Goal: Information Seeking & Learning: Find specific fact

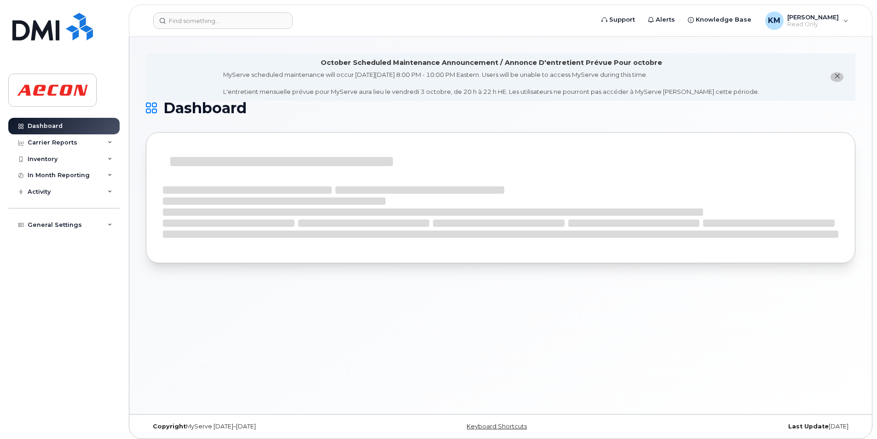
click at [212, 32] on header "Support Alerts Knowledge Base KM [PERSON_NAME] Read Only English Français Adjus…" at bounding box center [501, 21] width 744 height 32
click at [218, 23] on input at bounding box center [222, 20] width 139 height 17
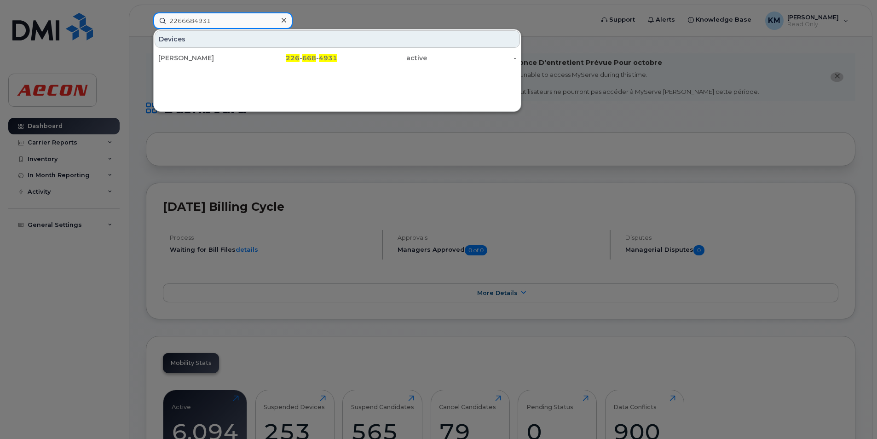
type input "2266684931"
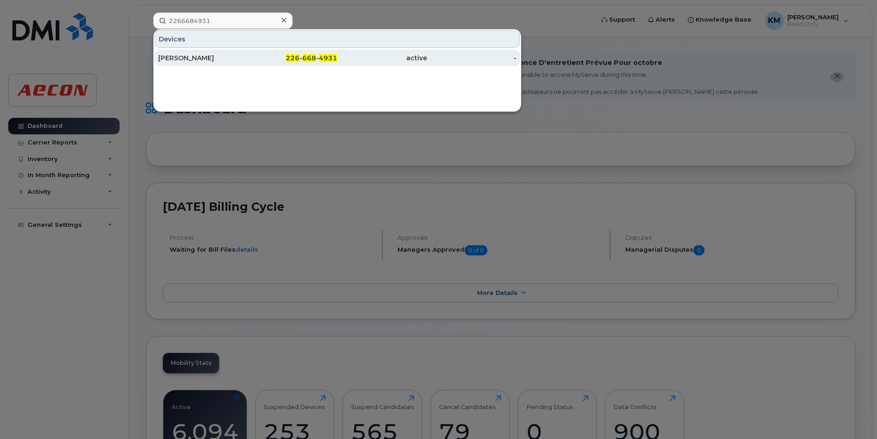
click at [157, 61] on link "KEITH WOOD 226 - 668 - 4931 active -" at bounding box center [337, 58] width 365 height 17
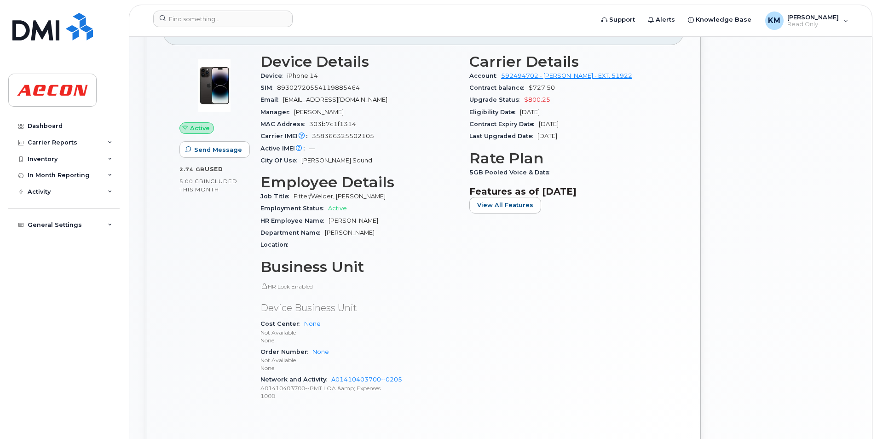
scroll to position [230, 0]
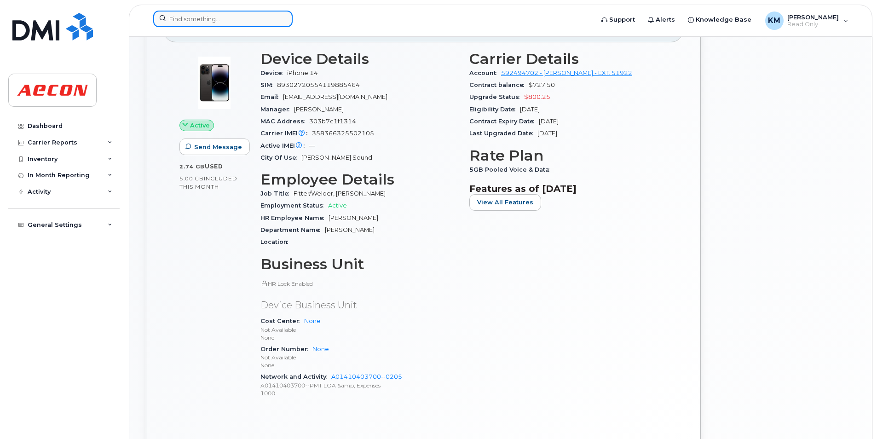
click at [246, 24] on input at bounding box center [222, 19] width 139 height 17
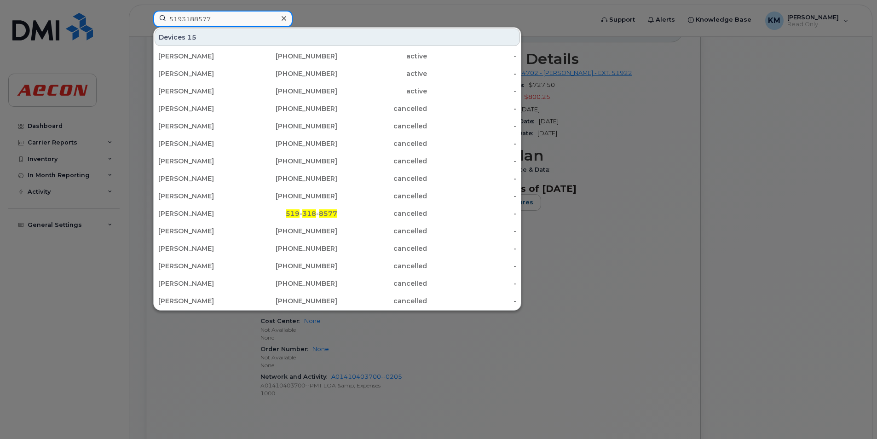
type input "5193188577"
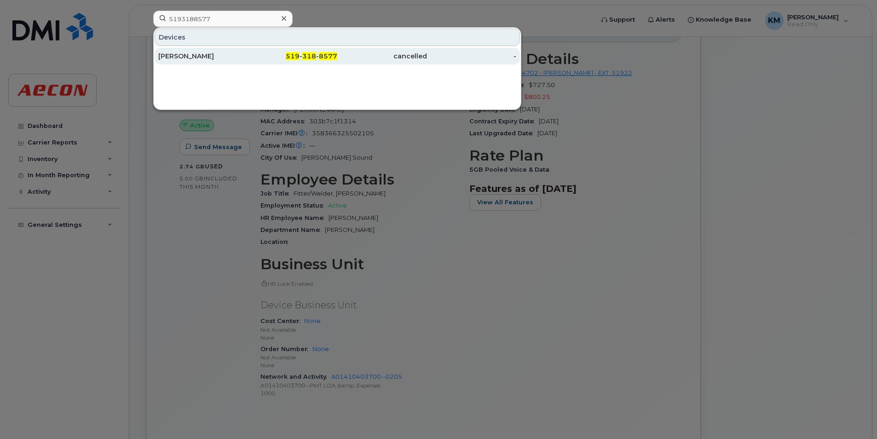
click at [378, 64] on div "cancelled" at bounding box center [382, 56] width 90 height 17
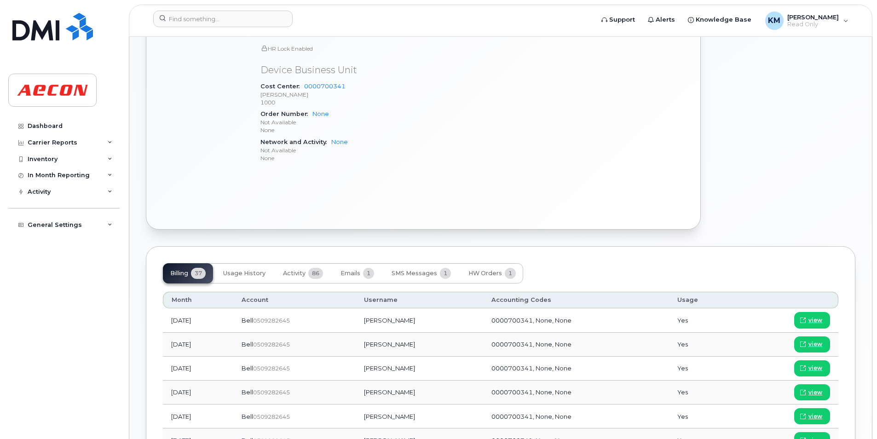
scroll to position [368, 0]
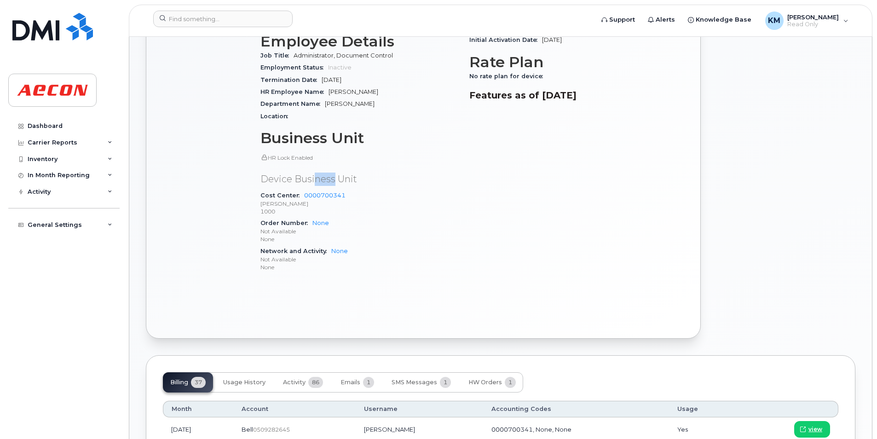
drag, startPoint x: 334, startPoint y: 183, endPoint x: 315, endPoint y: 182, distance: 19.4
click at [315, 182] on p "Device Business Unit" at bounding box center [360, 179] width 198 height 13
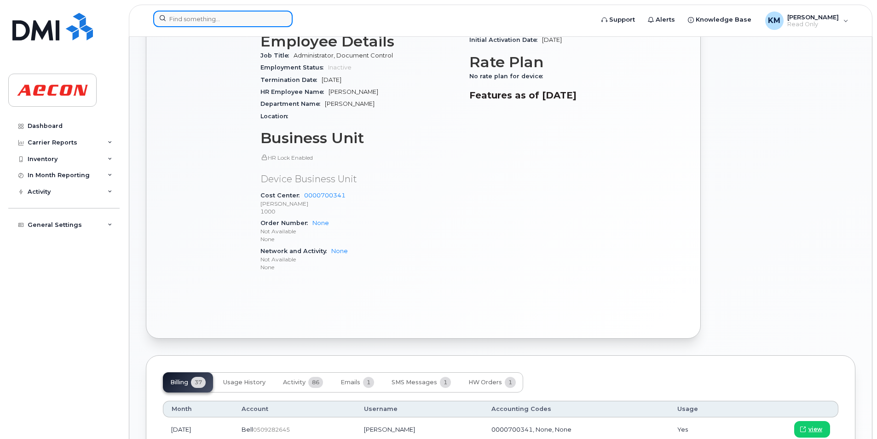
click at [195, 18] on input at bounding box center [222, 19] width 139 height 17
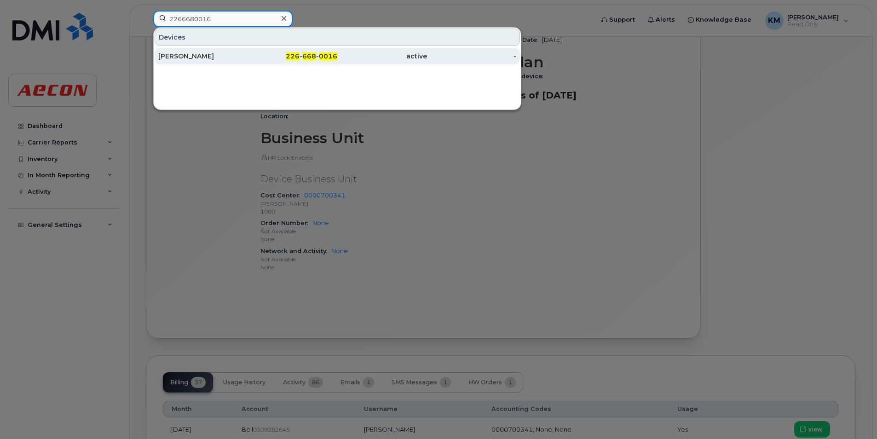
type input "2266680016"
click at [231, 55] on div "HANNAH POISSON" at bounding box center [203, 56] width 90 height 9
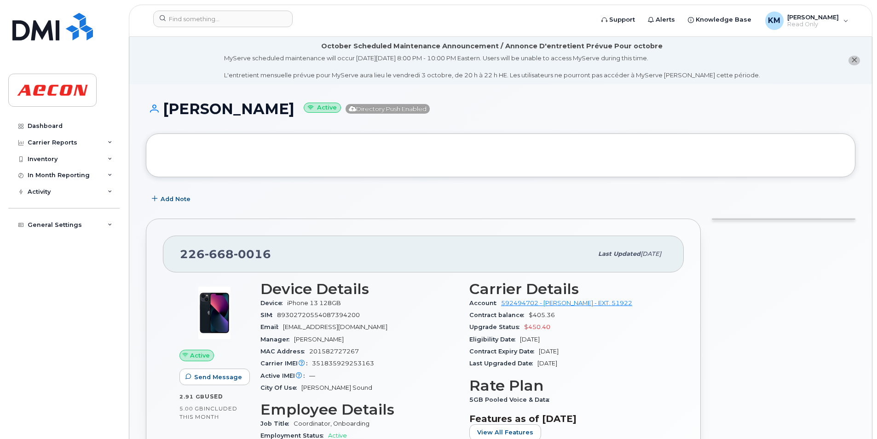
drag, startPoint x: 310, startPoint y: 111, endPoint x: 162, endPoint y: 105, distance: 147.9
click at [162, 105] on h1 "HANNAH POISSON Active Directory Push Enabled" at bounding box center [501, 109] width 710 height 16
copy h1 "HANNAH POISSON"
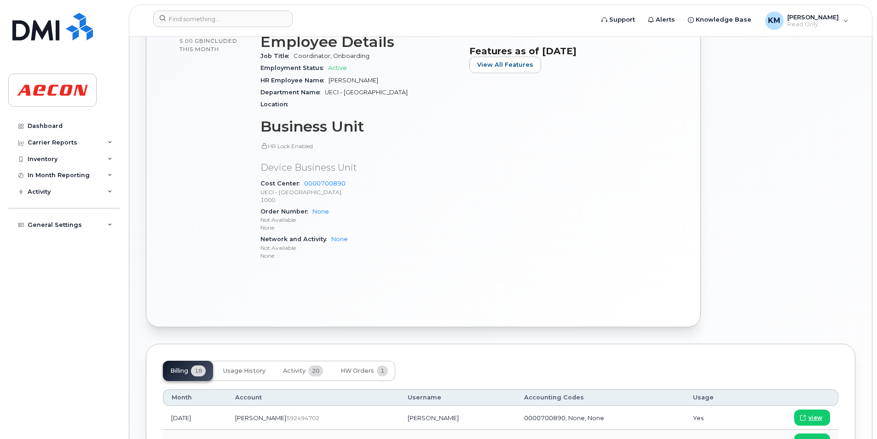
scroll to position [230, 0]
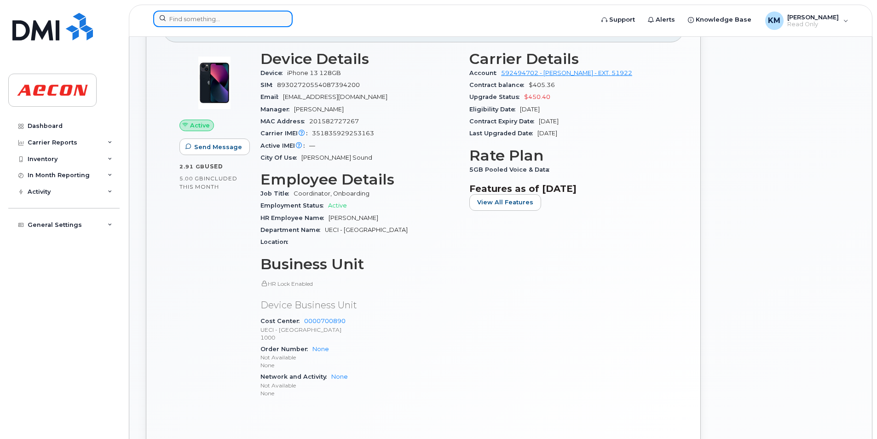
click at [239, 24] on input at bounding box center [222, 19] width 139 height 17
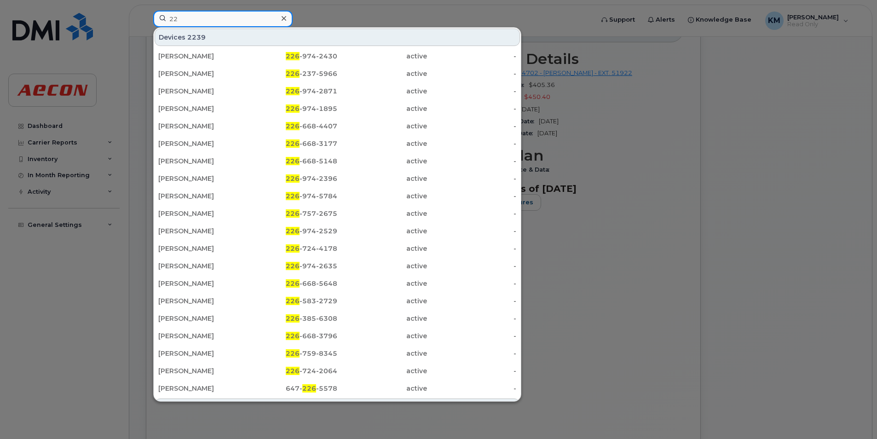
type input "2"
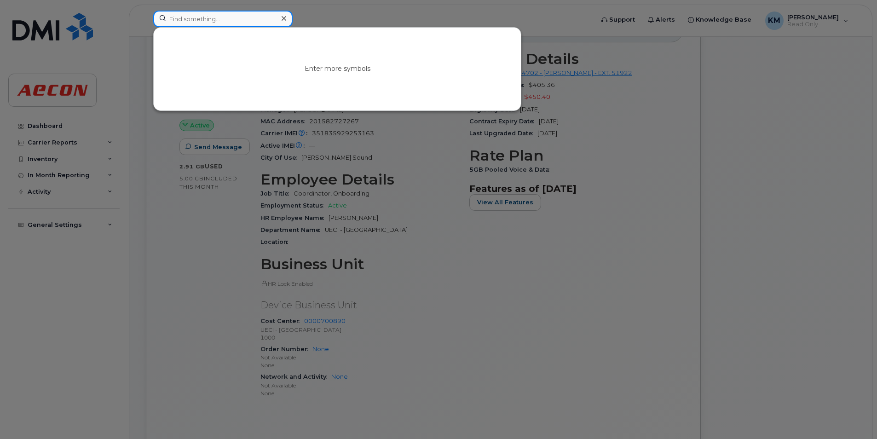
click at [181, 21] on input at bounding box center [222, 19] width 139 height 17
click at [185, 19] on input at bounding box center [222, 19] width 139 height 17
click at [244, 23] on input at bounding box center [222, 19] width 139 height 17
paste input "2266680241"
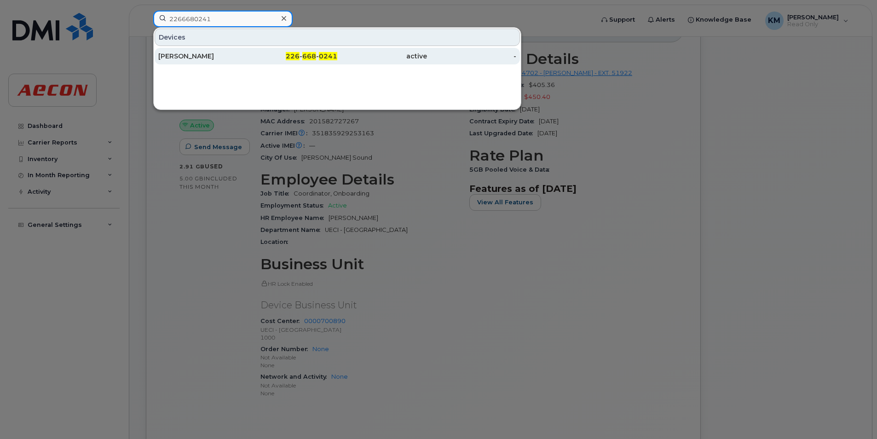
type input "2266680241"
click at [253, 53] on div "226 - 668 - 0241" at bounding box center [293, 56] width 90 height 9
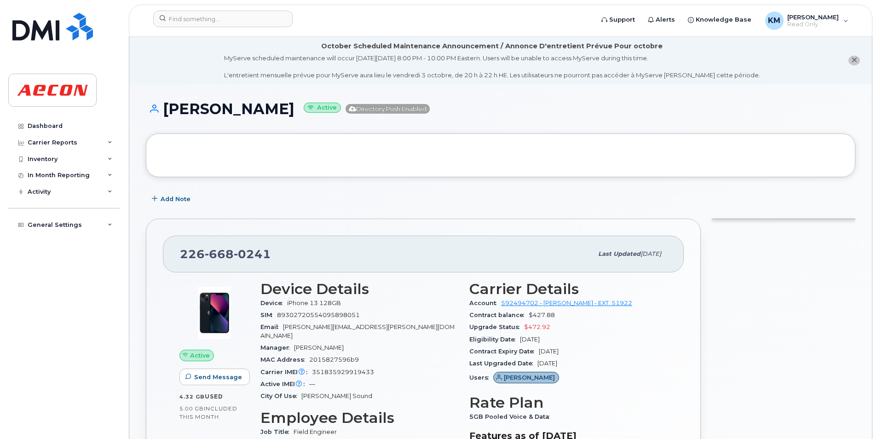
drag, startPoint x: 306, startPoint y: 108, endPoint x: 167, endPoint y: 108, distance: 139.0
click at [167, 108] on h1 "[PERSON_NAME] Active Directory Push Enabled" at bounding box center [501, 109] width 710 height 16
copy h1 "[PERSON_NAME]"
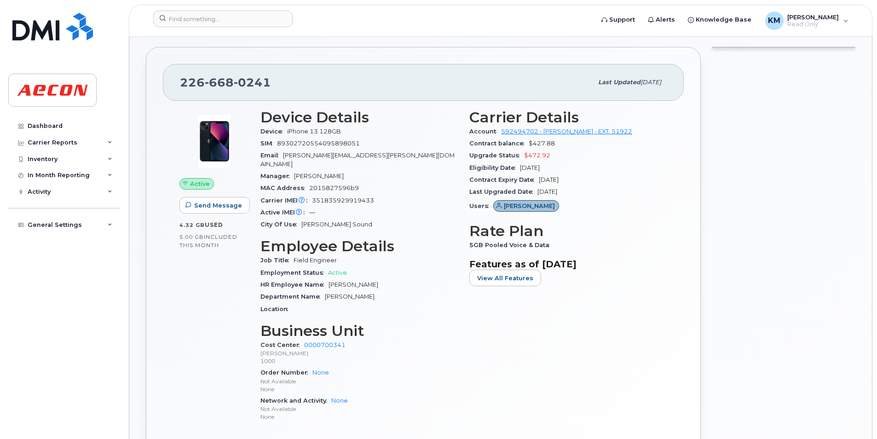
scroll to position [276, 0]
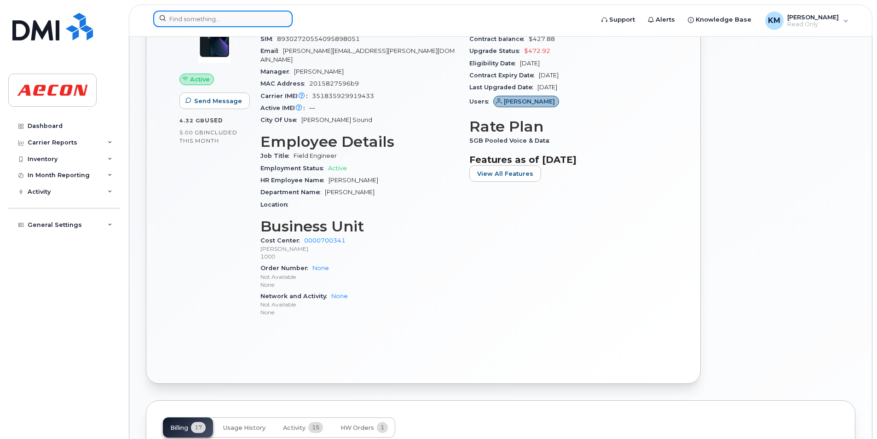
click at [216, 12] on input at bounding box center [222, 19] width 139 height 17
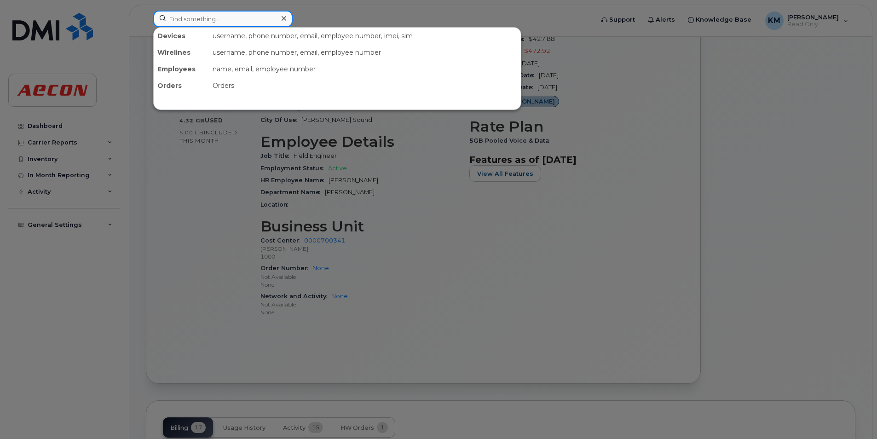
paste input "2266680355"
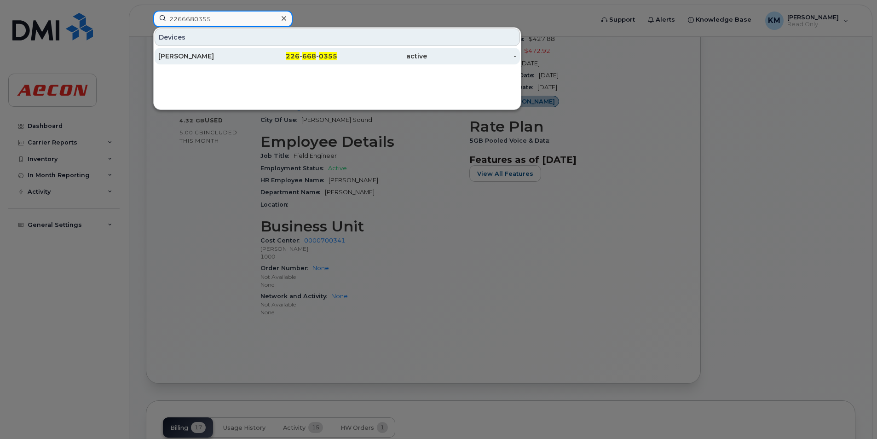
type input "2266680355"
click at [321, 60] on div "226 - 668 - 0355" at bounding box center [293, 56] width 90 height 9
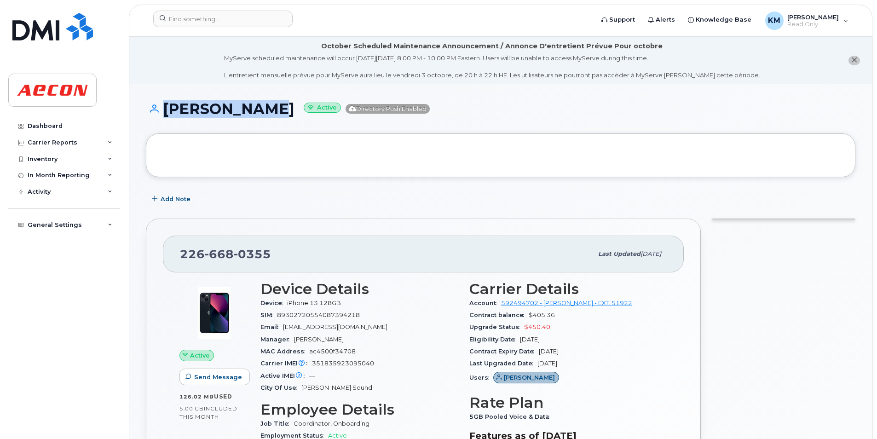
drag, startPoint x: 273, startPoint y: 113, endPoint x: 159, endPoint y: 113, distance: 114.2
click at [159, 113] on h1 "LISA WALTON Active Directory Push Enabled" at bounding box center [501, 109] width 710 height 16
copy h1 "[PERSON_NAME]"
click at [239, 113] on h1 "LISA WALTON Active Directory Push Enabled" at bounding box center [501, 109] width 710 height 16
drag, startPoint x: 268, startPoint y: 111, endPoint x: 165, endPoint y: 114, distance: 102.7
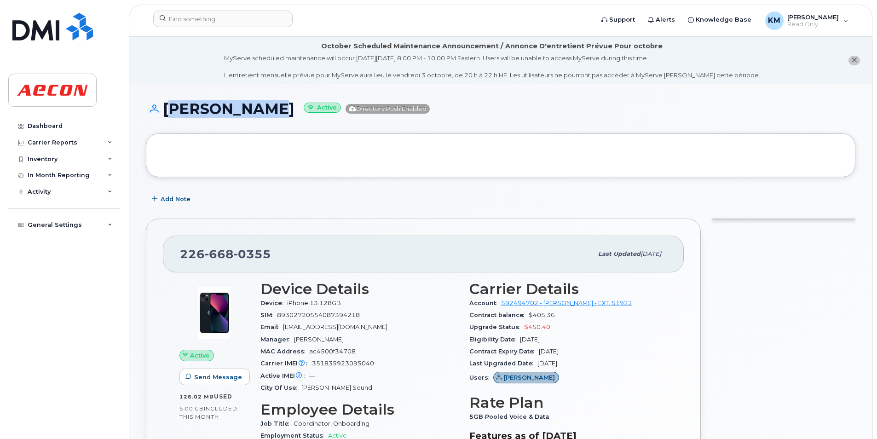
click at [165, 114] on h1 "LISA WALTON Active Directory Push Enabled" at bounding box center [501, 109] width 710 height 16
copy h1 "[PERSON_NAME]"
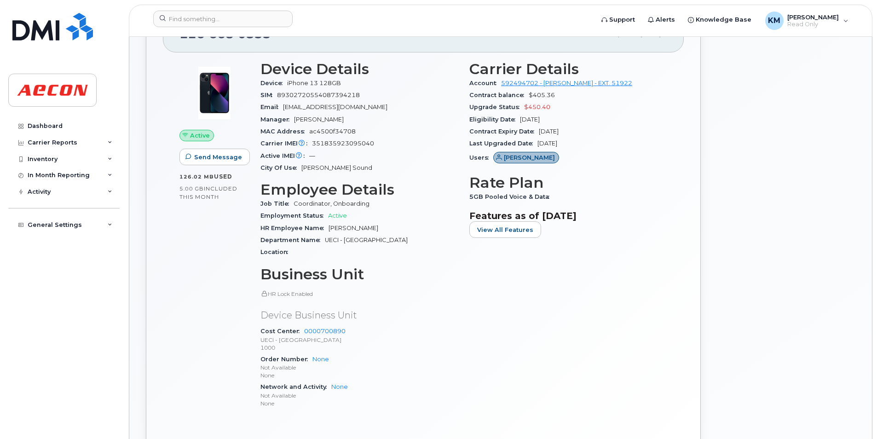
scroll to position [230, 0]
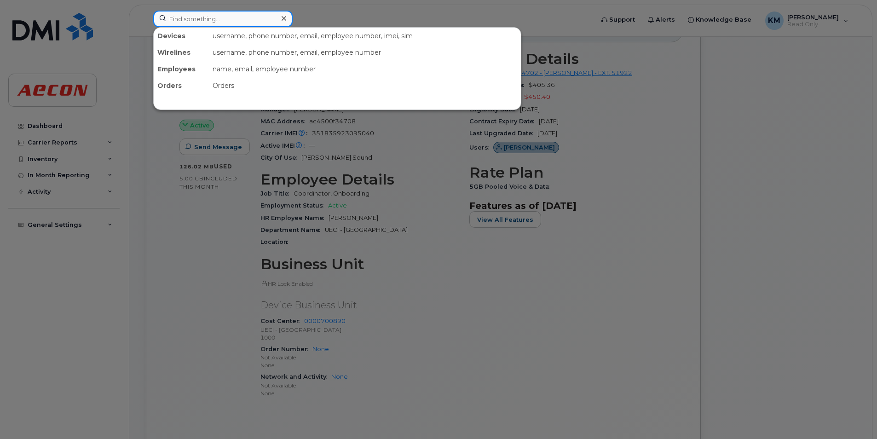
click at [218, 23] on input at bounding box center [222, 19] width 139 height 17
paste input "5193188577"
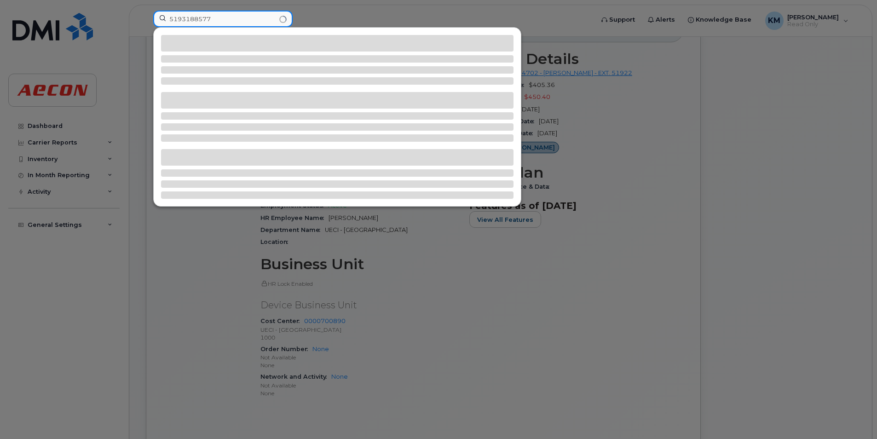
type input "5193188577"
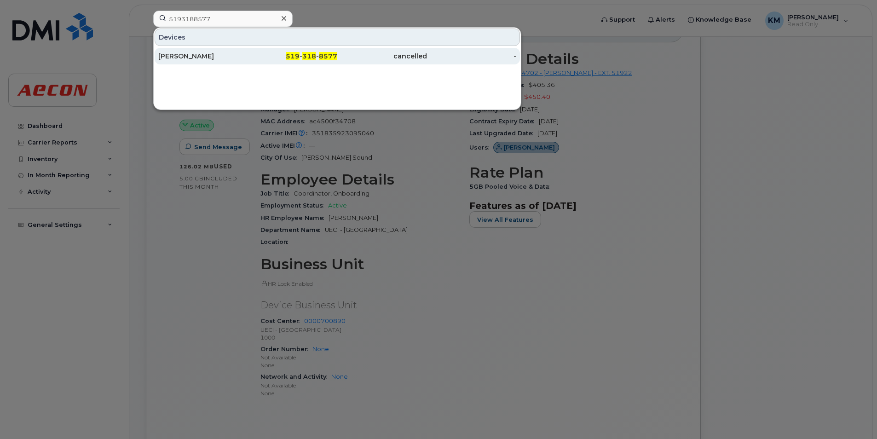
click at [302, 59] on div "519 - 318 - 8577" at bounding box center [293, 56] width 90 height 9
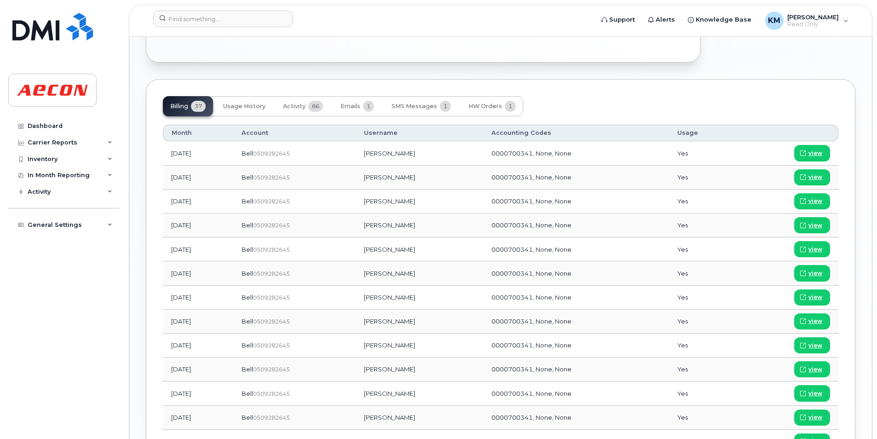
scroll to position [414, 0]
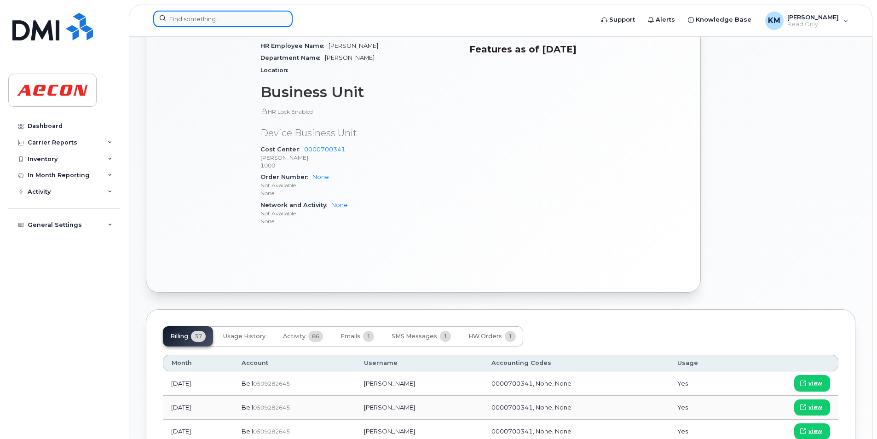
click at [247, 11] on input at bounding box center [222, 19] width 139 height 17
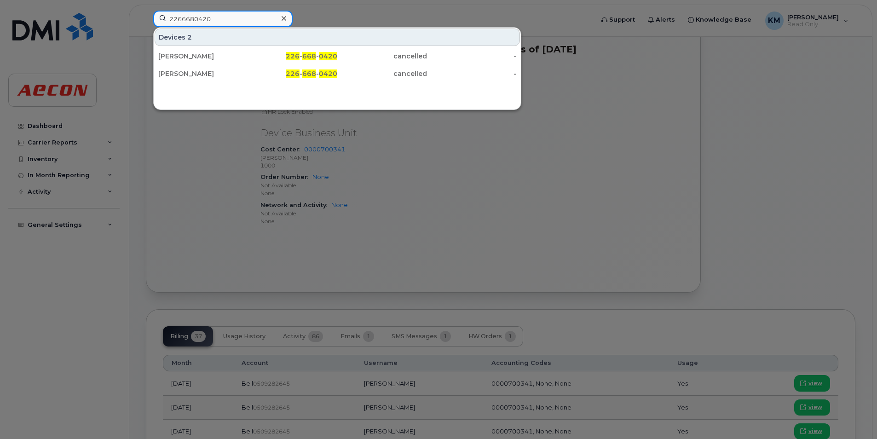
type input "2266680420"
click at [283, 17] on icon at bounding box center [284, 18] width 5 height 7
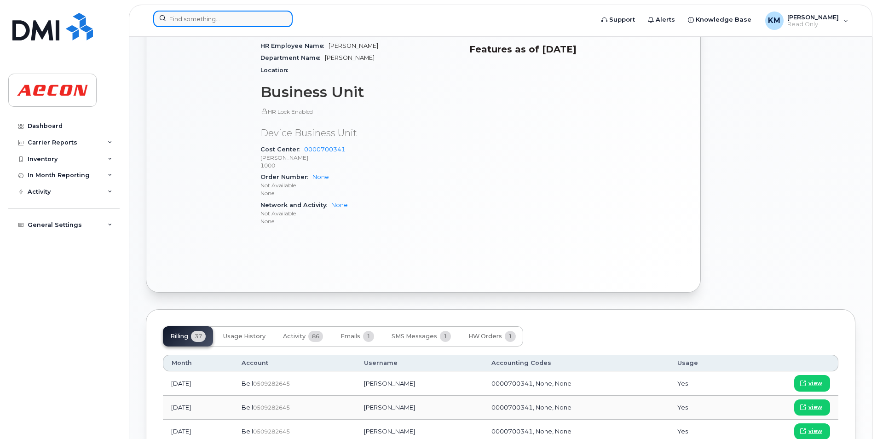
click at [199, 23] on input at bounding box center [222, 19] width 139 height 17
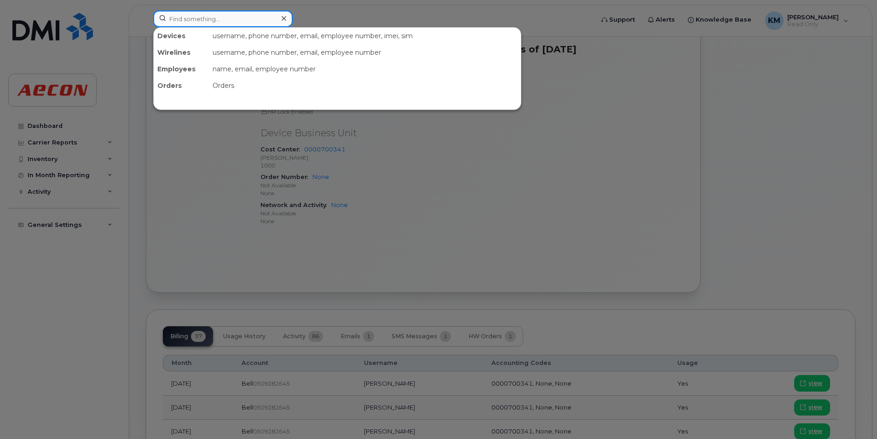
paste input "2266680355"
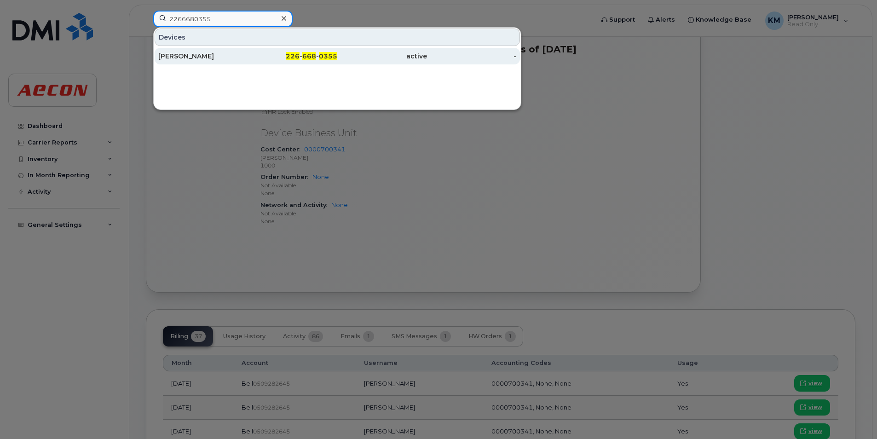
type input "2266680355"
click at [232, 60] on div "LISA WALTON" at bounding box center [203, 56] width 90 height 9
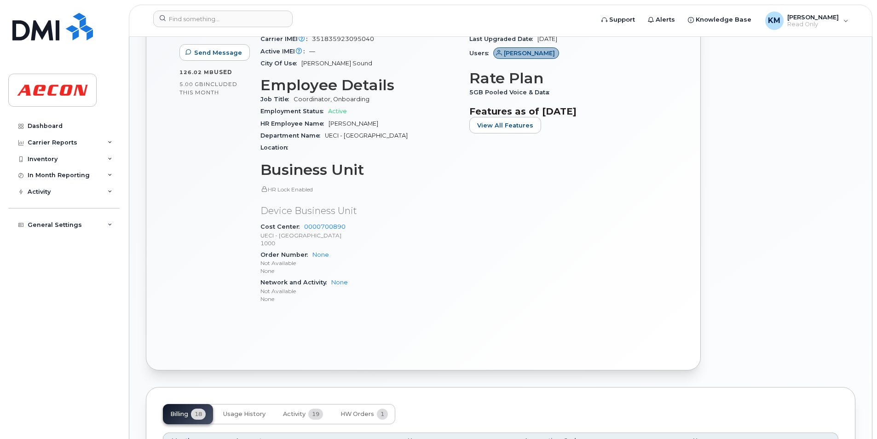
scroll to position [368, 0]
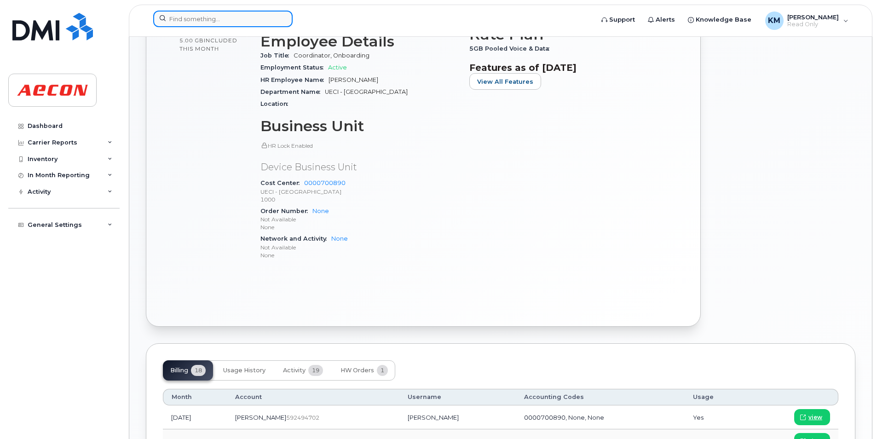
click at [255, 17] on input at bounding box center [222, 19] width 139 height 17
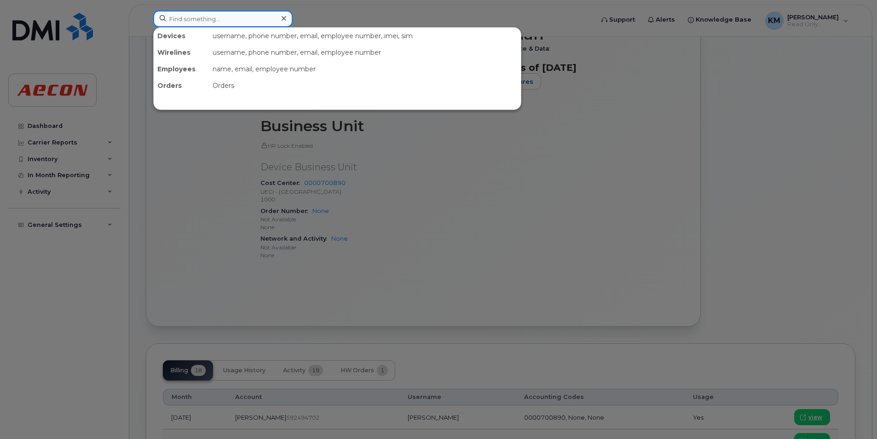
paste input "2266680420"
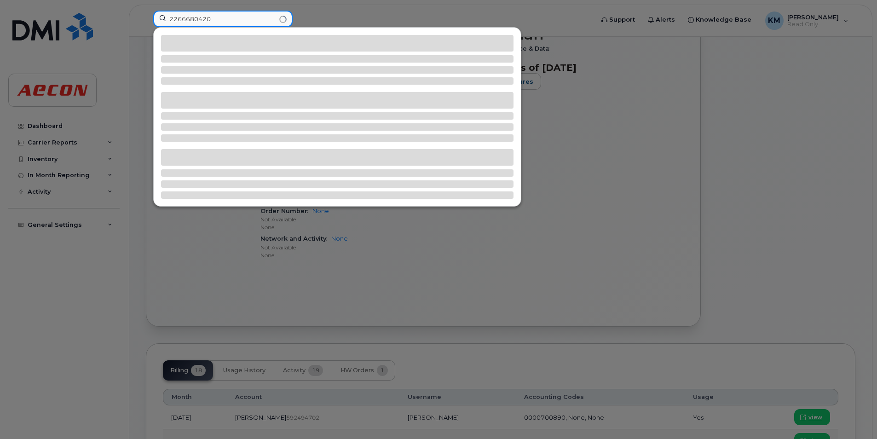
type input "2266680420"
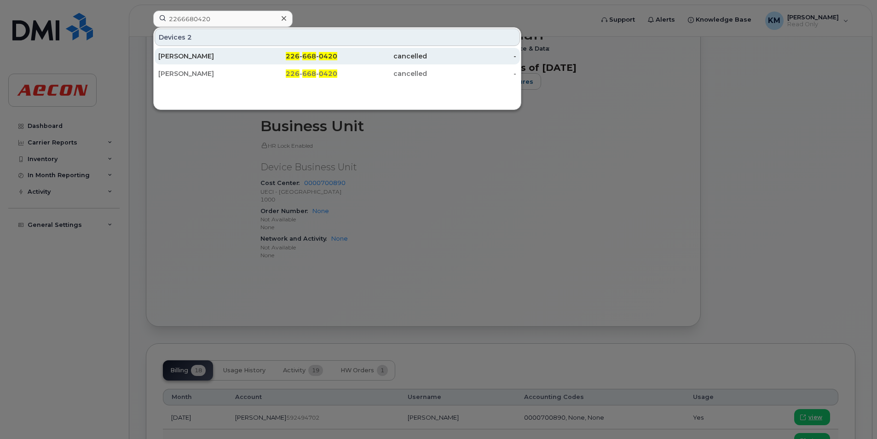
drag, startPoint x: 251, startPoint y: 62, endPoint x: 258, endPoint y: 58, distance: 7.4
click at [251, 62] on div "226 - 668 - 0420" at bounding box center [293, 56] width 90 height 17
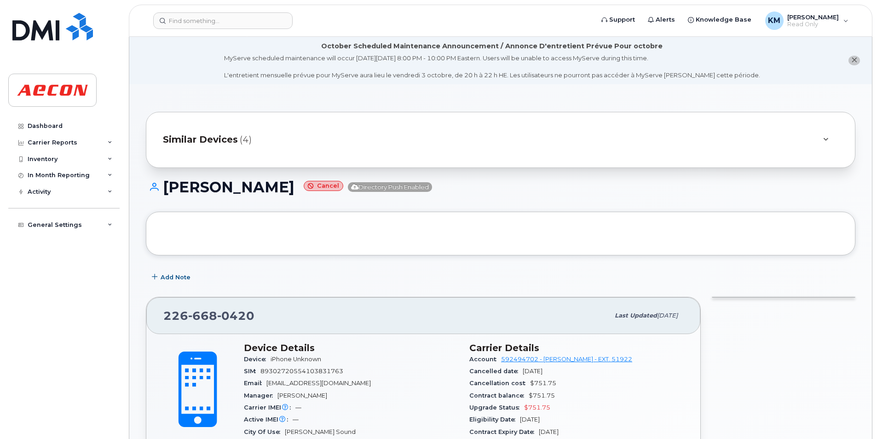
drag, startPoint x: 317, startPoint y: 189, endPoint x: 169, endPoint y: 189, distance: 147.3
click at [169, 189] on h1 "[PERSON_NAME] Cancel Directory Push Enabled" at bounding box center [501, 187] width 710 height 16
copy h1 "[PERSON_NAME]"
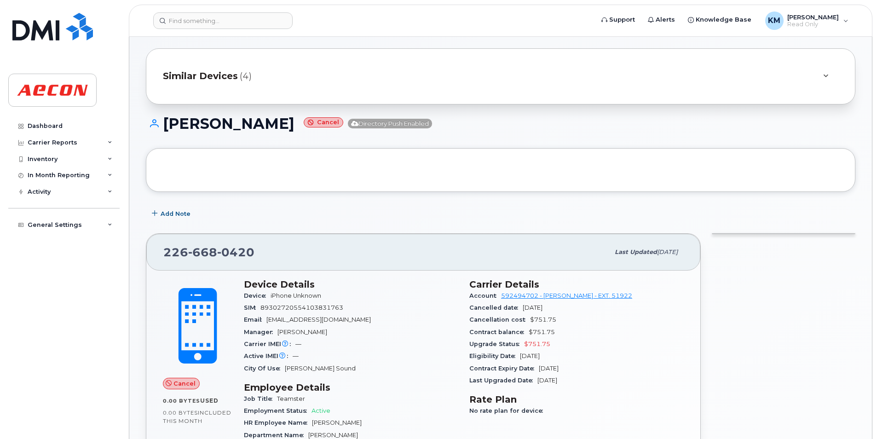
scroll to position [322, 0]
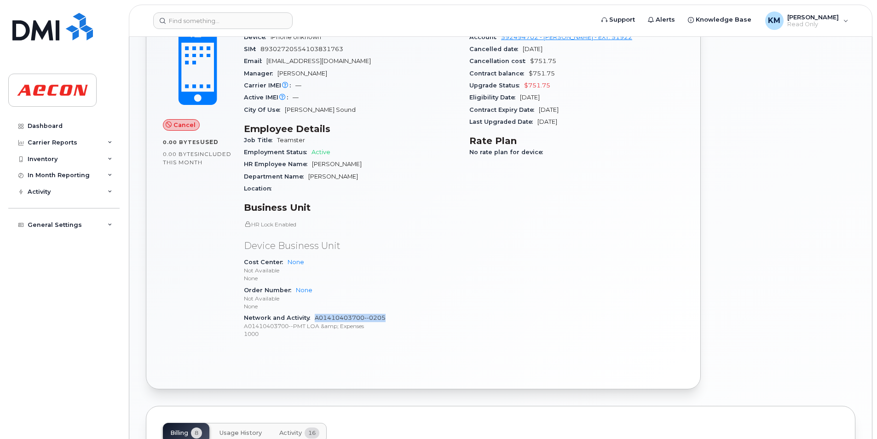
drag, startPoint x: 388, startPoint y: 318, endPoint x: 314, endPoint y: 321, distance: 73.3
click at [314, 321] on div "Network and Activity A01410403700--0205 A01410403700--PMT LOA &amp; Expenses 10…" at bounding box center [351, 326] width 215 height 28
copy link "A01410403700--0205"
drag, startPoint x: 369, startPoint y: 313, endPoint x: 377, endPoint y: 315, distance: 8.4
click at [369, 313] on div "Network and Activity A01410403700--0205 A01410403700--PMT LOA &amp; Expenses 10…" at bounding box center [351, 326] width 215 height 28
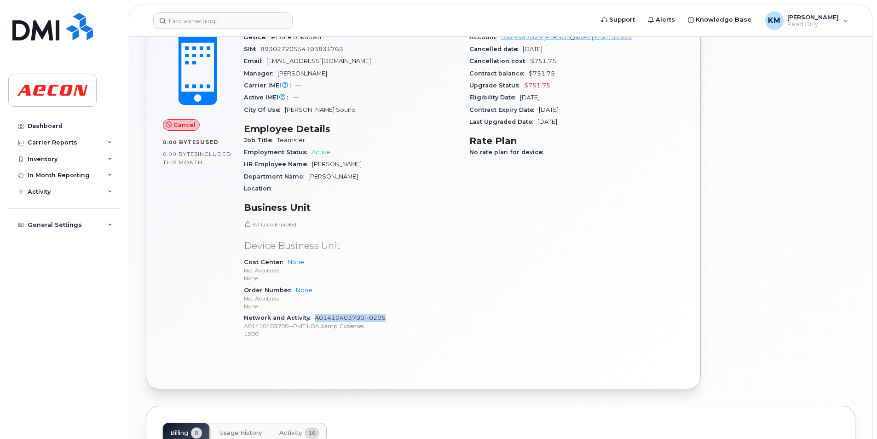
drag, startPoint x: 396, startPoint y: 320, endPoint x: 316, endPoint y: 319, distance: 80.1
click at [316, 319] on div "Network and Activity A01410403700--0205 A01410403700--PMT LOA &amp; Expenses 10…" at bounding box center [351, 326] width 215 height 28
copy link "A01410403700--0205"
click at [403, 341] on div "Device Details Device iPhone Unknown SIM 89302720554103831763 Email MDICKSON@AE…" at bounding box center [351, 184] width 226 height 338
drag, startPoint x: 244, startPoint y: 328, endPoint x: 290, endPoint y: 326, distance: 47.0
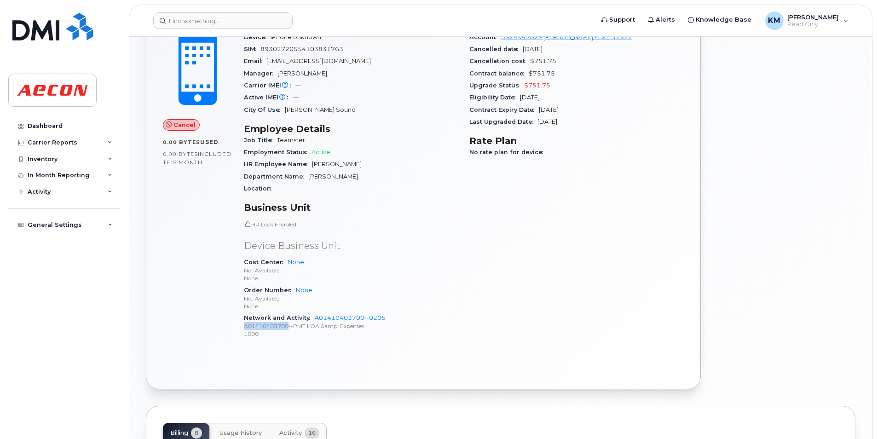
click at [290, 326] on div "Device Details Device iPhone Unknown SIM 89302720554103831763 Email MDICKSON@AE…" at bounding box center [351, 184] width 226 height 338
copy p "A01410403700"
drag, startPoint x: 297, startPoint y: 368, endPoint x: 296, endPoint y: 360, distance: 7.9
click at [297, 368] on div "Cancel 0.00 Bytes  used 0.00 Bytes  included this month Device Details Device i…" at bounding box center [423, 200] width 554 height 377
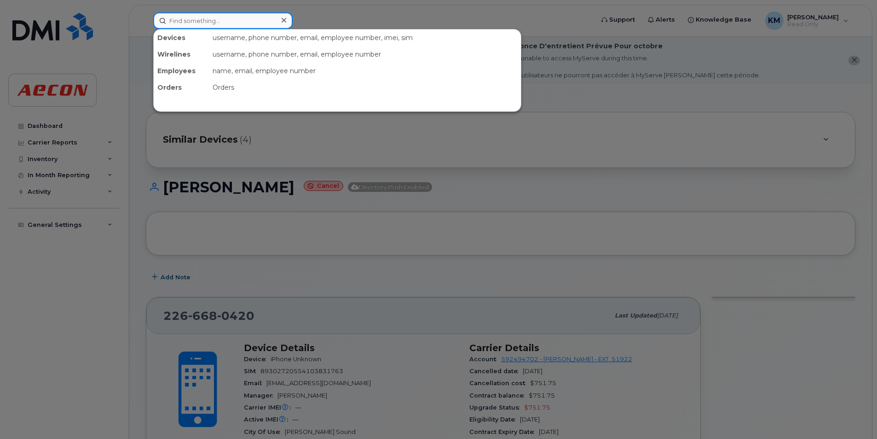
click at [208, 25] on input at bounding box center [222, 20] width 139 height 17
paste input "2266681014"
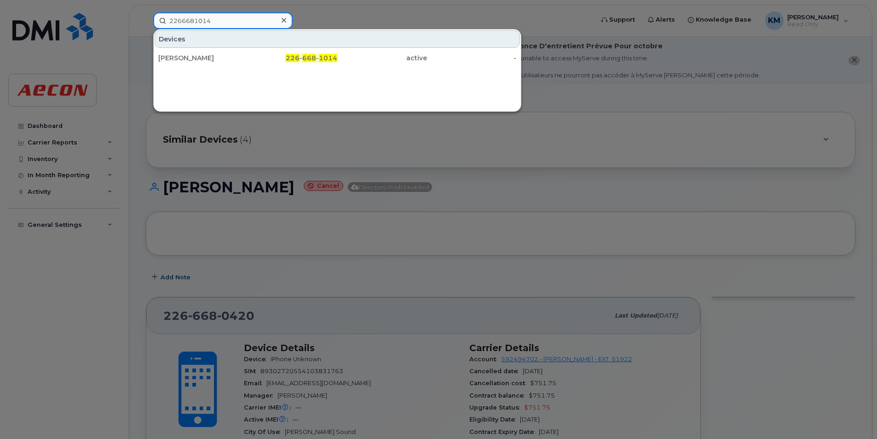
type input "2266681014"
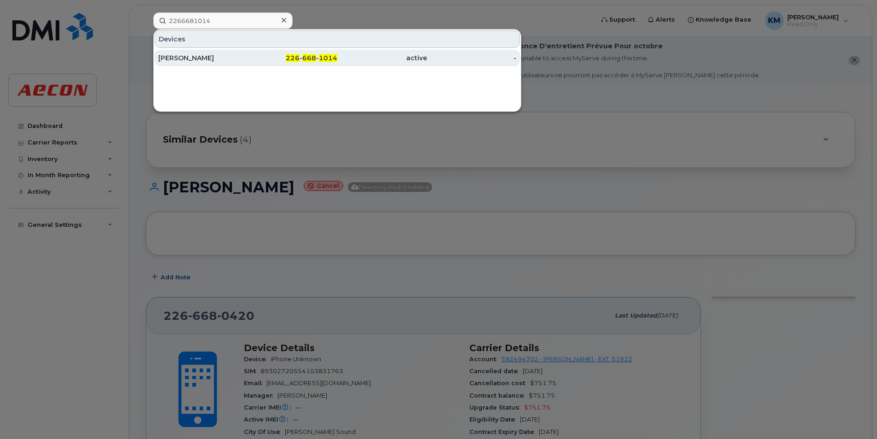
click at [227, 53] on div "DAVE TUCKER" at bounding box center [203, 58] width 90 height 17
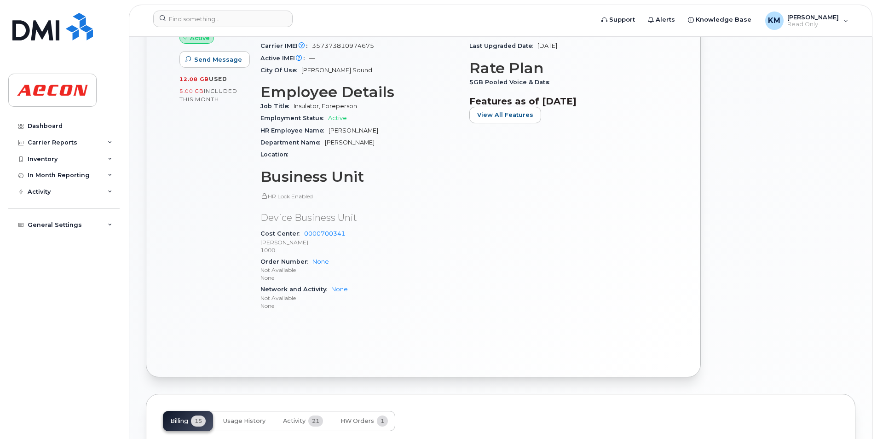
scroll to position [322, 0]
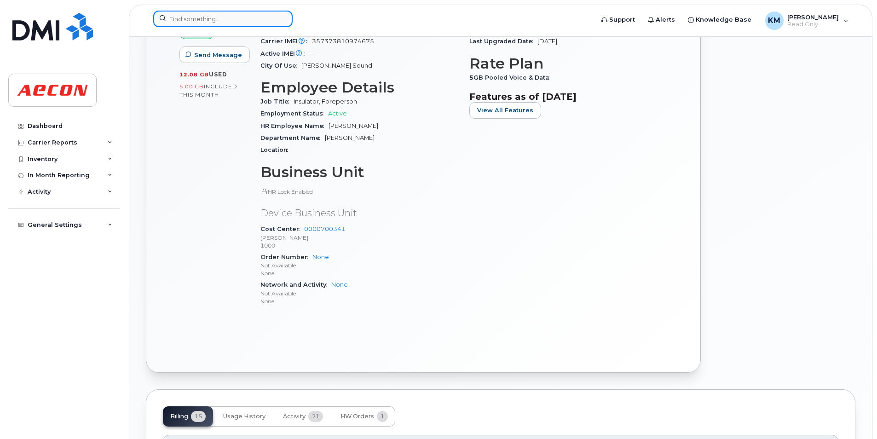
click at [202, 13] on input at bounding box center [222, 19] width 139 height 17
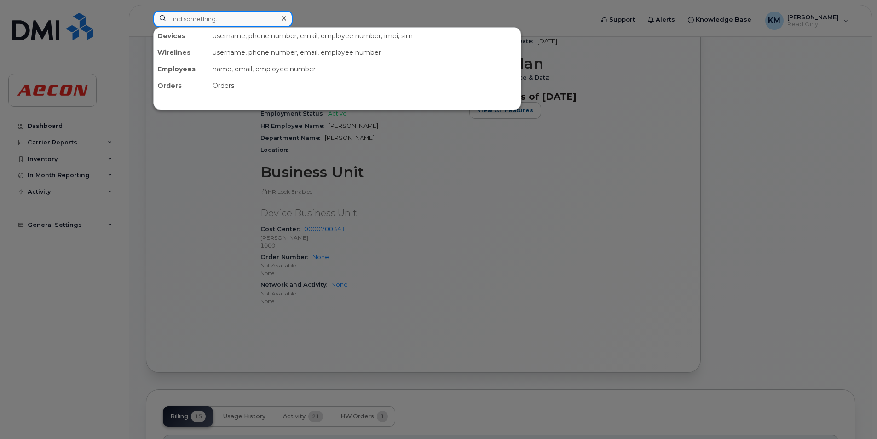
paste input "2266681116"
type input "2266681116"
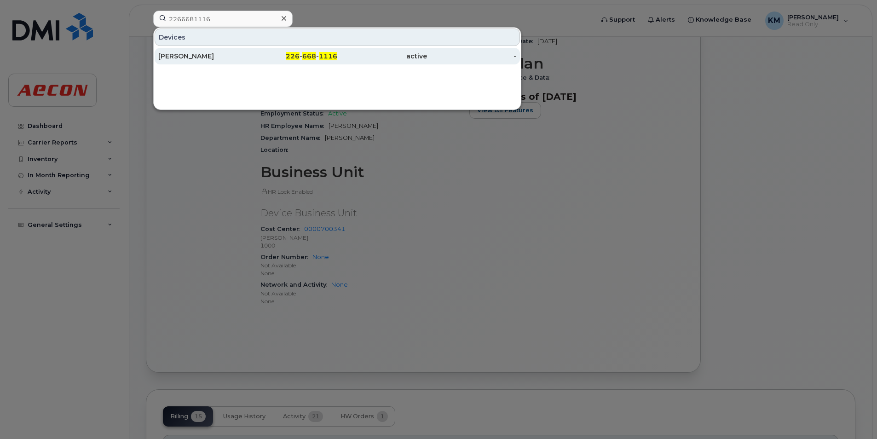
click at [341, 56] on div "active" at bounding box center [382, 56] width 90 height 9
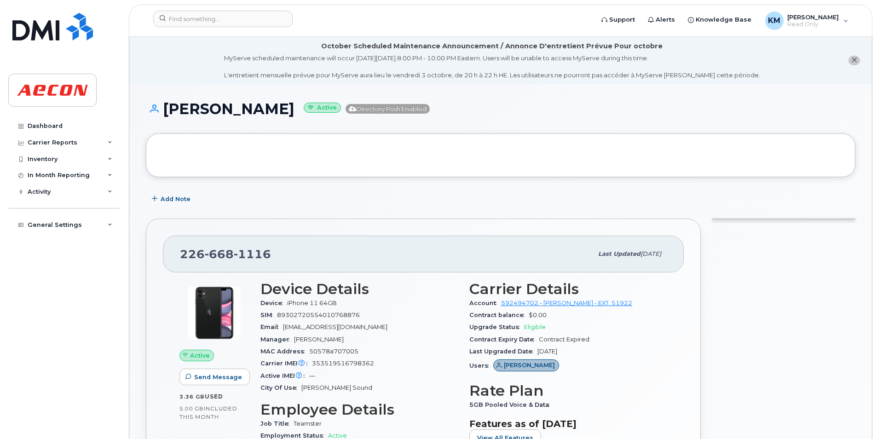
drag, startPoint x: 325, startPoint y: 106, endPoint x: 167, endPoint y: 116, distance: 158.2
click at [167, 116] on h1 "[PERSON_NAME] Active Directory Push Enabled" at bounding box center [501, 109] width 710 height 16
copy h1 "[PERSON_NAME]"
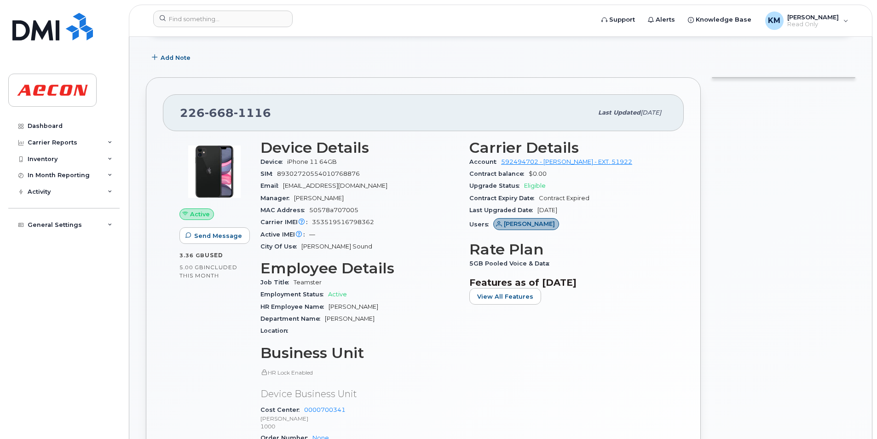
scroll to position [276, 0]
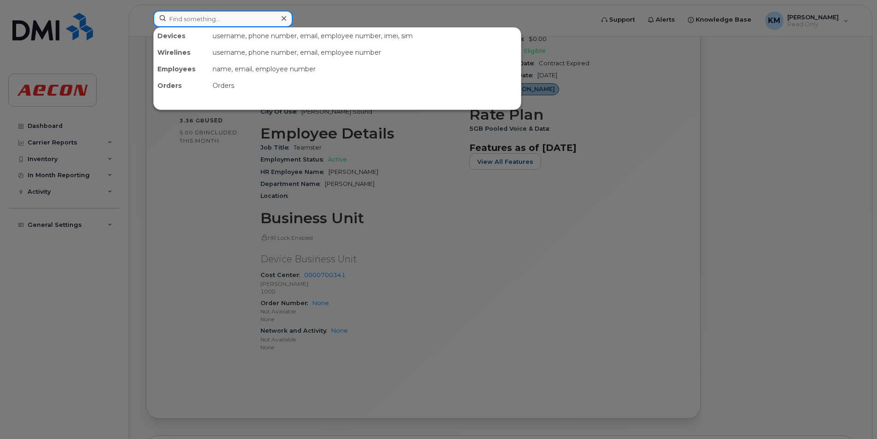
click at [191, 23] on input at bounding box center [222, 19] width 139 height 17
paste input "2266681542"
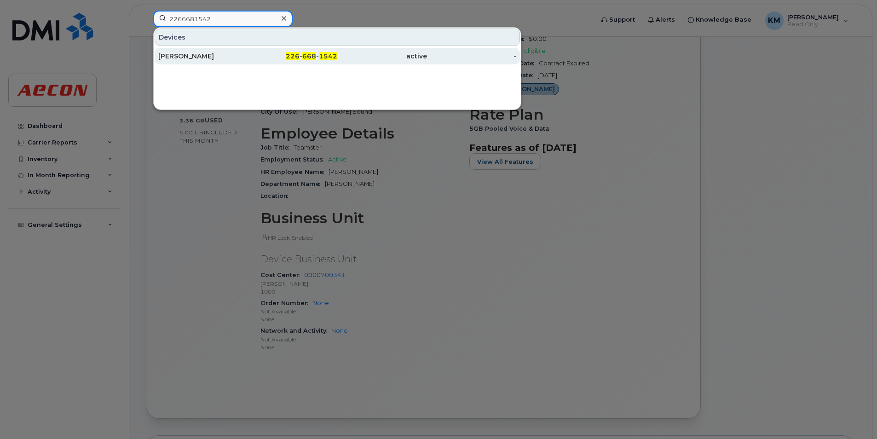
type input "2266681542"
click at [199, 63] on div "[PERSON_NAME]" at bounding box center [203, 56] width 90 height 17
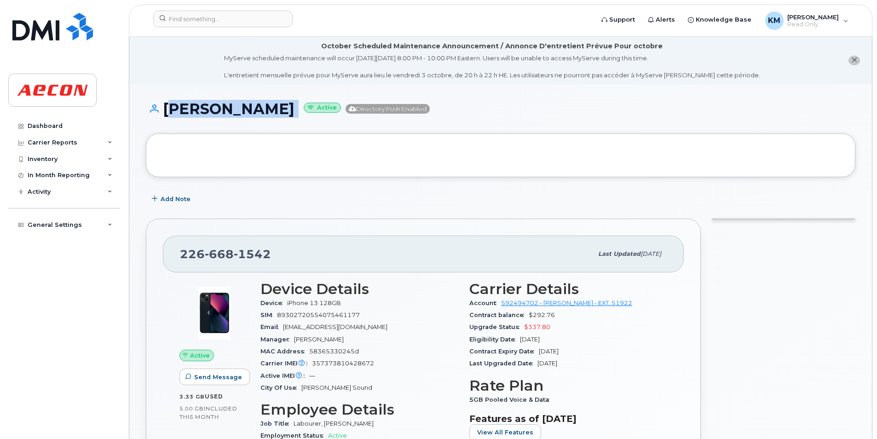
drag, startPoint x: 294, startPoint y: 111, endPoint x: 165, endPoint y: 114, distance: 128.5
click at [165, 114] on h1 "[PERSON_NAME] Active Directory Push Enabled" at bounding box center [501, 109] width 710 height 16
copy h1 "[PERSON_NAME]"
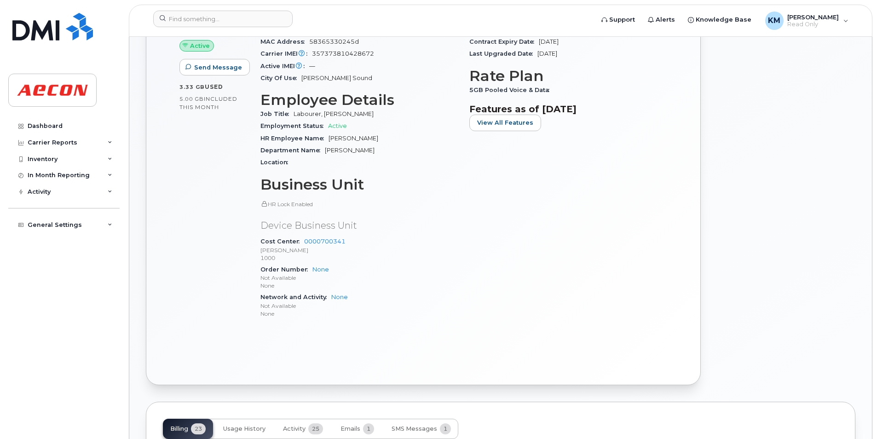
scroll to position [322, 0]
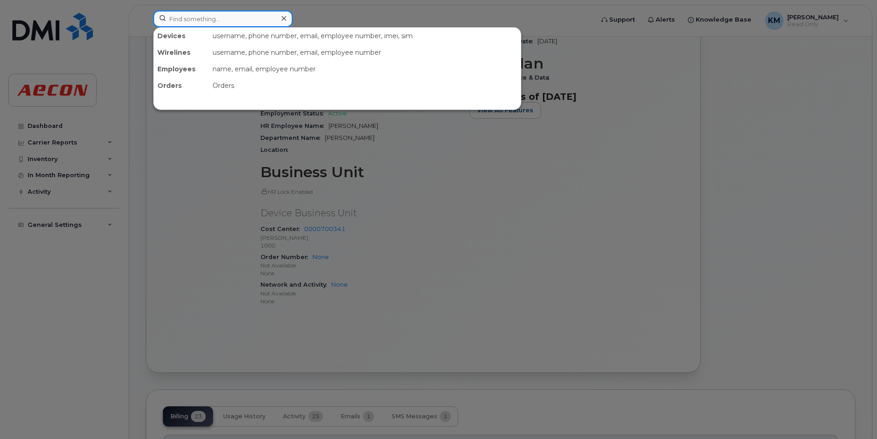
click at [273, 17] on input at bounding box center [222, 19] width 139 height 17
paste input "2266681756"
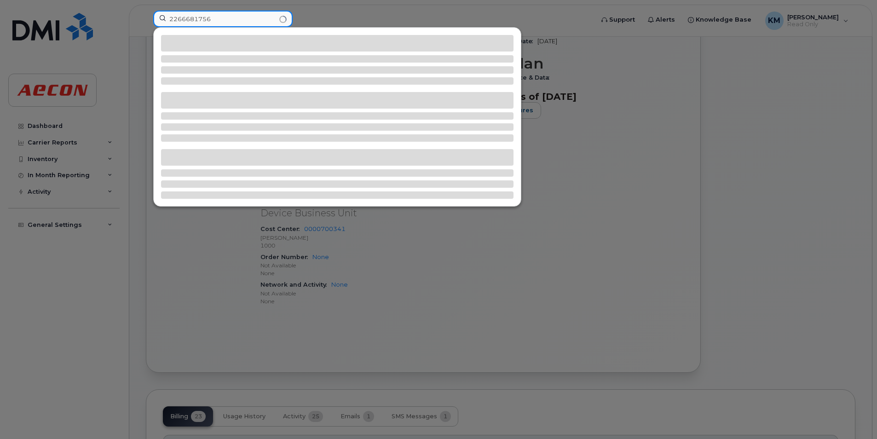
type input "2266681756"
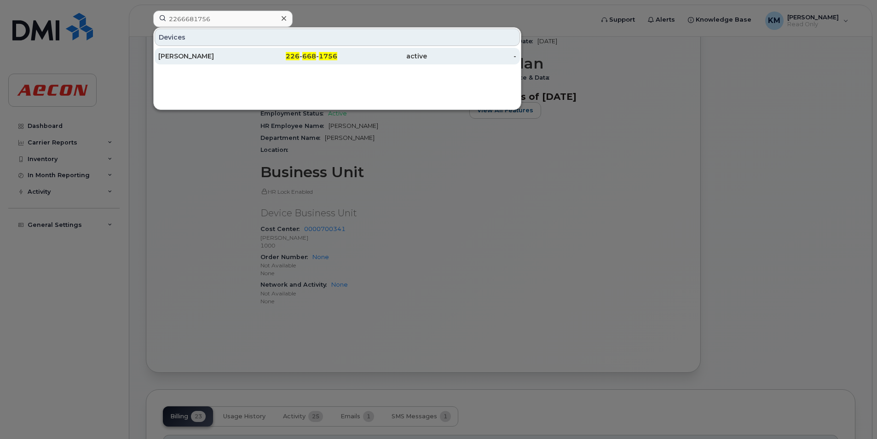
click at [240, 57] on div "SHAWN EARNSHAW" at bounding box center [203, 56] width 90 height 9
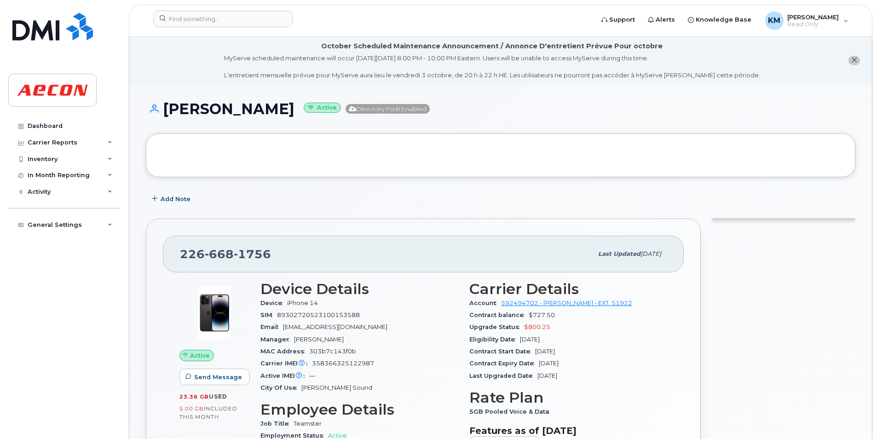
drag, startPoint x: 321, startPoint y: 108, endPoint x: 162, endPoint y: 116, distance: 159.0
click at [162, 116] on h1 "SHAWN EARNSHAW Active Directory Push Enabled" at bounding box center [501, 109] width 710 height 16
copy h1 "SHAWN EARNSHAW"
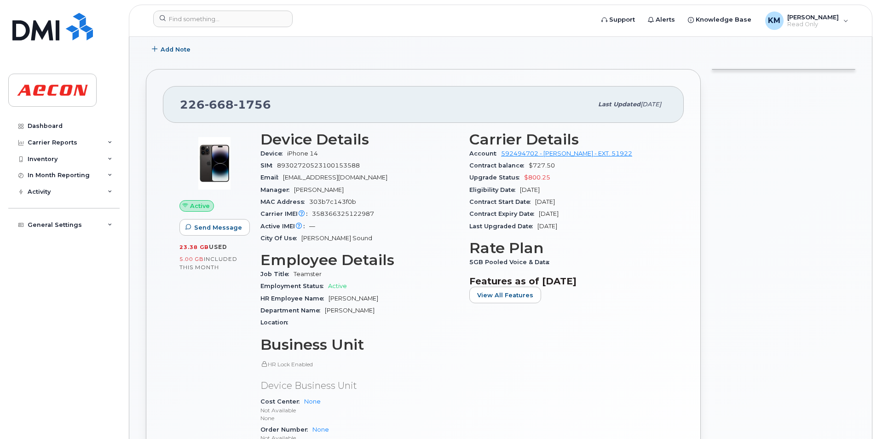
scroll to position [276, 0]
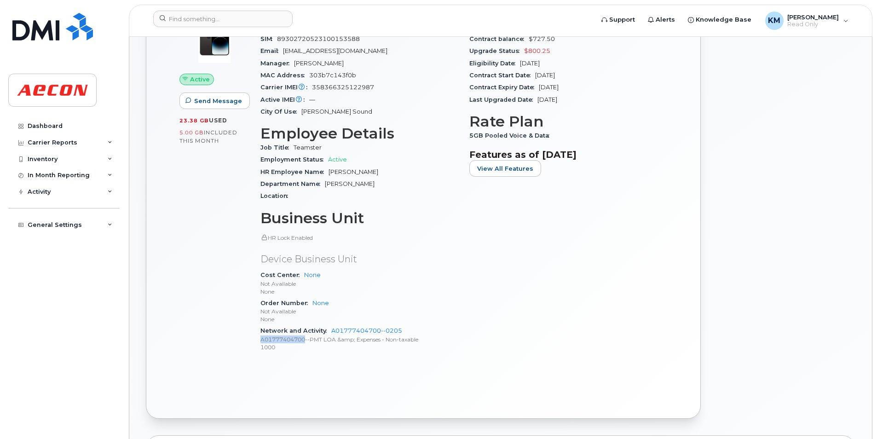
drag, startPoint x: 305, startPoint y: 340, endPoint x: 257, endPoint y: 342, distance: 48.4
click at [257, 342] on div "Device Details Device iPhone 14 SIM 89302720523100153588 Email SEARNSHAW@AECON.…" at bounding box center [359, 182] width 209 height 367
copy p "A01777404700"
click at [448, 173] on div "HR Employee Name Shawn Earnshaw" at bounding box center [360, 172] width 198 height 12
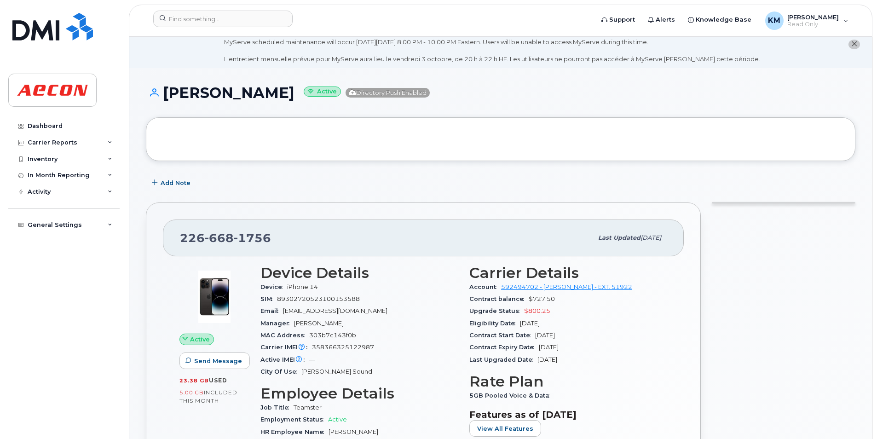
scroll to position [0, 0]
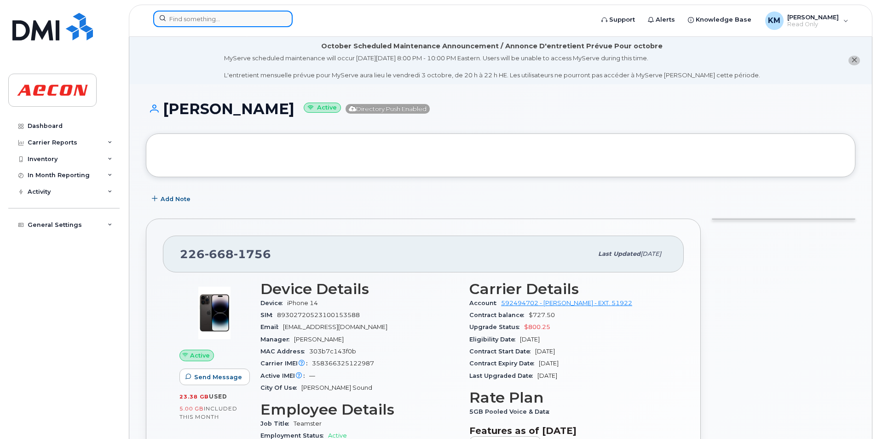
click at [242, 25] on input at bounding box center [222, 19] width 139 height 17
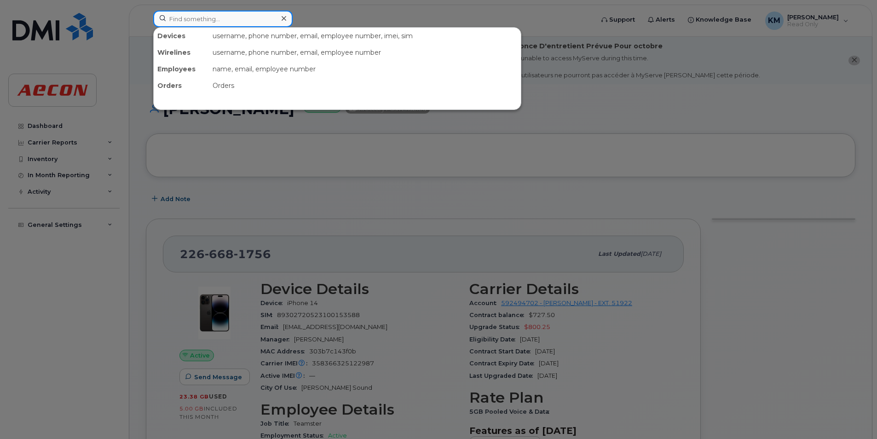
paste input "2266681932"
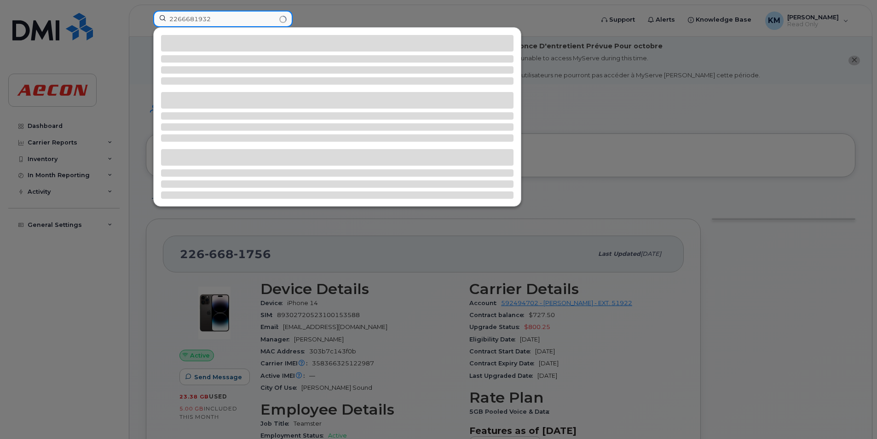
type input "2266681932"
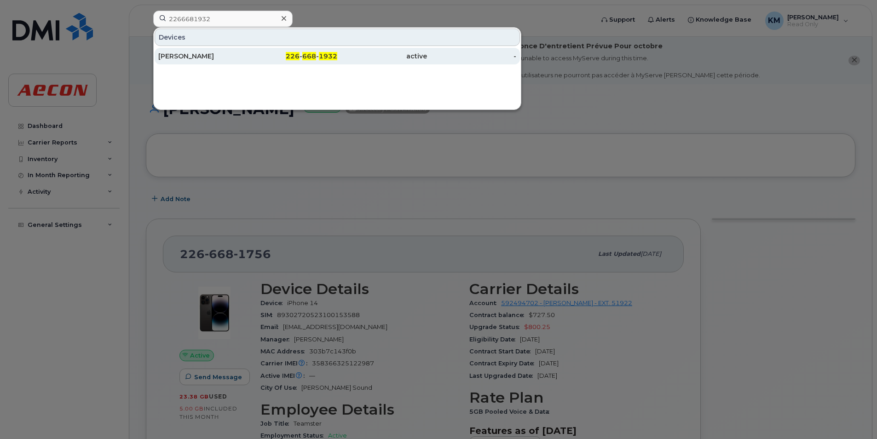
click at [262, 57] on div "226 - 668 - 1932" at bounding box center [293, 56] width 90 height 9
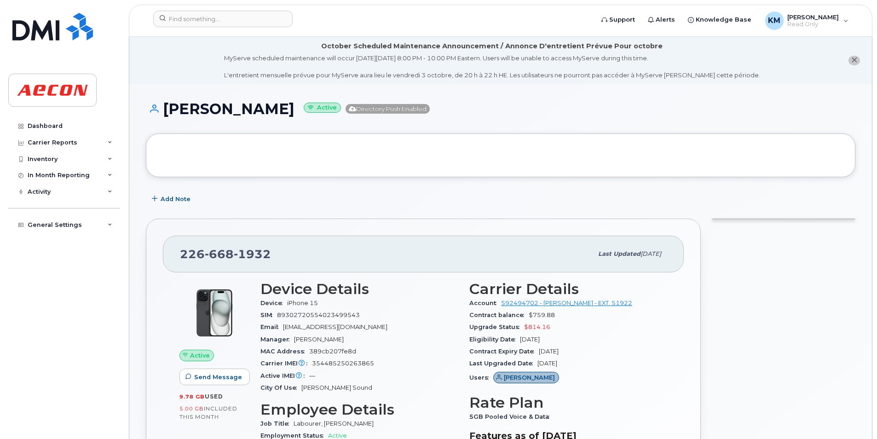
drag, startPoint x: 319, startPoint y: 105, endPoint x: 168, endPoint y: 110, distance: 151.0
click at [168, 110] on h1 "NATHANIEL GRAVEL Active Directory Push Enabled" at bounding box center [501, 109] width 710 height 16
copy h1 "NATHANIEL GRAVEL"
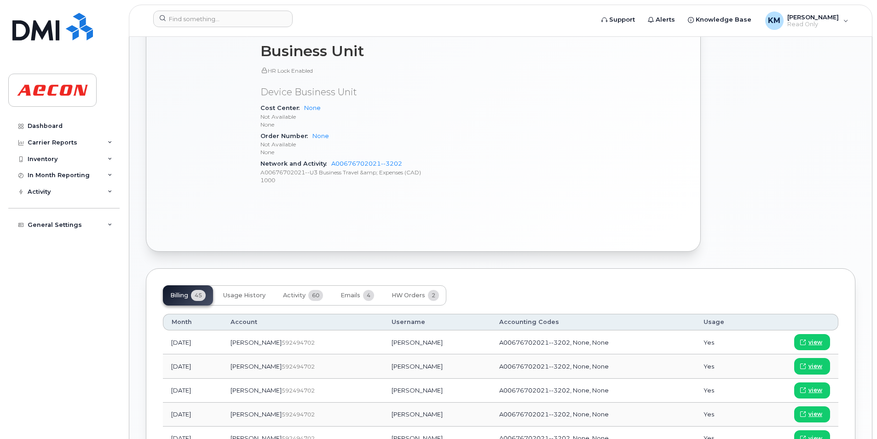
scroll to position [368, 0]
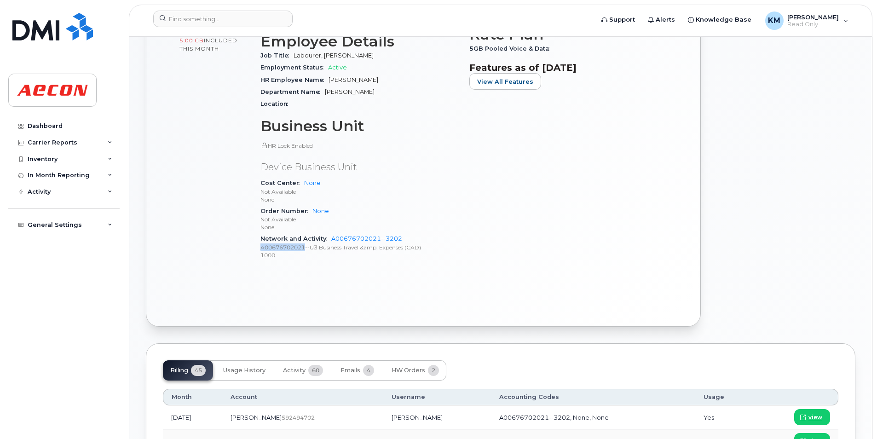
drag, startPoint x: 307, startPoint y: 249, endPoint x: 259, endPoint y: 249, distance: 47.9
click at [259, 249] on div "Device Details Device iPhone 15 SIM 89302720554023499543 Email NGRAVEL@AECON.CO…" at bounding box center [359, 90] width 209 height 367
copy p "A00676702021"
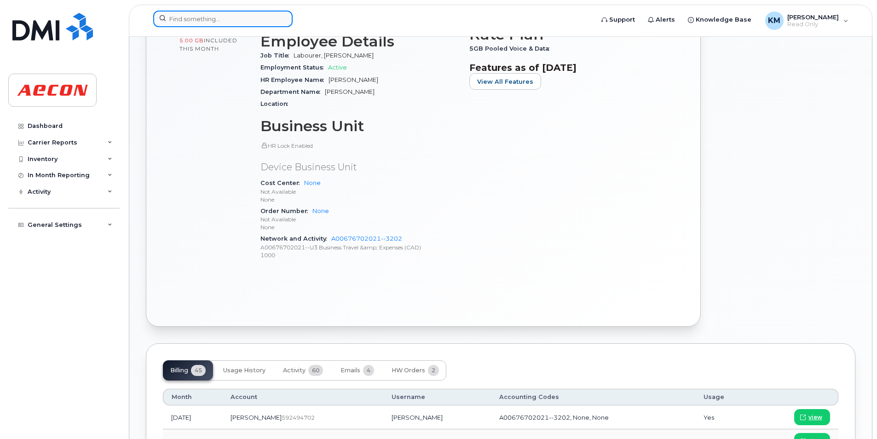
click at [265, 16] on input at bounding box center [222, 19] width 139 height 17
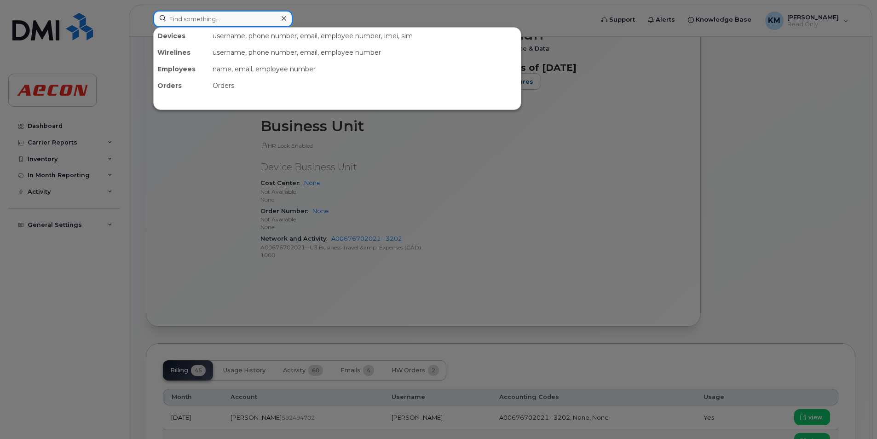
paste input "2266682498"
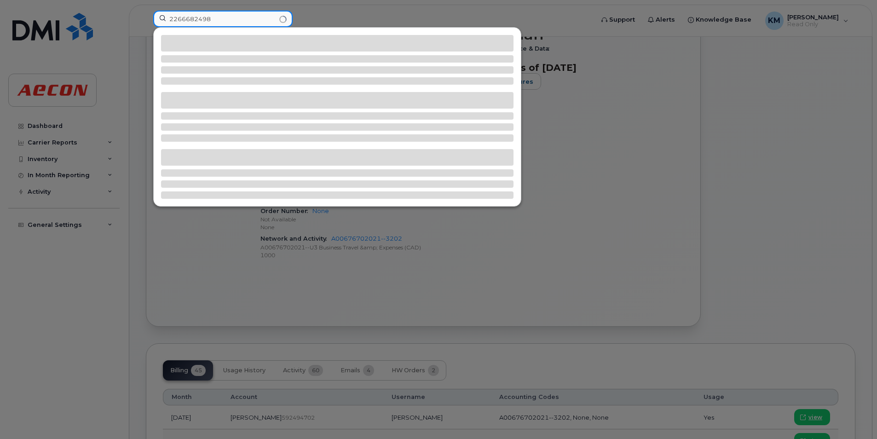
type input "2266682498"
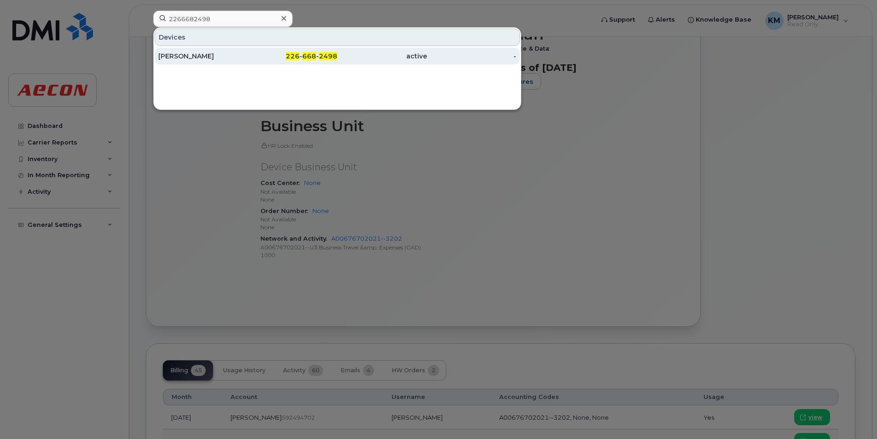
click at [308, 59] on span "668" at bounding box center [309, 56] width 14 height 8
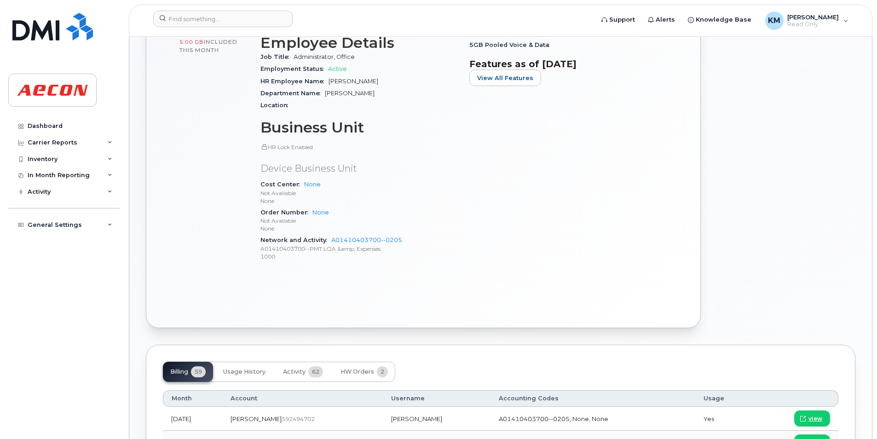
scroll to position [368, 0]
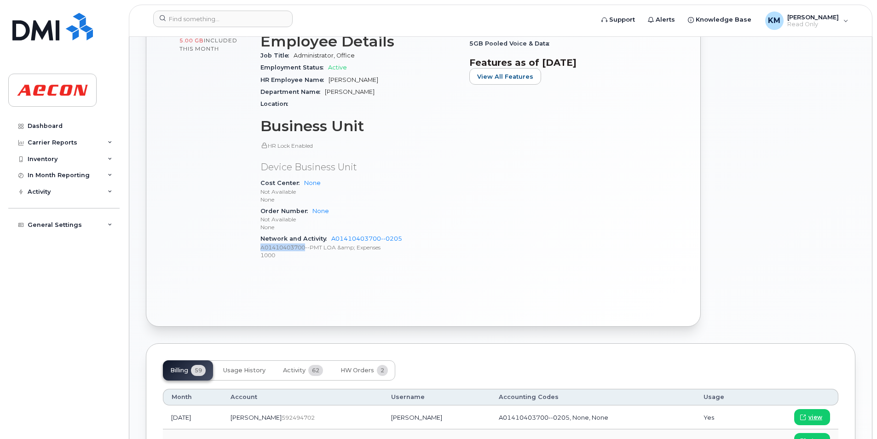
drag, startPoint x: 307, startPoint y: 250, endPoint x: 258, endPoint y: 249, distance: 49.3
click at [258, 249] on div "Device Details Device iPhone 14 SIM [TECHNICAL_ID] Email [EMAIL_ADDRESS][DOMAIN…" at bounding box center [359, 90] width 209 height 367
copy p "A01410403700"
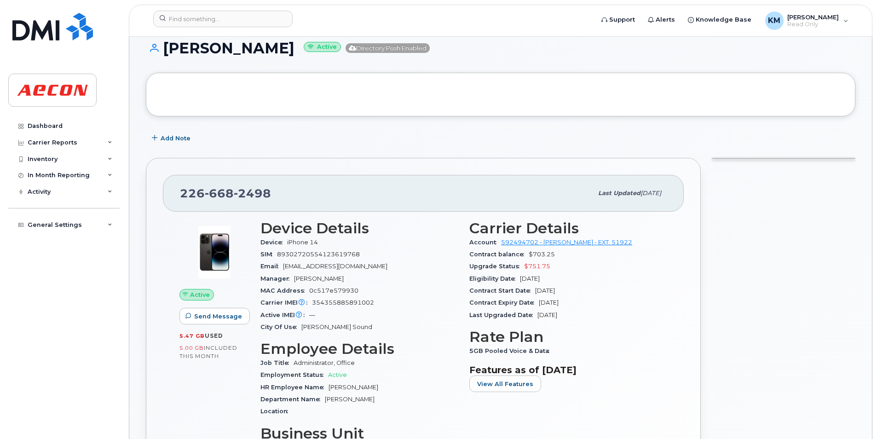
scroll to position [46, 0]
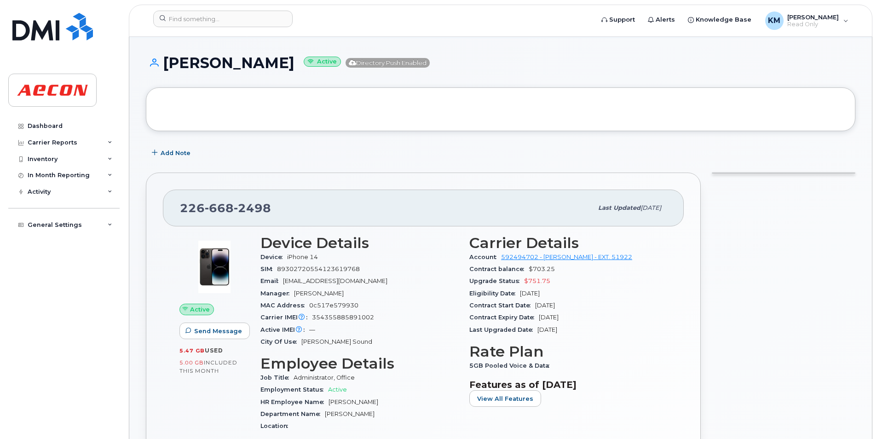
drag, startPoint x: 352, startPoint y: 63, endPoint x: 165, endPoint y: 68, distance: 187.4
click at [165, 68] on h1 "[PERSON_NAME] Active Directory Push Enabled" at bounding box center [501, 63] width 710 height 16
copy h1 "[PERSON_NAME]"
click at [256, 11] on input at bounding box center [222, 19] width 139 height 17
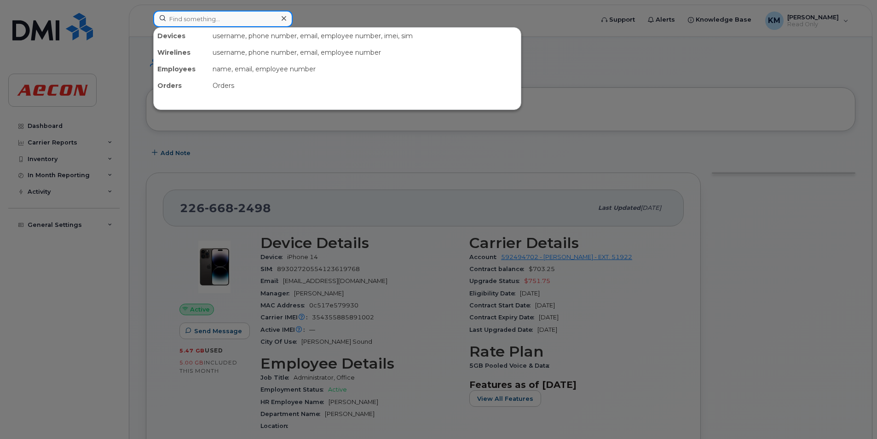
paste input "2266682852"
type input "2266682852"
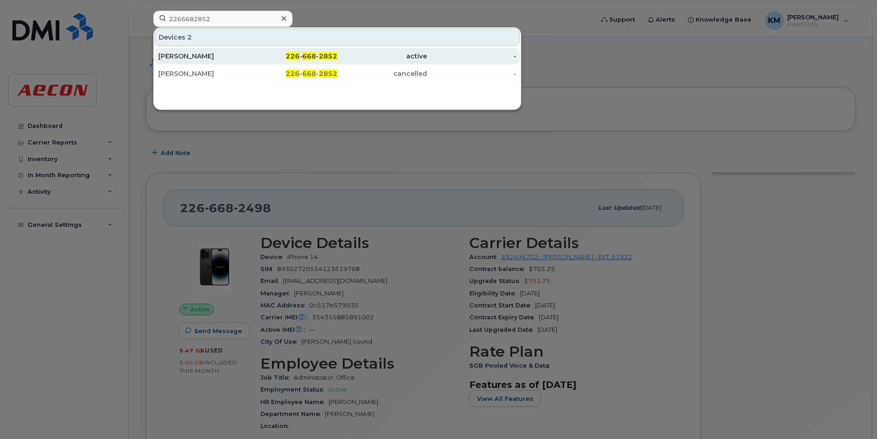
click at [329, 62] on div "226 - 668 - 2852" at bounding box center [293, 56] width 90 height 17
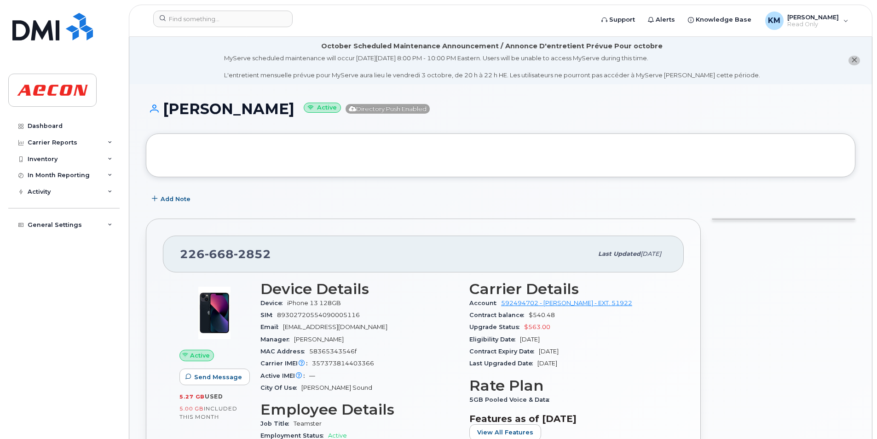
drag, startPoint x: 292, startPoint y: 112, endPoint x: 165, endPoint y: 117, distance: 127.1
click at [165, 117] on h1 "[PERSON_NAME] Active Directory Push Enabled" at bounding box center [501, 109] width 710 height 16
copy h1 "[PERSON_NAME]"
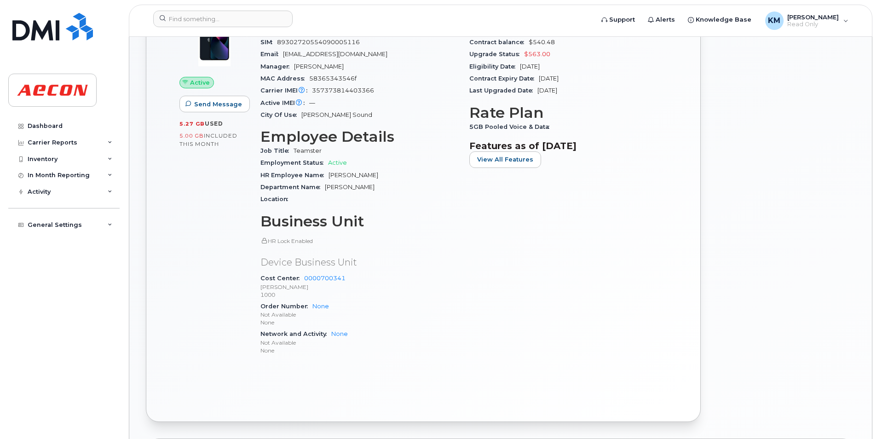
scroll to position [276, 0]
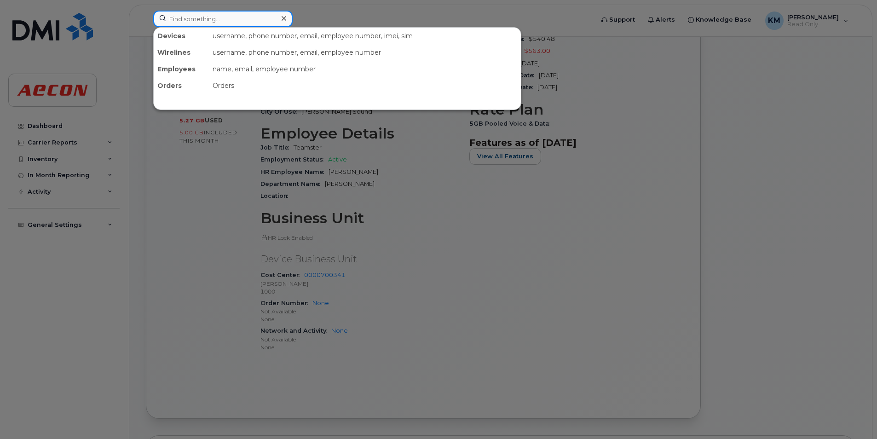
click at [264, 21] on input at bounding box center [222, 19] width 139 height 17
paste input "2266683246"
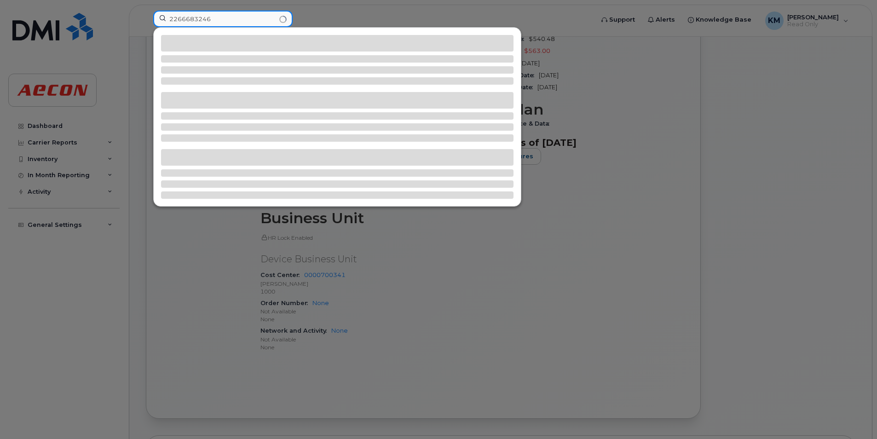
type input "2266683246"
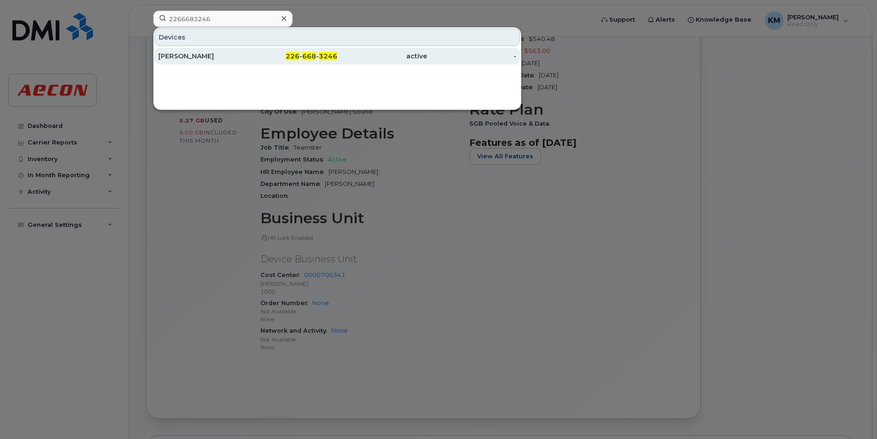
click at [257, 54] on div "226 - 668 - 3246" at bounding box center [293, 56] width 90 height 9
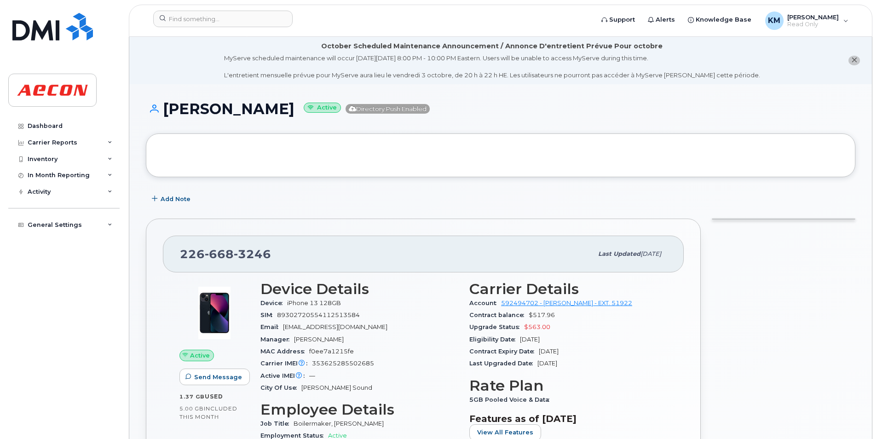
drag, startPoint x: 321, startPoint y: 108, endPoint x: 156, endPoint y: 104, distance: 164.8
click at [156, 104] on h1 "[PERSON_NAME] Active Directory Push Enabled" at bounding box center [501, 109] width 710 height 16
copy h1 "[PERSON_NAME]"
click at [295, 81] on li "October Scheduled Maintenance Announcement / Annonce D'entretient Prévue Pour o…" at bounding box center [500, 60] width 743 height 47
drag, startPoint x: 319, startPoint y: 105, endPoint x: 168, endPoint y: 114, distance: 150.8
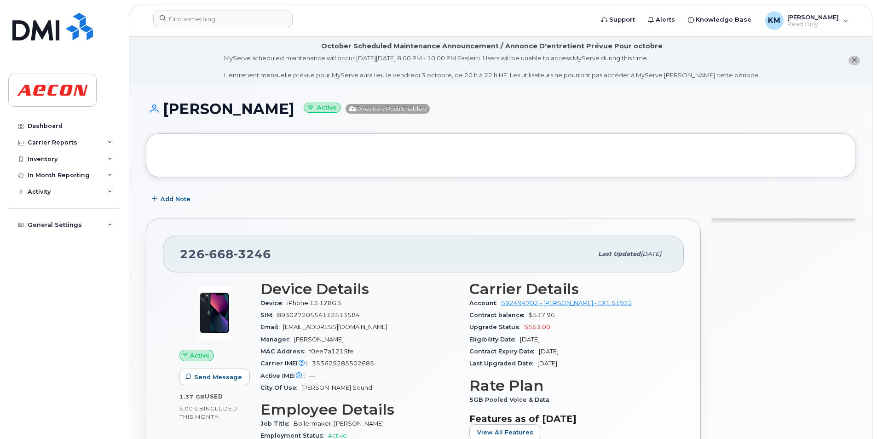
click at [168, 114] on h1 "[PERSON_NAME] Active Directory Push Enabled" at bounding box center [501, 109] width 710 height 16
copy h1 "[PERSON_NAME]"
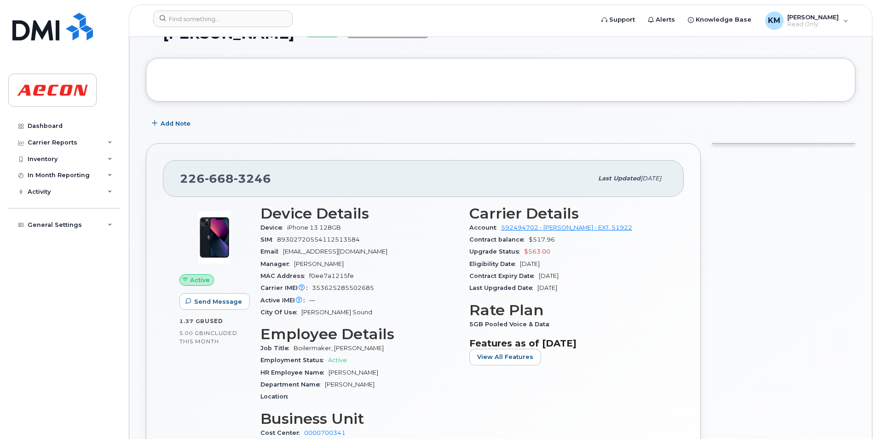
scroll to position [230, 0]
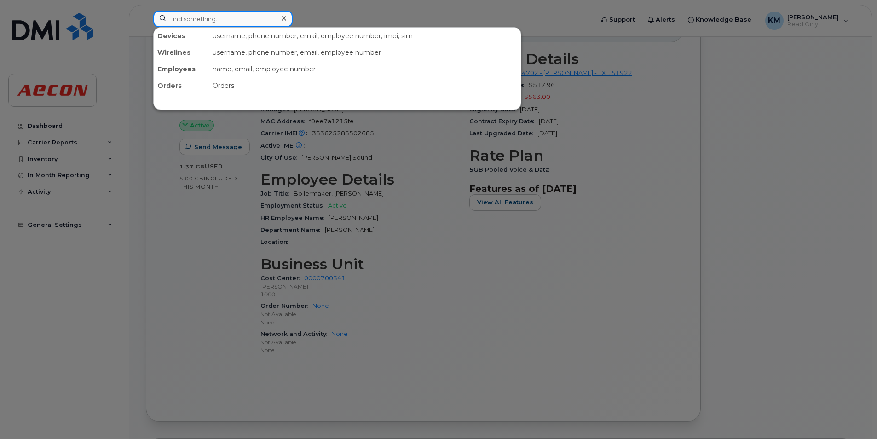
click at [215, 19] on input at bounding box center [222, 19] width 139 height 17
paste input "2266683523"
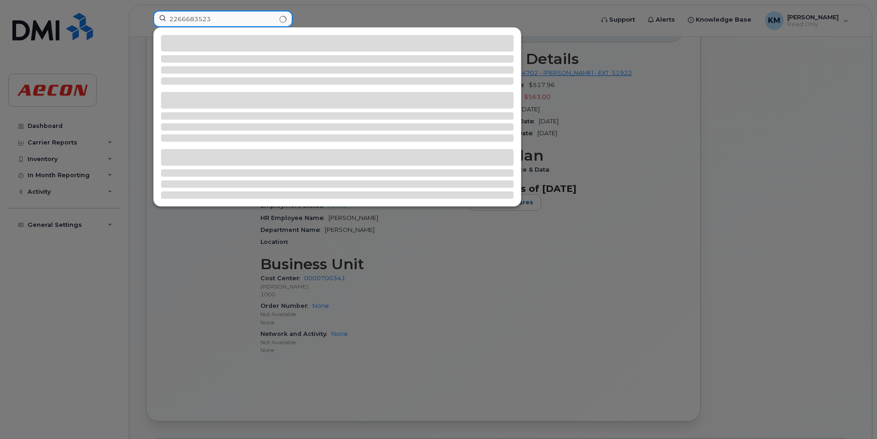
type input "2266683523"
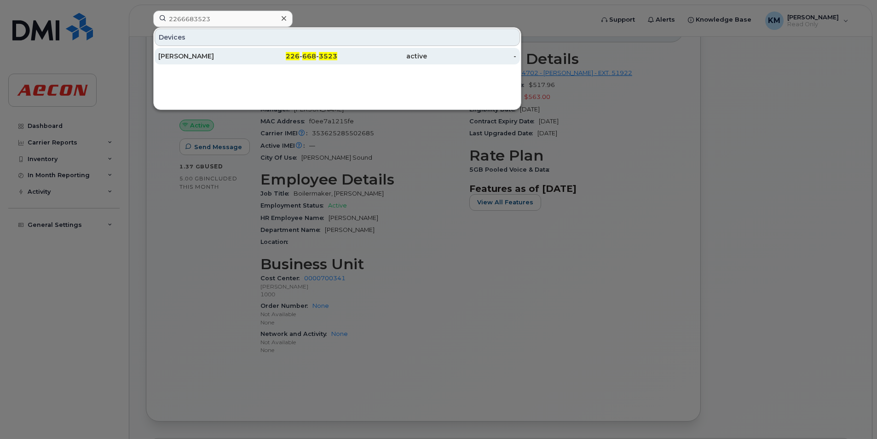
click at [263, 62] on div "226 - 668 - 3523" at bounding box center [293, 56] width 90 height 17
click at [329, 59] on span "3523" at bounding box center [328, 56] width 18 height 8
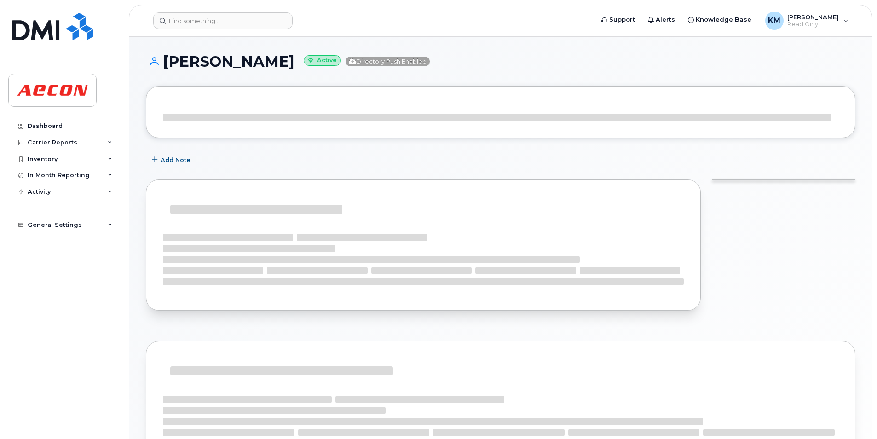
drag, startPoint x: 292, startPoint y: 62, endPoint x: 168, endPoint y: 63, distance: 124.7
click at [168, 63] on h1 "[PERSON_NAME] Active Directory Push Enabled" at bounding box center [501, 61] width 710 height 16
copy h1 "[PERSON_NAME]"
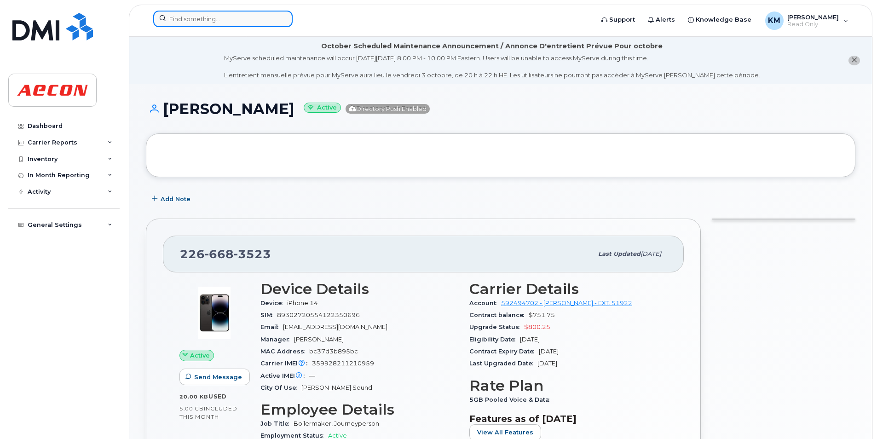
click at [264, 21] on input at bounding box center [222, 19] width 139 height 17
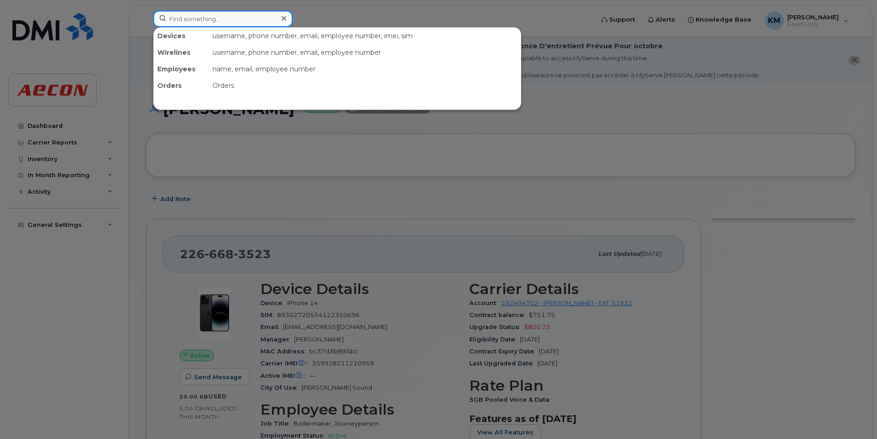
paste input "2266683524"
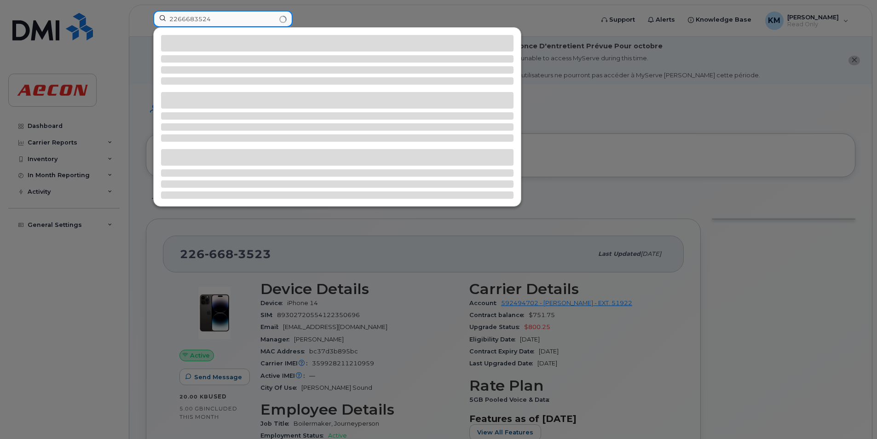
type input "2266683524"
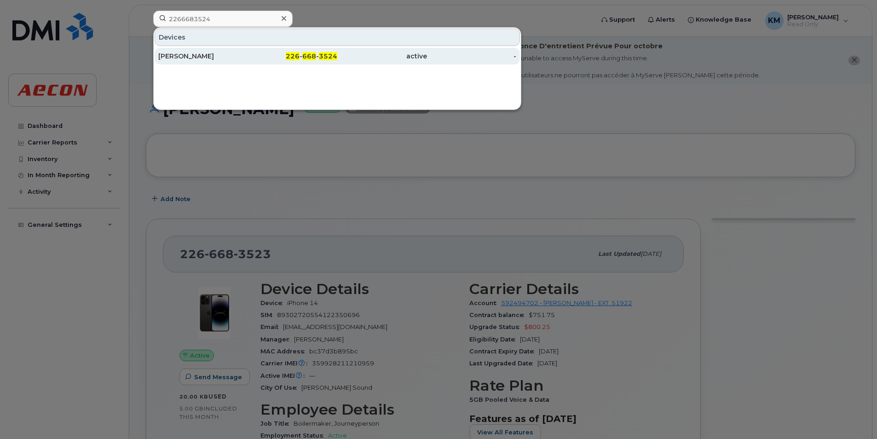
click at [240, 49] on div "[PERSON_NAME]" at bounding box center [203, 56] width 90 height 17
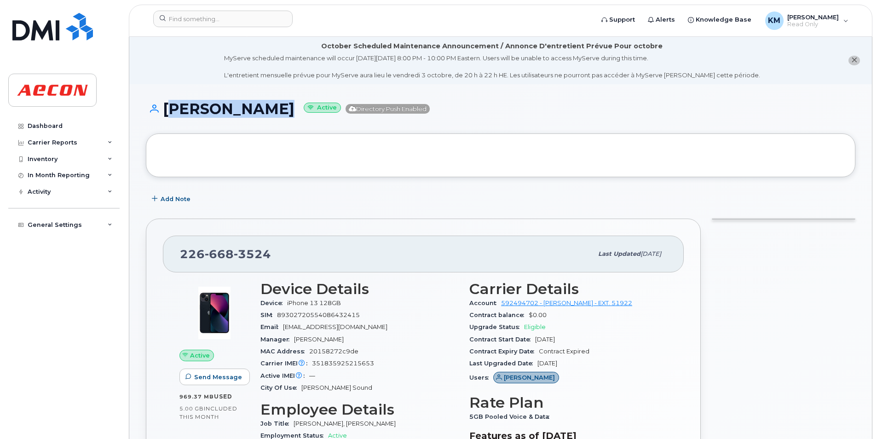
drag, startPoint x: 281, startPoint y: 116, endPoint x: 162, endPoint y: 118, distance: 118.8
click at [162, 118] on div "[PERSON_NAME] Active Directory Push Enabled" at bounding box center [501, 117] width 710 height 33
copy h1 "[PERSON_NAME]"
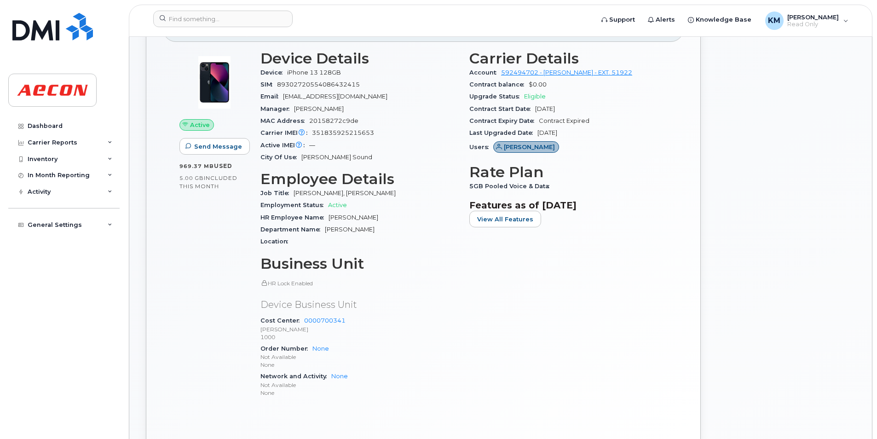
scroll to position [322, 0]
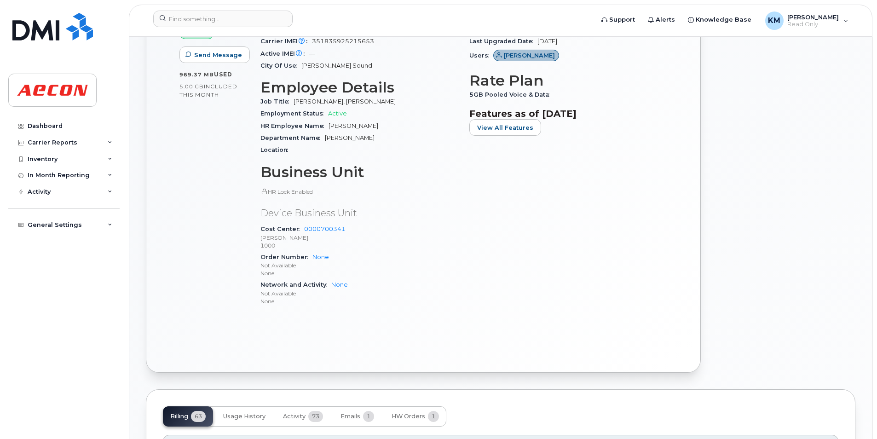
click at [783, 209] on div at bounding box center [784, 134] width 155 height 487
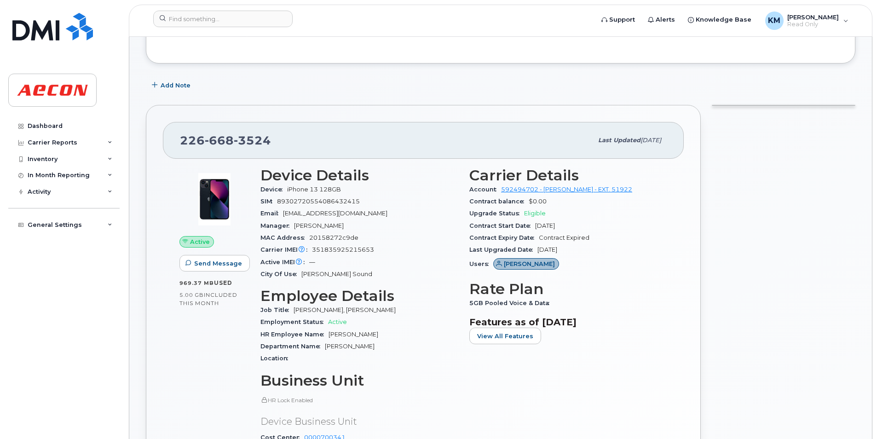
scroll to position [0, 0]
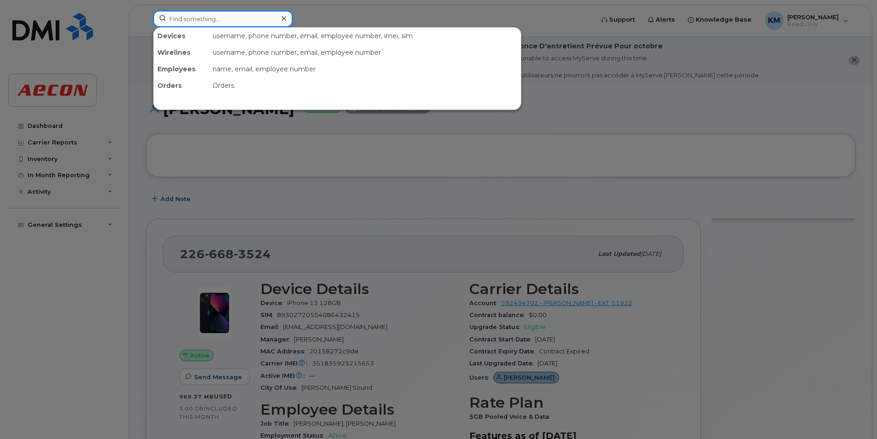
click at [207, 14] on input at bounding box center [222, 19] width 139 height 17
paste input "2266683523"
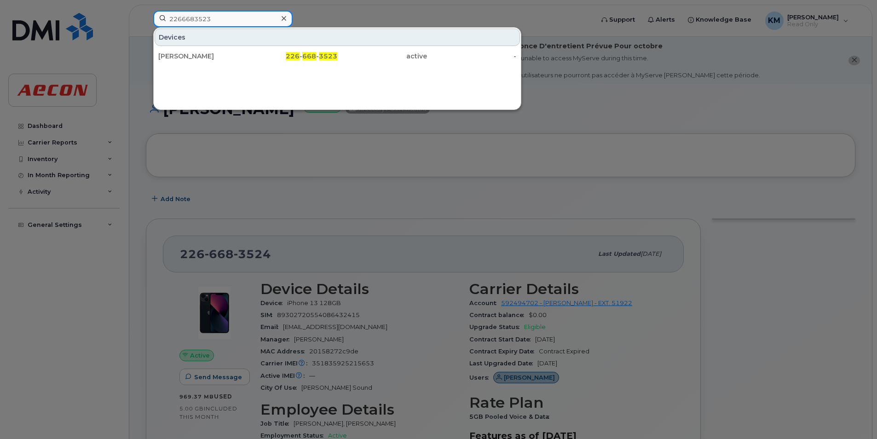
type input "2266683523"
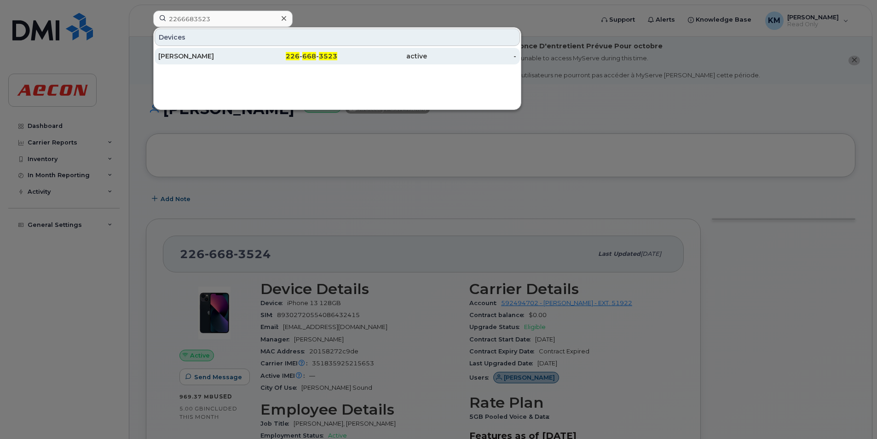
click at [244, 58] on div "[PERSON_NAME]" at bounding box center [203, 56] width 90 height 9
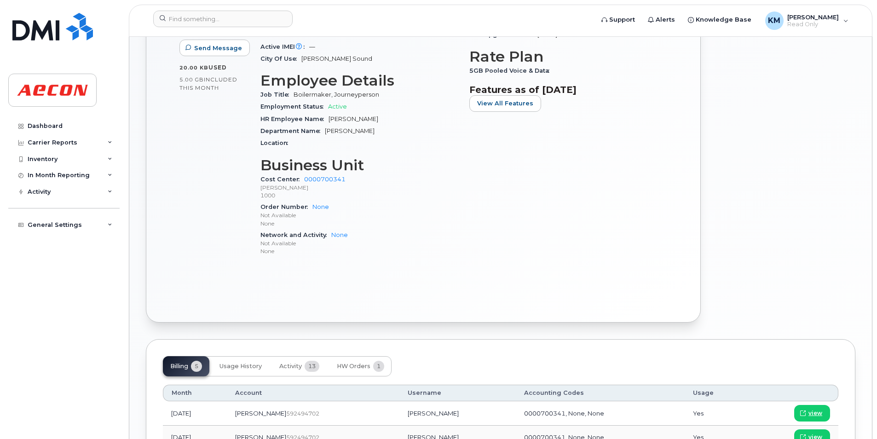
scroll to position [322, 0]
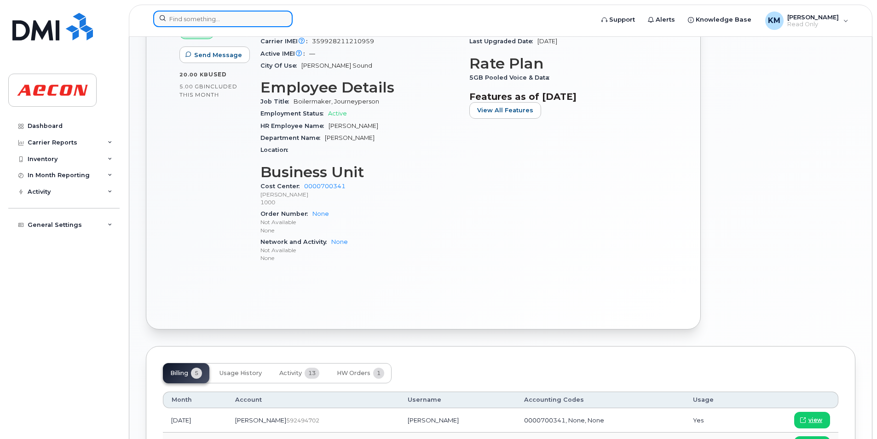
click at [249, 12] on input at bounding box center [222, 19] width 139 height 17
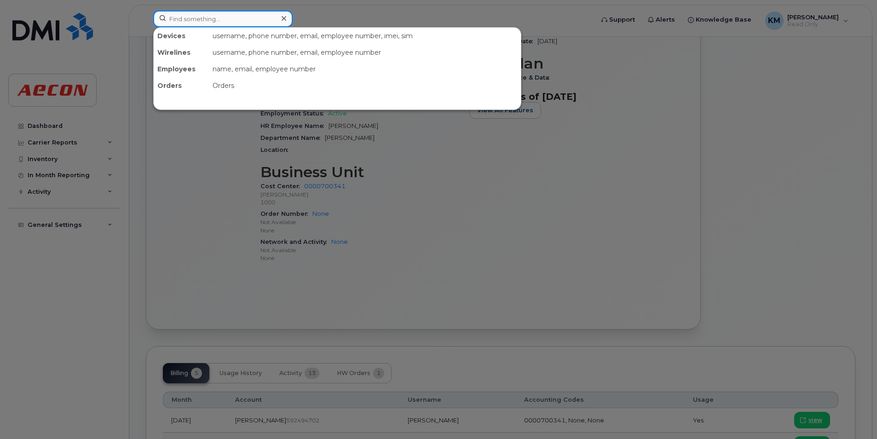
paste input "2266683612"
type input "2266683612"
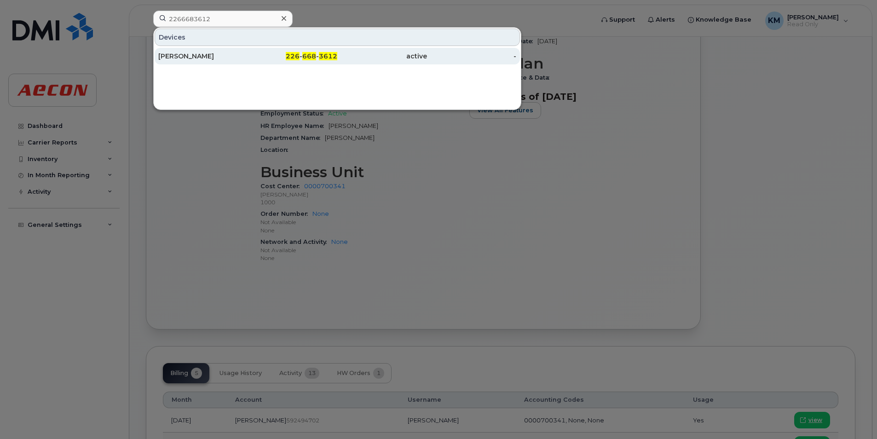
click at [236, 54] on div "[PERSON_NAME]" at bounding box center [203, 56] width 90 height 9
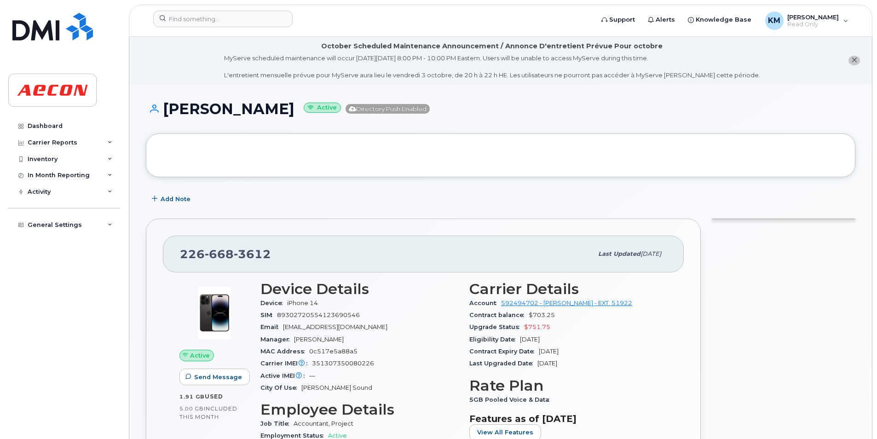
drag, startPoint x: 331, startPoint y: 110, endPoint x: 153, endPoint y: 107, distance: 178.6
click at [153, 107] on h1 "[PERSON_NAME] Active Directory Push Enabled" at bounding box center [501, 109] width 710 height 16
copy h1 "[PERSON_NAME]"
drag, startPoint x: 254, startPoint y: 139, endPoint x: 259, endPoint y: 133, distance: 7.8
click at [254, 139] on div at bounding box center [501, 155] width 710 height 44
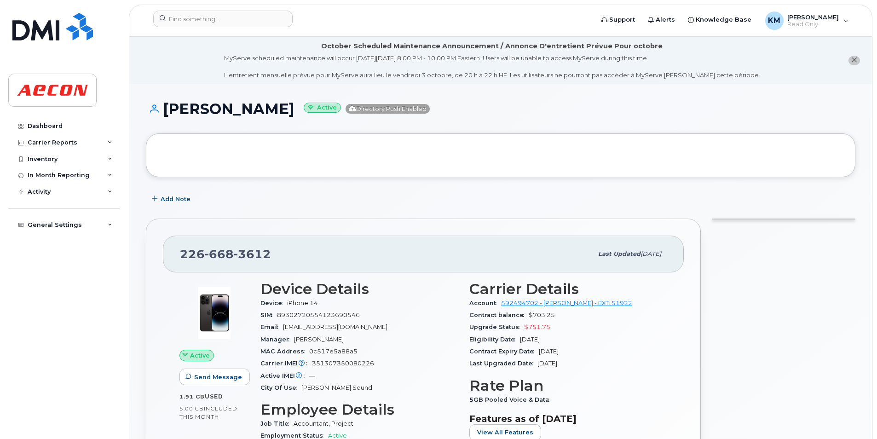
drag, startPoint x: 332, startPoint y: 110, endPoint x: 157, endPoint y: 116, distance: 175.0
click at [157, 116] on h1 "ANA ROUTRAMOURTI Active Directory Push Enabled" at bounding box center [501, 109] width 710 height 16
copy h1 "ANA ROUTRAMOURTI"
click at [438, 127] on div "ANA ROUTRAMOURTI Active Directory Push Enabled" at bounding box center [501, 117] width 710 height 33
drag, startPoint x: 331, startPoint y: 108, endPoint x: 168, endPoint y: 116, distance: 162.7
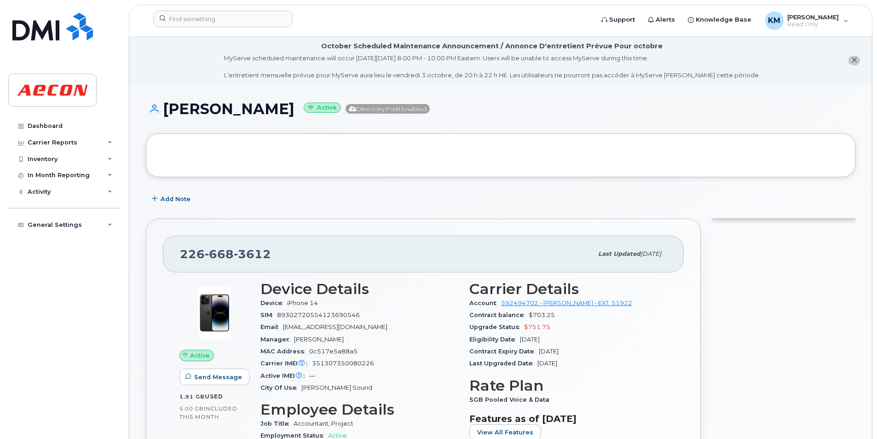
click at [168, 116] on h1 "ANA ROUTRAMOURTI Active Directory Push Enabled" at bounding box center [501, 109] width 710 height 16
copy h1 "ANA ROUTRAMOURTI"
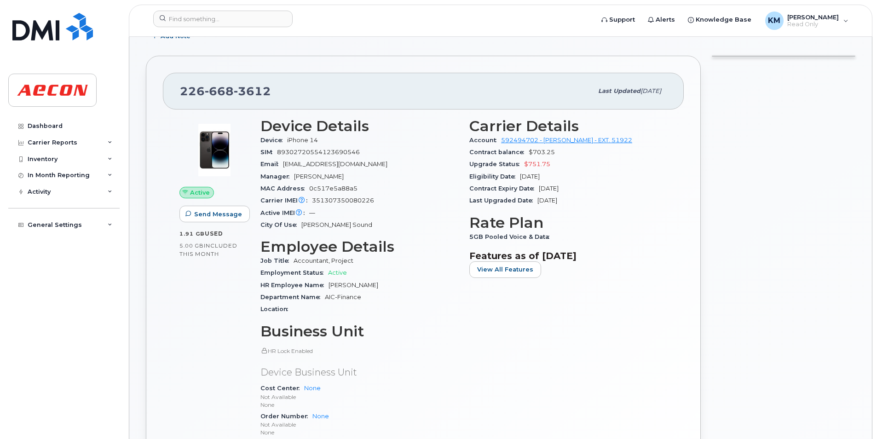
scroll to position [322, 0]
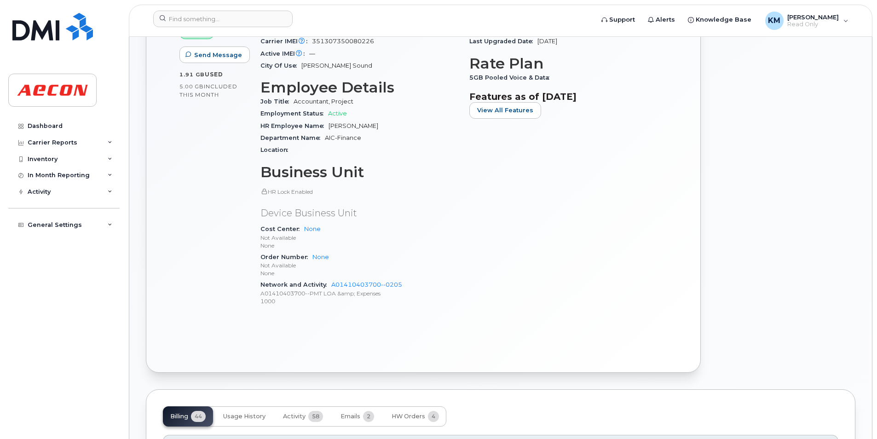
click at [305, 295] on p "A01410403700--PMT LOA &amp; Expenses" at bounding box center [360, 294] width 198 height 8
drag, startPoint x: 260, startPoint y: 294, endPoint x: 313, endPoint y: 295, distance: 52.9
click at [313, 295] on div "Device Details Device iPhone 14 SIM 89302720554123690546 Email AROUTRAMOURTI@AE…" at bounding box center [359, 136] width 209 height 367
copy p "A01410403700--"
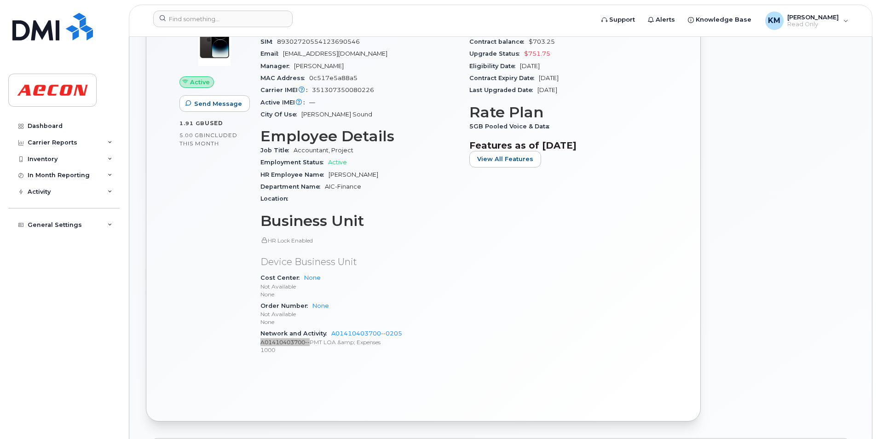
scroll to position [276, 0]
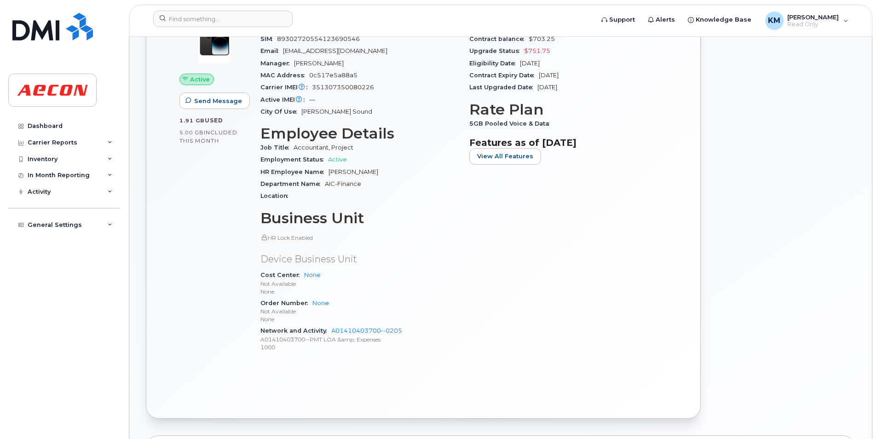
click at [628, 149] on section "Features as of Aug 01, 2025 View All Features" at bounding box center [569, 151] width 198 height 28
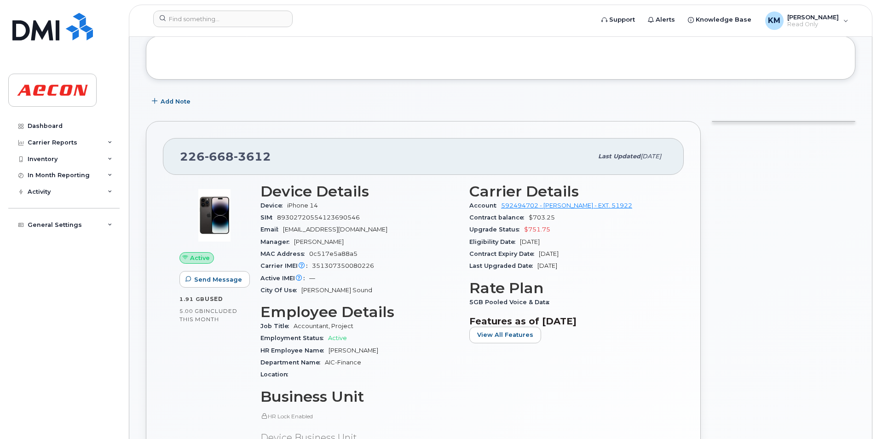
scroll to position [0, 0]
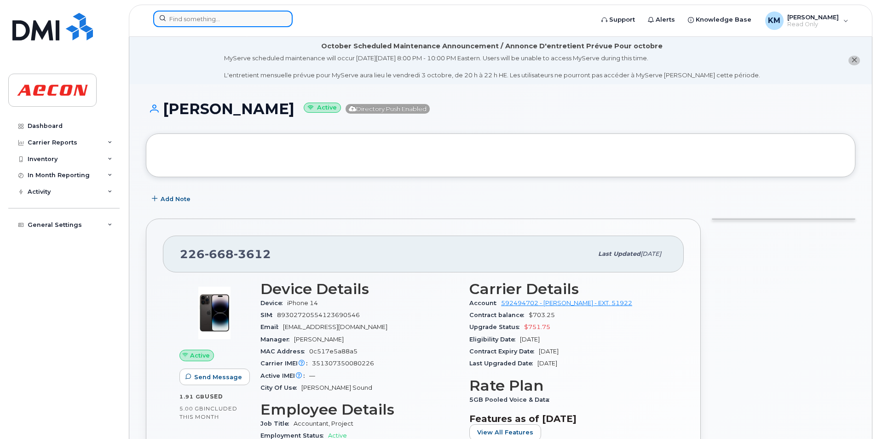
click at [282, 18] on div at bounding box center [222, 19] width 139 height 17
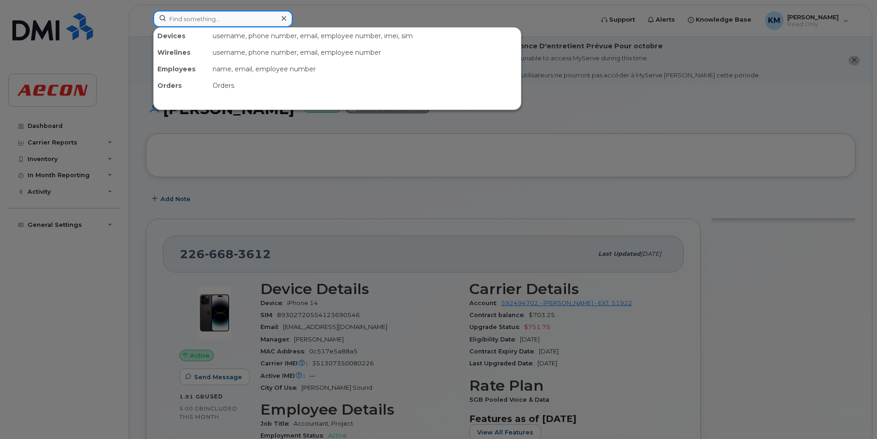
paste input "2266683639"
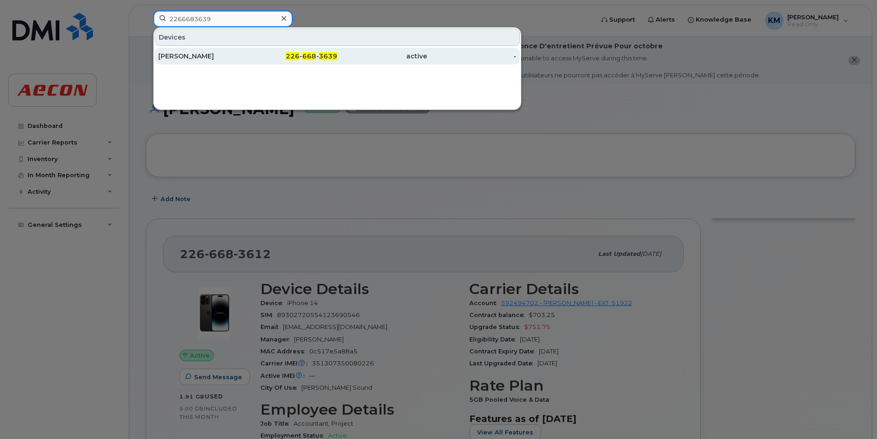
type input "2266683639"
click at [296, 57] on span "226" at bounding box center [293, 56] width 14 height 8
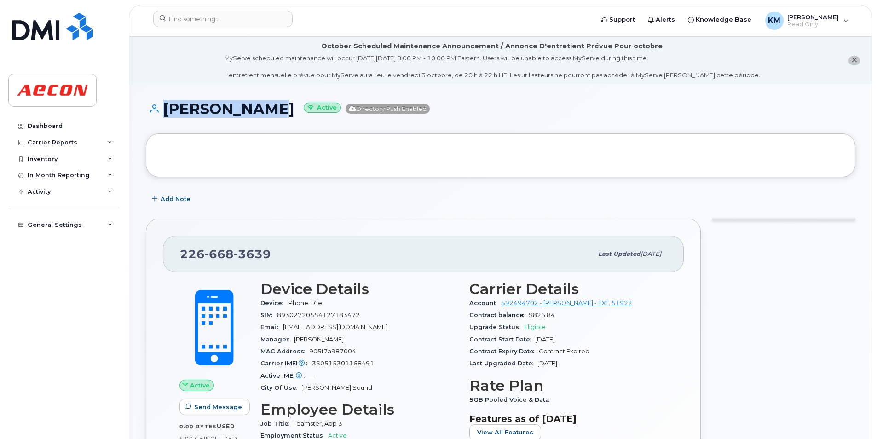
drag, startPoint x: 282, startPoint y: 111, endPoint x: 155, endPoint y: 104, distance: 127.2
click at [155, 104] on h1 "[PERSON_NAME] Active Directory Push Enabled" at bounding box center [501, 109] width 710 height 16
copy h1 "[PERSON_NAME]"
drag, startPoint x: 284, startPoint y: 109, endPoint x: 160, endPoint y: 109, distance: 123.8
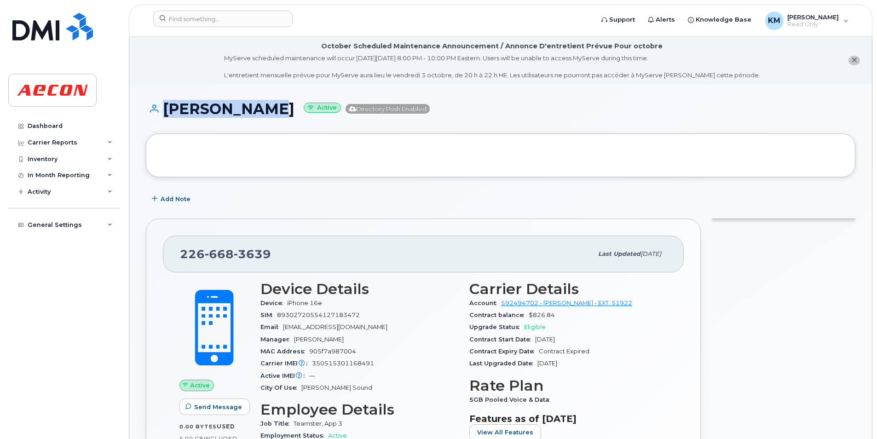
click at [160, 109] on h1 "[PERSON_NAME] Active Directory Push Enabled" at bounding box center [501, 109] width 710 height 16
copy h1 "[PERSON_NAME]"
click at [371, 204] on div "Add Note" at bounding box center [501, 199] width 710 height 17
drag, startPoint x: 283, startPoint y: 110, endPoint x: 164, endPoint y: 106, distance: 119.3
click at [164, 106] on h1 "[PERSON_NAME] Active Directory Push Enabled" at bounding box center [501, 109] width 710 height 16
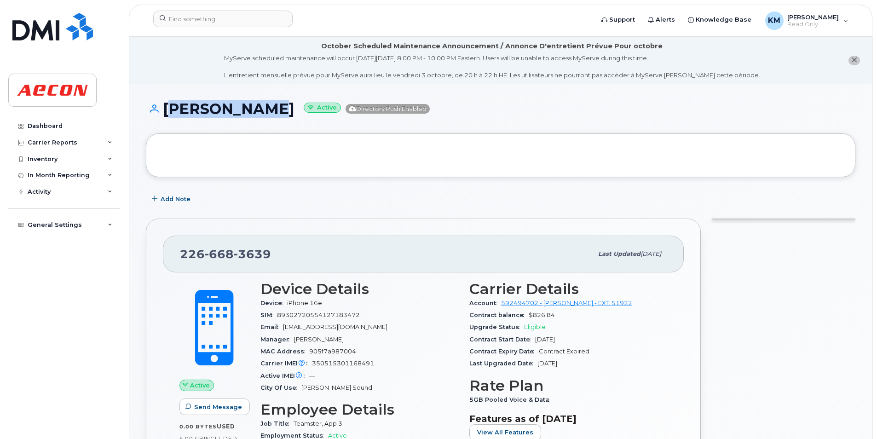
copy h1 "[PERSON_NAME]"
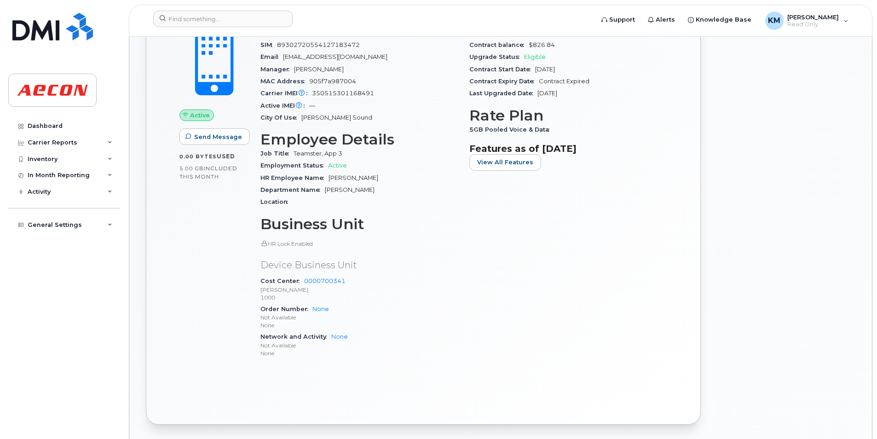
scroll to position [276, 0]
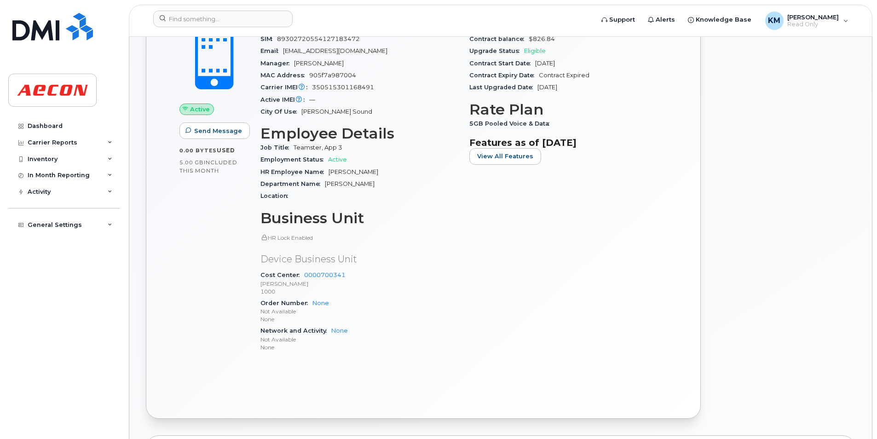
click at [398, 103] on div "Active IMEI Active IMEI is refreshed daily with a delay of up to 48 hours follo…" at bounding box center [360, 100] width 198 height 12
click at [268, 25] on input at bounding box center [222, 19] width 139 height 17
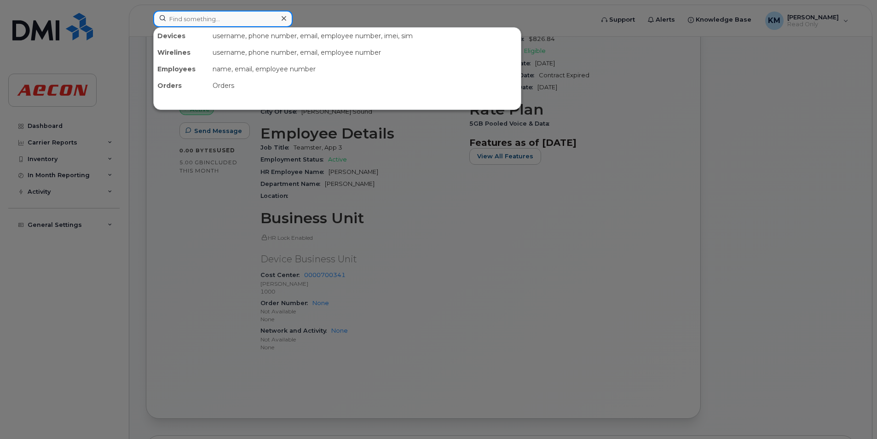
paste input "2266683860"
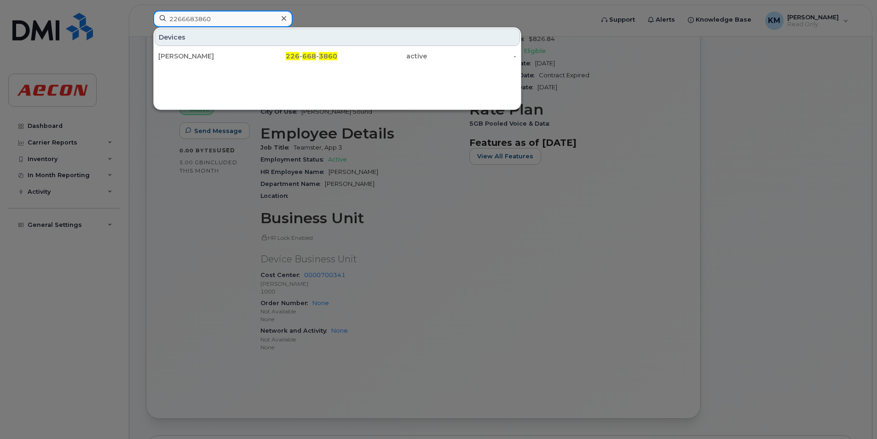
type input "2266683860"
click at [261, 64] on div "[PERSON_NAME] 226 - 668 - 3860 active -" at bounding box center [337, 56] width 367 height 18
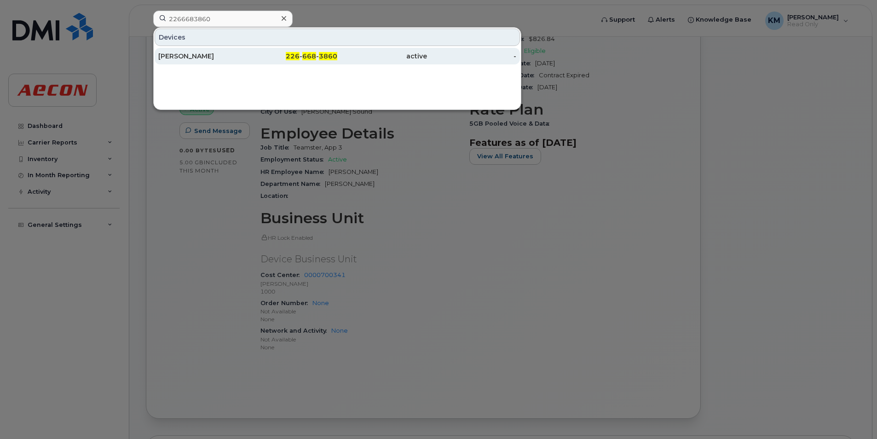
click at [263, 58] on div "226 - 668 - 3860" at bounding box center [293, 56] width 90 height 9
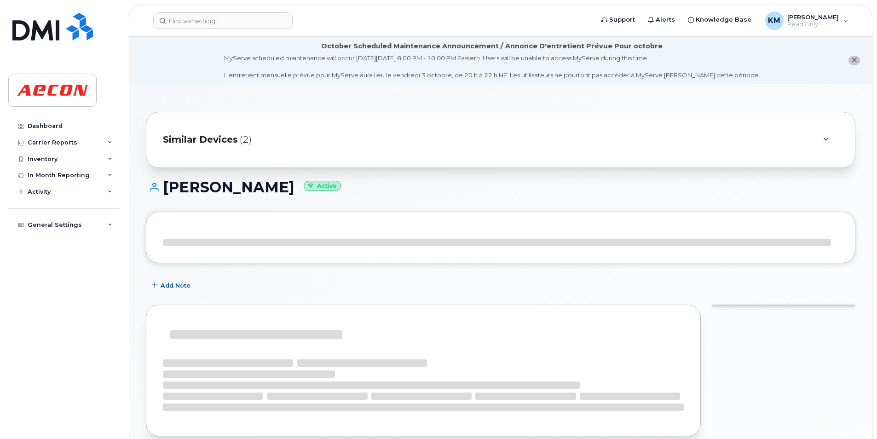
click at [382, 142] on div "Similar Devices (2)" at bounding box center [488, 140] width 650 height 22
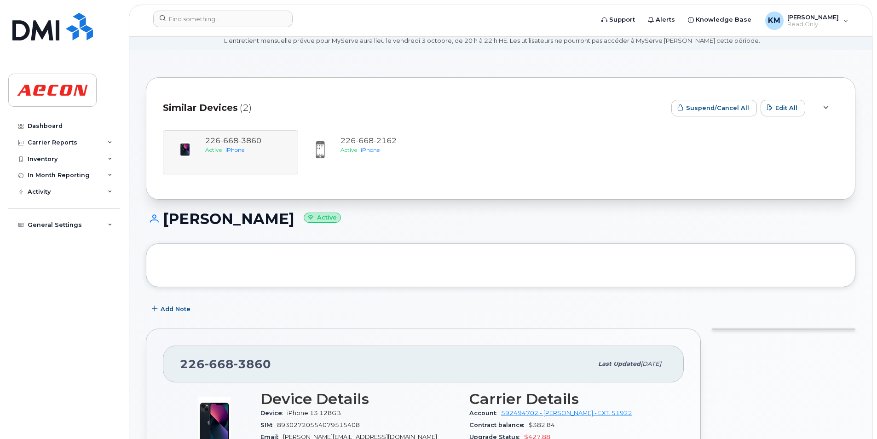
scroll to position [92, 0]
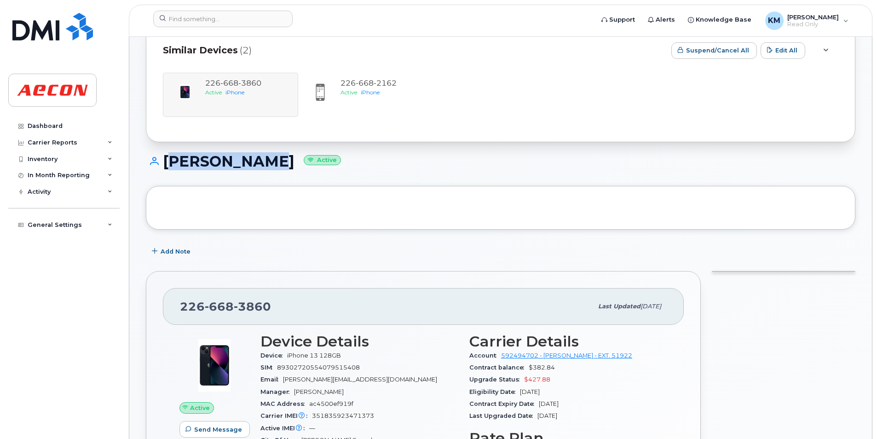
drag, startPoint x: 274, startPoint y: 167, endPoint x: 161, endPoint y: 162, distance: 113.3
click at [161, 162] on h1 "ROBERT RYAN Active" at bounding box center [501, 161] width 710 height 16
copy h1 "ROBERT RYAN"
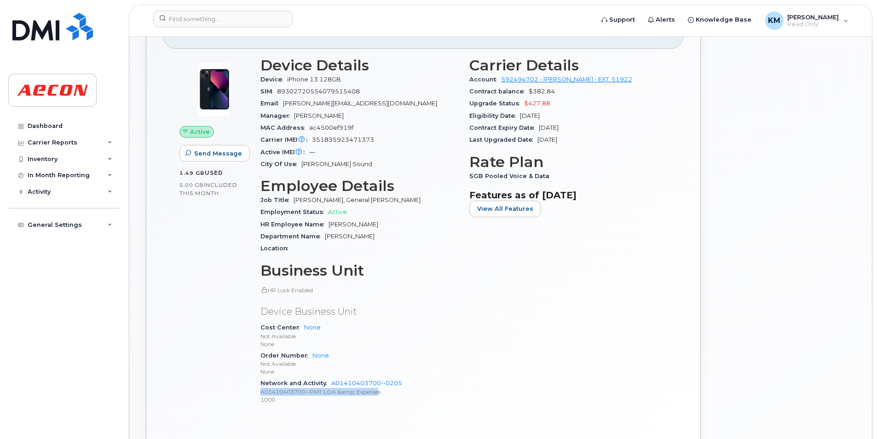
drag, startPoint x: 410, startPoint y: 379, endPoint x: 382, endPoint y: 389, distance: 29.3
click at [382, 389] on div "Network and Activity A01410403700--0205 A01410403700--PMT LOA &amp; Expenses 10…" at bounding box center [360, 391] width 198 height 28
drag, startPoint x: 382, startPoint y: 389, endPoint x: 431, endPoint y: 395, distance: 49.3
click at [431, 396] on p "1000" at bounding box center [360, 400] width 198 height 8
drag, startPoint x: 408, startPoint y: 380, endPoint x: 328, endPoint y: 381, distance: 79.6
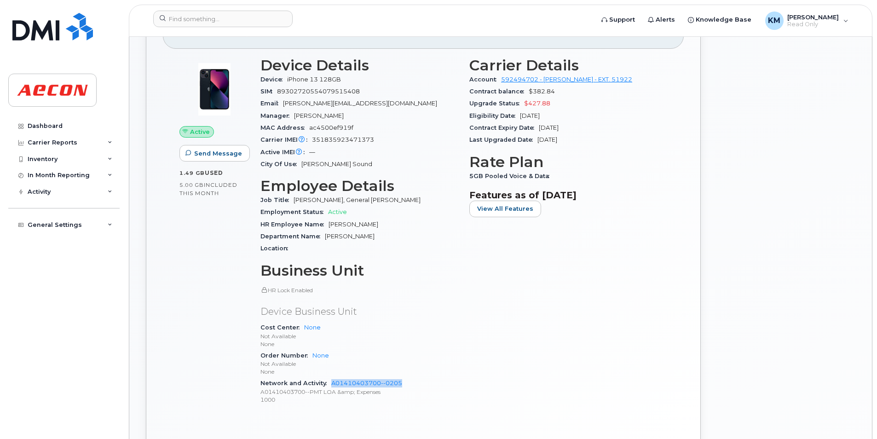
click at [328, 381] on div "Network and Activity A01410403700--0205 A01410403700--PMT LOA &amp; Expenses 10…" at bounding box center [360, 391] width 198 height 28
copy link "A01410403700--0205"
click at [850, 109] on div at bounding box center [784, 232] width 155 height 487
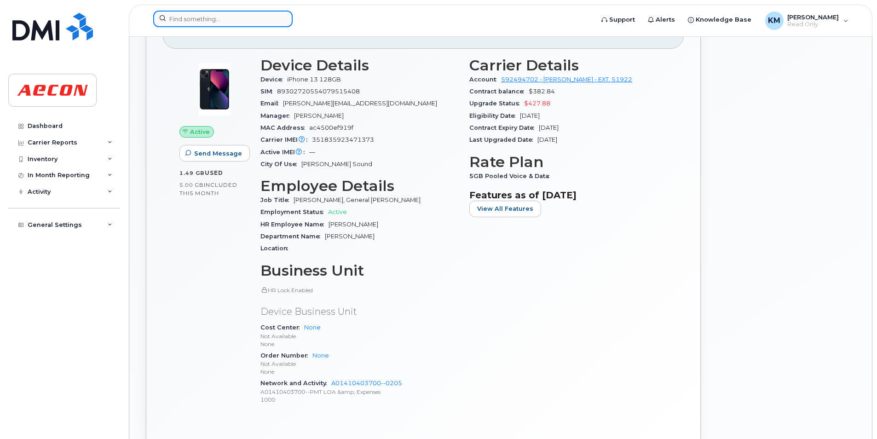
click at [226, 17] on input at bounding box center [222, 19] width 139 height 17
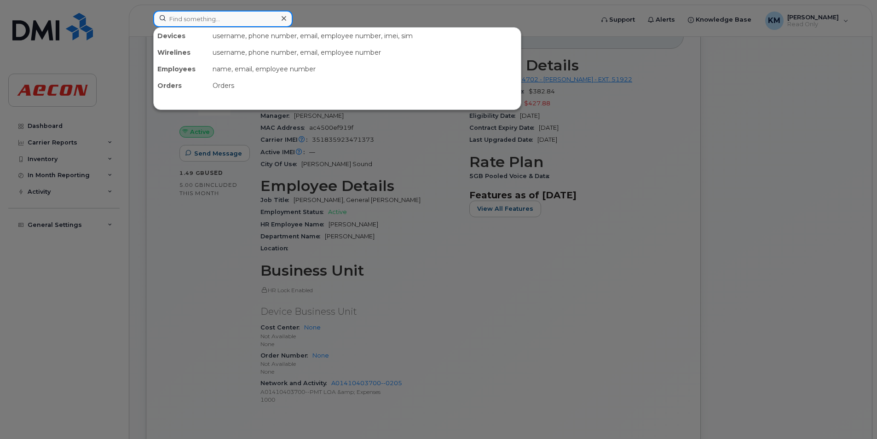
paste input "2266683926"
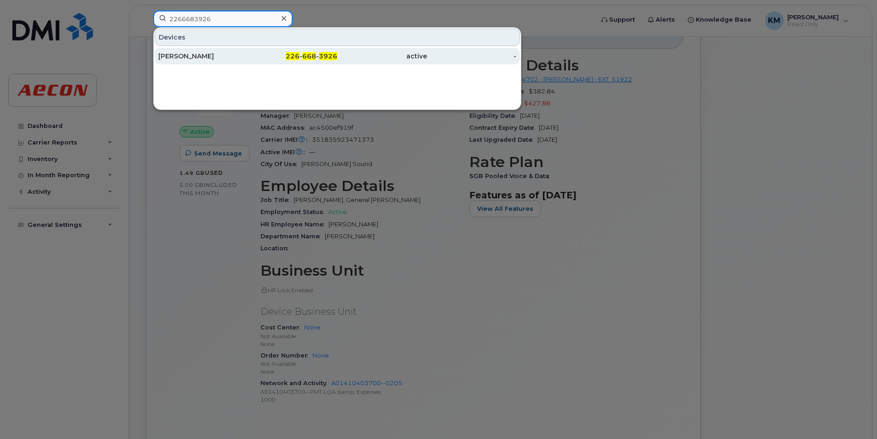
type input "2266683926"
drag, startPoint x: 251, startPoint y: 55, endPoint x: 316, endPoint y: 54, distance: 65.4
click at [251, 55] on div "226 - 668 - 3926" at bounding box center [293, 56] width 90 height 9
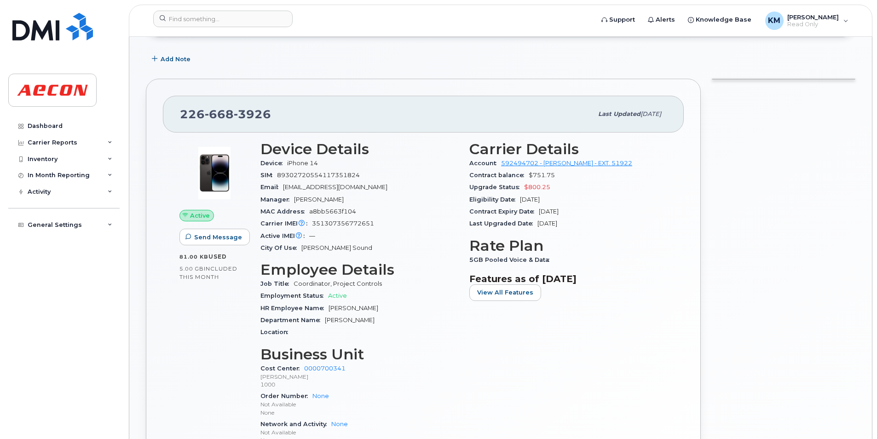
scroll to position [46, 0]
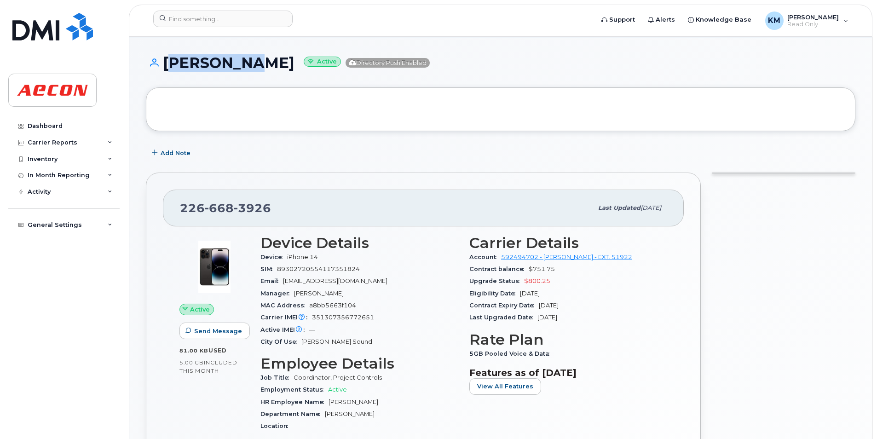
drag, startPoint x: 257, startPoint y: 63, endPoint x: 166, endPoint y: 60, distance: 90.7
click at [166, 60] on h1 "[PERSON_NAME] Active Directory Push Enabled" at bounding box center [501, 63] width 710 height 16
copy h1 "[PERSON_NAME]"
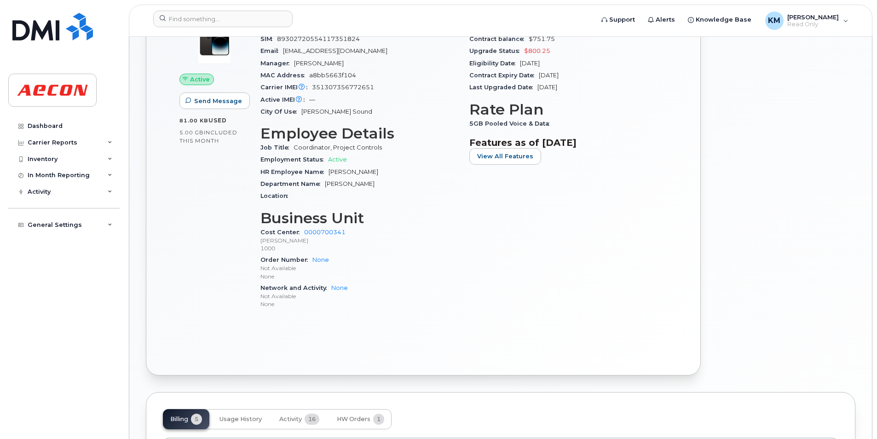
click at [541, 121] on span "5GB Pooled Voice & Data" at bounding box center [512, 123] width 85 height 7
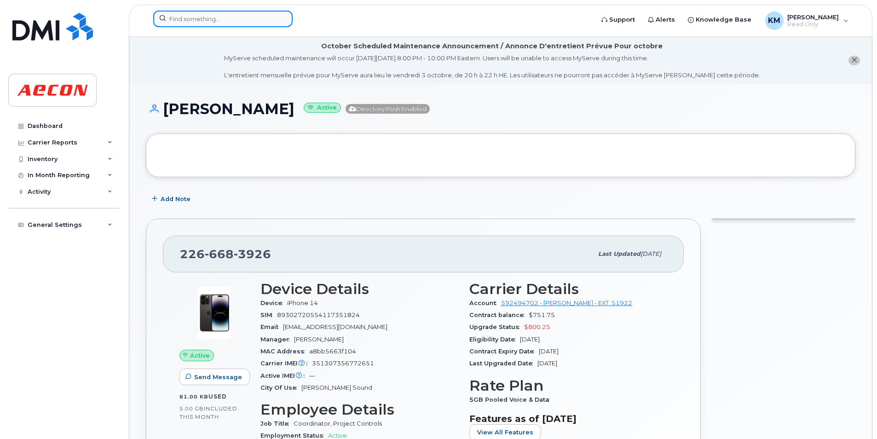
click at [256, 23] on input at bounding box center [222, 19] width 139 height 17
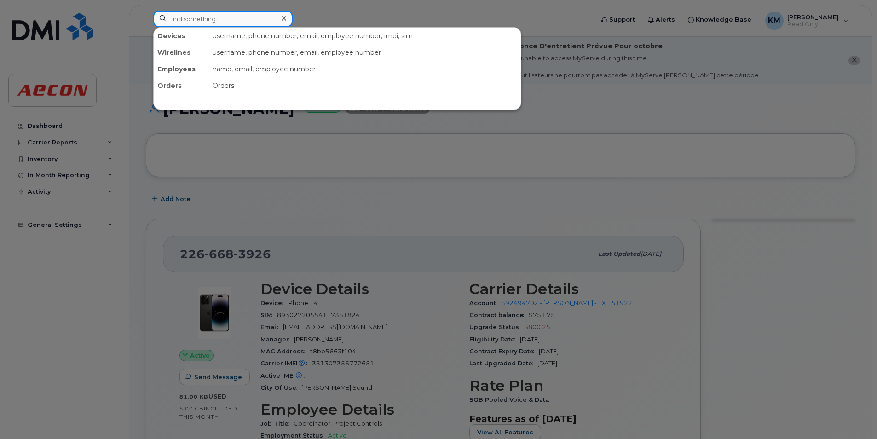
paste input "2266684066"
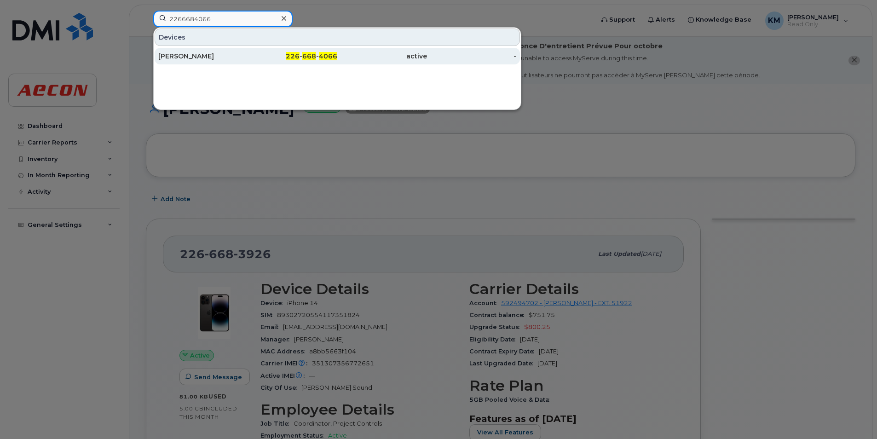
type input "2266684066"
click at [261, 60] on div "226 - 668 - 4066" at bounding box center [293, 56] width 90 height 9
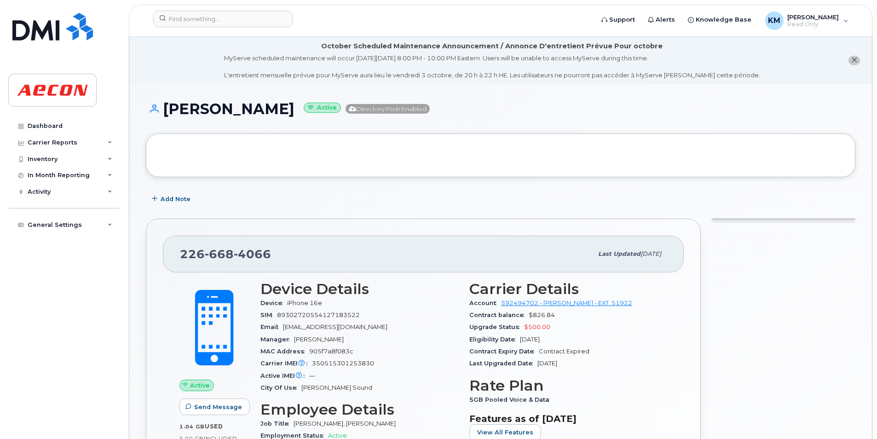
drag, startPoint x: 291, startPoint y: 112, endPoint x: 164, endPoint y: 107, distance: 127.6
click at [164, 107] on h1 "[PERSON_NAME] Active Directory Push Enabled" at bounding box center [501, 109] width 710 height 16
copy h1 "[PERSON_NAME]"
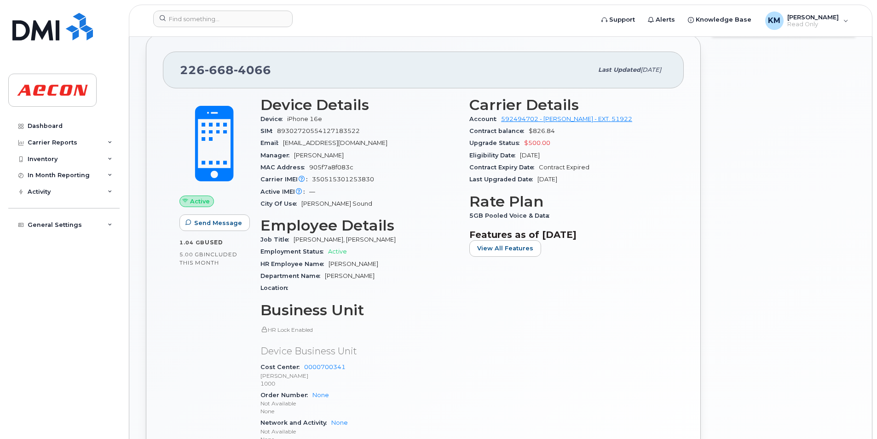
scroll to position [230, 0]
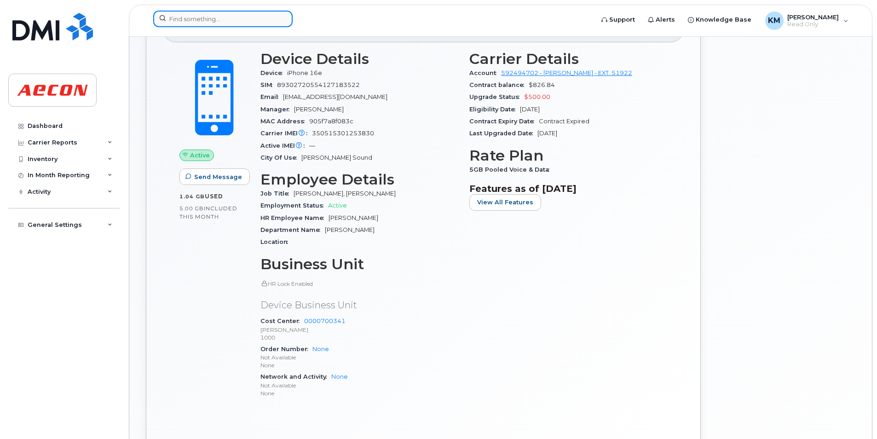
click at [219, 16] on input at bounding box center [222, 19] width 139 height 17
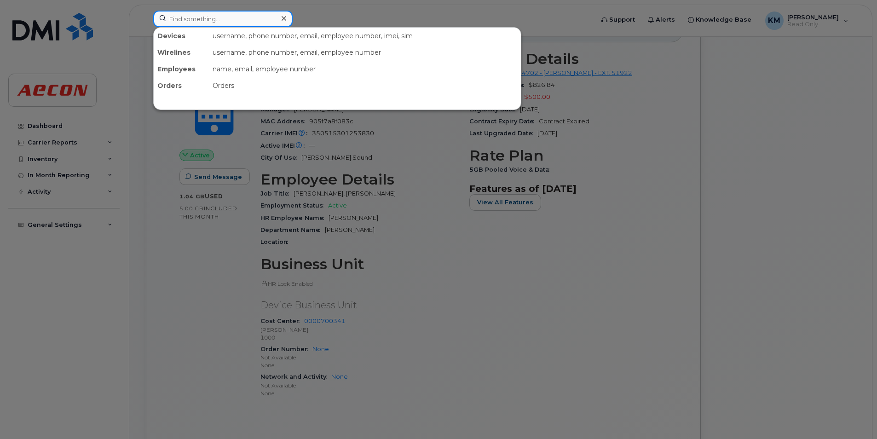
paste input "2266684175"
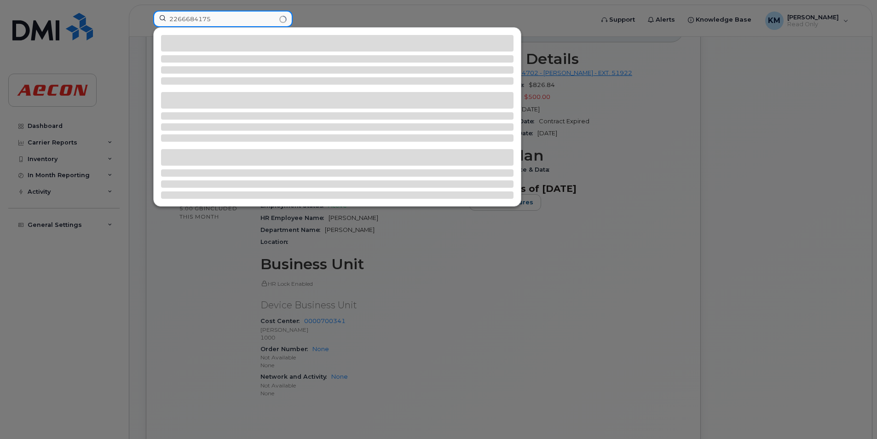
type input "2266684175"
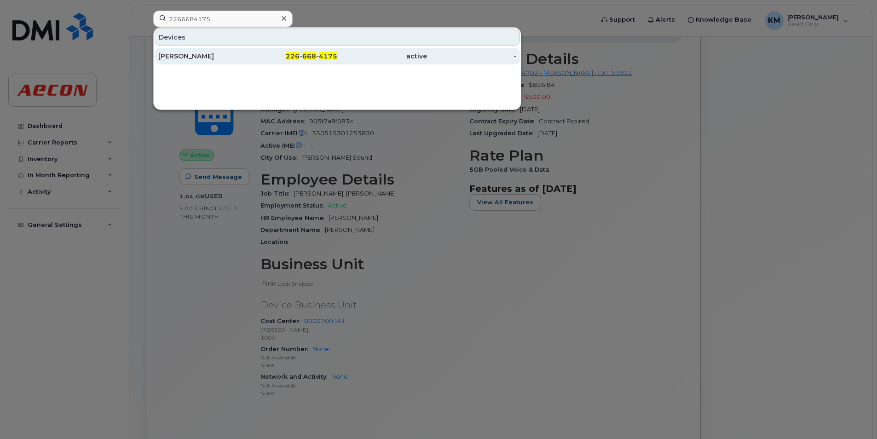
click at [261, 53] on div "226 - 668 - 4175" at bounding box center [293, 56] width 90 height 9
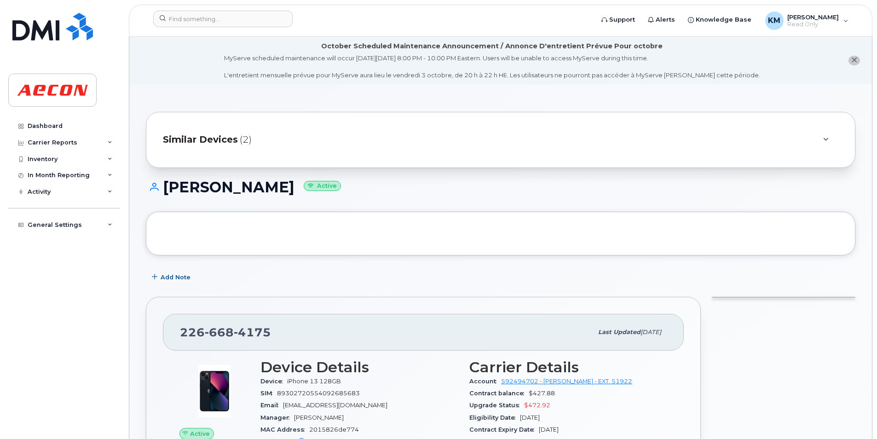
drag, startPoint x: 301, startPoint y: 188, endPoint x: 168, endPoint y: 194, distance: 133.2
click at [168, 194] on h1 "[PERSON_NAME] Active" at bounding box center [501, 187] width 710 height 16
copy h1 "[PERSON_NAME]"
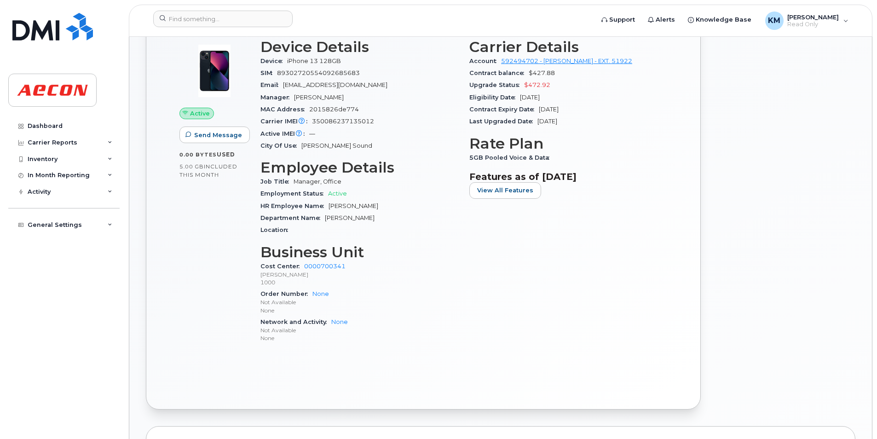
scroll to position [322, 0]
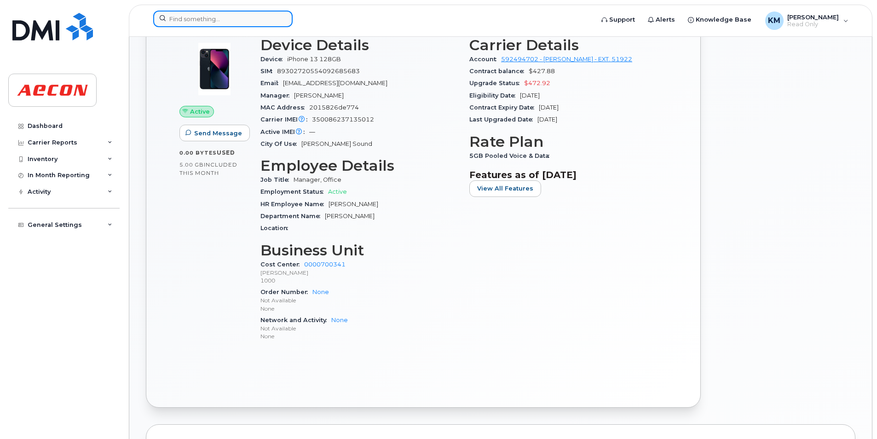
click at [254, 19] on input at bounding box center [222, 19] width 139 height 17
paste input "2266684187"
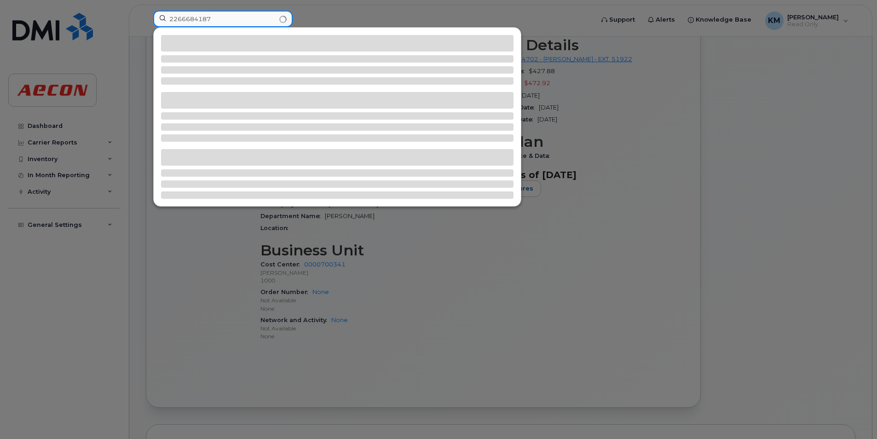
type input "2266684187"
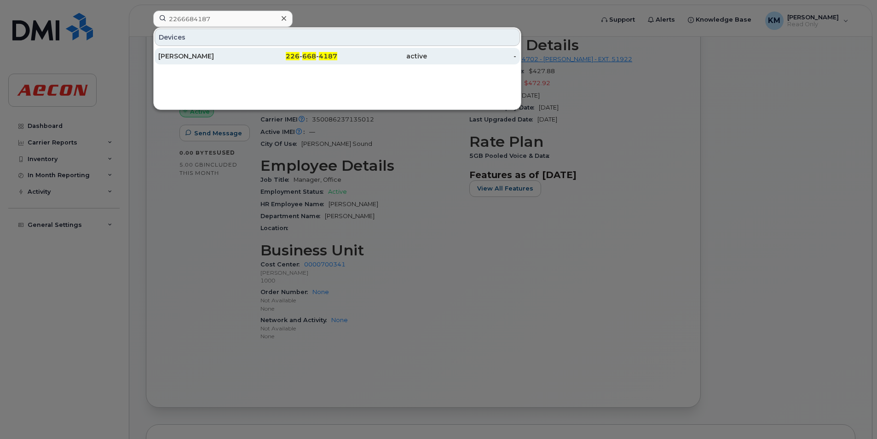
click at [259, 57] on div "226 - 668 - 4187" at bounding box center [293, 56] width 90 height 9
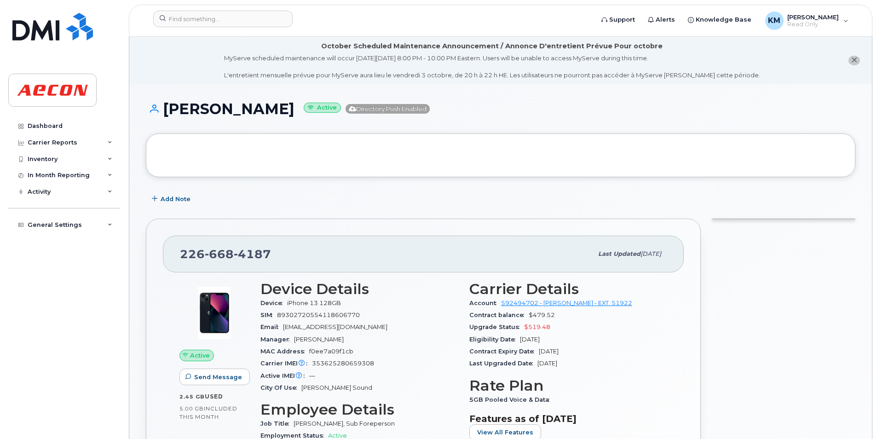
drag, startPoint x: 323, startPoint y: 114, endPoint x: 167, endPoint y: 108, distance: 155.7
click at [167, 108] on h1 "GERALD HOGGARTH Active Directory Push Enabled" at bounding box center [501, 109] width 710 height 16
copy h1 "GERALD HOGGARTH"
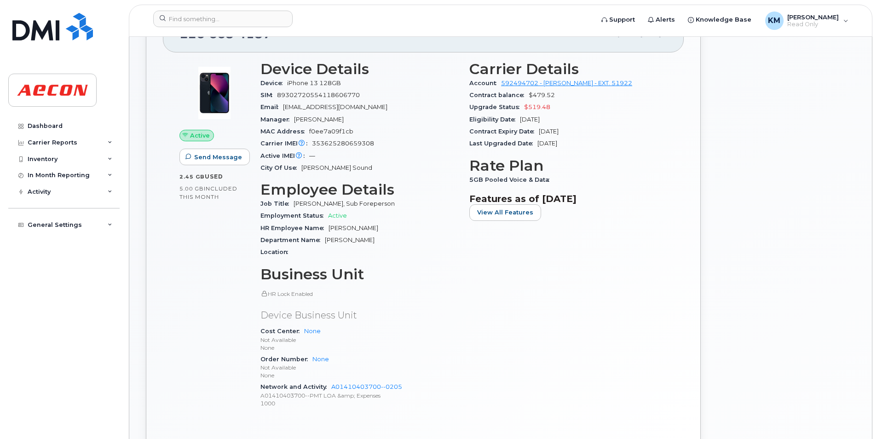
scroll to position [230, 0]
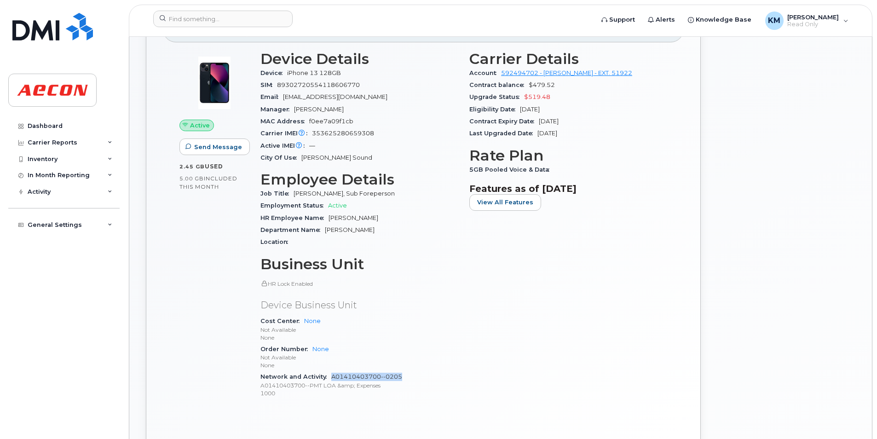
drag, startPoint x: 404, startPoint y: 376, endPoint x: 333, endPoint y: 378, distance: 71.4
click at [333, 378] on div "Network and Activity A01410403700--0205 A01410403700--PMT LOA &amp; Expenses 10…" at bounding box center [360, 385] width 198 height 28
copy link "A01410403700--0205"
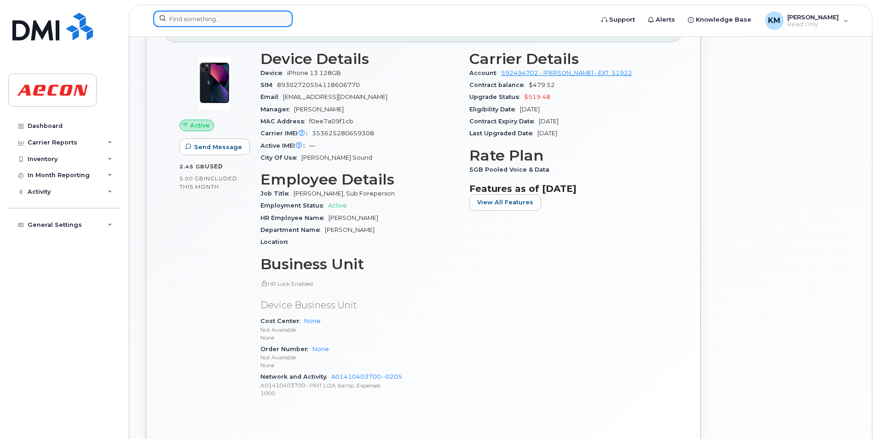
click at [264, 17] on input at bounding box center [222, 19] width 139 height 17
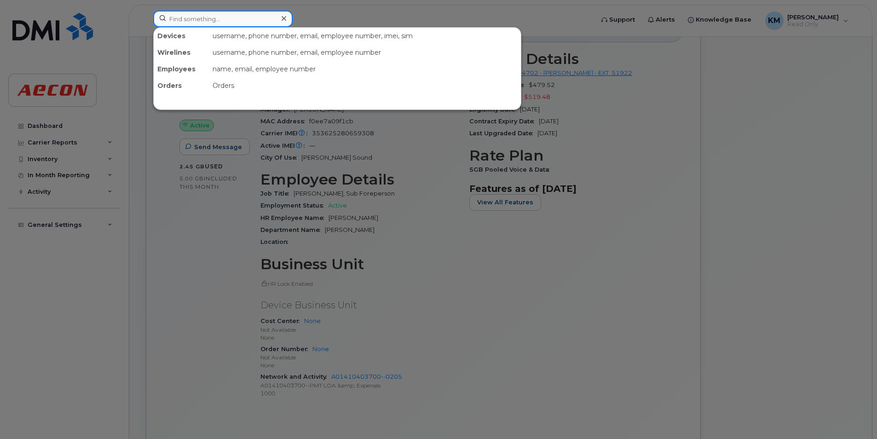
paste input "2266684238"
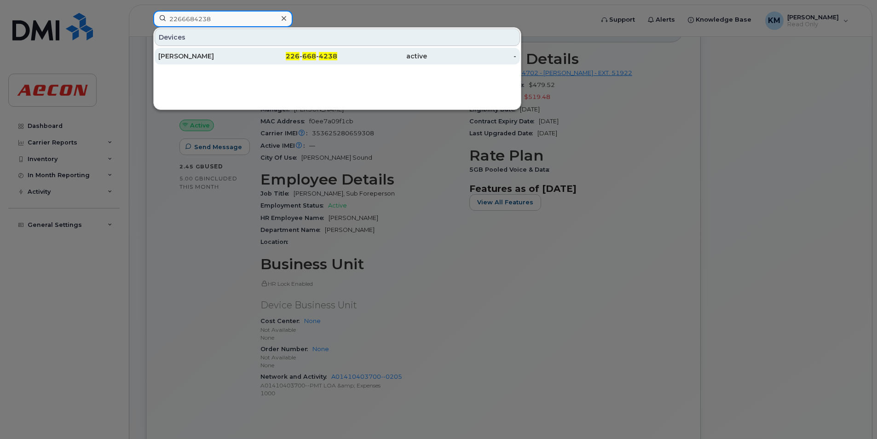
type input "2266684238"
click at [360, 55] on div "active" at bounding box center [382, 56] width 90 height 9
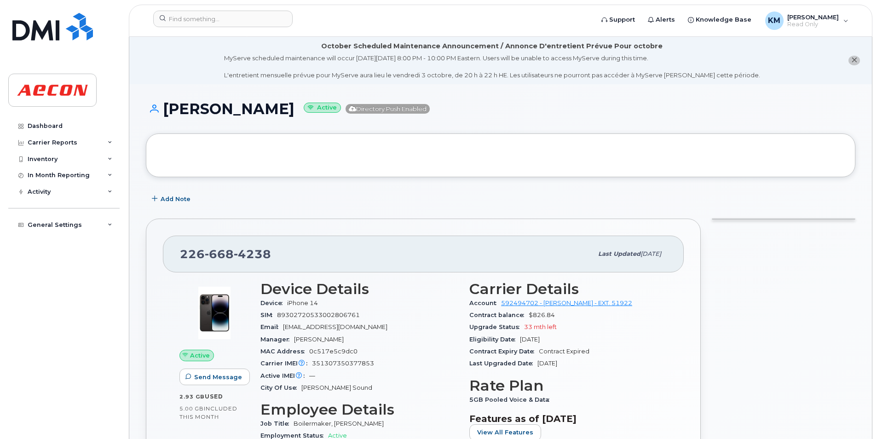
drag, startPoint x: 305, startPoint y: 110, endPoint x: 168, endPoint y: 114, distance: 136.8
click at [168, 114] on h1 "[PERSON_NAME] Active Directory Push Enabled" at bounding box center [501, 109] width 710 height 16
copy h1 "[PERSON_NAME]"
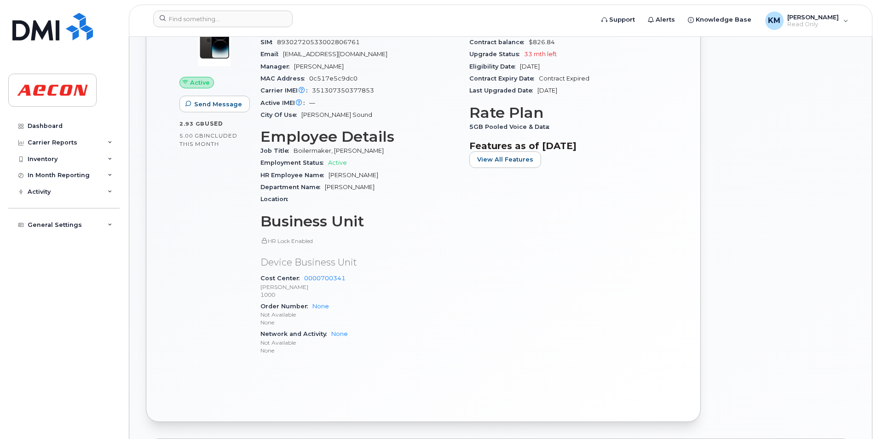
scroll to position [368, 0]
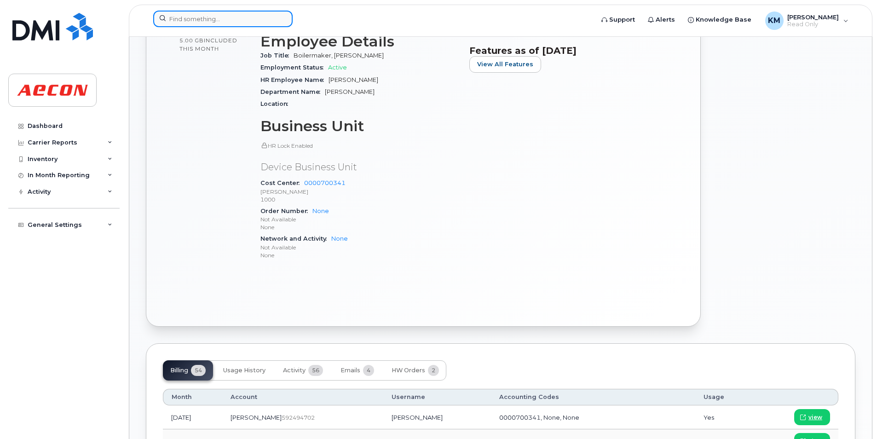
click at [222, 15] on input at bounding box center [222, 19] width 139 height 17
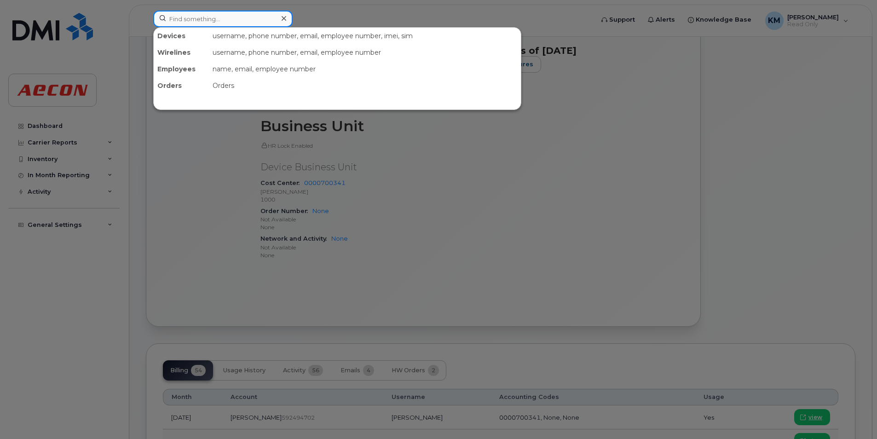
paste input "2266684266"
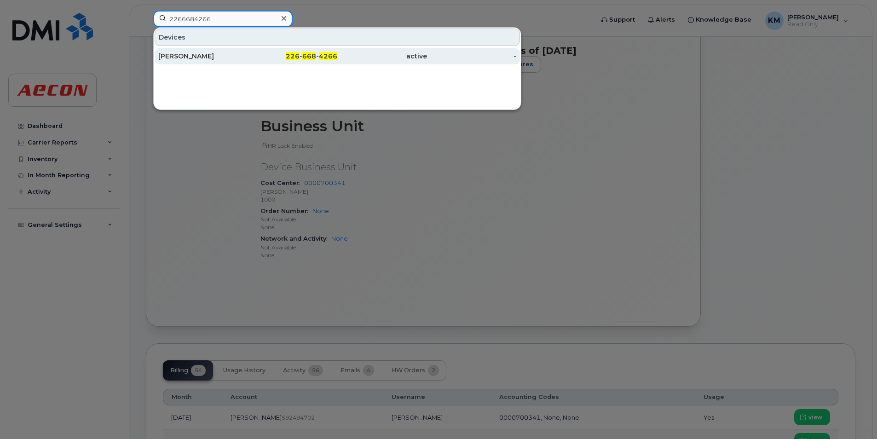
type input "2266684266"
click at [239, 61] on div "[PERSON_NAME]" at bounding box center [203, 56] width 90 height 17
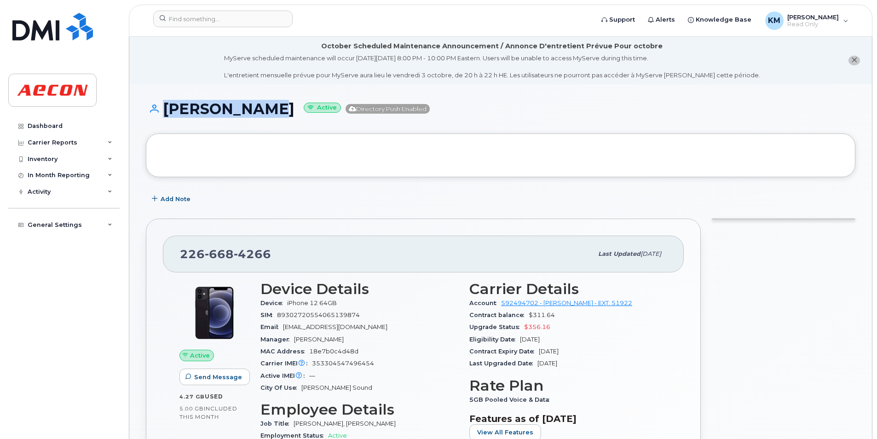
drag, startPoint x: 273, startPoint y: 110, endPoint x: 153, endPoint y: 121, distance: 120.2
click at [153, 121] on div "[PERSON_NAME] Active Directory Push Enabled" at bounding box center [501, 117] width 710 height 33
copy h1 "[PERSON_NAME]"
drag, startPoint x: 274, startPoint y: 114, endPoint x: 165, endPoint y: 111, distance: 109.1
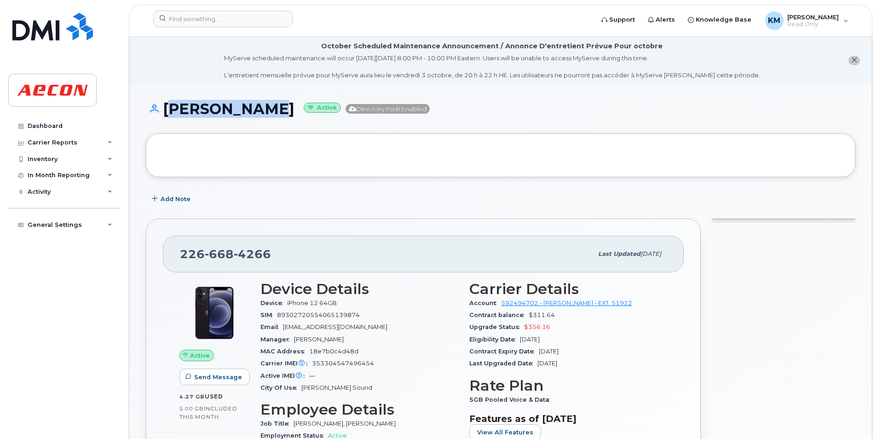
click at [165, 111] on h1 "JASON BYRNE Active Directory Push Enabled" at bounding box center [501, 109] width 710 height 16
copy h1 "JASON BYRNE"
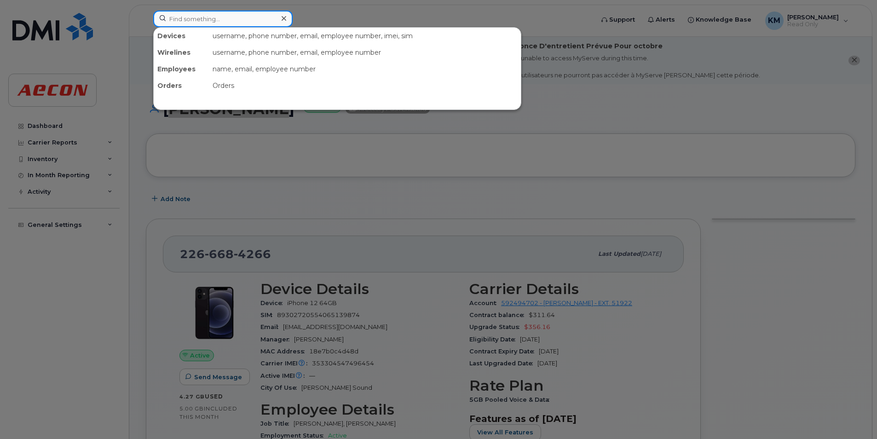
click at [223, 19] on input at bounding box center [222, 19] width 139 height 17
paste input "2266684365"
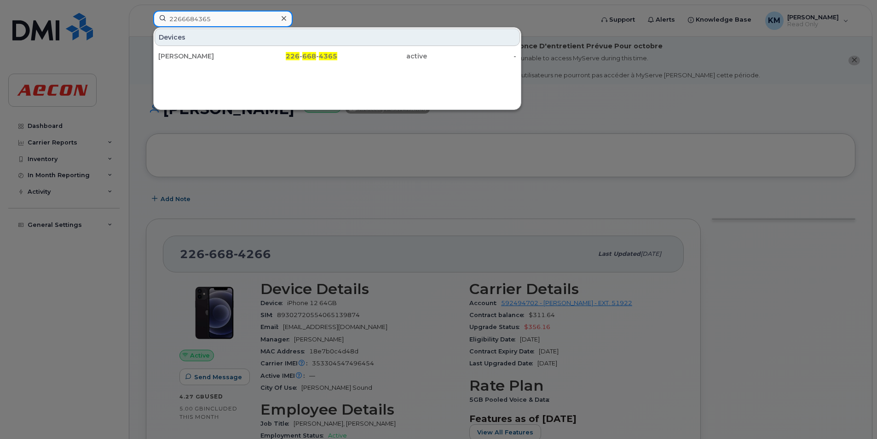
type input "2266684365"
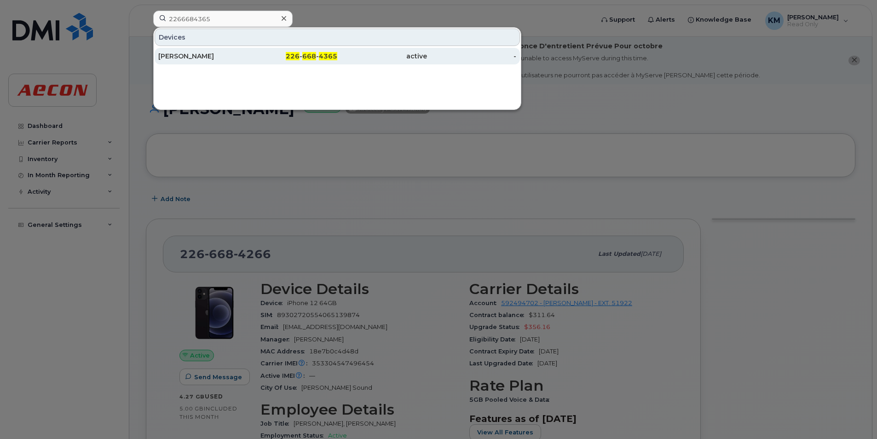
click at [221, 55] on div "[PERSON_NAME]" at bounding box center [203, 56] width 90 height 9
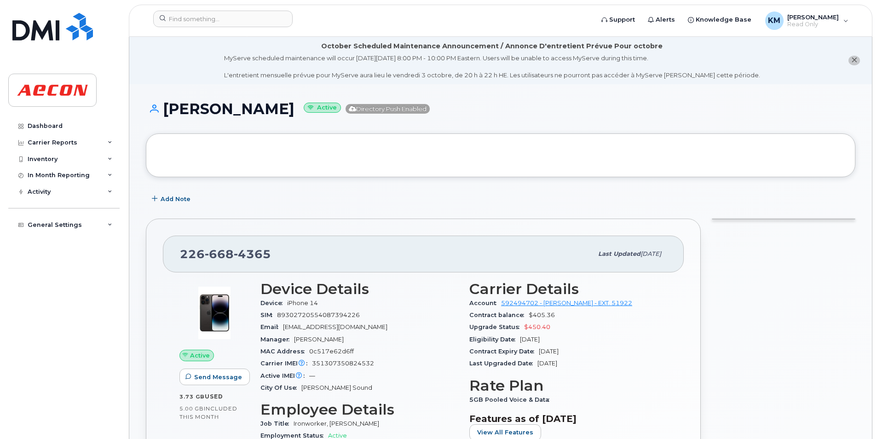
drag, startPoint x: 295, startPoint y: 114, endPoint x: 168, endPoint y: 106, distance: 127.8
click at [168, 106] on h1 "[PERSON_NAME] Active Directory Push Enabled" at bounding box center [501, 109] width 710 height 16
copy h1 "[PERSON_NAME]"
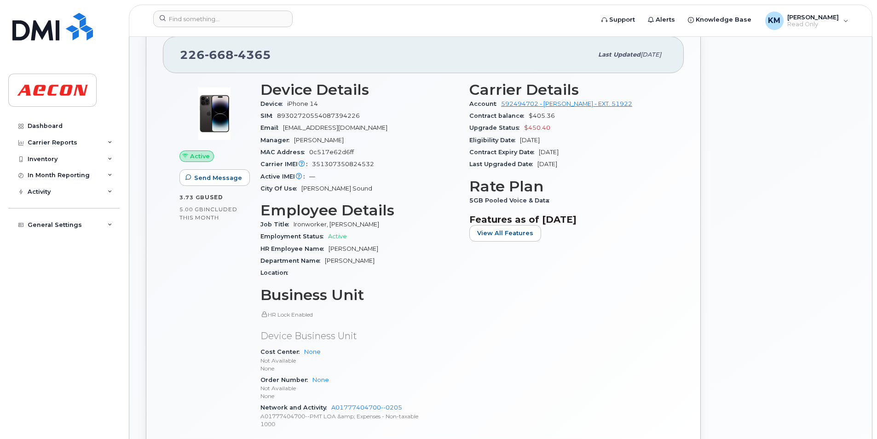
scroll to position [276, 0]
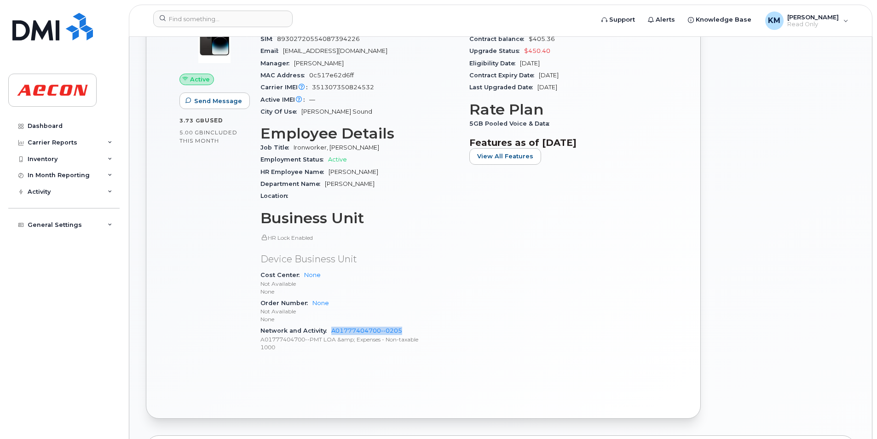
drag, startPoint x: 395, startPoint y: 332, endPoint x: 330, endPoint y: 333, distance: 65.4
click at [330, 333] on div "Network and Activity A01777404700--0205 A01777404700--PMT LOA &amp; Expenses - …" at bounding box center [360, 339] width 198 height 28
copy link "A01777404700--0205"
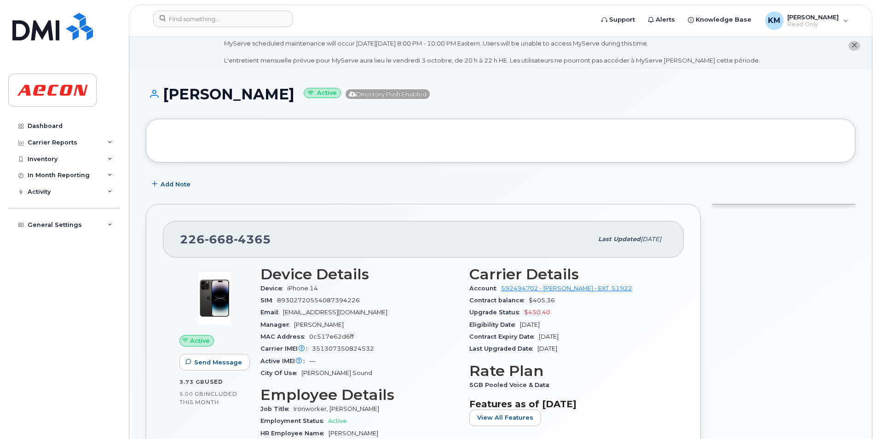
scroll to position [0, 0]
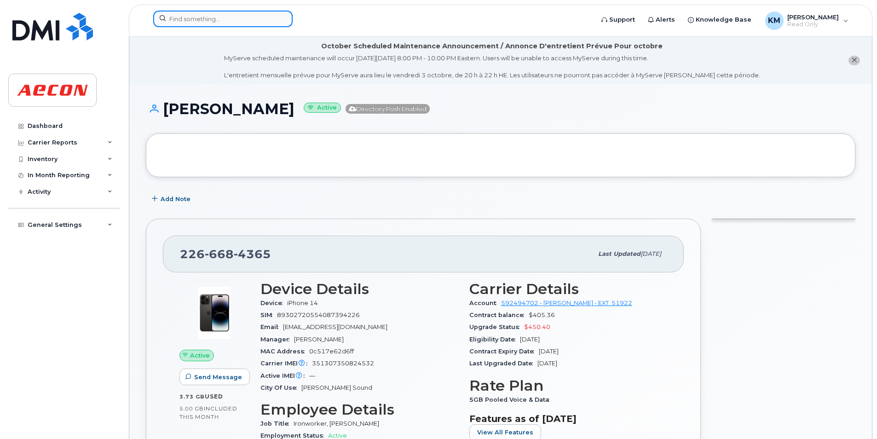
click at [256, 23] on input at bounding box center [222, 19] width 139 height 17
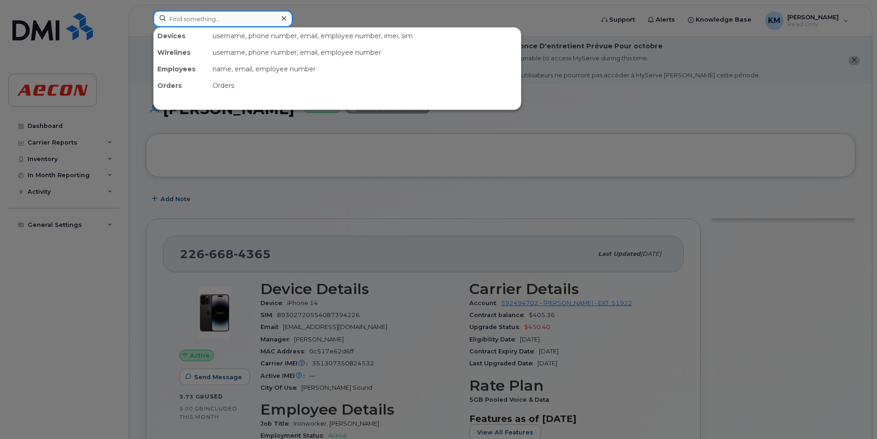
paste input "2266684584"
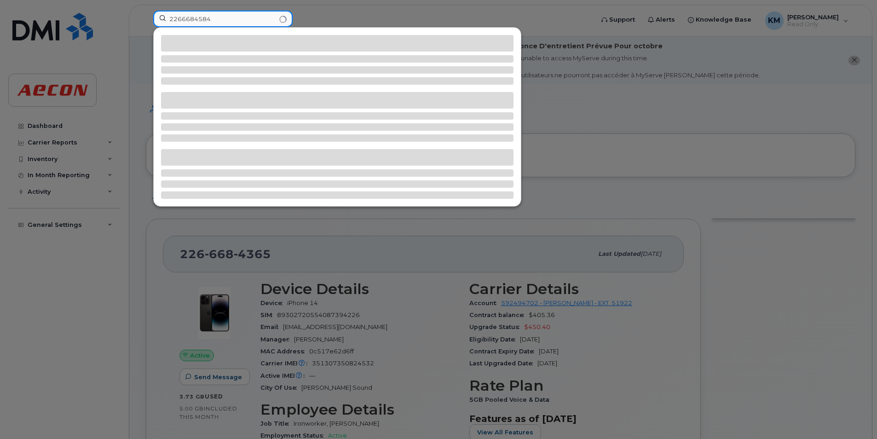
type input "2266684584"
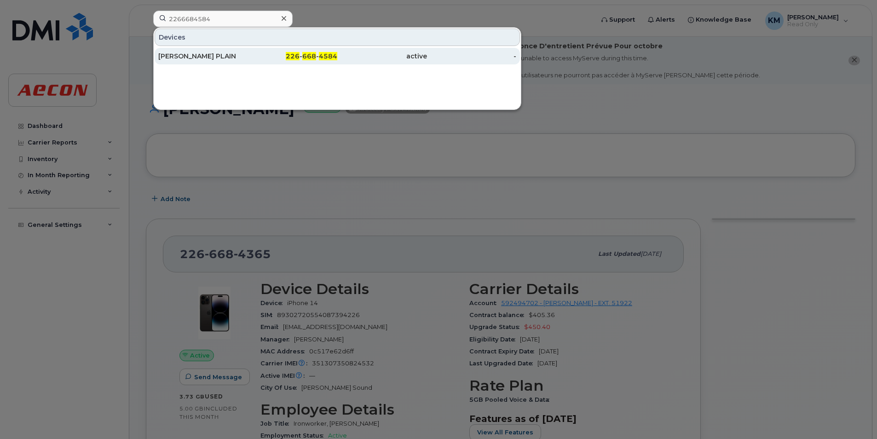
click at [412, 60] on div "active" at bounding box center [382, 56] width 90 height 9
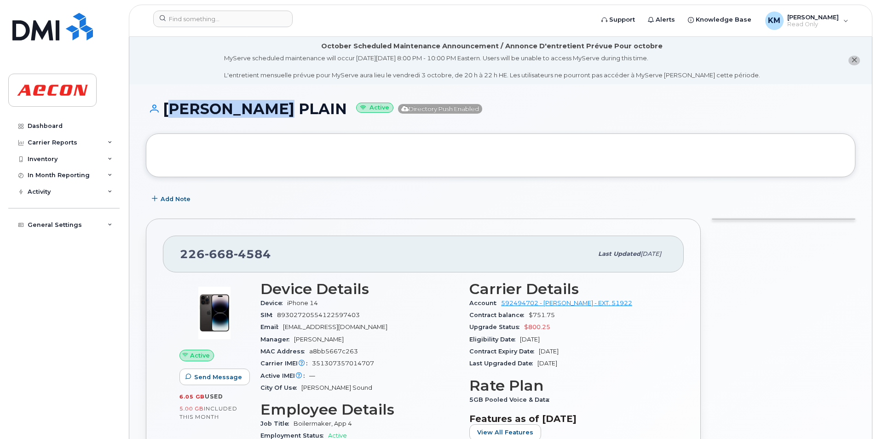
drag, startPoint x: 245, startPoint y: 109, endPoint x: 165, endPoint y: 104, distance: 79.8
click at [165, 104] on h1 "[PERSON_NAME] PLAIN Active Directory Push Enabled" at bounding box center [501, 109] width 710 height 16
copy h1 "[PERSON_NAME] PLAIN"
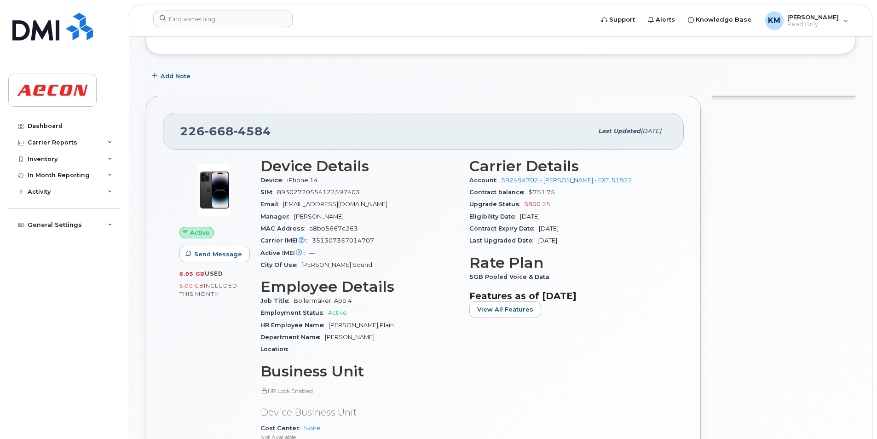
scroll to position [322, 0]
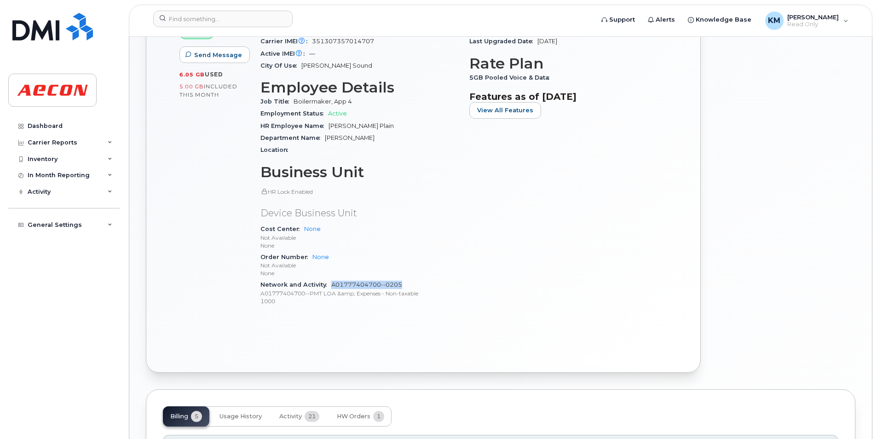
drag, startPoint x: 409, startPoint y: 286, endPoint x: 331, endPoint y: 283, distance: 77.9
click at [331, 283] on div "Network and Activity A01777404700--0205 A01777404700--PMT LOA &amp; Expenses - …" at bounding box center [360, 293] width 198 height 28
copy link "A01777404700--0205"
drag, startPoint x: 490, startPoint y: 157, endPoint x: 482, endPoint y: 154, distance: 7.7
click at [487, 156] on div "Carrier Details Account 592494702 - Rogers - EXT. 51922 Contract balance $751.7…" at bounding box center [568, 136] width 209 height 367
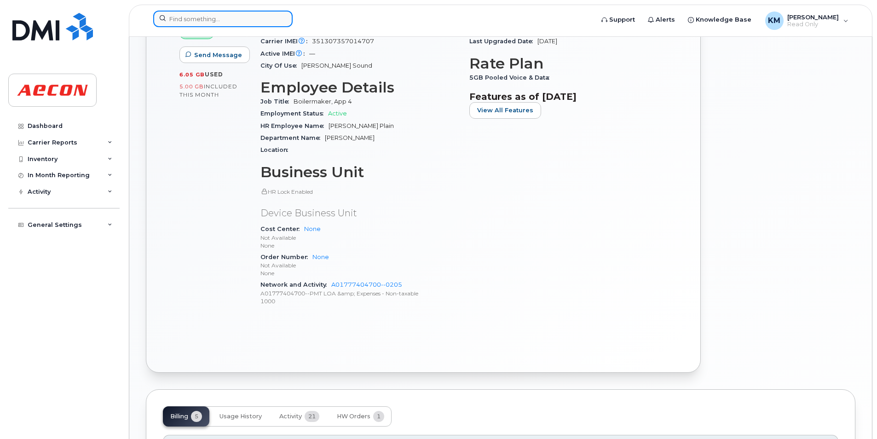
click at [239, 18] on input at bounding box center [222, 19] width 139 height 17
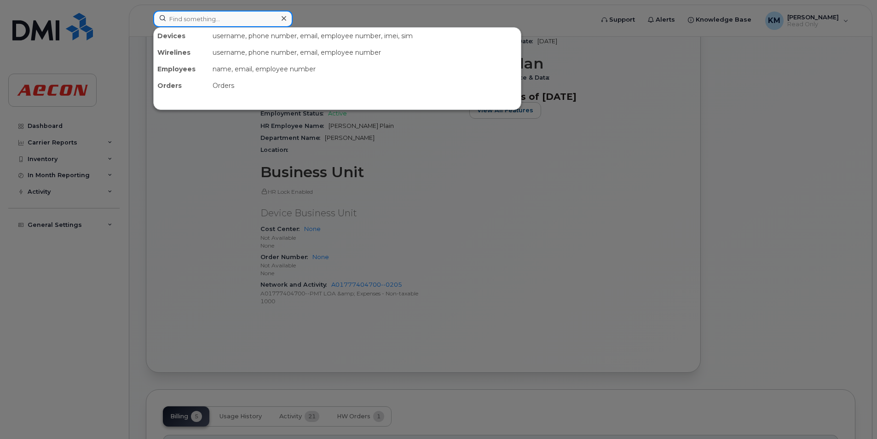
paste input "2266684665"
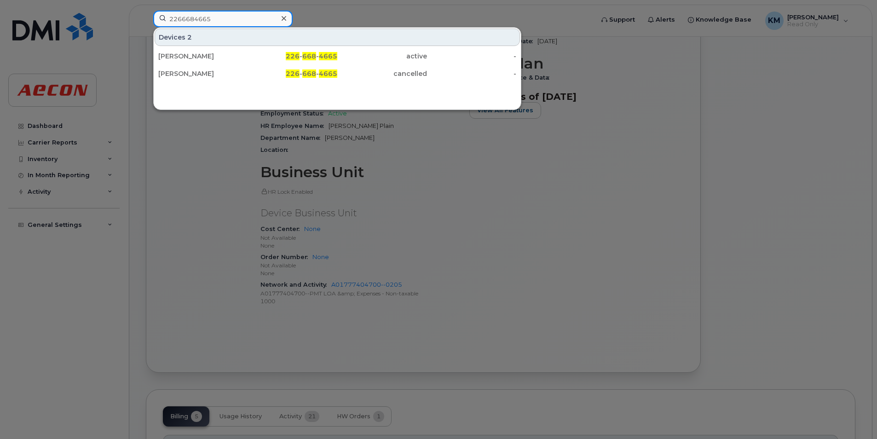
type input "2266684665"
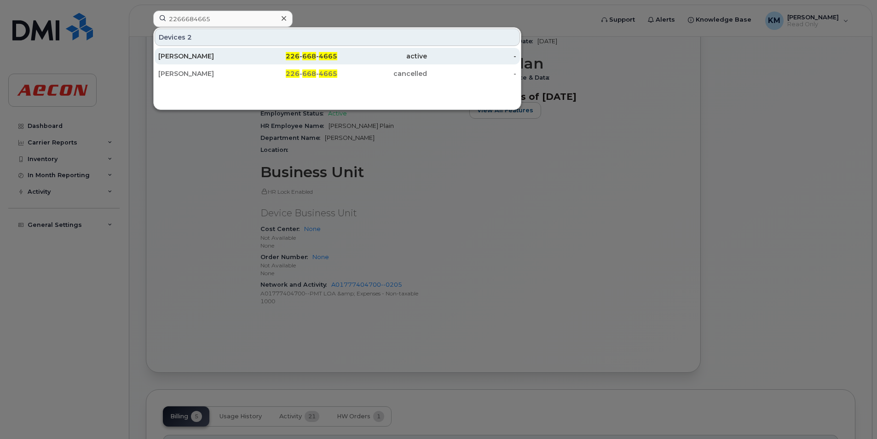
click at [328, 55] on span "4665" at bounding box center [328, 56] width 18 height 8
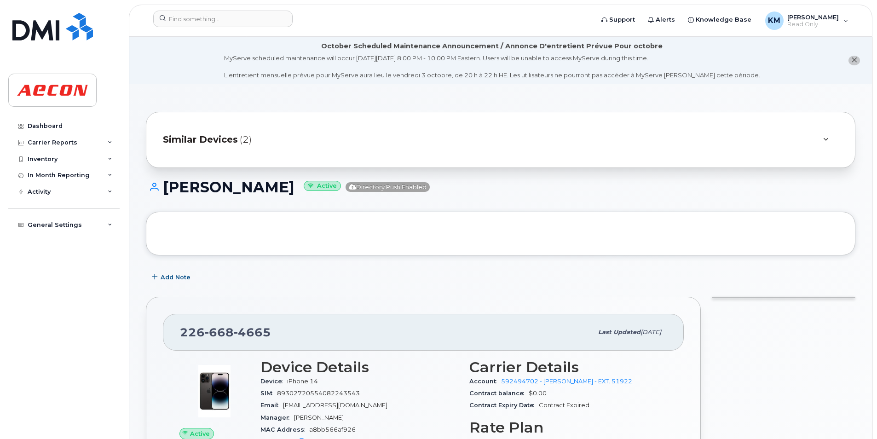
drag, startPoint x: 335, startPoint y: 190, endPoint x: 167, endPoint y: 193, distance: 167.6
click at [167, 193] on h1 "[PERSON_NAME] Active Directory Push Enabled" at bounding box center [501, 187] width 710 height 16
copy h1 "[PERSON_NAME]"
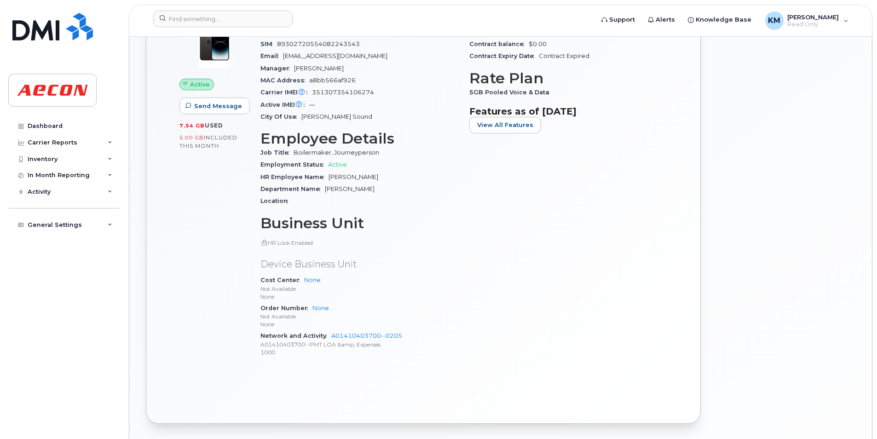
scroll to position [368, 0]
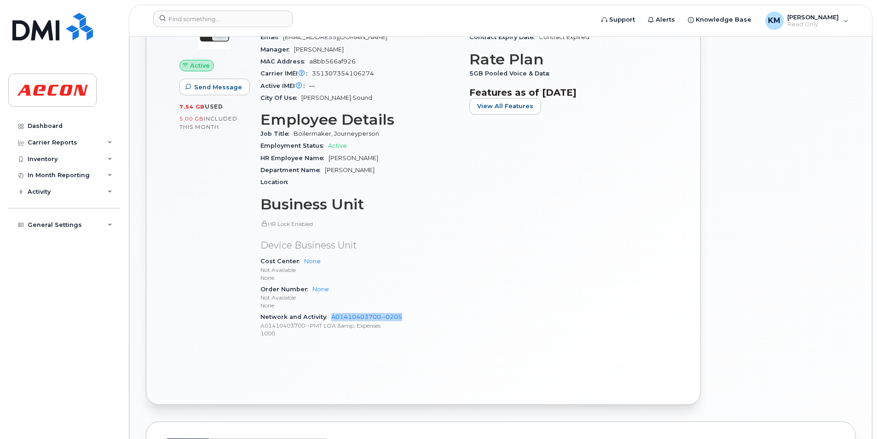
drag, startPoint x: 411, startPoint y: 315, endPoint x: 330, endPoint y: 321, distance: 80.7
click at [330, 321] on div "Network and Activity A01410403700--0205 A01410403700--PMT LOA &amp; Expenses 10…" at bounding box center [360, 325] width 198 height 28
copy link "A01410403700--0205"
click at [263, 29] on div at bounding box center [370, 21] width 449 height 20
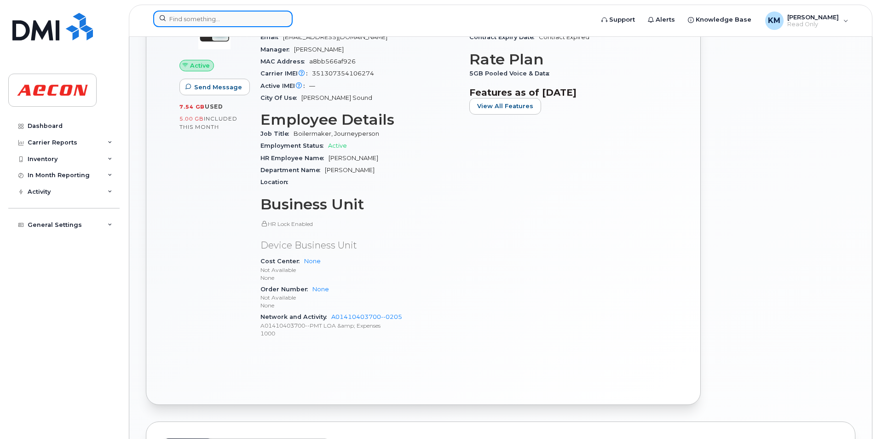
click at [262, 21] on input at bounding box center [222, 19] width 139 height 17
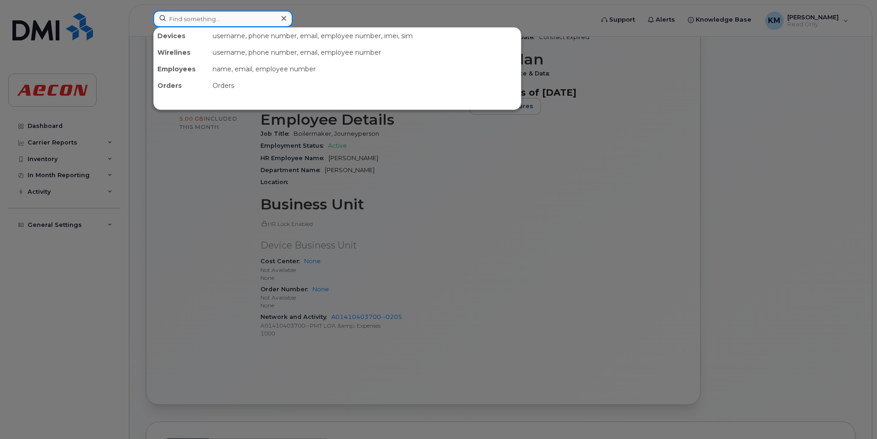
paste input "2266684748"
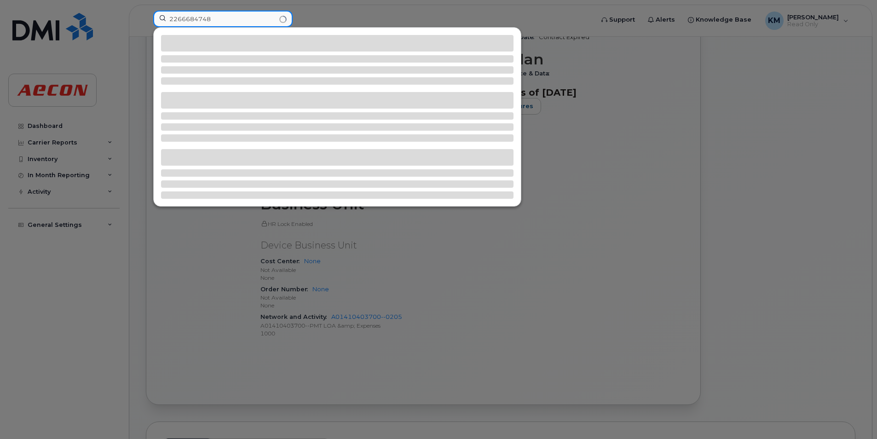
type input "2266684748"
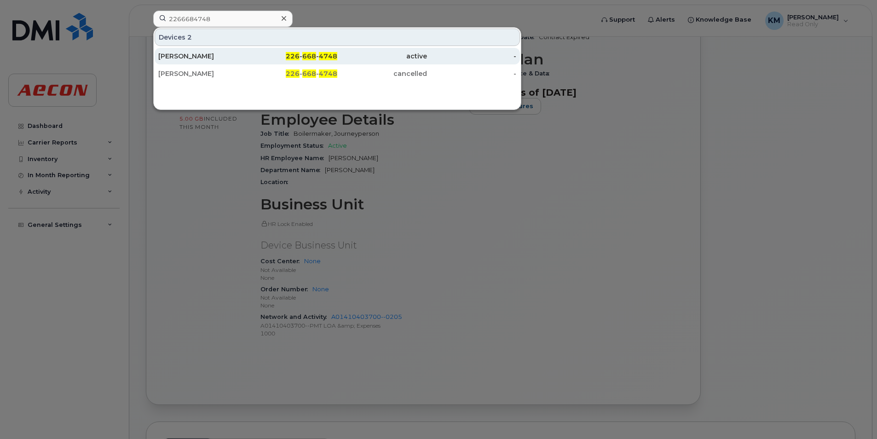
click at [267, 59] on div "226 - 668 - 4748" at bounding box center [293, 56] width 90 height 9
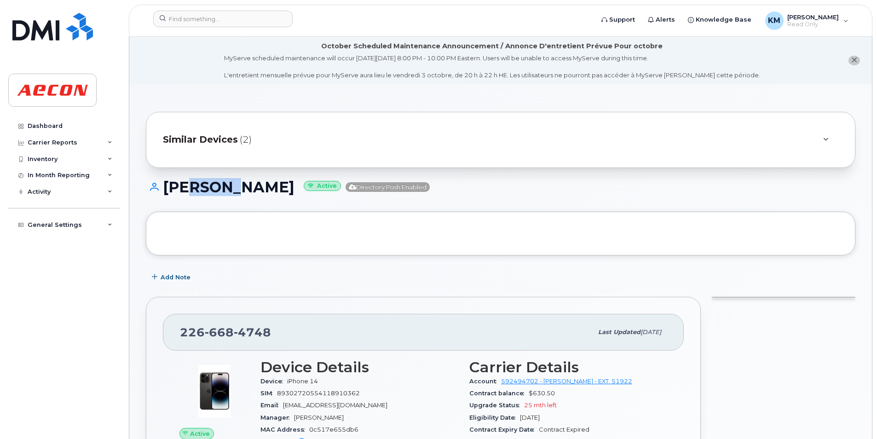
drag, startPoint x: 232, startPoint y: 185, endPoint x: 182, endPoint y: 198, distance: 51.5
click at [182, 198] on div "AMY HILL Active Directory Push Enabled" at bounding box center [501, 195] width 710 height 33
drag, startPoint x: 182, startPoint y: 198, endPoint x: 233, endPoint y: 189, distance: 51.8
click at [233, 189] on h1 "AMY HILL Active Directory Push Enabled" at bounding box center [501, 187] width 710 height 16
drag, startPoint x: 239, startPoint y: 189, endPoint x: 164, endPoint y: 194, distance: 75.6
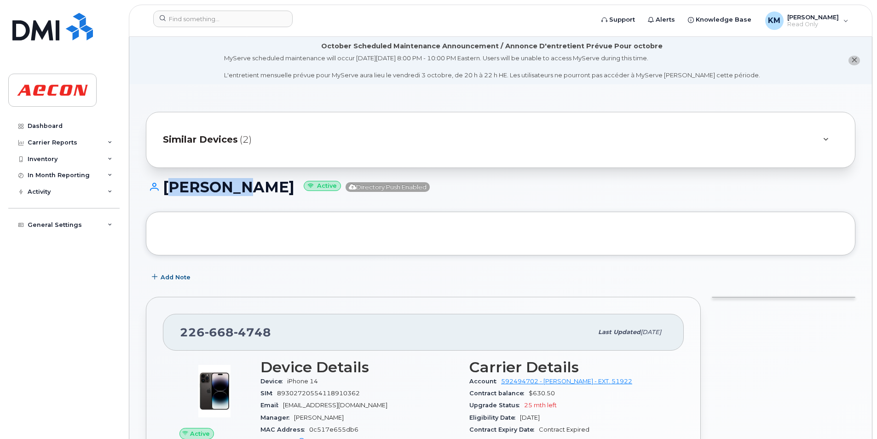
click at [164, 194] on h1 "AMY HILL Active Directory Push Enabled" at bounding box center [501, 187] width 710 height 16
copy h1 "AMY HILL"
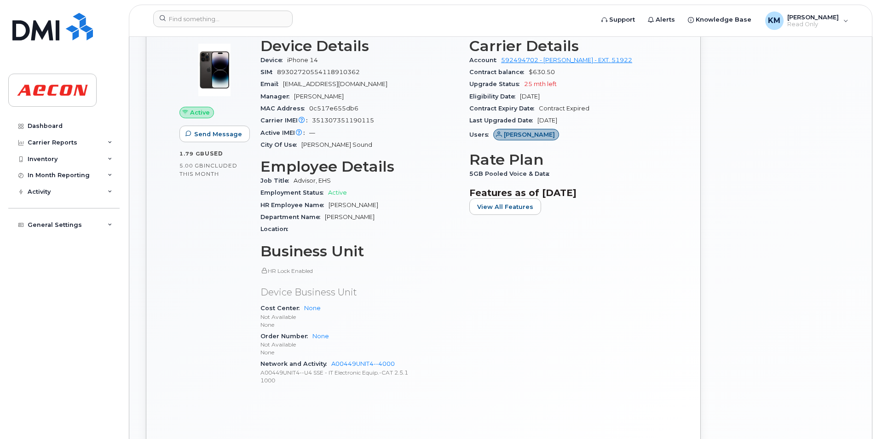
scroll to position [322, 0]
drag, startPoint x: 406, startPoint y: 361, endPoint x: 331, endPoint y: 365, distance: 75.6
click at [331, 365] on div "Network and Activity A00449UNIT4--4000 A00449UNIT4--U4 SSE - IT Electronic Equi…" at bounding box center [360, 371] width 198 height 28
copy link "A00449UNIT4--4000"
drag, startPoint x: 546, startPoint y: 300, endPoint x: 528, endPoint y: 313, distance: 22.7
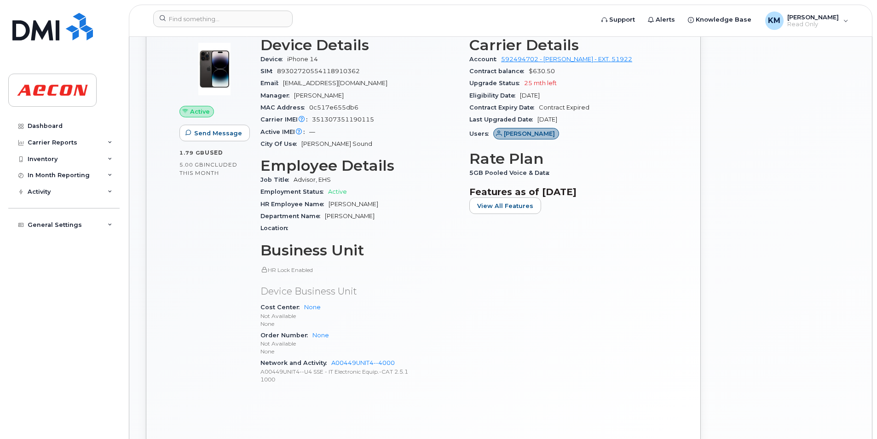
click at [546, 300] on div "Carrier Details Account 592494702 - Rogers - EXT. 51922 Contract balance $630.5…" at bounding box center [568, 214] width 209 height 367
drag, startPoint x: 401, startPoint y: 360, endPoint x: 327, endPoint y: 363, distance: 74.2
click at [327, 363] on div "Network and Activity A00449UNIT4--4000 A00449UNIT4--U4 SSE - IT Electronic Equi…" at bounding box center [360, 371] width 198 height 28
copy link "A00449UNIT4--4000"
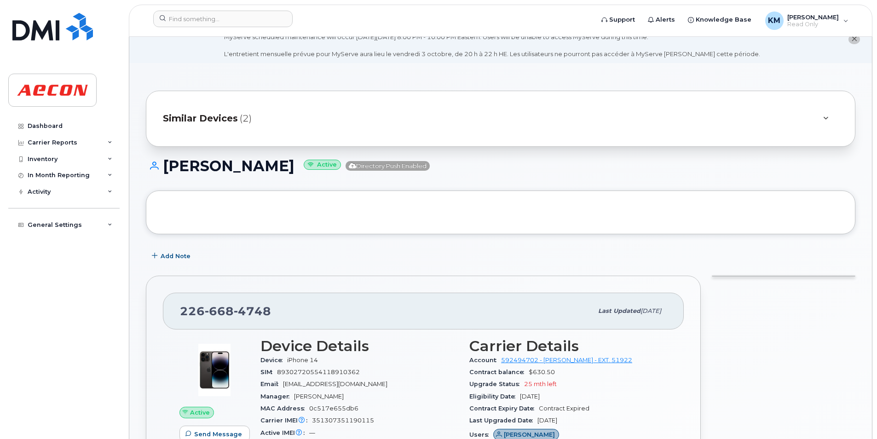
scroll to position [0, 0]
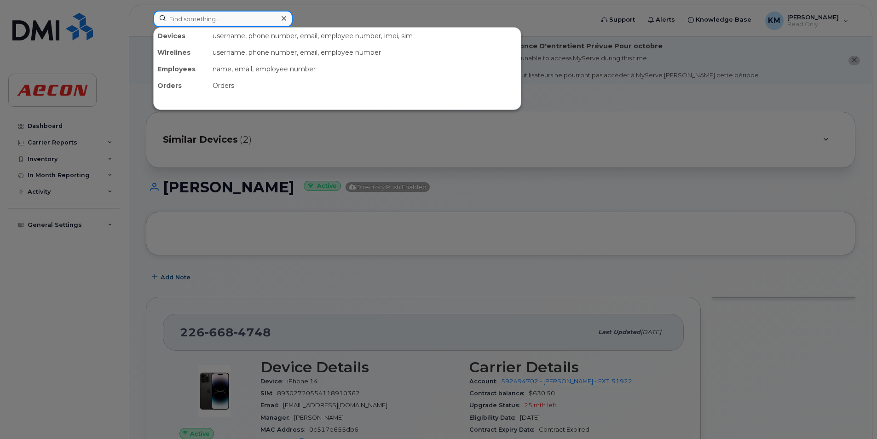
click at [241, 20] on input at bounding box center [222, 19] width 139 height 17
paste input "2266685042"
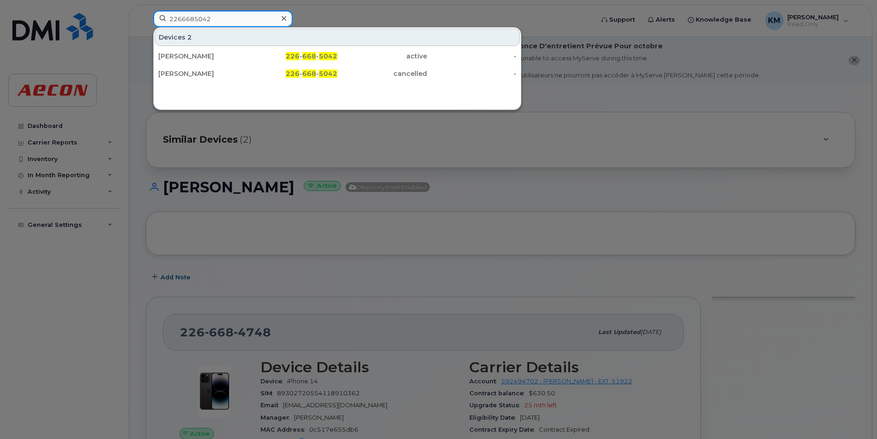
type input "2266685042"
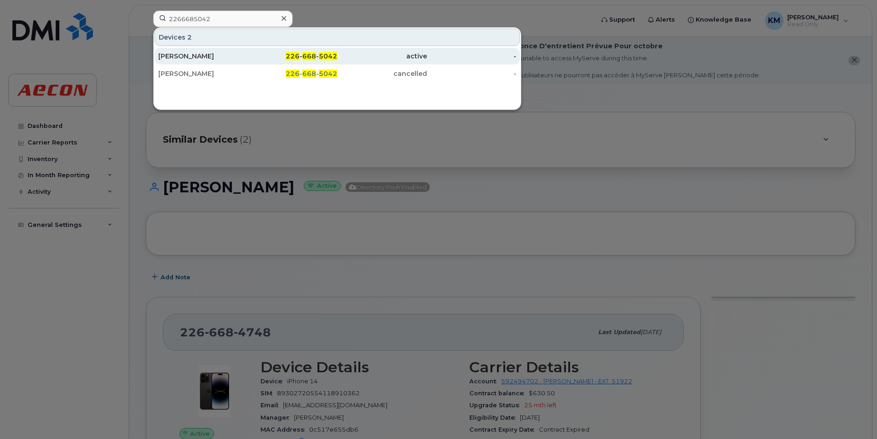
click at [254, 60] on div "226 - 668 - 5042" at bounding box center [293, 56] width 90 height 9
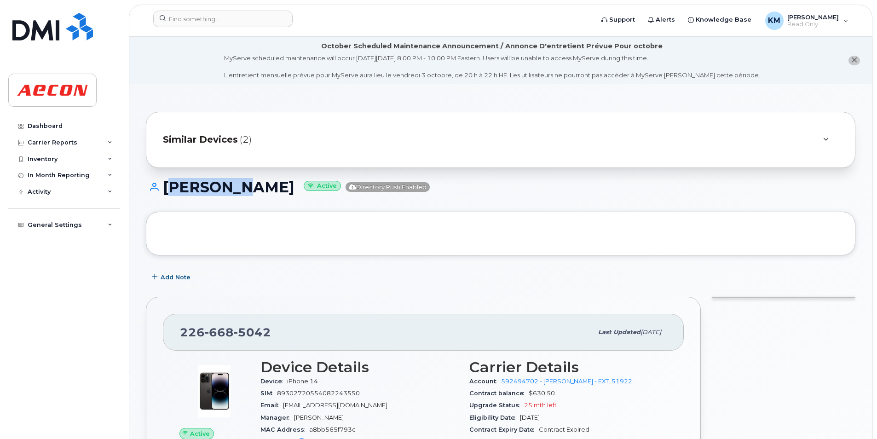
drag, startPoint x: 238, startPoint y: 188, endPoint x: 165, endPoint y: 195, distance: 74.0
click at [165, 195] on h1 "[PERSON_NAME] Active Directory Push Enabled" at bounding box center [501, 187] width 710 height 16
copy h1 "[PERSON_NAME]"
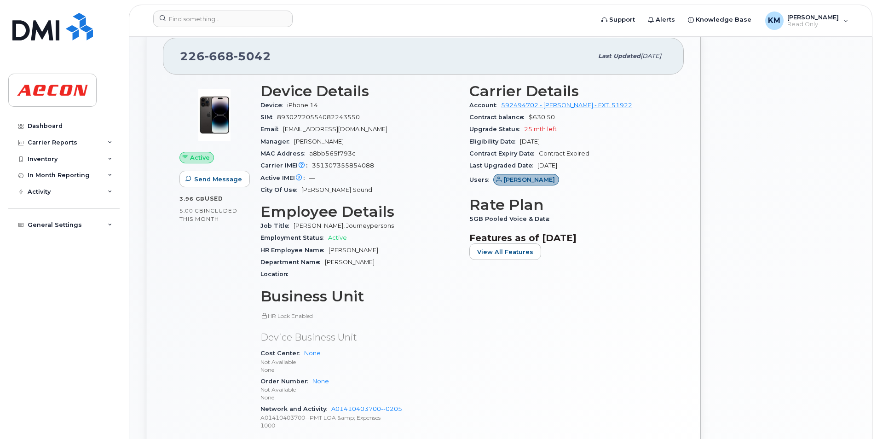
scroll to position [368, 0]
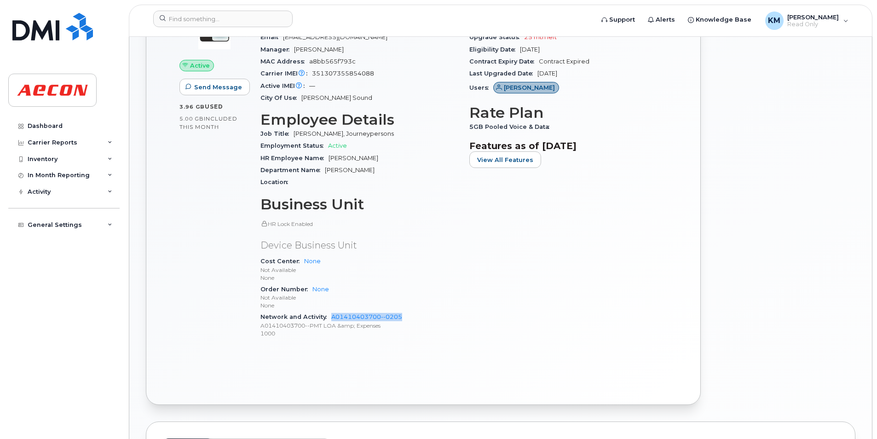
drag, startPoint x: 356, startPoint y: 316, endPoint x: 332, endPoint y: 313, distance: 24.2
click at [332, 313] on div "Network and Activity A01410403700--0205 A01410403700--PMT LOA &amp; Expenses 10…" at bounding box center [360, 325] width 198 height 28
copy link "A01410403700--0205"
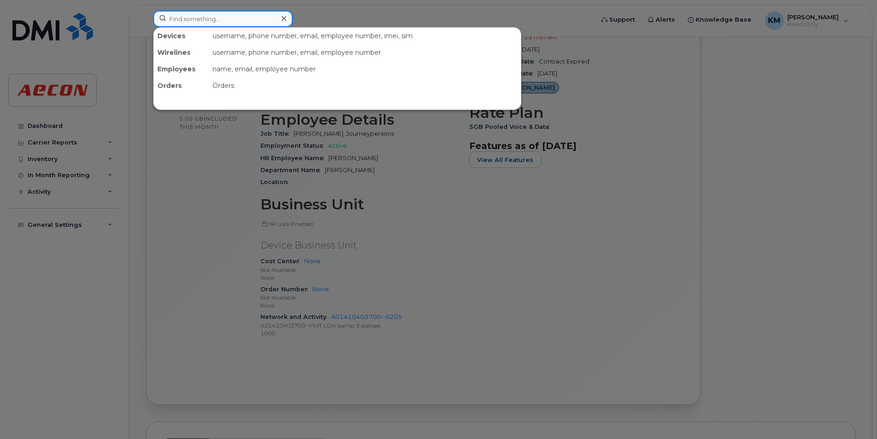
click at [249, 19] on input at bounding box center [222, 19] width 139 height 17
paste input "2266685214"
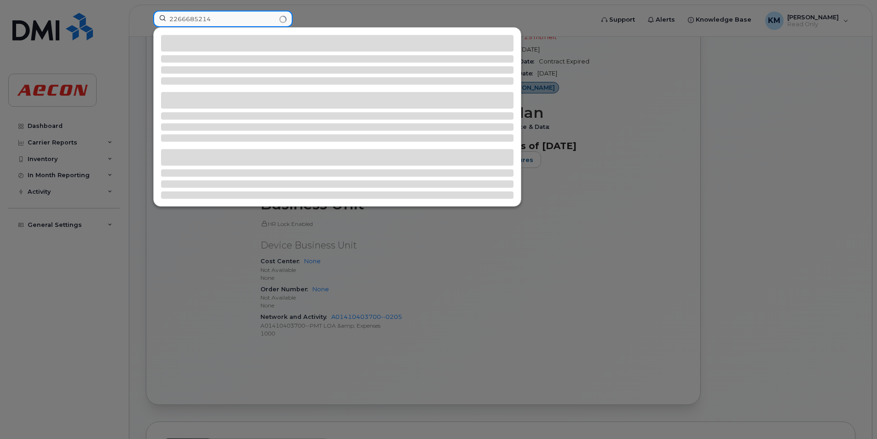
type input "2266685214"
click at [758, 89] on div at bounding box center [438, 219] width 877 height 439
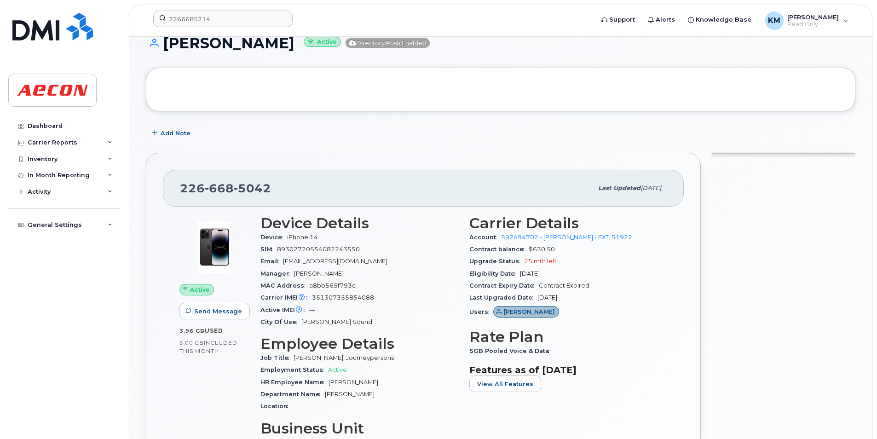
scroll to position [46, 0]
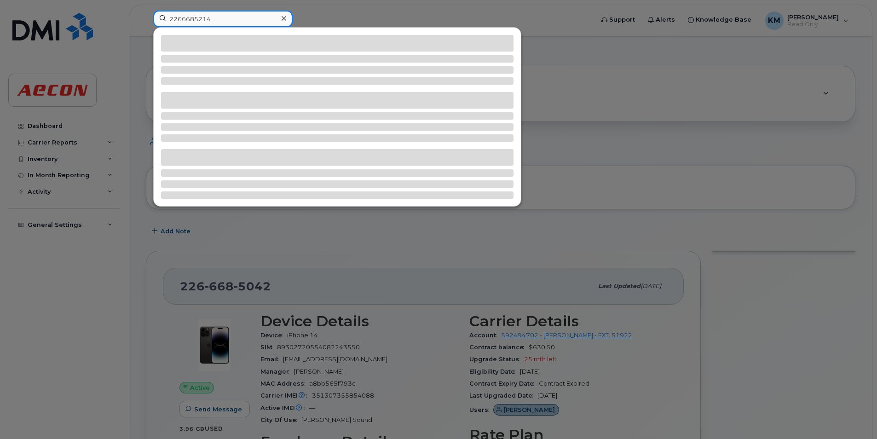
drag, startPoint x: 234, startPoint y: 19, endPoint x: 8, endPoint y: 2, distance: 227.1
click at [146, 11] on div "2266685214" at bounding box center [370, 21] width 449 height 20
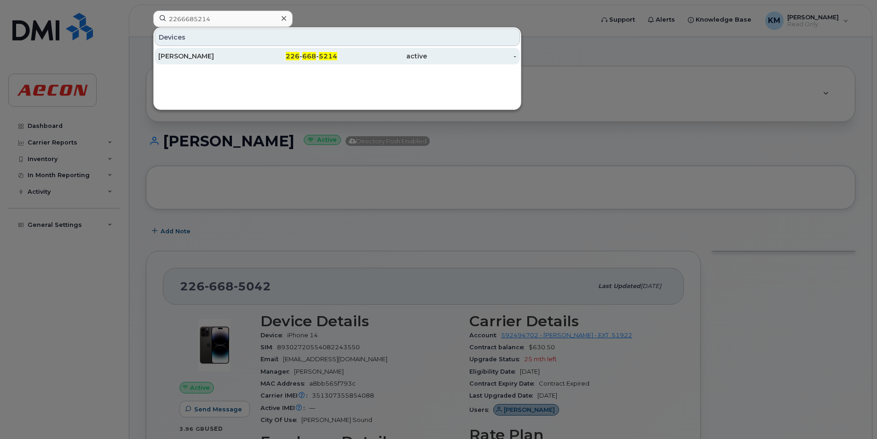
click at [389, 57] on div "active" at bounding box center [382, 56] width 90 height 9
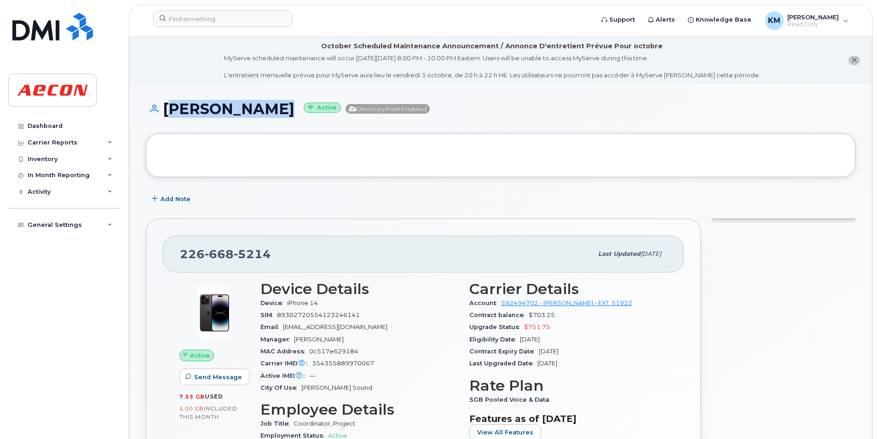
drag, startPoint x: 290, startPoint y: 113, endPoint x: 164, endPoint y: 119, distance: 125.8
click at [164, 119] on div "PARTH PARMAR Active Directory Push Enabled" at bounding box center [501, 117] width 710 height 33
copy h1 "PARTH PARMAR"
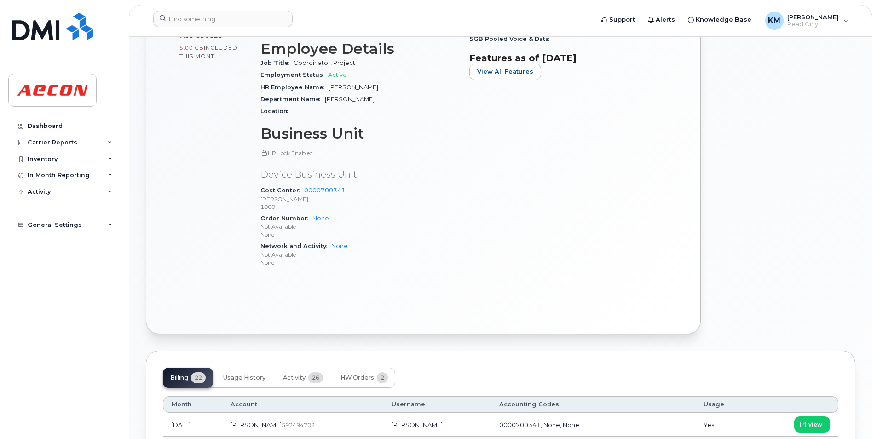
scroll to position [138, 0]
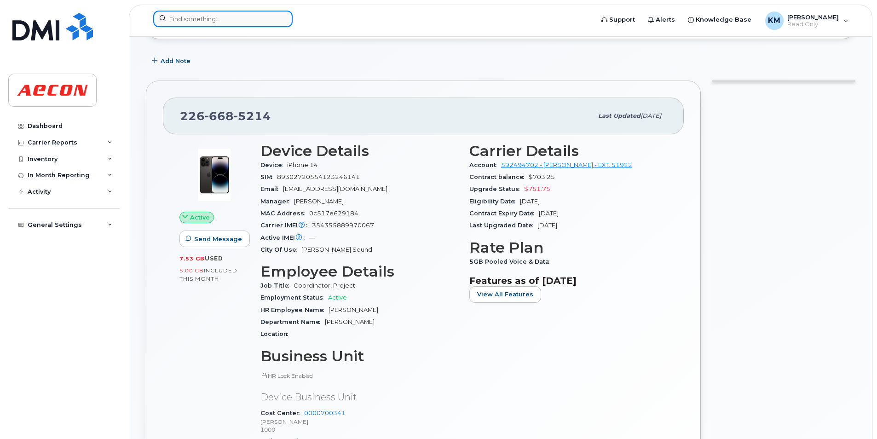
drag, startPoint x: 186, startPoint y: 20, endPoint x: 192, endPoint y: 20, distance: 5.5
click at [186, 20] on input at bounding box center [222, 19] width 139 height 17
paste input "2266685516"
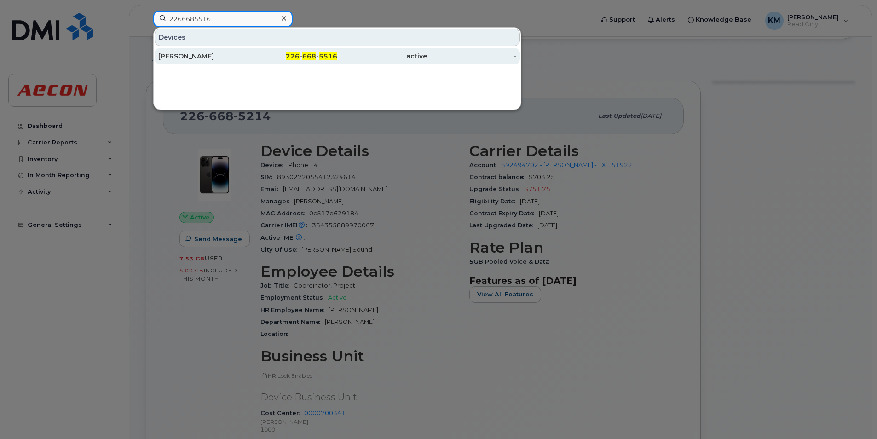
type input "2266685516"
click at [251, 64] on div "226 - 668 - 5516" at bounding box center [293, 56] width 90 height 17
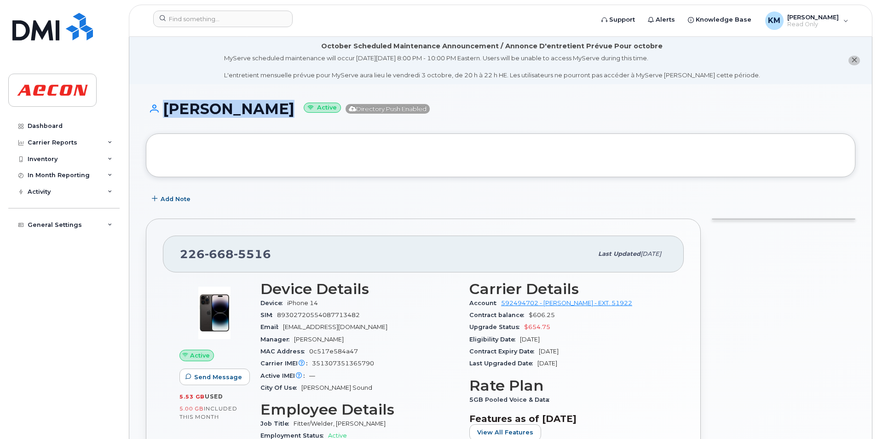
drag, startPoint x: 285, startPoint y: 110, endPoint x: 159, endPoint y: 109, distance: 126.1
click at [159, 109] on h1 "[PERSON_NAME] Active Directory Push Enabled" at bounding box center [501, 109] width 710 height 16
copy h1 "[PERSON_NAME]"
click at [424, 131] on div "[PERSON_NAME] Active Directory Push Enabled" at bounding box center [501, 117] width 710 height 33
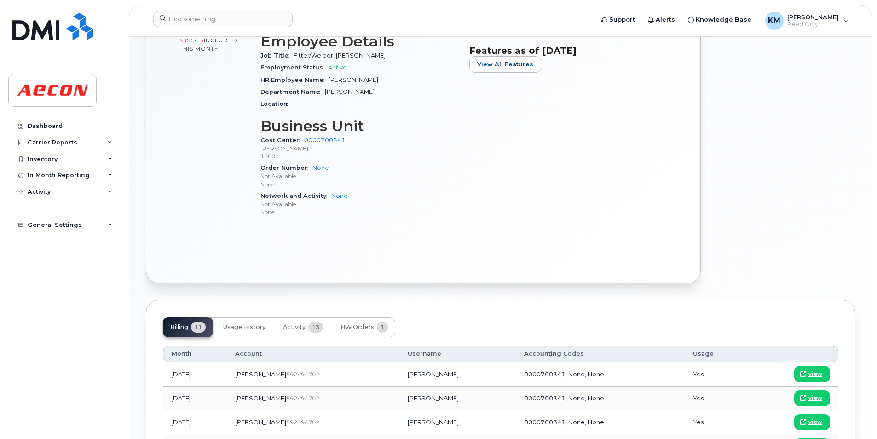
click at [257, 10] on header "Support Alerts Knowledge Base KM [PERSON_NAME] Read Only English Français Adjus…" at bounding box center [501, 21] width 744 height 32
click at [253, 14] on input at bounding box center [222, 19] width 139 height 17
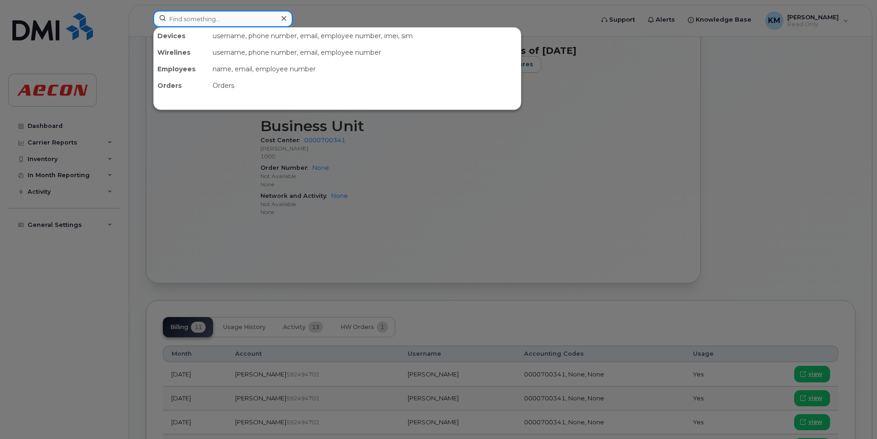
paste input "2266685624"
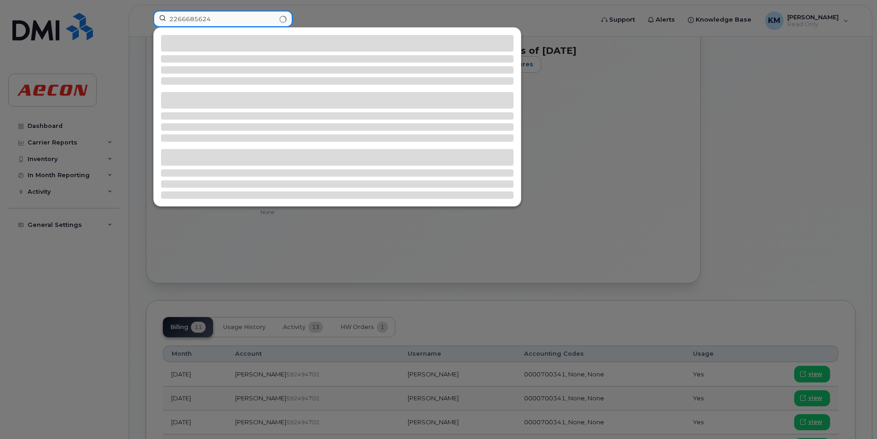
type input "2266685624"
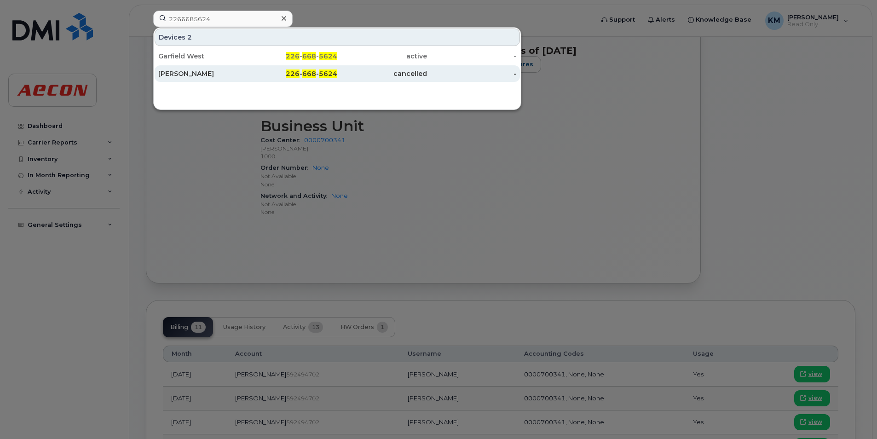
click at [238, 70] on div "PAIGE CLARKE" at bounding box center [203, 73] width 90 height 9
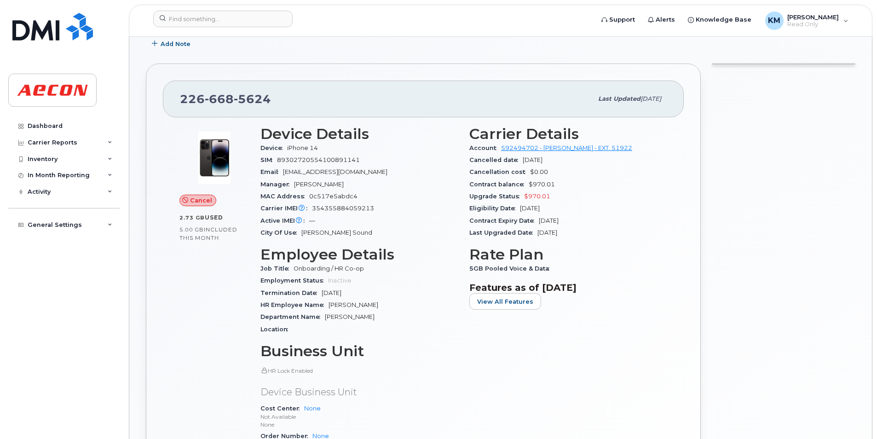
scroll to position [184, 0]
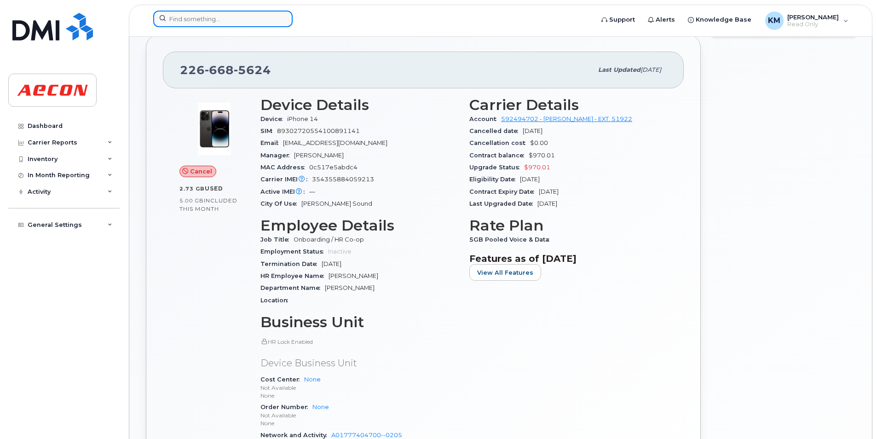
click at [196, 16] on input at bounding box center [222, 19] width 139 height 17
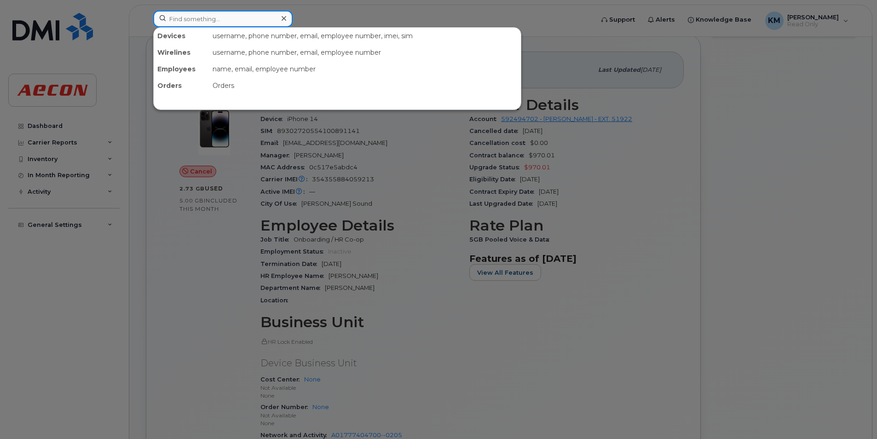
paste input "2266685624"
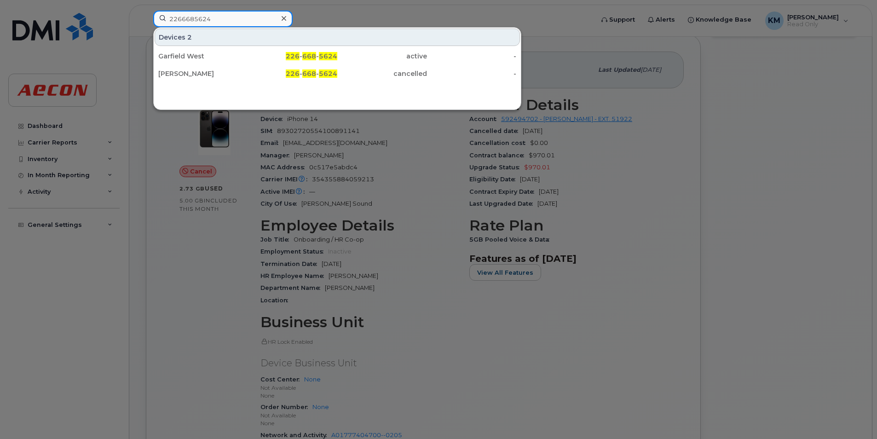
type input "2266685624"
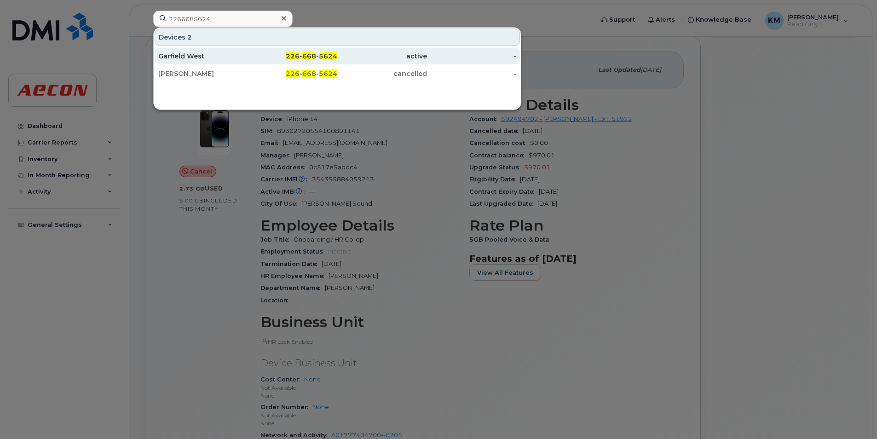
click at [243, 52] on div "Garfield West" at bounding box center [203, 56] width 90 height 9
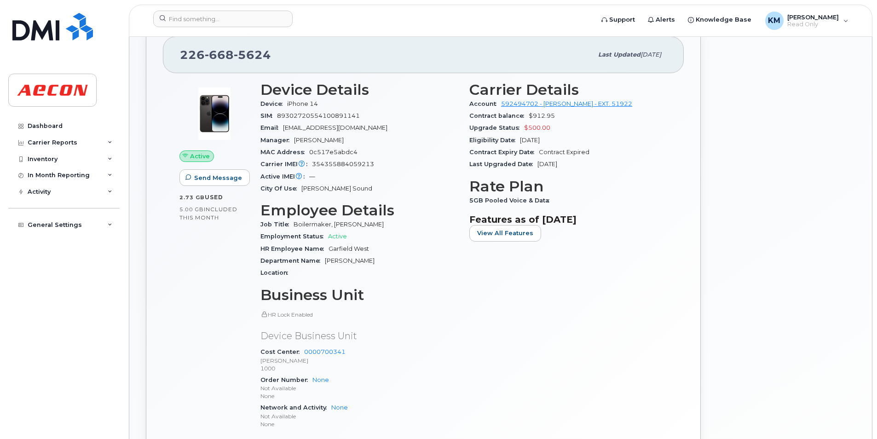
scroll to position [230, 0]
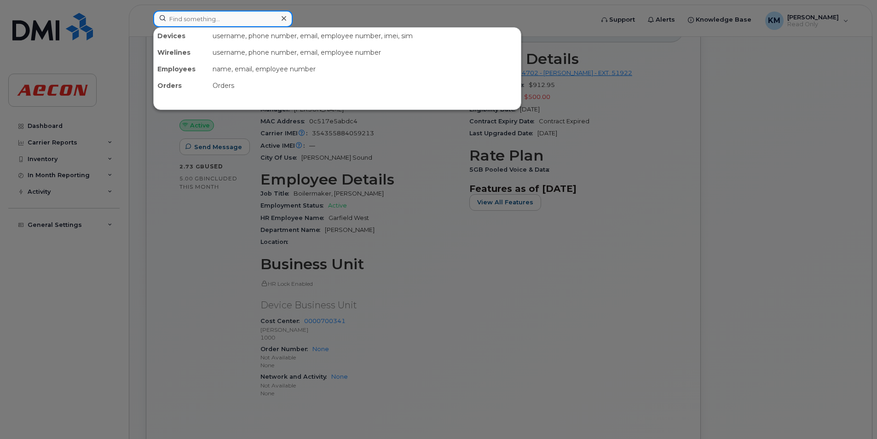
click at [231, 21] on input at bounding box center [222, 19] width 139 height 17
paste input "2266685624"
type input "2266685624"
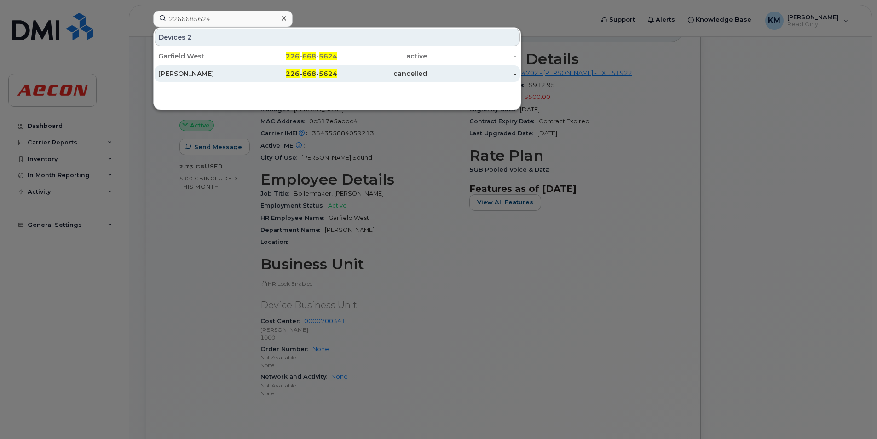
click at [247, 79] on div "[PERSON_NAME]" at bounding box center [203, 73] width 90 height 17
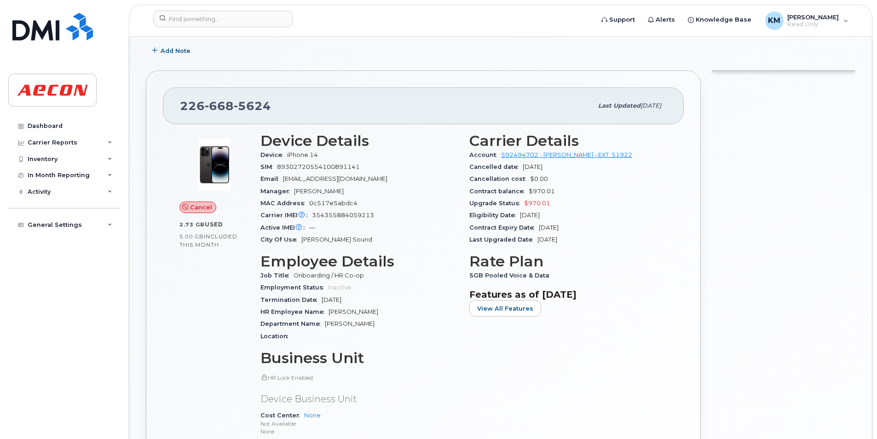
scroll to position [138, 0]
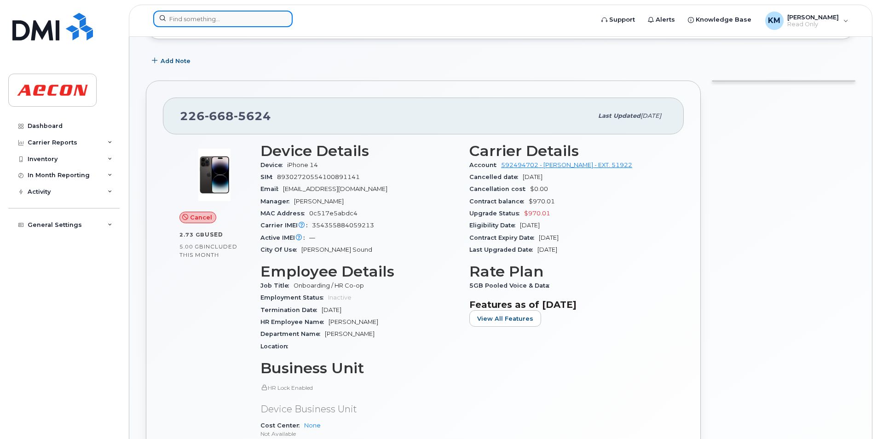
click at [261, 22] on input at bounding box center [222, 19] width 139 height 17
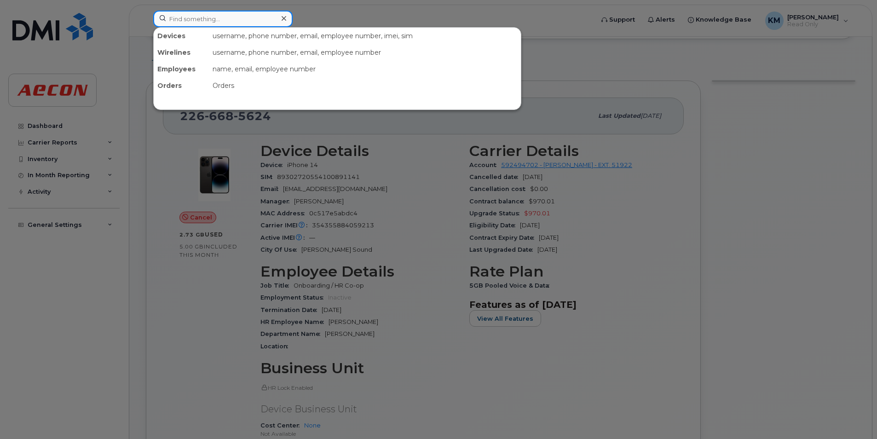
paste input "2266685624"
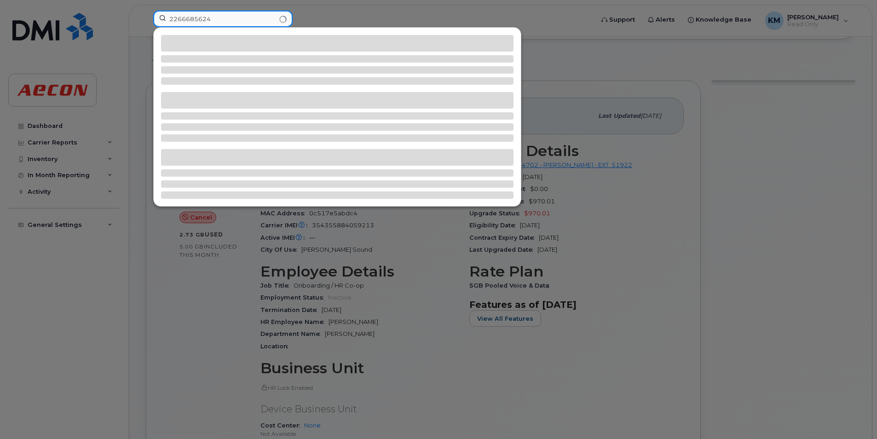
type input "2266685624"
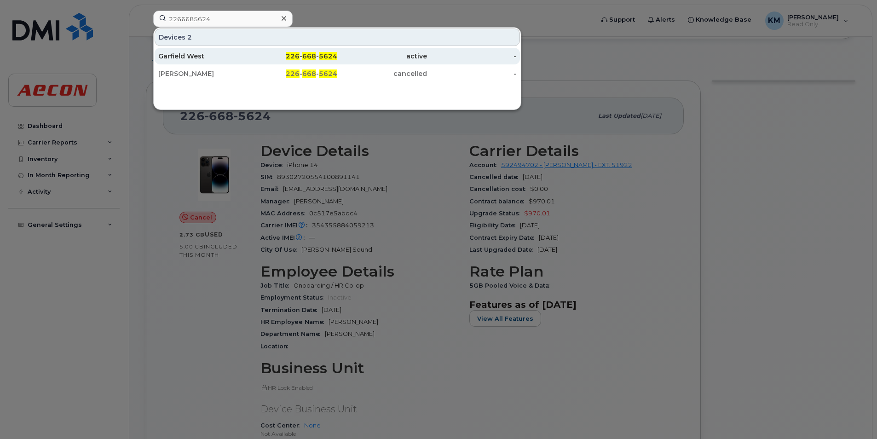
click at [346, 58] on div "active" at bounding box center [382, 56] width 90 height 9
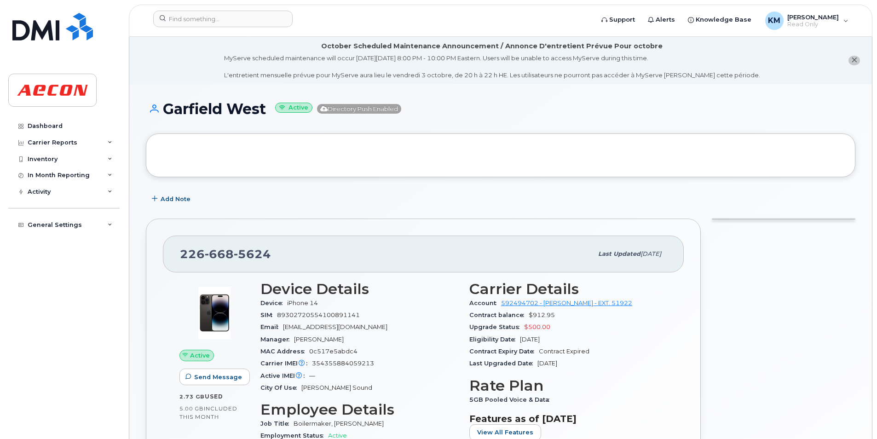
drag, startPoint x: 267, startPoint y: 110, endPoint x: 164, endPoint y: 115, distance: 102.8
click at [164, 115] on h1 "Garfield West Active Directory Push Enabled" at bounding box center [501, 109] width 710 height 16
copy h1 "Garfield West"
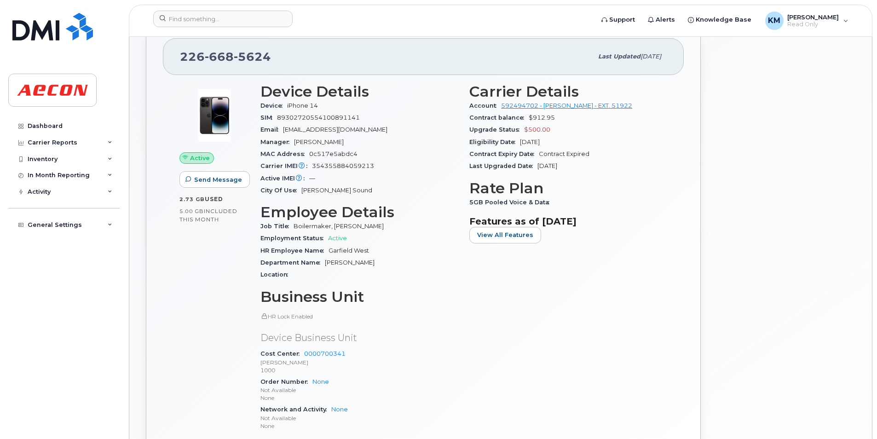
scroll to position [276, 0]
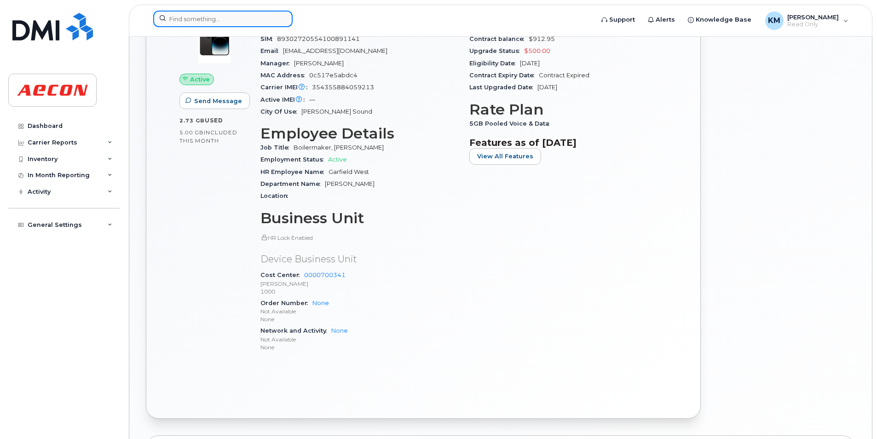
click at [197, 20] on input at bounding box center [222, 19] width 139 height 17
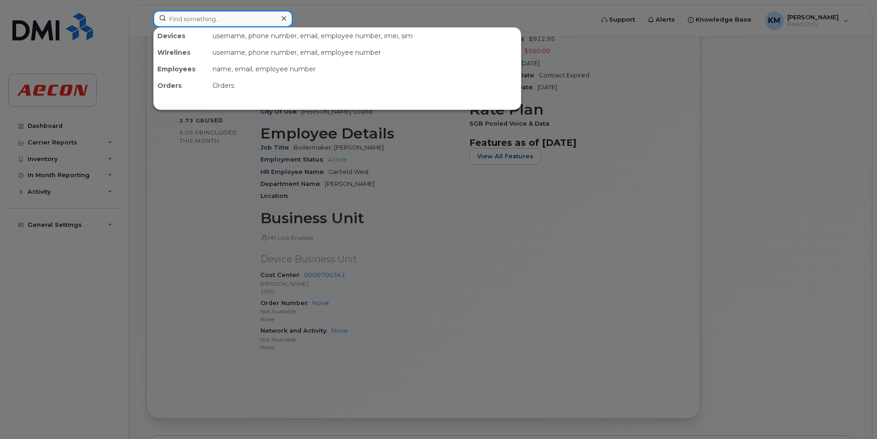
paste input "2266685647"
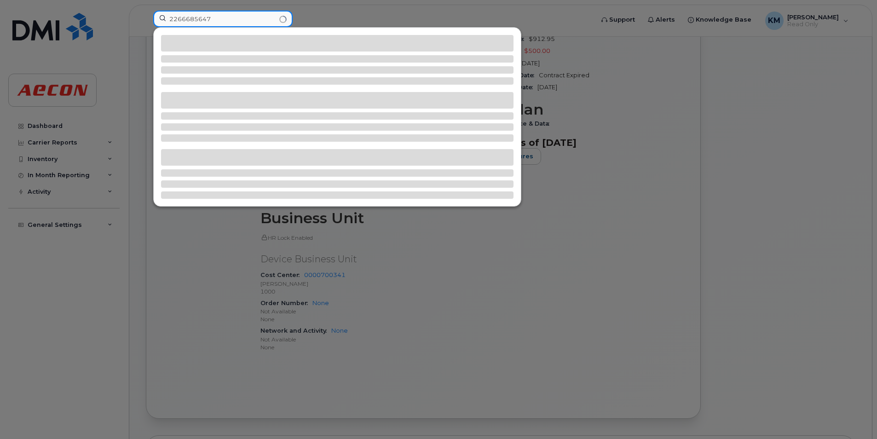
type input "2266685647"
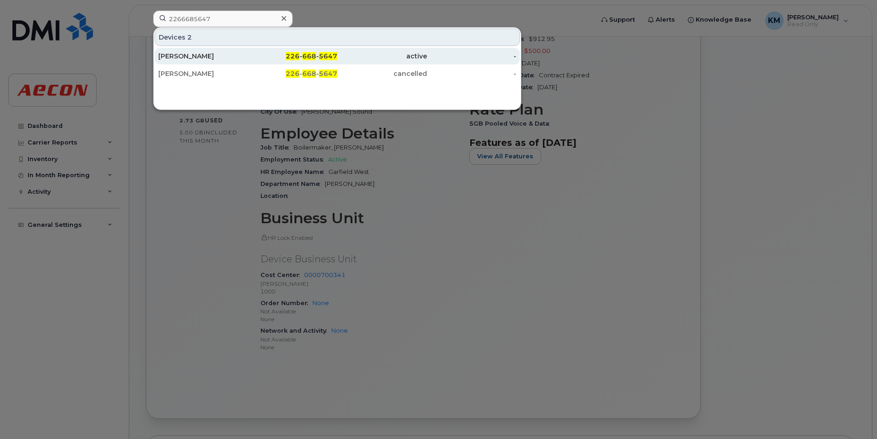
click at [389, 59] on div "active" at bounding box center [382, 56] width 90 height 9
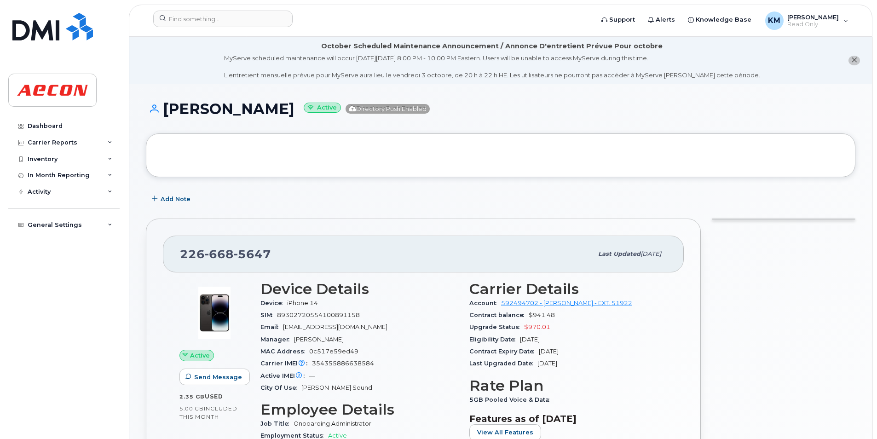
drag, startPoint x: 305, startPoint y: 110, endPoint x: 161, endPoint y: 125, distance: 144.4
click at [161, 125] on div "CHELSIE FORSYTH Active Directory Push Enabled" at bounding box center [501, 117] width 710 height 33
copy h1 "CHELSIE FORSYTH"
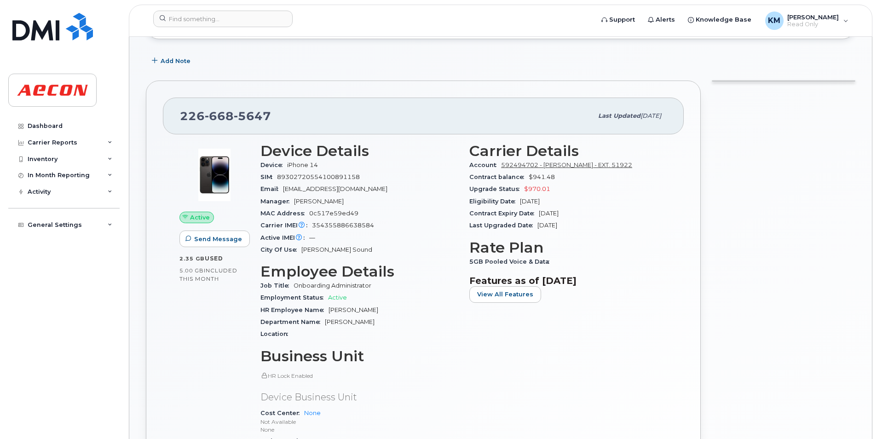
scroll to position [368, 0]
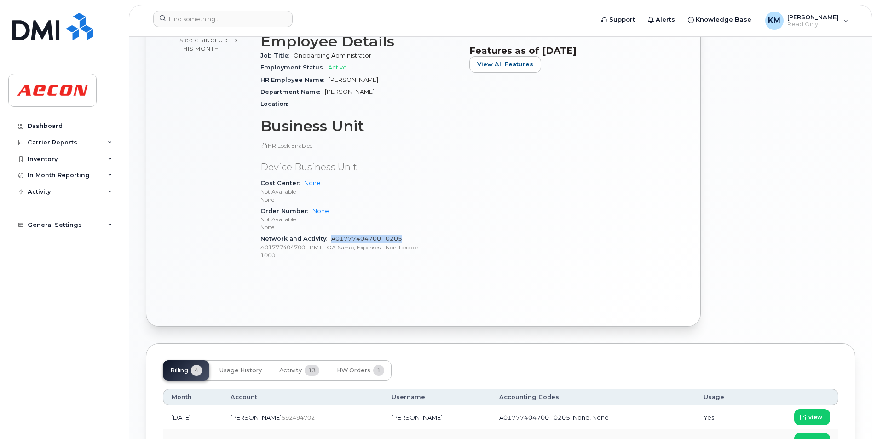
drag, startPoint x: 412, startPoint y: 236, endPoint x: 332, endPoint y: 238, distance: 79.7
click at [332, 238] on div "Network and Activity A01777404700--0205 A01777404700--PMT LOA &amp; Expenses - …" at bounding box center [360, 247] width 198 height 28
copy link "A01777404700--0205"
click at [530, 58] on button "View All Features" at bounding box center [506, 64] width 72 height 17
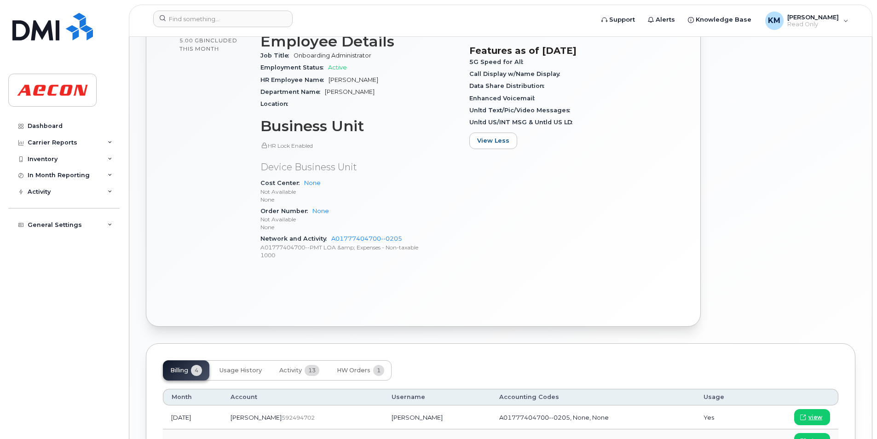
click at [437, 228] on p "None" at bounding box center [360, 227] width 198 height 8
drag, startPoint x: 406, startPoint y: 236, endPoint x: 326, endPoint y: 241, distance: 80.7
click at [326, 241] on div "Network and Activity A01777404700--0205 A01777404700--PMT LOA &amp; Expenses - …" at bounding box center [360, 247] width 198 height 28
copy link "A01777404700--0205"
click at [553, 224] on div "Carrier Details Account 592494702 - Rogers - EXT. 51922 Contract balance $941.4…" at bounding box center [568, 90] width 209 height 367
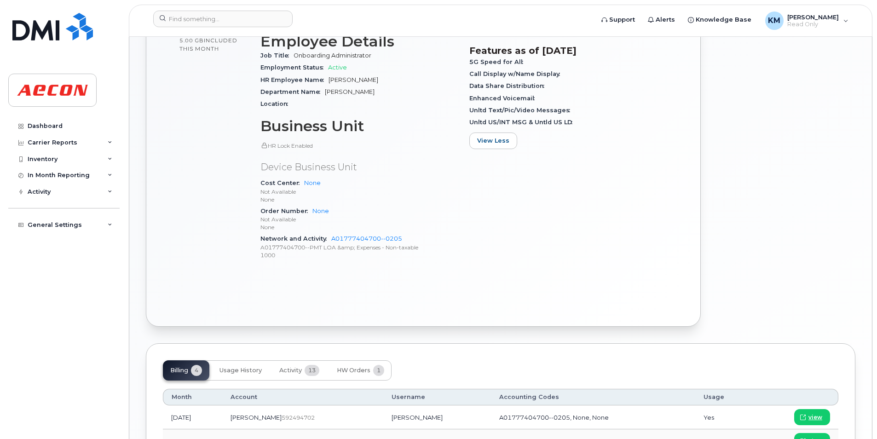
click at [614, 157] on div "Carrier Details Account 592494702 - Rogers - EXT. 51922 Contract balance $941.4…" at bounding box center [568, 90] width 209 height 367
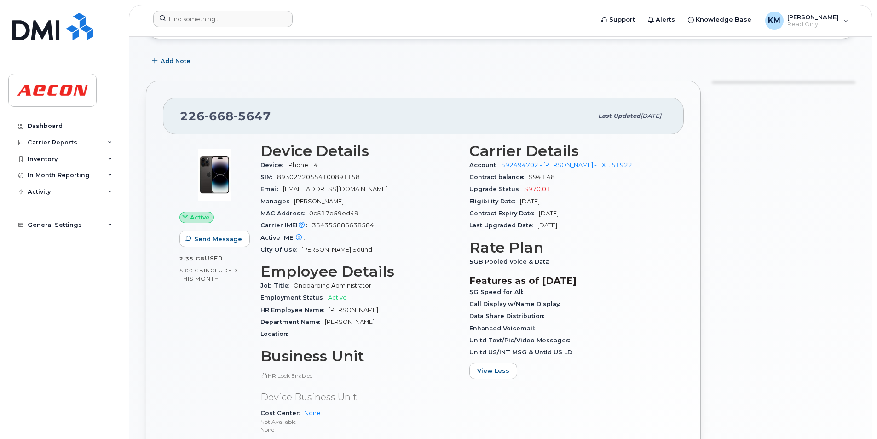
click at [280, 27] on div at bounding box center [370, 21] width 449 height 20
click at [280, 18] on div at bounding box center [222, 19] width 139 height 17
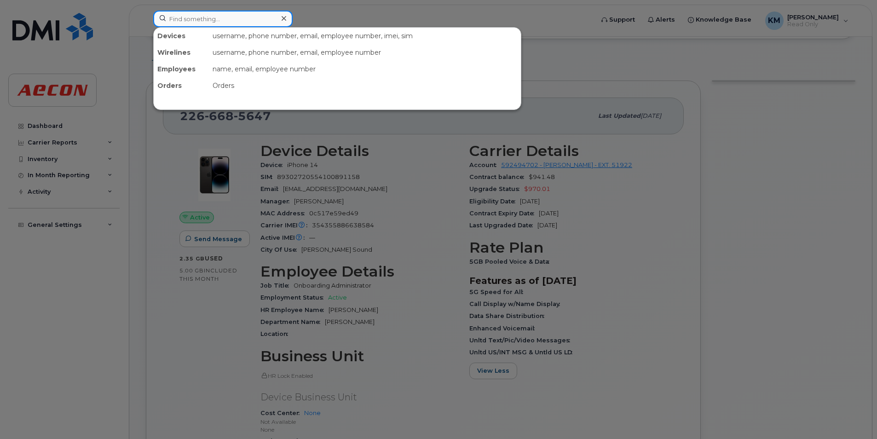
paste input "2266685657"
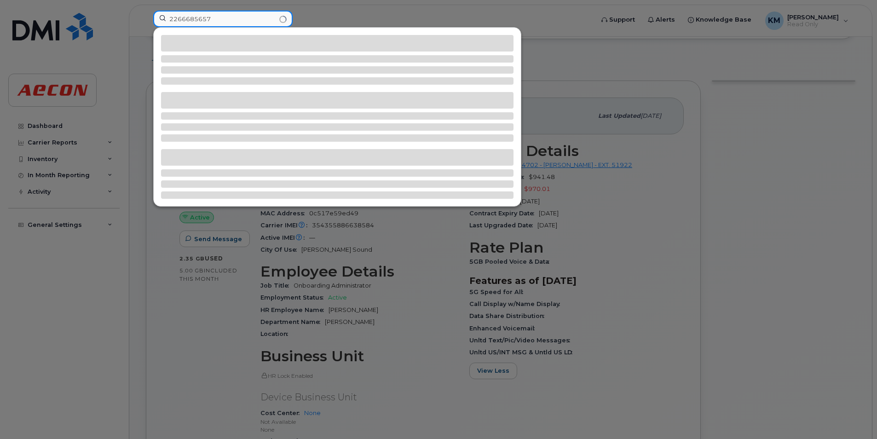
type input "2266685657"
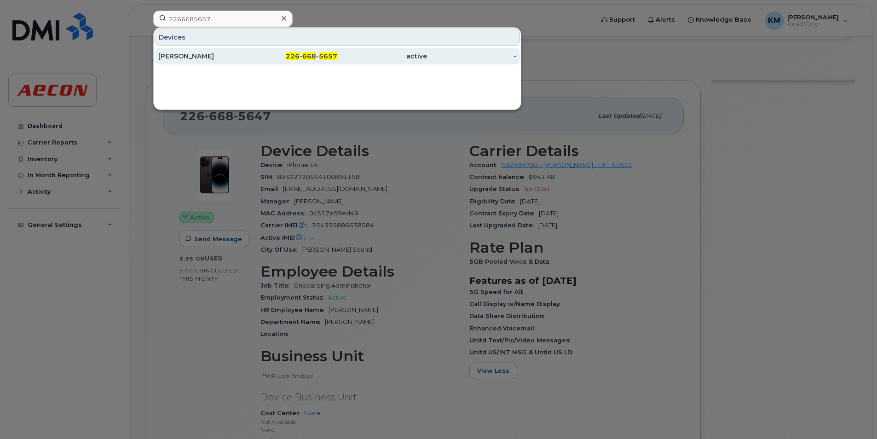
drag, startPoint x: 251, startPoint y: 54, endPoint x: 273, endPoint y: 55, distance: 22.1
click at [251, 54] on div "226 - 668 - 5657" at bounding box center [293, 56] width 90 height 9
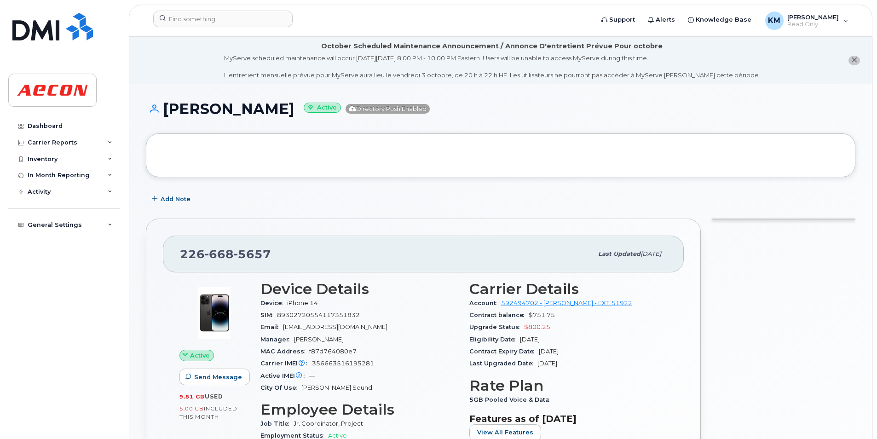
drag, startPoint x: 338, startPoint y: 107, endPoint x: 168, endPoint y: 115, distance: 170.0
click at [168, 115] on h1 "[PERSON_NAME] Active Directory Push Enabled" at bounding box center [501, 109] width 710 height 16
copy h1 "[PERSON_NAME]"
click at [200, 121] on div "[PERSON_NAME] Active Directory Push Enabled" at bounding box center [501, 117] width 710 height 33
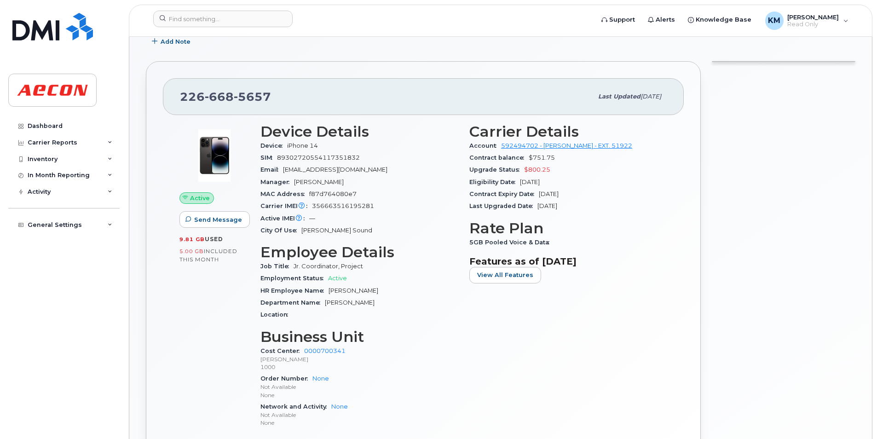
scroll to position [322, 0]
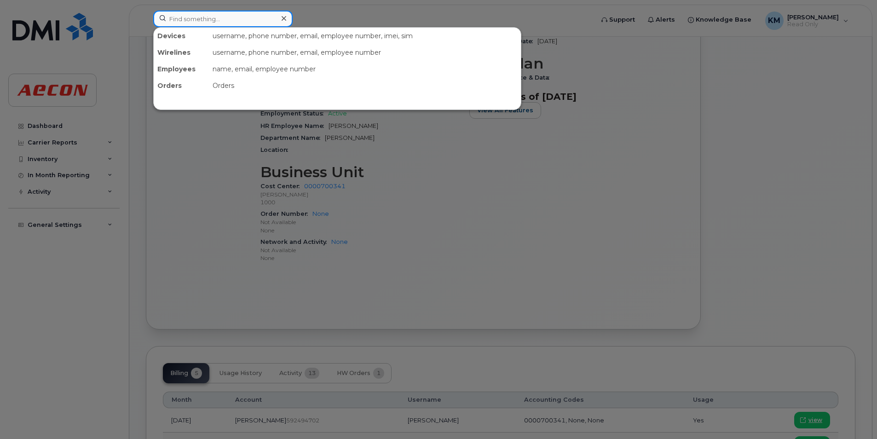
click at [230, 18] on input at bounding box center [222, 19] width 139 height 17
paste input "2266685679"
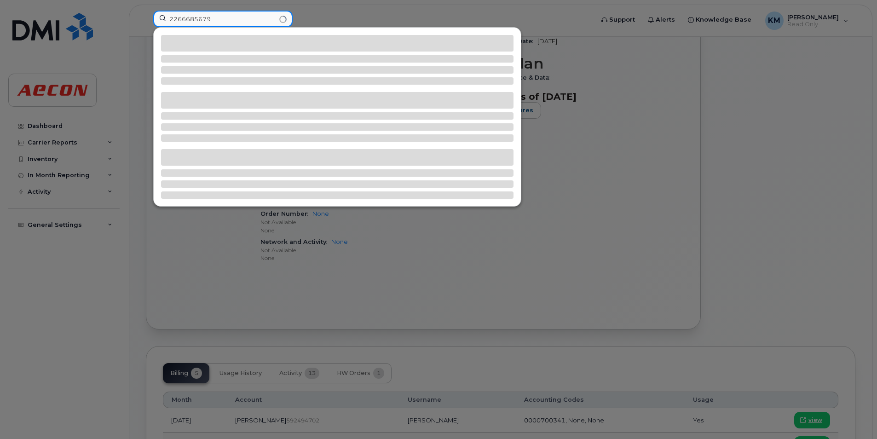
type input "2266685679"
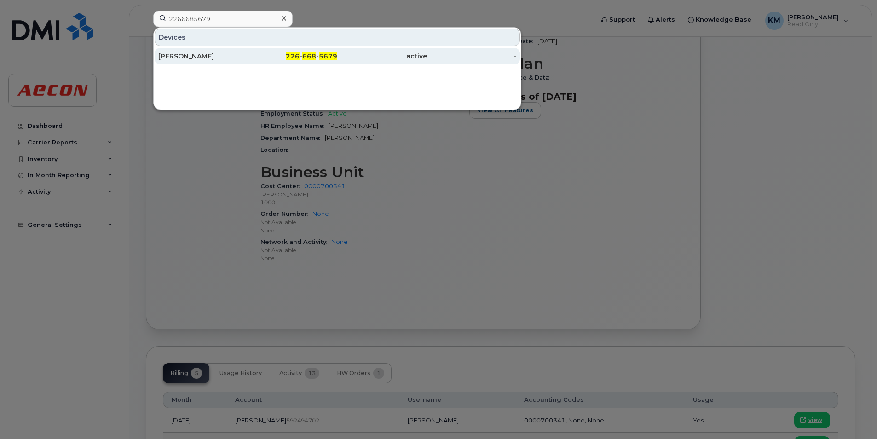
drag, startPoint x: 265, startPoint y: 52, endPoint x: 272, endPoint y: 52, distance: 7.4
click at [265, 52] on div "226 - 668 - 5679" at bounding box center [293, 56] width 90 height 17
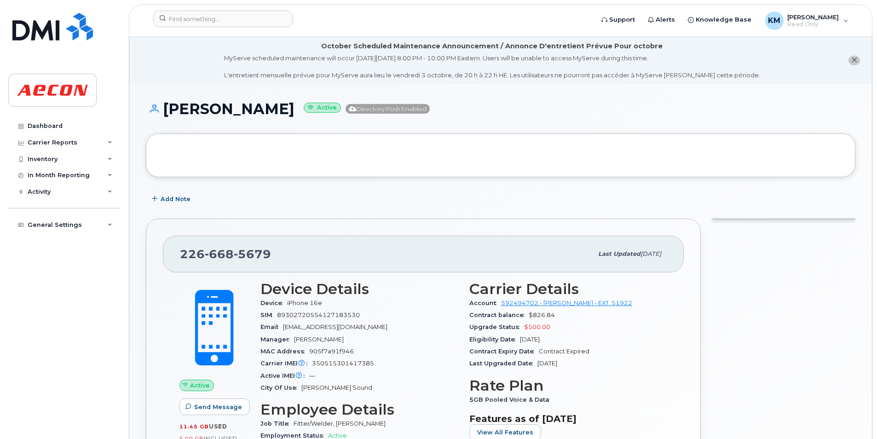
click at [253, 118] on div "[PERSON_NAME] Active Directory Push Enabled" at bounding box center [501, 117] width 710 height 33
drag, startPoint x: 263, startPoint y: 109, endPoint x: 166, endPoint y: 113, distance: 97.2
click at [166, 113] on h1 "[PERSON_NAME] Active Directory Push Enabled" at bounding box center [501, 109] width 710 height 16
copy h1 "[PERSON_NAME]"
click at [202, 123] on div "[PERSON_NAME] Active Directory Push Enabled" at bounding box center [501, 117] width 710 height 33
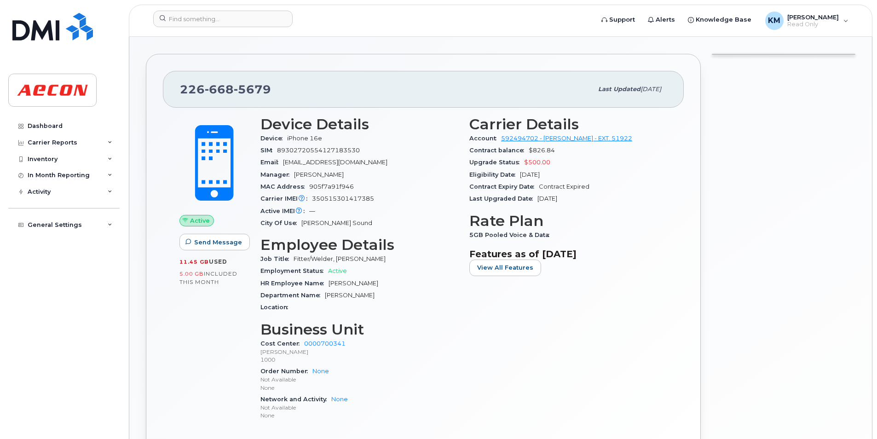
scroll to position [276, 0]
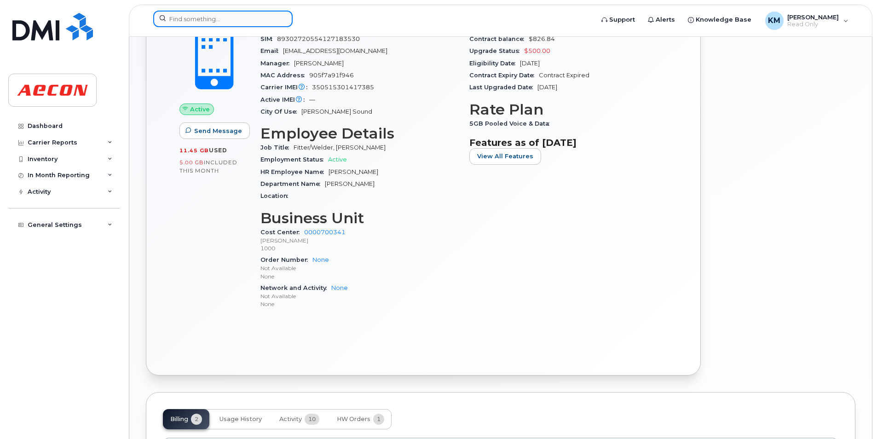
click at [287, 13] on div at bounding box center [222, 19] width 139 height 17
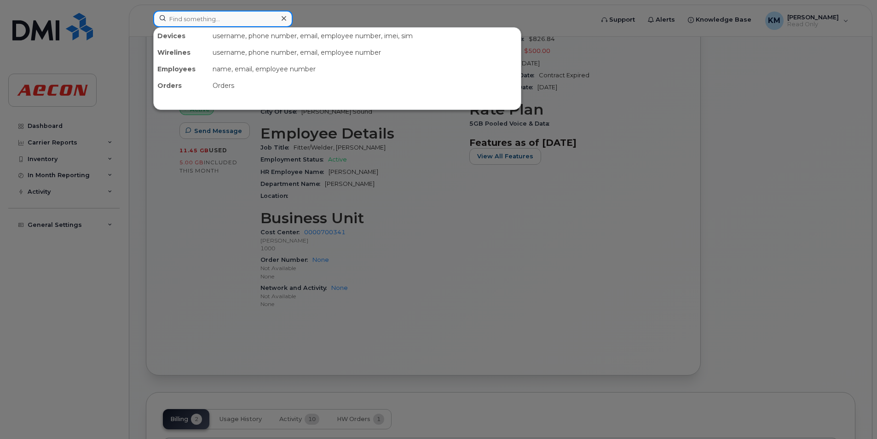
paste input "2266685682"
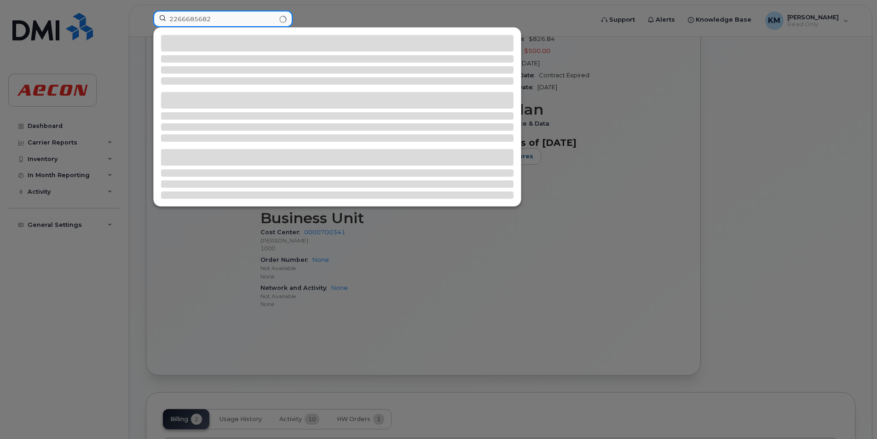
type input "2266685682"
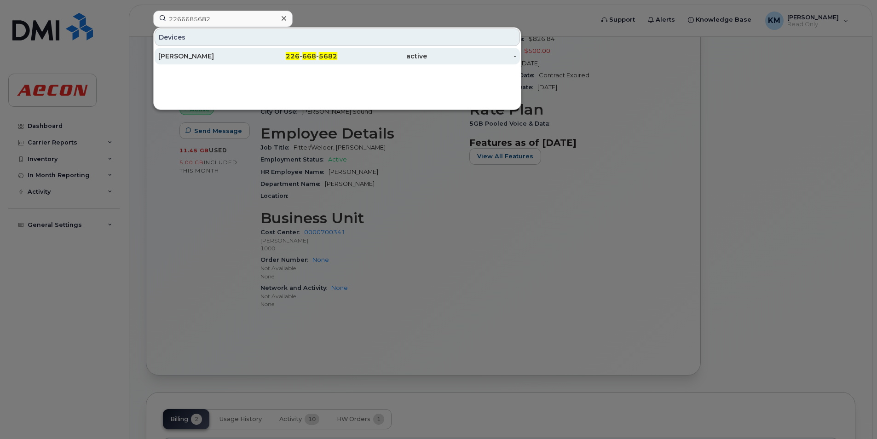
click at [206, 48] on link "[PERSON_NAME] 226 - 668 - 5682 active -" at bounding box center [337, 56] width 365 height 17
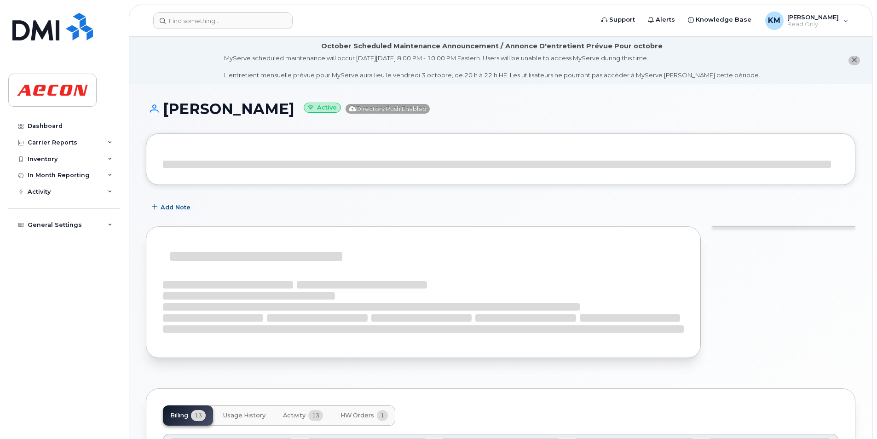
click at [277, 107] on h1 "[PERSON_NAME] Active Directory Push Enabled" at bounding box center [501, 109] width 710 height 16
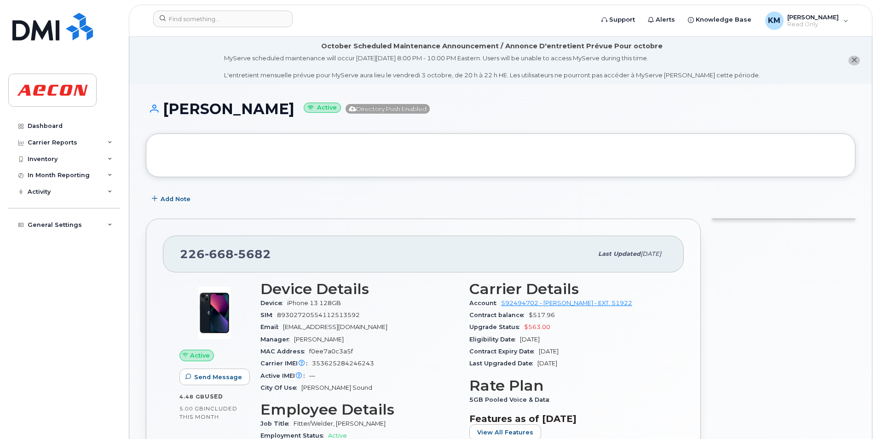
drag, startPoint x: 292, startPoint y: 113, endPoint x: 165, endPoint y: 112, distance: 126.6
click at [165, 112] on h1 "DEREK CHERREY Active Directory Push Enabled" at bounding box center [501, 109] width 710 height 16
copy h1 "DEREK CHERREY"
click at [328, 161] on div at bounding box center [501, 155] width 710 height 44
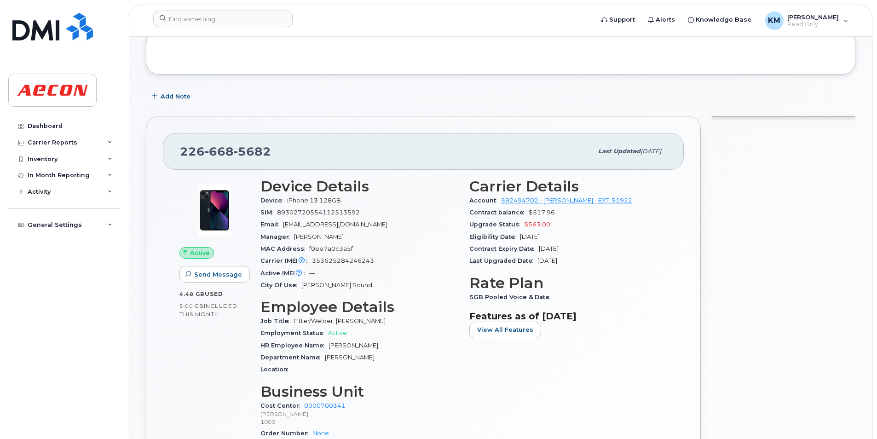
scroll to position [230, 0]
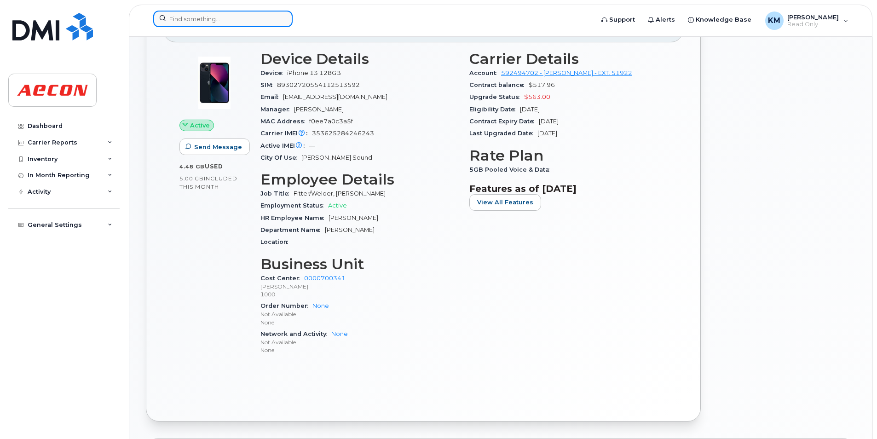
click at [260, 20] on input at bounding box center [222, 19] width 139 height 17
paste input "2266685766"
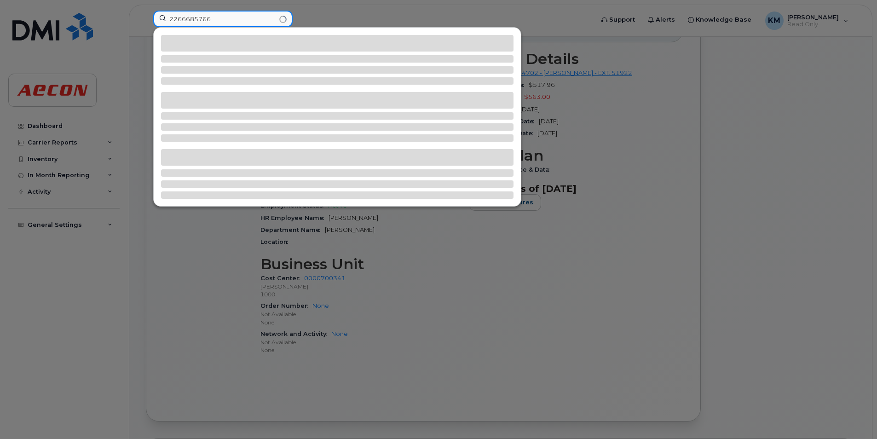
type input "2266685766"
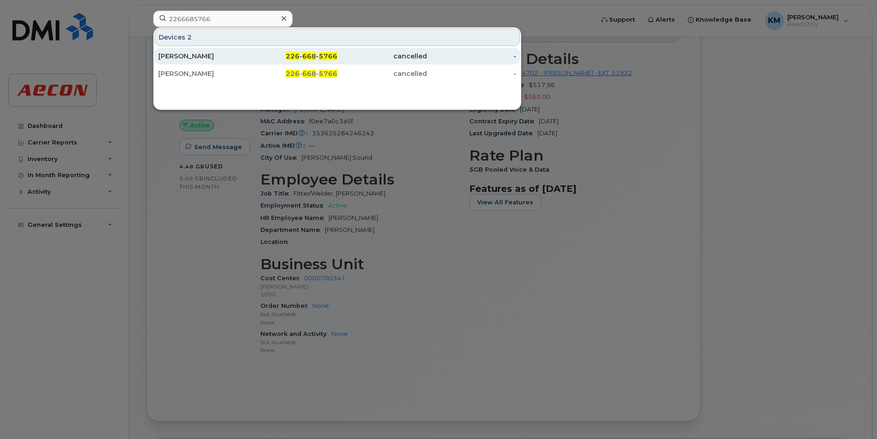
click at [316, 62] on div "226 - 668 - 5766" at bounding box center [293, 56] width 90 height 17
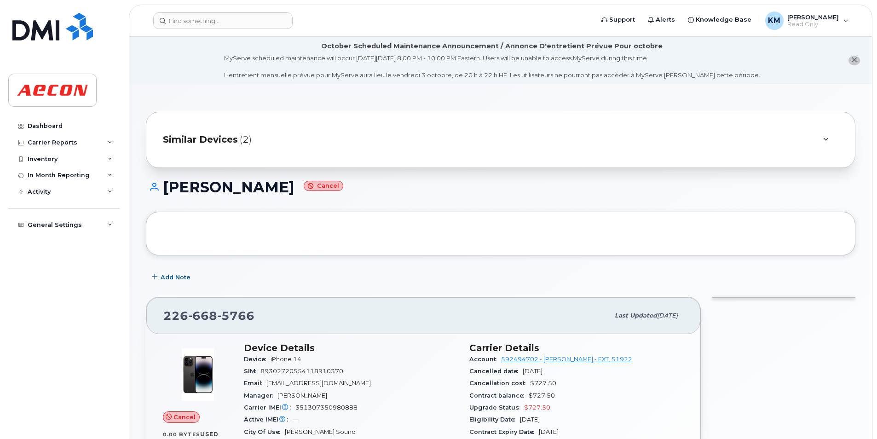
drag, startPoint x: 315, startPoint y: 188, endPoint x: 158, endPoint y: 188, distance: 157.0
click at [158, 188] on h1 "[PERSON_NAME] Cancel" at bounding box center [501, 187] width 710 height 16
copy h1 "[PERSON_NAME]"
click at [225, 212] on div at bounding box center [501, 234] width 710 height 44
drag, startPoint x: 609, startPoint y: 94, endPoint x: 579, endPoint y: 128, distance: 45.6
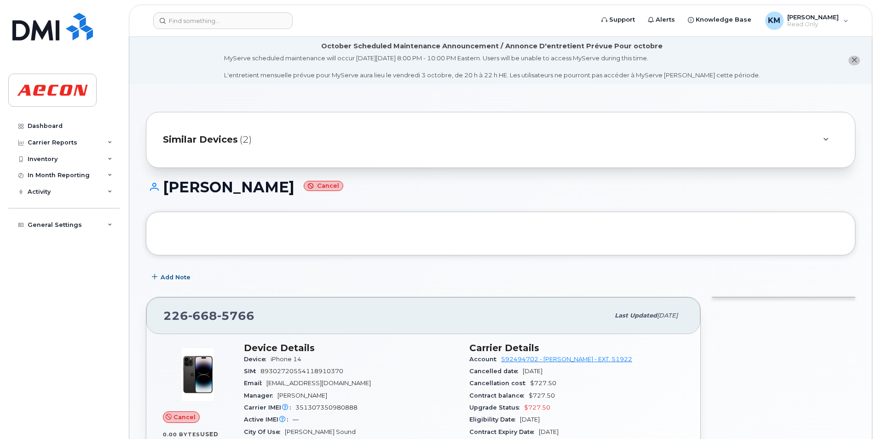
drag, startPoint x: 312, startPoint y: 186, endPoint x: 166, endPoint y: 191, distance: 146.5
click at [166, 191] on h1 "[PERSON_NAME] Cancel" at bounding box center [501, 187] width 710 height 16
copy h1 "[PERSON_NAME]"
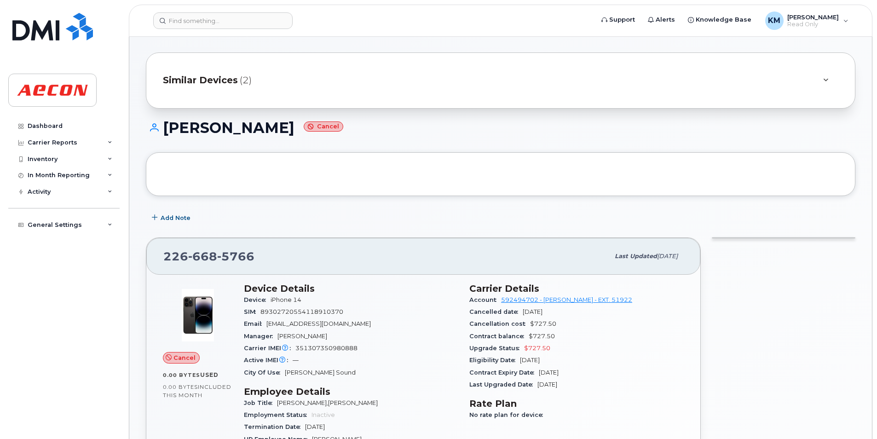
scroll to position [276, 0]
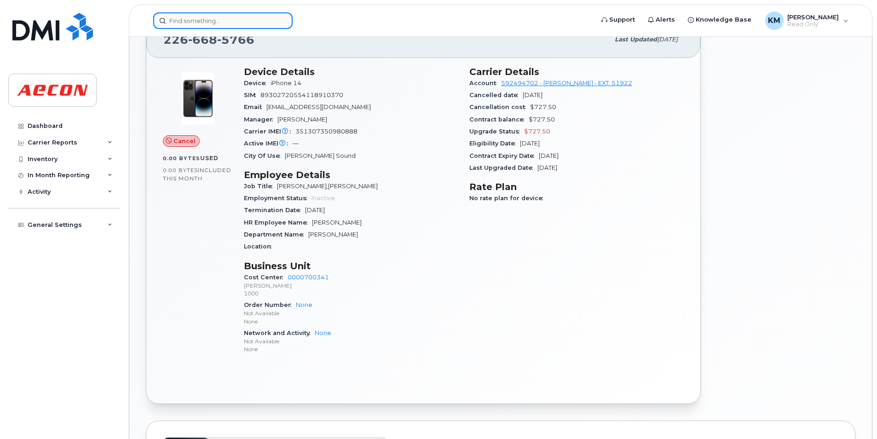
click at [280, 16] on div at bounding box center [222, 20] width 139 height 17
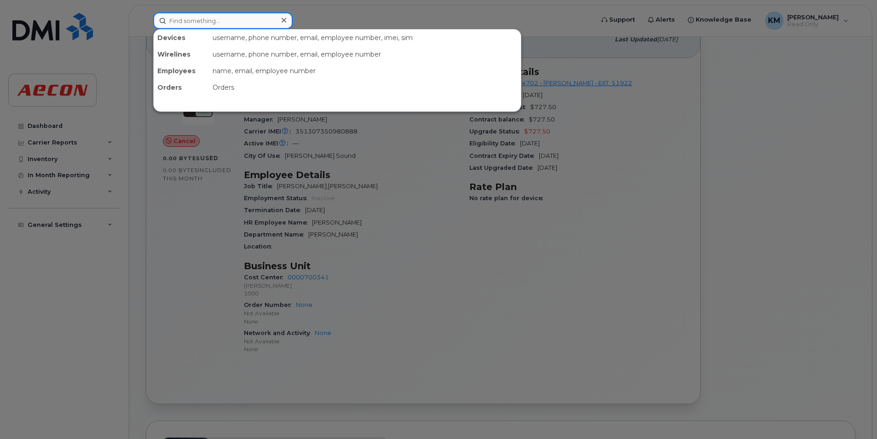
paste input "2266685831"
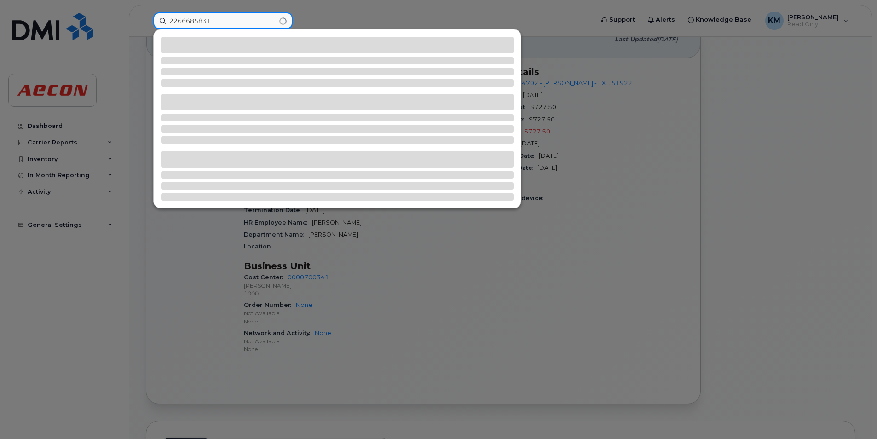
type input "2266685831"
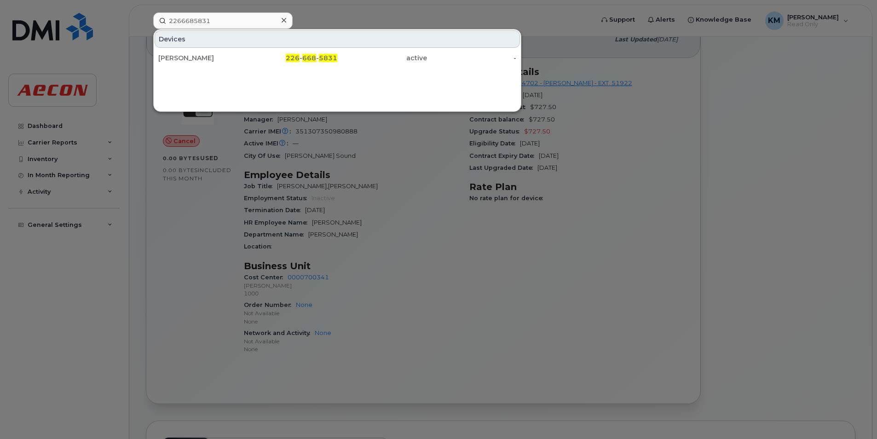
drag, startPoint x: 276, startPoint y: 58, endPoint x: 335, endPoint y: 74, distance: 61.2
click at [276, 58] on div "226 - 668 - 5831" at bounding box center [293, 57] width 90 height 9
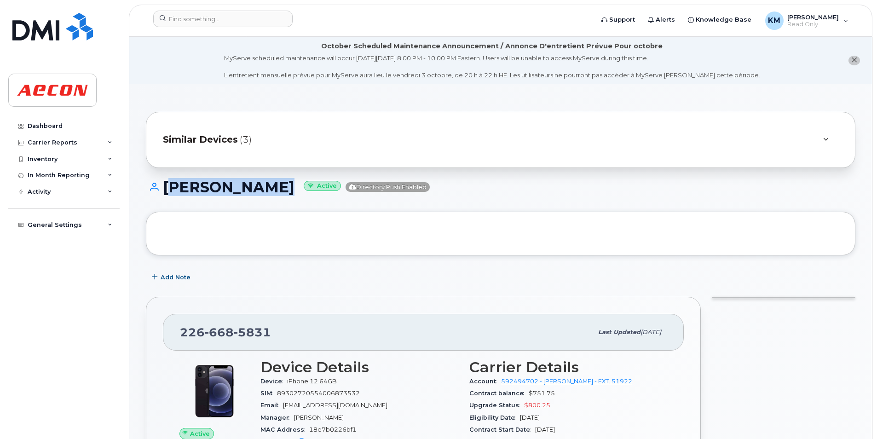
drag, startPoint x: 268, startPoint y: 194, endPoint x: 163, endPoint y: 194, distance: 105.0
click at [163, 194] on h1 "[PERSON_NAME] Active Directory Push Enabled" at bounding box center [501, 187] width 710 height 16
copy h1 "[PERSON_NAME]"
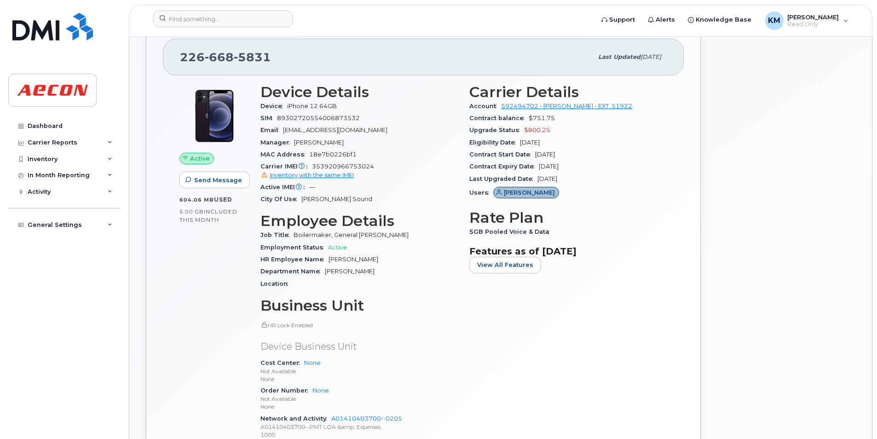
scroll to position [322, 0]
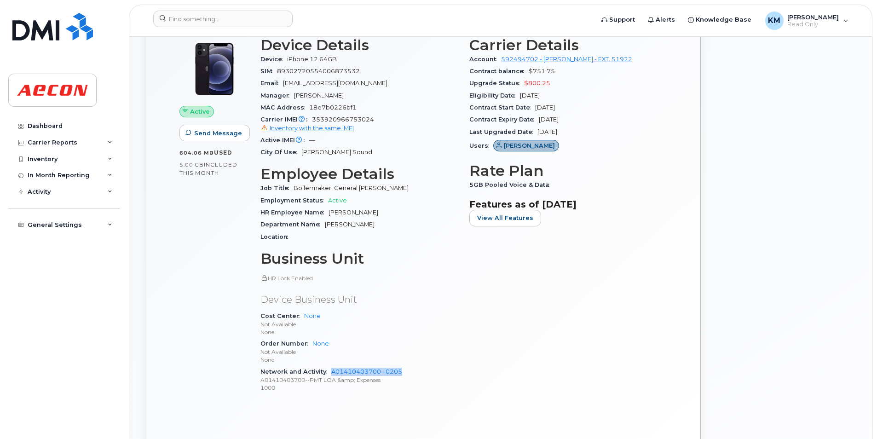
drag, startPoint x: 411, startPoint y: 372, endPoint x: 330, endPoint y: 371, distance: 81.0
click at [330, 371] on div "Network and Activity A01410403700--0205 A01410403700--PMT LOA &amp; Expenses 10…" at bounding box center [360, 380] width 198 height 28
copy link "A01410403700--0205"
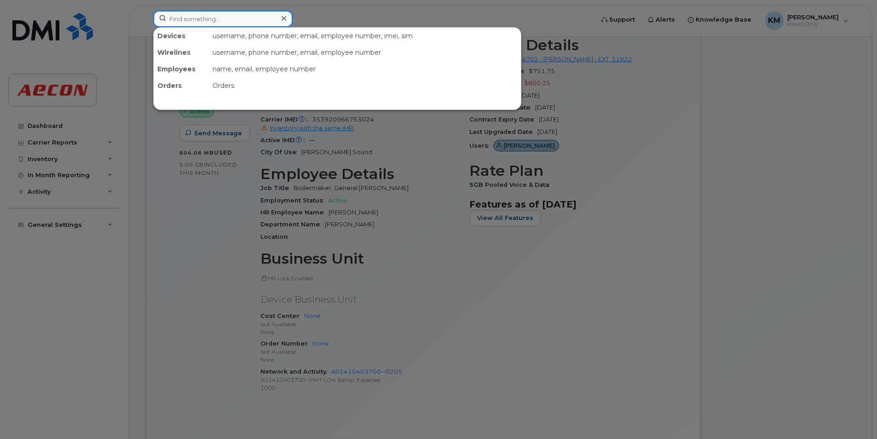
click at [253, 20] on input at bounding box center [222, 19] width 139 height 17
paste input "2266685838"
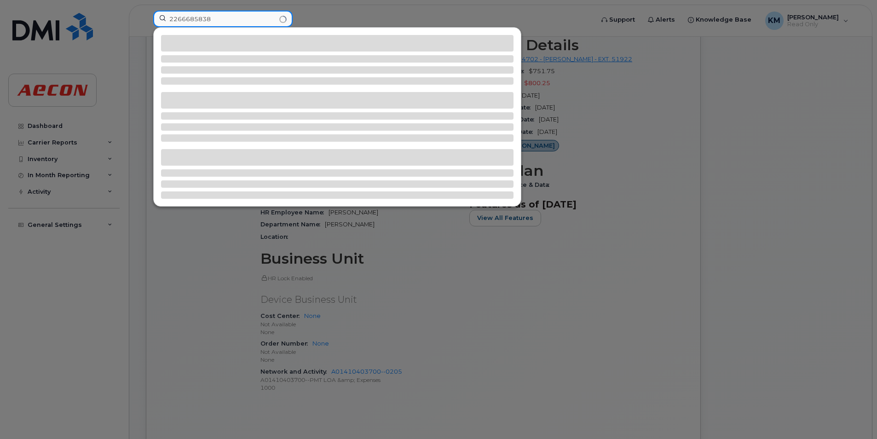
type input "2266685838"
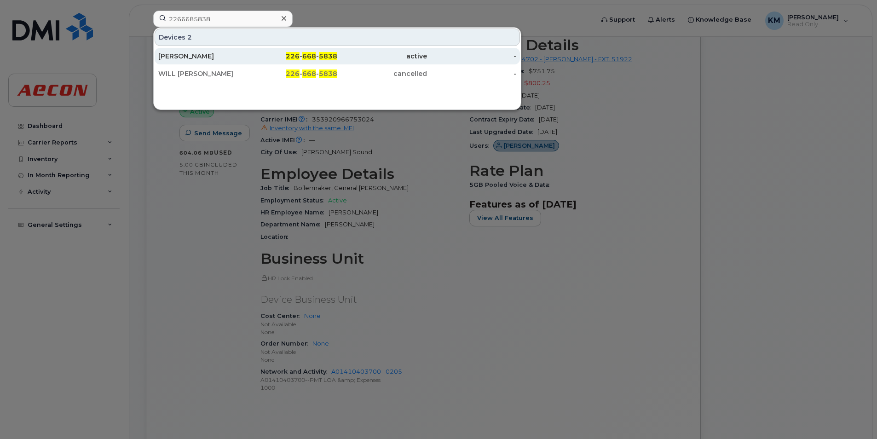
click at [331, 62] on div "226 - 668 - 5838" at bounding box center [293, 56] width 90 height 17
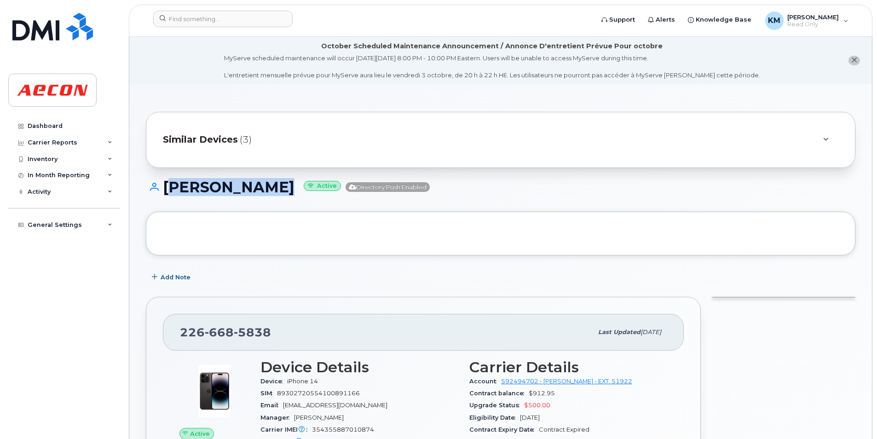
drag, startPoint x: 291, startPoint y: 186, endPoint x: 162, endPoint y: 190, distance: 128.5
click at [162, 190] on h1 "[PERSON_NAME] Active Directory Push Enabled" at bounding box center [501, 187] width 710 height 16
copy h1 "[PERSON_NAME]"
click at [211, 181] on h1 "[PERSON_NAME] Active Directory Push Enabled" at bounding box center [501, 187] width 710 height 16
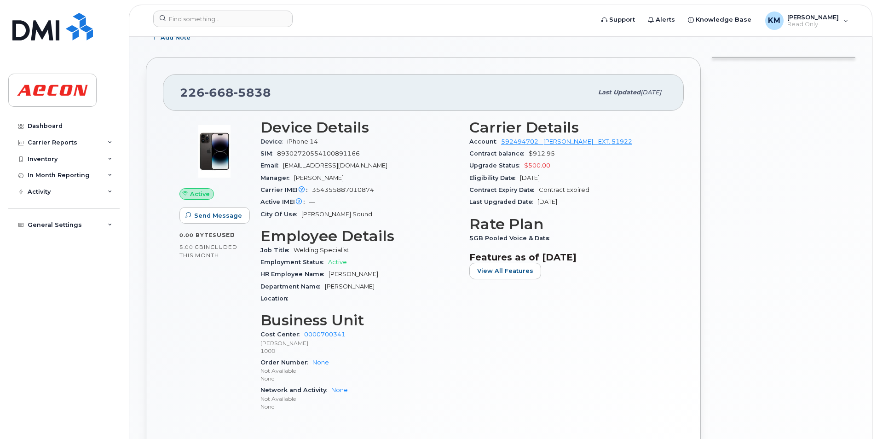
scroll to position [368, 0]
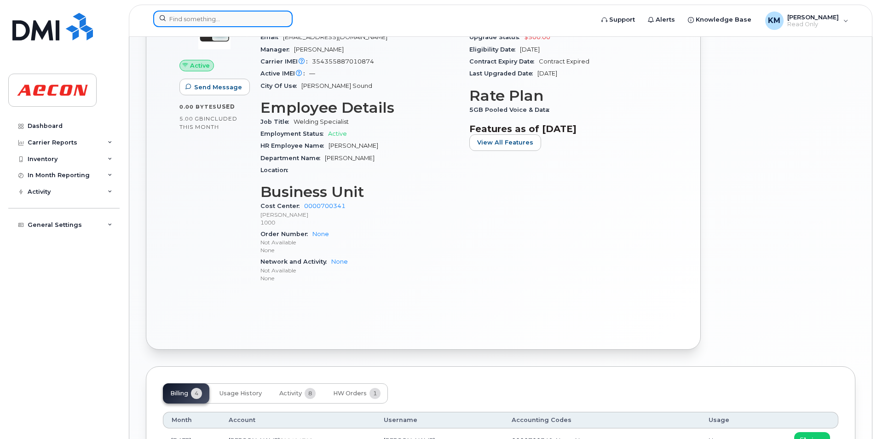
click at [234, 18] on input at bounding box center [222, 19] width 139 height 17
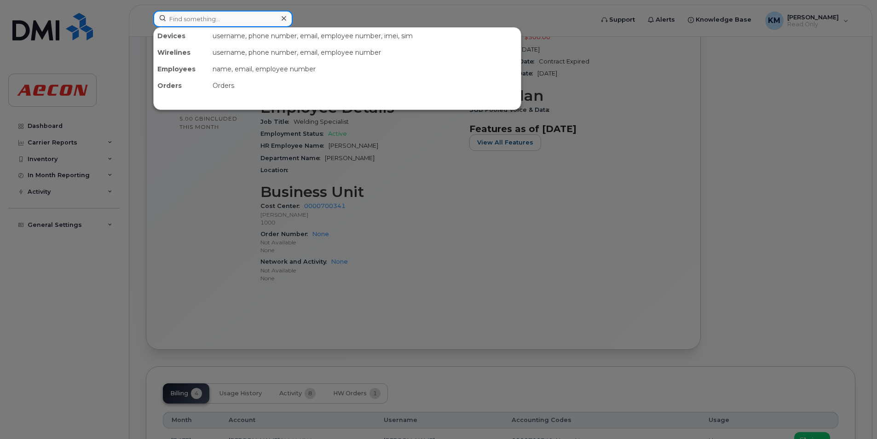
paste input "2266685934"
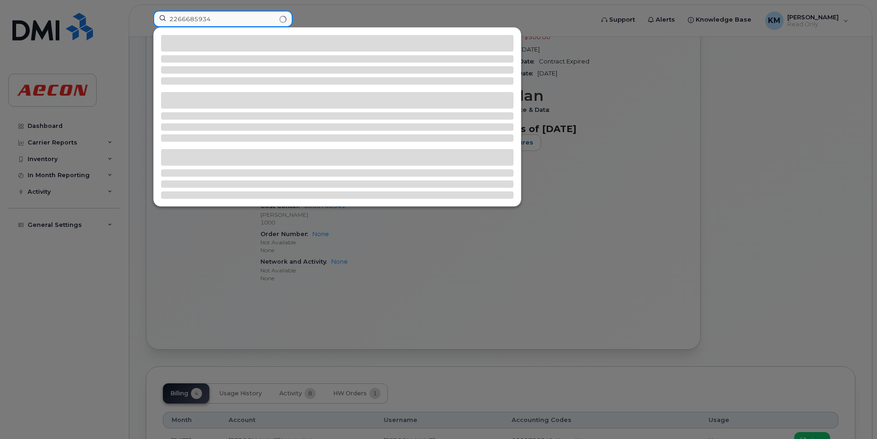
type input "2266685934"
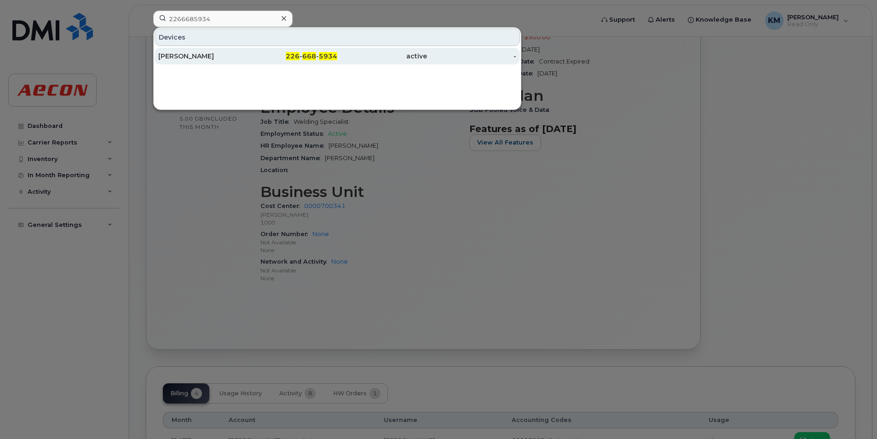
click at [255, 51] on div "226 - 668 - 5934" at bounding box center [293, 56] width 90 height 17
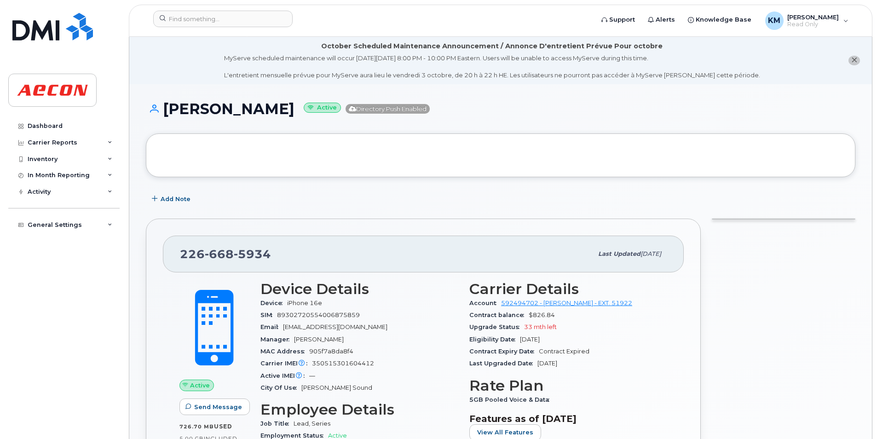
click at [291, 110] on h1 "[PERSON_NAME] Active Directory Push Enabled" at bounding box center [501, 109] width 710 height 16
drag, startPoint x: 315, startPoint y: 111, endPoint x: 166, endPoint y: 117, distance: 149.3
click at [166, 117] on h1 "[PERSON_NAME] Active Directory Push Enabled" at bounding box center [501, 109] width 710 height 16
copy h1 "[PERSON_NAME]"
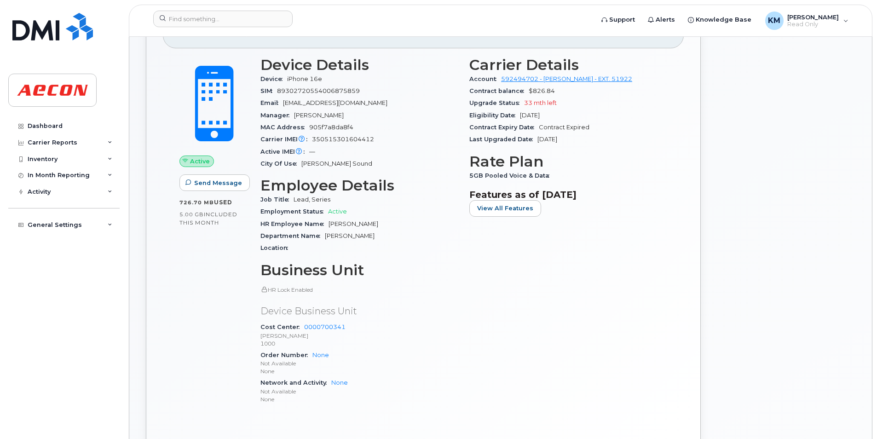
scroll to position [276, 0]
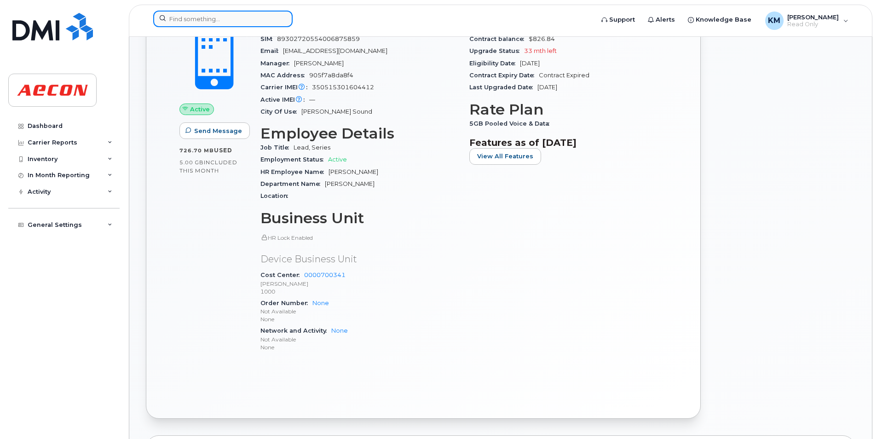
click at [214, 17] on input at bounding box center [222, 19] width 139 height 17
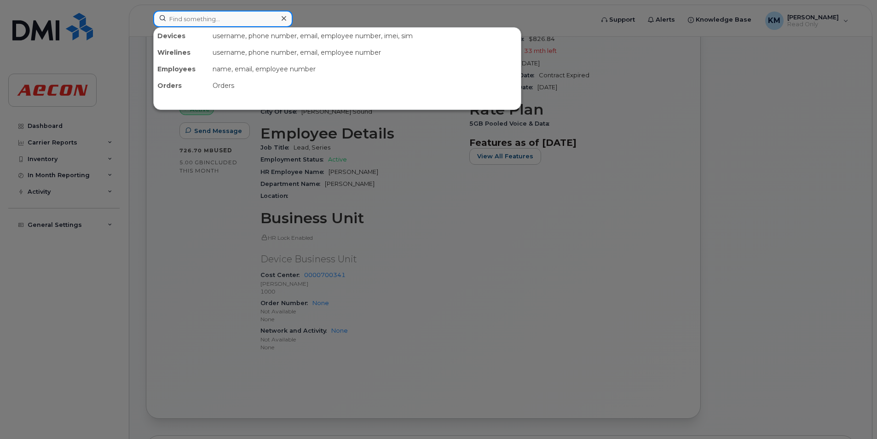
paste input "2266685964"
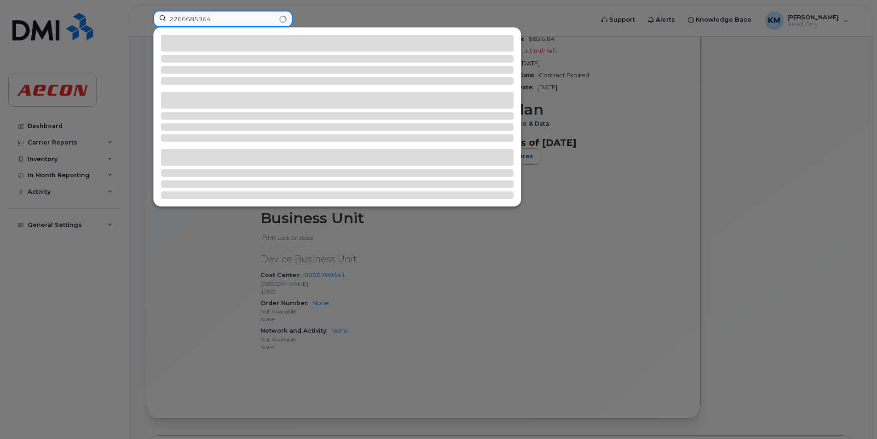
type input "2266685964"
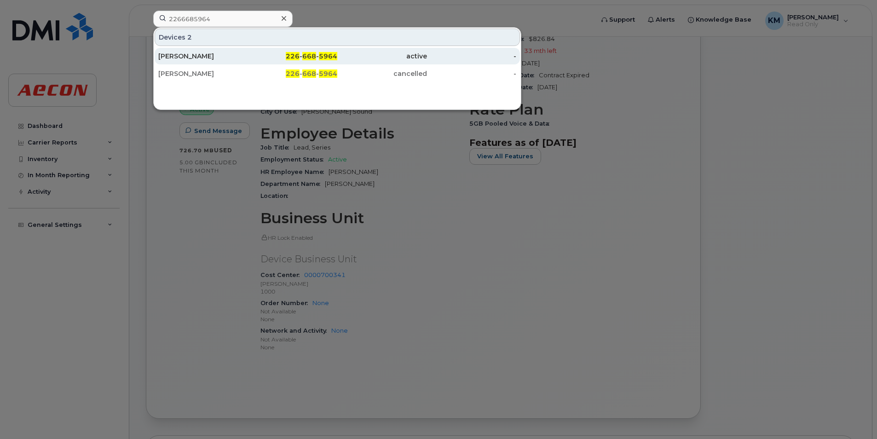
drag, startPoint x: 233, startPoint y: 56, endPoint x: 244, endPoint y: 56, distance: 11.1
click at [233, 56] on div "[PERSON_NAME]" at bounding box center [203, 56] width 90 height 9
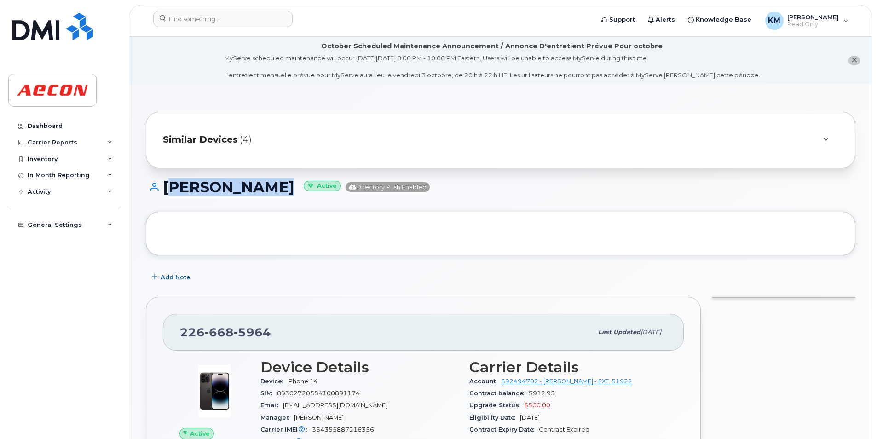
drag, startPoint x: 279, startPoint y: 194, endPoint x: 165, endPoint y: 195, distance: 114.2
click at [165, 195] on h1 "JANICE HUSON Active Directory Push Enabled" at bounding box center [501, 187] width 710 height 16
copy h1 "JANICE HUSON"
click at [230, 190] on h1 "JANICE HUSON Active Directory Push Enabled" at bounding box center [501, 187] width 710 height 16
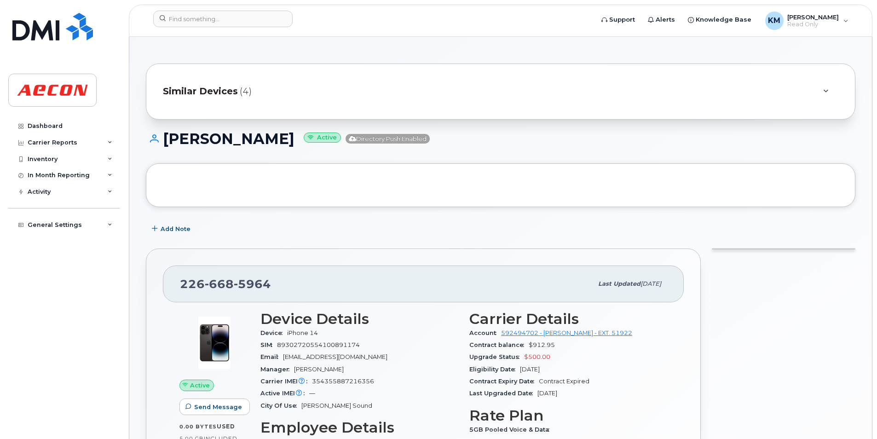
scroll to position [46, 0]
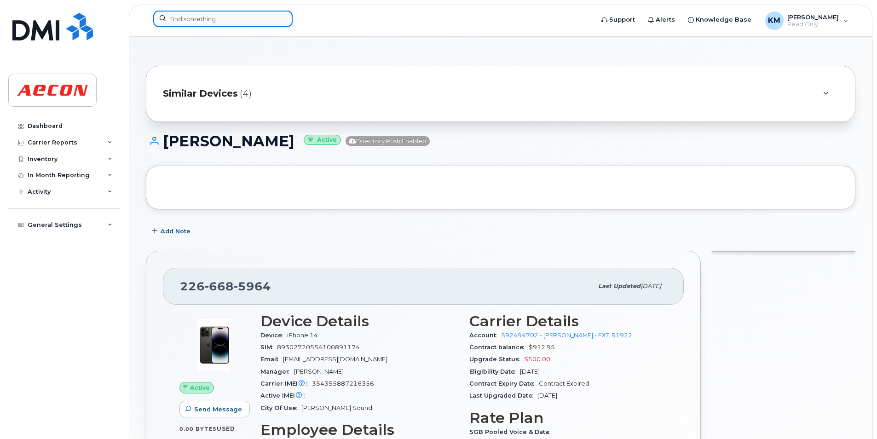
click at [272, 23] on input at bounding box center [222, 19] width 139 height 17
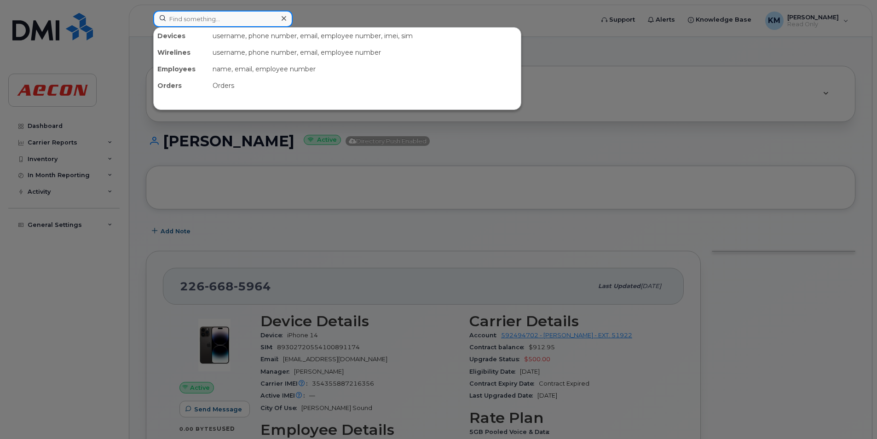
paste input "2266685974"
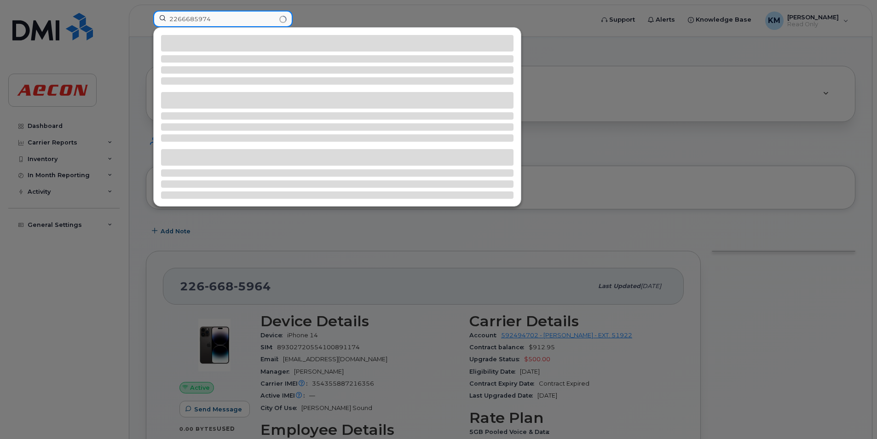
type input "2266685974"
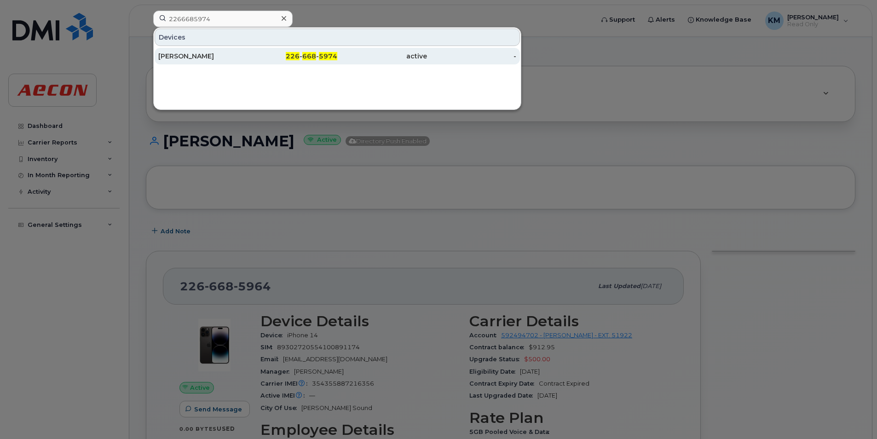
click at [258, 48] on div "226 - 668 - 5974" at bounding box center [293, 56] width 90 height 17
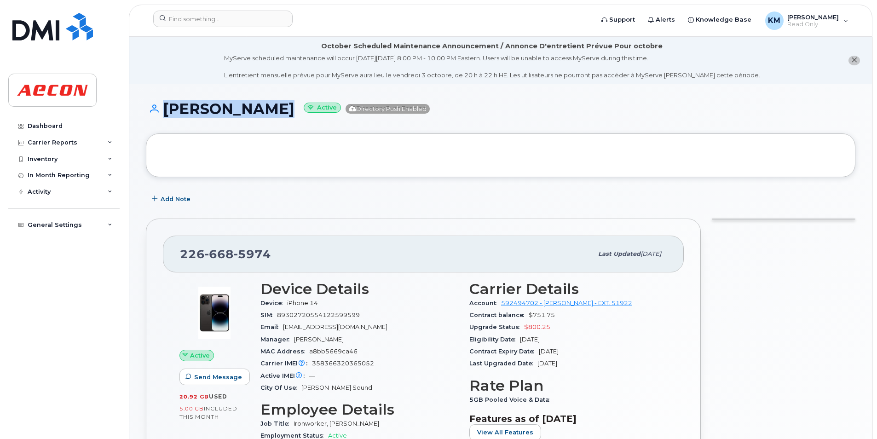
drag, startPoint x: 295, startPoint y: 114, endPoint x: 160, endPoint y: 112, distance: 134.9
click at [160, 112] on h1 "JAMES MCEWAN Active Directory Push Enabled" at bounding box center [501, 109] width 710 height 16
copy h1 "JAMES MCEWAN"
click at [227, 108] on h1 "JAMES MCEWAN Active Directory Push Enabled" at bounding box center [501, 109] width 710 height 16
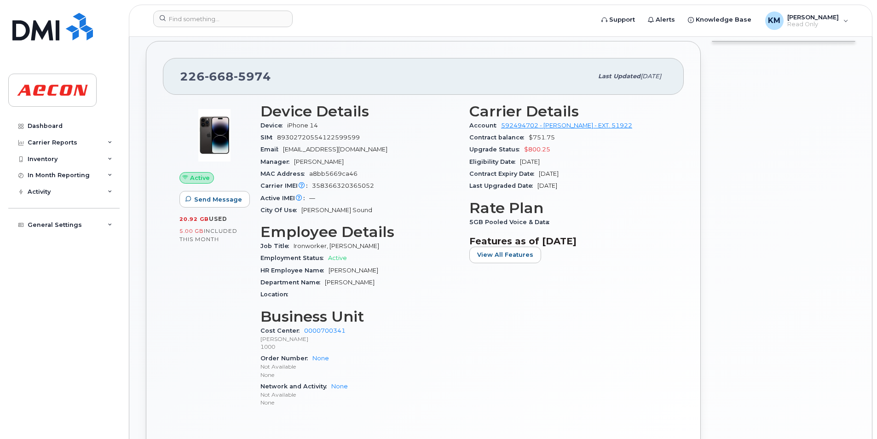
scroll to position [184, 0]
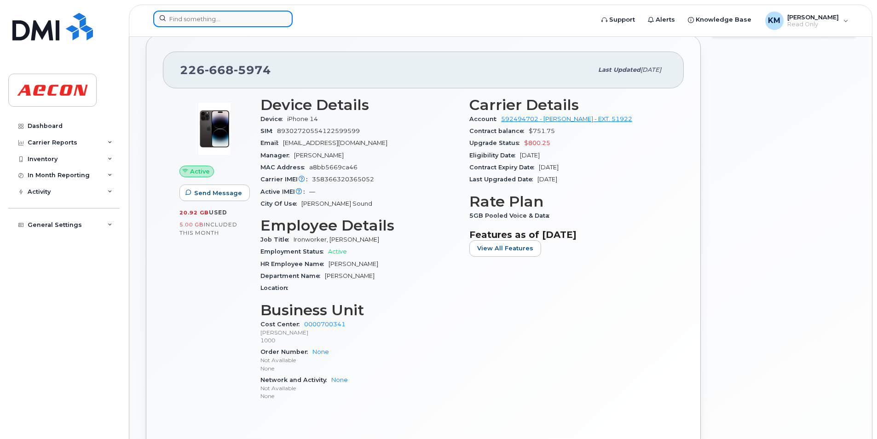
click at [210, 14] on input at bounding box center [222, 19] width 139 height 17
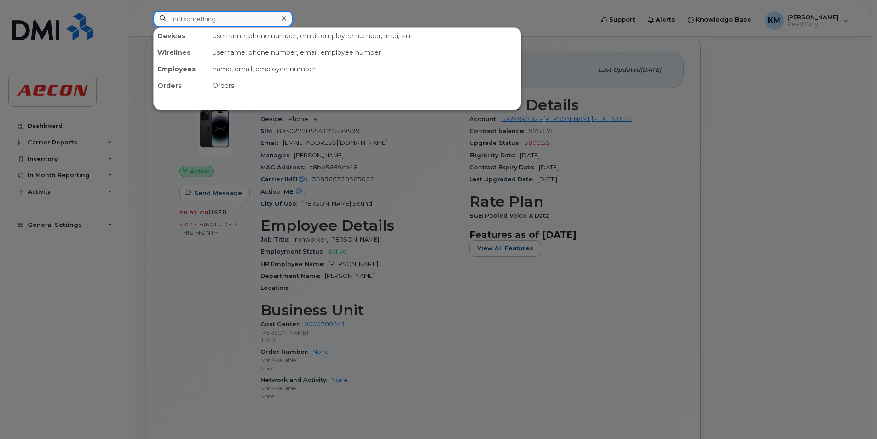
paste input "5193891867"
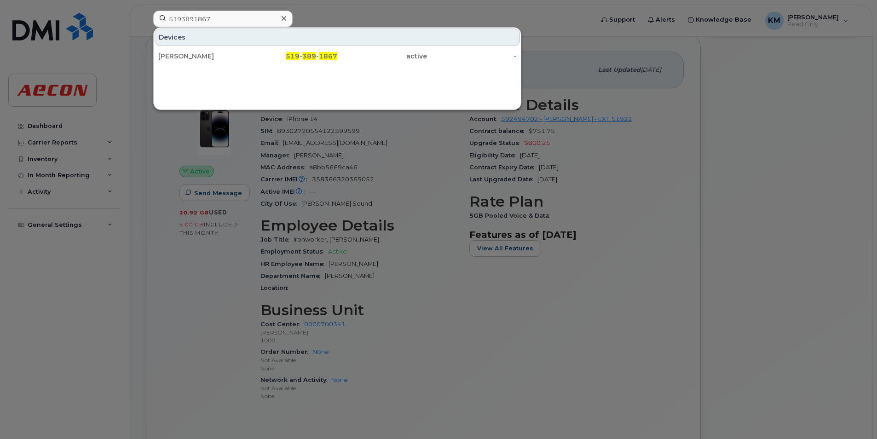
click at [706, 54] on div at bounding box center [438, 219] width 877 height 439
drag, startPoint x: 238, startPoint y: 15, endPoint x: 11, endPoint y: -10, distance: 228.7
click at [11, 0] on html "5193891867 Devices CHASE CHAPMAN 519 - 389 - 1867 active - Support Alerts Knowl…" at bounding box center [438, 277] width 877 height 922
paste input "2266686083"
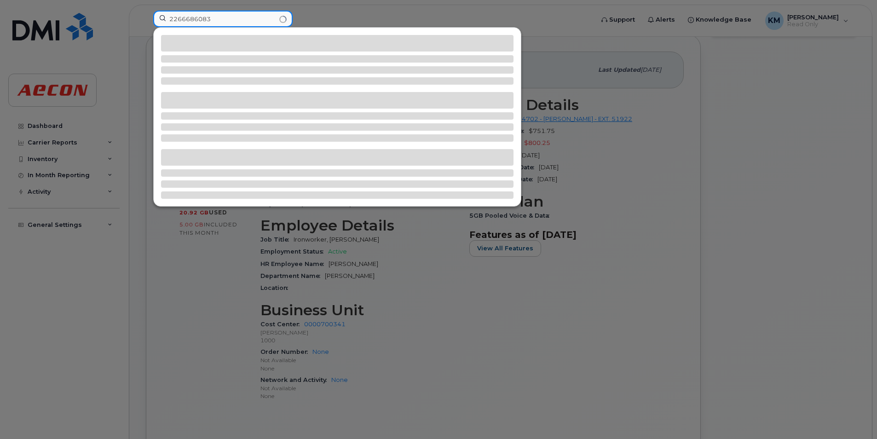
type input "2266686083"
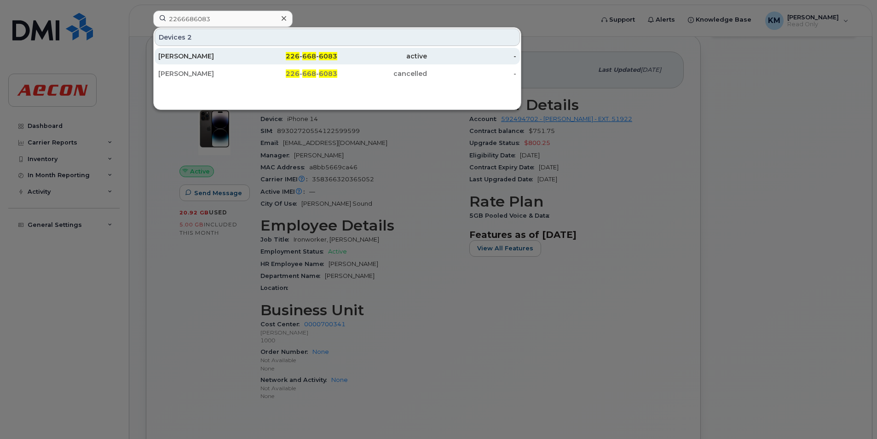
click at [239, 57] on div "JACOB MURRAY" at bounding box center [203, 56] width 90 height 9
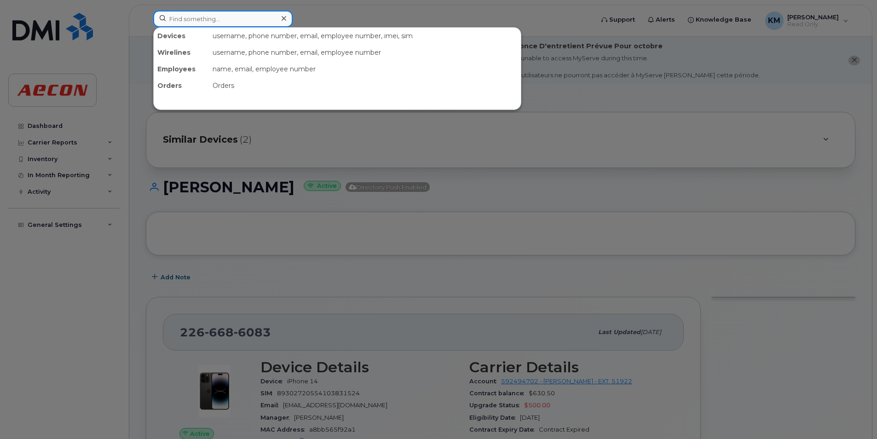
click at [246, 13] on input at bounding box center [222, 19] width 139 height 17
paste input "2266686083"
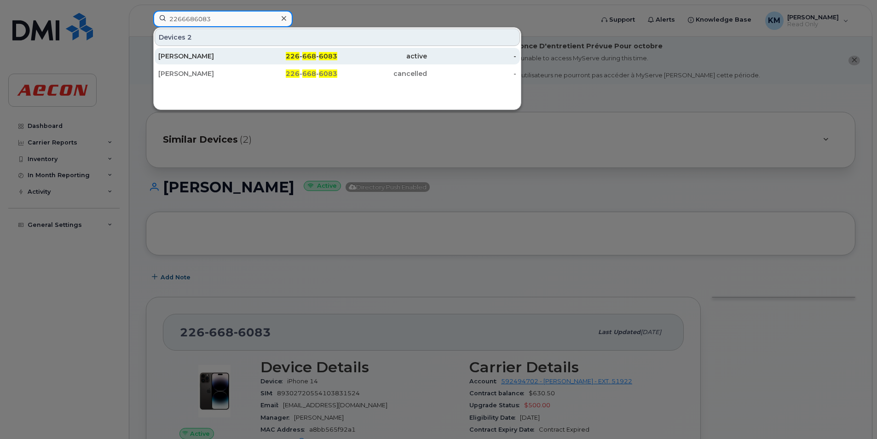
type input "2266686083"
click at [268, 60] on div "226 - 668 - 6083" at bounding box center [293, 56] width 90 height 9
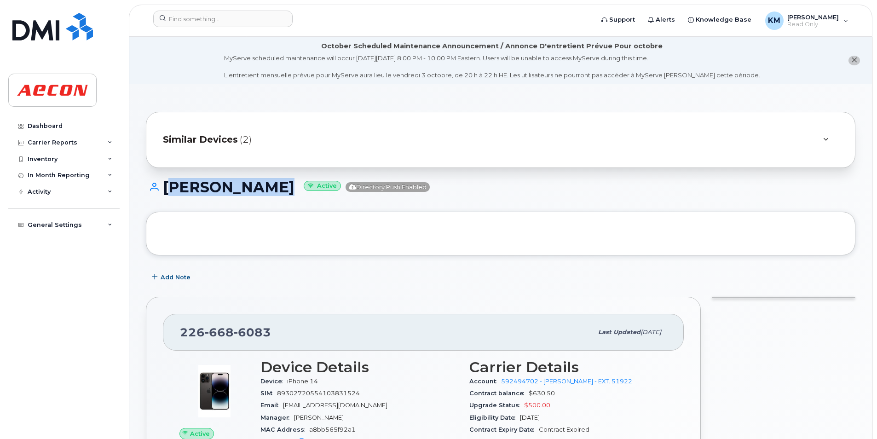
drag, startPoint x: 291, startPoint y: 186, endPoint x: 164, endPoint y: 188, distance: 127.1
click at [164, 188] on h1 "[PERSON_NAME] Active Directory Push Enabled" at bounding box center [501, 187] width 710 height 16
copy h1 "[PERSON_NAME]"
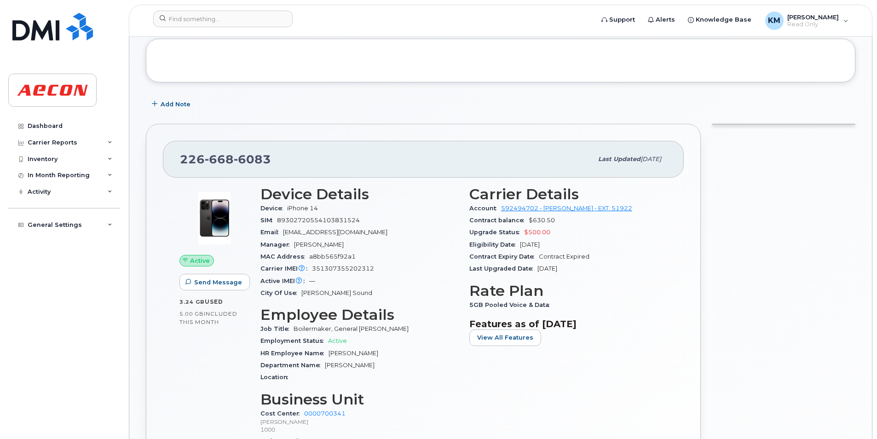
scroll to position [322, 0]
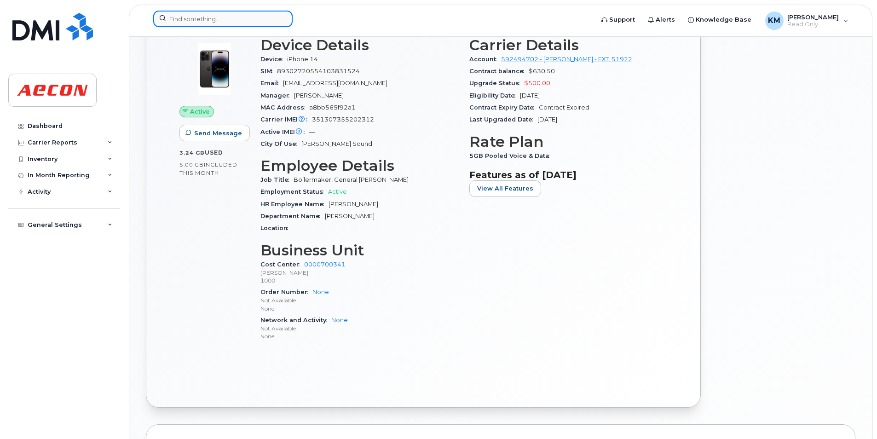
click at [255, 19] on input at bounding box center [222, 19] width 139 height 17
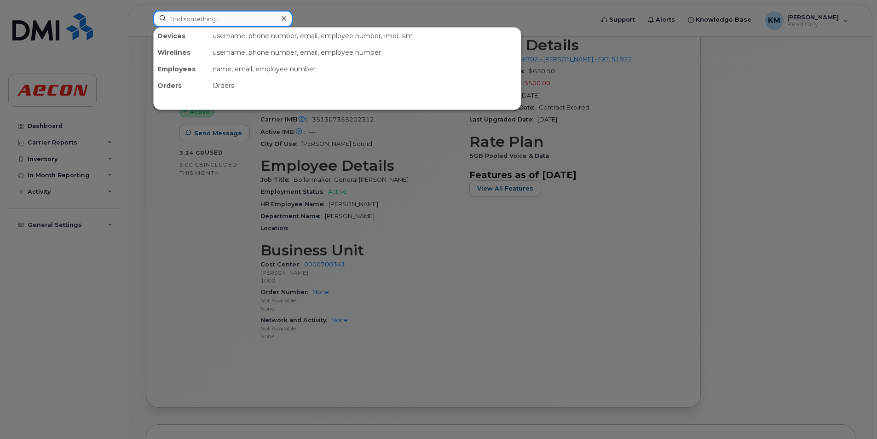
paste input "2266686153"
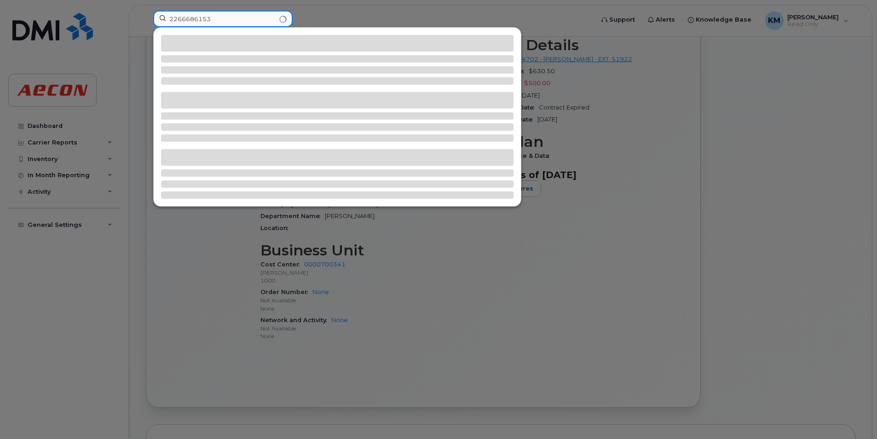
type input "2266686153"
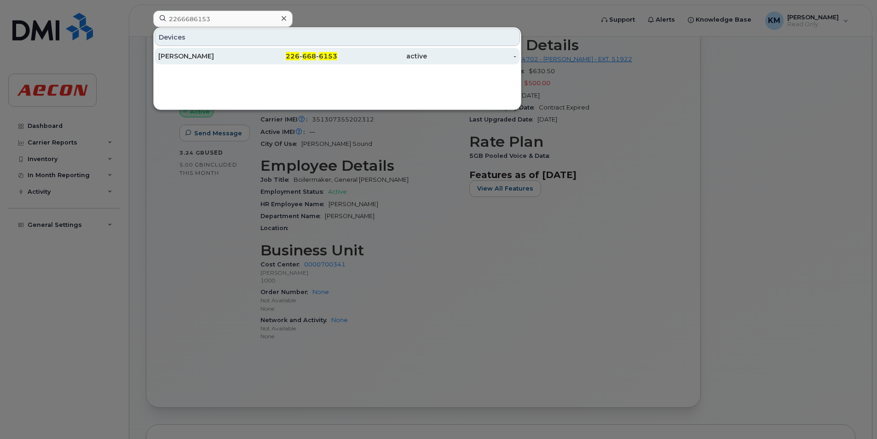
click at [265, 58] on div "226 - 668 - 6153" at bounding box center [293, 56] width 90 height 9
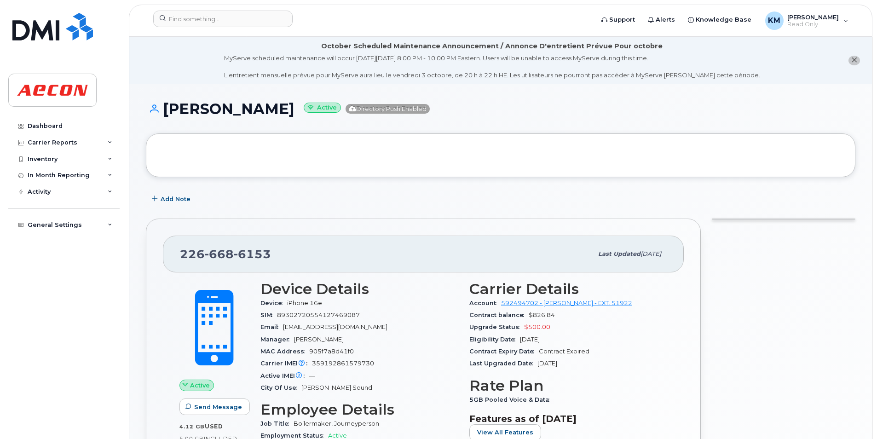
click at [342, 105] on h1 "[PERSON_NAME] Active Directory Push Enabled" at bounding box center [501, 109] width 710 height 16
drag, startPoint x: 376, startPoint y: 113, endPoint x: 164, endPoint y: 118, distance: 211.8
click at [164, 118] on div "[PERSON_NAME] Active Directory Push Enabled" at bounding box center [501, 117] width 710 height 33
copy h1 "[PERSON_NAME]"
click at [239, 13] on input at bounding box center [222, 19] width 139 height 17
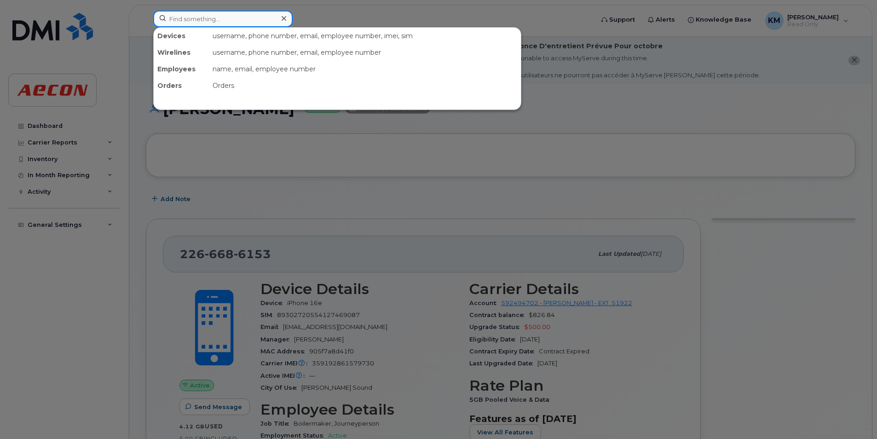
paste input "2266686188"
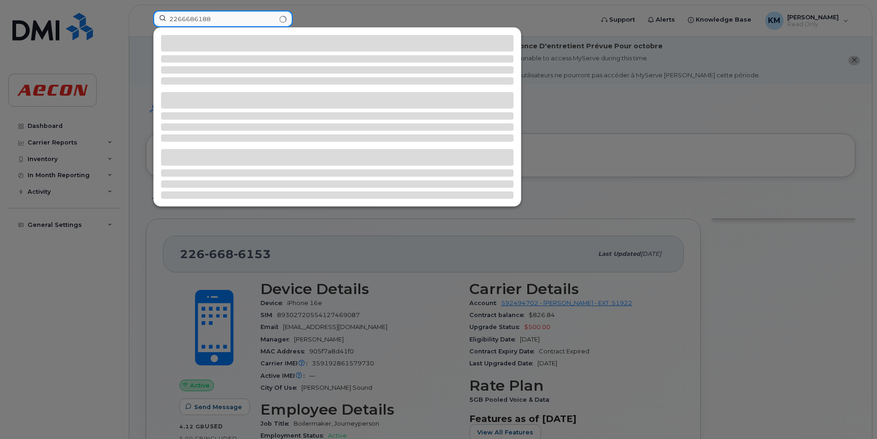
type input "2266686188"
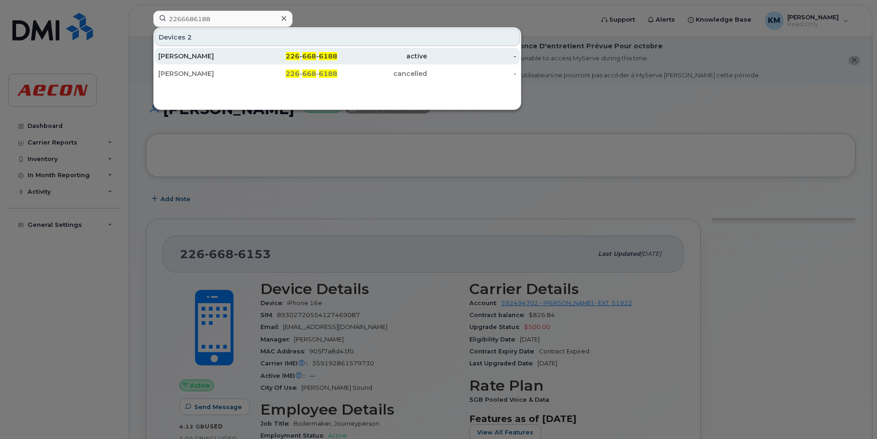
click at [271, 57] on div "226 - 668 - 6188" at bounding box center [293, 56] width 90 height 9
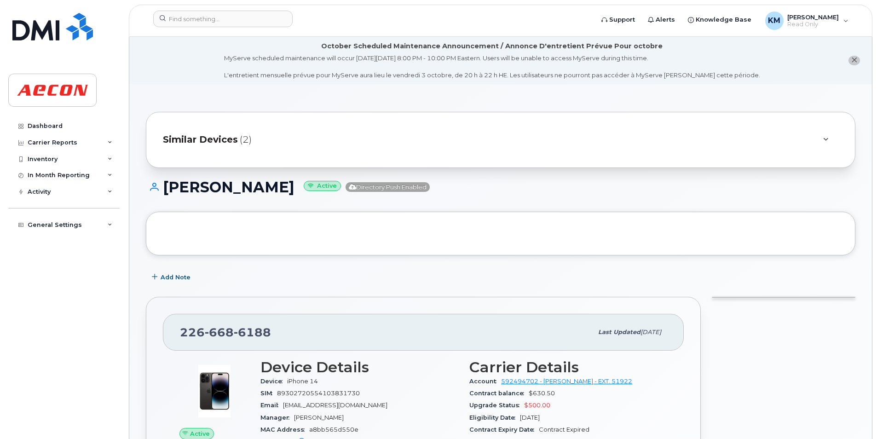
drag, startPoint x: 306, startPoint y: 188, endPoint x: 165, endPoint y: 187, distance: 141.3
click at [165, 187] on h1 "[PERSON_NAME] Active Directory Push Enabled" at bounding box center [501, 187] width 710 height 16
copy h1 "[PERSON_NAME]"
click at [278, 187] on h1 "CALEB CAMPBELL Active Directory Push Enabled" at bounding box center [501, 187] width 710 height 16
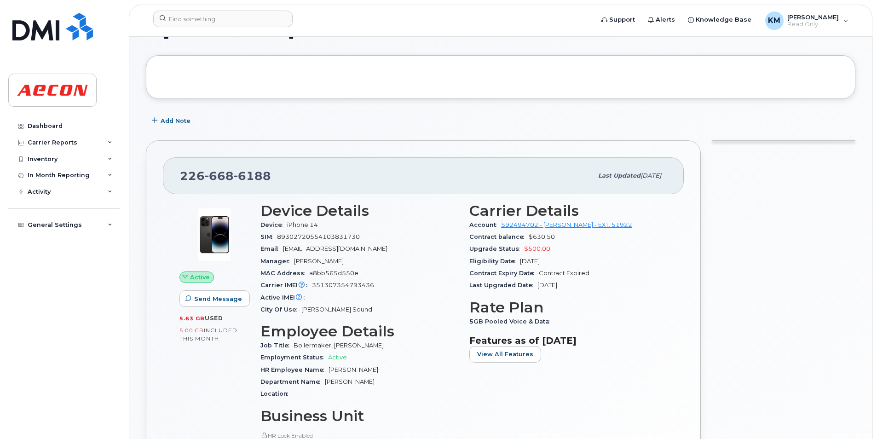
scroll to position [368, 0]
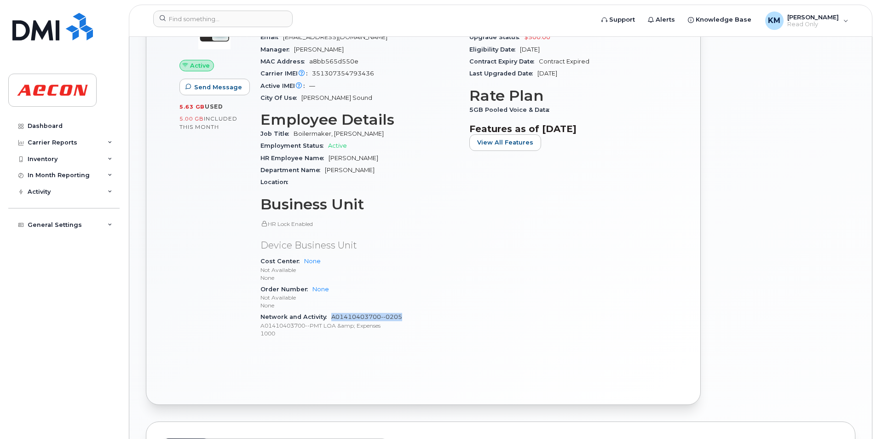
drag, startPoint x: 413, startPoint y: 313, endPoint x: 332, endPoint y: 319, distance: 81.3
click at [332, 319] on div "Network and Activity A01410403700--0205 A01410403700--PMT LOA &amp; Expenses 10…" at bounding box center [360, 325] width 198 height 28
copy link "A01410403700--0205"
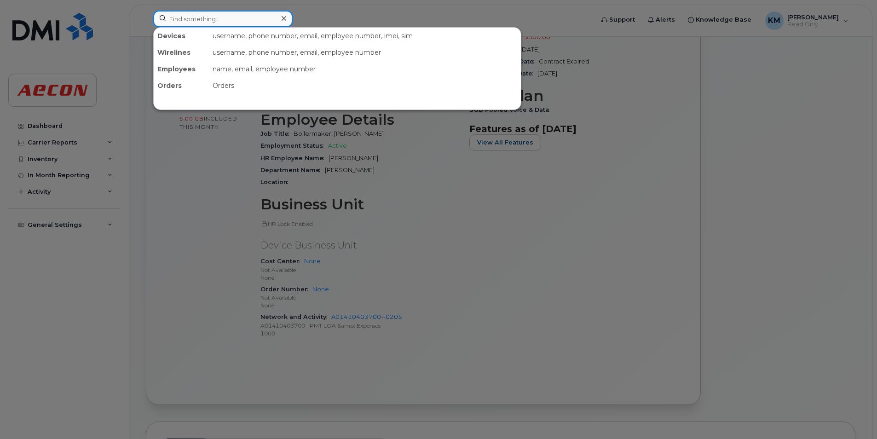
click at [287, 23] on div at bounding box center [222, 19] width 139 height 17
paste input "2266686392"
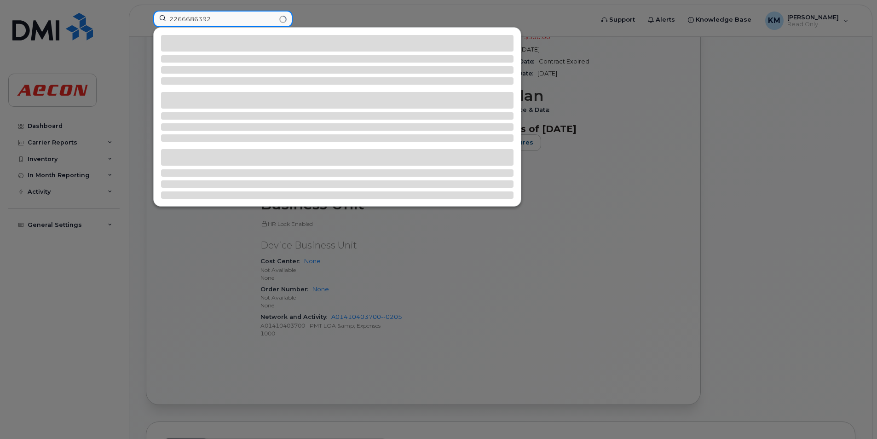
type input "2266686392"
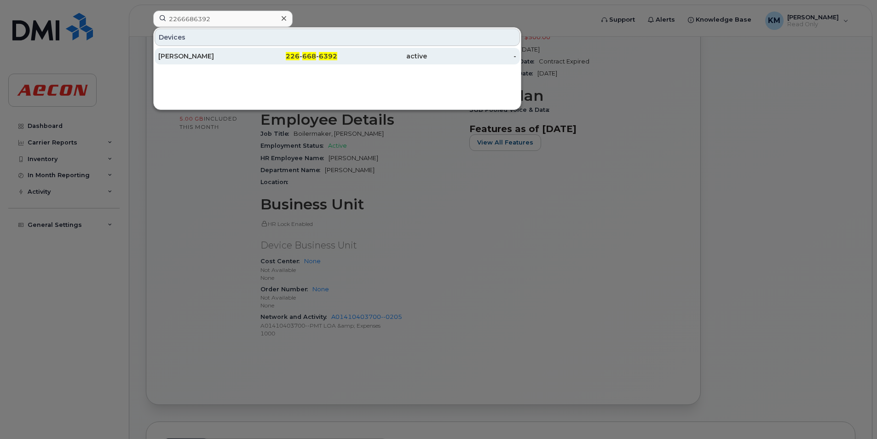
click at [201, 55] on div "[PERSON_NAME]" at bounding box center [203, 56] width 90 height 9
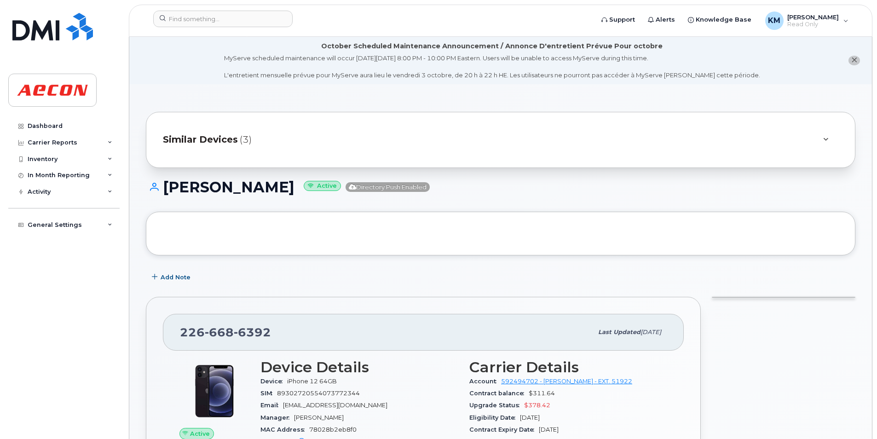
drag, startPoint x: 289, startPoint y: 192, endPoint x: 168, endPoint y: 191, distance: 121.1
click at [168, 191] on h1 "[PERSON_NAME] Active Directory Push Enabled" at bounding box center [501, 187] width 710 height 16
copy h1 "[PERSON_NAME]"
click at [193, 192] on h1 "[PERSON_NAME] Active Directory Push Enabled" at bounding box center [501, 187] width 710 height 16
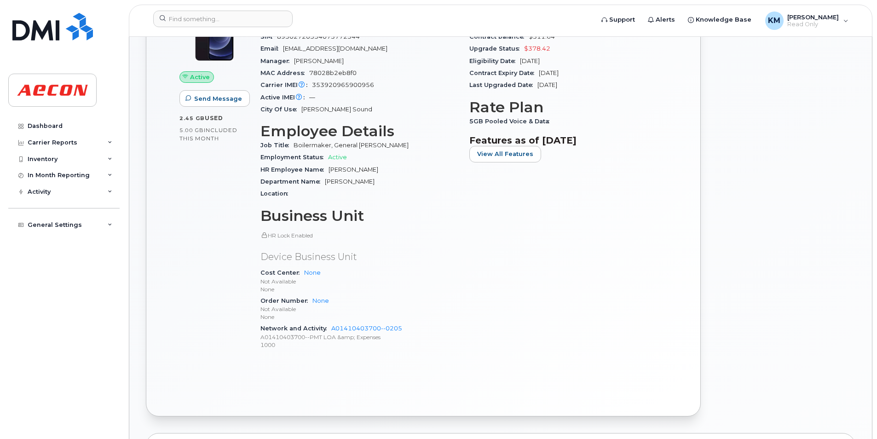
scroll to position [368, 0]
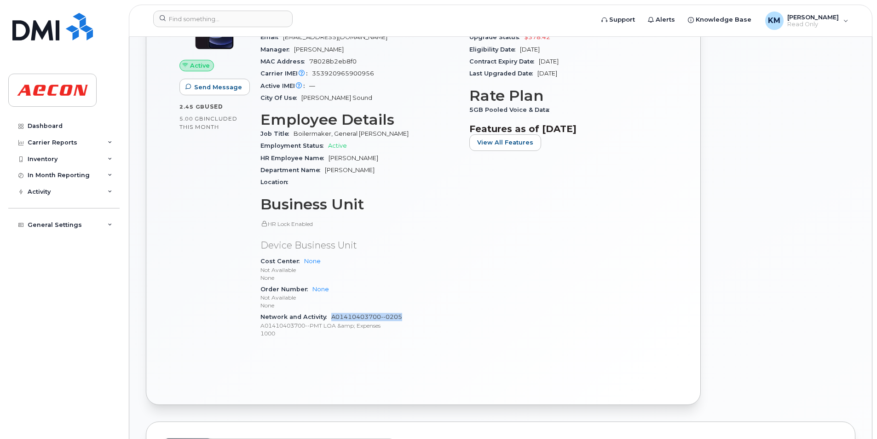
drag, startPoint x: 417, startPoint y: 315, endPoint x: 332, endPoint y: 318, distance: 85.2
click at [332, 318] on div "Network and Activity A01410403700--0205 A01410403700--PMT LOA &amp; Expenses 10…" at bounding box center [360, 325] width 198 height 28
copy link "A01410403700--0205"
drag, startPoint x: 379, startPoint y: 269, endPoint x: 378, endPoint y: 255, distance: 14.3
click at [379, 269] on p "Not Available" at bounding box center [360, 270] width 198 height 8
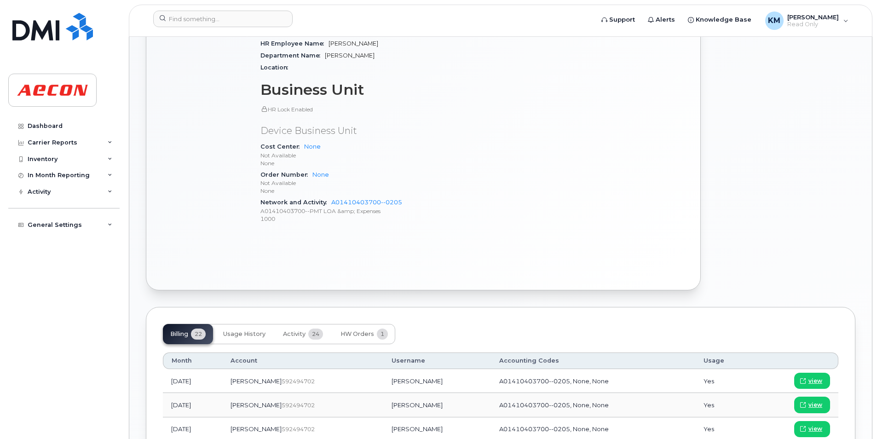
scroll to position [552, 0]
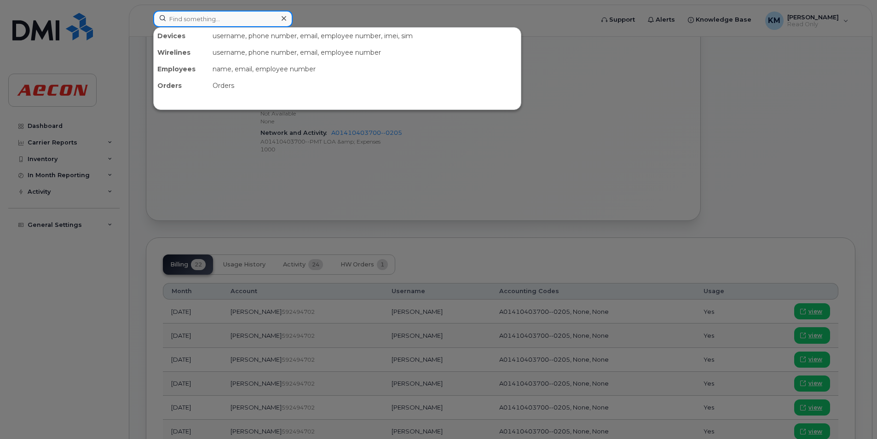
click at [230, 23] on input at bounding box center [222, 19] width 139 height 17
paste input "2266686638"
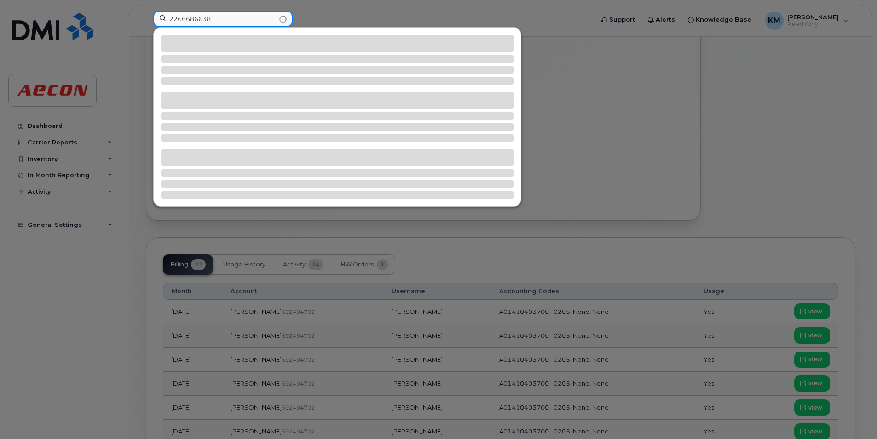
type input "2266686638"
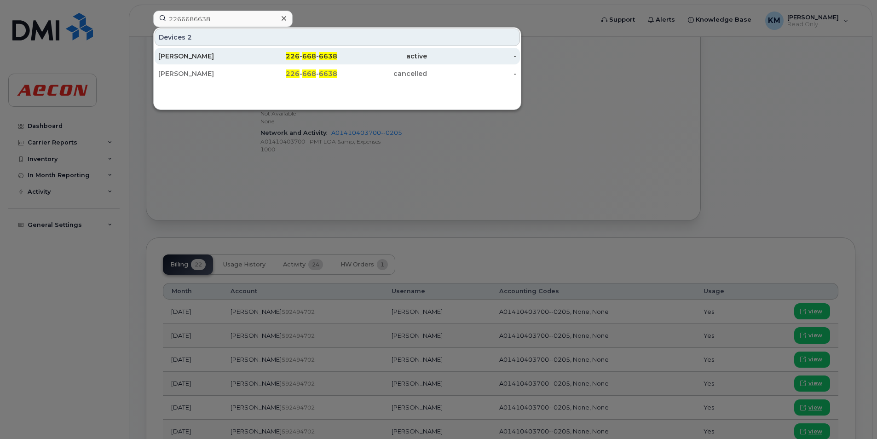
click at [277, 58] on div "226 - 668 - 6638" at bounding box center [293, 56] width 90 height 9
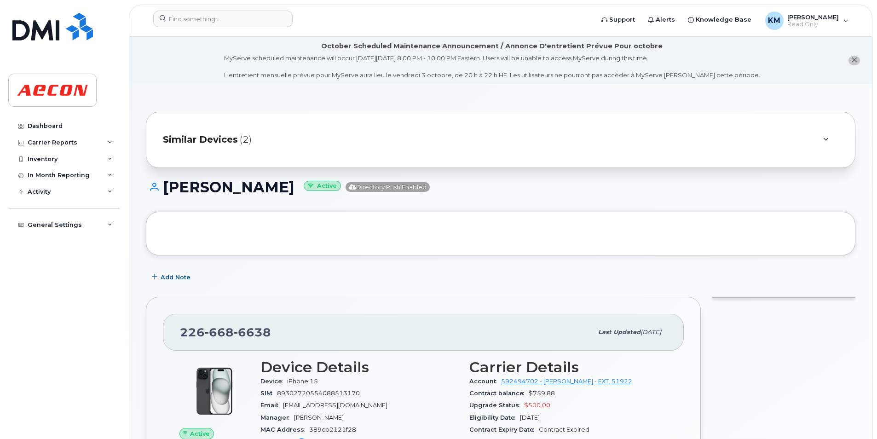
drag, startPoint x: 260, startPoint y: 192, endPoint x: 168, endPoint y: 193, distance: 92.1
click at [168, 193] on h1 "[PERSON_NAME] Active Directory Push Enabled" at bounding box center [501, 187] width 710 height 16
copy h1 "[PERSON_NAME]"
click at [190, 191] on h1 "[PERSON_NAME] Active Directory Push Enabled" at bounding box center [501, 187] width 710 height 16
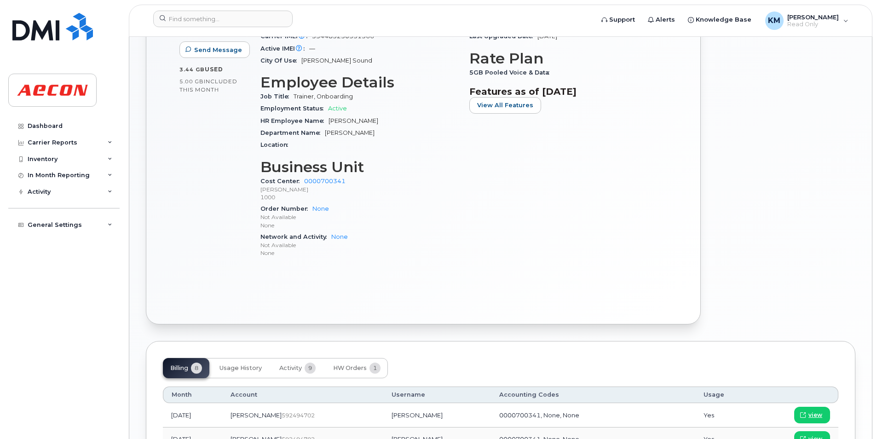
scroll to position [403, 0]
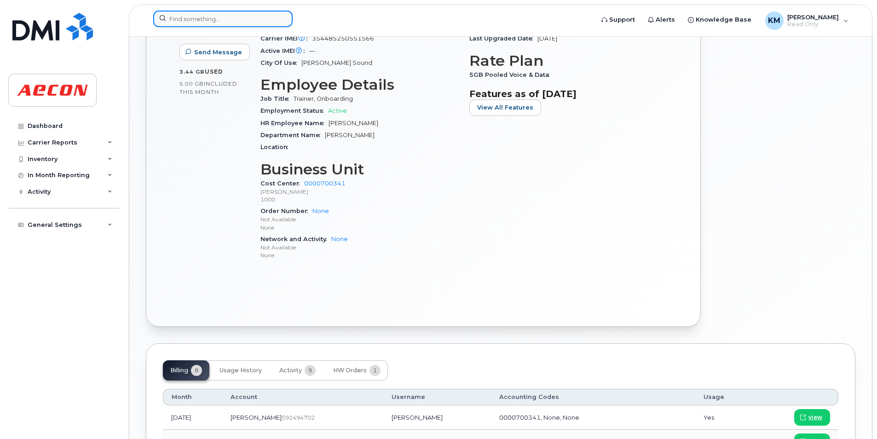
click at [261, 17] on input at bounding box center [222, 19] width 139 height 17
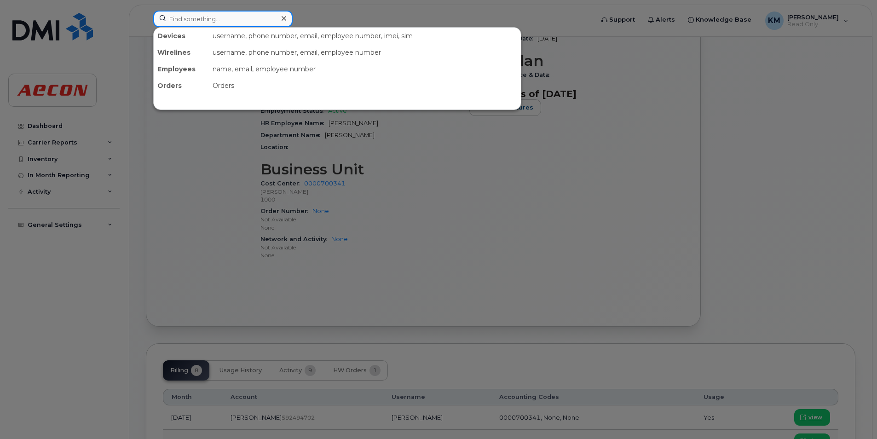
paste input "2266686688"
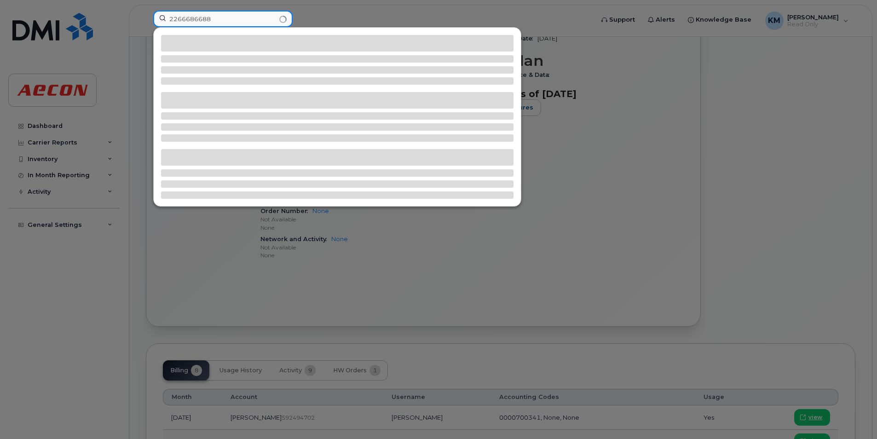
type input "2266686688"
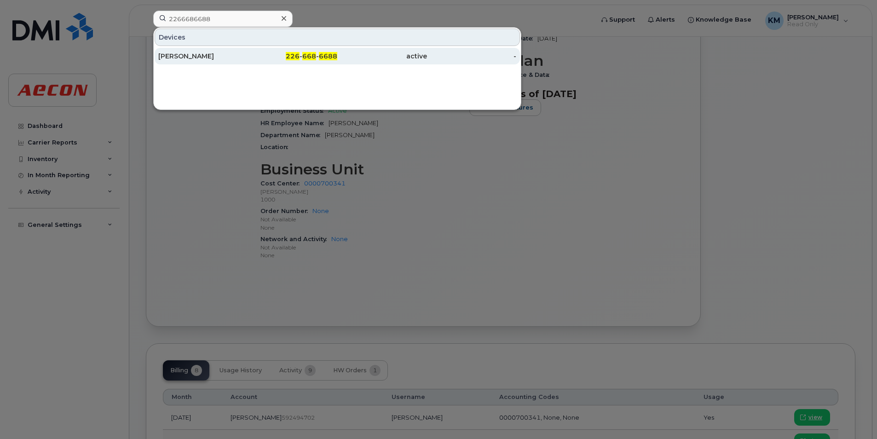
click at [241, 61] on div "[PERSON_NAME]" at bounding box center [203, 56] width 90 height 17
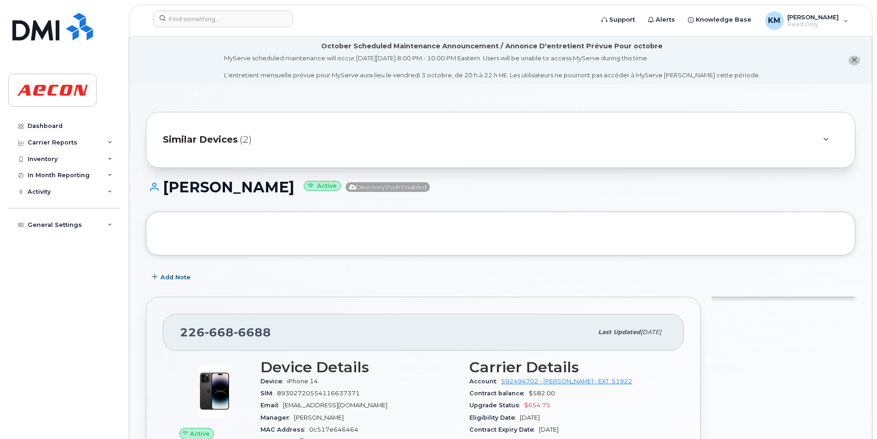
drag, startPoint x: 290, startPoint y: 184, endPoint x: 167, endPoint y: 194, distance: 124.2
click at [167, 194] on h1 "JESSE FANTHAM Active Directory Push Enabled" at bounding box center [501, 187] width 710 height 16
copy h1 "JESSE FANTHAM"
drag, startPoint x: 169, startPoint y: 194, endPoint x: 162, endPoint y: 194, distance: 6.9
click at [168, 194] on h1 "JESSE FANTHAM Active Directory Push Enabled" at bounding box center [501, 187] width 710 height 16
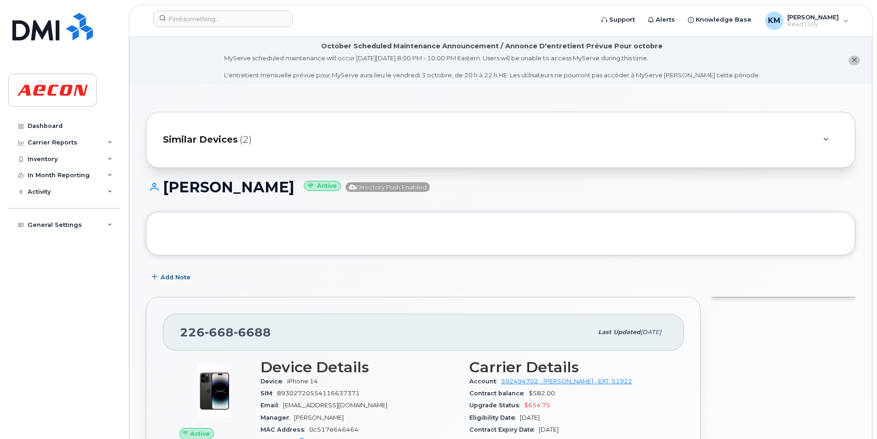
click at [180, 186] on h1 "JESSE FANTHAM Active Directory Push Enabled" at bounding box center [501, 187] width 710 height 16
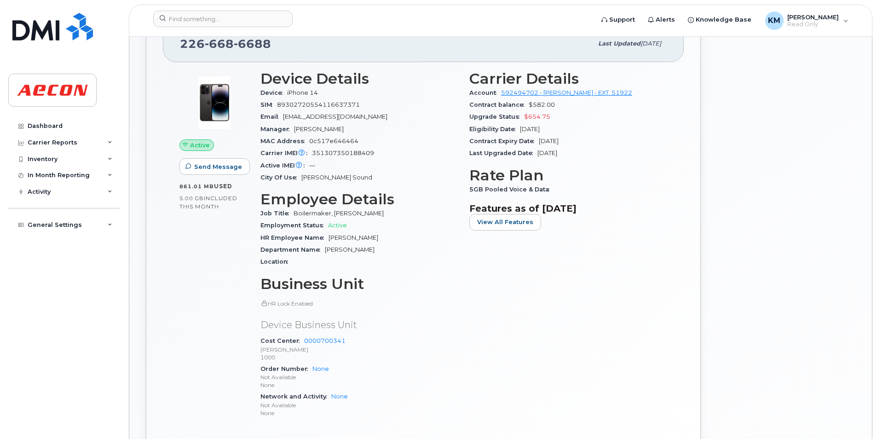
scroll to position [368, 0]
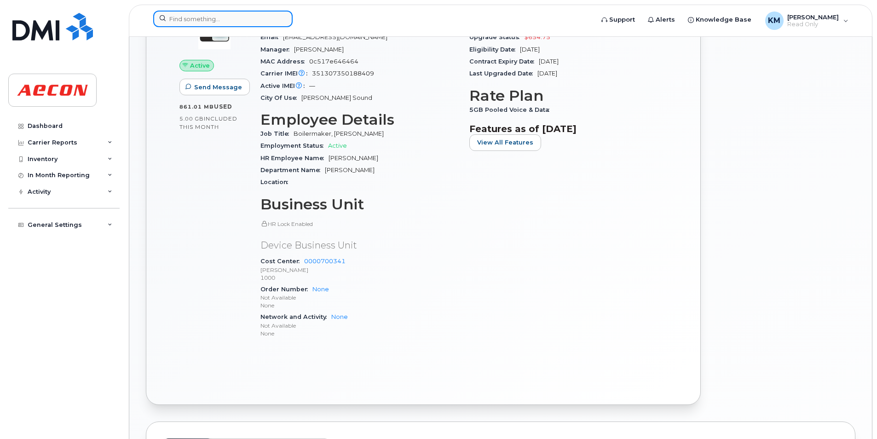
click at [256, 18] on input at bounding box center [222, 19] width 139 height 17
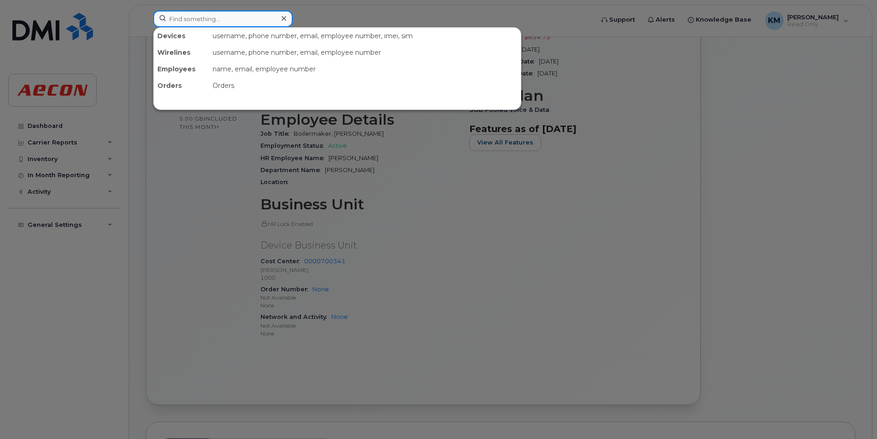
paste input "2266686696"
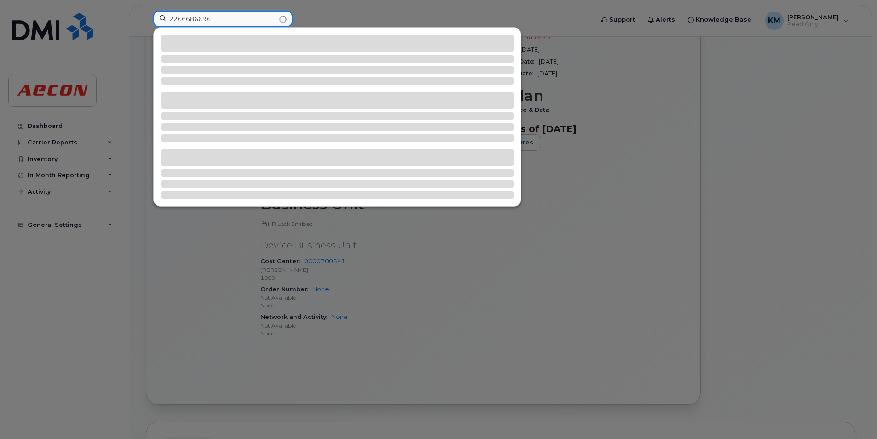
type input "2266686696"
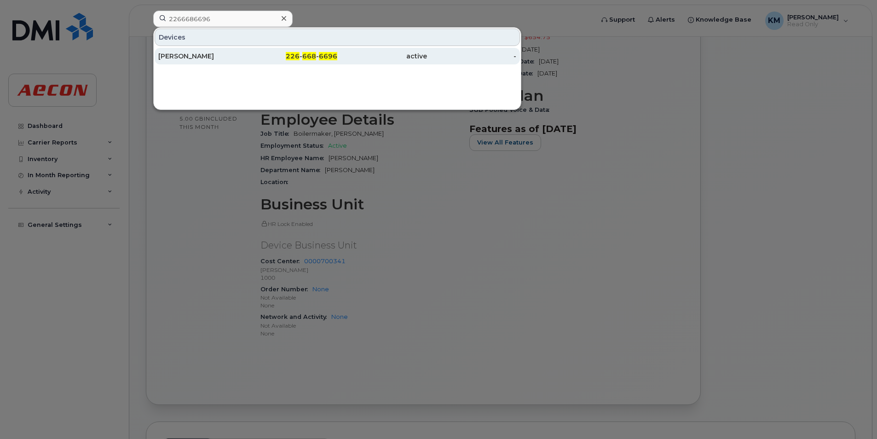
drag, startPoint x: 180, startPoint y: 50, endPoint x: 224, endPoint y: 50, distance: 44.2
click at [180, 50] on div "RYAN ELLIS" at bounding box center [203, 56] width 90 height 17
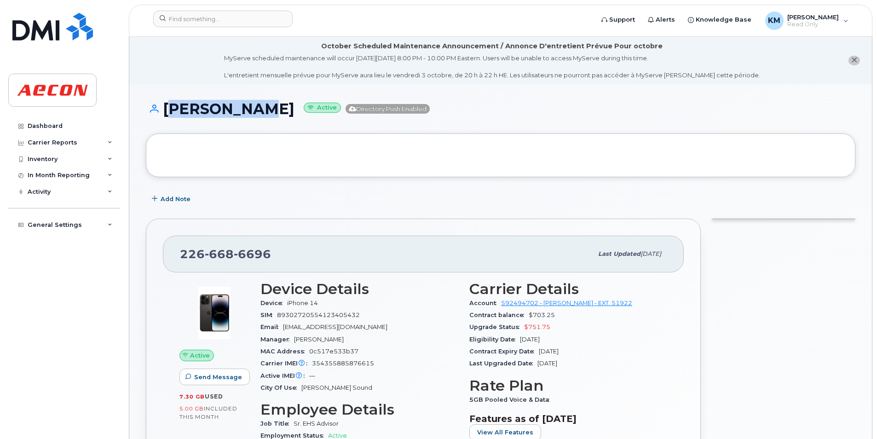
drag, startPoint x: 249, startPoint y: 116, endPoint x: 164, endPoint y: 113, distance: 84.8
click at [164, 113] on div "[PERSON_NAME] Active Directory Push Enabled" at bounding box center [501, 117] width 710 height 33
copy h1 "[PERSON_NAME]"
click at [186, 113] on h1 "RYAN ELLIS Active Directory Push Enabled" at bounding box center [501, 109] width 710 height 16
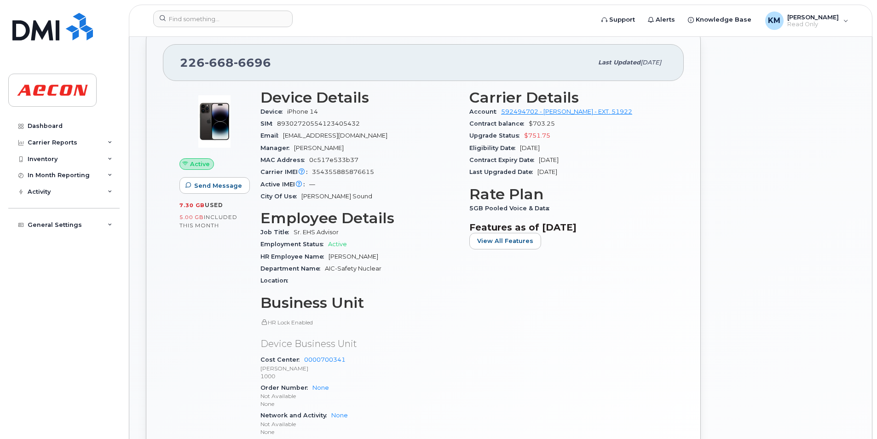
scroll to position [322, 0]
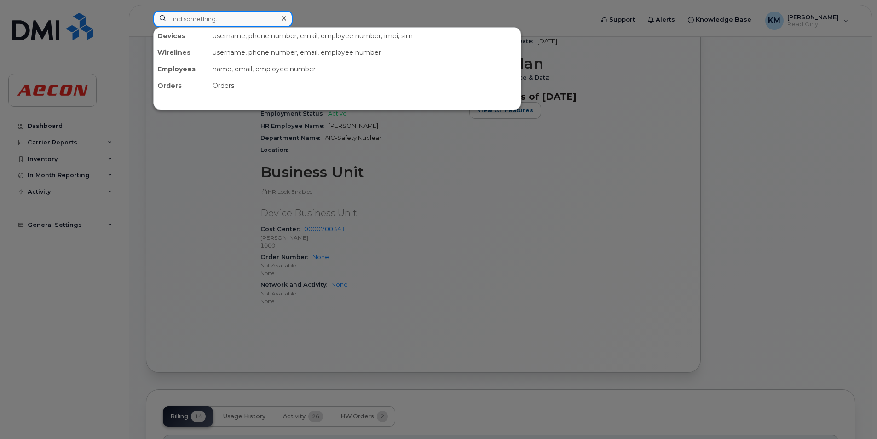
click at [248, 17] on input at bounding box center [222, 19] width 139 height 17
click at [727, 28] on div at bounding box center [438, 219] width 877 height 439
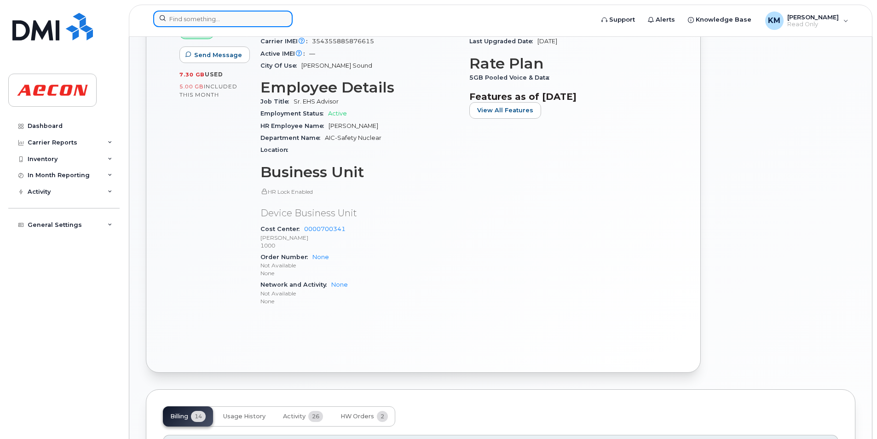
click at [263, 11] on input at bounding box center [222, 19] width 139 height 17
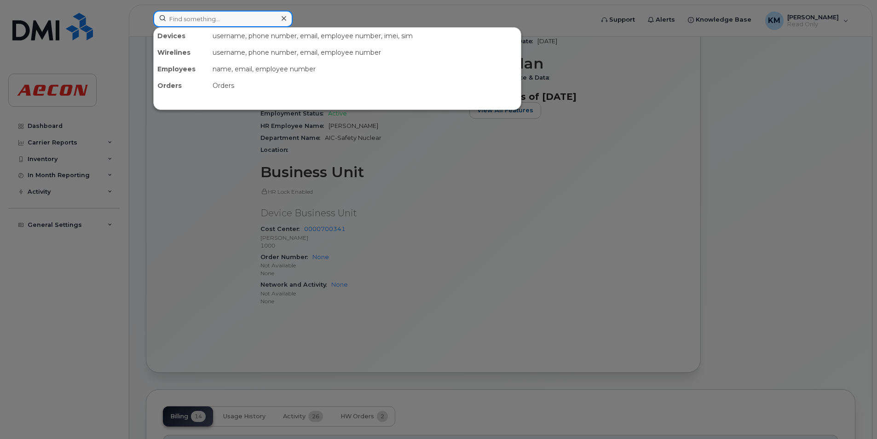
paste input "2266686783"
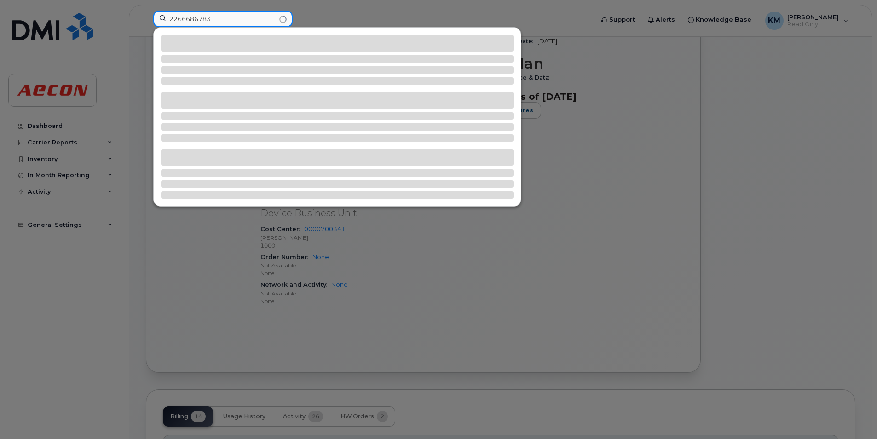
type input "2266686783"
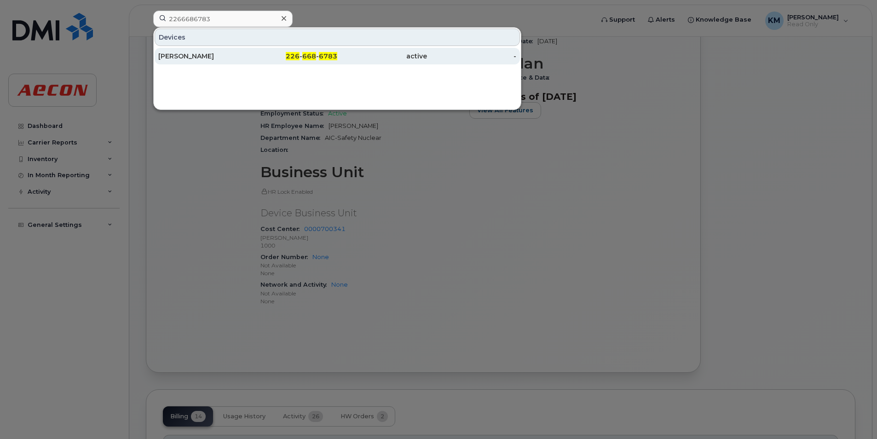
click at [248, 61] on link "TODD NASON 226 - 668 - 6783 active -" at bounding box center [337, 56] width 365 height 17
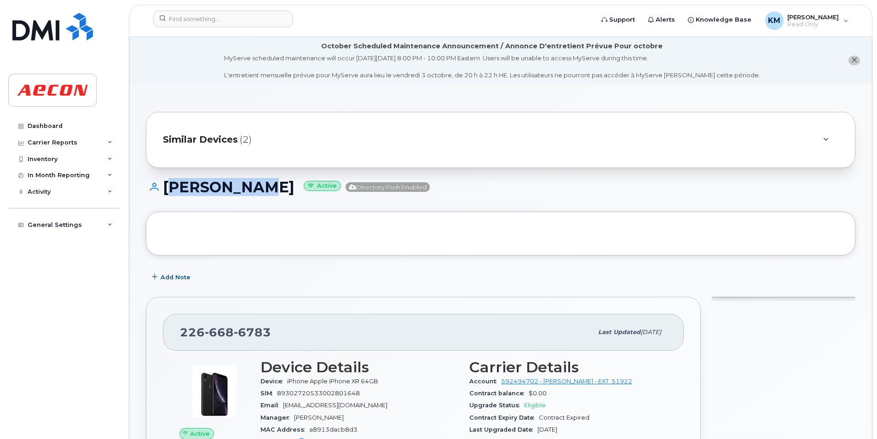
drag, startPoint x: 268, startPoint y: 186, endPoint x: 166, endPoint y: 194, distance: 102.5
click at [166, 194] on h1 "TODD NASON Active Directory Push Enabled" at bounding box center [501, 187] width 710 height 16
copy h1 "TODD NASON"
click at [186, 194] on h1 "TODD NASON Active Directory Push Enabled" at bounding box center [501, 187] width 710 height 16
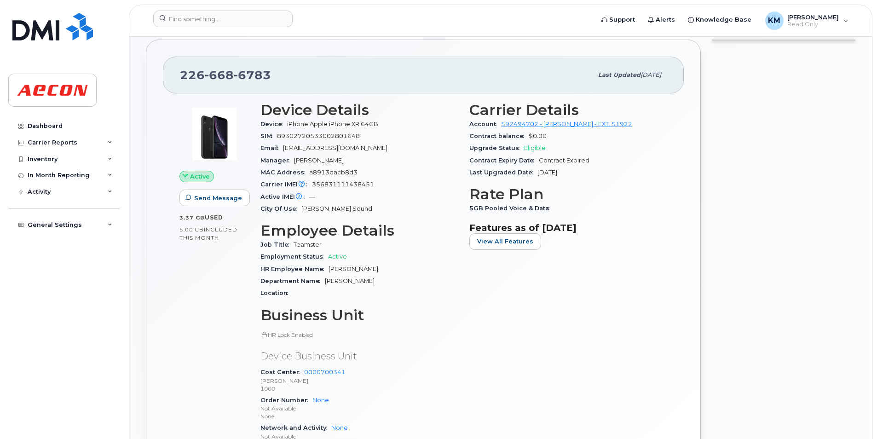
scroll to position [276, 0]
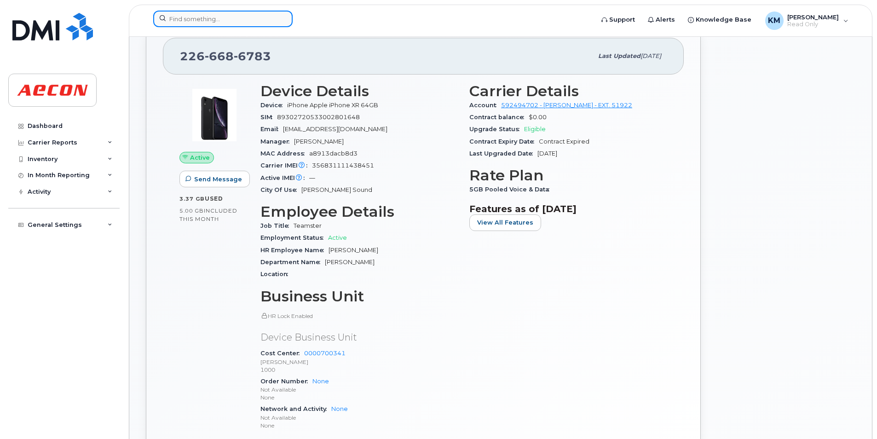
click at [257, 21] on input at bounding box center [222, 19] width 139 height 17
paste input "2266686914"
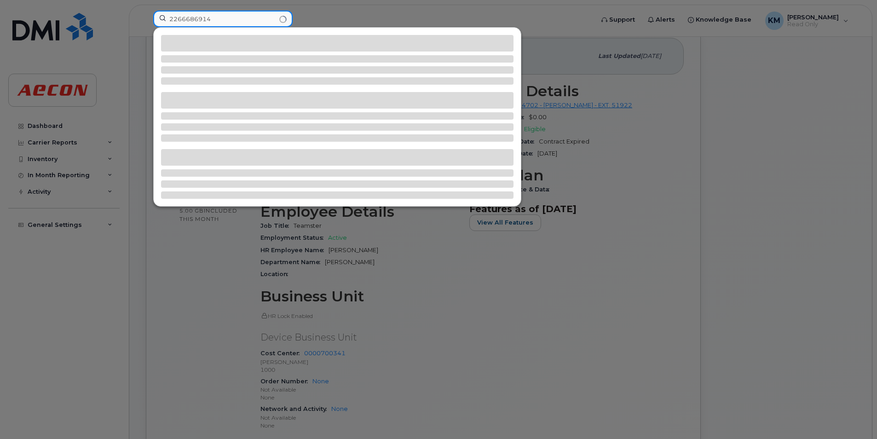
type input "2266686914"
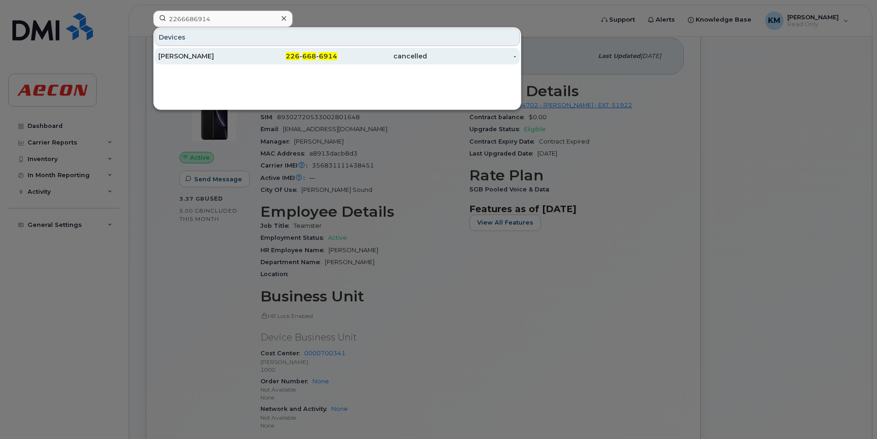
drag, startPoint x: 260, startPoint y: 52, endPoint x: 266, endPoint y: 52, distance: 6.0
click at [260, 52] on div "226 - 668 - 6914" at bounding box center [293, 56] width 90 height 9
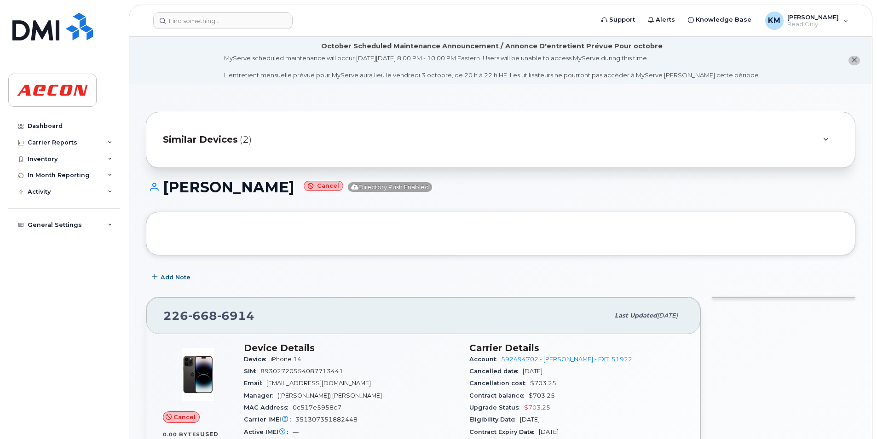
drag, startPoint x: 294, startPoint y: 186, endPoint x: 166, endPoint y: 184, distance: 127.5
click at [166, 184] on h1 "[PERSON_NAME] Cancel Directory Push Enabled" at bounding box center [501, 187] width 710 height 16
copy h1 "[PERSON_NAME]"
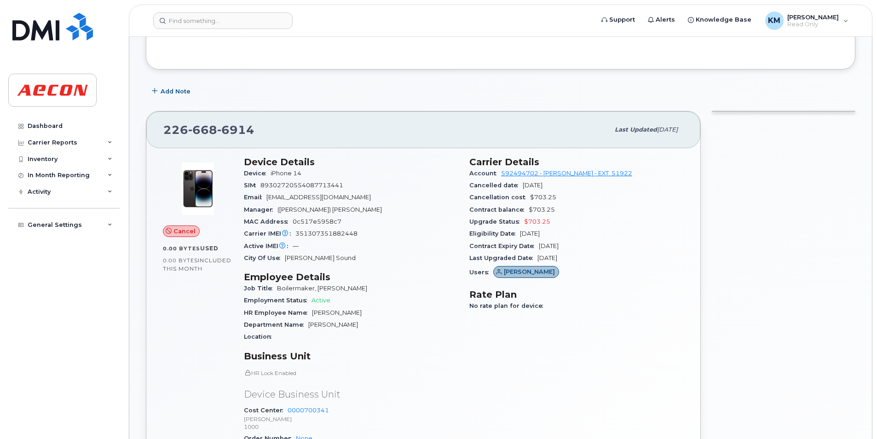
scroll to position [368, 0]
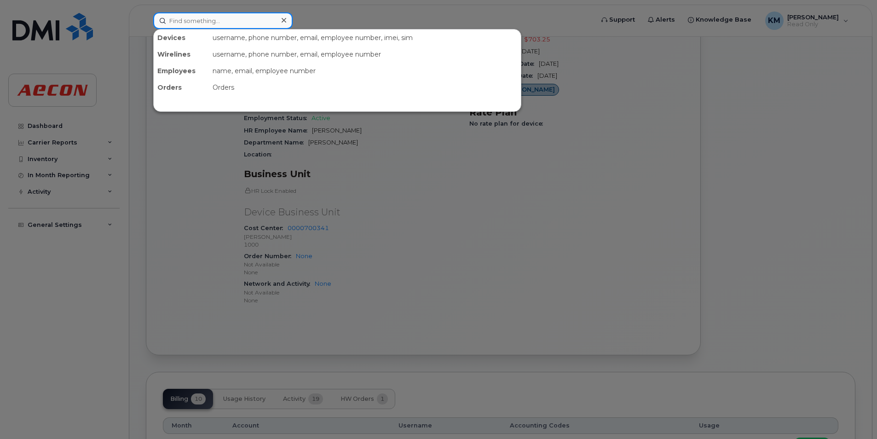
click at [234, 15] on input at bounding box center [222, 20] width 139 height 17
paste input "2266687139"
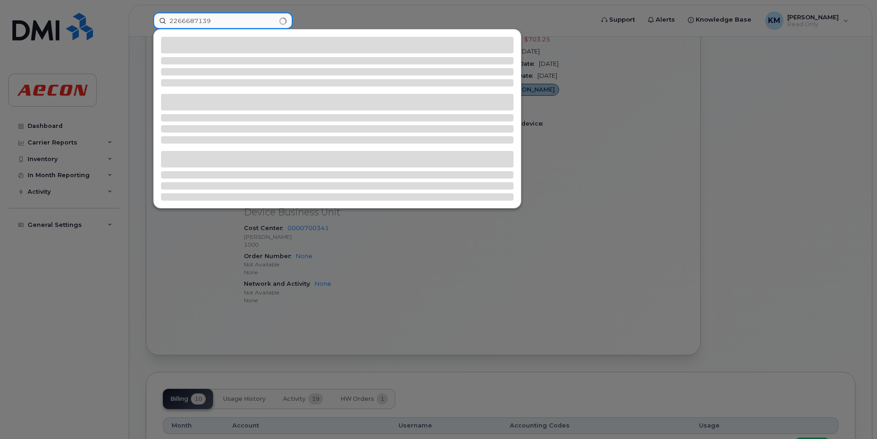
type input "2266687139"
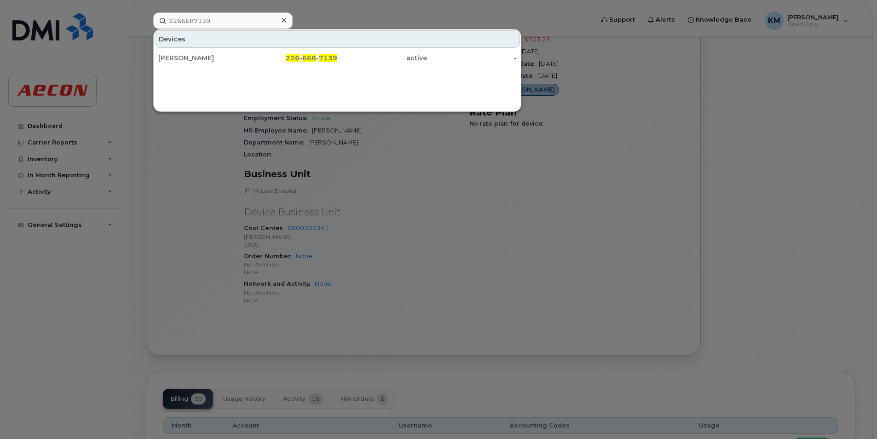
click at [267, 66] on div "[PERSON_NAME] 226 - 668 - 7139 active -" at bounding box center [337, 58] width 367 height 18
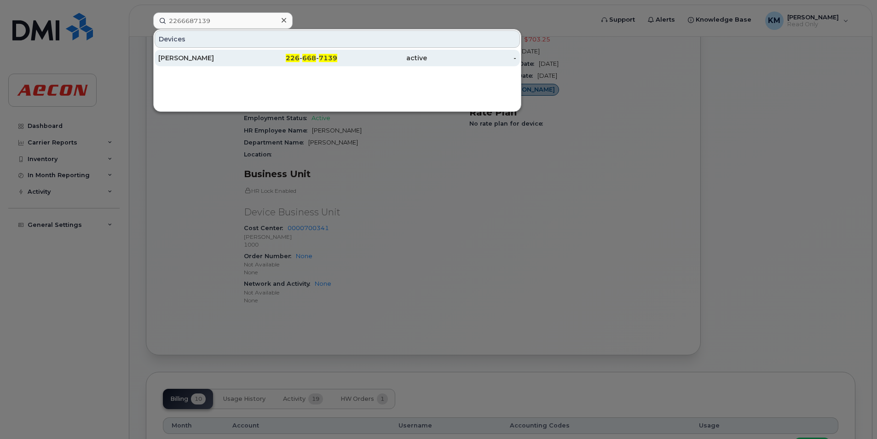
click at [265, 55] on div "226 - 668 - 7139" at bounding box center [293, 57] width 90 height 9
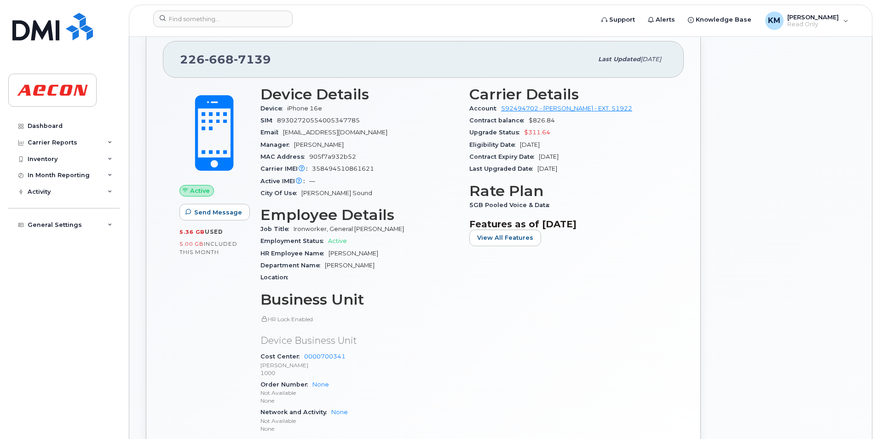
scroll to position [46, 0]
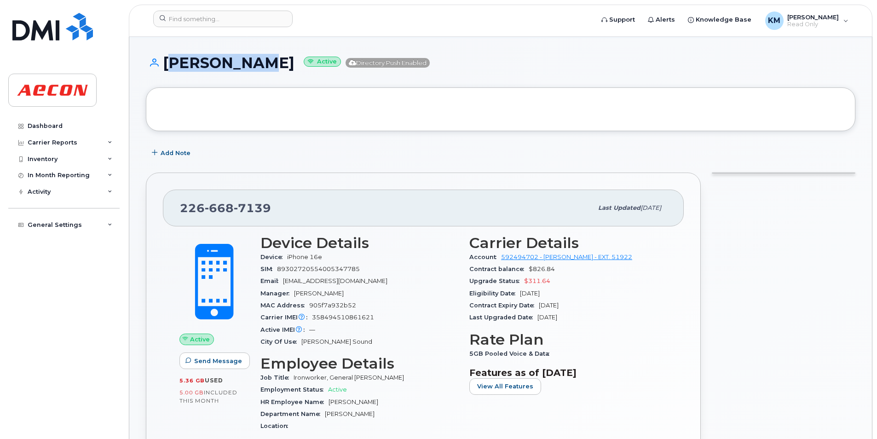
drag, startPoint x: 267, startPoint y: 68, endPoint x: 166, endPoint y: 68, distance: 100.3
click at [166, 68] on h1 "ANDY STONE Active Directory Push Enabled" at bounding box center [501, 63] width 710 height 16
copy h1 "ANDY STONE"
click at [185, 64] on h1 "ANDY STONE Active Directory Push Enabled" at bounding box center [501, 63] width 710 height 16
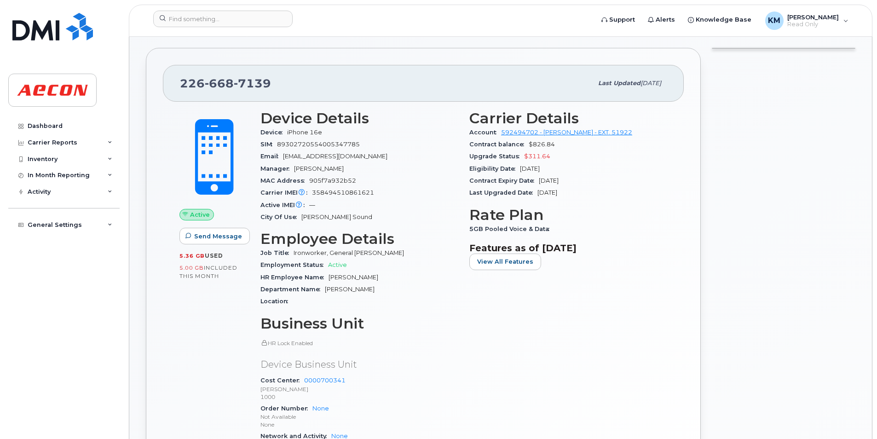
scroll to position [368, 0]
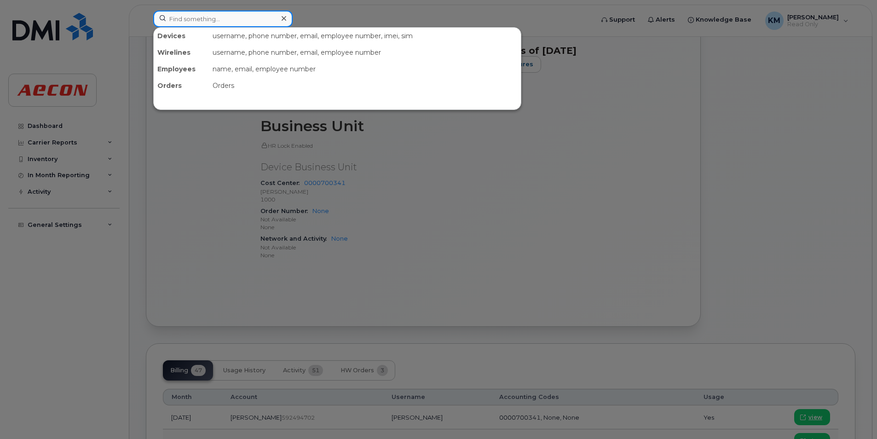
click at [211, 18] on input at bounding box center [222, 19] width 139 height 17
paste input "2266687251"
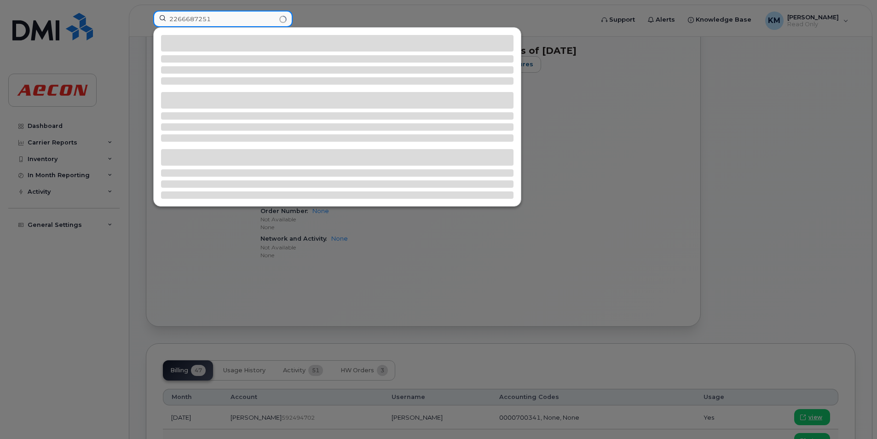
type input "2266687251"
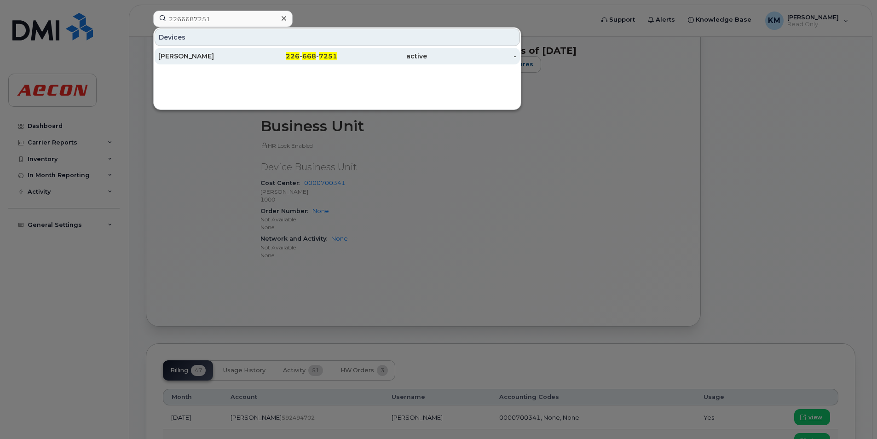
click at [273, 54] on div "226 - 668 - 7251" at bounding box center [293, 56] width 90 height 9
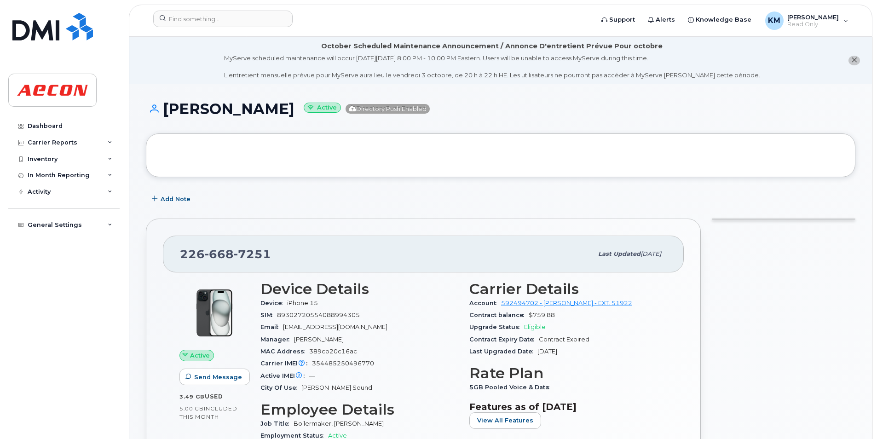
drag, startPoint x: 322, startPoint y: 113, endPoint x: 157, endPoint y: 123, distance: 165.6
click at [157, 123] on div "[PERSON_NAME] Active Directory Push Enabled" at bounding box center [501, 117] width 710 height 33
copy h1 "[PERSON_NAME]"
click at [199, 110] on h1 "[PERSON_NAME] Active Directory Push Enabled" at bounding box center [501, 109] width 710 height 16
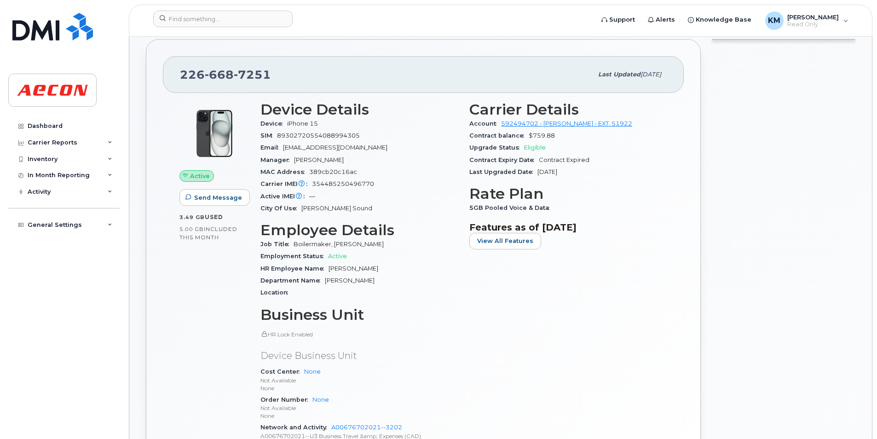
scroll to position [322, 0]
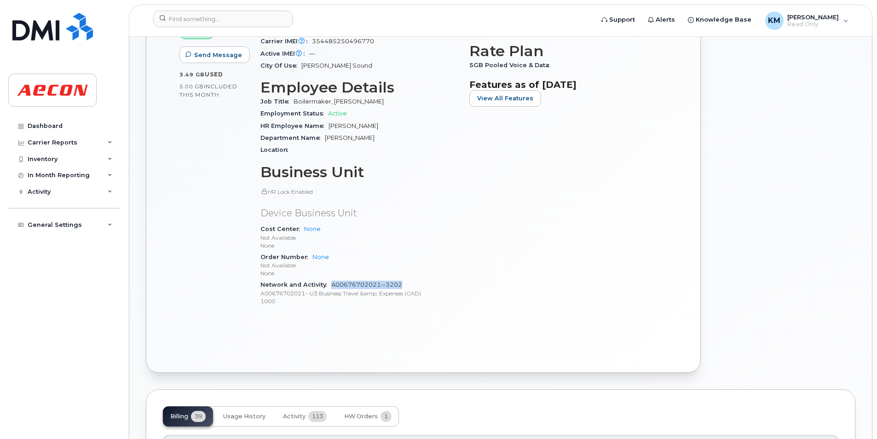
drag, startPoint x: 412, startPoint y: 288, endPoint x: 331, endPoint y: 286, distance: 81.0
click at [331, 286] on div "Network and Activity A00676702021--3202 A00676702021--U3 Business Travel &amp; …" at bounding box center [360, 293] width 198 height 28
copy link "A00676702021--3202"
click at [544, 285] on div "Carrier Details Account 592494702 - [PERSON_NAME] - EXT. 51922 Contract balance…" at bounding box center [568, 136] width 209 height 367
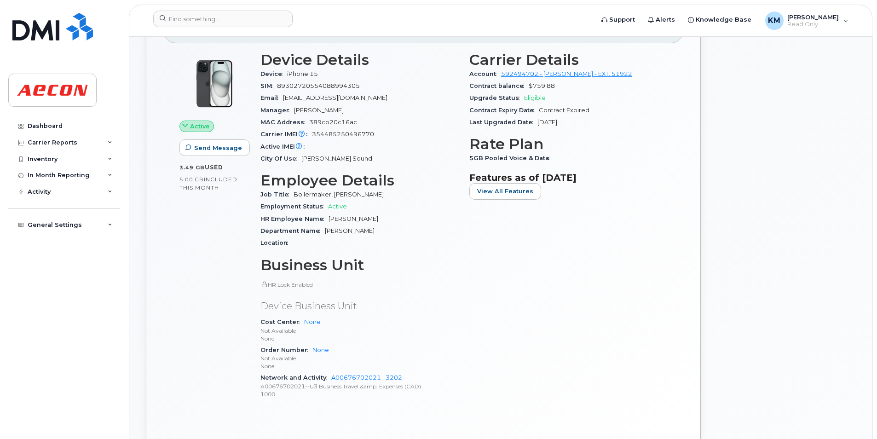
scroll to position [46, 0]
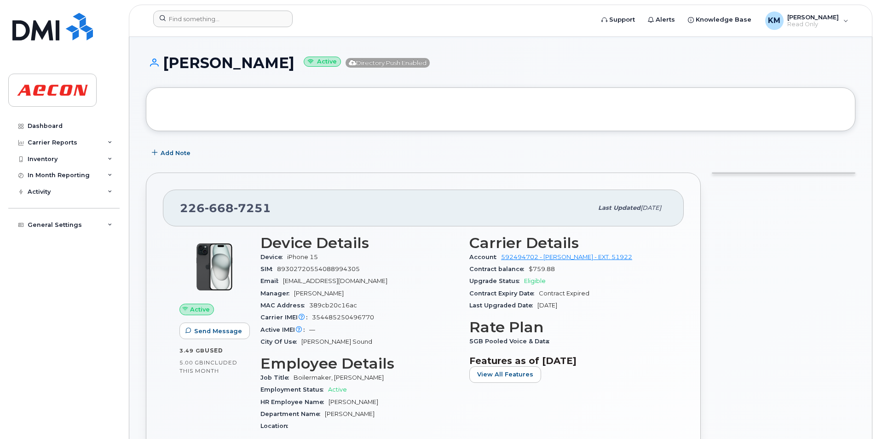
click at [279, 30] on div at bounding box center [370, 21] width 449 height 20
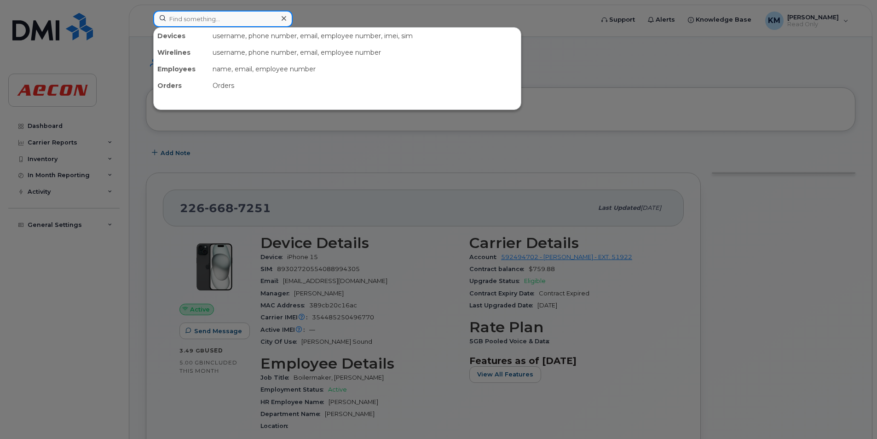
click at [278, 22] on div at bounding box center [222, 19] width 139 height 17
paste input "2266687275"
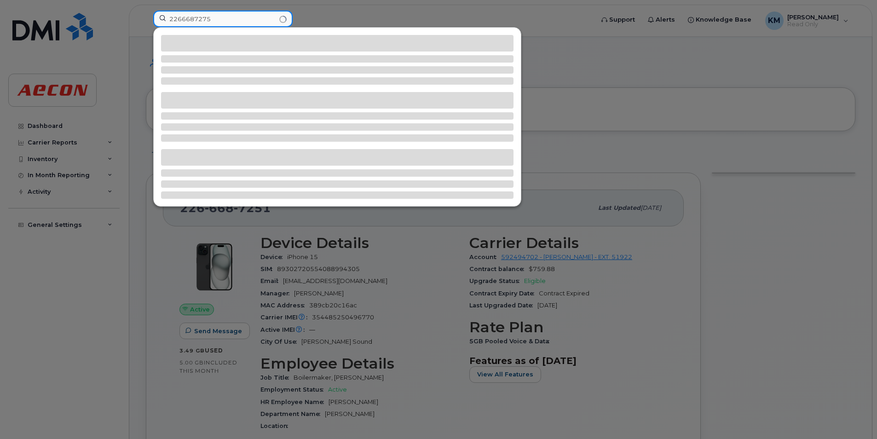
type input "2266687275"
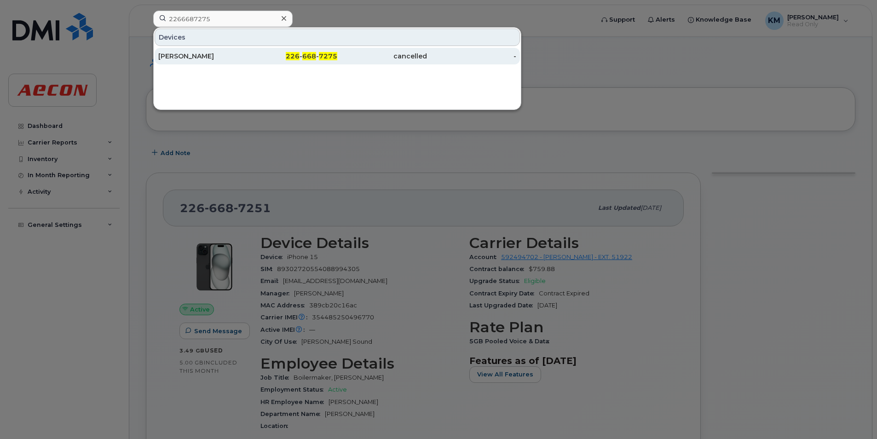
click at [239, 52] on div "[PERSON_NAME]" at bounding box center [203, 56] width 90 height 17
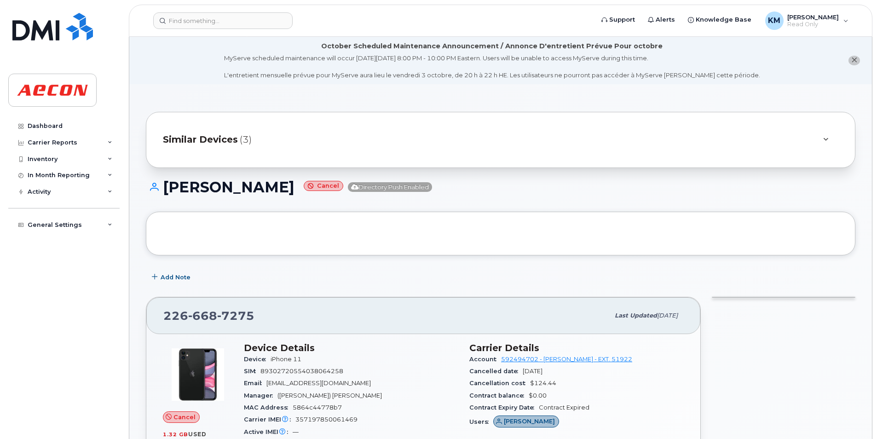
drag, startPoint x: 314, startPoint y: 194, endPoint x: 167, endPoint y: 193, distance: 147.8
click at [167, 193] on h1 "[PERSON_NAME] Cancel Directory Push Enabled" at bounding box center [501, 187] width 710 height 16
copy h1 "[PERSON_NAME]"
click at [183, 188] on h1 "[PERSON_NAME] Cancel Directory Push Enabled" at bounding box center [501, 187] width 710 height 16
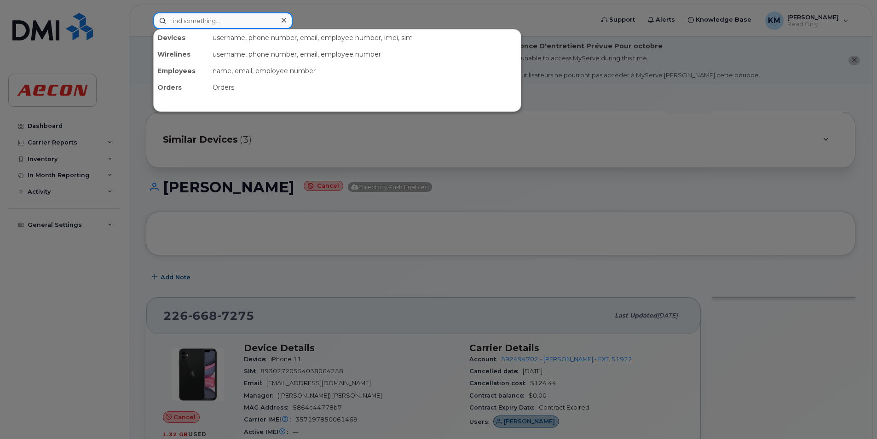
click at [249, 25] on input at bounding box center [222, 20] width 139 height 17
paste input "2266687314"
type input "2266687314"
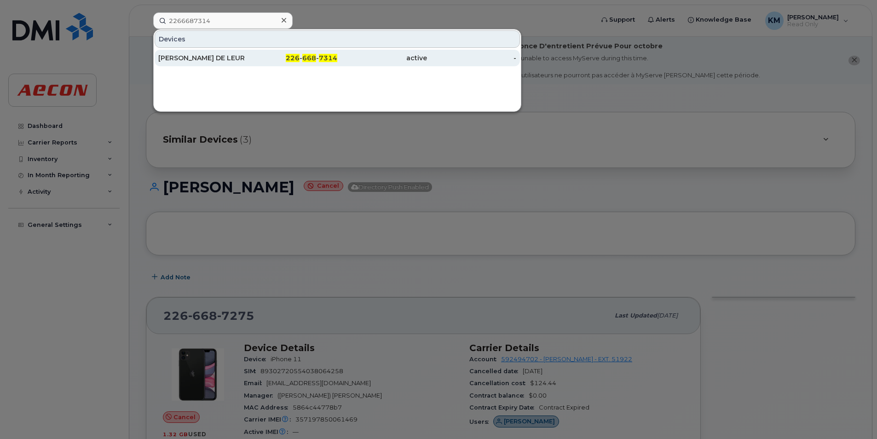
click at [281, 57] on div "226 - 668 - 7314" at bounding box center [293, 57] width 90 height 9
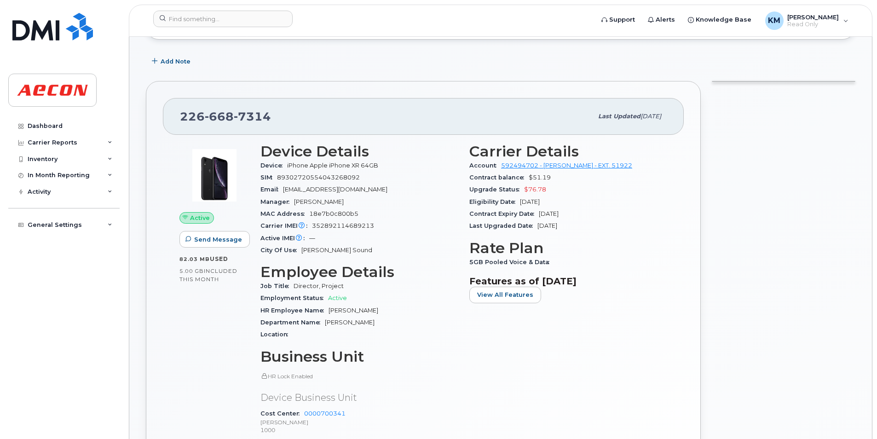
scroll to position [92, 0]
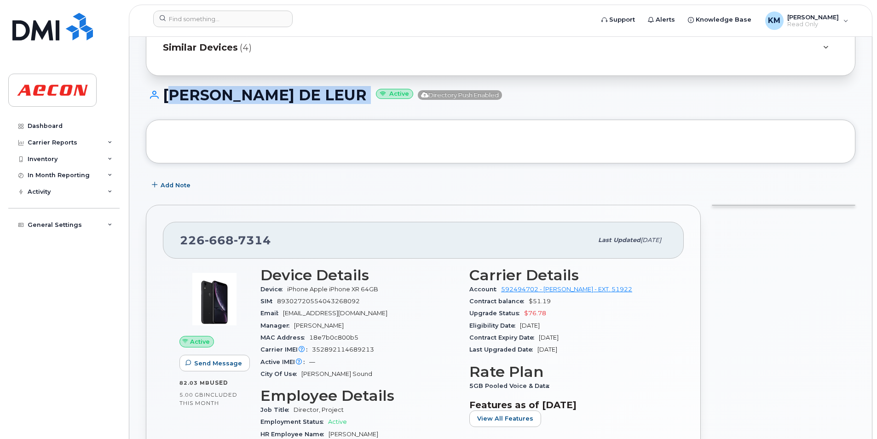
drag, startPoint x: 312, startPoint y: 91, endPoint x: 169, endPoint y: 108, distance: 143.3
click at [169, 108] on div "[PERSON_NAME] DE LEUR Active Directory Push Enabled" at bounding box center [501, 103] width 710 height 33
copy h1 "[PERSON_NAME] DE LEUR"
click at [209, 90] on h1 "[PERSON_NAME] DE LEUR Active Directory Push Enabled" at bounding box center [501, 95] width 710 height 16
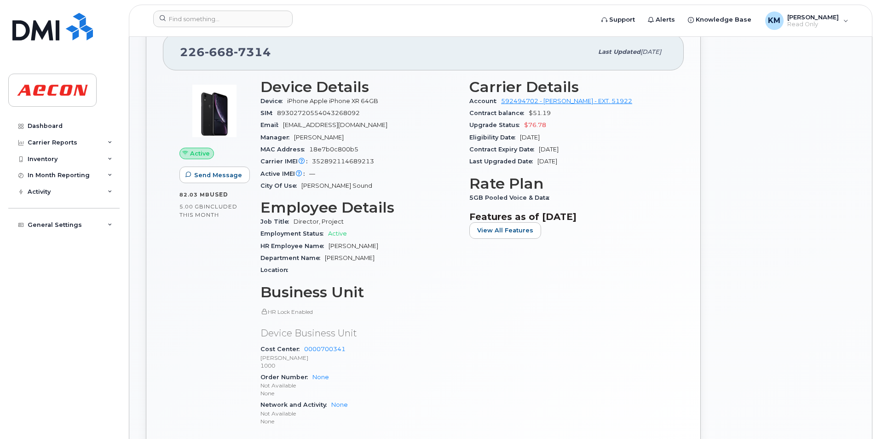
scroll to position [460, 0]
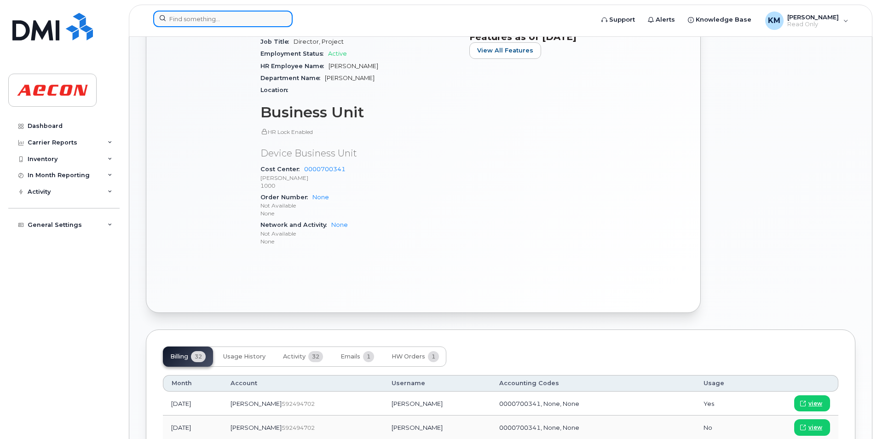
click at [269, 24] on input at bounding box center [222, 19] width 139 height 17
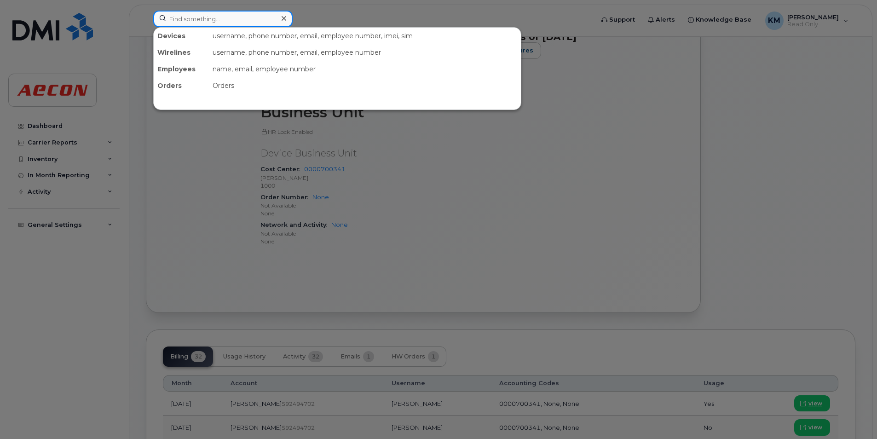
paste input "2266687347"
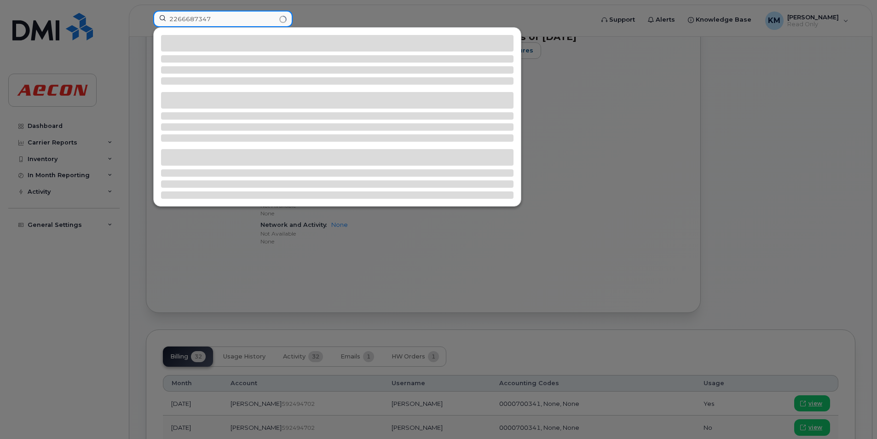
type input "2266687347"
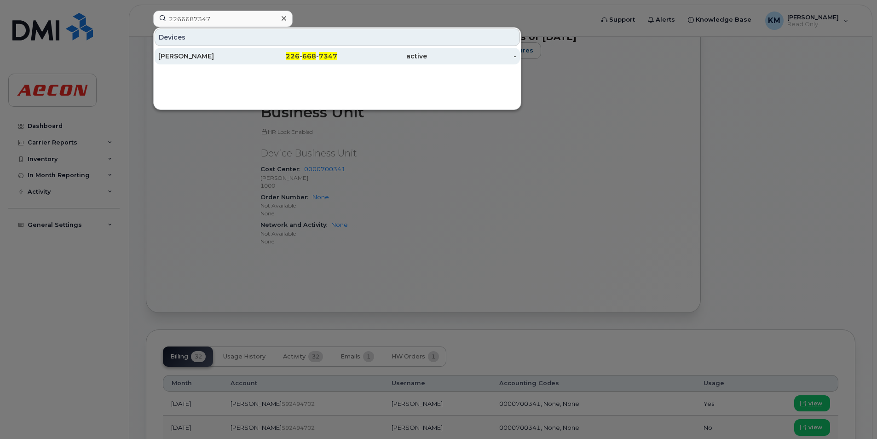
click at [274, 57] on div "226 - 668 - 7347" at bounding box center [293, 56] width 90 height 9
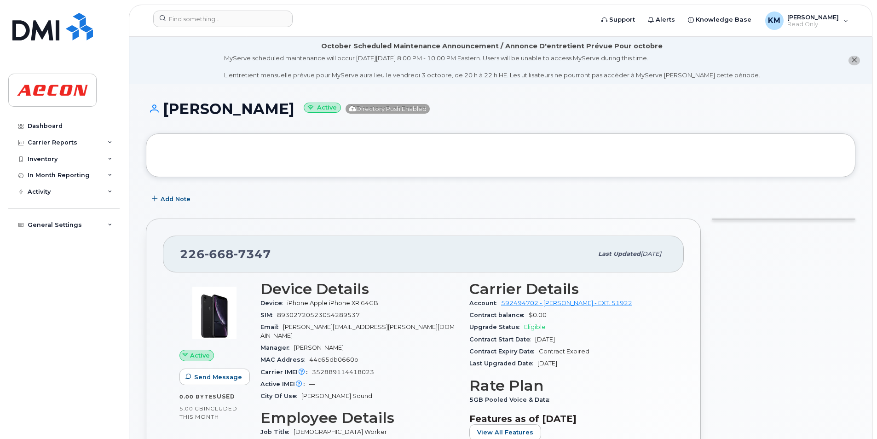
drag, startPoint x: 319, startPoint y: 115, endPoint x: 166, endPoint y: 115, distance: 152.8
click at [166, 115] on h1 "[PERSON_NAME] Active Directory Push Enabled" at bounding box center [501, 109] width 710 height 16
copy h1 "[PERSON_NAME]"
click at [276, 113] on h1 "[PERSON_NAME] Active Directory Push Enabled" at bounding box center [501, 109] width 710 height 16
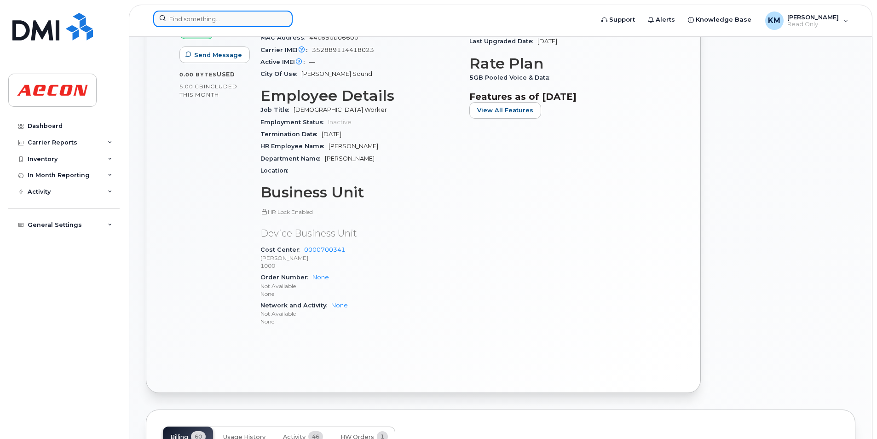
click at [270, 15] on input at bounding box center [222, 19] width 139 height 17
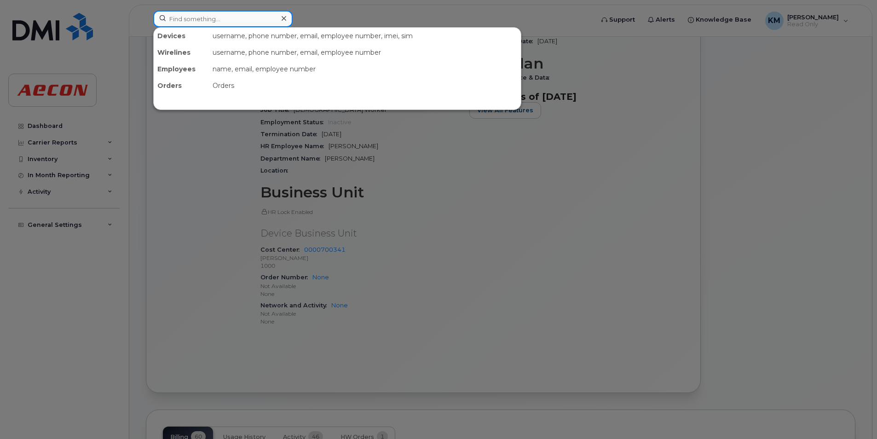
paste input "2266687494"
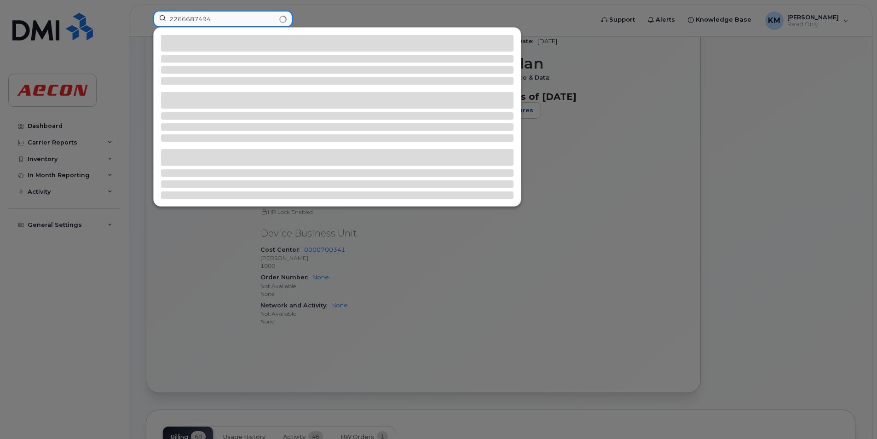
type input "2266687494"
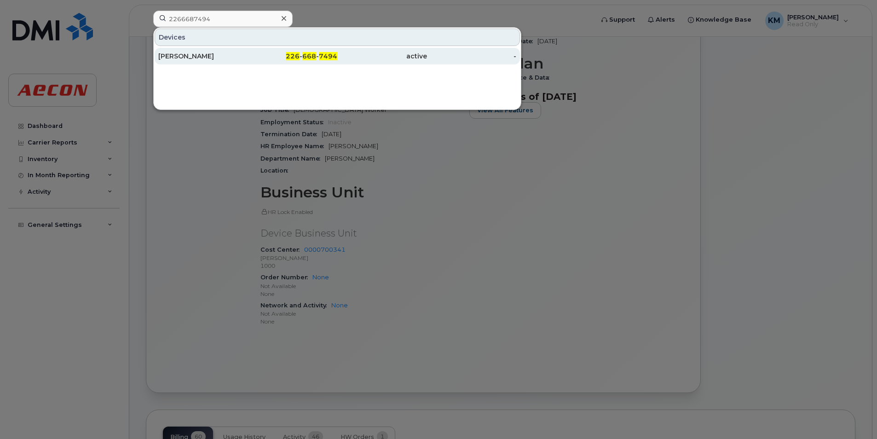
click at [278, 61] on div "226 - 668 - 7494" at bounding box center [293, 56] width 90 height 17
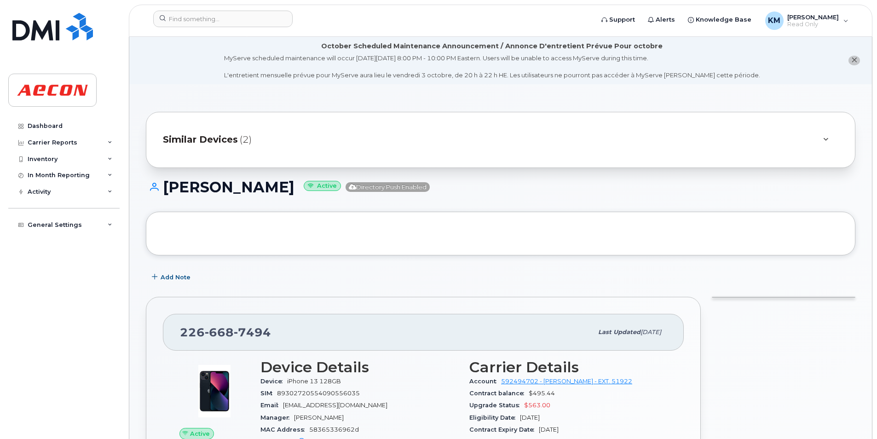
drag, startPoint x: 351, startPoint y: 184, endPoint x: 271, endPoint y: 207, distance: 82.9
click at [271, 207] on div "[PERSON_NAME] Active Directory Push Enabled" at bounding box center [501, 195] width 710 height 33
drag, startPoint x: 271, startPoint y: 207, endPoint x: 351, endPoint y: 190, distance: 82.0
click at [351, 190] on h1 "MACKENZIE GALLAGHER Active Directory Push Enabled" at bounding box center [501, 187] width 710 height 16
drag, startPoint x: 355, startPoint y: 190, endPoint x: 162, endPoint y: 194, distance: 192.9
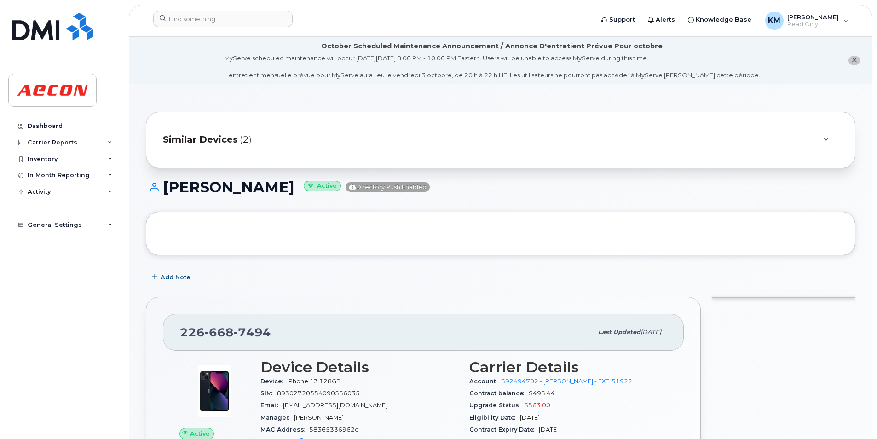
click at [162, 194] on h1 "MACKENZIE GALLAGHER Active Directory Push Enabled" at bounding box center [501, 187] width 710 height 16
copy h1 "MACKENZIE GALLAGHER"
click at [218, 183] on h1 "MACKENZIE GALLAGHER Active Directory Push Enabled" at bounding box center [501, 187] width 710 height 16
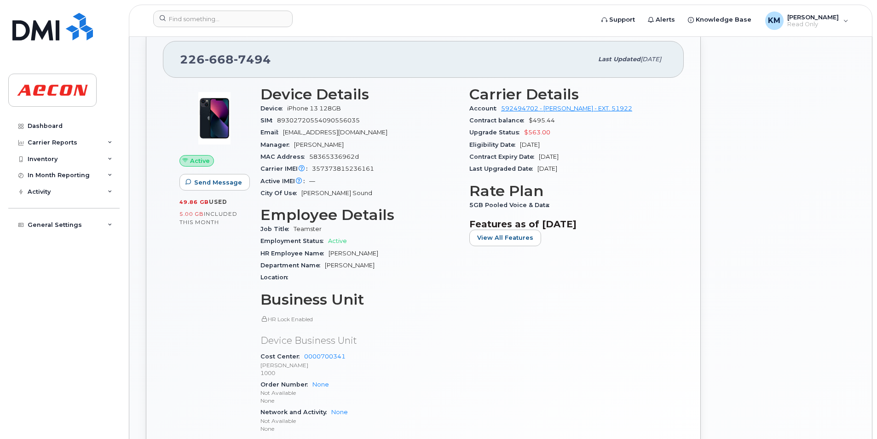
scroll to position [276, 0]
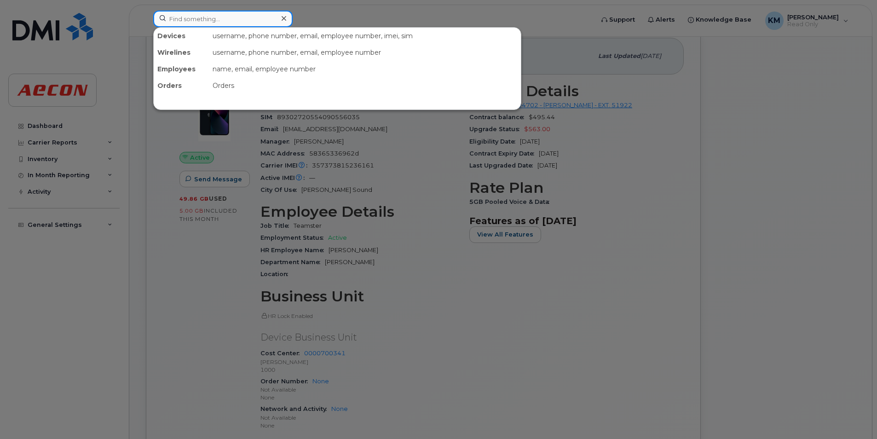
click at [277, 15] on div at bounding box center [222, 19] width 139 height 17
paste input "2266687696"
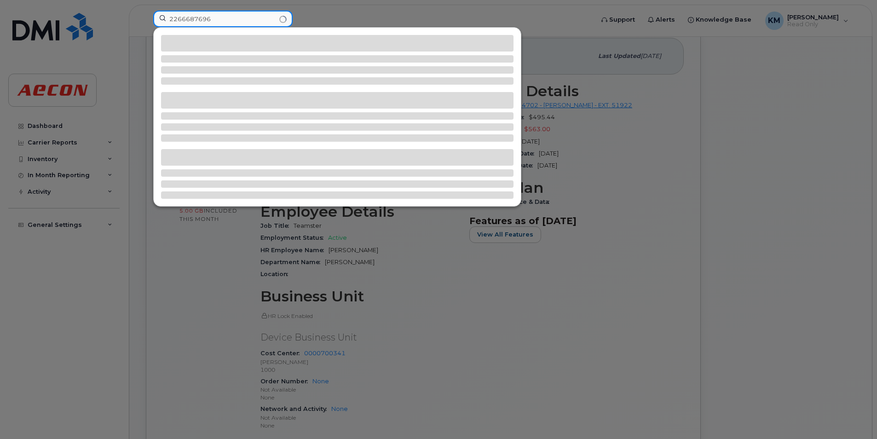
type input "2266687696"
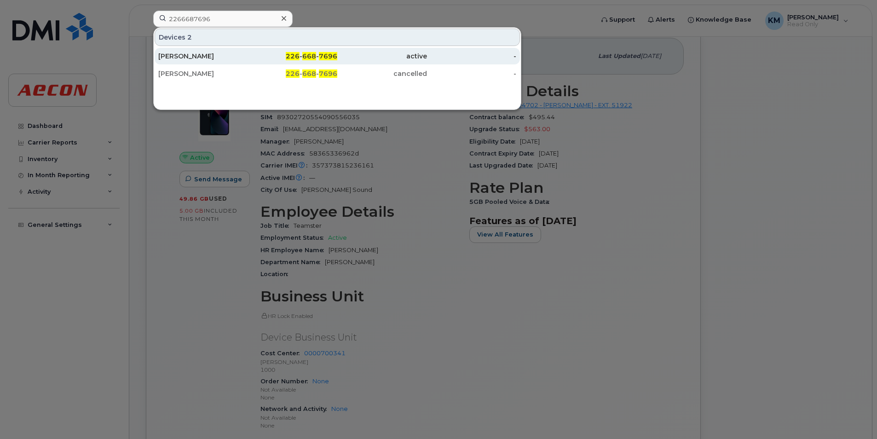
click at [292, 50] on div "226 - 668 - 7696" at bounding box center [293, 56] width 90 height 17
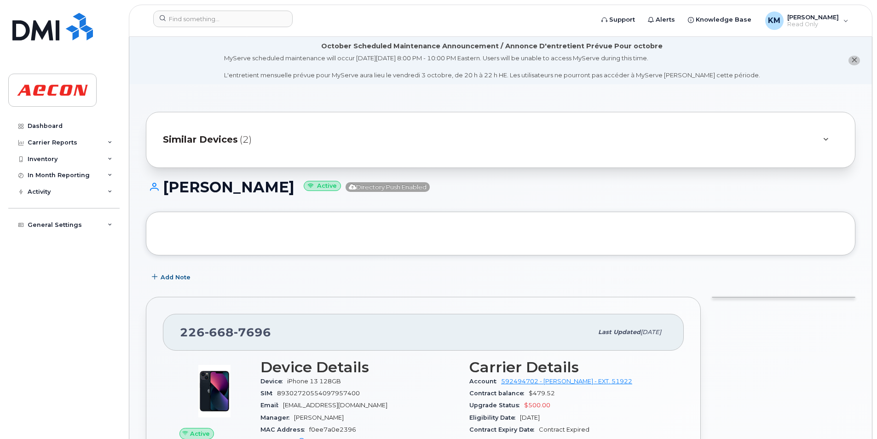
drag, startPoint x: 309, startPoint y: 191, endPoint x: 167, endPoint y: 192, distance: 142.2
click at [167, 192] on h1 "[PERSON_NAME] Active Directory Push Enabled" at bounding box center [501, 187] width 710 height 16
copy h1 "[PERSON_NAME]"
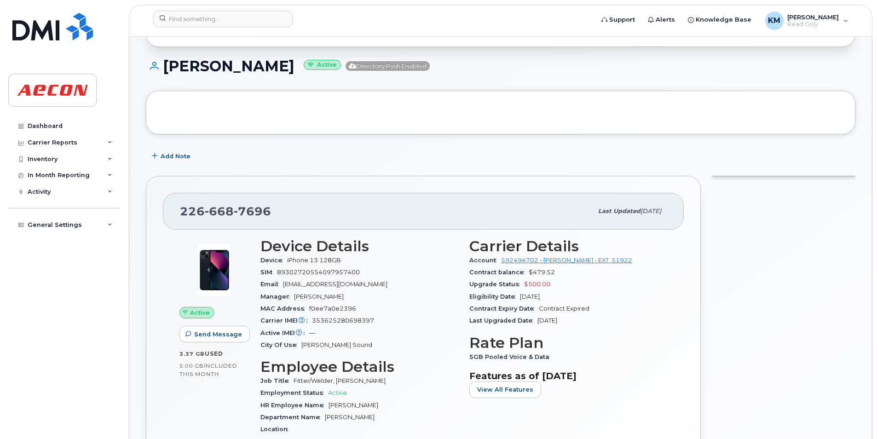
scroll to position [92, 0]
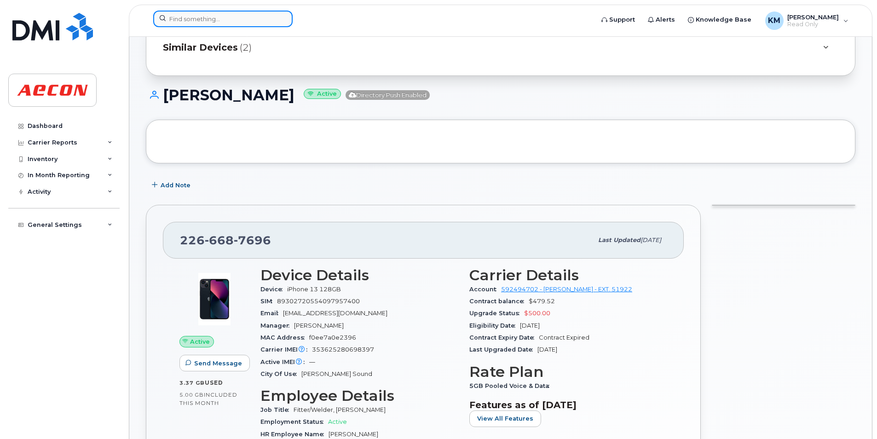
click at [267, 23] on input at bounding box center [222, 19] width 139 height 17
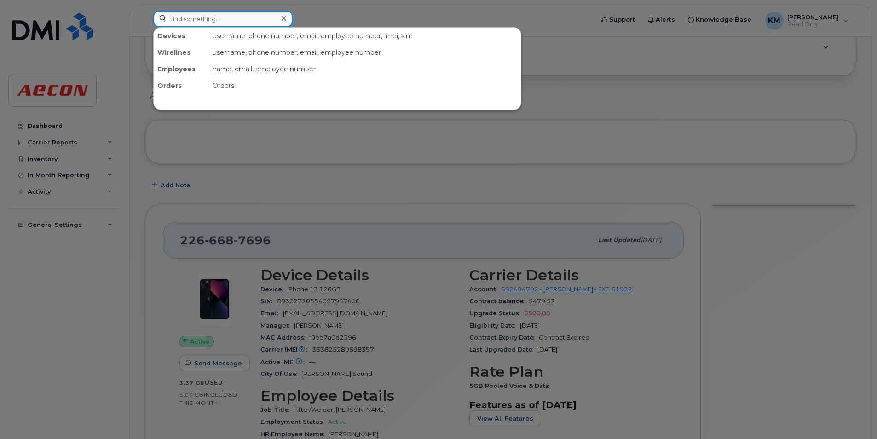
paste input "2266687854"
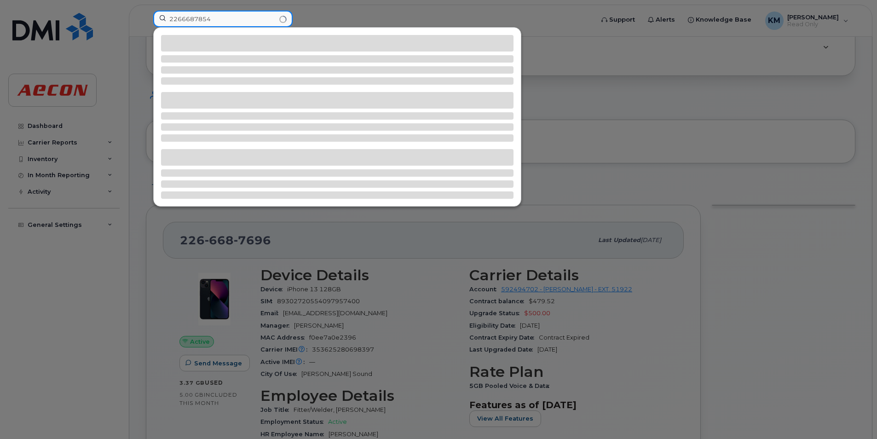
type input "2266687854"
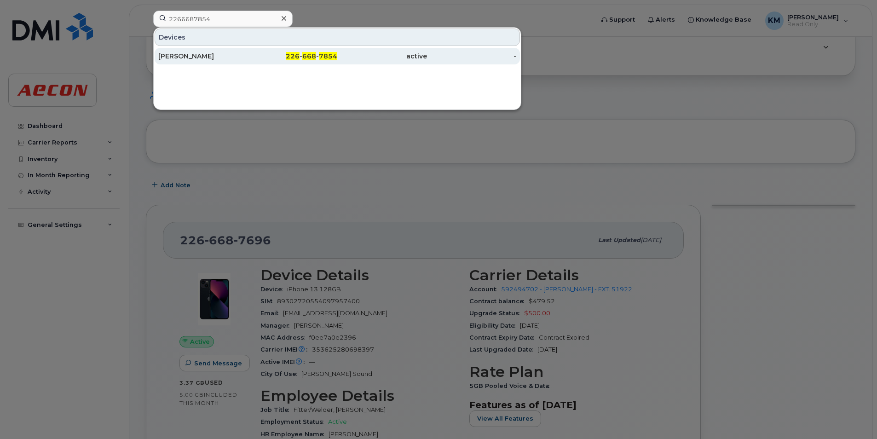
click at [273, 50] on div "226 - 668 - 7854" at bounding box center [293, 56] width 90 height 17
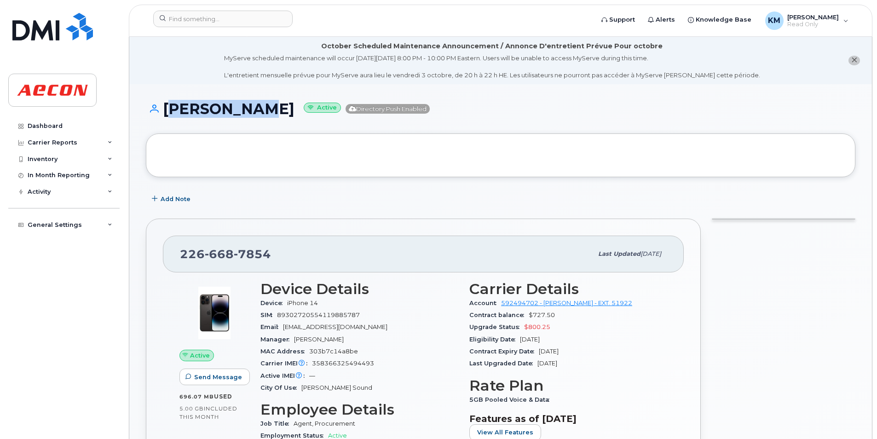
drag, startPoint x: 263, startPoint y: 113, endPoint x: 161, endPoint y: 113, distance: 102.2
click at [161, 113] on h1 "[PERSON_NAME] Active Directory Push Enabled" at bounding box center [501, 109] width 710 height 16
copy h1 "[PERSON_NAME]"
click at [178, 108] on h1 "[PERSON_NAME] Active Directory Push Enabled" at bounding box center [501, 109] width 710 height 16
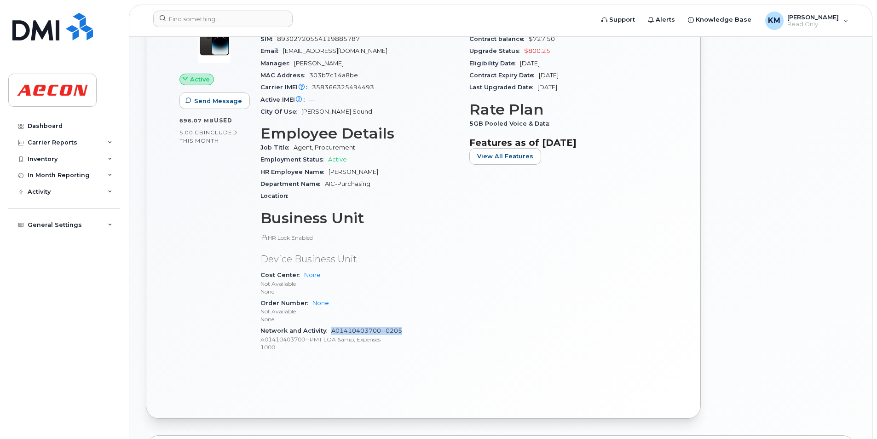
drag, startPoint x: 410, startPoint y: 329, endPoint x: 332, endPoint y: 333, distance: 77.4
click at [332, 333] on div "Network and Activity A01410403700--0205 A01410403700--PMT LOA &amp; Expenses 10…" at bounding box center [360, 339] width 198 height 28
copy link "A01410403700--0205"
click at [452, 344] on p "1000" at bounding box center [360, 347] width 198 height 8
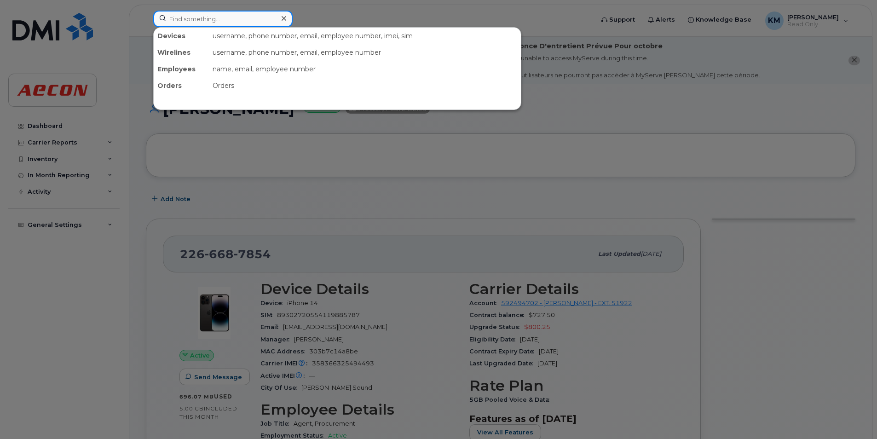
click at [212, 16] on input at bounding box center [222, 19] width 139 height 17
paste input "2266688016"
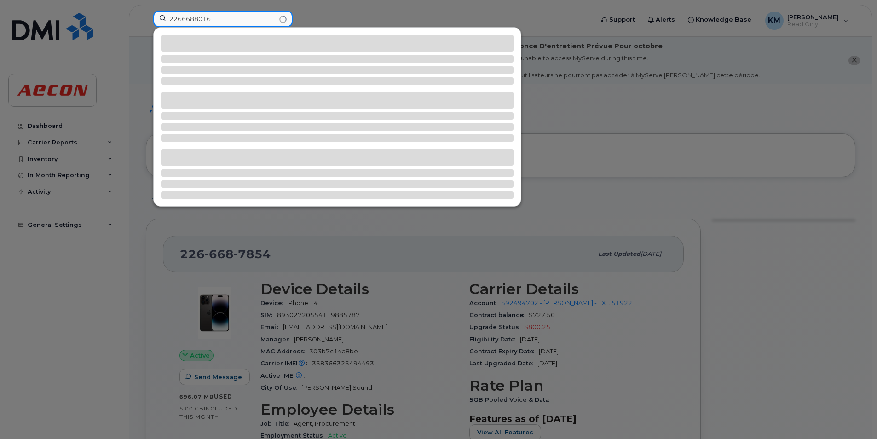
type input "2266688016"
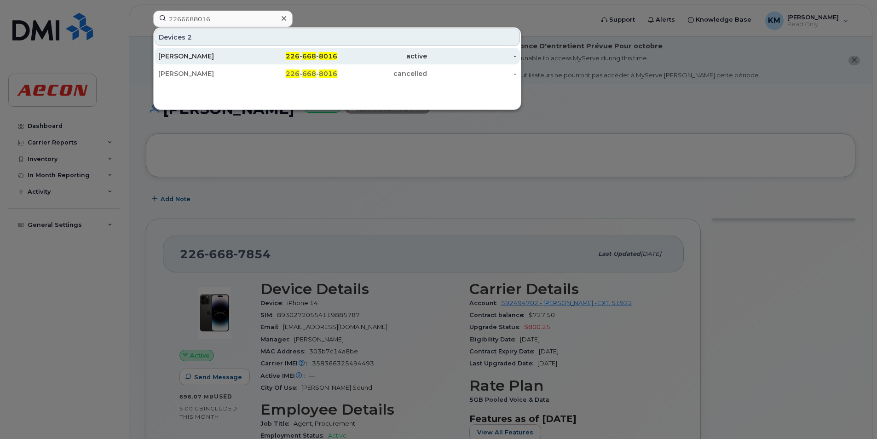
click at [278, 50] on div "226 - 668 - 8016" at bounding box center [293, 56] width 90 height 17
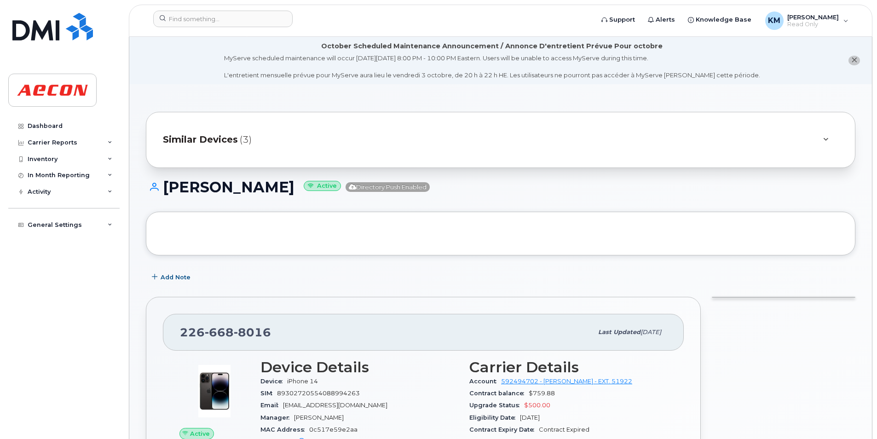
drag, startPoint x: 305, startPoint y: 183, endPoint x: 166, endPoint y: 192, distance: 138.9
click at [166, 192] on h1 "[PERSON_NAME] Active Directory Push Enabled" at bounding box center [501, 187] width 710 height 16
copy h1 "[PERSON_NAME]"
click at [186, 192] on h1 "[PERSON_NAME] Active Directory Push Enabled" at bounding box center [501, 187] width 710 height 16
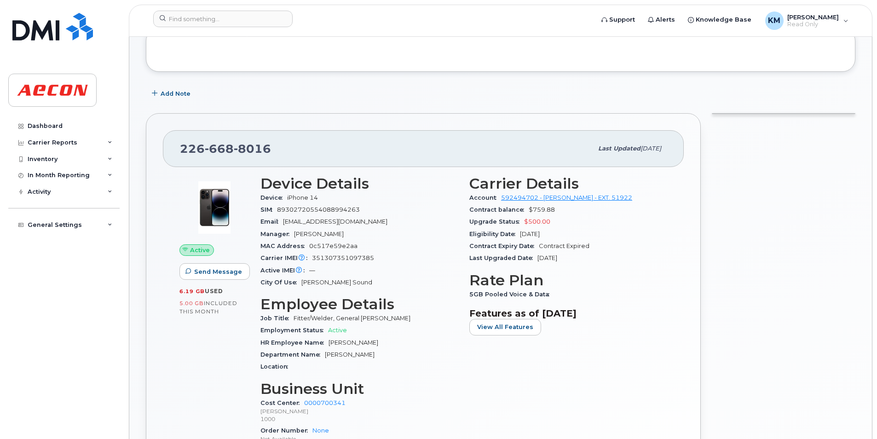
scroll to position [276, 0]
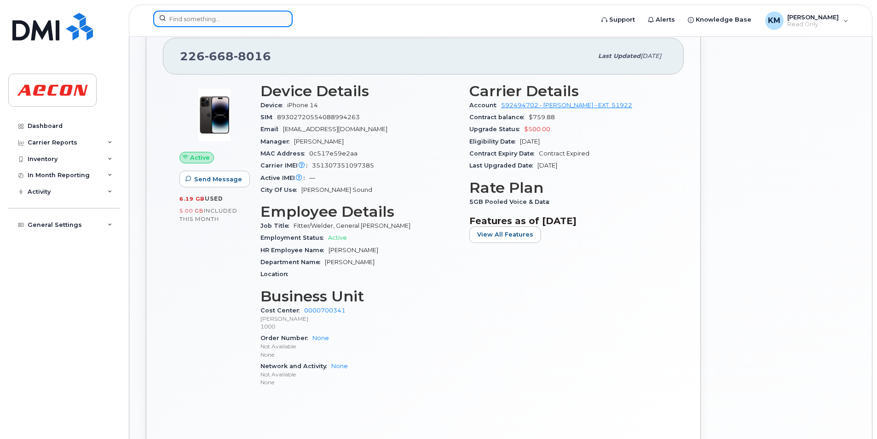
click at [253, 14] on input at bounding box center [222, 19] width 139 height 17
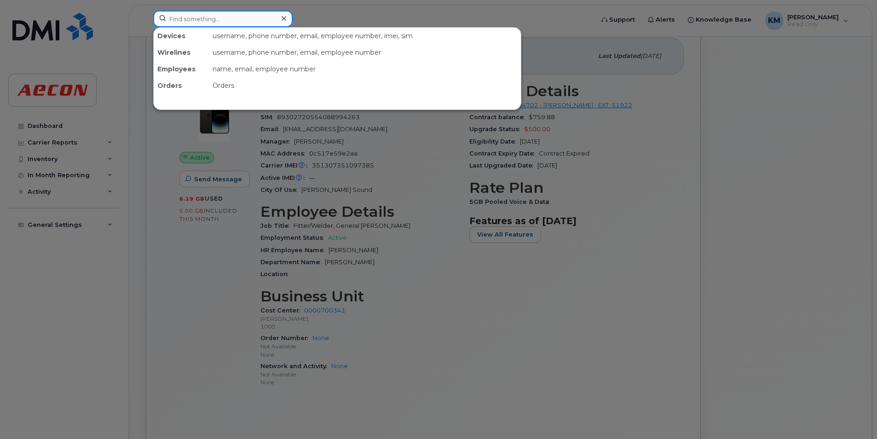
paste input "2266688065"
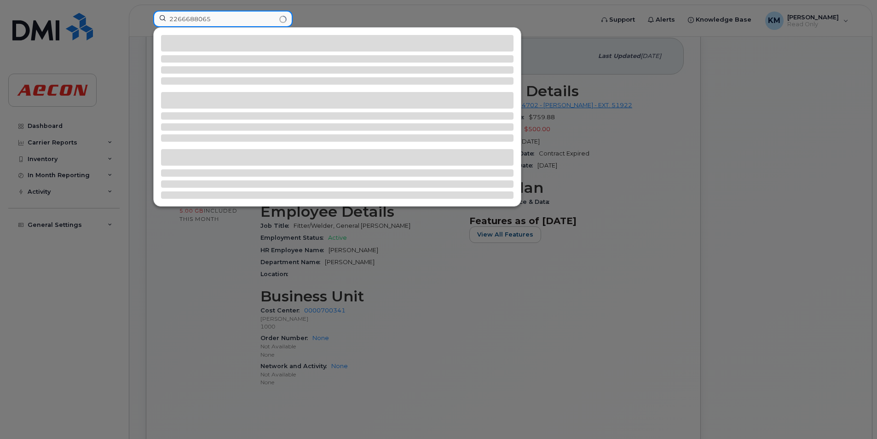
type input "2266688065"
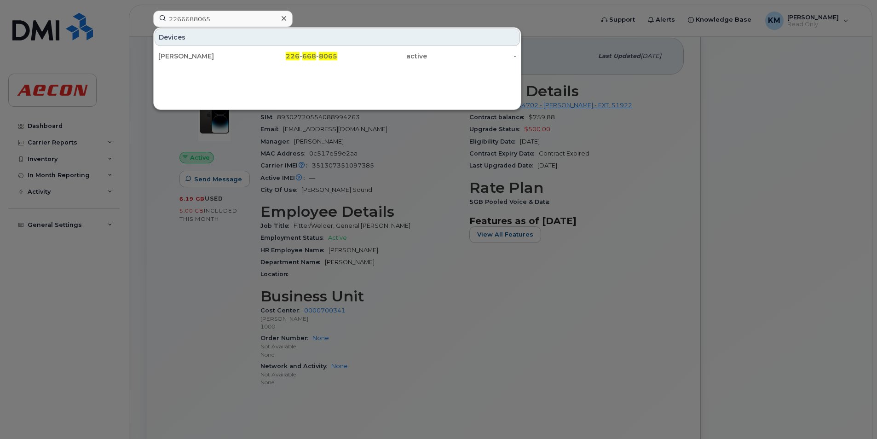
drag, startPoint x: 338, startPoint y: 54, endPoint x: 412, endPoint y: 117, distance: 97.4
click at [338, 54] on div "active" at bounding box center [382, 56] width 90 height 9
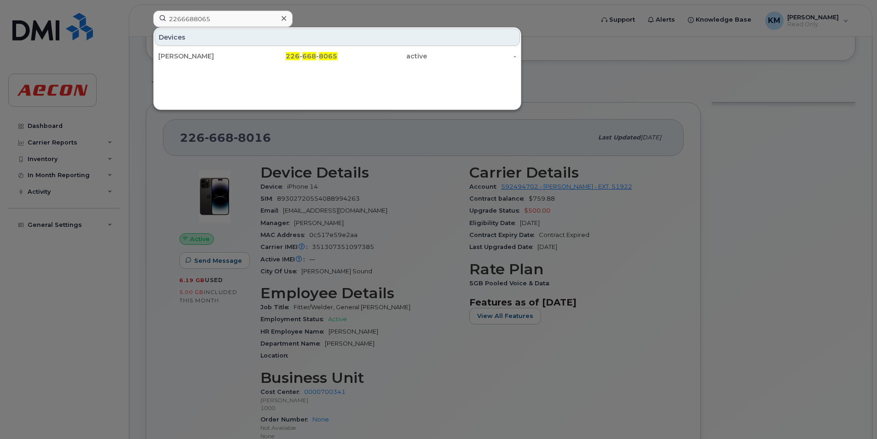
scroll to position [46, 0]
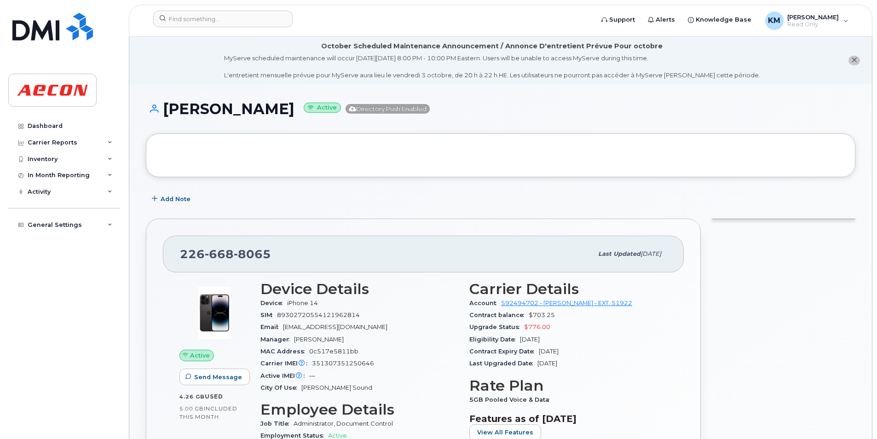
drag, startPoint x: 315, startPoint y: 116, endPoint x: 167, endPoint y: 114, distance: 147.8
click at [167, 114] on h1 "CARLA MASTERSON Active Directory Push Enabled" at bounding box center [501, 109] width 710 height 16
copy h1 "[PERSON_NAME]"
click at [186, 108] on h1 "CARLA MASTERSON Active Directory Push Enabled" at bounding box center [501, 109] width 710 height 16
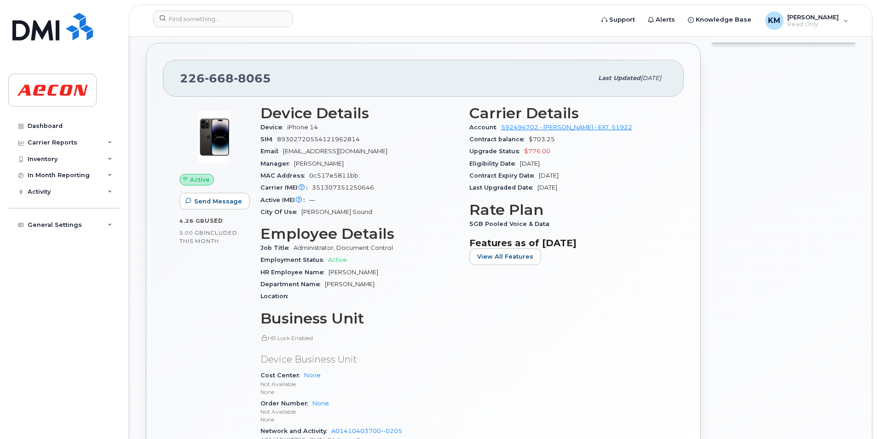
scroll to position [322, 0]
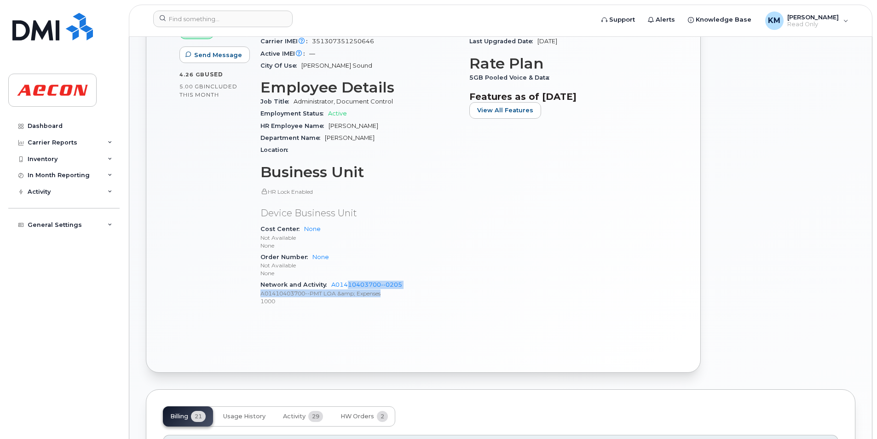
drag, startPoint x: 427, startPoint y: 289, endPoint x: 348, endPoint y: 289, distance: 78.3
click at [348, 289] on div "Network and Activity A01410403700--0205 A01410403700--PMT LOA &amp; Expenses 10…" at bounding box center [360, 293] width 198 height 28
drag, startPoint x: 348, startPoint y: 289, endPoint x: 355, endPoint y: 302, distance: 14.4
click at [355, 302] on p "1000" at bounding box center [360, 301] width 198 height 8
drag, startPoint x: 405, startPoint y: 285, endPoint x: 331, endPoint y: 285, distance: 73.7
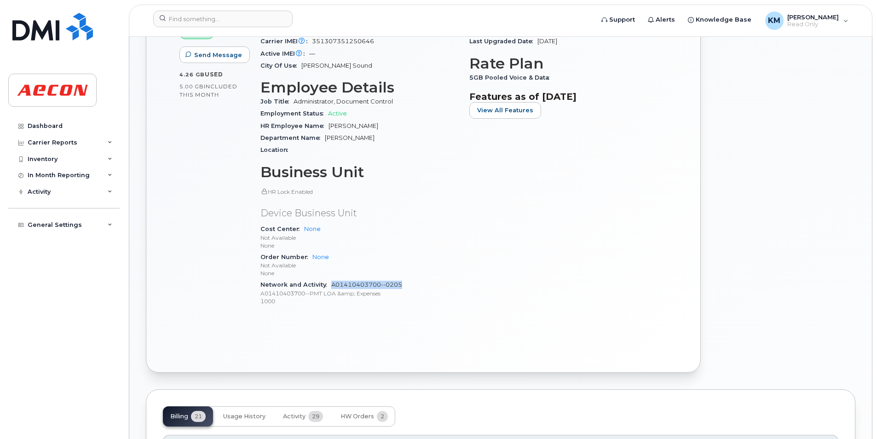
click at [331, 285] on div "Network and Activity A01410403700--0205 A01410403700--PMT LOA &amp; Expenses 10…" at bounding box center [360, 293] width 198 height 28
copy link "A01410403700--0205"
click at [356, 316] on div "Device Details Device iPhone 14 SIM 89302720554121962814 Email CMASTERSON@AECON…" at bounding box center [359, 136] width 209 height 367
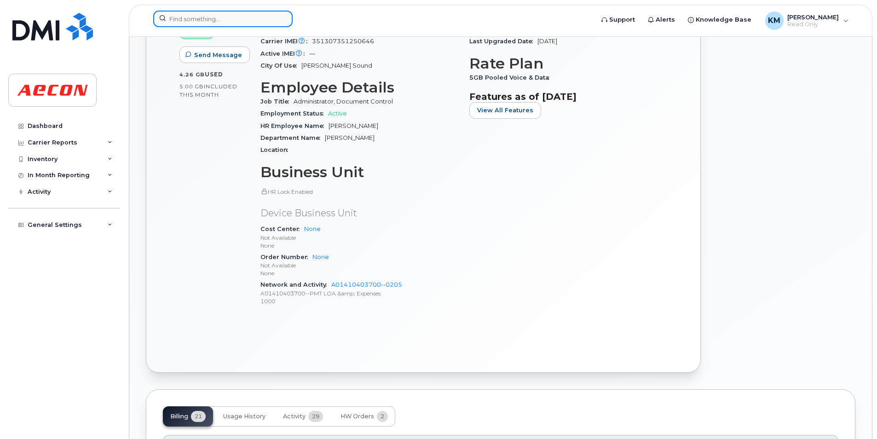
click at [247, 19] on input at bounding box center [222, 19] width 139 height 17
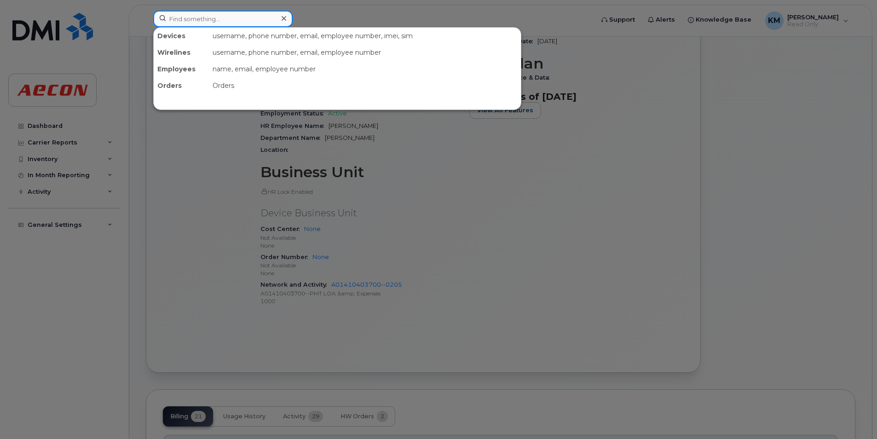
paste input "2266688248"
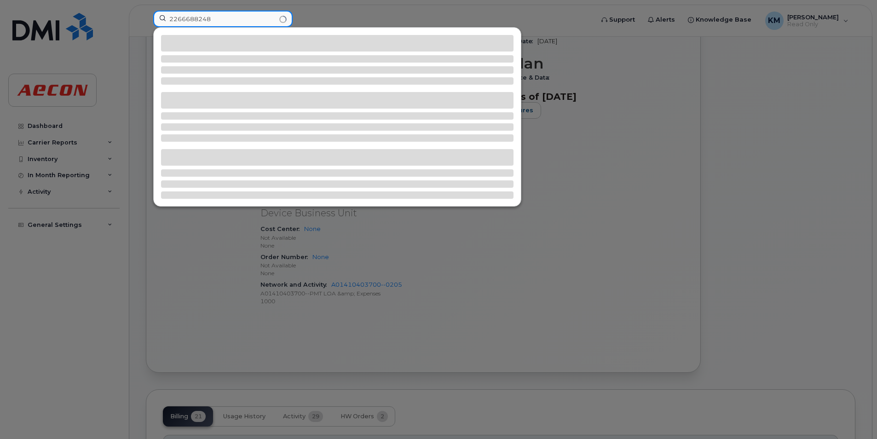
type input "2266688248"
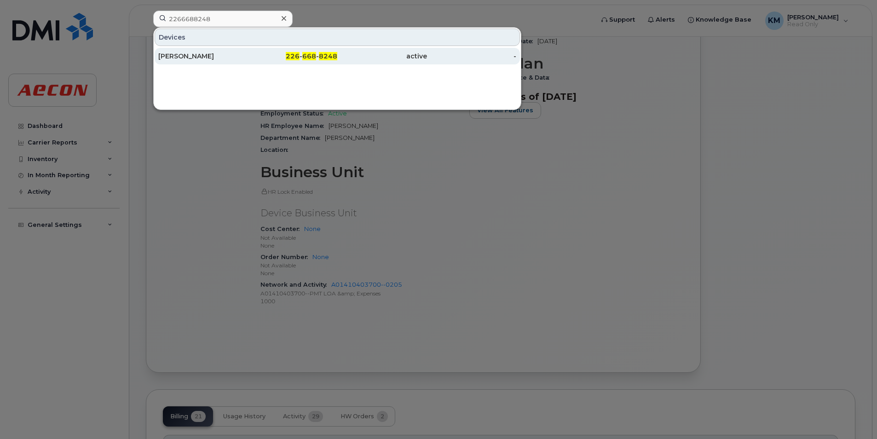
click at [279, 64] on div "226 - 668 - 8248" at bounding box center [293, 56] width 90 height 17
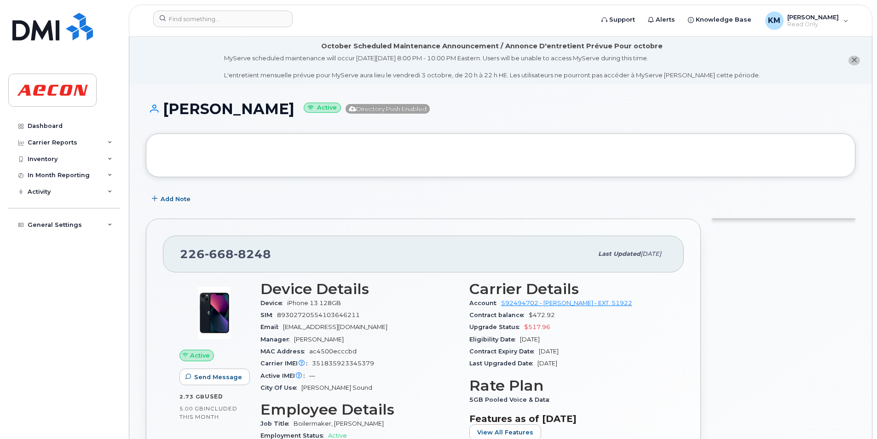
drag, startPoint x: 329, startPoint y: 108, endPoint x: 168, endPoint y: 113, distance: 160.7
click at [168, 113] on h1 "ALEXANDER BERNER Active Directory Push Enabled" at bounding box center [501, 109] width 710 height 16
copy h1 "ALEXANDER BERNER"
click at [185, 109] on h1 "ALEXANDER BERNER Active Directory Push Enabled" at bounding box center [501, 109] width 710 height 16
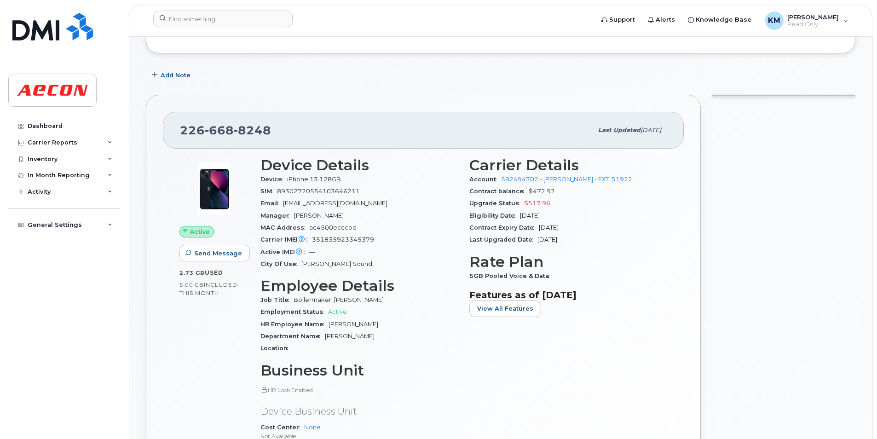
scroll to position [322, 0]
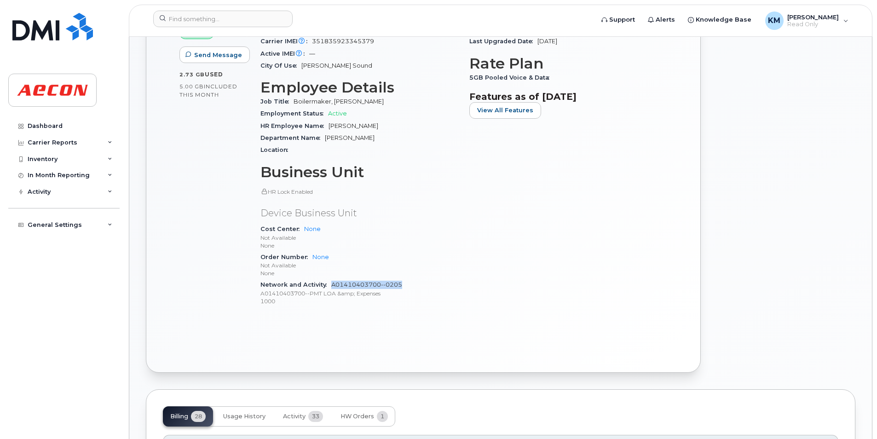
drag, startPoint x: 406, startPoint y: 285, endPoint x: 333, endPoint y: 286, distance: 72.7
click at [333, 286] on div "Network and Activity A01410403700--0205 A01410403700--PMT LOA &amp; Expenses 10…" at bounding box center [360, 293] width 198 height 28
copy link "A01410403700--0205"
click at [422, 291] on p "A01410403700--PMT LOA &amp; Expenses" at bounding box center [360, 294] width 198 height 8
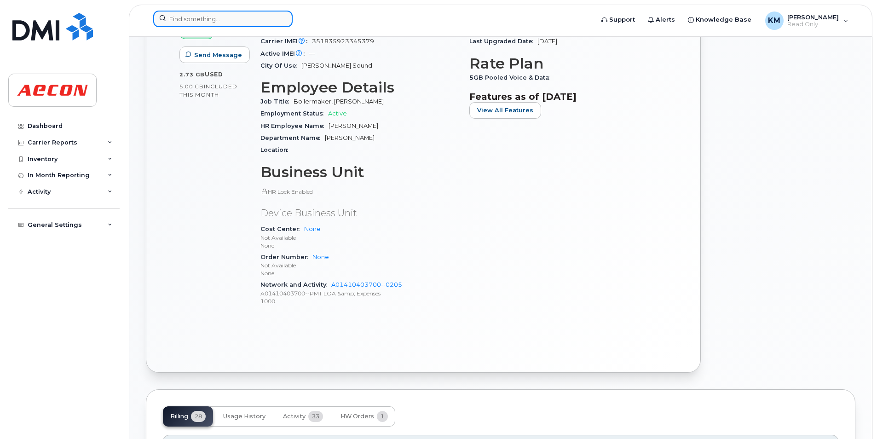
click at [240, 15] on input at bounding box center [222, 19] width 139 height 17
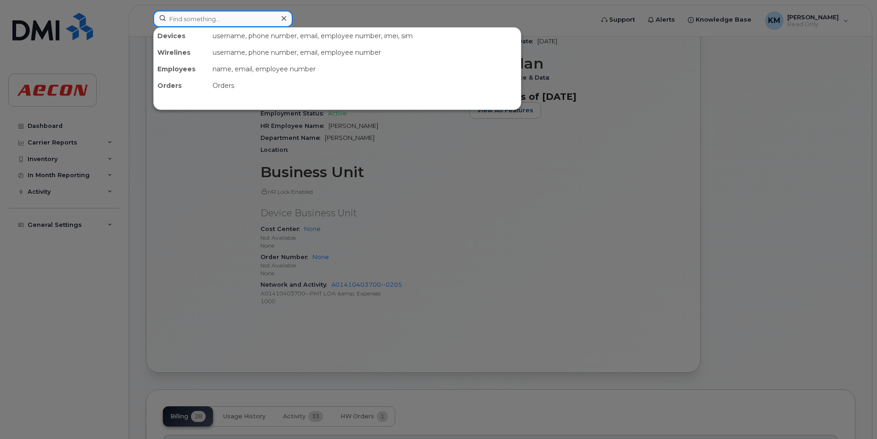
paste input "2266688469"
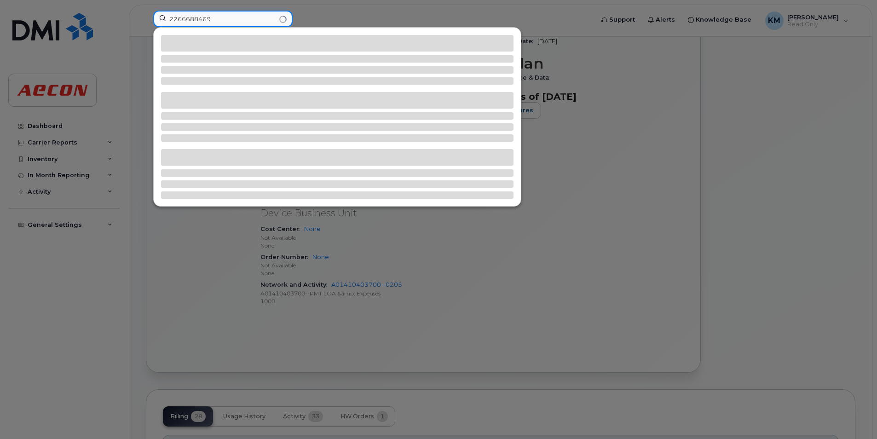
type input "2266688469"
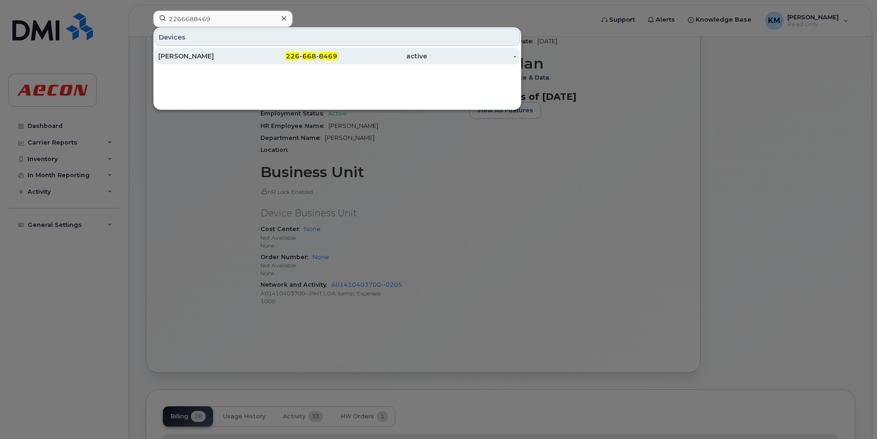
click at [237, 56] on div "GORD YOUNG" at bounding box center [203, 56] width 90 height 9
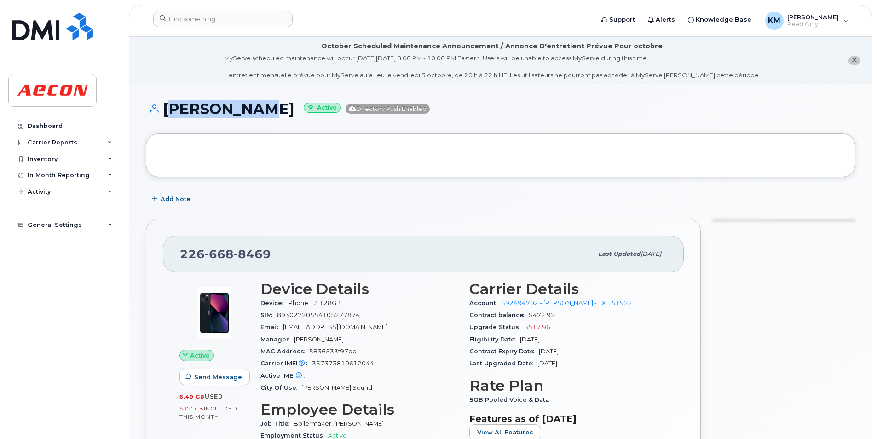
drag, startPoint x: 268, startPoint y: 108, endPoint x: 167, endPoint y: 107, distance: 101.3
click at [167, 107] on h1 "[PERSON_NAME] Active Directory Push Enabled" at bounding box center [501, 109] width 710 height 16
copy h1 "[PERSON_NAME]"
click at [225, 113] on h1 "[PERSON_NAME] Active Directory Push Enabled" at bounding box center [501, 109] width 710 height 16
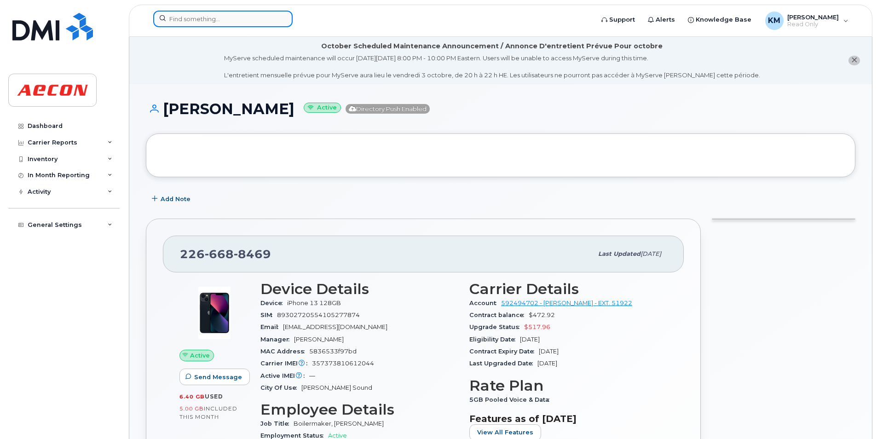
click at [285, 17] on div at bounding box center [222, 19] width 139 height 17
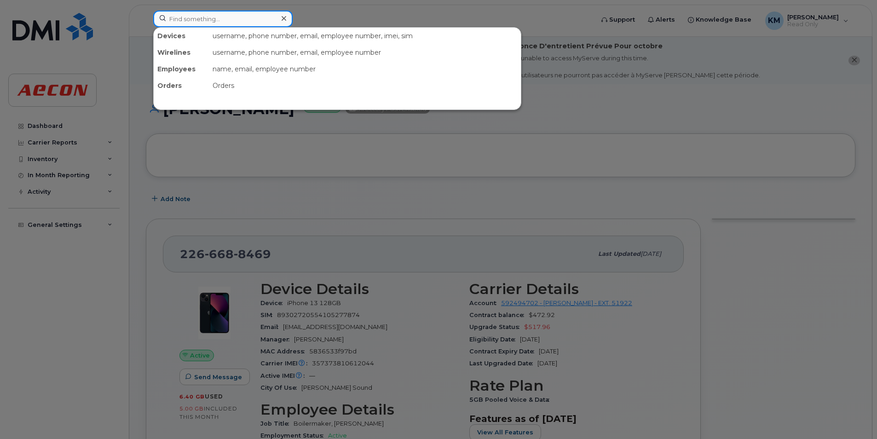
paste input "2266688472"
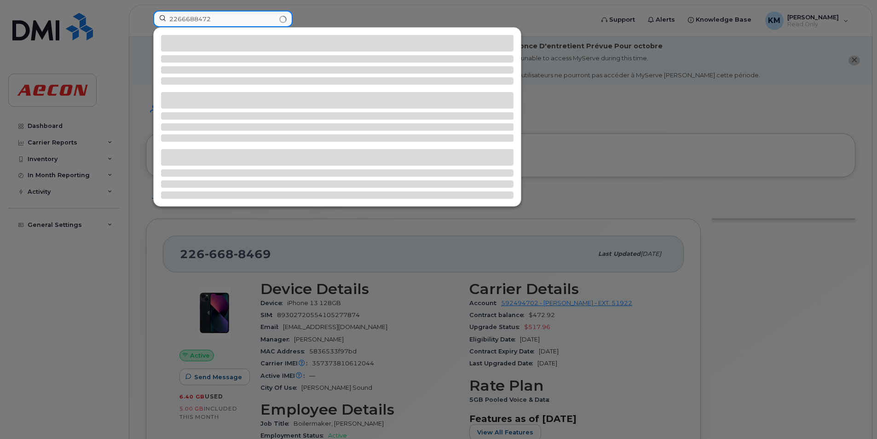
type input "2266688472"
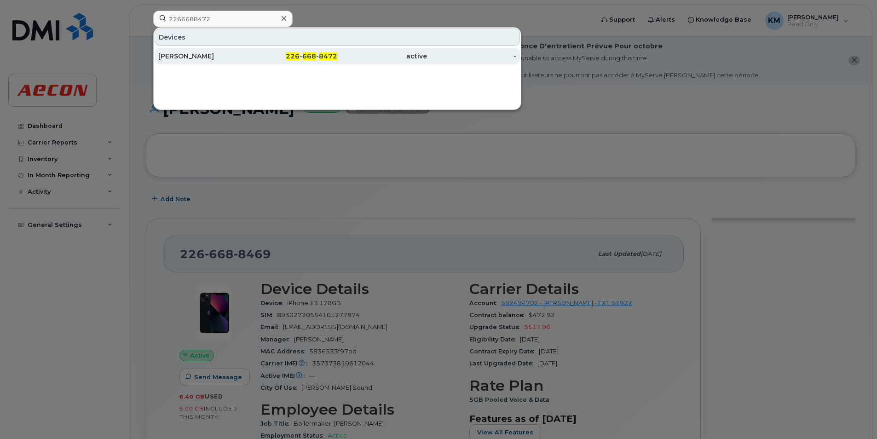
click at [279, 53] on div "226 - 668 - 8472" at bounding box center [293, 56] width 90 height 9
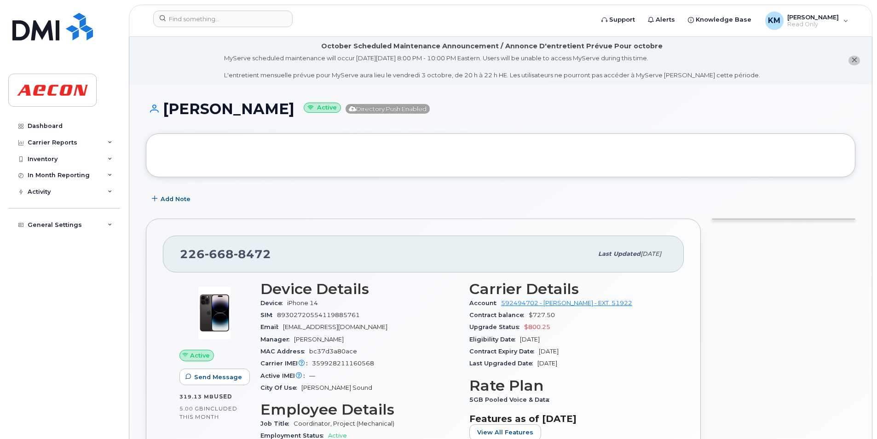
click at [230, 107] on h1 "BIBIN SUNNY Active Directory Push Enabled" at bounding box center [501, 109] width 710 height 16
drag, startPoint x: 267, startPoint y: 111, endPoint x: 166, endPoint y: 113, distance: 101.8
click at [166, 113] on h1 "BIBIN SUNNY Active Directory Push Enabled" at bounding box center [501, 109] width 710 height 16
copy h1 "BIBIN SUNNY"
click at [180, 110] on h1 "BIBIN SUNNY Active Directory Push Enabled" at bounding box center [501, 109] width 710 height 16
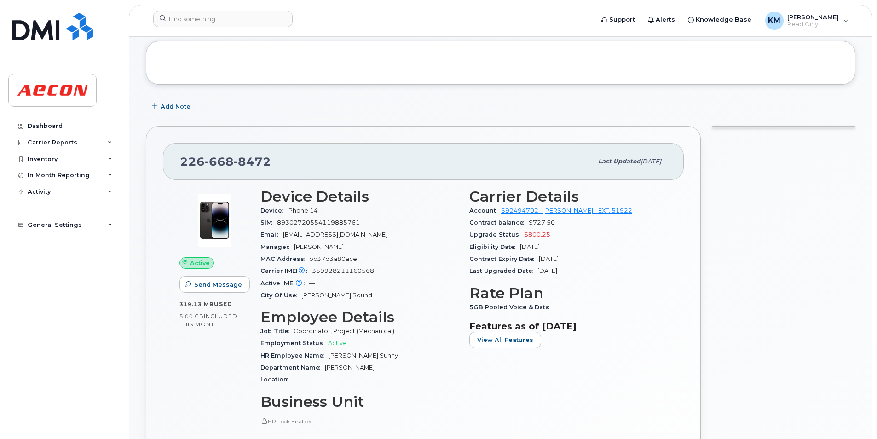
scroll to position [92, 0]
click at [252, 22] on input at bounding box center [222, 19] width 139 height 17
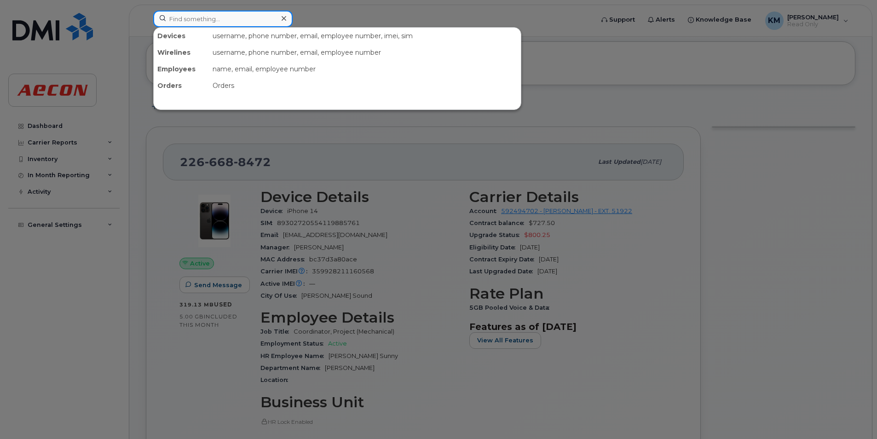
paste input "2266688624"
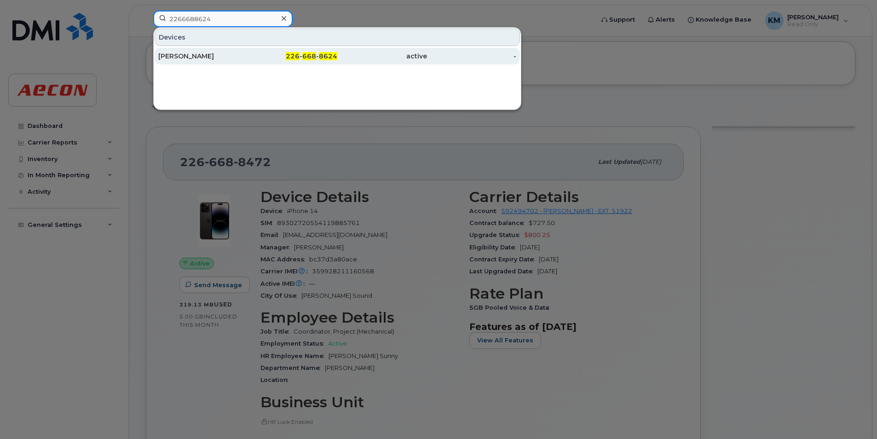
type input "2266688624"
click at [281, 64] on div "226 - 668 - 8624" at bounding box center [293, 56] width 90 height 17
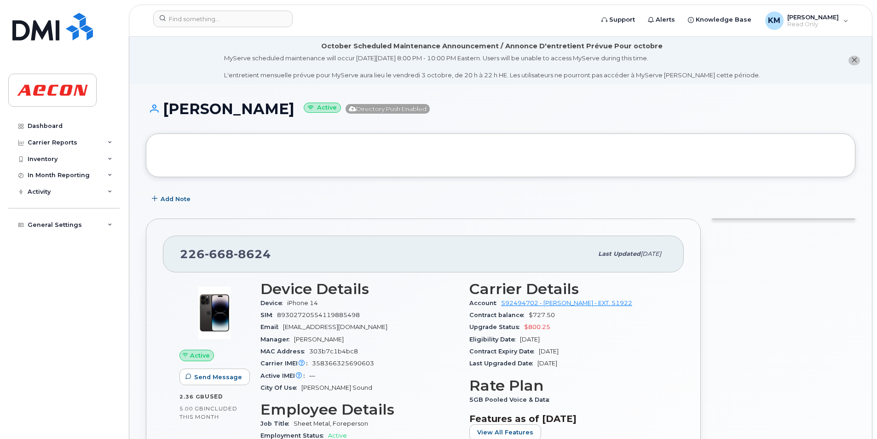
drag, startPoint x: 295, startPoint y: 104, endPoint x: 166, endPoint y: 118, distance: 129.6
click at [166, 118] on div "[PERSON_NAME] Active Directory Push Enabled" at bounding box center [501, 117] width 710 height 33
click at [240, 24] on input at bounding box center [222, 19] width 139 height 17
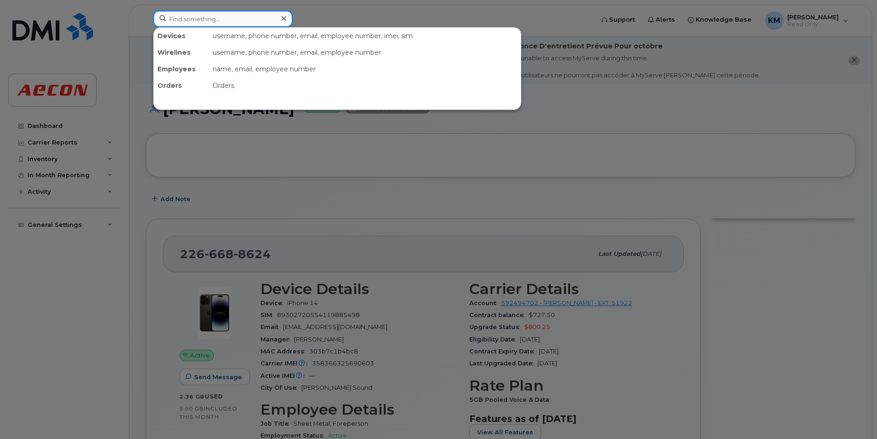
paste input "2266688624"
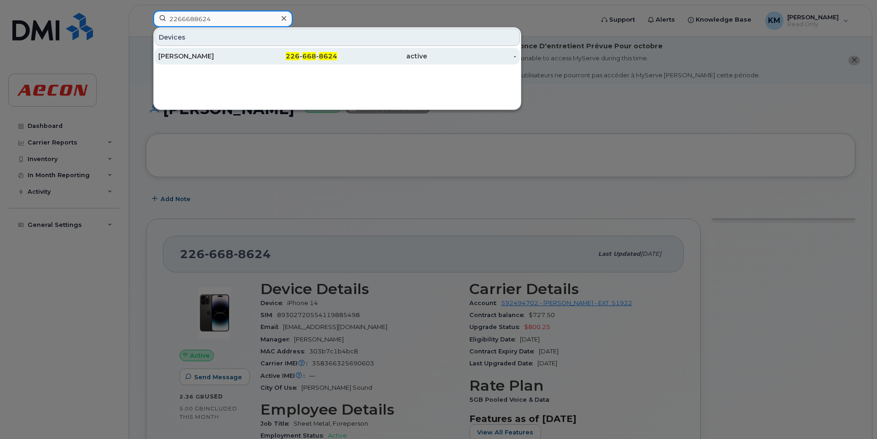
type input "2266688624"
click at [279, 52] on div "226 - 668 - 8624" at bounding box center [293, 56] width 90 height 17
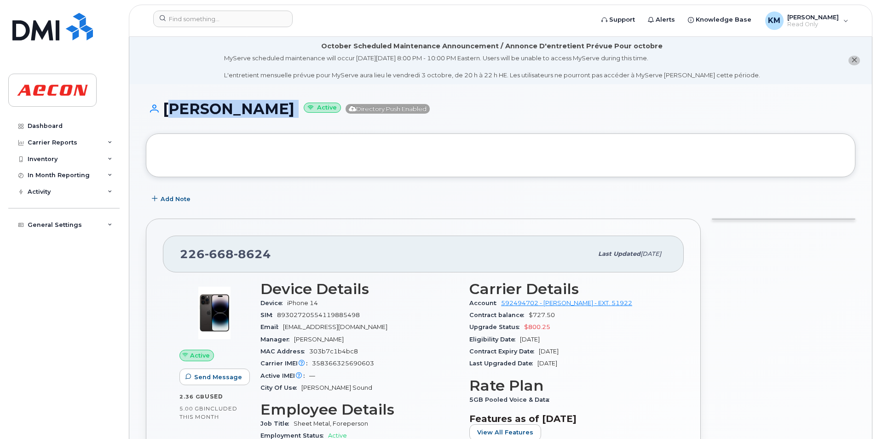
drag, startPoint x: 302, startPoint y: 109, endPoint x: 163, endPoint y: 111, distance: 138.6
click at [163, 111] on h1 "[PERSON_NAME] Active Directory Push Enabled" at bounding box center [501, 109] width 710 height 16
copy h1 "[PERSON_NAME]"
click at [176, 110] on h1 "[PERSON_NAME] Active Directory Push Enabled" at bounding box center [501, 109] width 710 height 16
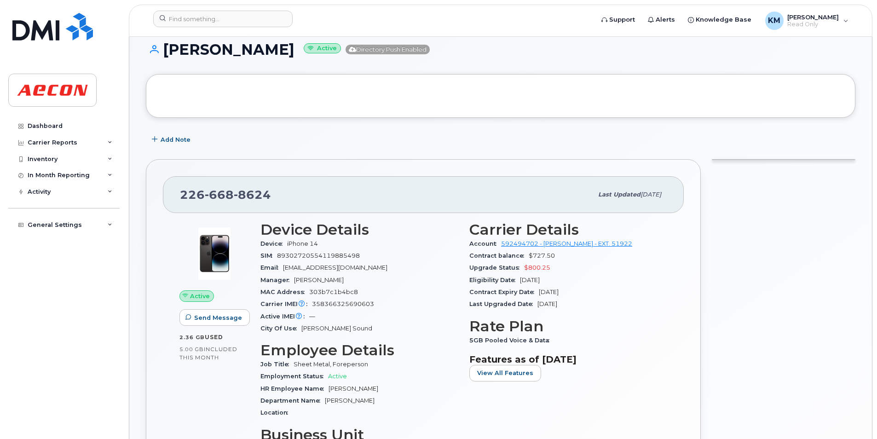
scroll to position [322, 0]
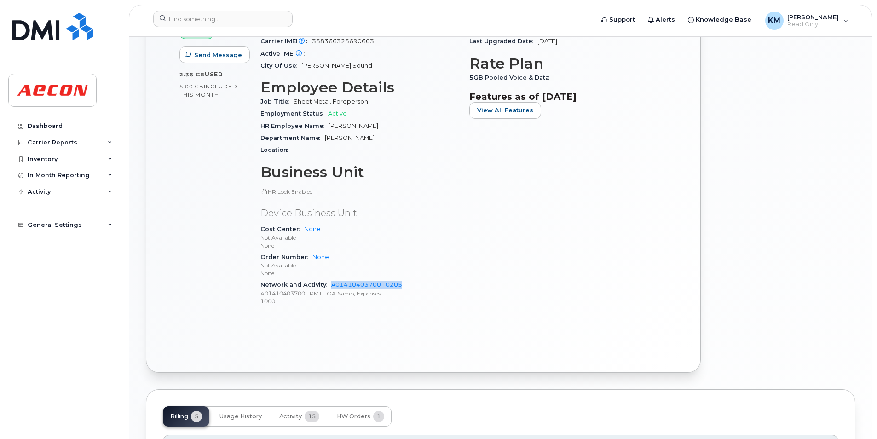
drag, startPoint x: 416, startPoint y: 284, endPoint x: 331, endPoint y: 284, distance: 85.2
click at [331, 284] on div "Network and Activity A01410403700--0205 A01410403700--PMT LOA &amp; Expenses 10…" at bounding box center [360, 293] width 198 height 28
copy link "A01410403700--0205"
click at [532, 278] on div "Carrier Details Account 592494702 - Rogers - EXT. 51922 Contract balance $727.5…" at bounding box center [568, 136] width 209 height 367
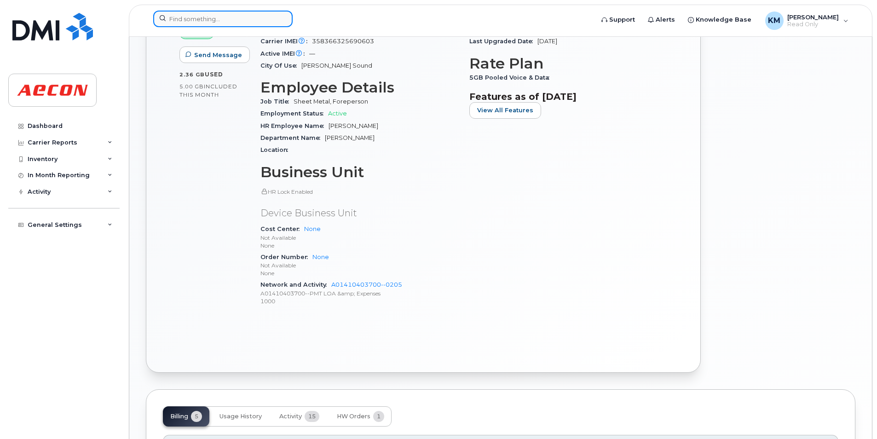
click at [286, 19] on div at bounding box center [222, 19] width 139 height 17
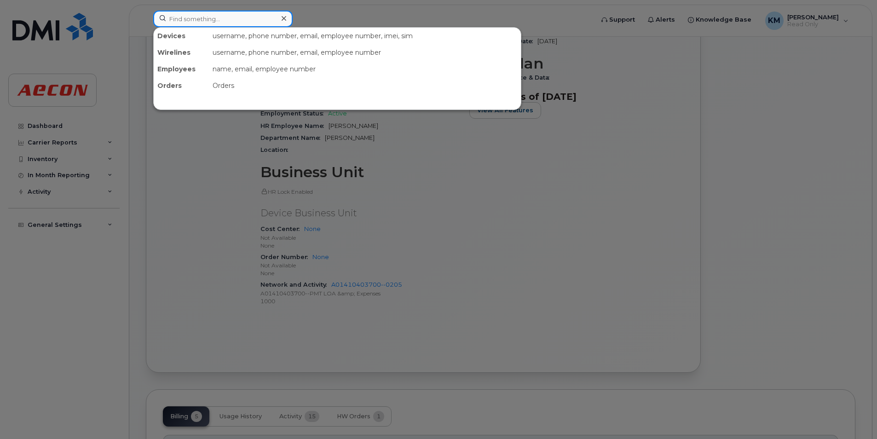
paste input "2266688801"
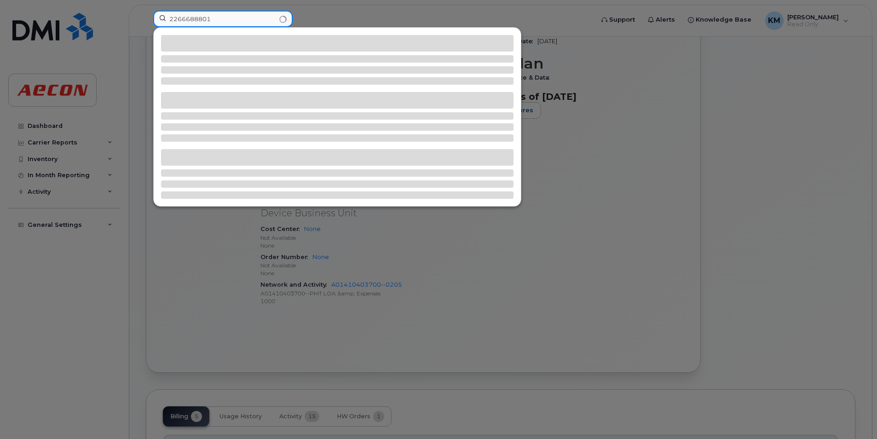
type input "2266688801"
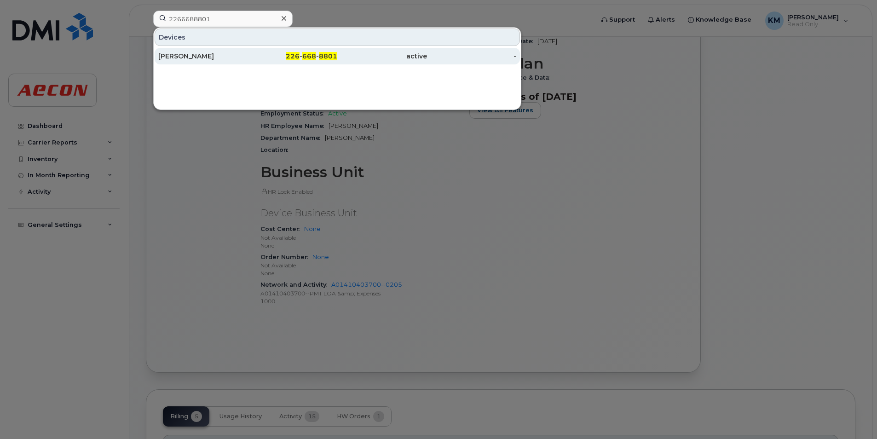
click at [247, 52] on div "ADAM BUSH" at bounding box center [203, 56] width 90 height 9
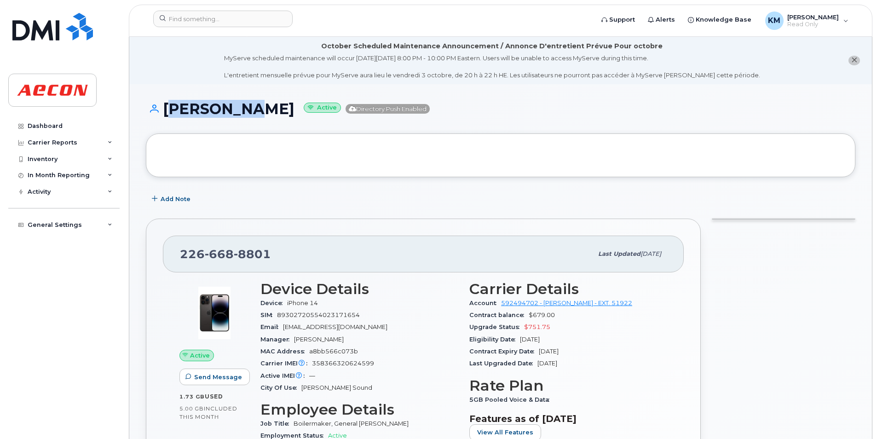
drag, startPoint x: 266, startPoint y: 124, endPoint x: 165, endPoint y: 119, distance: 100.9
click at [165, 119] on div "ADAM BUSH Active Directory Push Enabled" at bounding box center [501, 117] width 710 height 33
copy h1 "ADAM BUSH"
click at [217, 114] on h1 "ADAM BUSH Active Directory Push Enabled" at bounding box center [501, 109] width 710 height 16
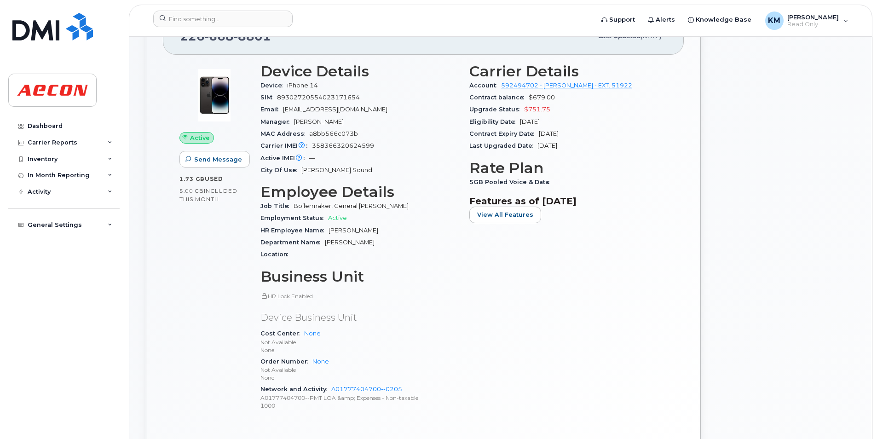
scroll to position [230, 0]
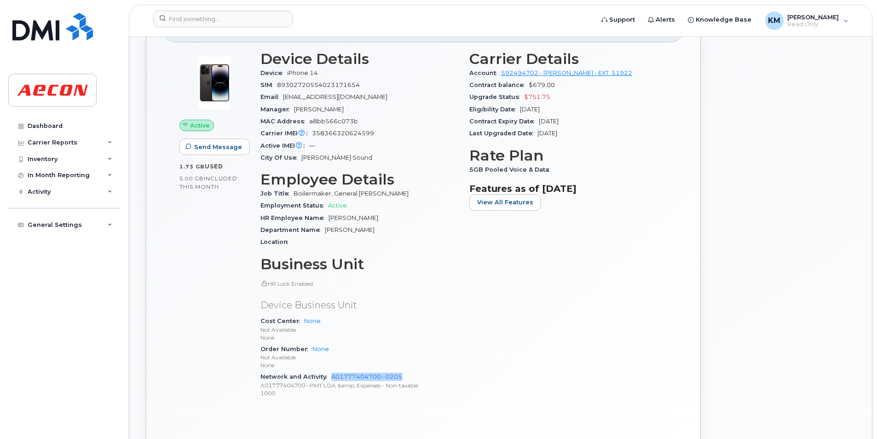
drag, startPoint x: 421, startPoint y: 379, endPoint x: 331, endPoint y: 381, distance: 90.2
click at [331, 381] on div "Network and Activity A01777404700--0205 A01777404700--PMT LOA &amp; Expenses - …" at bounding box center [360, 385] width 198 height 28
copy link "A01777404700--0205"
click at [449, 319] on div "Cost Center None Not Available None" at bounding box center [360, 329] width 198 height 28
click at [261, 16] on header "Support Alerts Knowledge Base KM Kezia Mathew Read Only English Français Adjust…" at bounding box center [501, 21] width 744 height 32
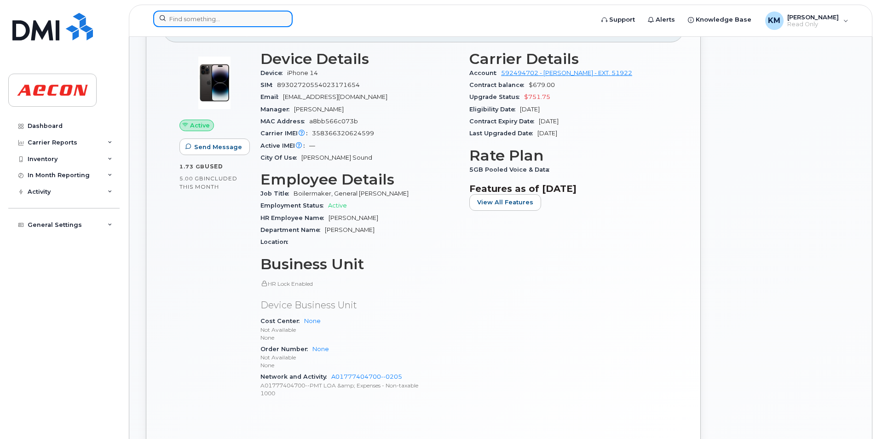
click at [261, 16] on input at bounding box center [222, 19] width 139 height 17
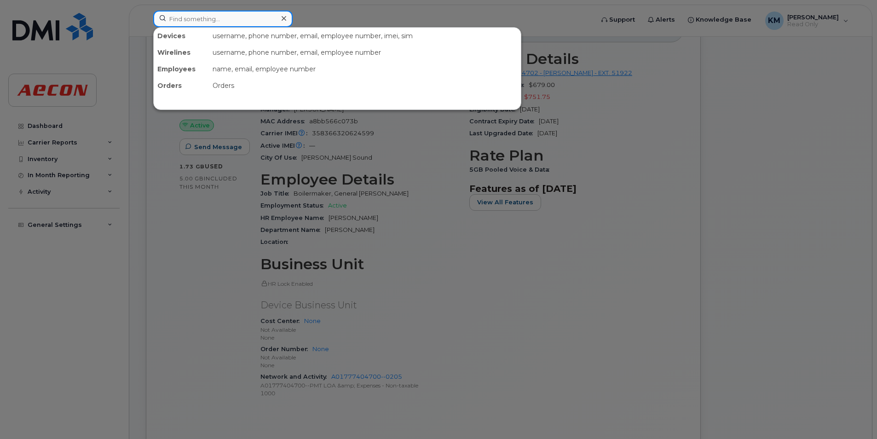
paste input "2266688947"
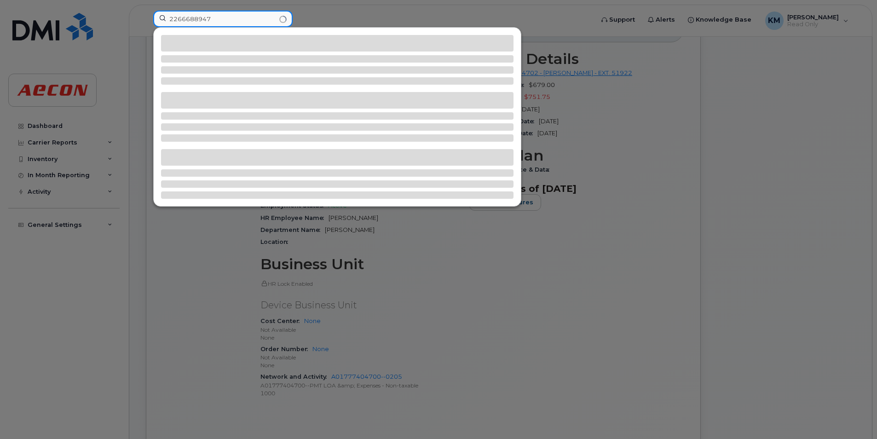
type input "2266688947"
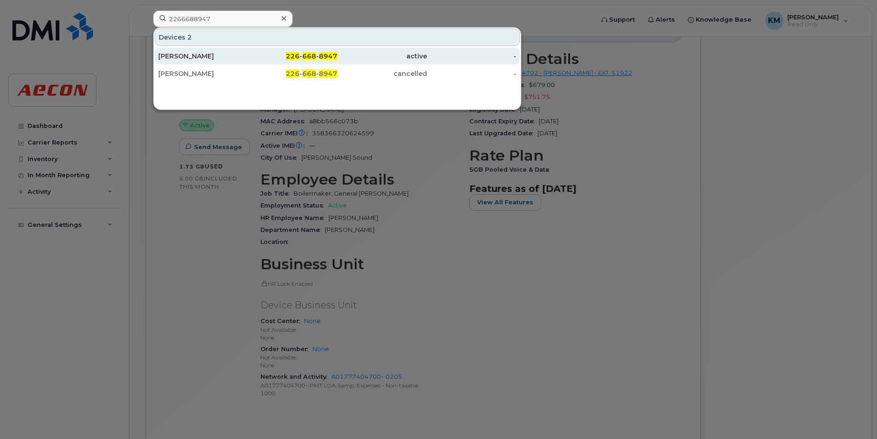
click at [290, 57] on span "226" at bounding box center [293, 56] width 14 height 8
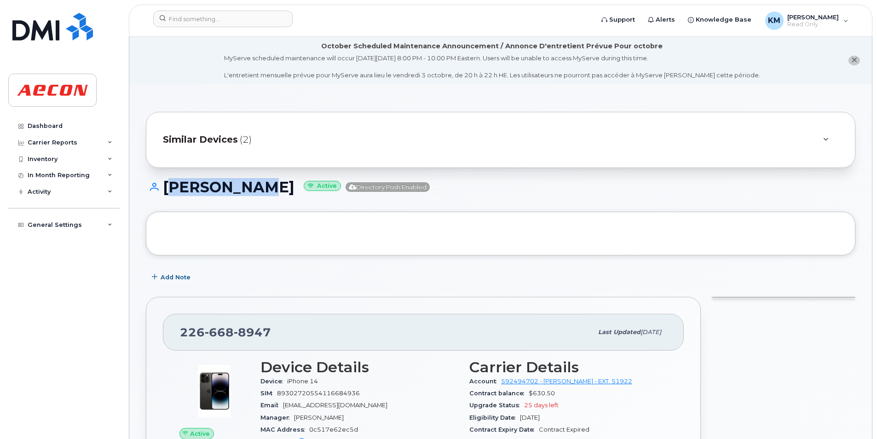
drag, startPoint x: 261, startPoint y: 186, endPoint x: 157, endPoint y: 176, distance: 104.5
copy h1 "[PERSON_NAME]"
click at [257, 193] on h1 "[PERSON_NAME] Active Directory Push Enabled" at bounding box center [501, 187] width 710 height 16
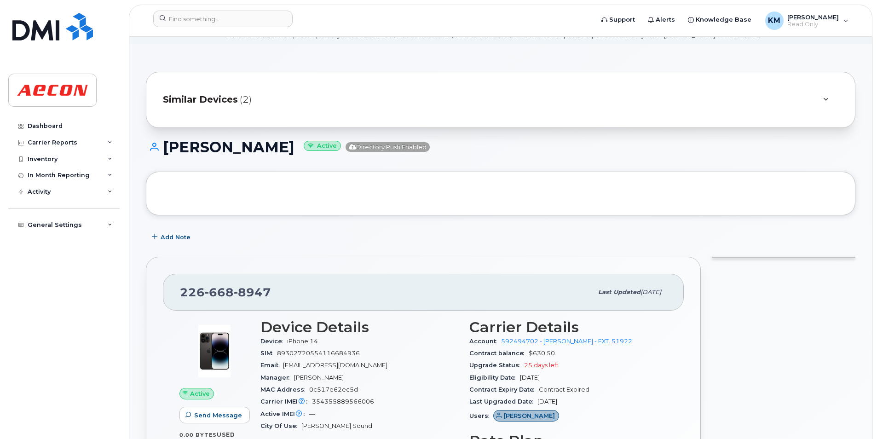
scroll to position [92, 0]
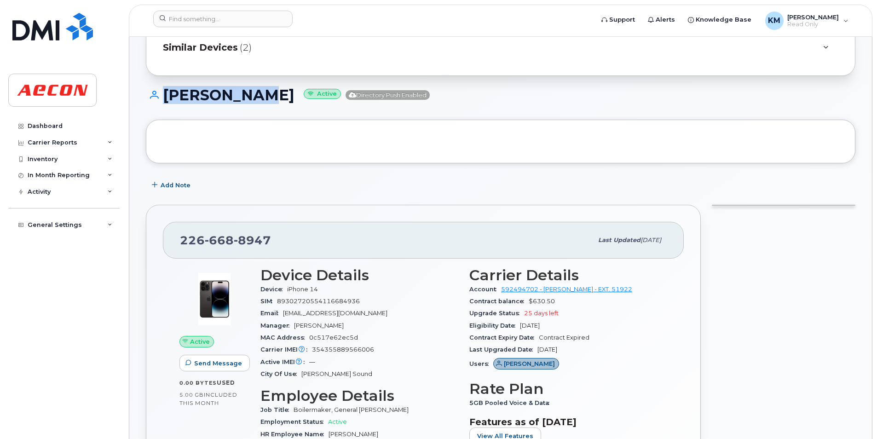
drag, startPoint x: 264, startPoint y: 99, endPoint x: 160, endPoint y: 99, distance: 104.0
click at [160, 99] on h1 "[PERSON_NAME] Active Directory Push Enabled" at bounding box center [501, 95] width 710 height 16
copy h1 "[PERSON_NAME]"
click at [195, 99] on h1 "PAUL BARTH Active Directory Push Enabled" at bounding box center [501, 95] width 710 height 16
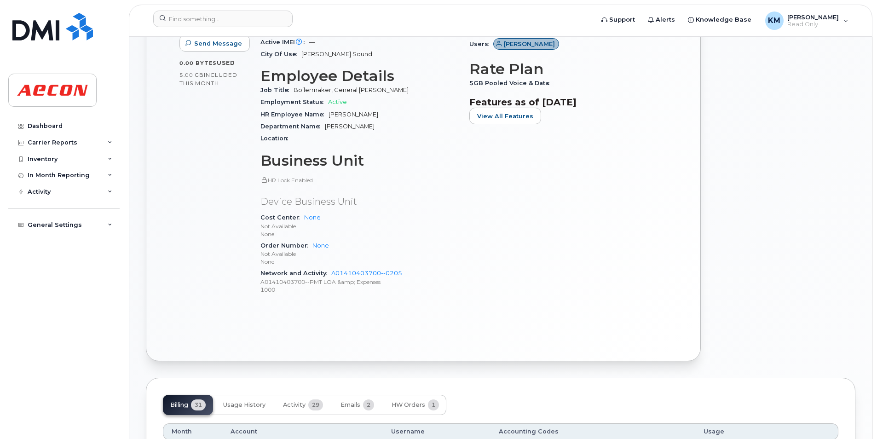
scroll to position [414, 0]
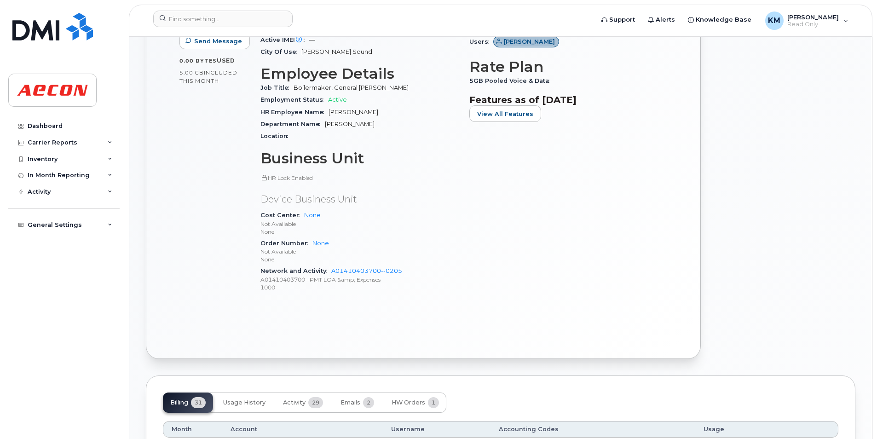
click at [455, 296] on div "Device Details Device iPhone 14 SIM 89302720554116684936 Email JLUCAN@AECON.COM…" at bounding box center [359, 122] width 209 height 367
drag, startPoint x: 409, startPoint y: 270, endPoint x: 331, endPoint y: 272, distance: 77.4
click at [331, 272] on div "Network and Activity A01410403700--0205 A01410403700--PMT LOA &amp; Expenses 10…" at bounding box center [360, 279] width 198 height 28
copy link "A01410403700--0205"
click at [383, 298] on div "Device Details Device iPhone 14 SIM 89302720554116684936 Email JLUCAN@AECON.COM…" at bounding box center [359, 122] width 209 height 367
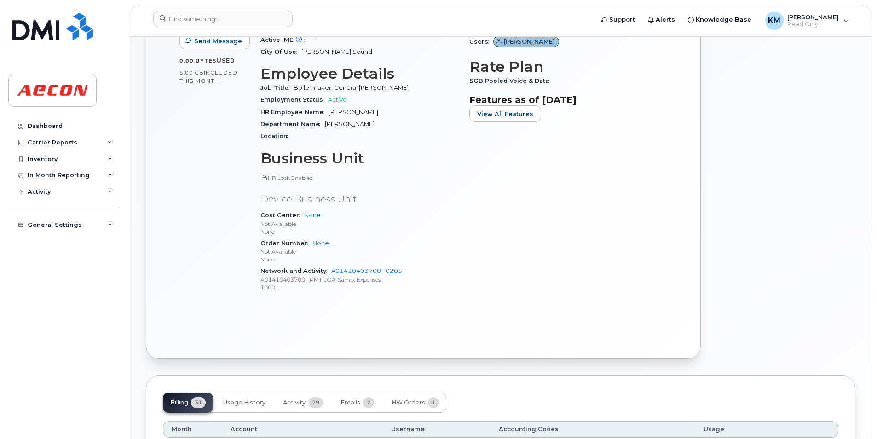
drag, startPoint x: 286, startPoint y: 330, endPoint x: 302, endPoint y: 312, distance: 24.1
click at [288, 329] on div "Active Send Message 0.00 Bytes  used 5.00 GB  included this month Device Detail…" at bounding box center [423, 139] width 521 height 406
drag, startPoint x: 406, startPoint y: 267, endPoint x: 331, endPoint y: 273, distance: 74.4
click at [331, 273] on div "Network and Activity A01410403700--0205 A01410403700--PMT LOA &amp; Expenses 10…" at bounding box center [360, 279] width 198 height 28
copy link "A01410403700--0205"
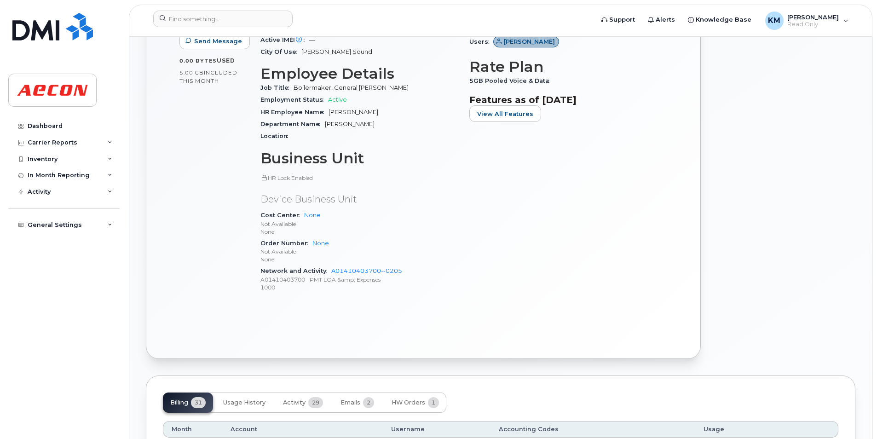
click at [344, 289] on p "1000" at bounding box center [360, 288] width 198 height 8
click at [277, 17] on input at bounding box center [222, 19] width 139 height 17
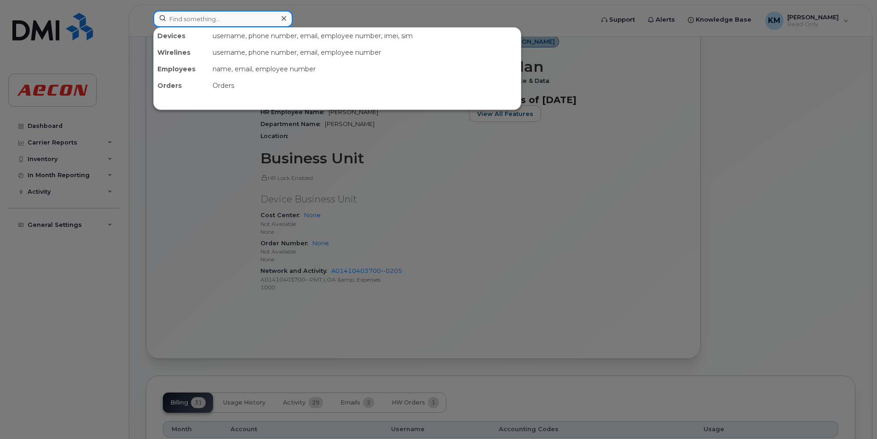
paste input "2267501446"
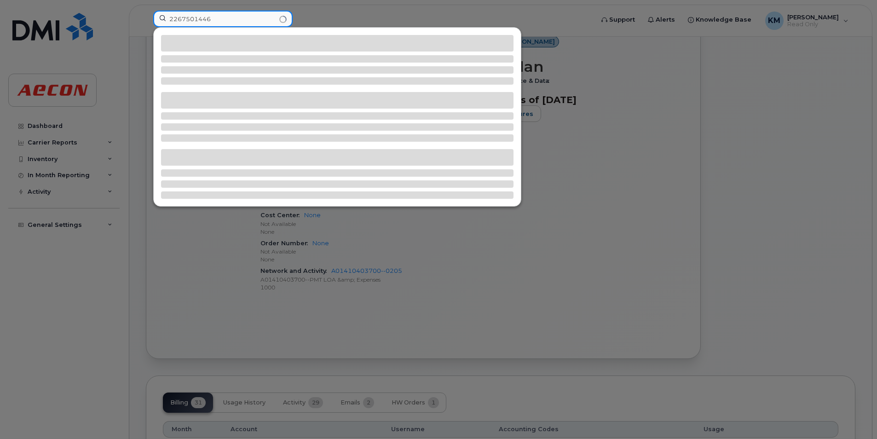
type input "2267501446"
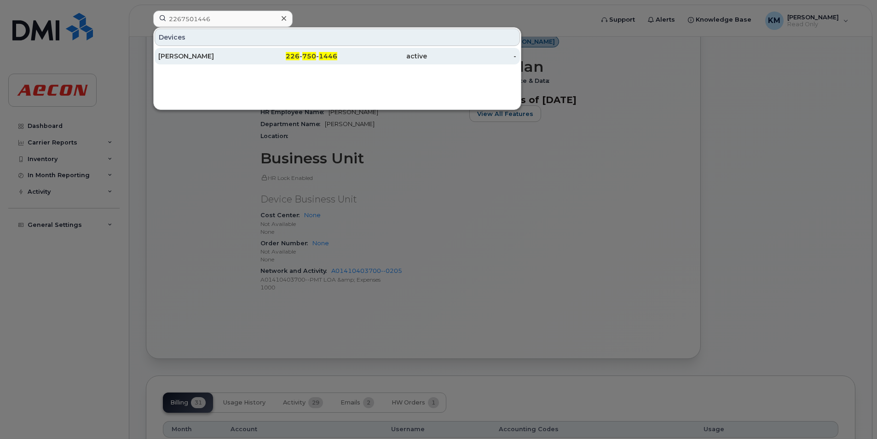
click at [226, 54] on div "Michael Kish" at bounding box center [203, 56] width 90 height 9
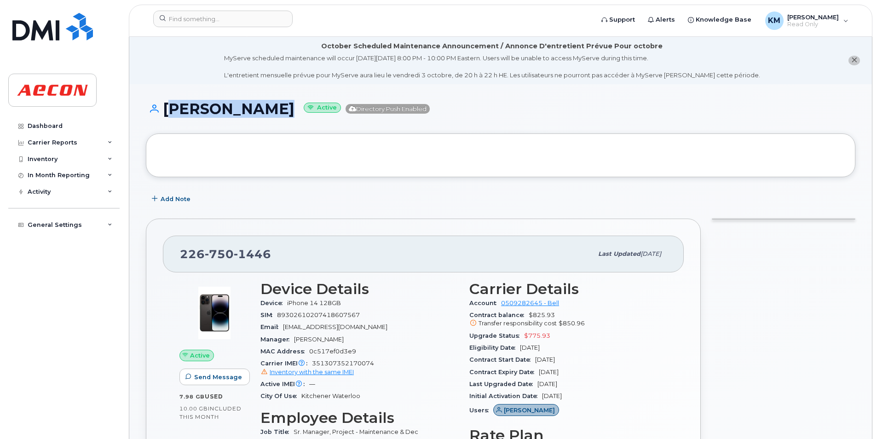
drag, startPoint x: 261, startPoint y: 116, endPoint x: 167, endPoint y: 110, distance: 94.1
click at [167, 110] on h1 "[PERSON_NAME] Active Directory Push Enabled" at bounding box center [501, 109] width 710 height 16
copy h1 "[PERSON_NAME]"
click at [184, 108] on h1 "Michael Kish Active Directory Push Enabled" at bounding box center [501, 109] width 710 height 16
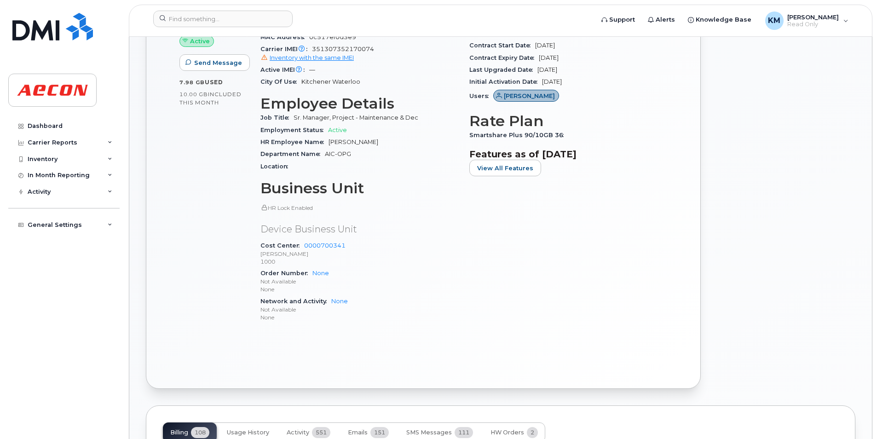
scroll to position [322, 0]
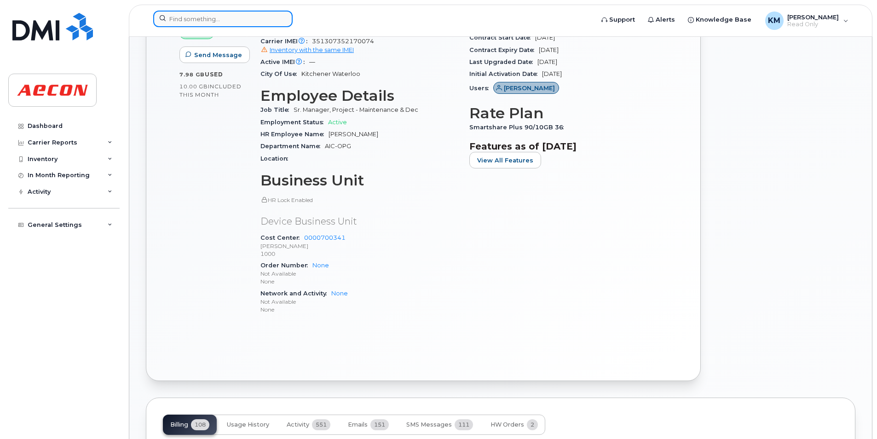
click at [225, 12] on input at bounding box center [222, 19] width 139 height 17
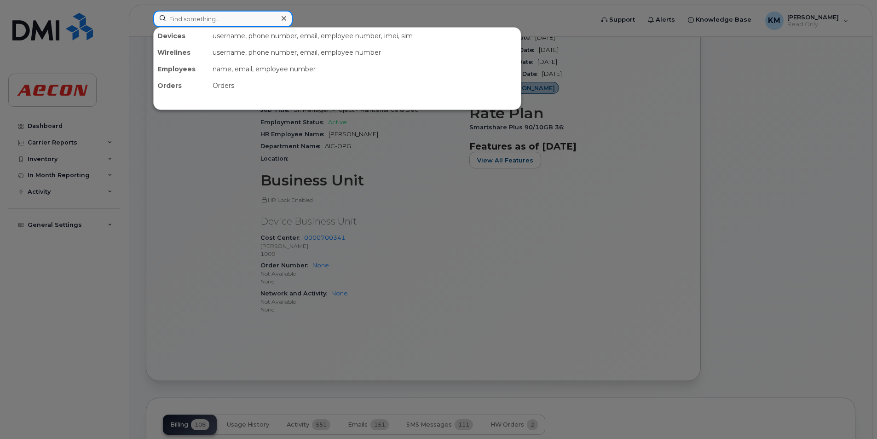
paste input "2267502444"
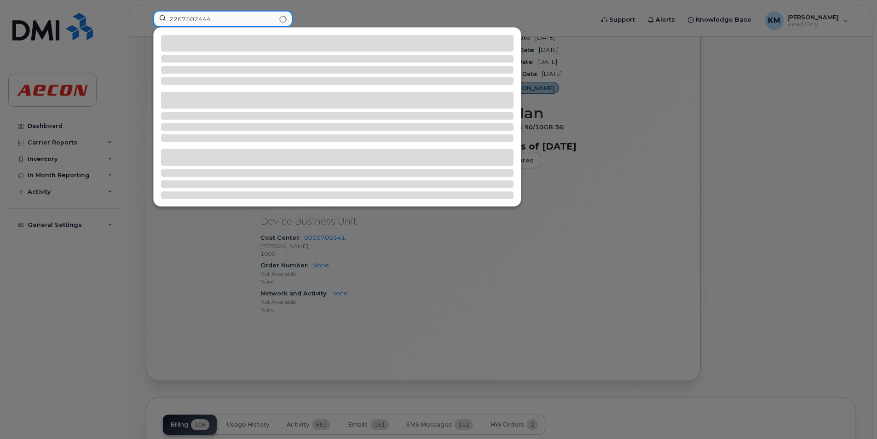
type input "2267502444"
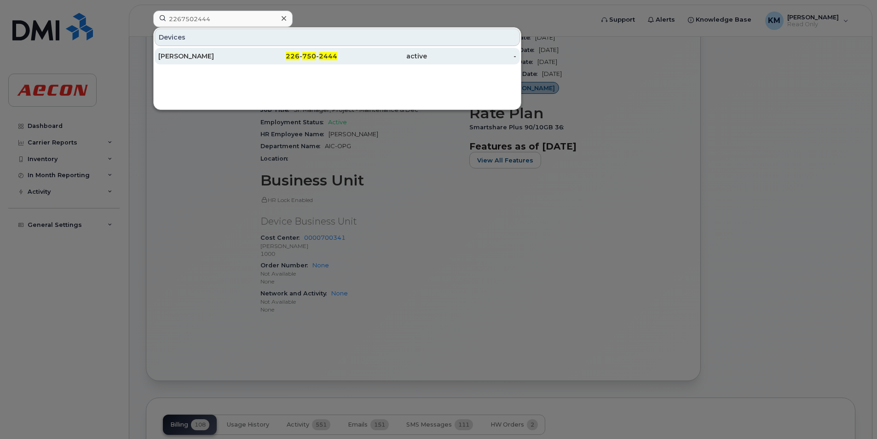
drag, startPoint x: 247, startPoint y: 43, endPoint x: 250, endPoint y: 52, distance: 9.3
click at [250, 52] on div "226 - 750 - 2444" at bounding box center [293, 56] width 90 height 9
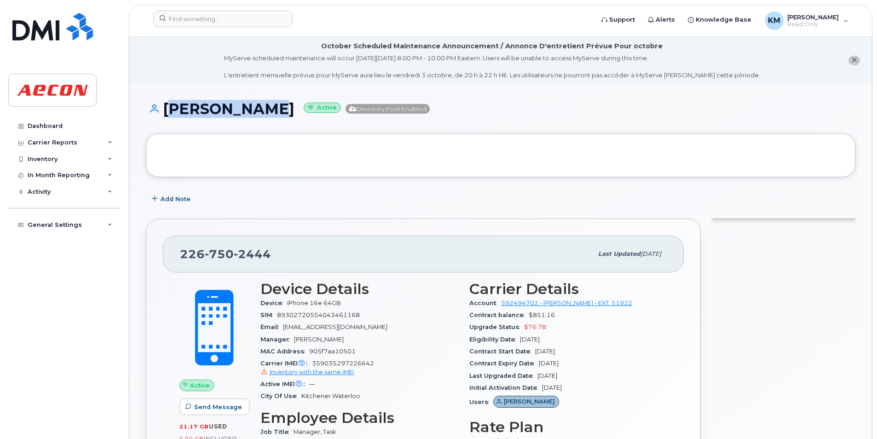
drag, startPoint x: 277, startPoint y: 114, endPoint x: 166, endPoint y: 109, distance: 110.6
click at [166, 109] on h1 "[PERSON_NAME] Active Directory Push Enabled" at bounding box center [501, 109] width 710 height 16
copy h1 "[PERSON_NAME]"
click at [188, 110] on h1 "[PERSON_NAME] Active Directory Push Enabled" at bounding box center [501, 109] width 710 height 16
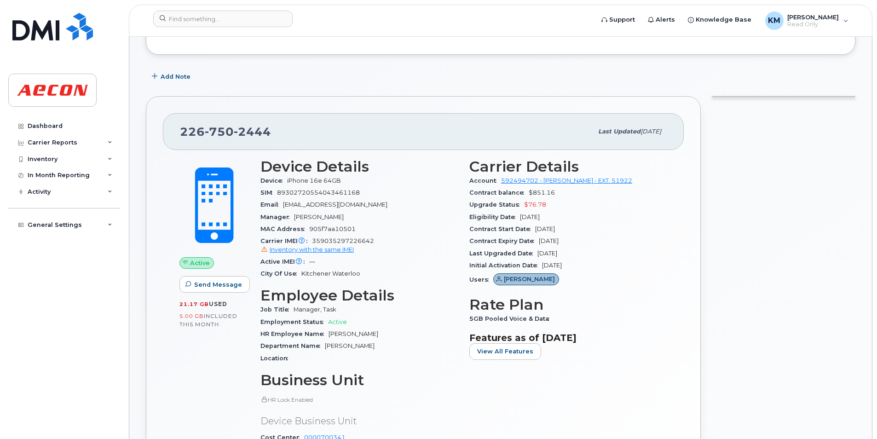
scroll to position [230, 0]
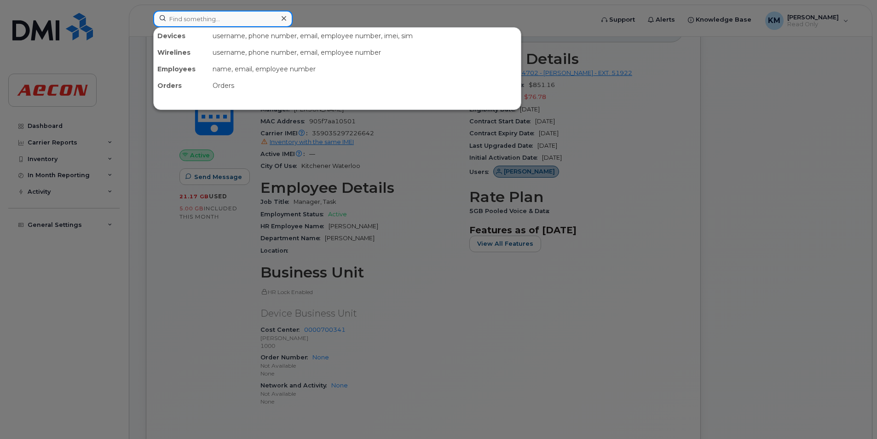
click at [273, 24] on input at bounding box center [222, 19] width 139 height 17
paste input "2269740071"
type input "2269740071"
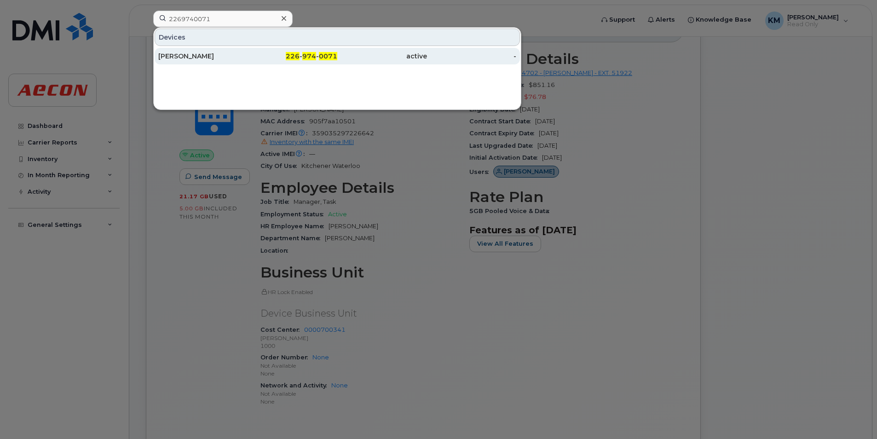
click at [299, 52] on span "226" at bounding box center [293, 56] width 14 height 8
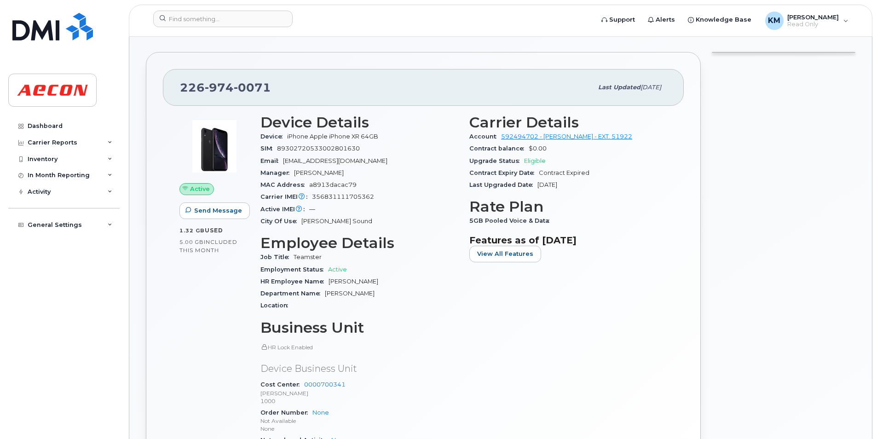
scroll to position [138, 0]
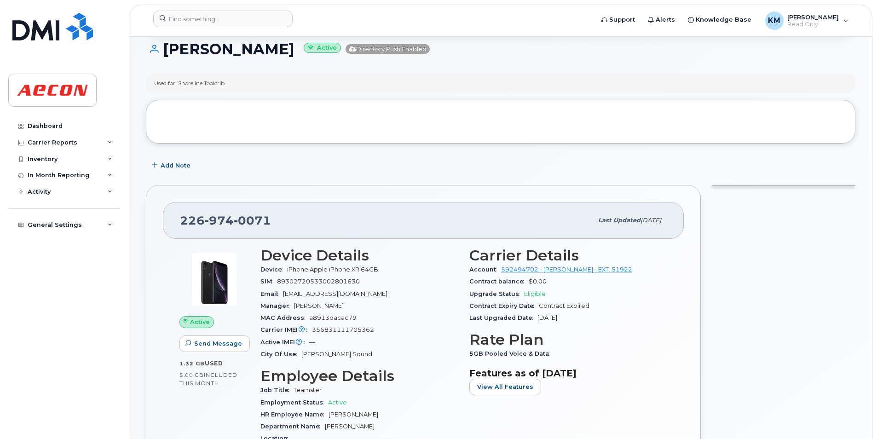
drag, startPoint x: 307, startPoint y: 51, endPoint x: 168, endPoint y: 50, distance: 139.0
click at [168, 50] on h1 "MICHAEL BRANDT Active Directory Push Enabled" at bounding box center [501, 49] width 710 height 16
copy h1 "MICHAEL BRANDT"
click at [187, 53] on h1 "MICHAEL BRANDT Active Directory Push Enabled" at bounding box center [501, 49] width 710 height 16
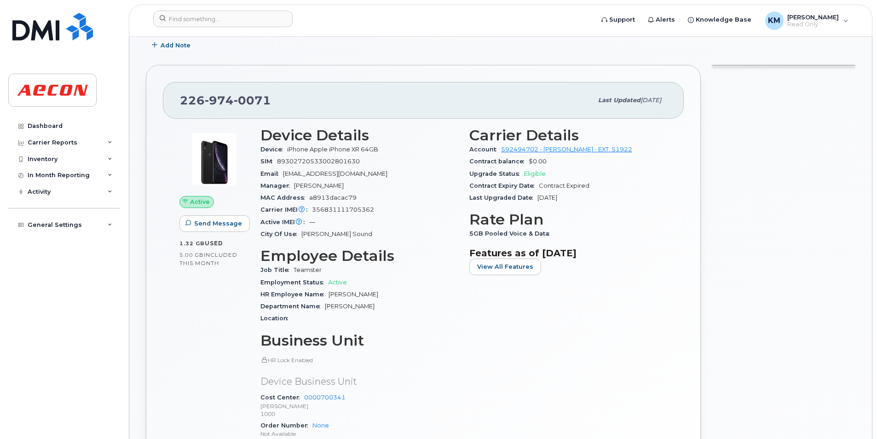
scroll to position [414, 0]
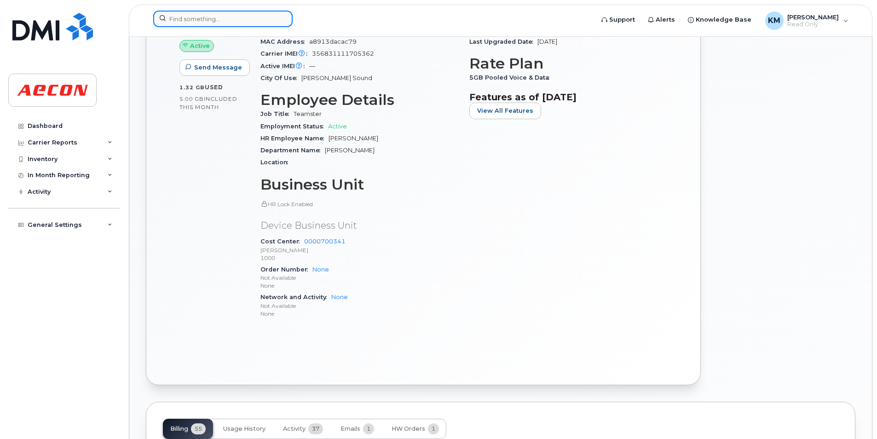
click at [203, 12] on input at bounding box center [222, 19] width 139 height 17
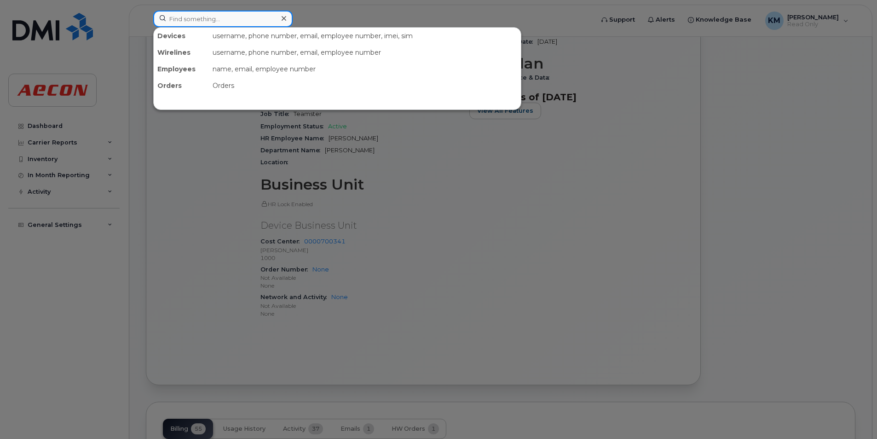
paste input "2269740264"
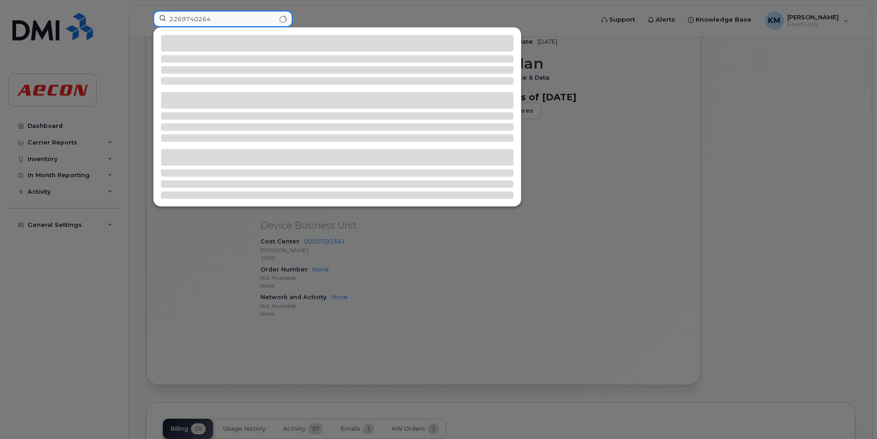
type input "2269740264"
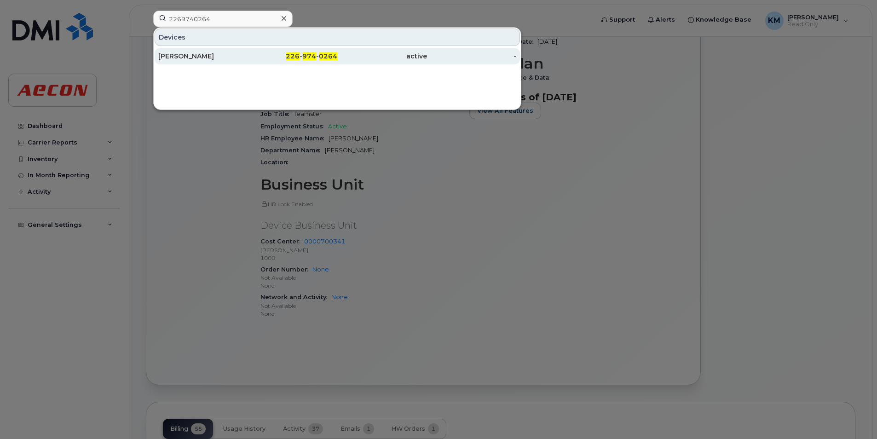
click at [249, 63] on div "226 - 974 - 0264" at bounding box center [293, 56] width 90 height 17
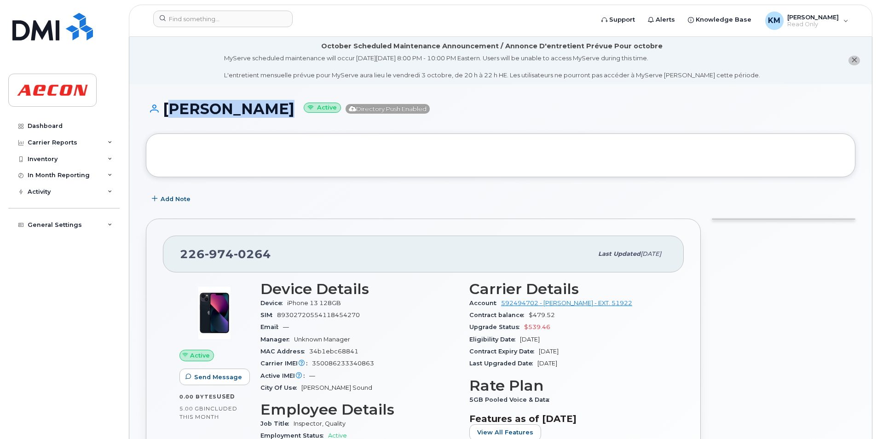
drag, startPoint x: 289, startPoint y: 110, endPoint x: 167, endPoint y: 124, distance: 122.8
click at [167, 124] on div "[PERSON_NAME] Active Directory Push Enabled" at bounding box center [501, 117] width 710 height 33
copy h1 "[PERSON_NAME]"
click at [195, 109] on h1 "[PERSON_NAME] Active Directory Push Enabled" at bounding box center [501, 109] width 710 height 16
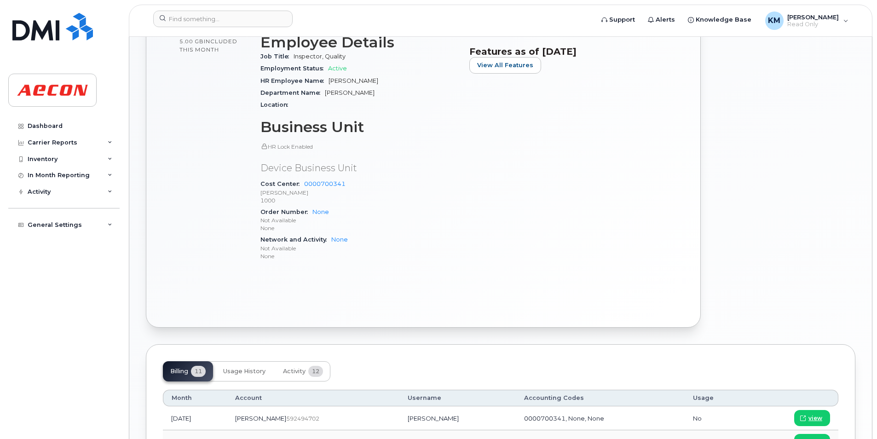
scroll to position [368, 0]
drag, startPoint x: 450, startPoint y: 96, endPoint x: 424, endPoint y: 81, distance: 29.8
click at [449, 96] on div "Department Name [PERSON_NAME]" at bounding box center [360, 92] width 198 height 12
click at [238, 10] on header "Support Alerts Knowledge Base KM [PERSON_NAME] Read Only English Français Adjus…" at bounding box center [501, 21] width 744 height 32
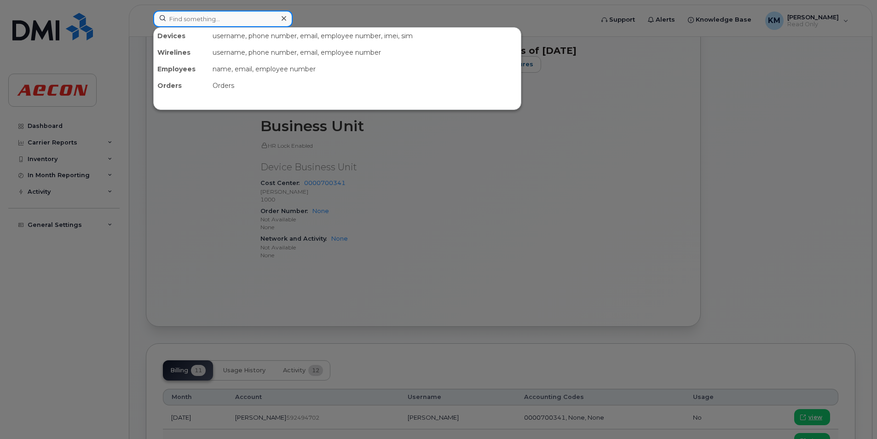
click at [238, 15] on input at bounding box center [222, 19] width 139 height 17
paste input "2269740398"
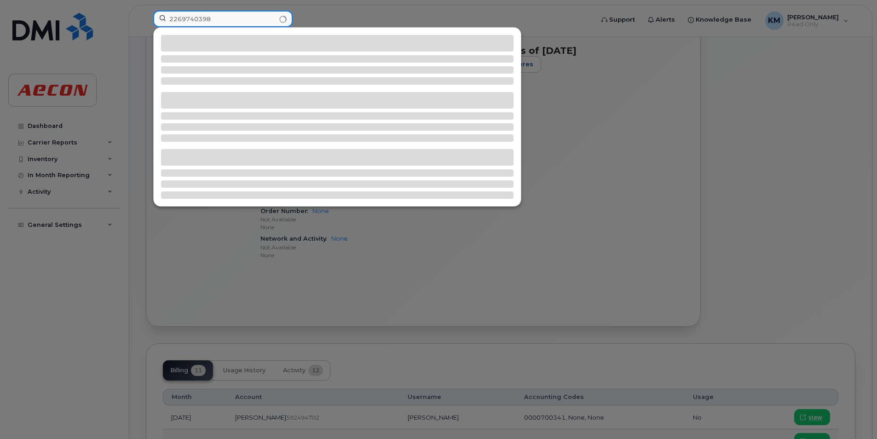
type input "2269740398"
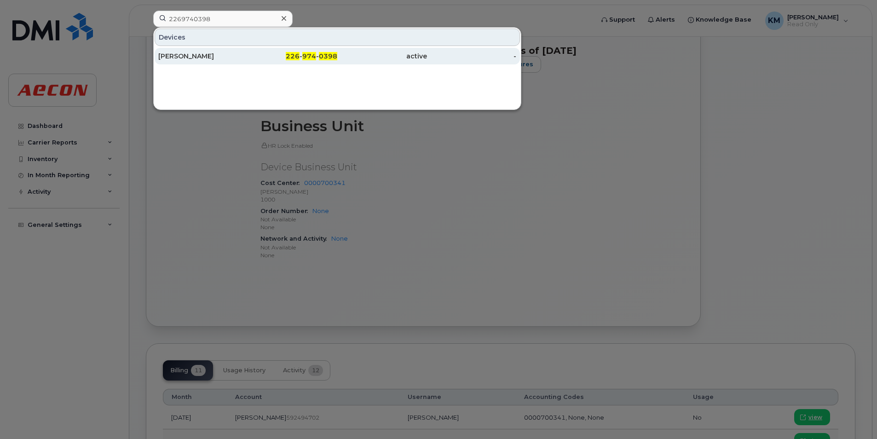
click at [273, 53] on div "226 - 974 - 0398" at bounding box center [293, 56] width 90 height 9
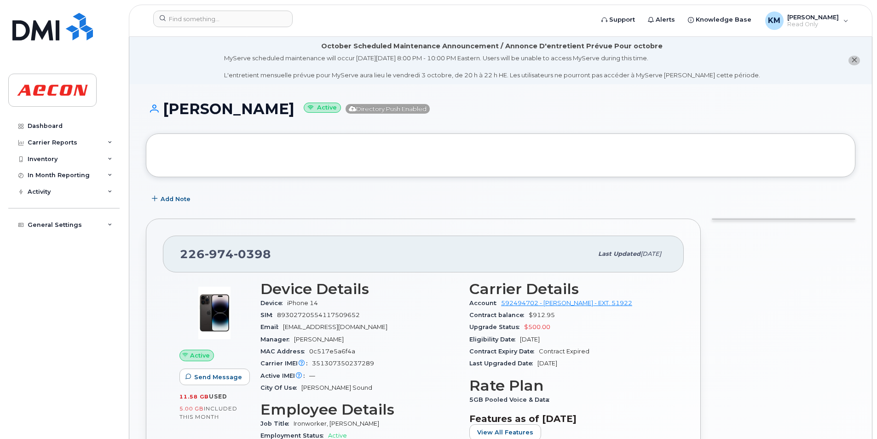
drag, startPoint x: 280, startPoint y: 105, endPoint x: 165, endPoint y: 113, distance: 115.3
click at [165, 113] on h1 "[PERSON_NAME] Active Directory Push Enabled" at bounding box center [501, 109] width 710 height 16
copy h1 "[PERSON_NAME]"
click at [181, 108] on h1 "[PERSON_NAME] Active Directory Push Enabled" at bounding box center [501, 109] width 710 height 16
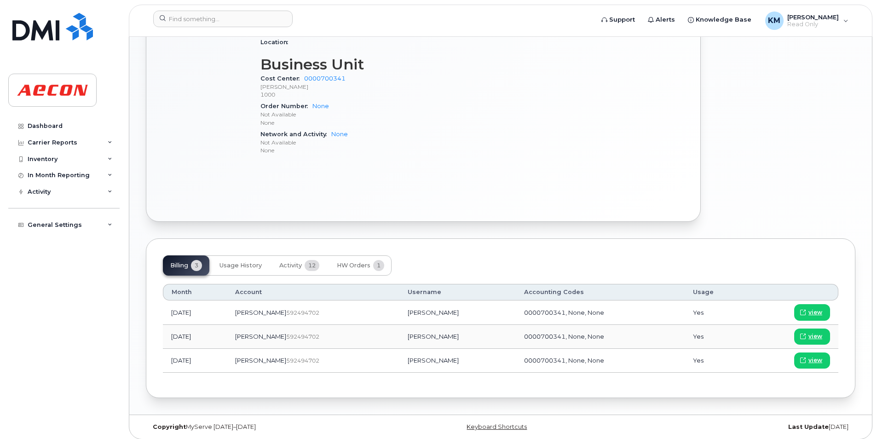
scroll to position [435, 0]
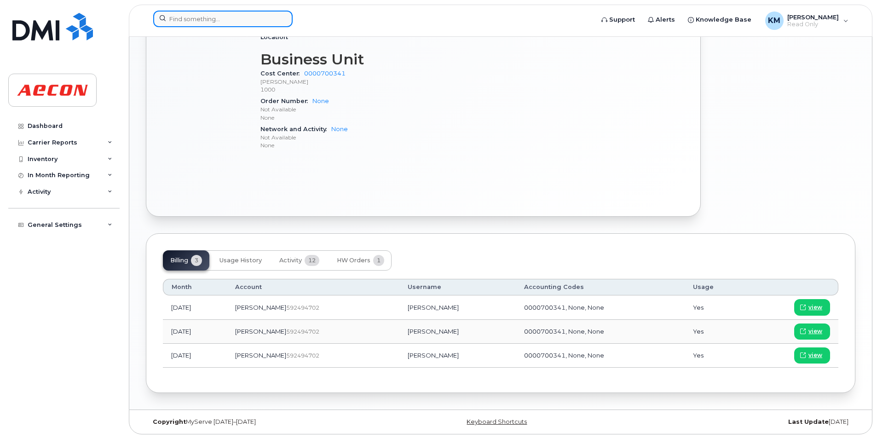
click at [273, 14] on input at bounding box center [222, 19] width 139 height 17
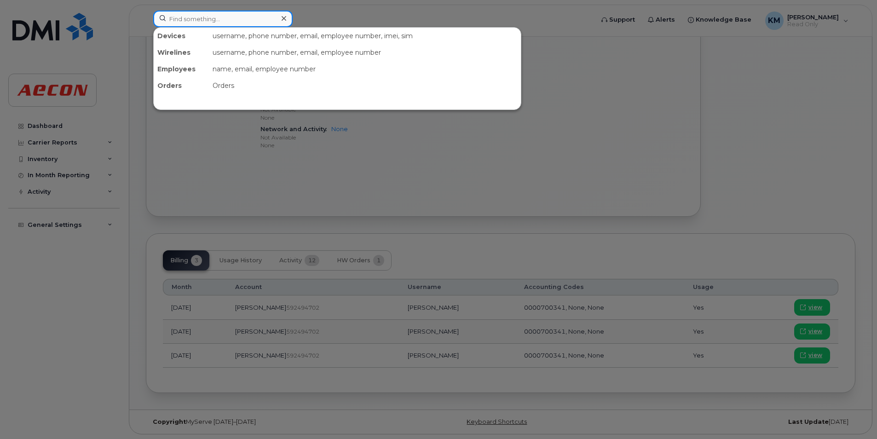
paste input "2269740413"
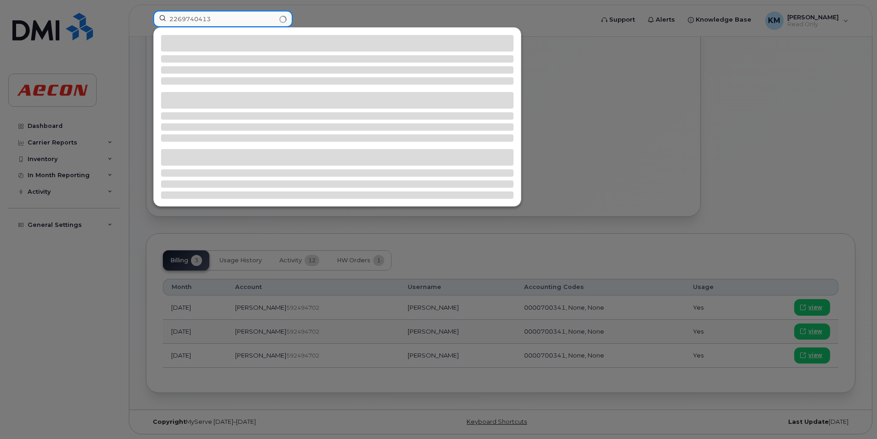
type input "2269740413"
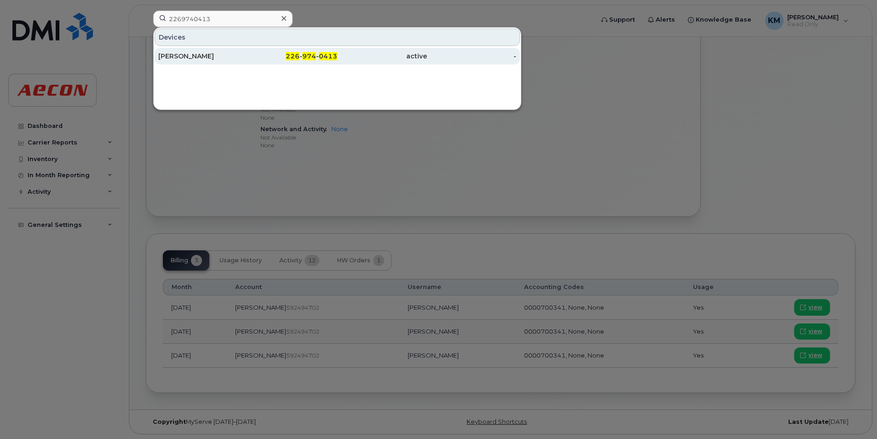
click at [278, 52] on div "226 - 974 - 0413" at bounding box center [293, 56] width 90 height 9
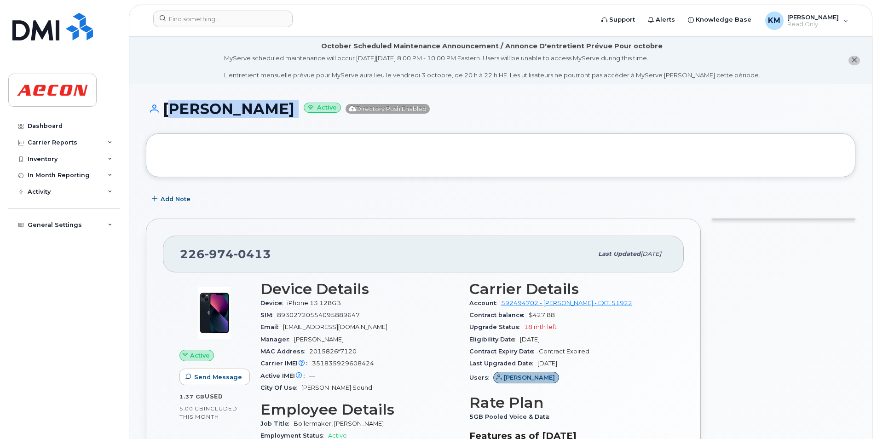
drag, startPoint x: 294, startPoint y: 116, endPoint x: 164, endPoint y: 113, distance: 130.3
click at [164, 113] on h1 "[PERSON_NAME] Active Directory Push Enabled" at bounding box center [501, 109] width 710 height 16
copy h1 "[PERSON_NAME]"
click at [209, 105] on h1 "[PERSON_NAME] Active Directory Push Enabled" at bounding box center [501, 109] width 710 height 16
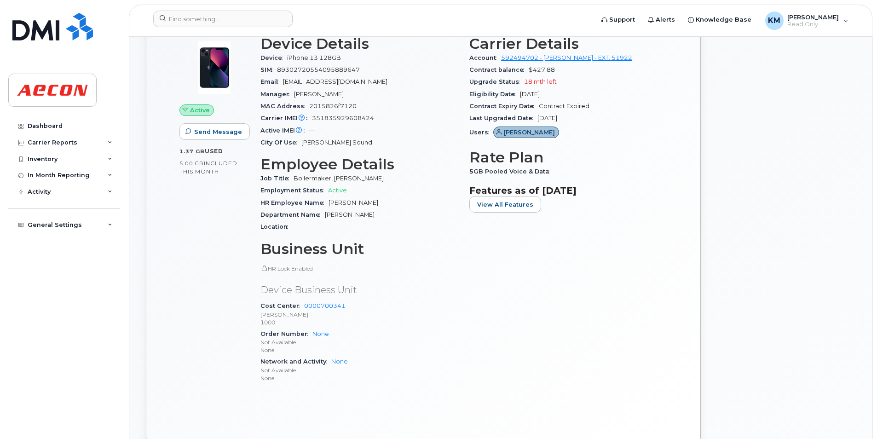
scroll to position [322, 0]
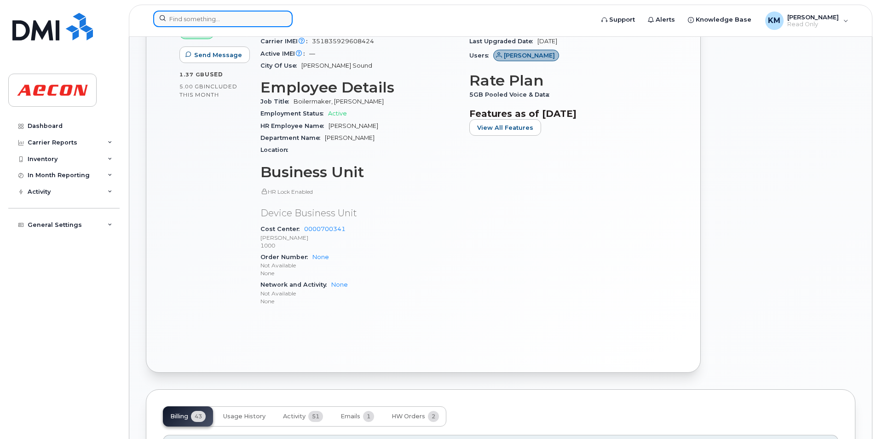
click at [222, 13] on input at bounding box center [222, 19] width 139 height 17
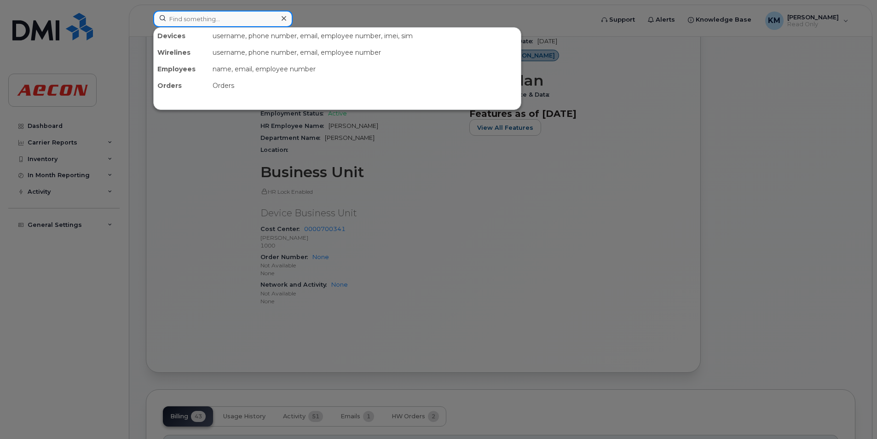
paste input "2269740542"
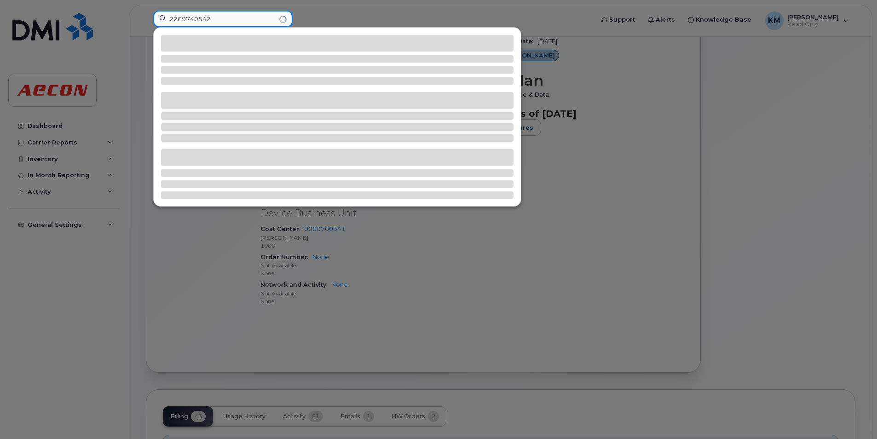
type input "2269740542"
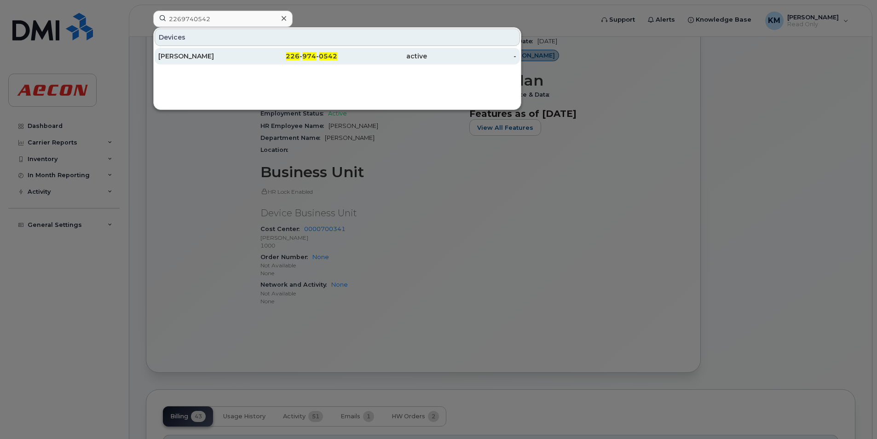
click at [244, 50] on div "[PERSON_NAME]" at bounding box center [203, 56] width 90 height 17
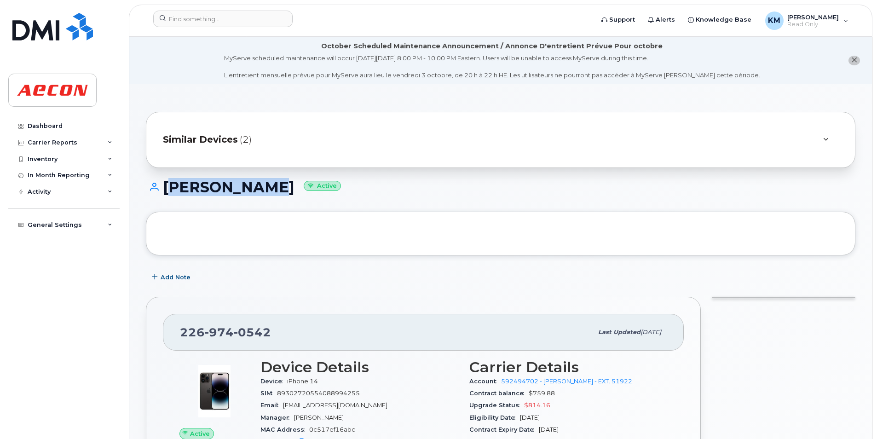
drag, startPoint x: 281, startPoint y: 191, endPoint x: 164, endPoint y: 194, distance: 116.5
click at [164, 194] on h1 "BRETT WOODS Active" at bounding box center [501, 187] width 710 height 16
copy h1 "BRETT WOODS"
click at [229, 190] on h1 "BRETT WOODS Active" at bounding box center [501, 187] width 710 height 16
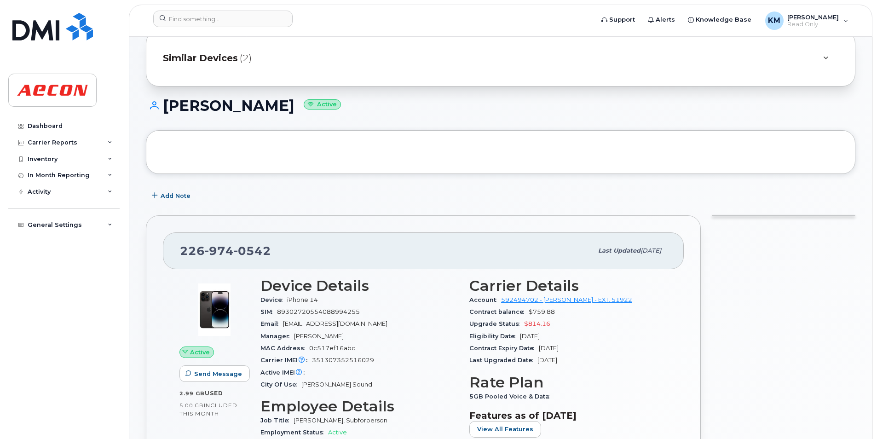
scroll to position [368, 0]
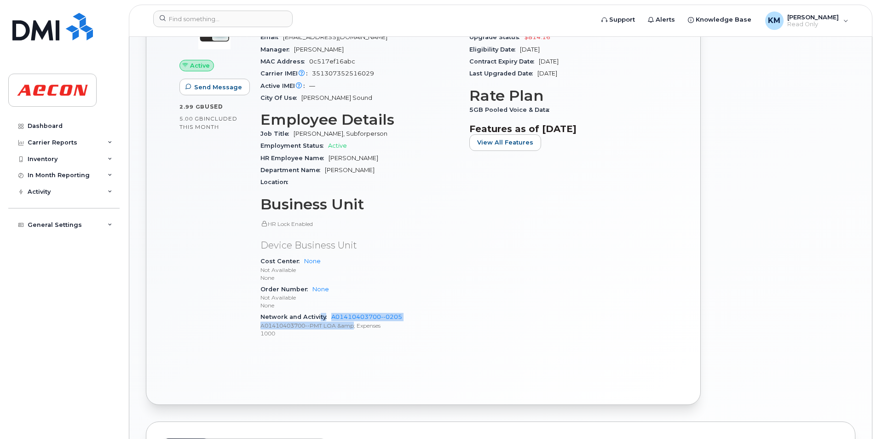
drag, startPoint x: 337, startPoint y: 321, endPoint x: 320, endPoint y: 317, distance: 17.5
click at [320, 317] on div "Network and Activity A01410403700--0205 A01410403700--PMT LOA &amp; Expenses 10…" at bounding box center [360, 325] width 198 height 28
drag, startPoint x: 320, startPoint y: 317, endPoint x: 384, endPoint y: 328, distance: 65.4
click at [384, 328] on p "A01410403700--PMT LOA &amp; Expenses" at bounding box center [360, 326] width 198 height 8
drag, startPoint x: 412, startPoint y: 315, endPoint x: 331, endPoint y: 317, distance: 81.0
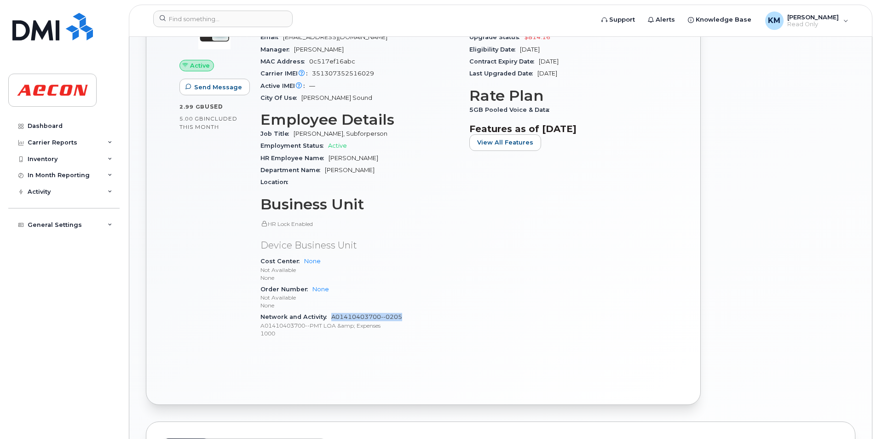
click at [331, 317] on div "Network and Activity A01410403700--0205 A01410403700--PMT LOA &amp; Expenses 10…" at bounding box center [360, 325] width 198 height 28
copy link "A01410403700--0205"
click at [342, 333] on p "1000" at bounding box center [360, 334] width 198 height 8
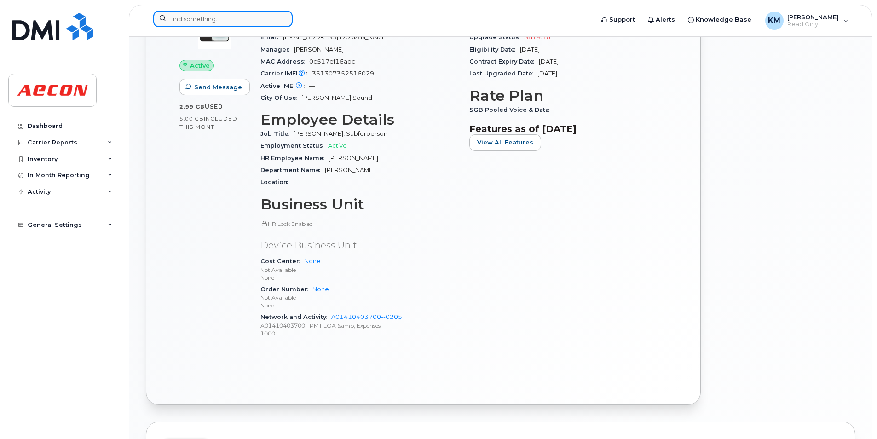
click at [265, 21] on input at bounding box center [222, 19] width 139 height 17
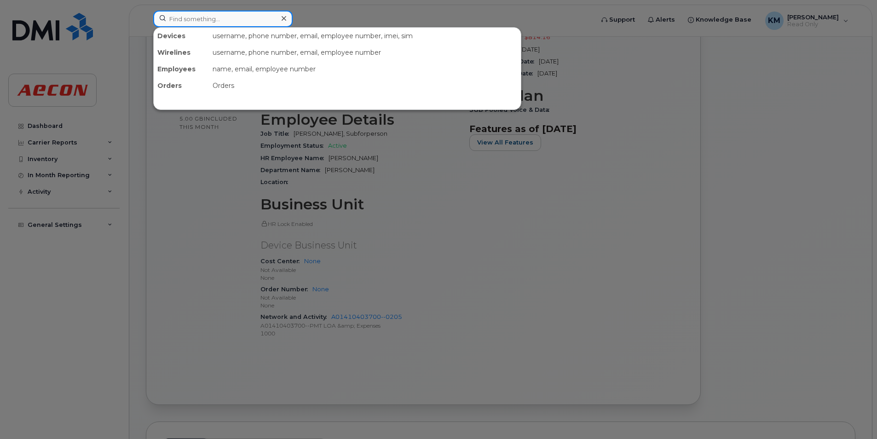
paste input "2269740568"
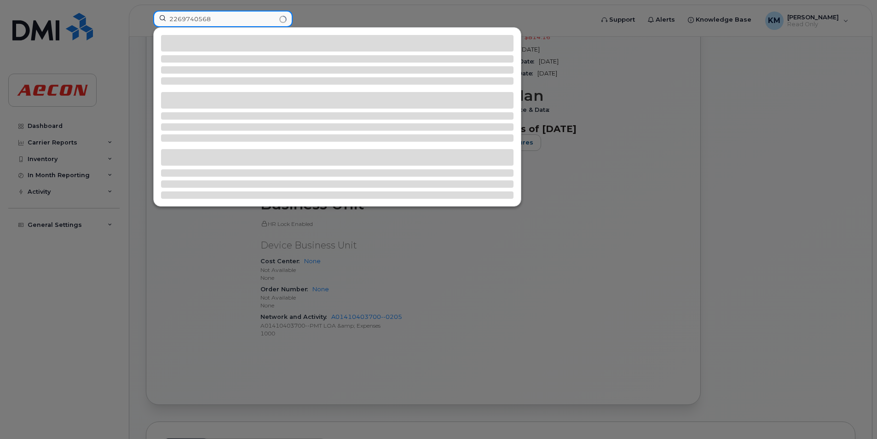
type input "2269740568"
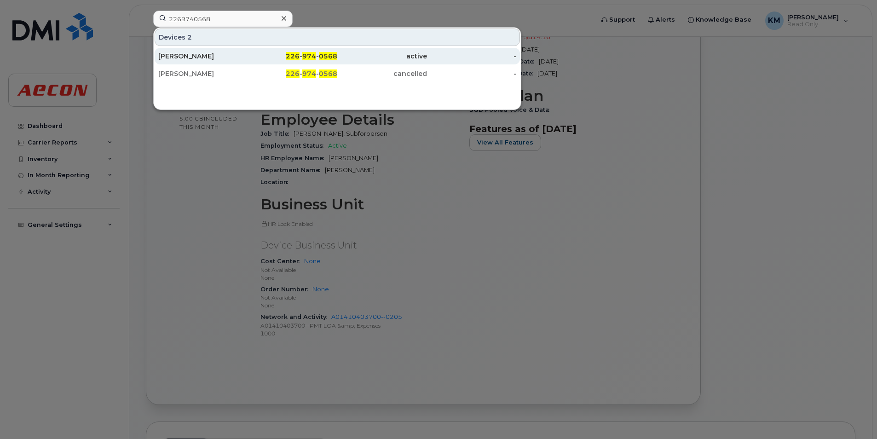
click at [224, 58] on div "[PERSON_NAME]" at bounding box center [203, 56] width 90 height 9
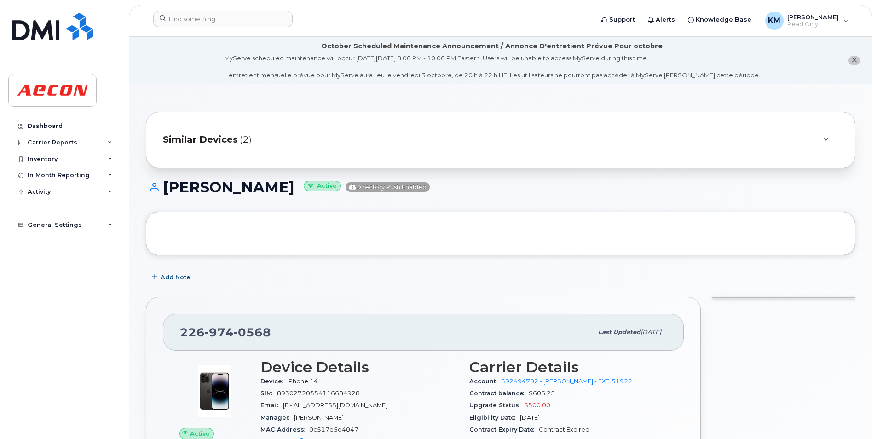
drag, startPoint x: 287, startPoint y: 191, endPoint x: 161, endPoint y: 189, distance: 125.7
click at [161, 189] on h1 "[PERSON_NAME] Active Directory Push Enabled" at bounding box center [501, 187] width 710 height 16
copy h1 "[PERSON_NAME]"
click at [204, 187] on h1 "[PERSON_NAME] Active Directory Push Enabled" at bounding box center [501, 187] width 710 height 16
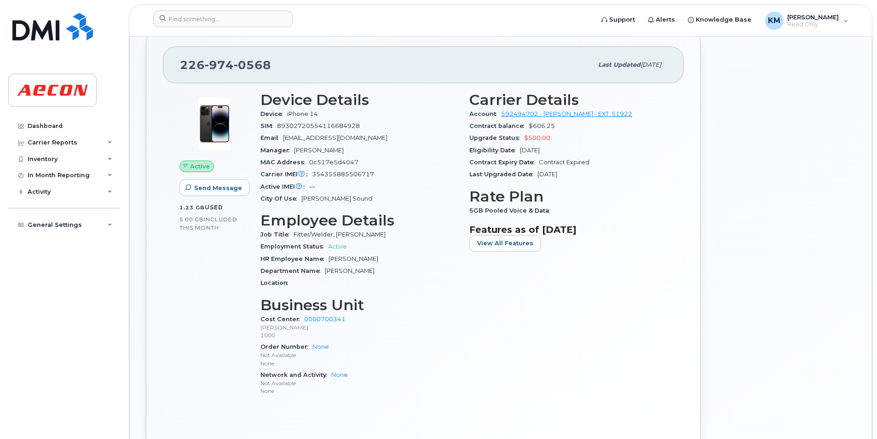
scroll to position [276, 0]
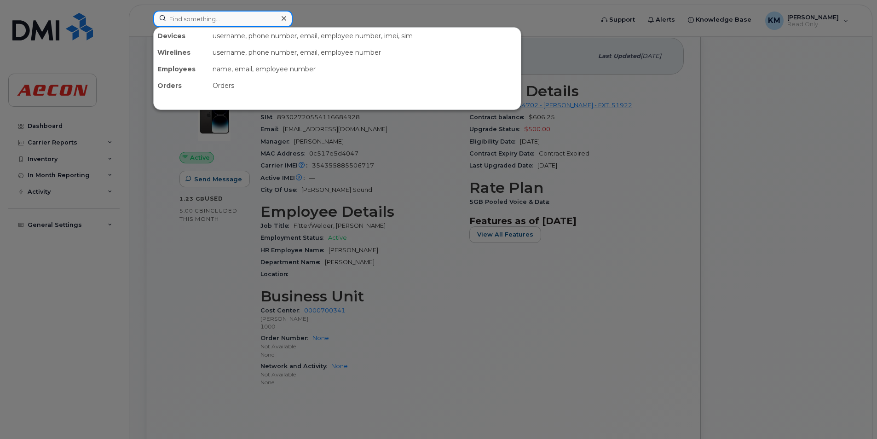
click at [245, 18] on input at bounding box center [222, 19] width 139 height 17
paste input "2269740568"
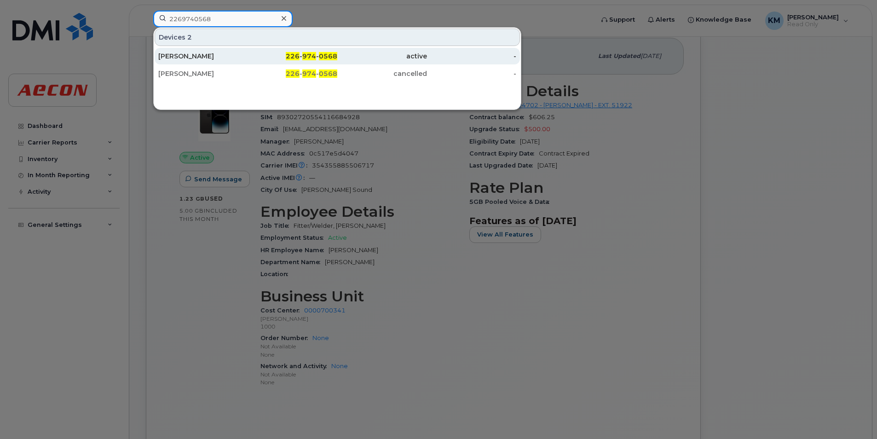
type input "2269740568"
click at [275, 58] on div "226 - 974 - 0568" at bounding box center [293, 56] width 90 height 9
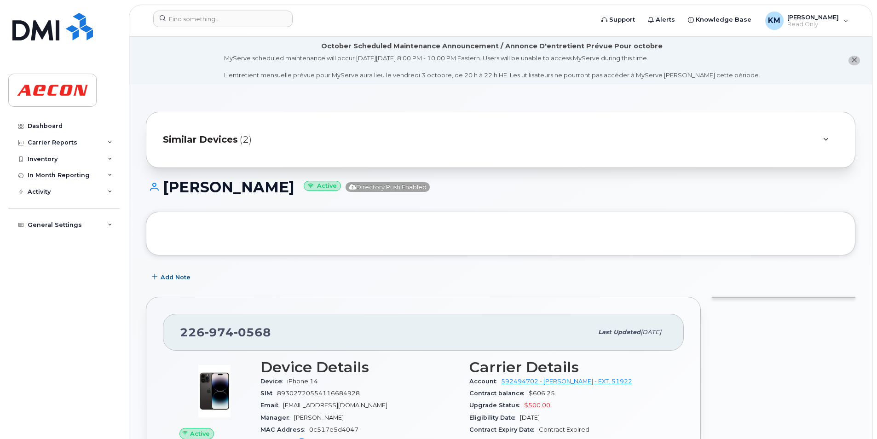
drag, startPoint x: 250, startPoint y: 190, endPoint x: 160, endPoint y: 186, distance: 90.3
click at [160, 186] on h1 "JEFFREY DICKIE Active Directory Push Enabled" at bounding box center [501, 187] width 710 height 16
copy h1 "JEFFREY DICKIE"
click at [274, 185] on h1 "JEFFREY DICKIE Active Directory Push Enabled" at bounding box center [501, 187] width 710 height 16
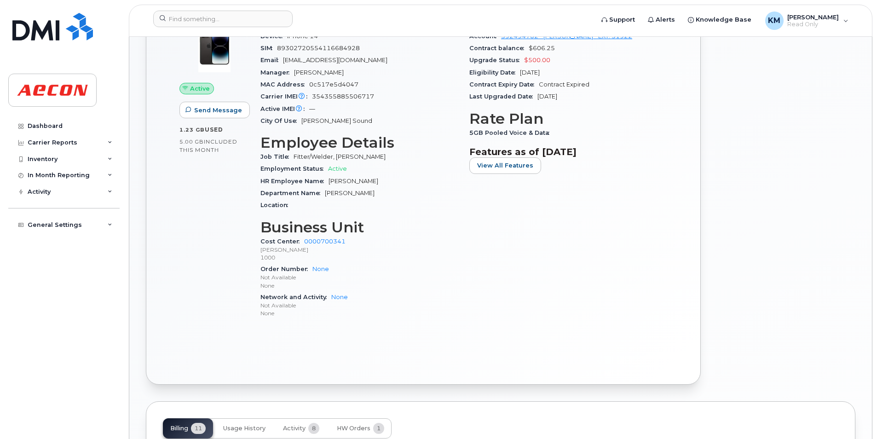
scroll to position [46, 0]
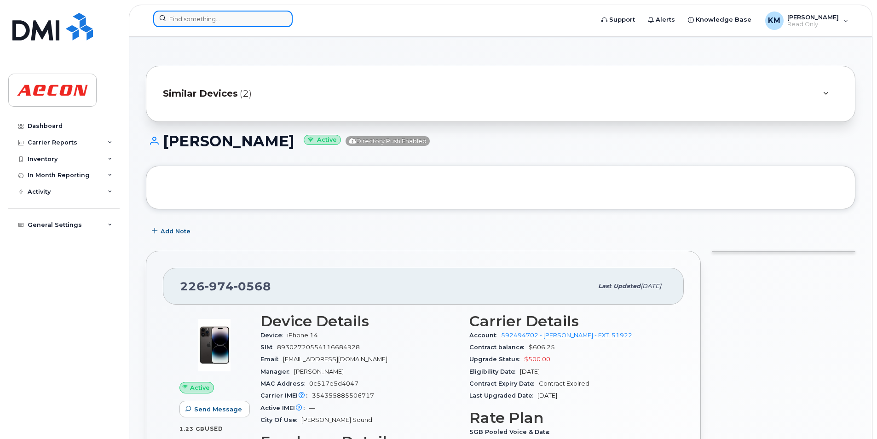
click at [243, 17] on input at bounding box center [222, 19] width 139 height 17
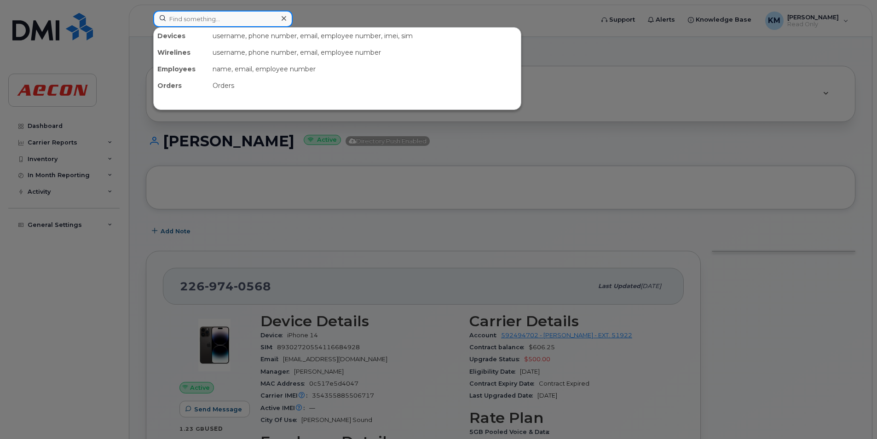
paste input "2269740594"
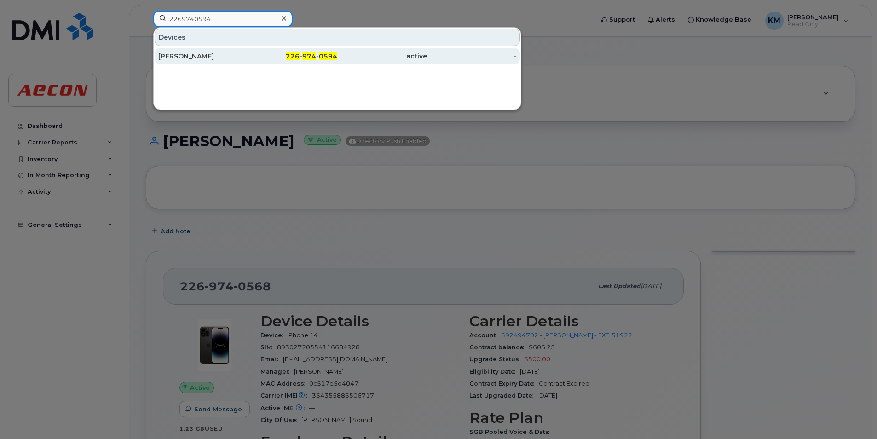
type input "2269740594"
click at [389, 58] on div "active" at bounding box center [382, 56] width 90 height 9
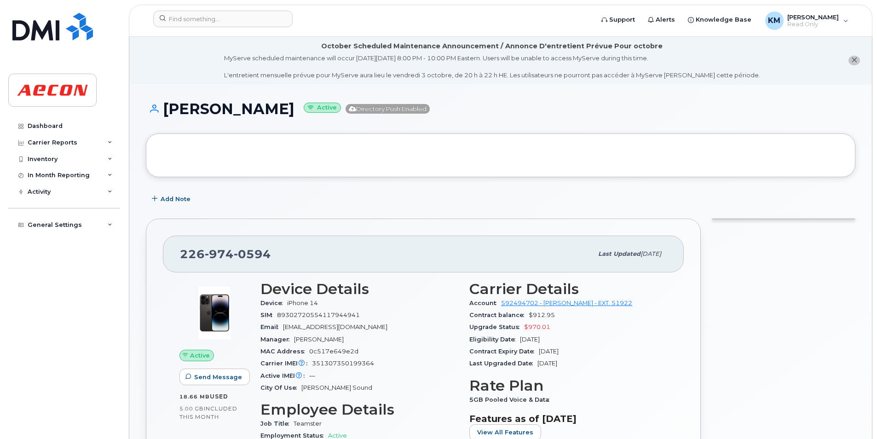
drag, startPoint x: 289, startPoint y: 103, endPoint x: 165, endPoint y: 114, distance: 124.3
click at [165, 114] on h1 "[PERSON_NAME] Active Directory Push Enabled" at bounding box center [501, 109] width 710 height 16
copy h1 "[PERSON_NAME]"
click at [165, 114] on h1 "[PERSON_NAME] Active Directory Push Enabled" at bounding box center [501, 109] width 710 height 16
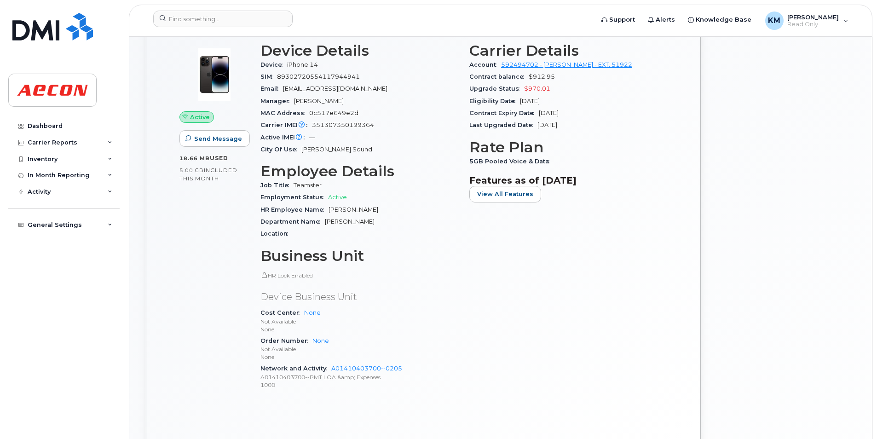
scroll to position [368, 0]
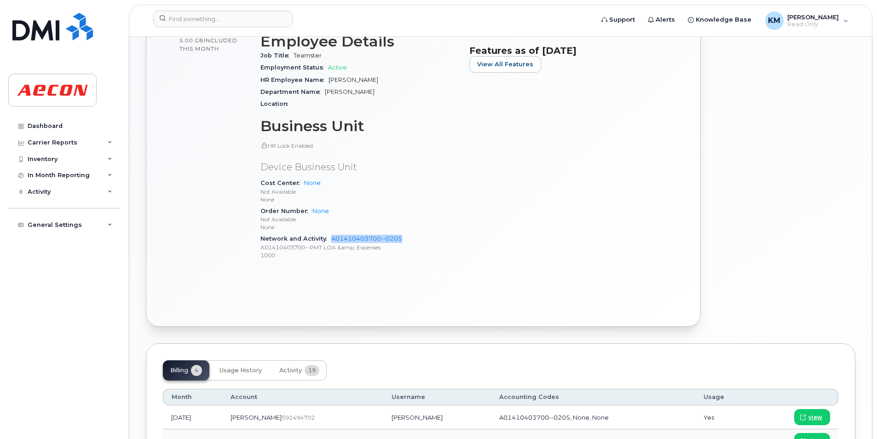
drag, startPoint x: 412, startPoint y: 236, endPoint x: 329, endPoint y: 241, distance: 82.5
click at [329, 241] on div "Network and Activity A01410403700--0205 A01410403700--PMT LOA &amp; Expenses 10…" at bounding box center [360, 247] width 198 height 28
copy link "A01410403700--0205"
click at [473, 264] on div "Carrier Details Account 592494702 - [PERSON_NAME] - EXT. 51922 Contract balance…" at bounding box center [568, 90] width 209 height 367
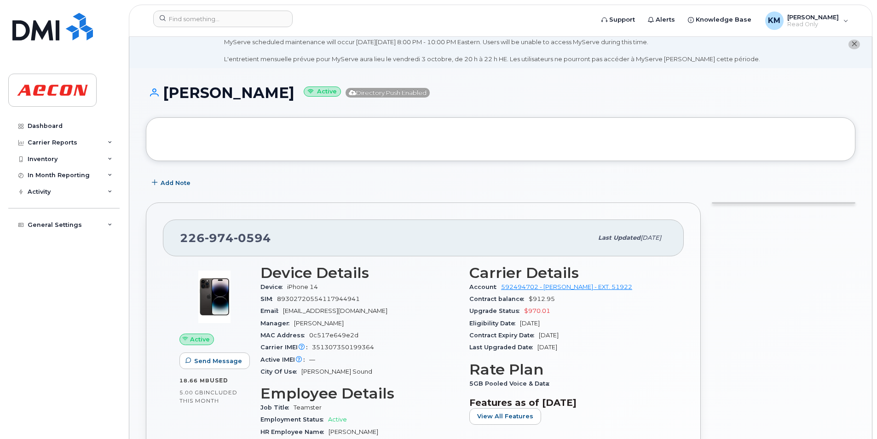
scroll to position [0, 0]
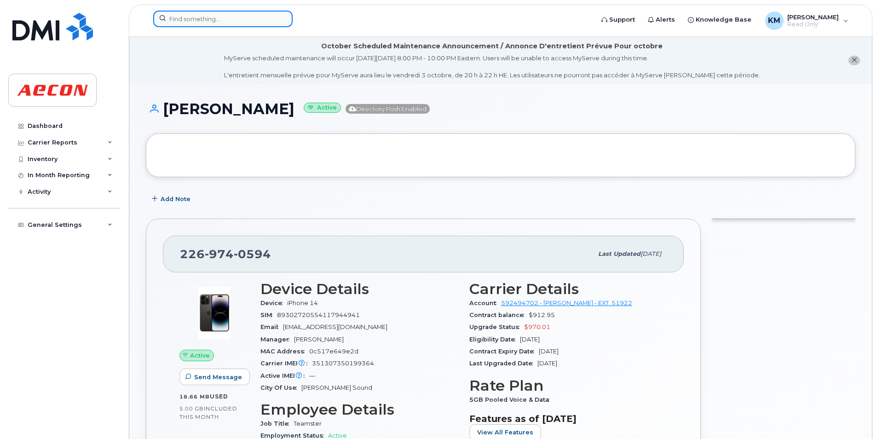
drag, startPoint x: 243, startPoint y: 19, endPoint x: 234, endPoint y: 19, distance: 8.7
click at [242, 19] on input at bounding box center [222, 19] width 139 height 17
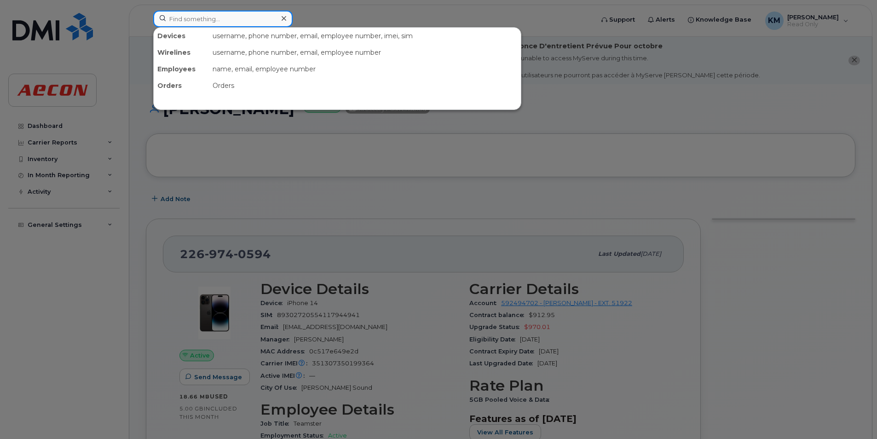
click at [232, 12] on input at bounding box center [222, 19] width 139 height 17
paste input "2269740622"
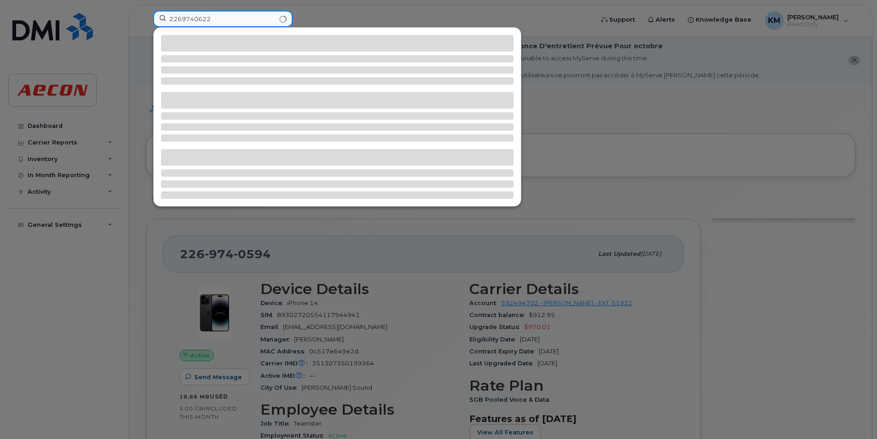
type input "2269740622"
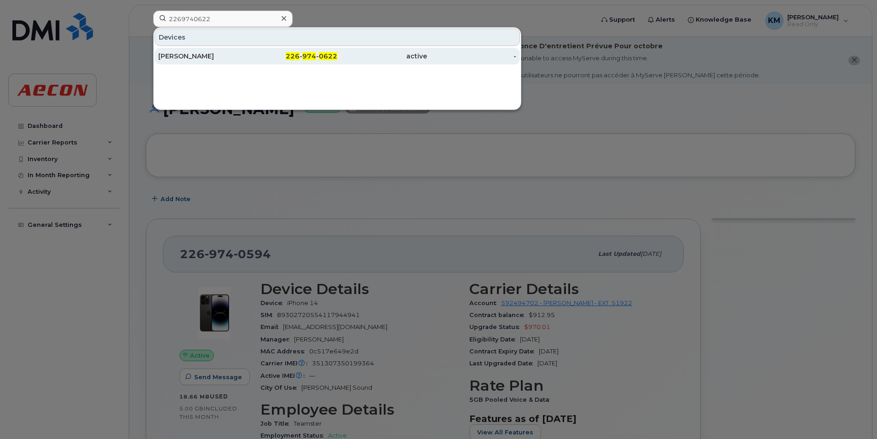
click at [272, 56] on div "226 - 974 - 0622" at bounding box center [293, 56] width 90 height 9
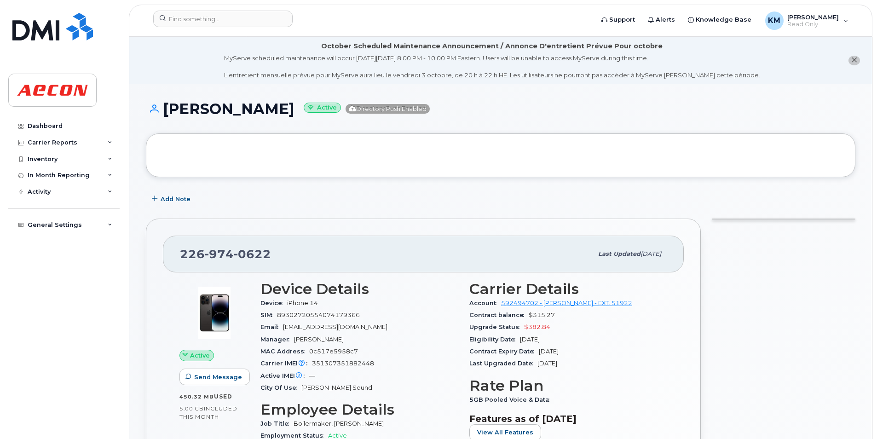
drag, startPoint x: 311, startPoint y: 112, endPoint x: 164, endPoint y: 120, distance: 147.5
click at [164, 120] on div "[PERSON_NAME] Active Directory Push Enabled" at bounding box center [501, 117] width 710 height 33
drag, startPoint x: 164, startPoint y: 120, endPoint x: 225, endPoint y: 119, distance: 60.8
click at [225, 119] on div "[PERSON_NAME] Active Directory Push Enabled" at bounding box center [501, 117] width 710 height 33
click at [309, 106] on h1 "PIER-LUC GUITARD Active Directory Push Enabled" at bounding box center [501, 109] width 710 height 16
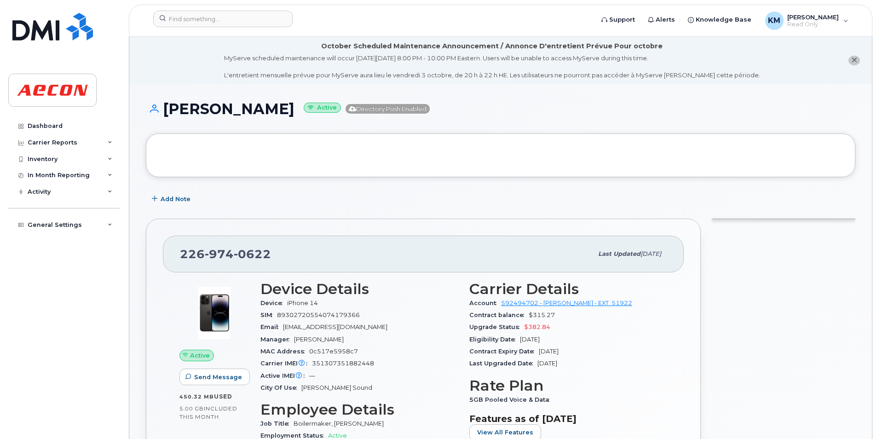
drag, startPoint x: 308, startPoint y: 107, endPoint x: 165, endPoint y: 114, distance: 143.8
click at [165, 114] on h1 "PIER-LUC GUITARD Active Directory Push Enabled" at bounding box center [501, 109] width 710 height 16
copy h1 "PIER-LUC GUITARD"
click at [186, 114] on h1 "PIER-LUC GUITARD Active Directory Push Enabled" at bounding box center [501, 109] width 710 height 16
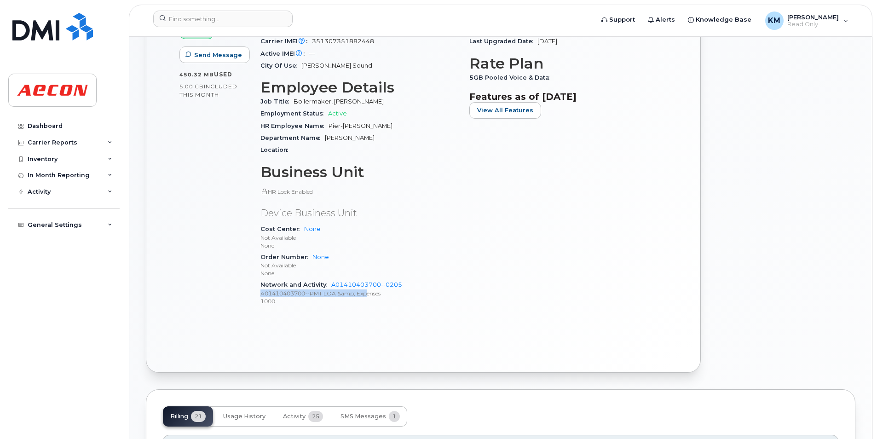
drag, startPoint x: 403, startPoint y: 291, endPoint x: 367, endPoint y: 291, distance: 35.9
click at [367, 291] on div "Network and Activity A01410403700--0205 A01410403700--PMT LOA &amp; Expenses 10…" at bounding box center [360, 293] width 198 height 28
drag, startPoint x: 367, startPoint y: 291, endPoint x: 395, endPoint y: 302, distance: 30.2
click at [395, 302] on p "1000" at bounding box center [360, 301] width 198 height 8
drag, startPoint x: 412, startPoint y: 285, endPoint x: 331, endPoint y: 282, distance: 81.5
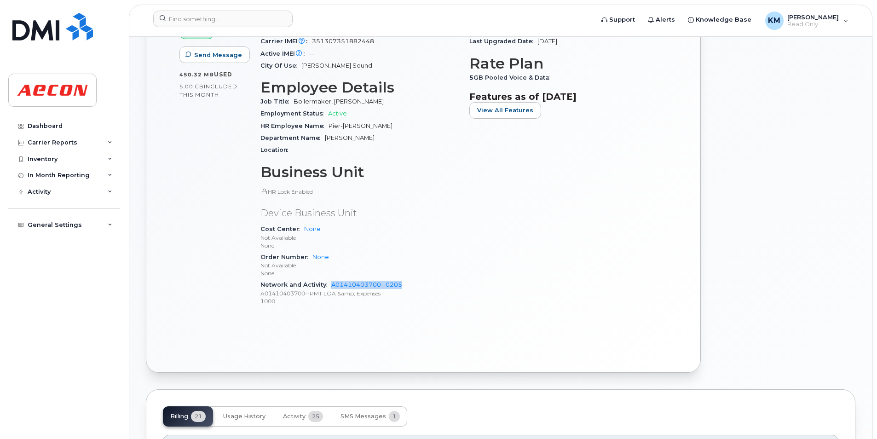
click at [331, 282] on div "Network and Activity A01410403700--0205 A01410403700--PMT LOA &amp; Expenses 10…" at bounding box center [360, 293] width 198 height 28
copy link "A01410403700--0205"
click at [352, 296] on p "A01410403700--PMT LOA &amp; Expenses" at bounding box center [360, 294] width 198 height 8
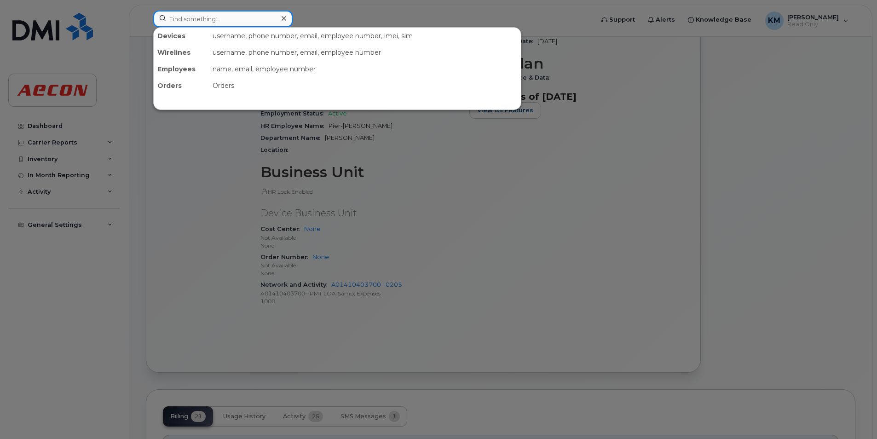
click at [278, 17] on div at bounding box center [222, 19] width 139 height 17
paste input "2269740843"
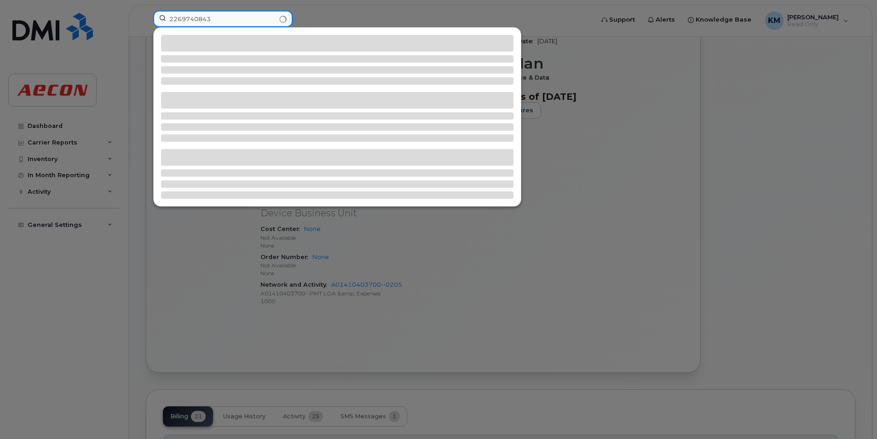
type input "2269740843"
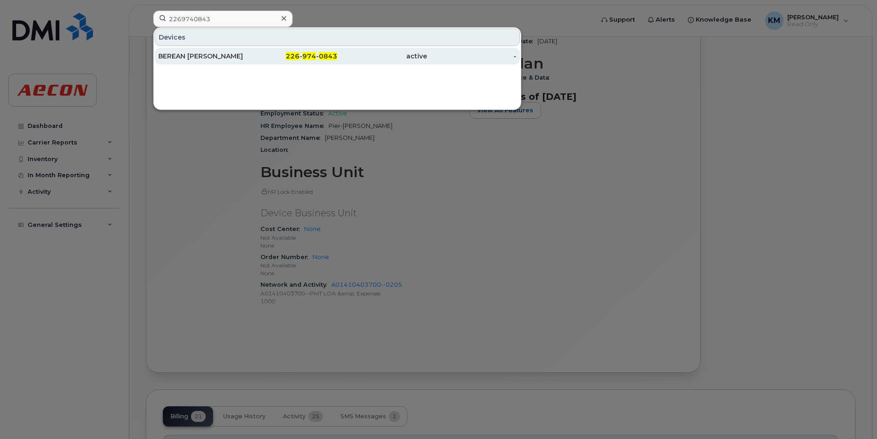
click at [193, 48] on div "BEREAN MCMICHAEL" at bounding box center [203, 56] width 90 height 17
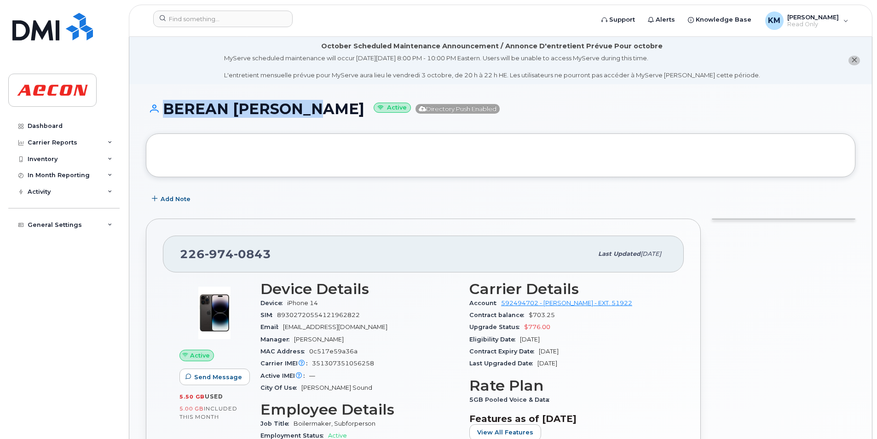
drag, startPoint x: 308, startPoint y: 111, endPoint x: 157, endPoint y: 98, distance: 152.5
drag, startPoint x: 157, startPoint y: 98, endPoint x: 276, endPoint y: 101, distance: 119.7
click at [276, 101] on h1 "BEREAN [PERSON_NAME] Active Directory Push Enabled" at bounding box center [501, 109] width 710 height 16
drag, startPoint x: 333, startPoint y: 111, endPoint x: 151, endPoint y: 111, distance: 181.8
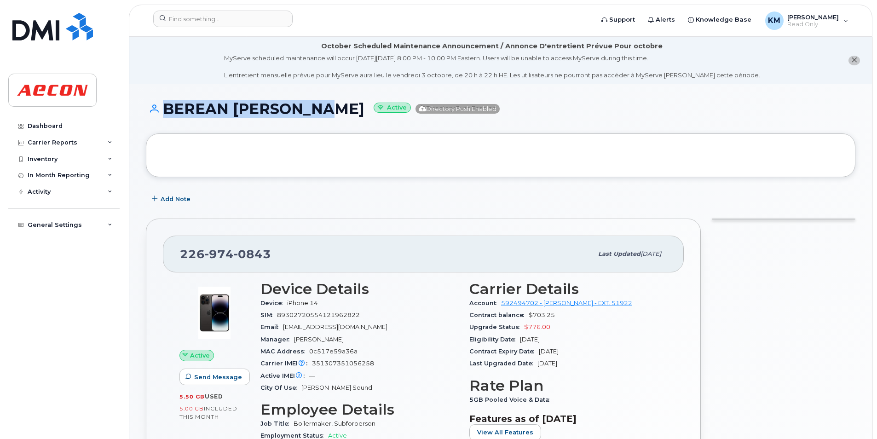
click at [151, 111] on h1 "BEREAN [PERSON_NAME] Active Directory Push Enabled" at bounding box center [501, 109] width 710 height 16
copy h1 "BEREAN [PERSON_NAME]"
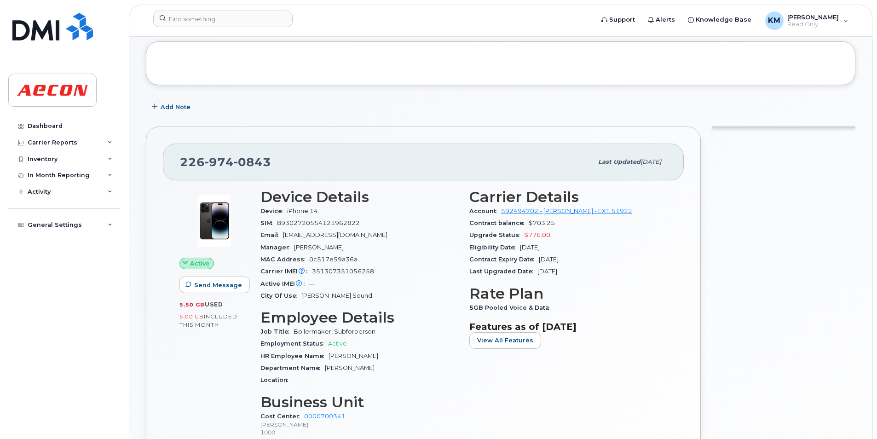
scroll to position [276, 0]
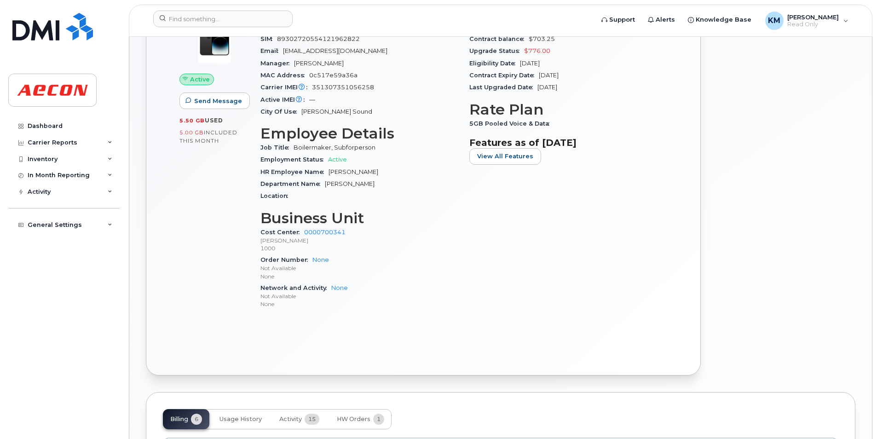
click at [205, 10] on header "Support Alerts Knowledge Base KM [PERSON_NAME] Read Only English Français Adjus…" at bounding box center [501, 21] width 744 height 32
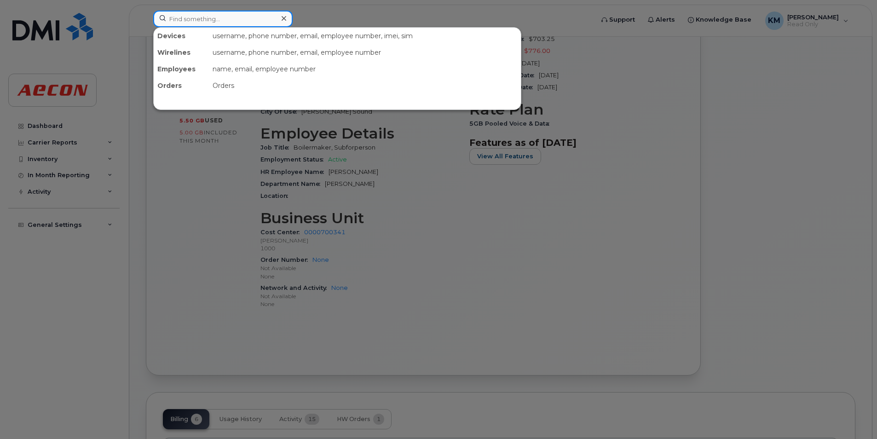
click at [205, 15] on input at bounding box center [222, 19] width 139 height 17
paste input "2269740863"
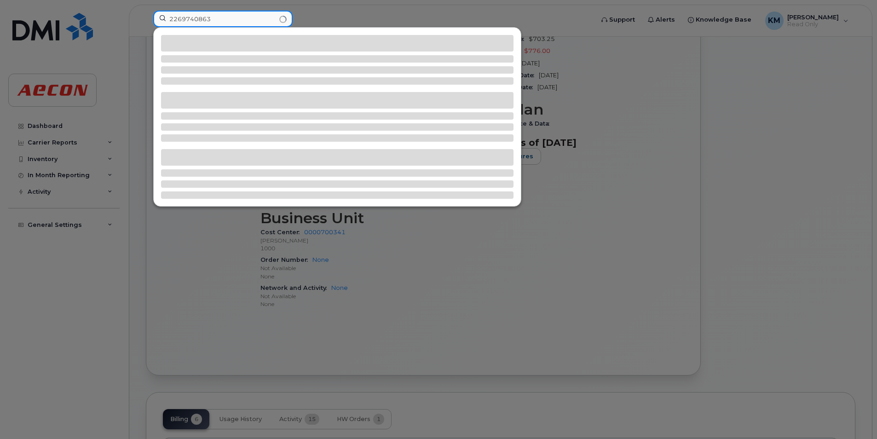
type input "2269740863"
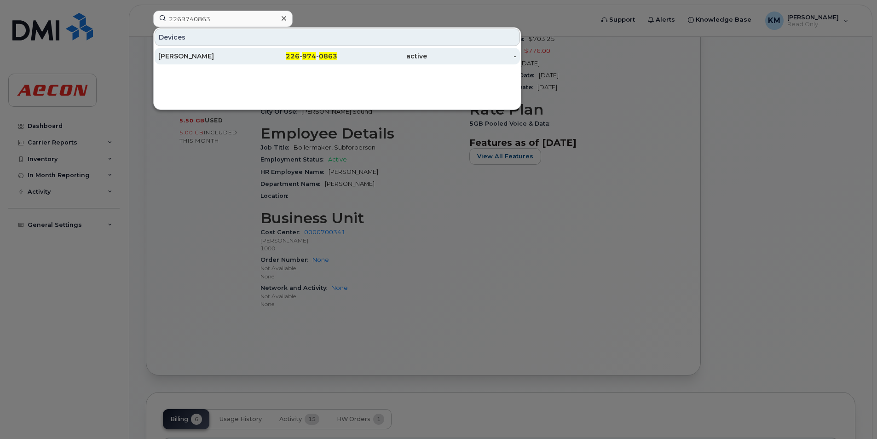
click at [183, 58] on div "MICHAEL BERRY" at bounding box center [203, 56] width 90 height 9
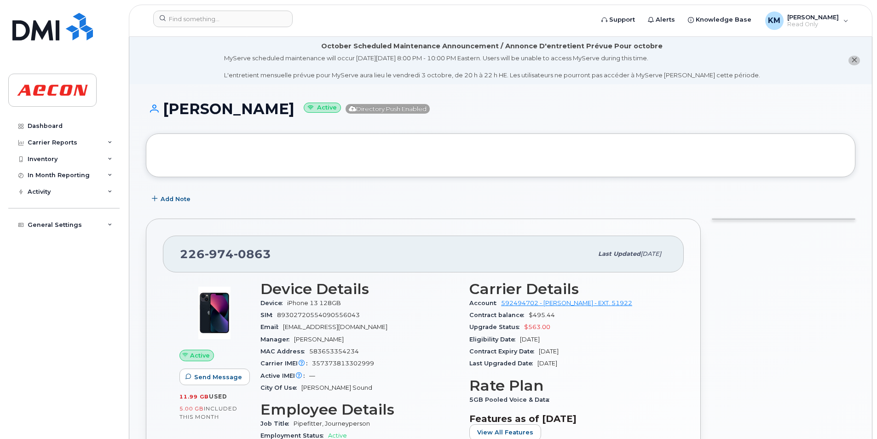
drag, startPoint x: 291, startPoint y: 106, endPoint x: 170, endPoint y: 112, distance: 121.6
click at [170, 112] on h1 "MICHAEL BERRY Active Directory Push Enabled" at bounding box center [501, 109] width 710 height 16
copy h1 "MICHAEL BERRY"
click at [202, 110] on h1 "MICHAEL BERRY Active Directory Push Enabled" at bounding box center [501, 109] width 710 height 16
drag, startPoint x: 383, startPoint y: 191, endPoint x: 324, endPoint y: 133, distance: 82.3
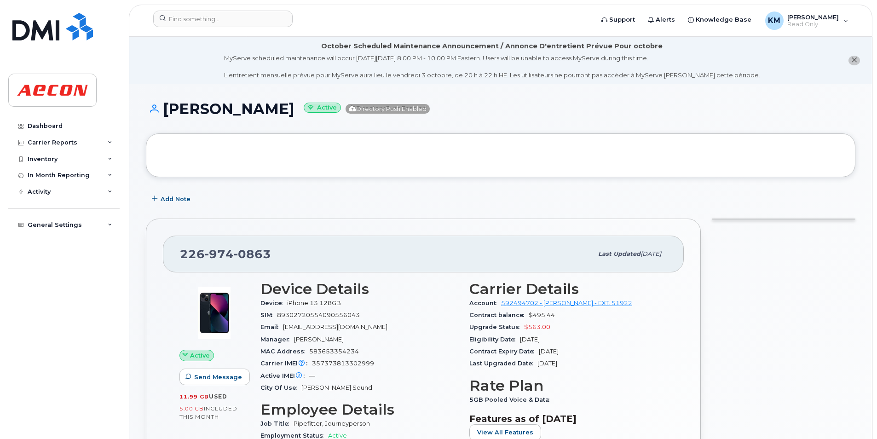
drag, startPoint x: 296, startPoint y: 116, endPoint x: 164, endPoint y: 97, distance: 133.5
copy h1 "MICHAEL BERRY"
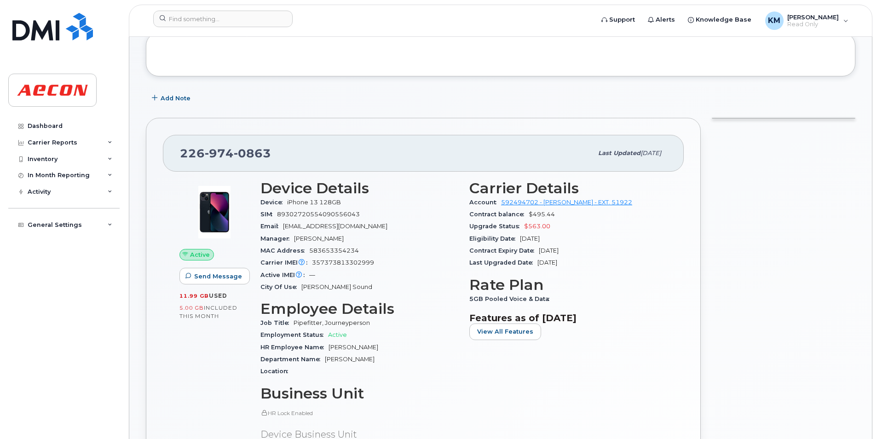
scroll to position [230, 0]
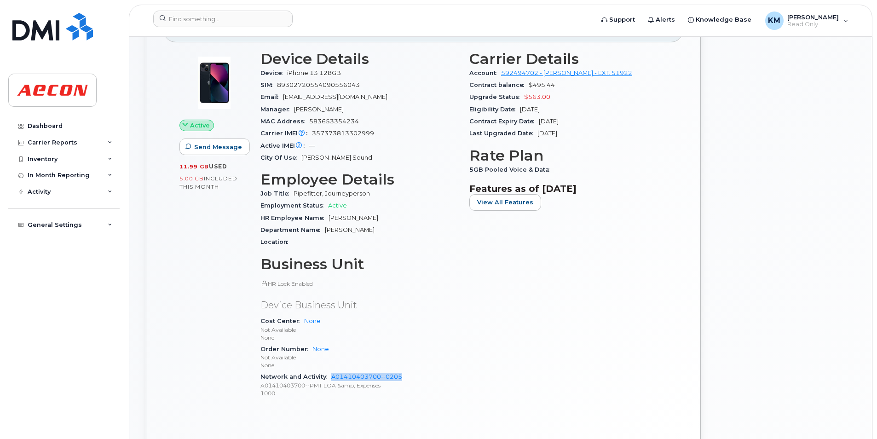
drag, startPoint x: 425, startPoint y: 374, endPoint x: 329, endPoint y: 377, distance: 96.3
click at [329, 377] on div "Network and Activity A01410403700--0205 A01410403700--PMT LOA &amp; Expenses 10…" at bounding box center [360, 385] width 198 height 28
copy link "A01410403700--0205"
click at [417, 323] on div "Cost Center None Not Available None" at bounding box center [360, 329] width 198 height 28
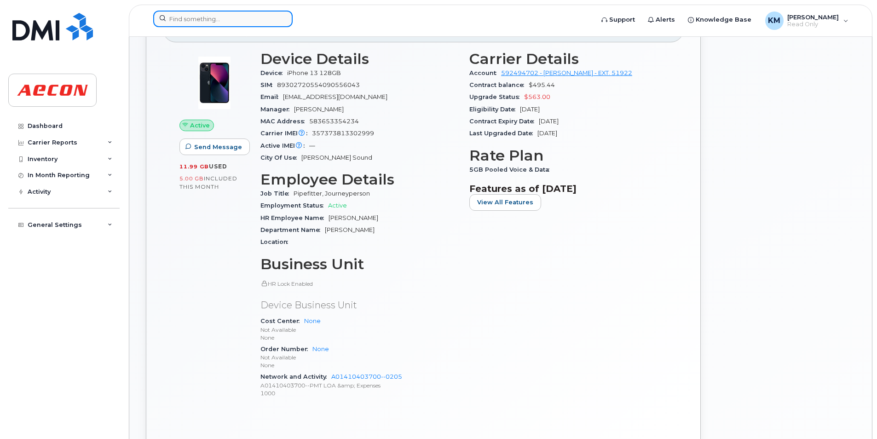
click at [199, 20] on input at bounding box center [222, 19] width 139 height 17
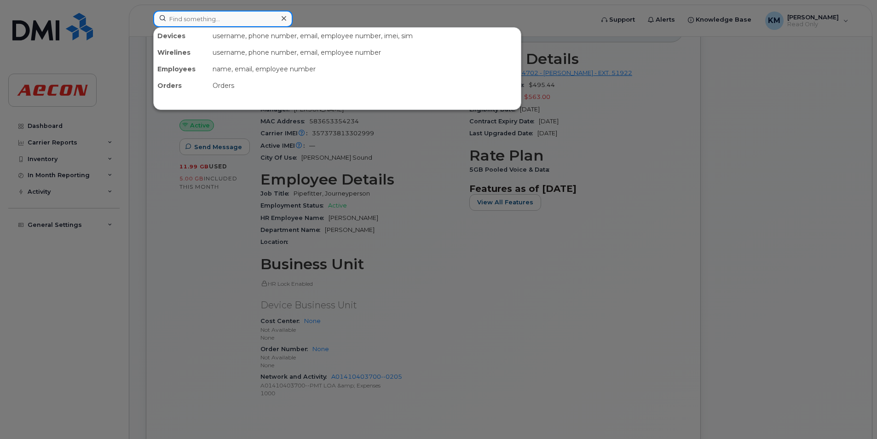
paste input "2269740917"
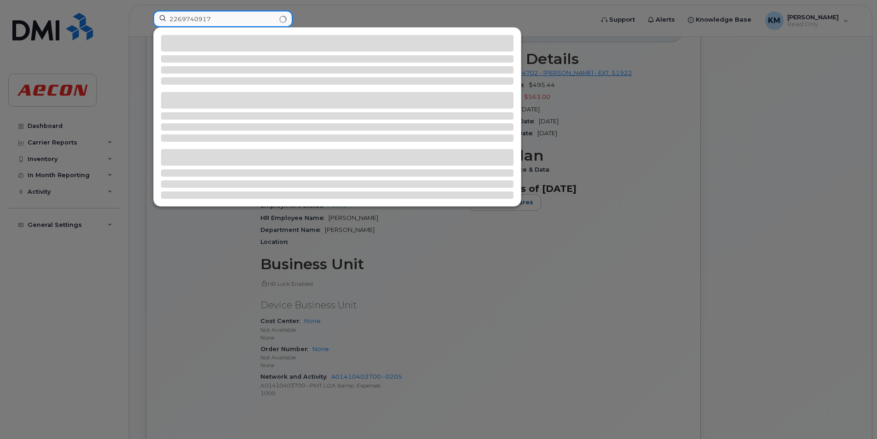
type input "2269740917"
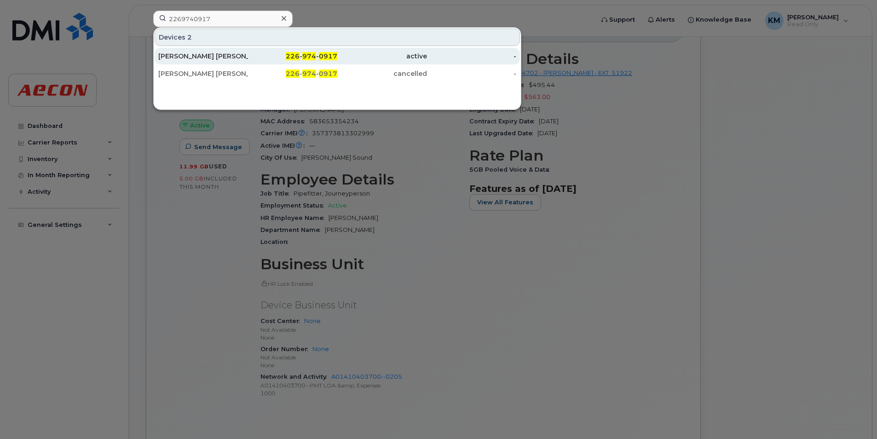
click at [255, 61] on div "226 - 974 - 0917" at bounding box center [293, 56] width 90 height 17
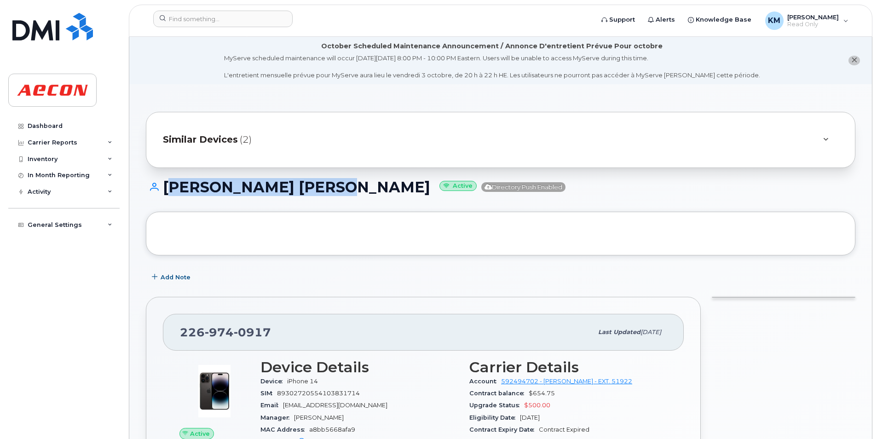
drag, startPoint x: 345, startPoint y: 186, endPoint x: 163, endPoint y: 187, distance: 181.4
click at [163, 187] on h1 "[PERSON_NAME] [PERSON_NAME] Active Directory Push Enabled" at bounding box center [501, 187] width 710 height 16
copy h1 "[PERSON_NAME] [PERSON_NAME]"
click at [208, 187] on h1 "TYLER CLARENCE SEHL Active Directory Push Enabled" at bounding box center [501, 187] width 710 height 16
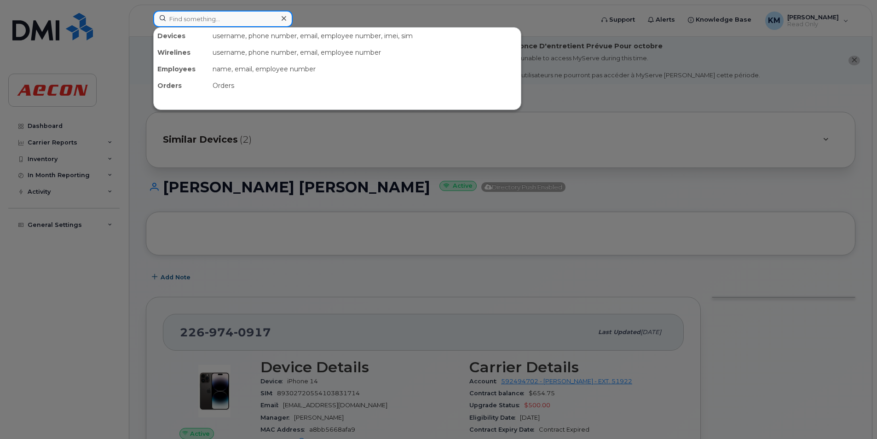
click at [227, 16] on input at bounding box center [222, 19] width 139 height 17
paste input "TYLER CLARENCE SEHL"
type input "TYLER CLARENCE SEHL"
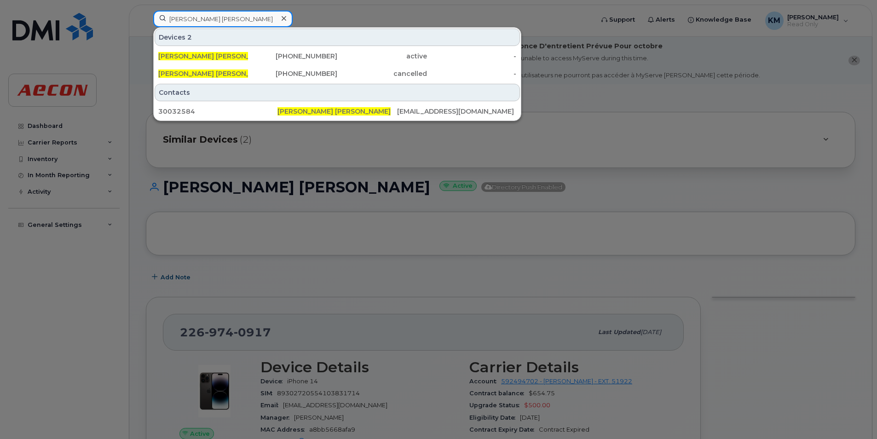
drag, startPoint x: 261, startPoint y: 23, endPoint x: 76, endPoint y: 12, distance: 184.5
click at [146, 12] on div "TYLER CLARENCE SEHL Devices 2 TYLER CLARENCE SEHL 226-974-0917 active - TYLER C…" at bounding box center [370, 21] width 449 height 20
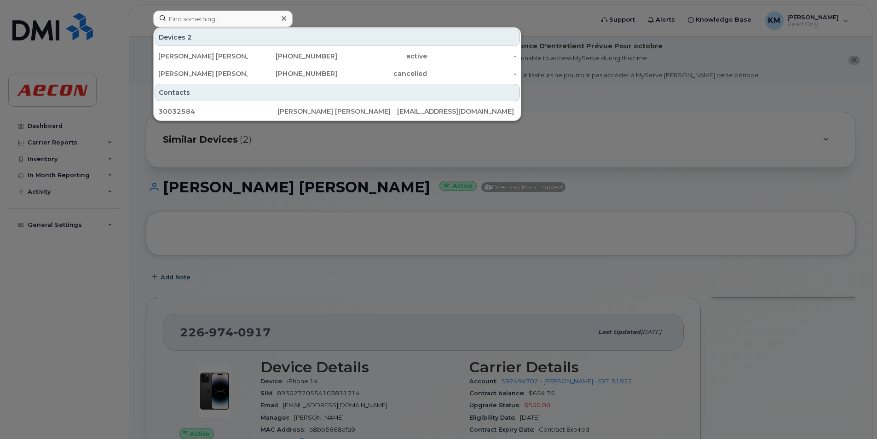
click at [704, 204] on div at bounding box center [438, 219] width 877 height 439
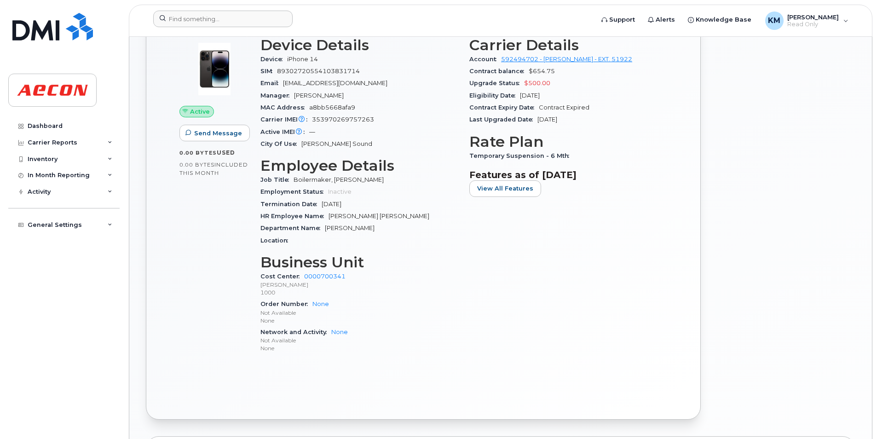
scroll to position [92, 0]
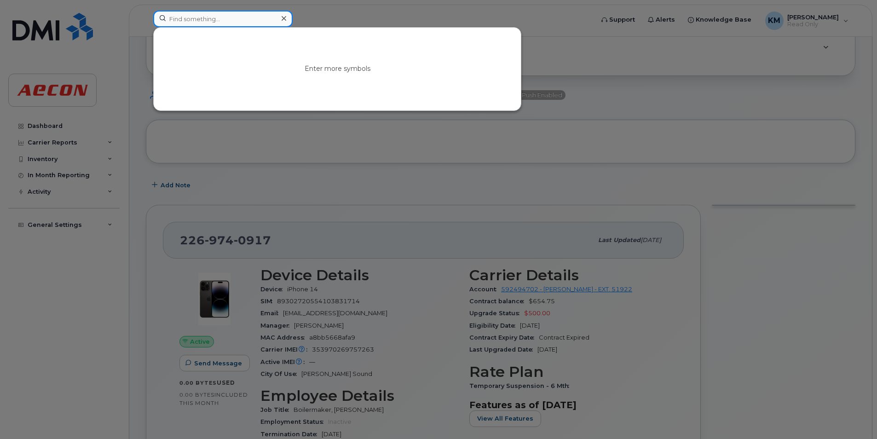
click at [237, 24] on input at bounding box center [222, 19] width 139 height 17
paste input "2269741022"
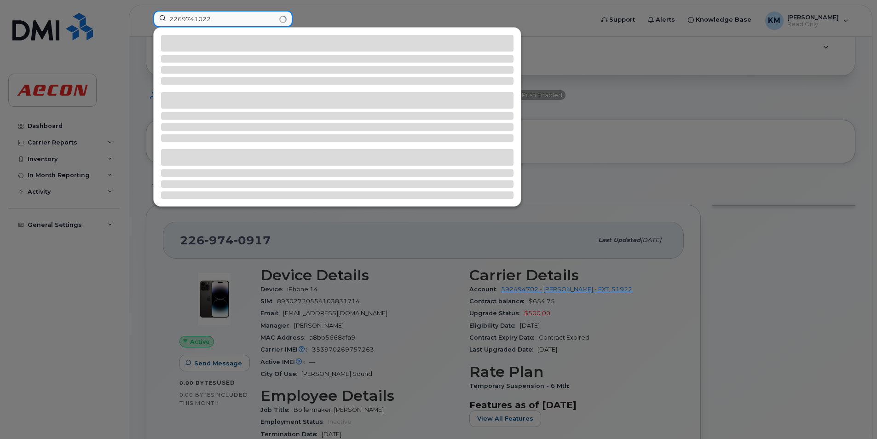
type input "2269741022"
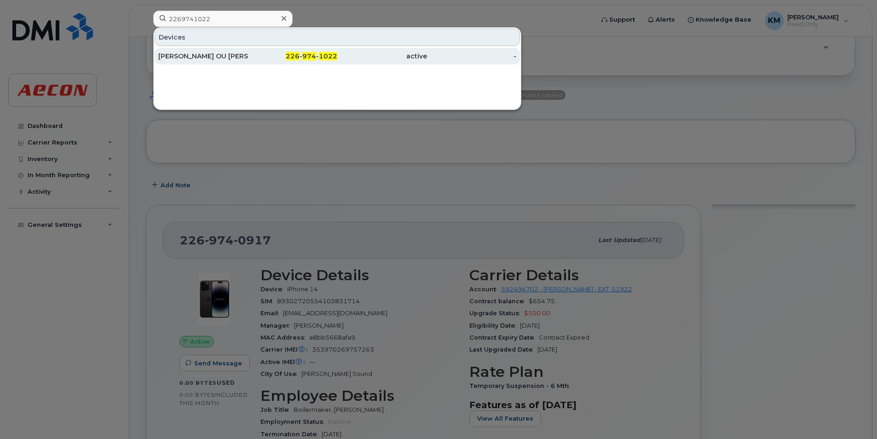
click at [262, 54] on div "226 - 974 - 1022" at bounding box center [293, 56] width 90 height 9
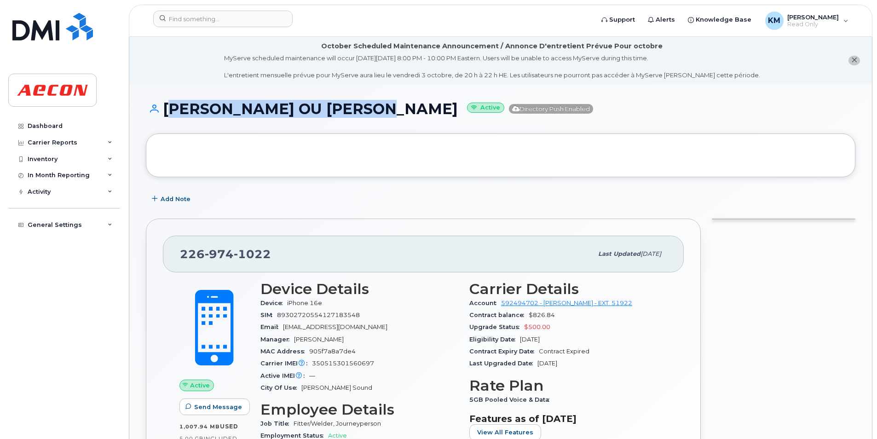
drag, startPoint x: 402, startPoint y: 111, endPoint x: 168, endPoint y: 116, distance: 234.4
click at [168, 116] on h1 "[PERSON_NAME] OU [PERSON_NAME] Active Directory Push Enabled" at bounding box center [501, 109] width 710 height 16
copy h1 "[PERSON_NAME] OU [PERSON_NAME]"
click at [207, 115] on h1 "[PERSON_NAME] OU [PERSON_NAME] Active Directory Push Enabled" at bounding box center [501, 109] width 710 height 16
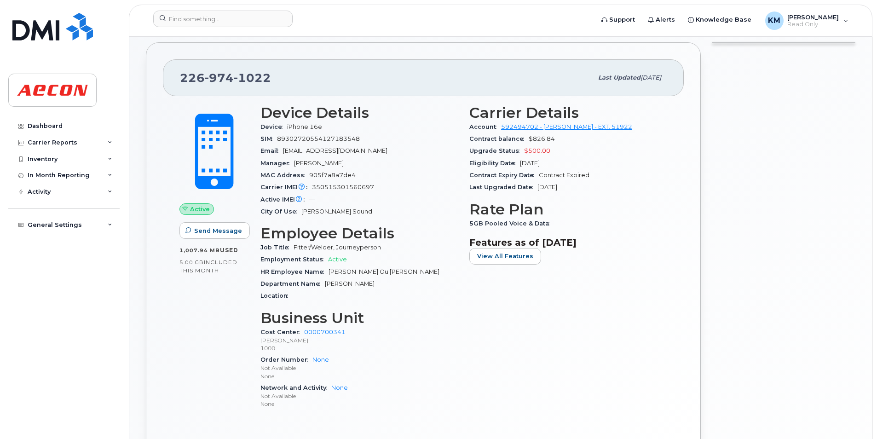
scroll to position [184, 0]
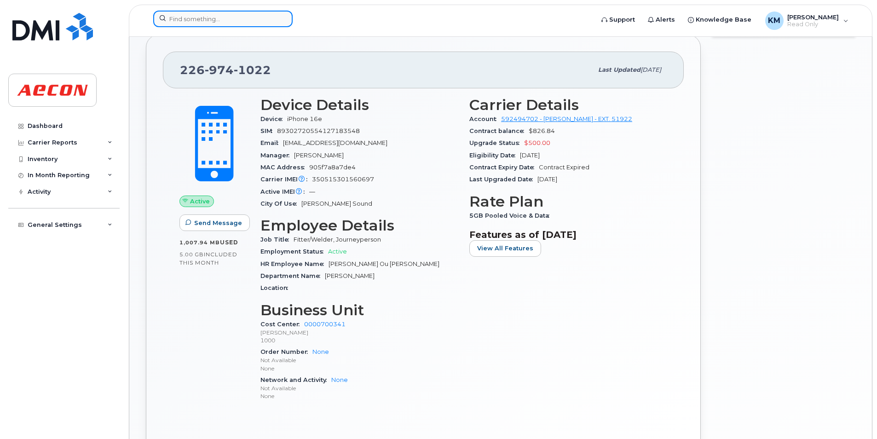
click at [203, 16] on input at bounding box center [222, 19] width 139 height 17
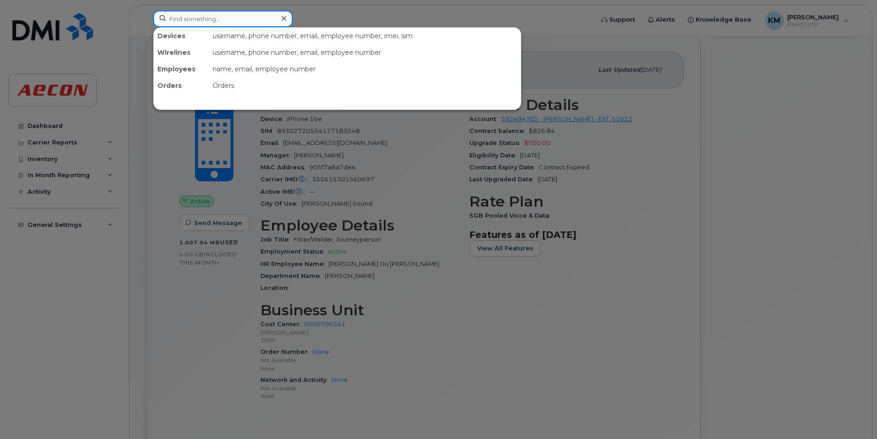
paste input "2269741091"
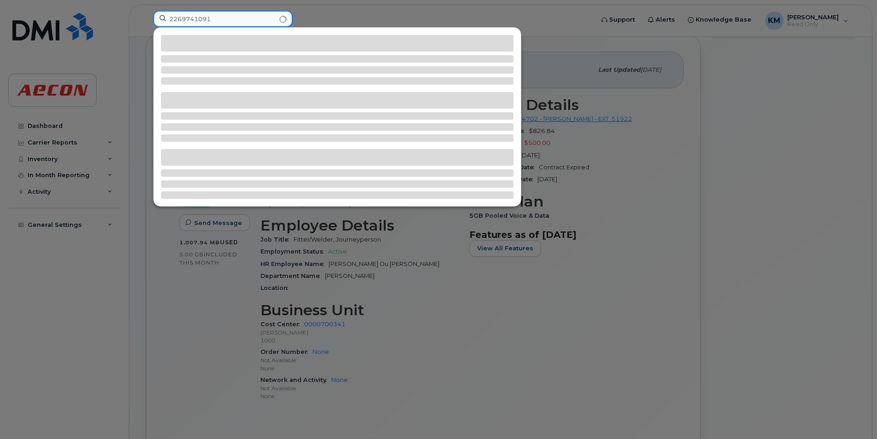
type input "2269741091"
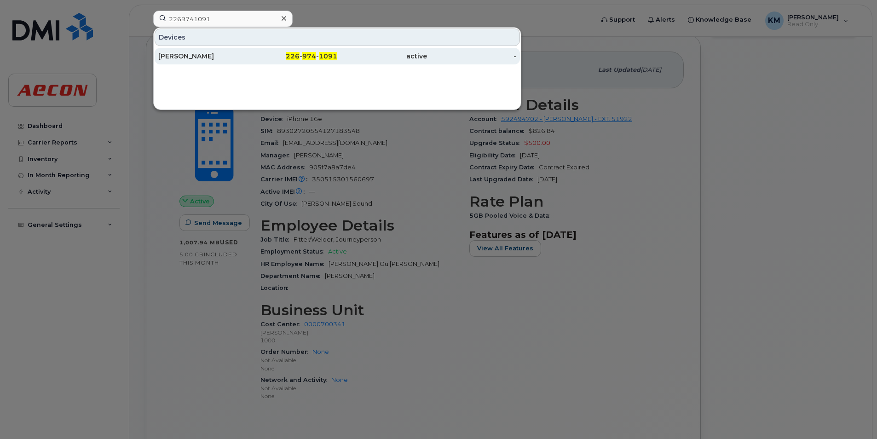
click at [212, 51] on div "[PERSON_NAME]" at bounding box center [203, 56] width 90 height 17
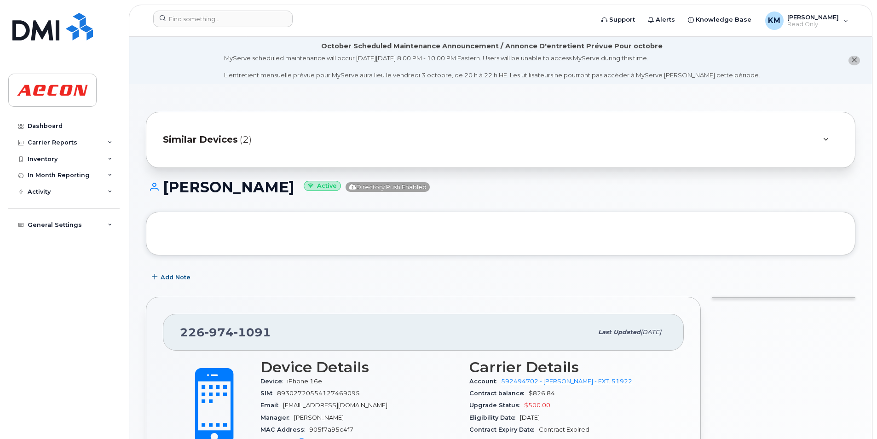
drag, startPoint x: 298, startPoint y: 182, endPoint x: 133, endPoint y: 176, distance: 164.9
copy h1 "CHRIS WHITMAN"
click at [195, 180] on h1 "CHRIS WHITMAN Active Directory Push Enabled" at bounding box center [501, 187] width 710 height 16
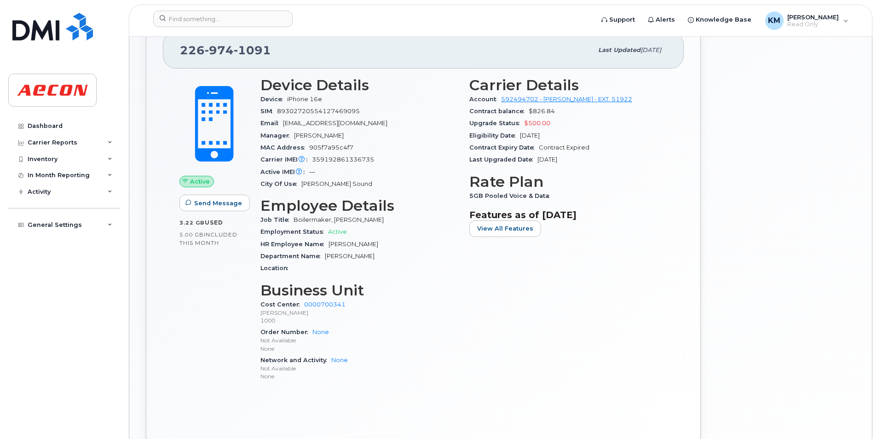
scroll to position [322, 0]
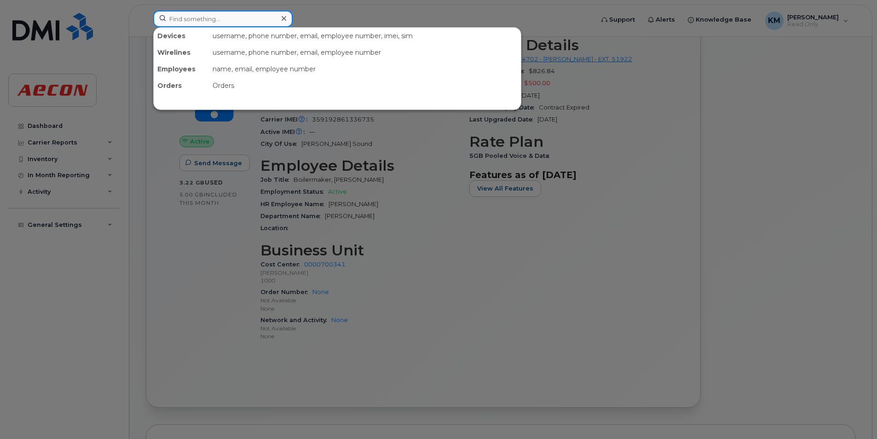
click at [226, 20] on input at bounding box center [222, 19] width 139 height 17
paste input "2269741172"
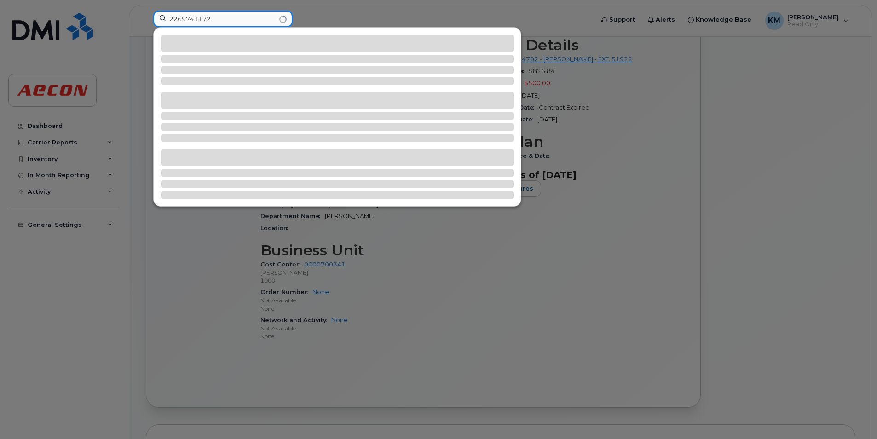
type input "2269741172"
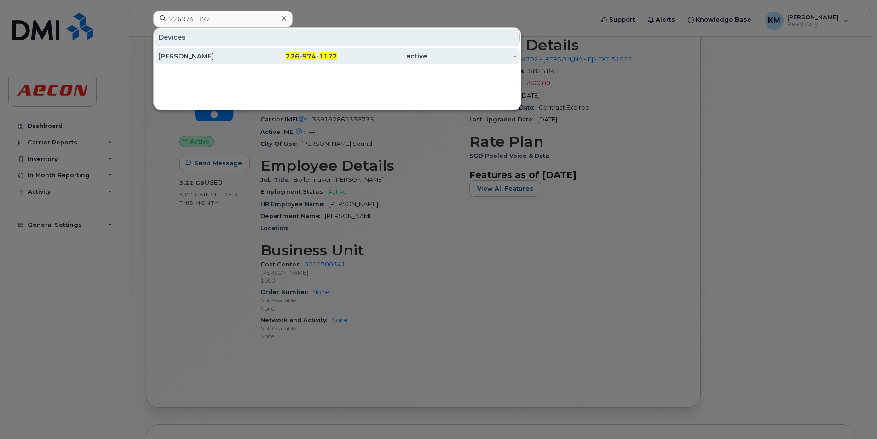
click at [244, 58] on div "SEAN CRAWFORD" at bounding box center [203, 56] width 90 height 9
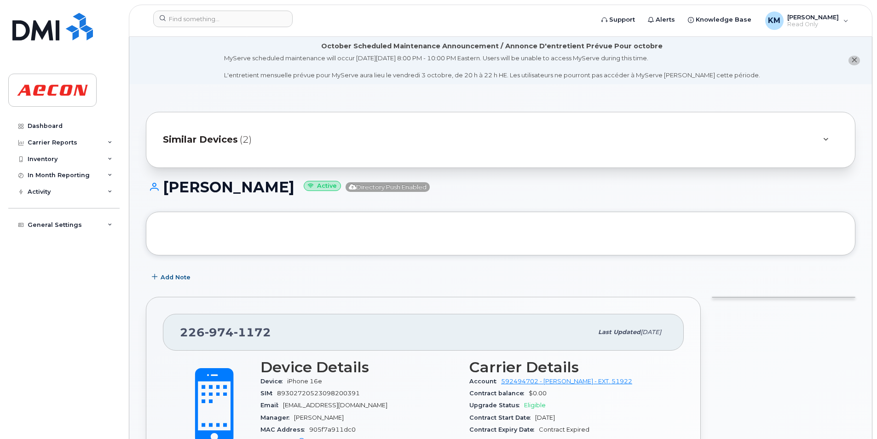
drag, startPoint x: 304, startPoint y: 187, endPoint x: 162, endPoint y: 175, distance: 142.8
copy h1 "[PERSON_NAME]"
click at [193, 188] on h1 "[PERSON_NAME] Active Directory Push Enabled" at bounding box center [501, 187] width 710 height 16
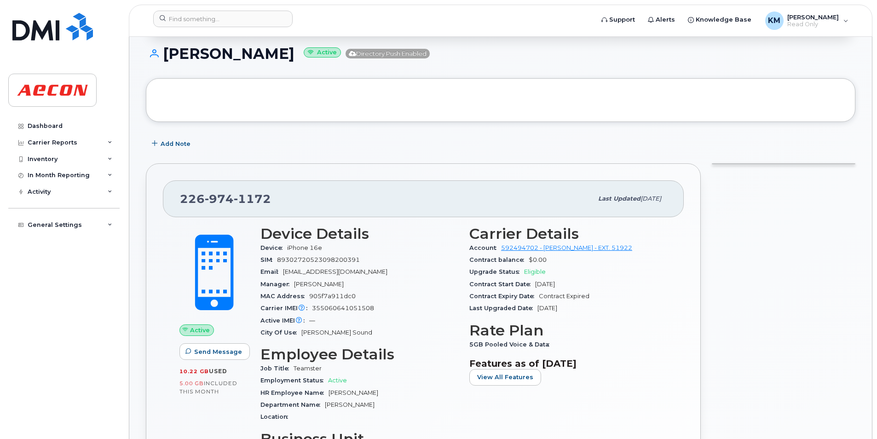
scroll to position [276, 0]
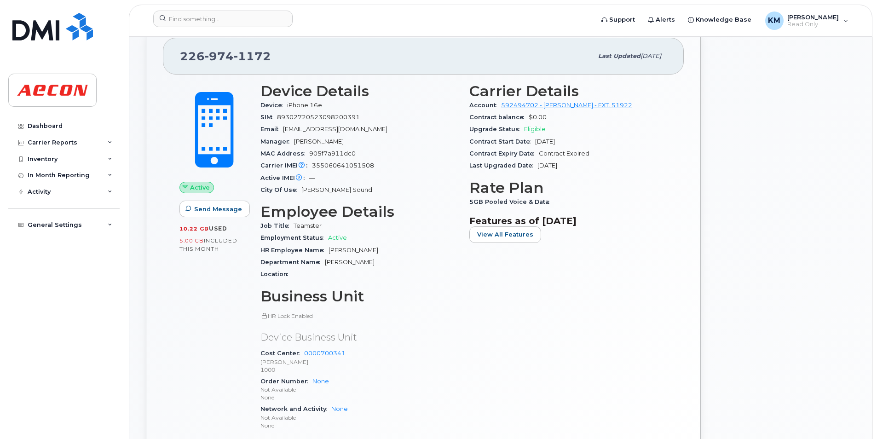
click at [425, 110] on div "Device iPhone 16e" at bounding box center [360, 105] width 198 height 12
click at [277, 17] on div at bounding box center [222, 19] width 139 height 17
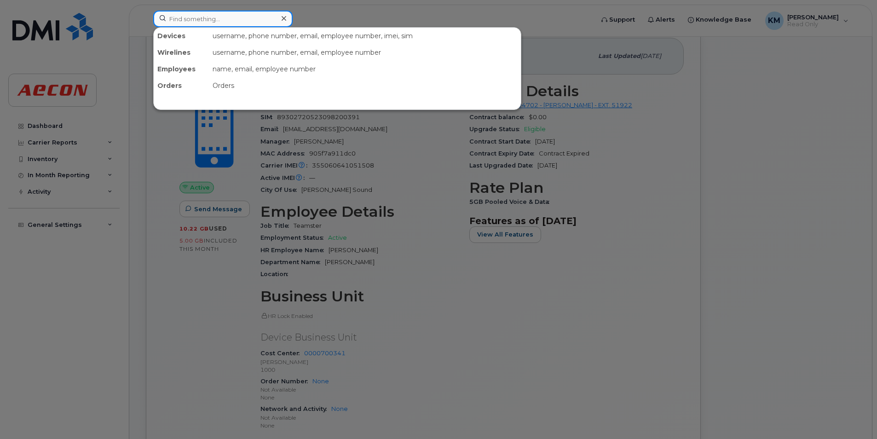
paste input "2269741214"
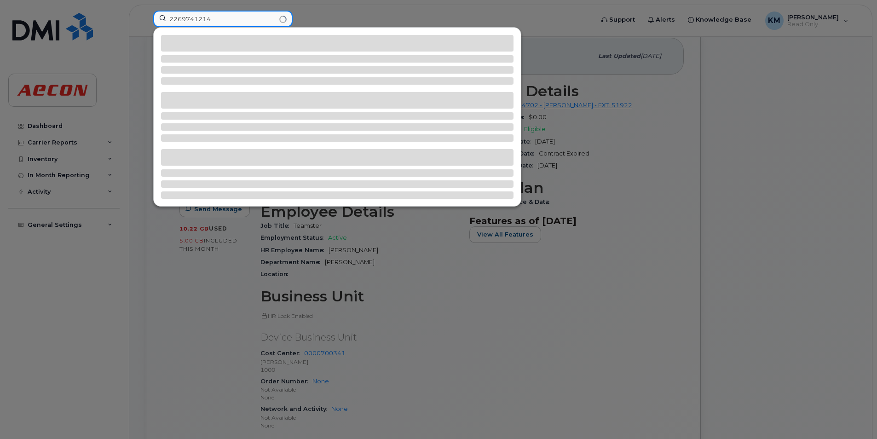
type input "2269741214"
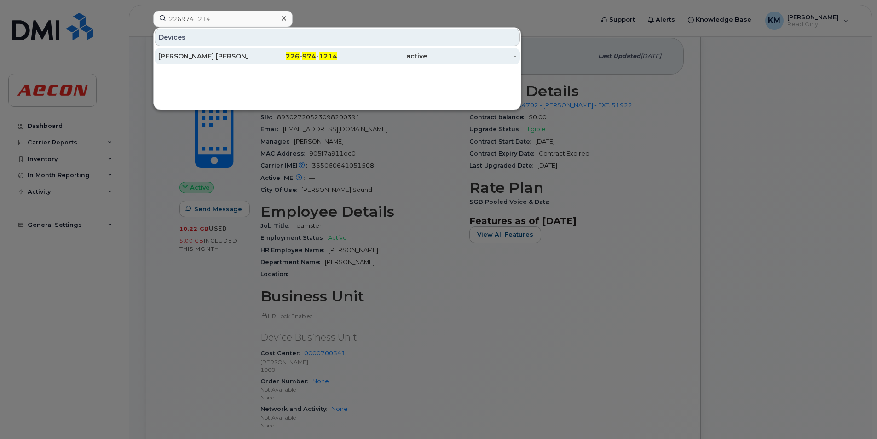
click at [270, 59] on div "226 - 974 - 1214" at bounding box center [293, 56] width 90 height 9
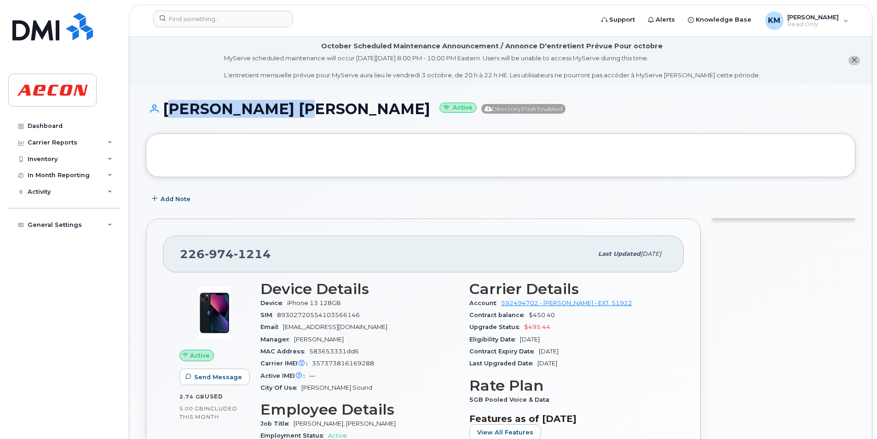
drag, startPoint x: 307, startPoint y: 112, endPoint x: 165, endPoint y: 112, distance: 142.2
click at [165, 112] on h1 "JOHN ROSS IRWIN Active Directory Push Enabled" at bounding box center [501, 109] width 710 height 16
copy h1 "JOHN ROSS IRWIN"
click at [225, 123] on div "JOHN ROSS IRWIN Active Directory Push Enabled" at bounding box center [501, 117] width 710 height 33
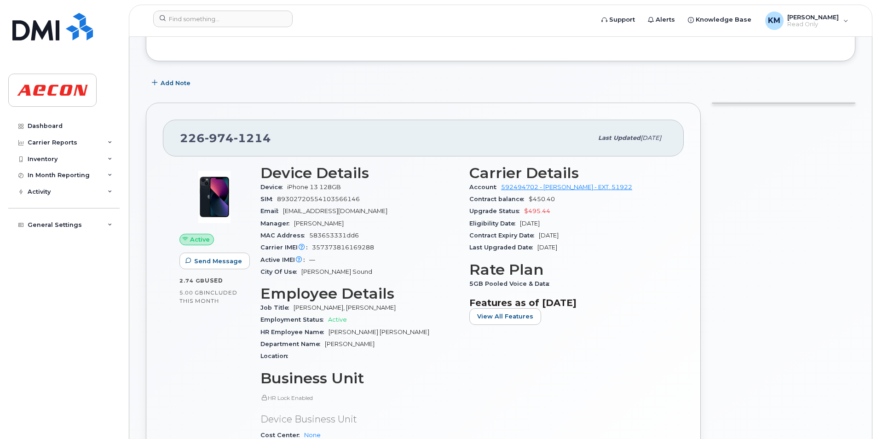
scroll to position [322, 0]
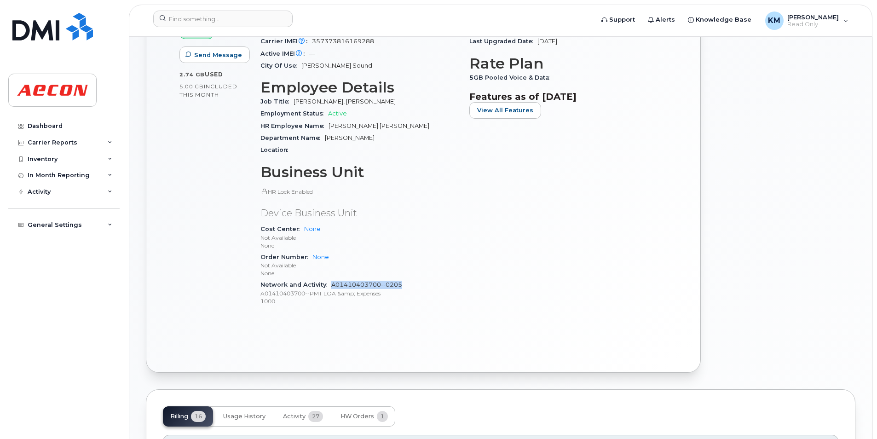
drag, startPoint x: 423, startPoint y: 283, endPoint x: 332, endPoint y: 284, distance: 90.7
click at [332, 284] on div "Network and Activity A01410403700--0205 A01410403700--PMT LOA &amp; Expenses 10…" at bounding box center [360, 293] width 198 height 28
copy link "A01410403700--0205"
click at [354, 299] on p "1000" at bounding box center [360, 301] width 198 height 8
drag, startPoint x: 284, startPoint y: 166, endPoint x: 288, endPoint y: 168, distance: 4.7
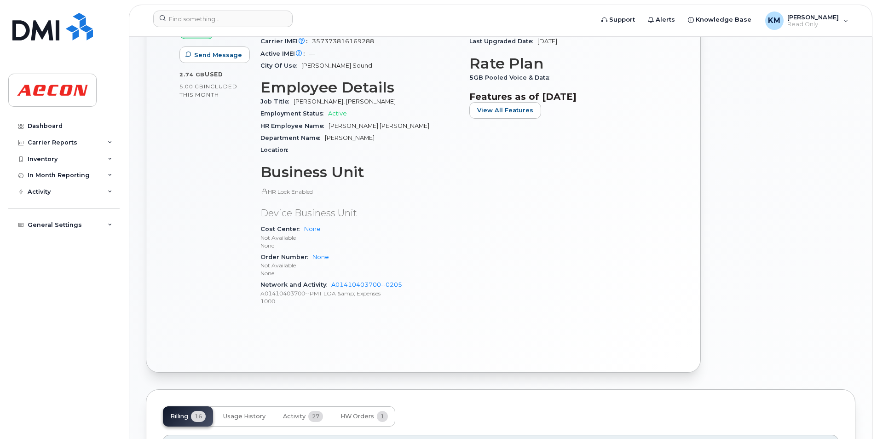
click at [284, 166] on h3 "Business Unit" at bounding box center [360, 172] width 198 height 17
drag, startPoint x: 406, startPoint y: 290, endPoint x: 362, endPoint y: 288, distance: 44.2
click at [362, 289] on div "Network and Activity A01410403700--0205 A01410403700--PMT LOA &amp; Expenses 10…" at bounding box center [360, 293] width 198 height 28
drag, startPoint x: 362, startPoint y: 288, endPoint x: 426, endPoint y: 306, distance: 65.9
click at [427, 306] on div "Network and Activity A01410403700--0205 A01410403700--PMT LOA &amp; Expenses 10…" at bounding box center [360, 293] width 198 height 28
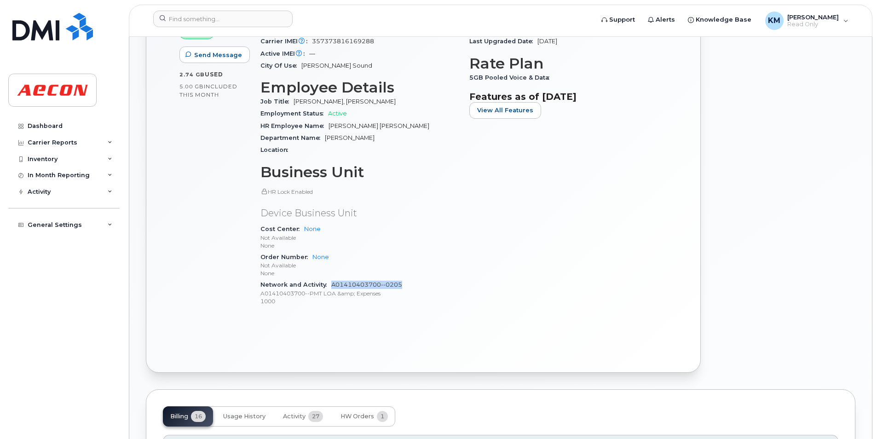
drag, startPoint x: 415, startPoint y: 284, endPoint x: 333, endPoint y: 284, distance: 82.4
click at [333, 284] on div "Network and Activity A01410403700--0205 A01410403700--PMT LOA &amp; Expenses 10…" at bounding box center [360, 293] width 198 height 28
copy link "A01410403700--0205"
click at [404, 298] on p "1000" at bounding box center [360, 301] width 198 height 8
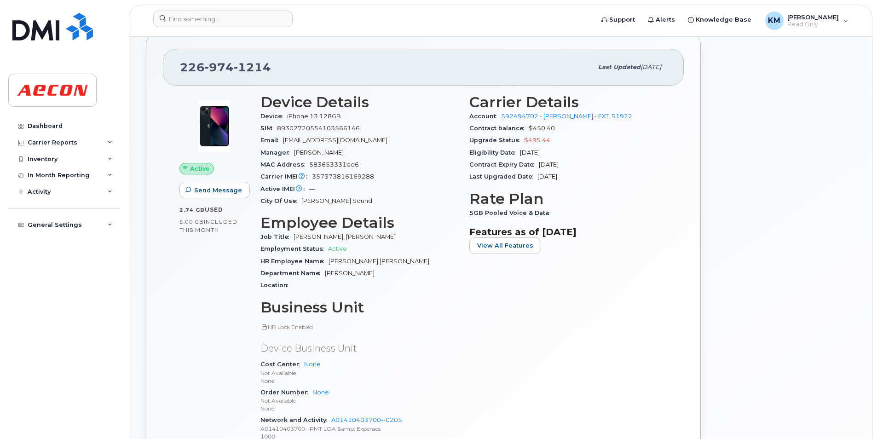
scroll to position [276, 0]
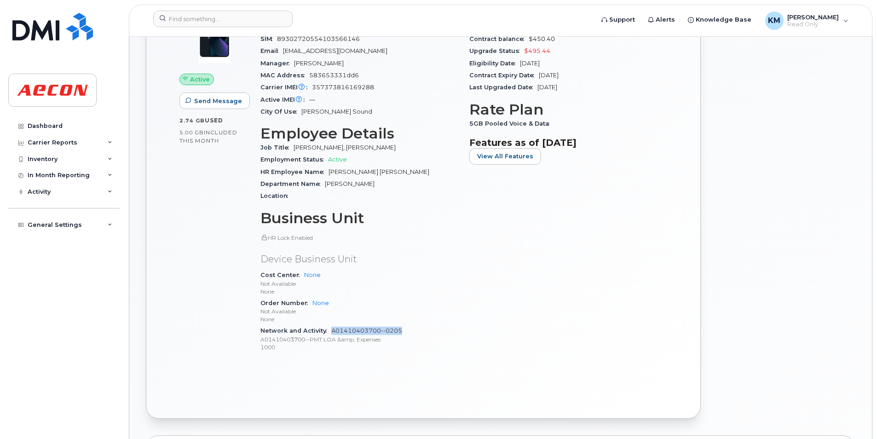
drag, startPoint x: 429, startPoint y: 330, endPoint x: 332, endPoint y: 331, distance: 96.7
click at [332, 331] on div "Network and Activity A01410403700--0205 A01410403700--PMT LOA &amp; Expenses 10…" at bounding box center [360, 339] width 198 height 28
copy link "A01410403700--0205"
click at [447, 362] on div "Device Details Device iPhone 13 128GB SIM 89302720554103566146 Email JIRWIN@AEC…" at bounding box center [359, 182] width 209 height 367
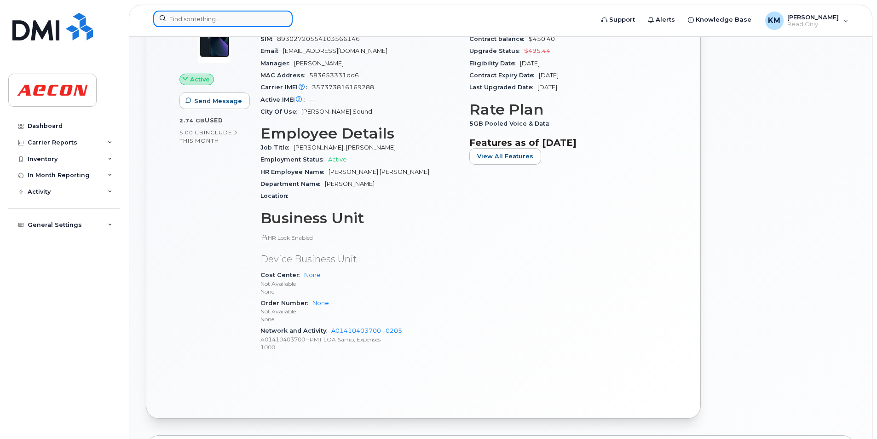
click at [217, 22] on input at bounding box center [222, 19] width 139 height 17
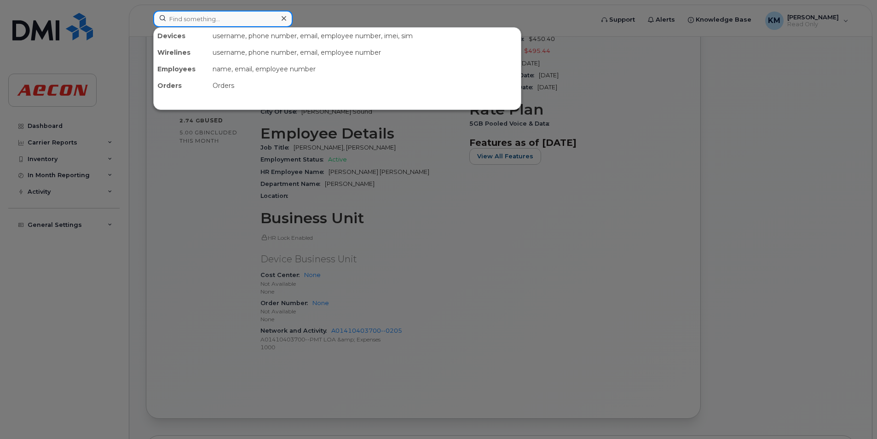
paste input "2269741327"
type input "2269741327"
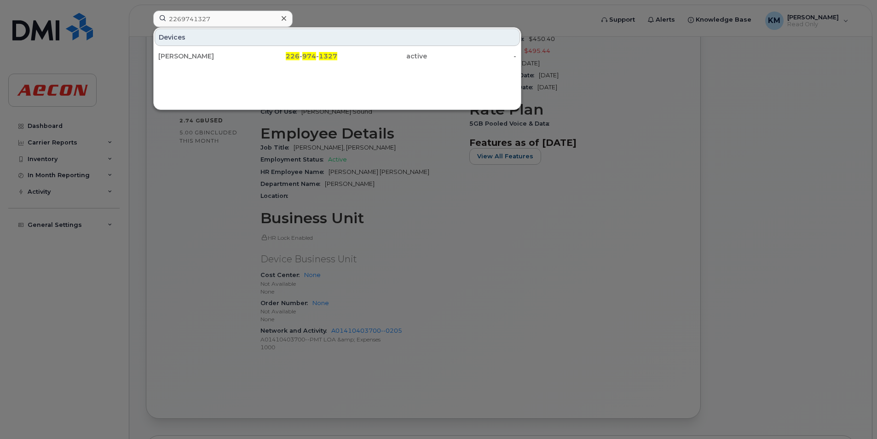
click at [239, 66] on div "Devices RICHARD HALSALL 226 - 974 - 1327 active -" at bounding box center [337, 68] width 368 height 83
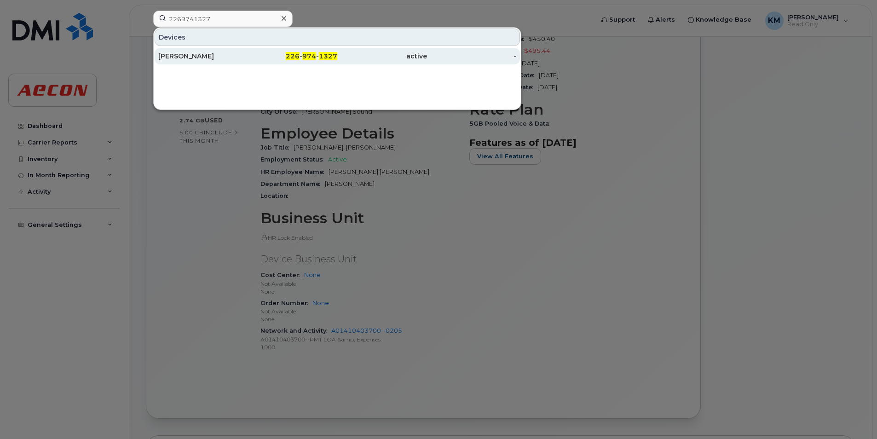
click at [234, 61] on div "RICHARD HALSALL" at bounding box center [203, 56] width 90 height 17
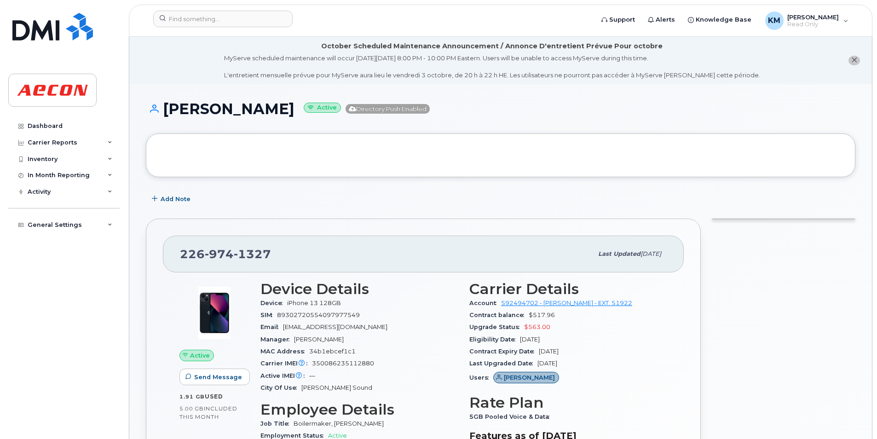
drag, startPoint x: 310, startPoint y: 109, endPoint x: 168, endPoint y: 104, distance: 142.8
click at [168, 104] on h1 "[PERSON_NAME] Active Directory Push Enabled" at bounding box center [501, 109] width 710 height 16
copy h1 "[PERSON_NAME]"
click at [197, 106] on h1 "[PERSON_NAME] Active Directory Push Enabled" at bounding box center [501, 109] width 710 height 16
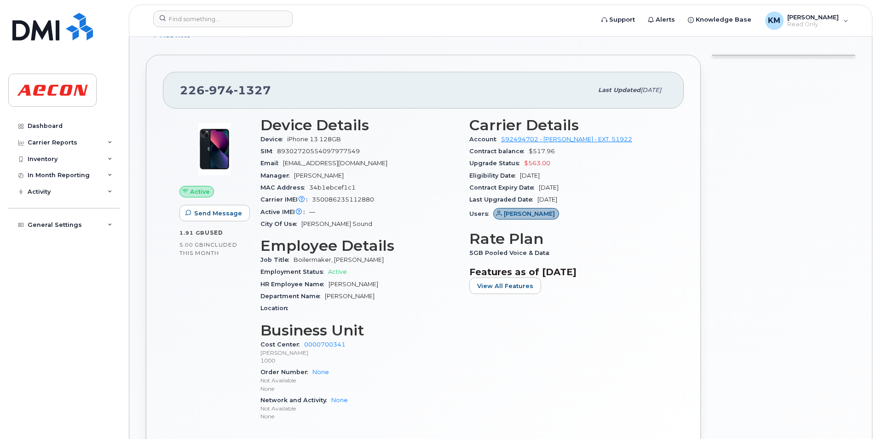
scroll to position [414, 0]
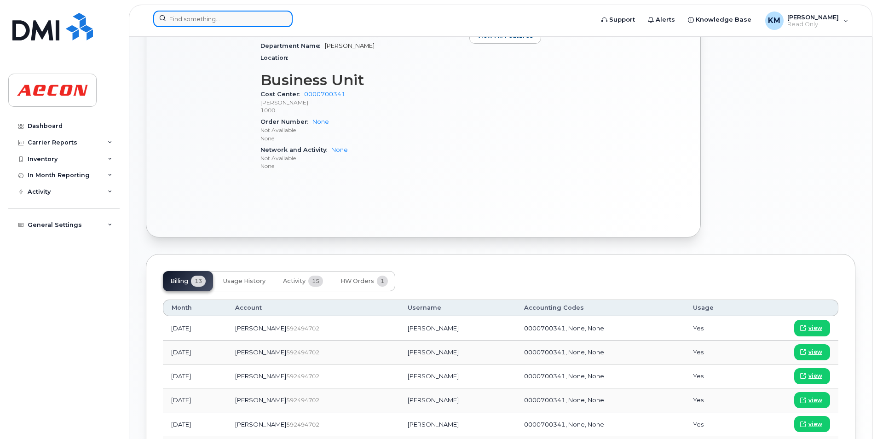
click at [224, 27] on input at bounding box center [222, 19] width 139 height 17
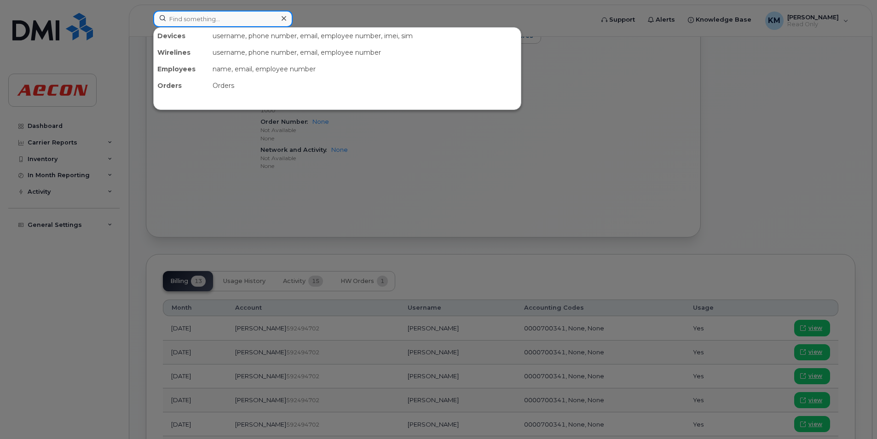
paste input "2269741384"
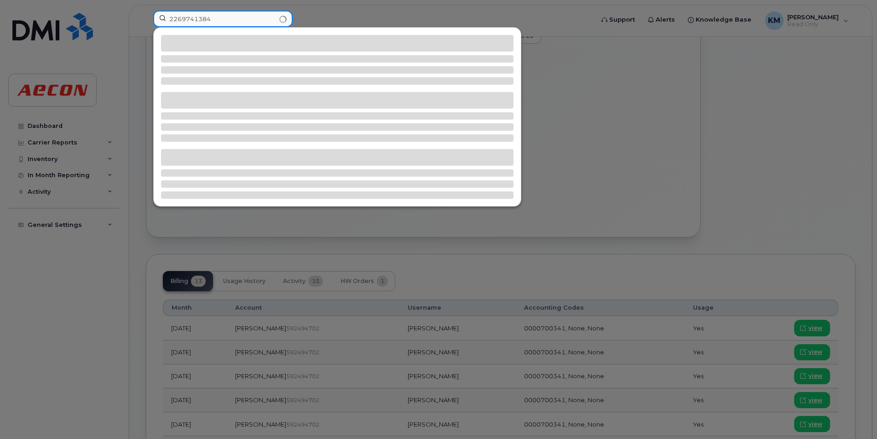
type input "2269741384"
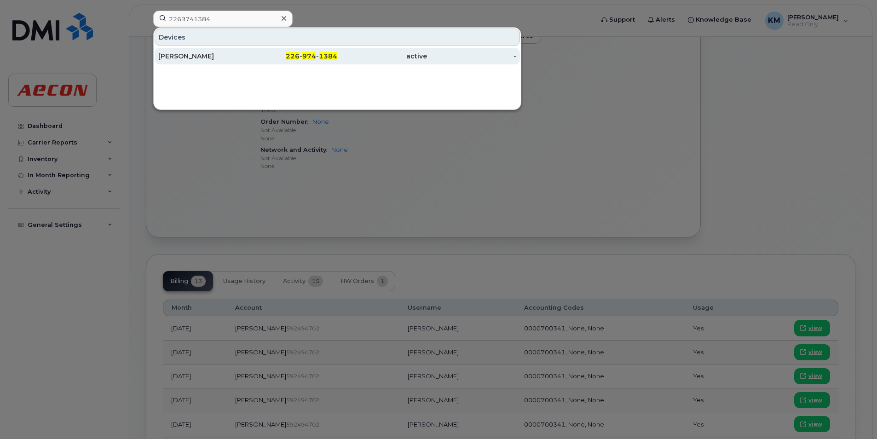
click at [213, 58] on div "ADAM SCHMIDT" at bounding box center [203, 56] width 90 height 9
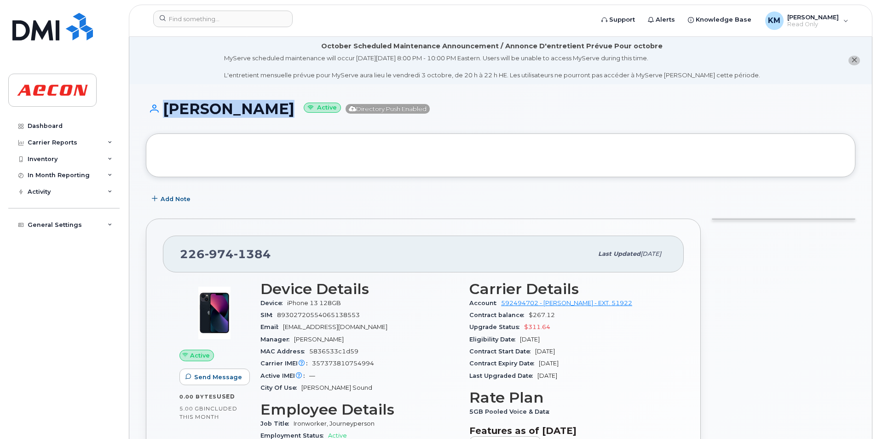
drag, startPoint x: 285, startPoint y: 108, endPoint x: 155, endPoint y: 100, distance: 130.5
copy h1 "ADAM SCHMIDT"
click at [207, 120] on div "ADAM SCHMIDT Active Directory Push Enabled" at bounding box center [501, 117] width 710 height 33
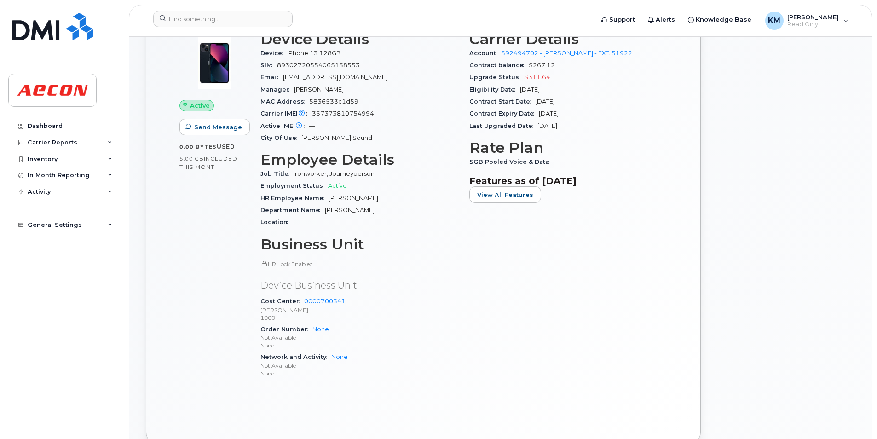
scroll to position [276, 0]
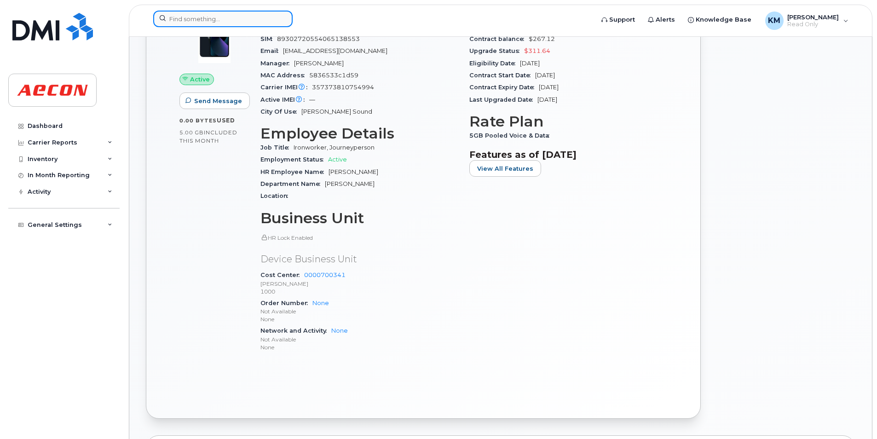
click at [230, 12] on input at bounding box center [222, 19] width 139 height 17
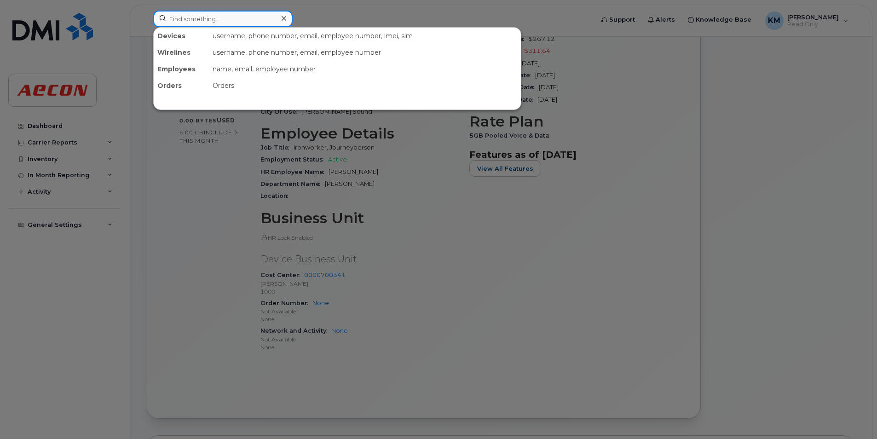
paste input "2269741438"
type input "2269741438"
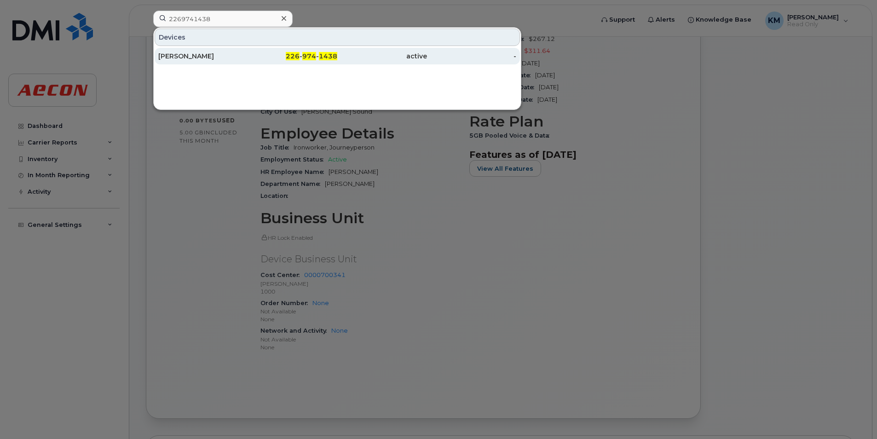
click at [231, 57] on div "[PERSON_NAME]" at bounding box center [203, 56] width 90 height 9
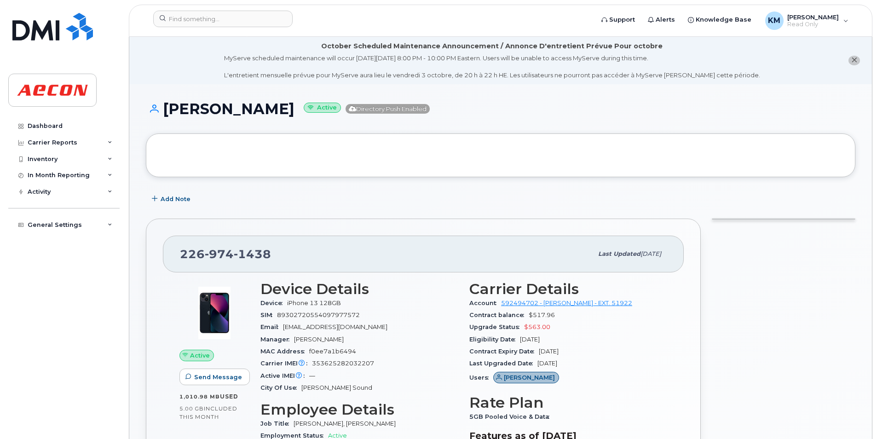
drag, startPoint x: 299, startPoint y: 110, endPoint x: 168, endPoint y: 113, distance: 131.7
click at [168, 113] on h1 "[PERSON_NAME] Active Directory Push Enabled" at bounding box center [501, 109] width 710 height 16
copy h1 "[PERSON_NAME]"
click at [183, 117] on h1 "[PERSON_NAME] Active Directory Push Enabled" at bounding box center [501, 109] width 710 height 16
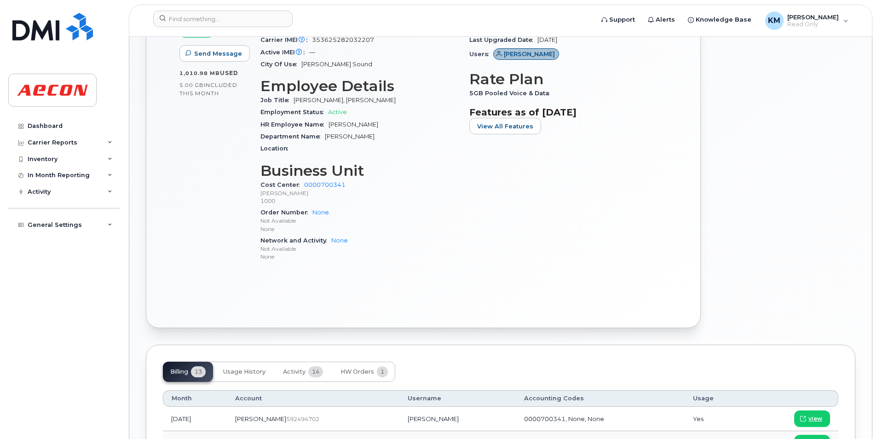
scroll to position [230, 0]
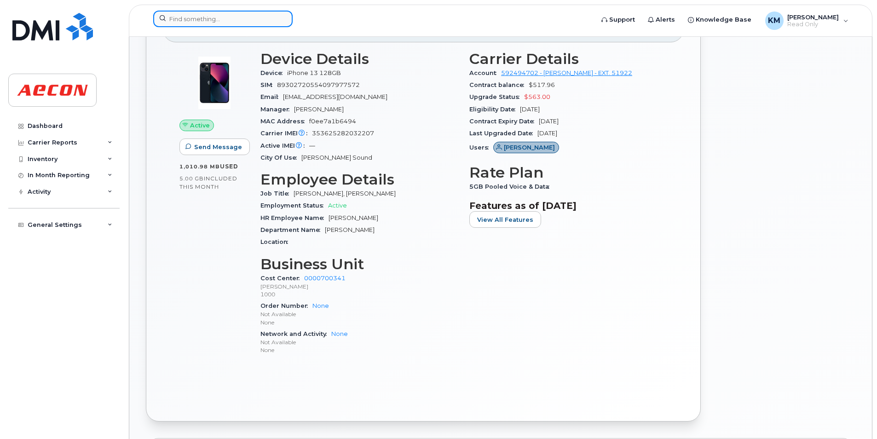
click at [271, 14] on input at bounding box center [222, 19] width 139 height 17
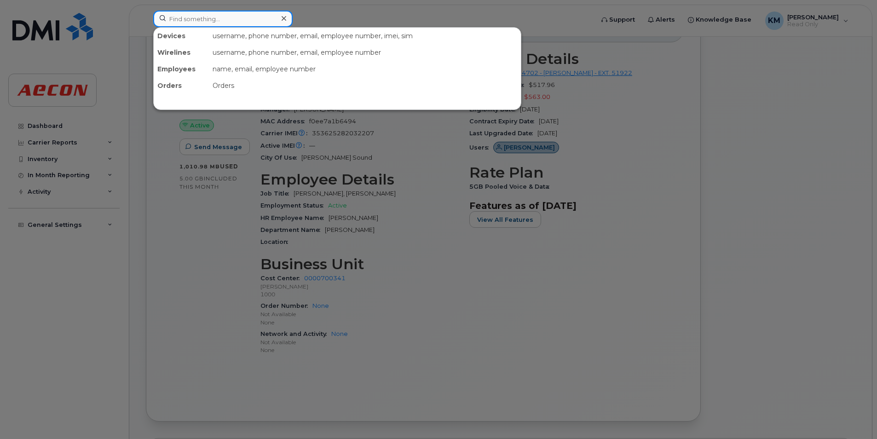
paste input "2269741496"
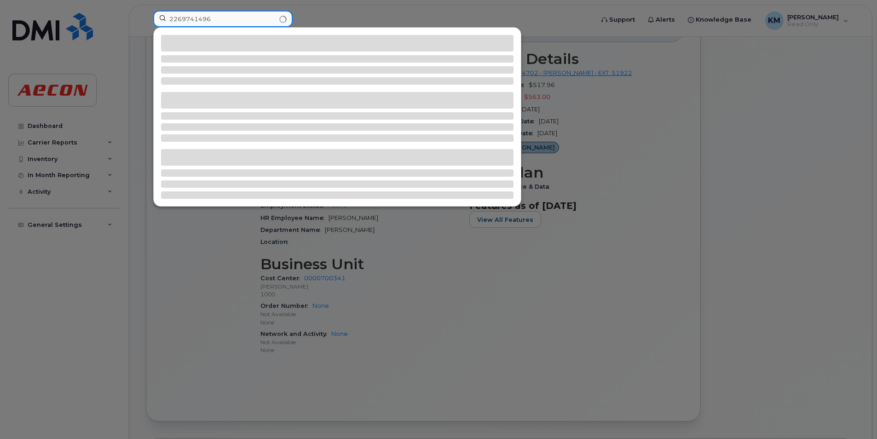
type input "2269741496"
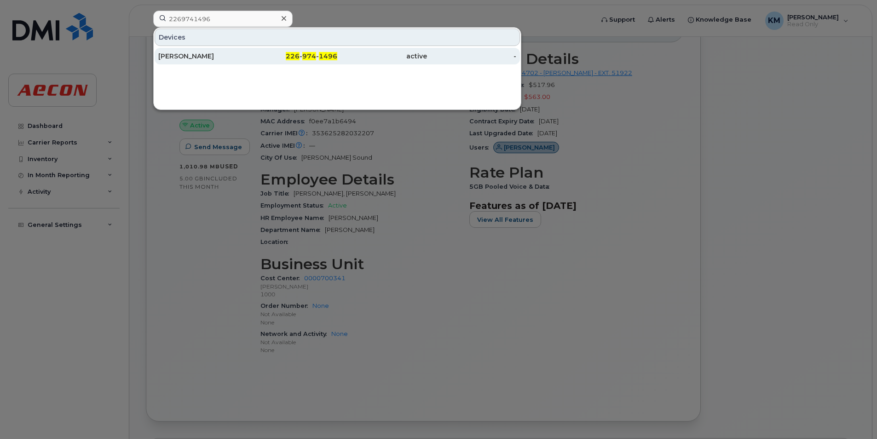
click at [237, 59] on div "[PERSON_NAME]" at bounding box center [203, 56] width 90 height 9
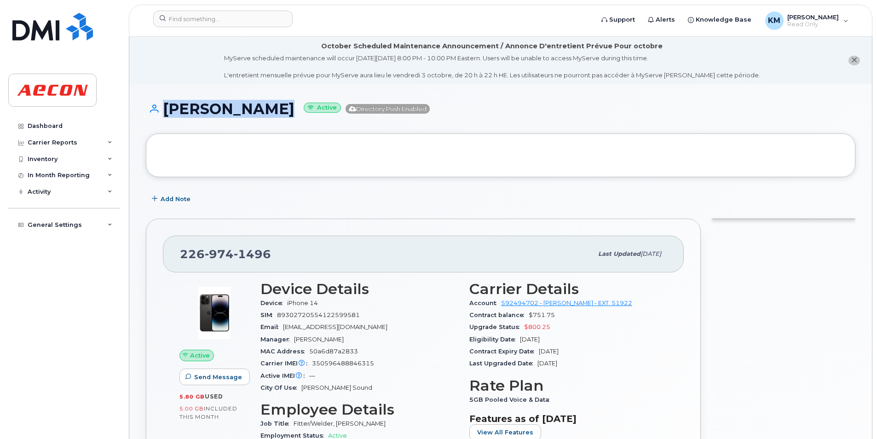
drag, startPoint x: 274, startPoint y: 110, endPoint x: 144, endPoint y: 109, distance: 130.3
copy h1 "PAUL CHENIER"
click at [231, 109] on h1 "PAUL CHENIER Active Directory Push Enabled" at bounding box center [501, 109] width 710 height 16
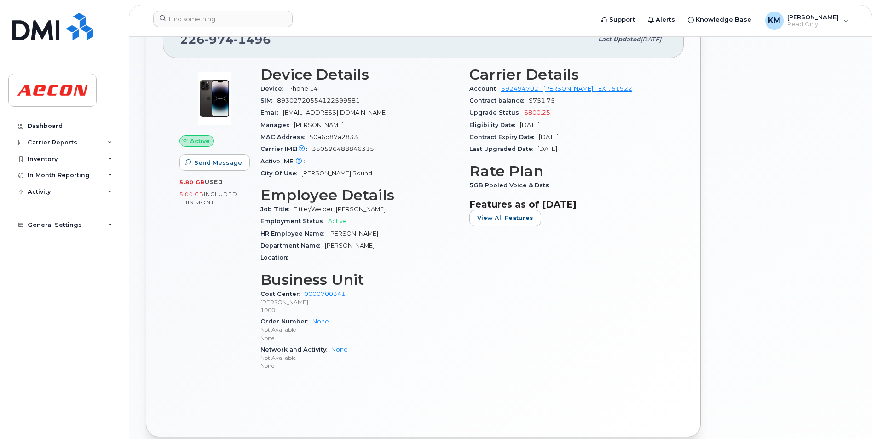
scroll to position [207, 0]
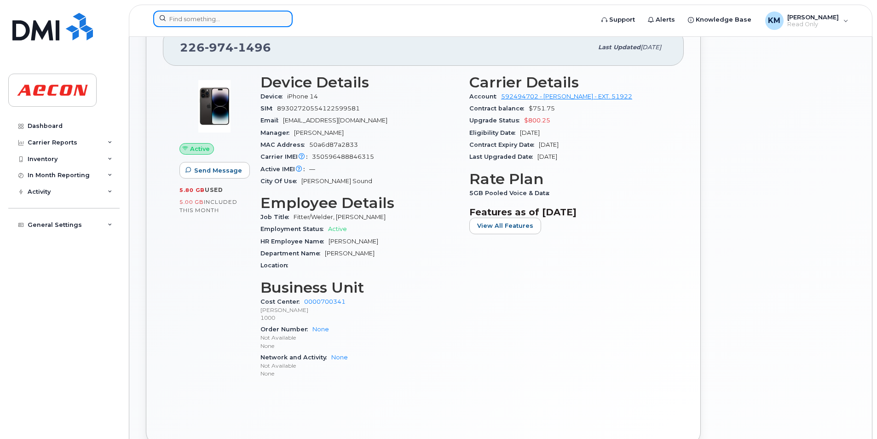
click at [247, 22] on input at bounding box center [222, 19] width 139 height 17
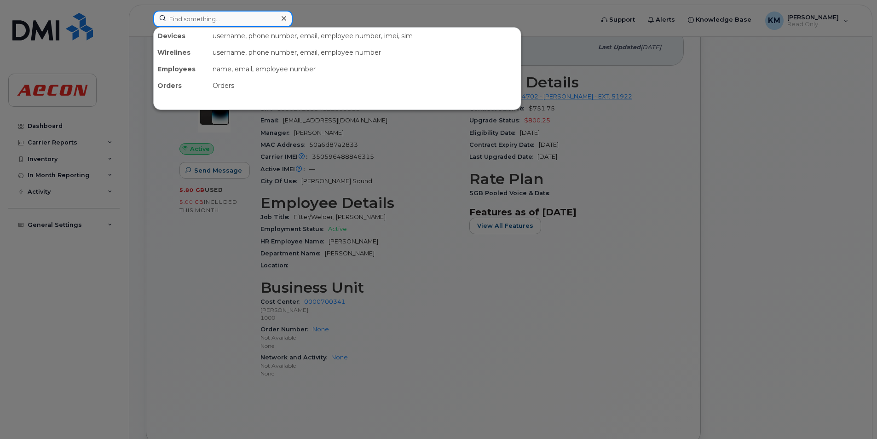
paste input "2269741499"
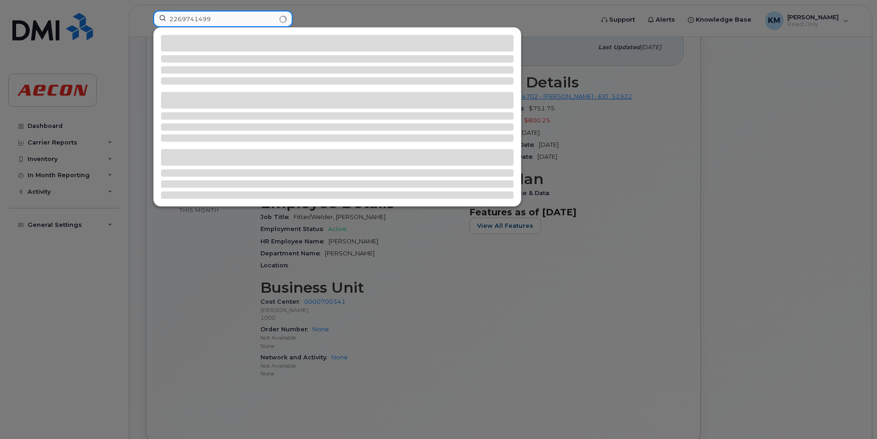
type input "2269741499"
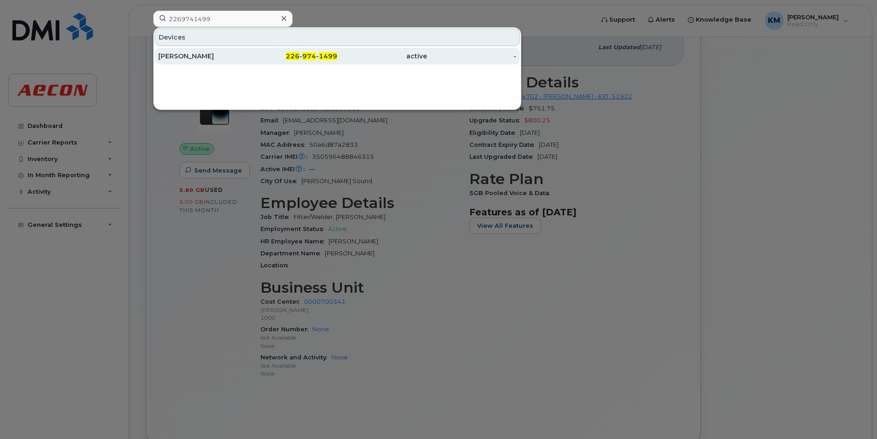
click at [271, 50] on div "226 - 974 - 1499" at bounding box center [293, 56] width 90 height 17
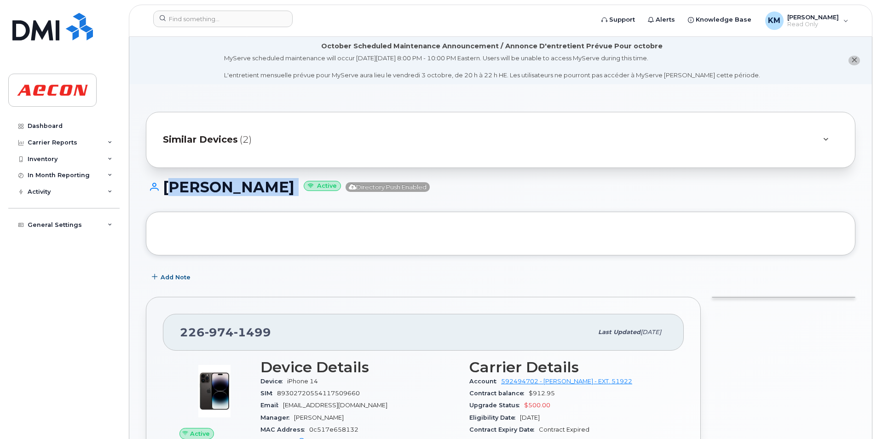
drag, startPoint x: 284, startPoint y: 190, endPoint x: 163, endPoint y: 191, distance: 120.1
click at [163, 191] on h1 "[PERSON_NAME] Active Directory Push Enabled" at bounding box center [501, 187] width 710 height 16
copy h1 "[PERSON_NAME]"
click at [187, 193] on h1 "[PERSON_NAME] Active Directory Push Enabled" at bounding box center [501, 187] width 710 height 16
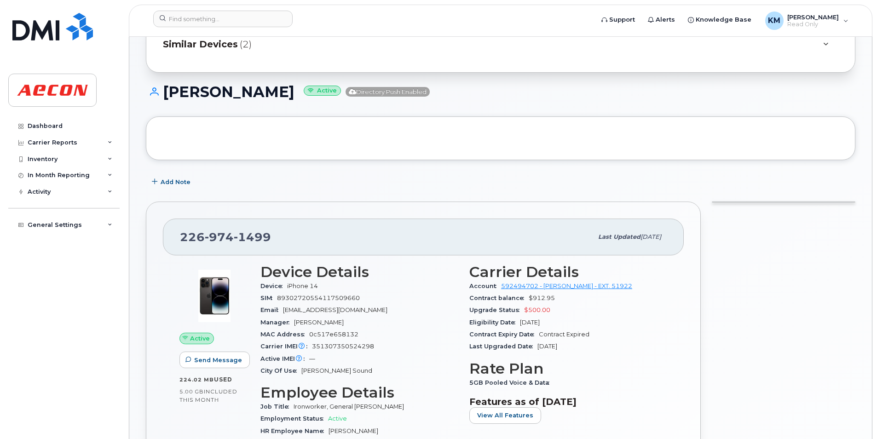
scroll to position [276, 0]
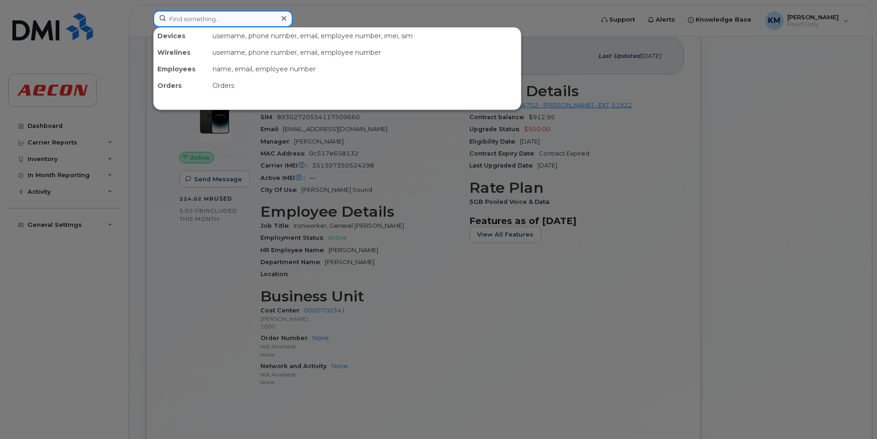
click at [212, 25] on input at bounding box center [222, 19] width 139 height 17
paste input "2269741558"
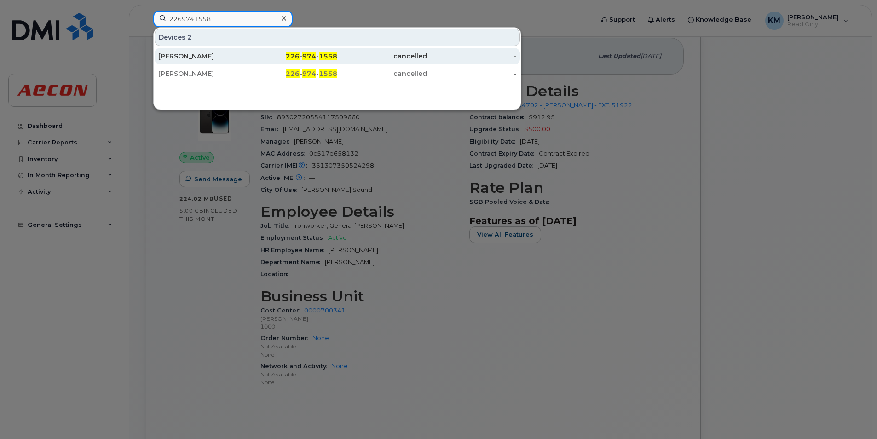
type input "2269741558"
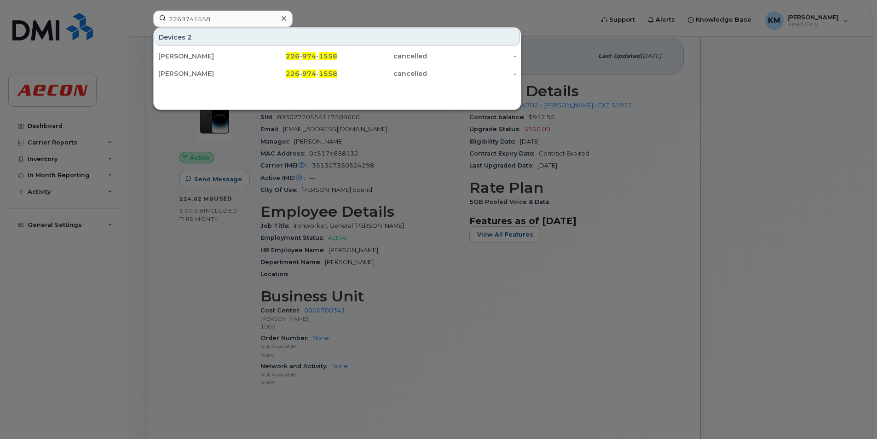
click at [266, 46] on div "Devices 2 MATT MOOTREY 226 - 974 - 1558 cancelled - MATT MOOTREY 226 - 974 - 15…" at bounding box center [337, 55] width 367 height 55
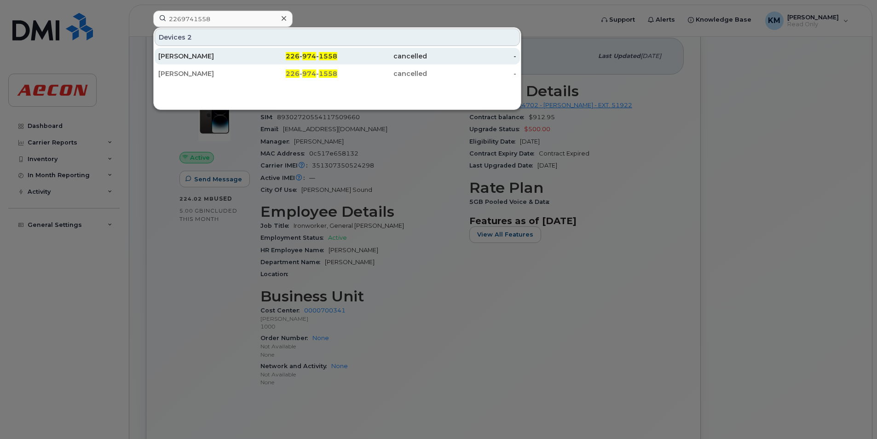
click at [266, 55] on div "226 - 974 - 1558" at bounding box center [293, 56] width 90 height 9
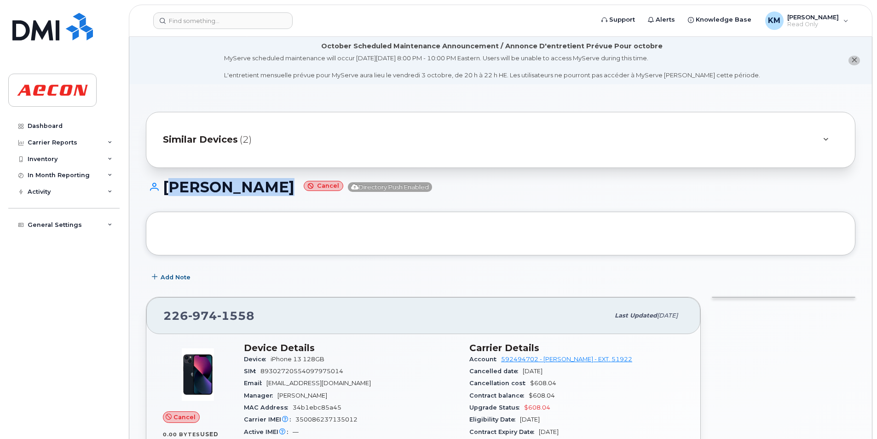
drag, startPoint x: 287, startPoint y: 182, endPoint x: 166, endPoint y: 181, distance: 121.5
click at [166, 181] on h1 "MATT MOOTREY Cancel Directory Push Enabled" at bounding box center [501, 187] width 710 height 16
copy h1 "MATT MOOTREY"
click at [216, 193] on h1 "MATT MOOTREY Cancel Directory Push Enabled" at bounding box center [501, 187] width 710 height 16
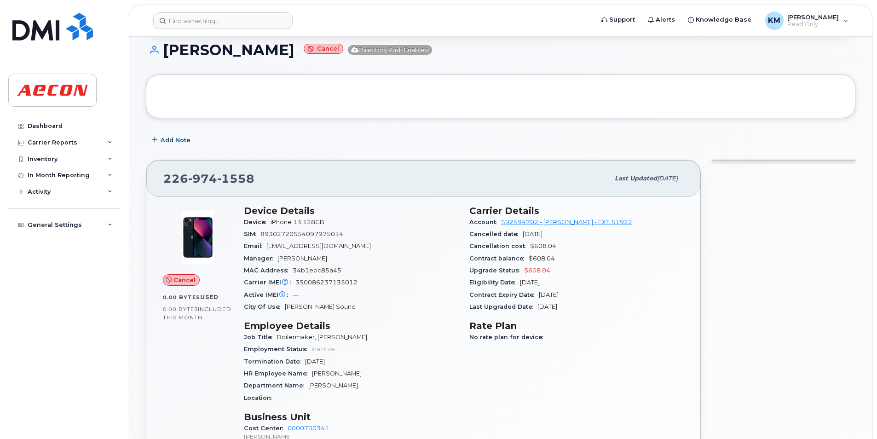
scroll to position [322, 0]
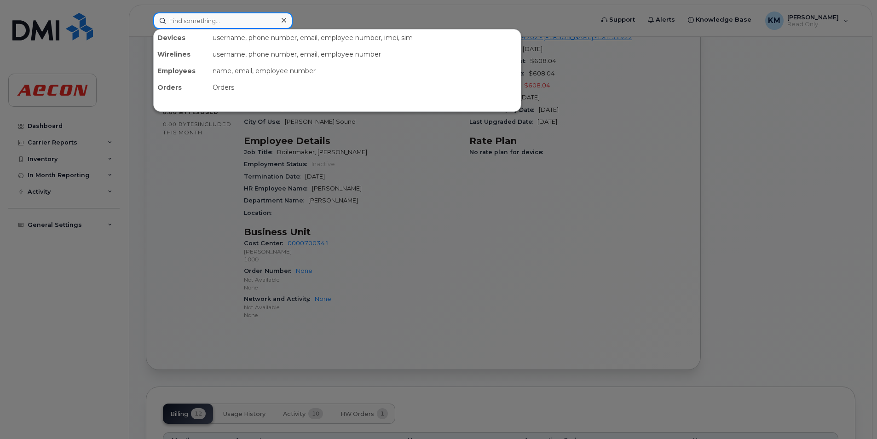
click at [262, 17] on input at bounding box center [222, 20] width 139 height 17
paste input "2269741587"
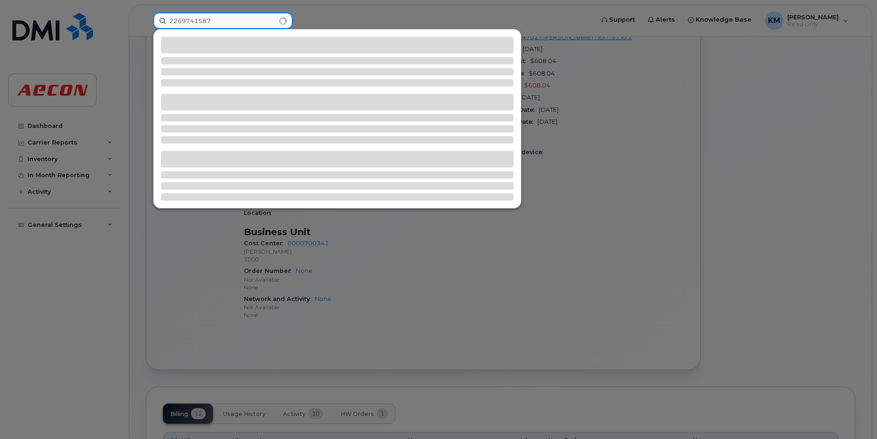
type input "2269741587"
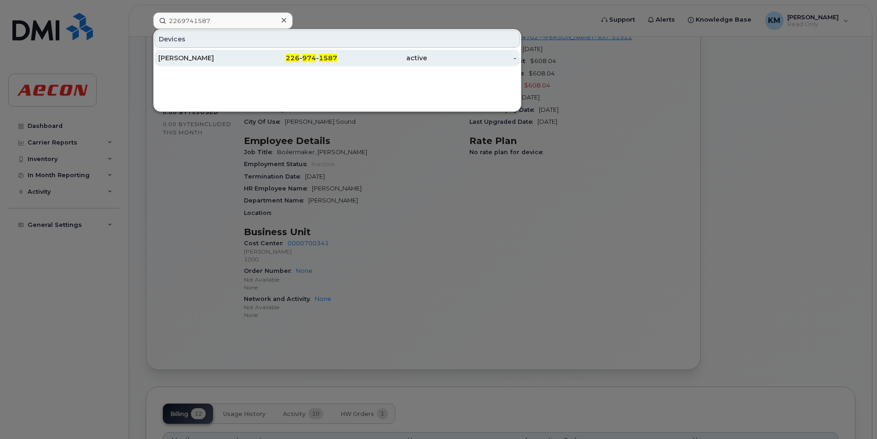
drag, startPoint x: 203, startPoint y: 44, endPoint x: 203, endPoint y: 59, distance: 14.8
click at [203, 46] on div "Devices" at bounding box center [337, 38] width 365 height 17
click at [206, 63] on div "DAVID JAMES" at bounding box center [203, 58] width 90 height 17
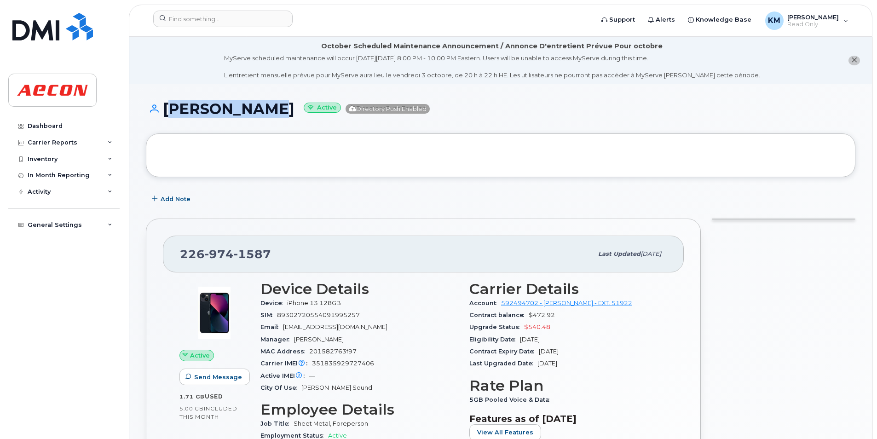
drag, startPoint x: 267, startPoint y: 111, endPoint x: 157, endPoint y: 95, distance: 111.2
copy h1 "DAVID JAMES"
click at [206, 105] on h1 "DAVID JAMES Active Directory Push Enabled" at bounding box center [501, 109] width 710 height 16
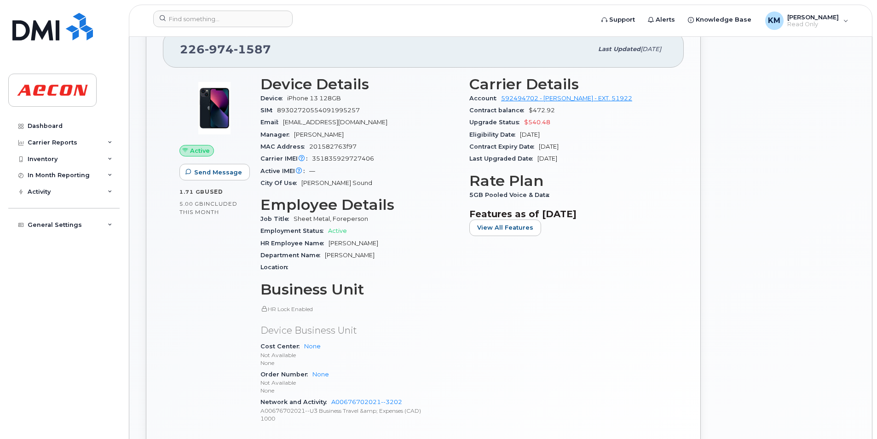
scroll to position [276, 0]
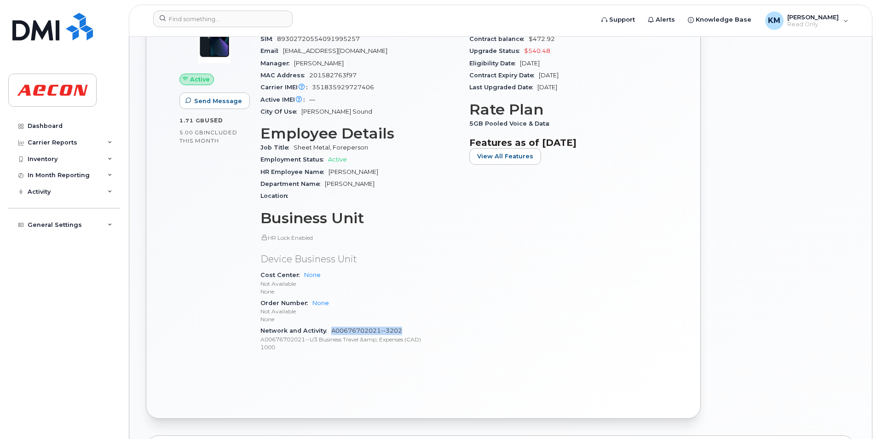
drag, startPoint x: 418, startPoint y: 326, endPoint x: 331, endPoint y: 333, distance: 87.2
click at [331, 333] on div "Network and Activity A00676702021--3202 A00676702021--U3 Business Travel &amp; …" at bounding box center [360, 339] width 198 height 28
copy link "A00676702021--3202"
click at [497, 365] on div "Carrier Details Account 592494702 - Rogers - EXT. 51922 Contract balance $472.9…" at bounding box center [568, 182] width 209 height 367
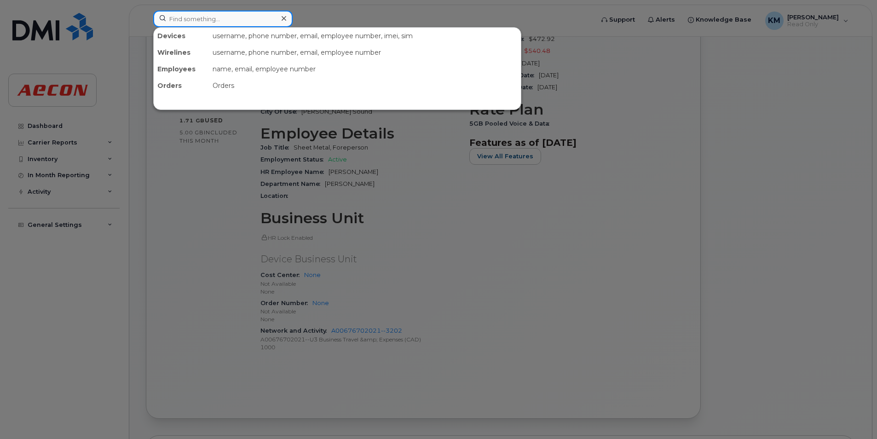
click at [230, 17] on input at bounding box center [222, 19] width 139 height 17
paste input "2269741696"
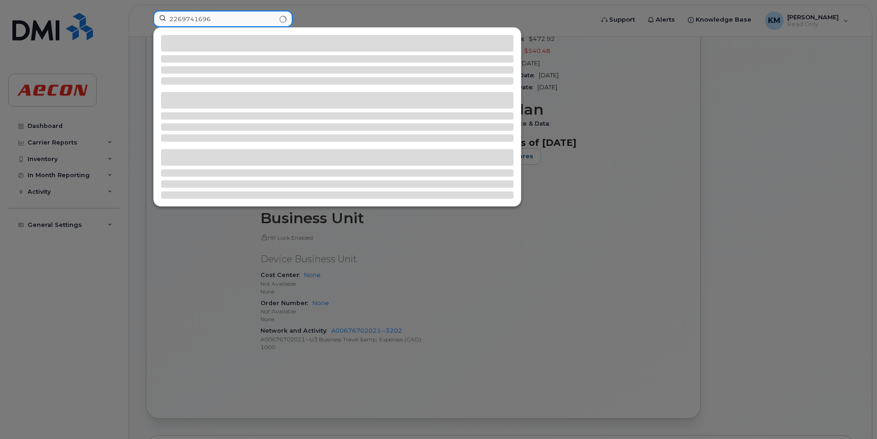
type input "2269741696"
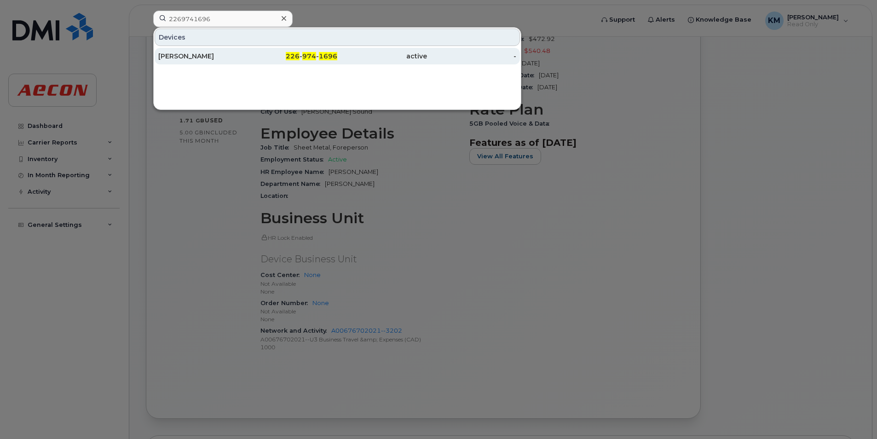
click at [261, 58] on div "226 - 974 - 1696" at bounding box center [293, 56] width 90 height 9
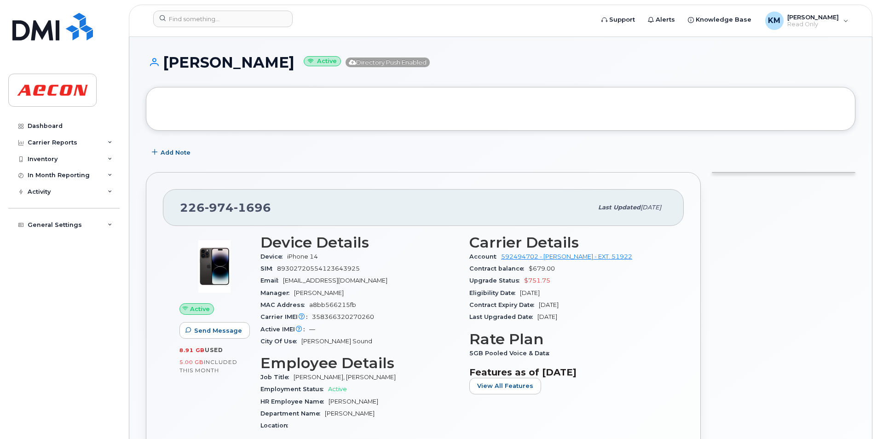
scroll to position [46, 0]
drag, startPoint x: 272, startPoint y: 62, endPoint x: 165, endPoint y: 70, distance: 106.6
click at [165, 70] on h1 "[PERSON_NAME] Active Directory Push Enabled" at bounding box center [501, 63] width 710 height 16
copy h1 "[PERSON_NAME]"
click at [200, 64] on h1 "[PERSON_NAME] Active Directory Push Enabled" at bounding box center [501, 63] width 710 height 16
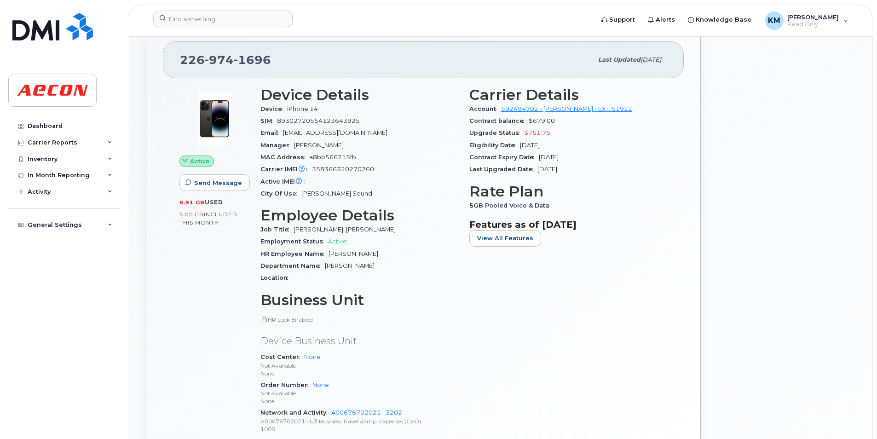
scroll to position [368, 0]
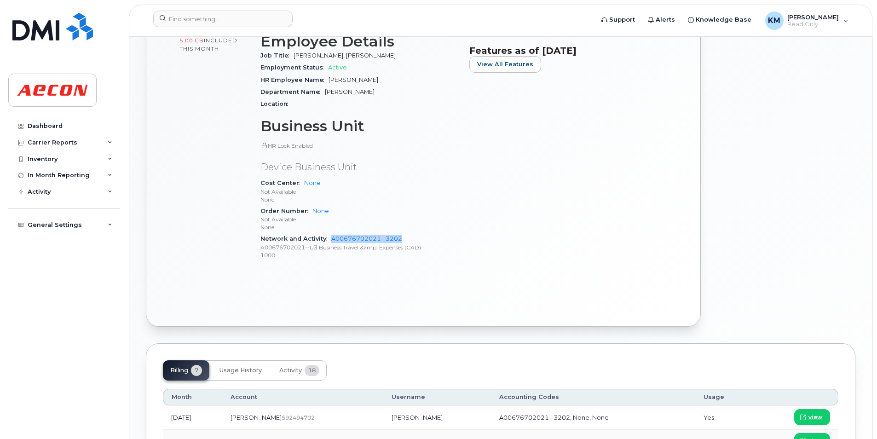
drag, startPoint x: 408, startPoint y: 234, endPoint x: 330, endPoint y: 242, distance: 78.6
click at [330, 242] on div "Network and Activity A00676702021--3202 A00676702021--U3 Business Travel &amp; …" at bounding box center [360, 247] width 198 height 28
click at [386, 260] on div "Network and Activity A00676702021--3202 A00676702021--U3 Business Travel &amp; …" at bounding box center [360, 247] width 198 height 28
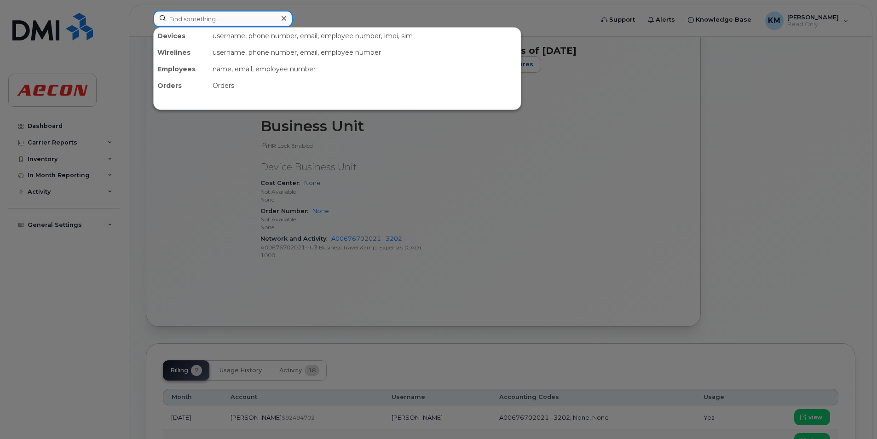
click at [227, 15] on input at bounding box center [222, 19] width 139 height 17
paste input "2269741708"
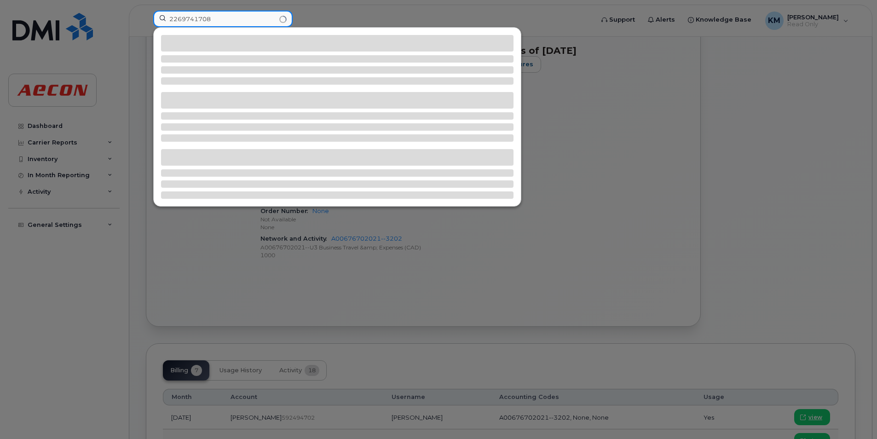
type input "2269741708"
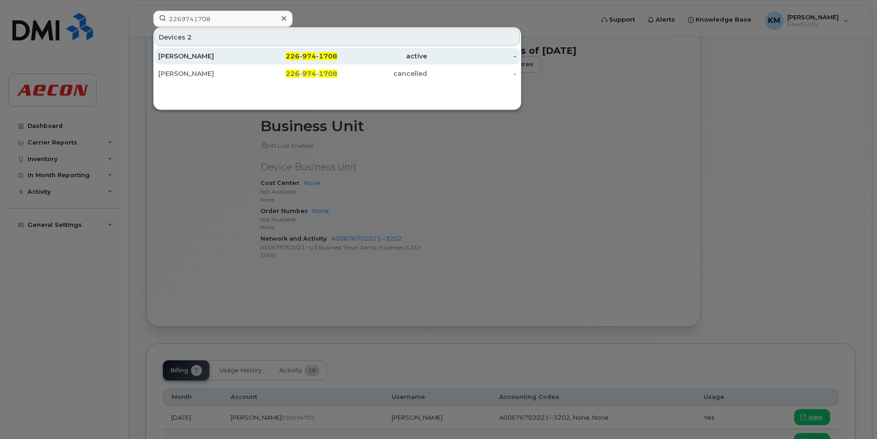
click at [257, 60] on div "226 - 974 - 1708" at bounding box center [293, 56] width 90 height 9
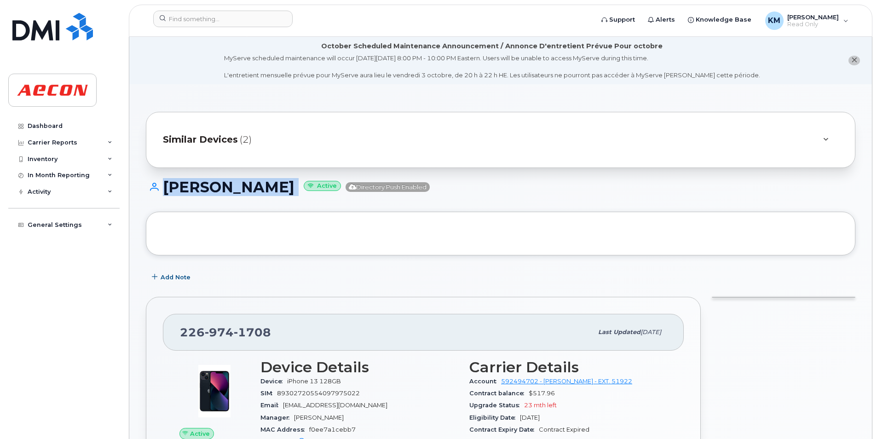
drag, startPoint x: 239, startPoint y: 177, endPoint x: 148, endPoint y: 171, distance: 91.8
click at [261, 191] on h1 "[PERSON_NAME] Active Directory Push Enabled" at bounding box center [501, 187] width 710 height 16
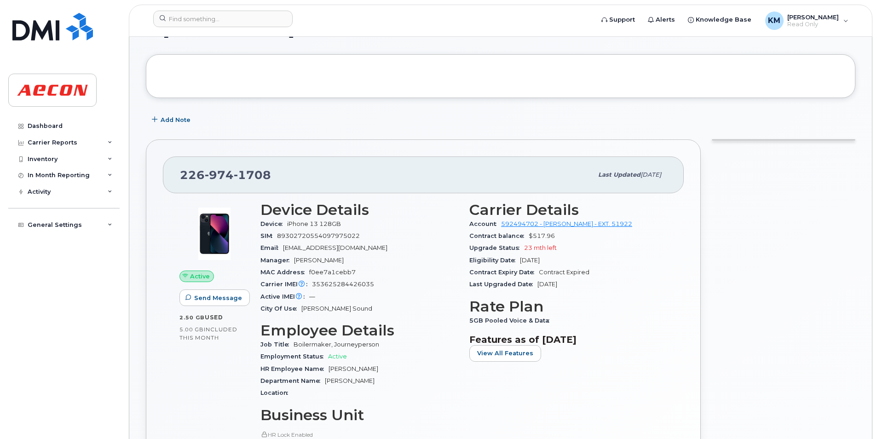
scroll to position [322, 0]
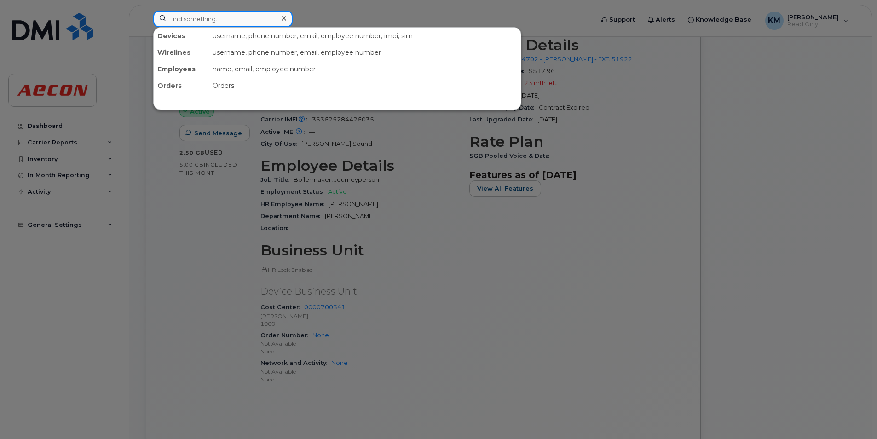
click at [266, 23] on input at bounding box center [222, 19] width 139 height 17
paste input "2269741766"
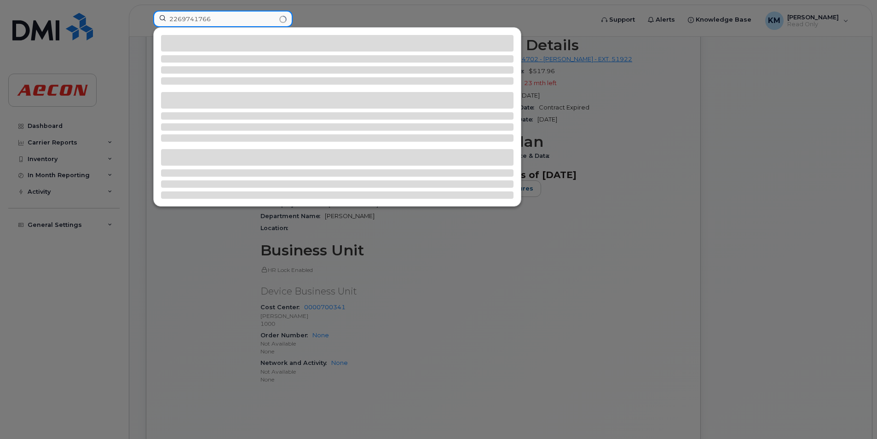
type input "2269741766"
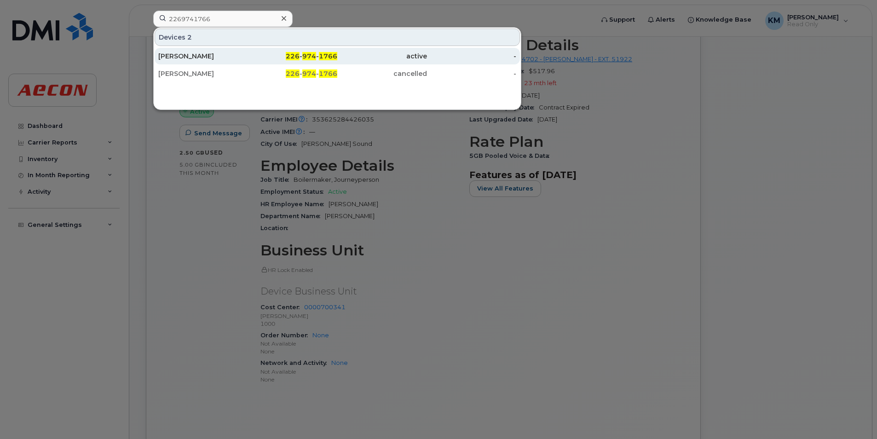
click at [293, 55] on span "226" at bounding box center [293, 56] width 14 height 8
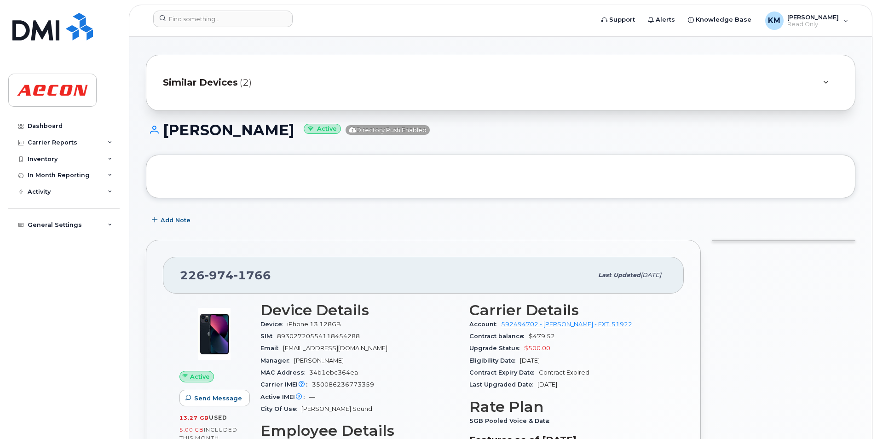
scroll to position [46, 0]
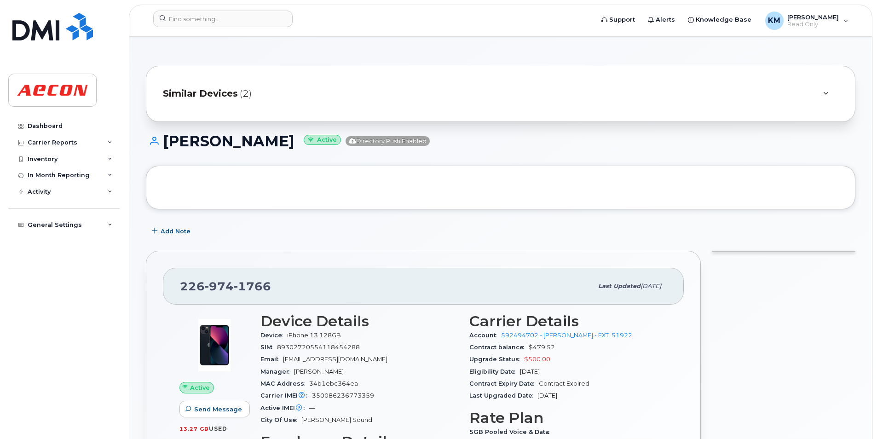
drag, startPoint x: 276, startPoint y: 148, endPoint x: 168, endPoint y: 152, distance: 107.8
click at [168, 152] on div "[PERSON_NAME] Active Directory Push Enabled" at bounding box center [501, 149] width 710 height 33
click at [209, 143] on h1 "[PERSON_NAME] Active Directory Push Enabled" at bounding box center [501, 141] width 710 height 16
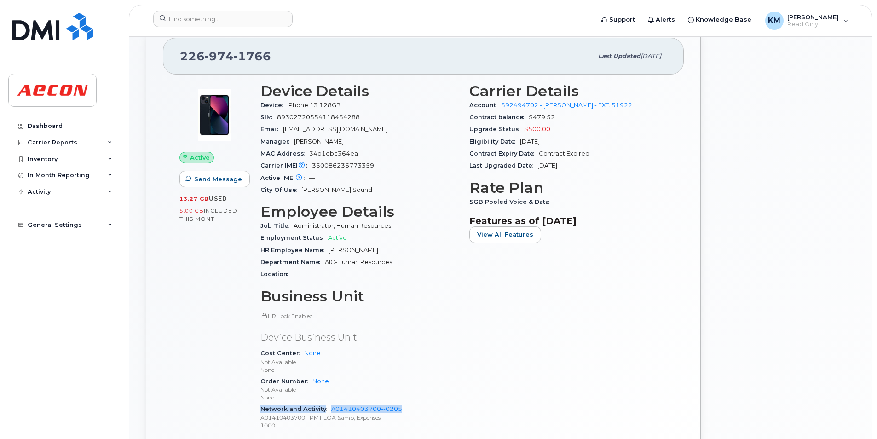
drag, startPoint x: 381, startPoint y: 402, endPoint x: 330, endPoint y: 400, distance: 51.2
click at [330, 400] on div "HR Lock Enabled Device Business Unit Cost Center None Not Available None Order …" at bounding box center [360, 371] width 198 height 119
drag, startPoint x: 330, startPoint y: 400, endPoint x: 382, endPoint y: 426, distance: 57.8
click at [382, 426] on p "1000" at bounding box center [360, 426] width 198 height 8
drag, startPoint x: 418, startPoint y: 406, endPoint x: 332, endPoint y: 409, distance: 85.7
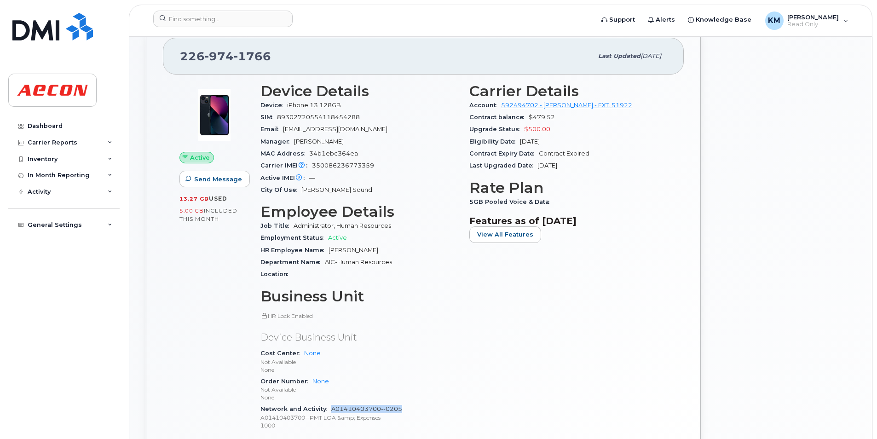
click at [332, 409] on div "Network and Activity A01410403700--0205 A01410403700--PMT LOA &amp; Expenses 10…" at bounding box center [360, 417] width 198 height 28
copy link "A01410403700--0205"
click at [395, 369] on p "None" at bounding box center [360, 370] width 198 height 8
drag, startPoint x: 401, startPoint y: 347, endPoint x: 405, endPoint y: 358, distance: 11.4
click at [401, 348] on div "HR Lock Enabled Device Business Unit Cost Center None Not Available None Order …" at bounding box center [360, 371] width 198 height 119
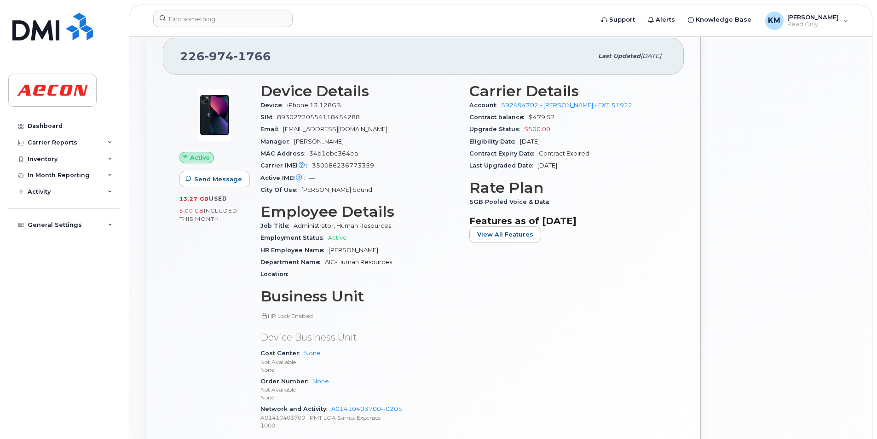
drag, startPoint x: 424, startPoint y: 403, endPoint x: 343, endPoint y: 399, distance: 81.1
click at [343, 399] on div "Order Number None Not Available None" at bounding box center [360, 390] width 198 height 28
click at [408, 417] on p "A01410403700--PMT LOA &amp; Expenses" at bounding box center [360, 418] width 198 height 8
drag, startPoint x: 378, startPoint y: 412, endPoint x: 333, endPoint y: 411, distance: 44.7
click at [333, 411] on div "Network and Activity A01410403700--0205 A01410403700--PMT LOA &amp; Expenses 10…" at bounding box center [360, 417] width 198 height 28
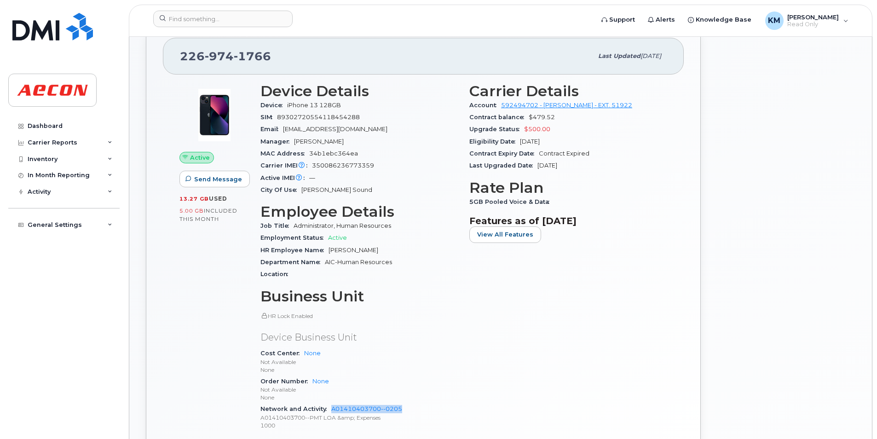
copy link "A01410403700--0205"
click at [387, 378] on div "Order Number None Not Available None" at bounding box center [360, 390] width 198 height 28
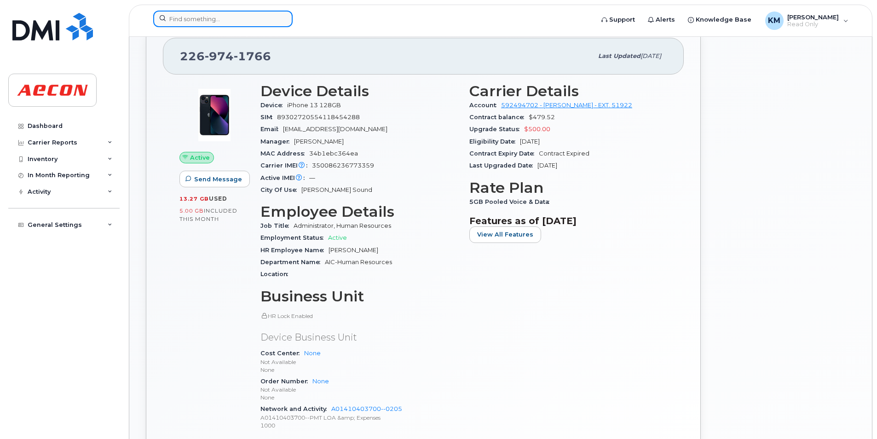
click at [231, 18] on input at bounding box center [222, 19] width 139 height 17
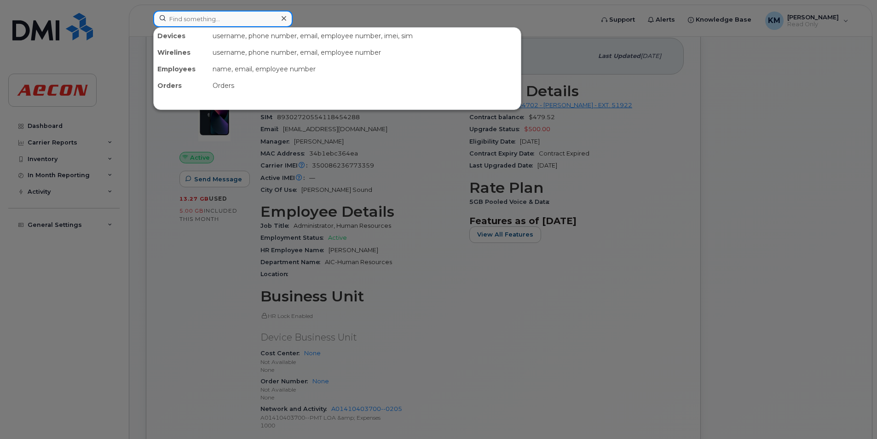
paste input "2269741836"
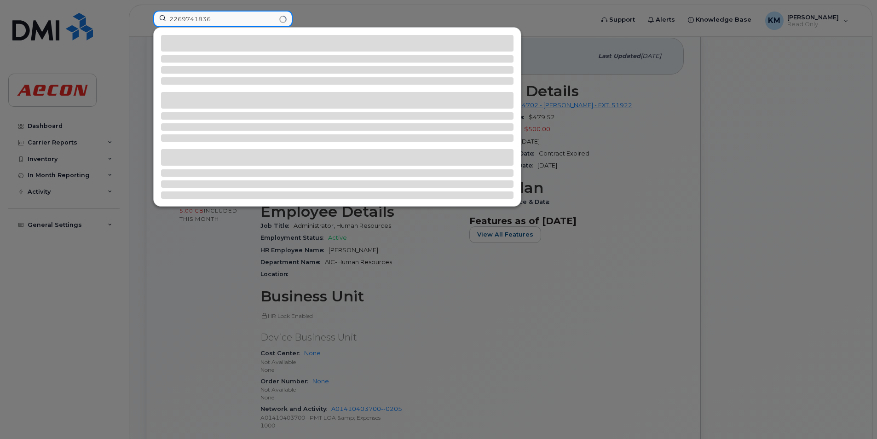
type input "2269741836"
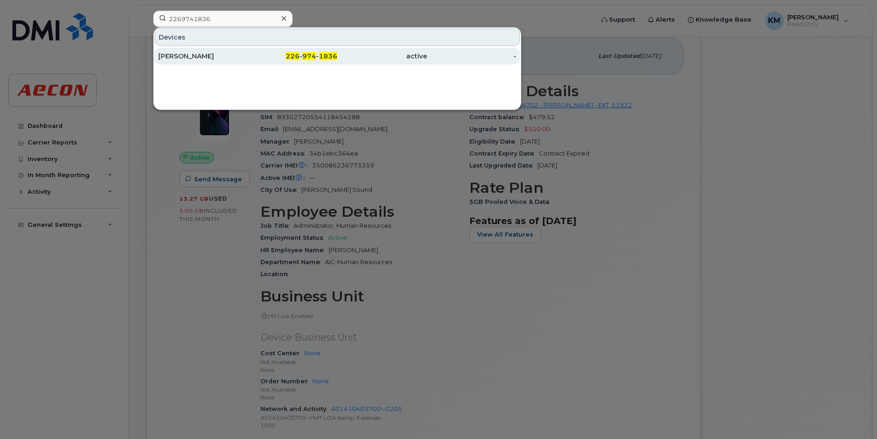
drag, startPoint x: 279, startPoint y: 56, endPoint x: 273, endPoint y: 58, distance: 5.8
click at [279, 56] on div "226 - 974 - 1836" at bounding box center [293, 56] width 90 height 9
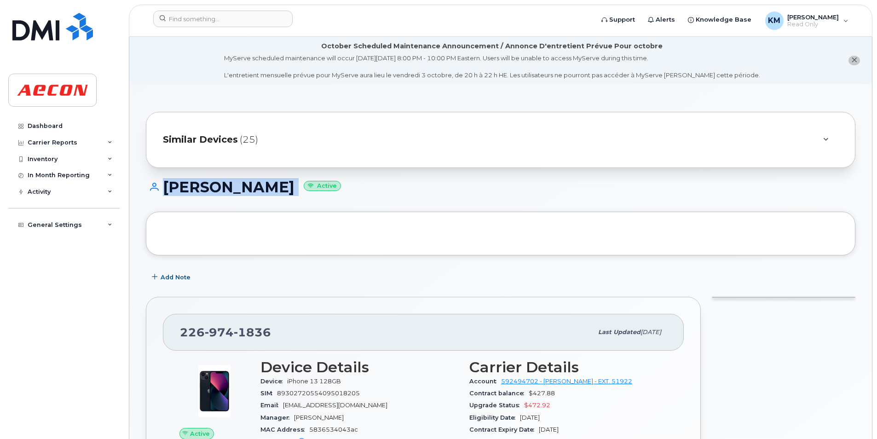
drag, startPoint x: 276, startPoint y: 187, endPoint x: 156, endPoint y: 189, distance: 120.6
click at [156, 189] on h1 "[PERSON_NAME] Active" at bounding box center [501, 187] width 710 height 16
copy h1 "[PERSON_NAME]"
drag, startPoint x: 243, startPoint y: 190, endPoint x: 249, endPoint y: 190, distance: 6.9
click at [242, 190] on h1 "[PERSON_NAME] Active" at bounding box center [501, 187] width 710 height 16
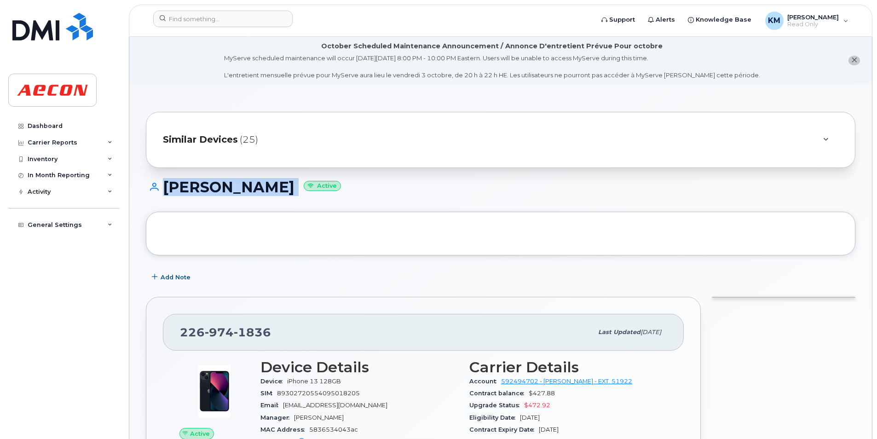
click at [709, 185] on h1 "[PERSON_NAME] Active" at bounding box center [501, 187] width 710 height 16
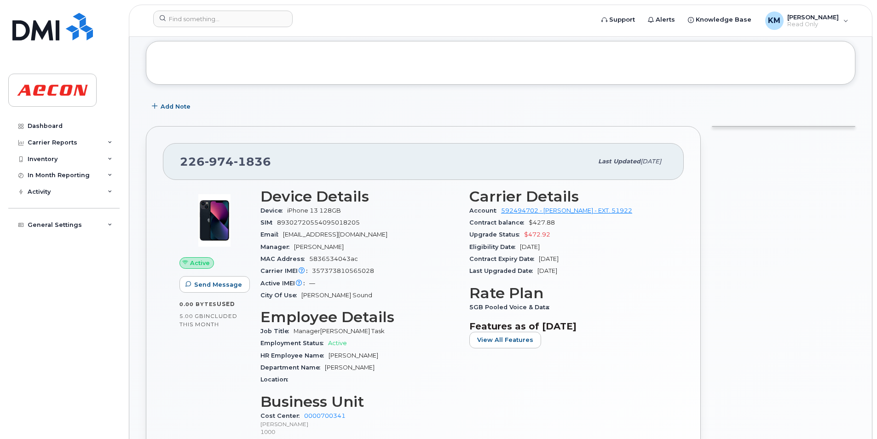
scroll to position [276, 0]
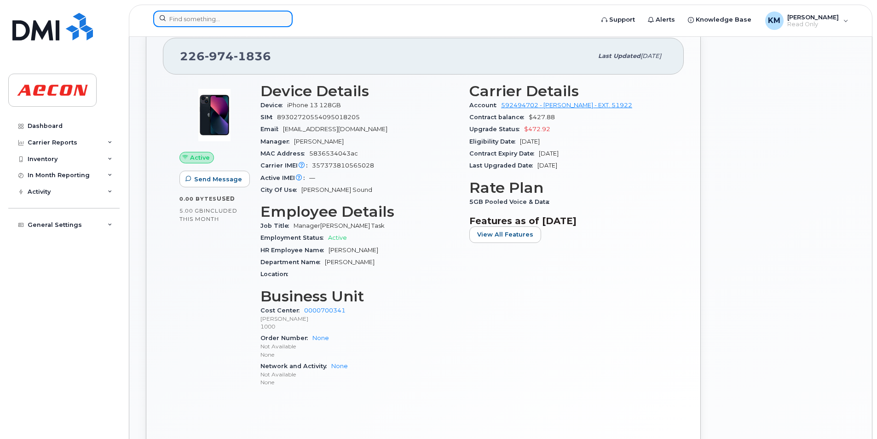
click at [216, 18] on input at bounding box center [222, 19] width 139 height 17
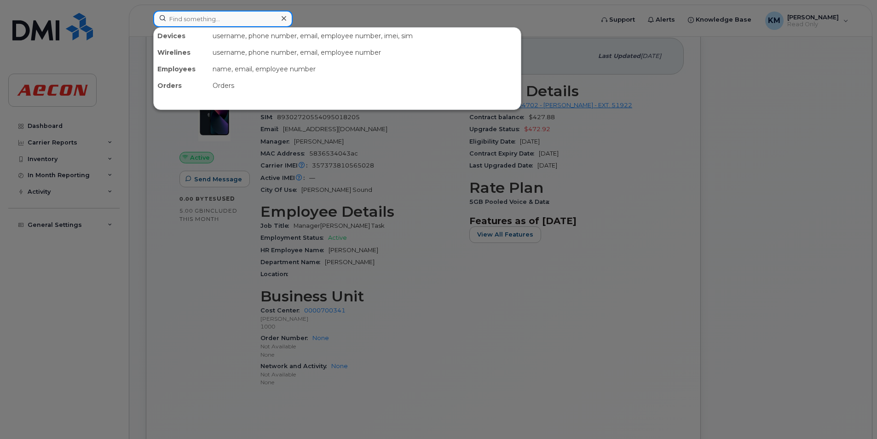
paste input "2269741862"
type input "2269741862"
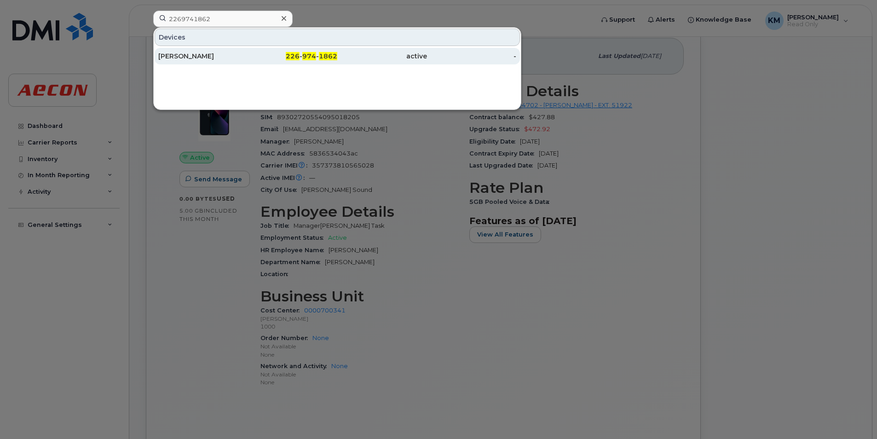
click at [255, 52] on div "226 - 974 - 1862" at bounding box center [293, 56] width 90 height 17
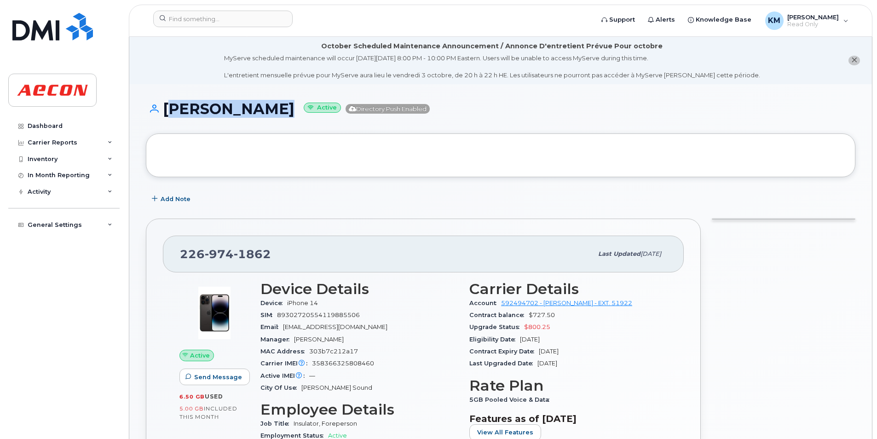
drag, startPoint x: 280, startPoint y: 117, endPoint x: 162, endPoint y: 109, distance: 118.2
click at [162, 109] on h1 "[PERSON_NAME] Active Directory Push Enabled" at bounding box center [501, 109] width 710 height 16
copy h1 "[PERSON_NAME]"
click at [215, 109] on h1 "[PERSON_NAME] Active Directory Push Enabled" at bounding box center [501, 109] width 710 height 16
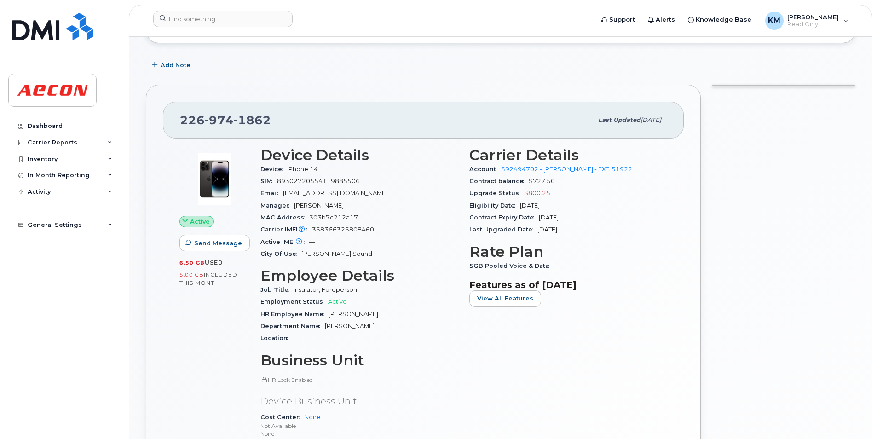
scroll to position [230, 0]
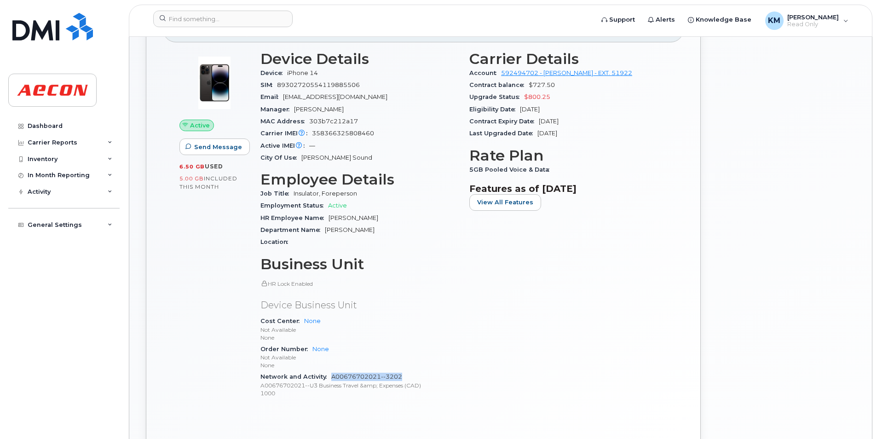
drag, startPoint x: 410, startPoint y: 371, endPoint x: 332, endPoint y: 375, distance: 77.9
click at [332, 375] on div "Network and Activity A00676702021--3202 A00676702021--U3 Business Travel &amp; …" at bounding box center [360, 385] width 198 height 28
copy link "A00676702021--3202"
click at [453, 375] on div "Network and Activity A00676702021--3202 A00676702021--U3 Business Travel &amp; …" at bounding box center [360, 385] width 198 height 28
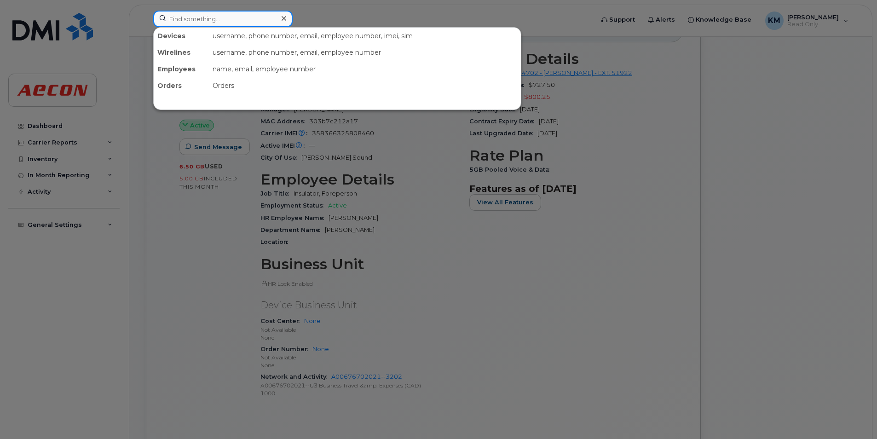
click at [277, 14] on input at bounding box center [222, 19] width 139 height 17
paste input "2269741873"
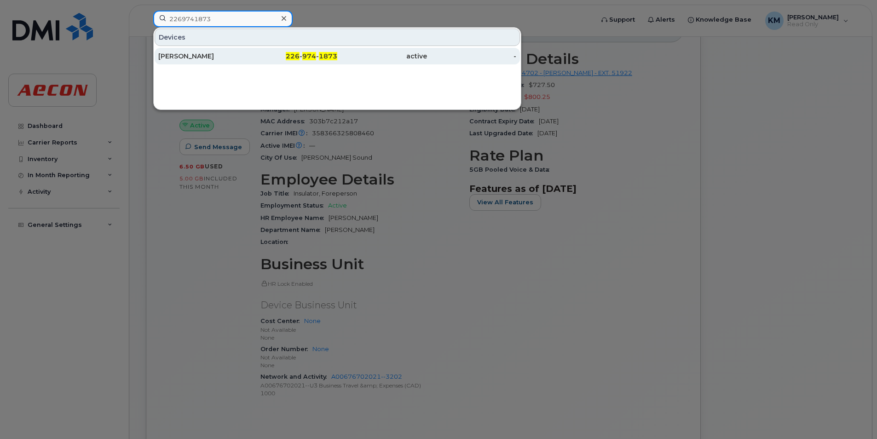
type input "2269741873"
click at [224, 50] on div "[PERSON_NAME]" at bounding box center [203, 56] width 90 height 17
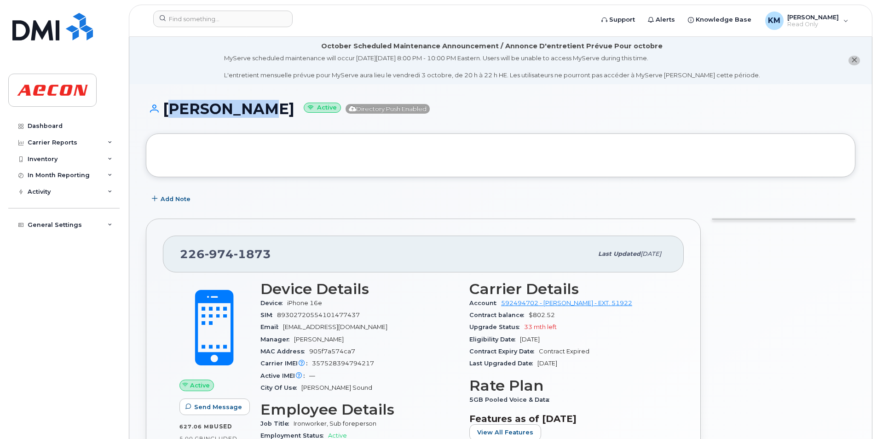
drag, startPoint x: 269, startPoint y: 118, endPoint x: 170, endPoint y: 109, distance: 99.4
click at [170, 109] on div "[PERSON_NAME] Active Directory Push Enabled" at bounding box center [501, 117] width 710 height 33
copy h1 "[PERSON_NAME]"
click at [191, 109] on h1 "[PERSON_NAME] Active Directory Push Enabled" at bounding box center [501, 109] width 710 height 16
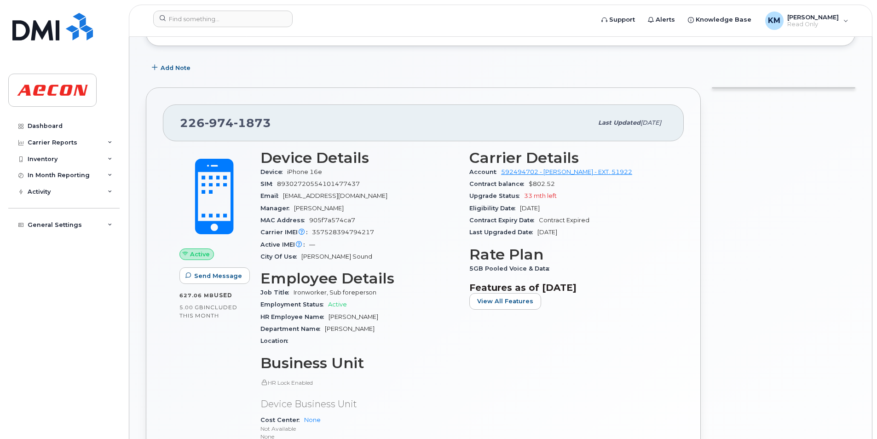
scroll to position [322, 0]
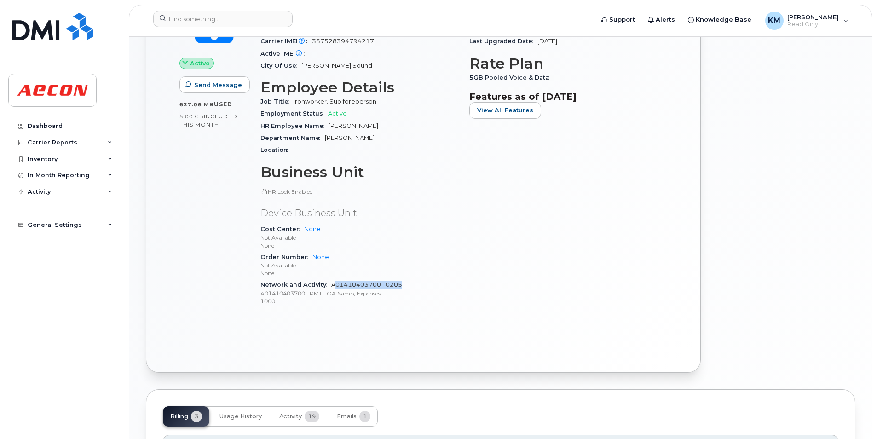
drag, startPoint x: 411, startPoint y: 280, endPoint x: 334, endPoint y: 284, distance: 77.4
click at [334, 284] on div "Network and Activity A01410403700--0205 A01410403700--PMT LOA &amp; Expenses 10…" at bounding box center [360, 293] width 198 height 28
drag, startPoint x: 334, startPoint y: 284, endPoint x: 435, endPoint y: 297, distance: 102.7
click at [435, 297] on p "1000" at bounding box center [360, 301] width 198 height 8
drag, startPoint x: 411, startPoint y: 287, endPoint x: 388, endPoint y: 283, distance: 23.8
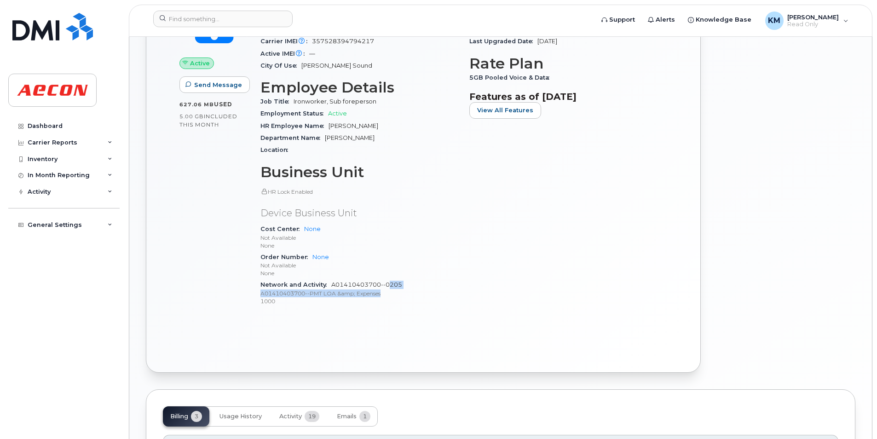
click at [388, 283] on span "A01410403700--0205 A01410403700--PMT LOA &amp; Expenses 1000" at bounding box center [360, 293] width 198 height 24
drag, startPoint x: 388, startPoint y: 283, endPoint x: 410, endPoint y: 296, distance: 25.8
click at [410, 296] on p "A01410403700--PMT LOA &amp; Expenses" at bounding box center [360, 294] width 198 height 8
click at [371, 305] on div "Network and Activity A01410403700--0205 A01410403700--PMT LOA &amp; Expenses 10…" at bounding box center [360, 293] width 198 height 28
drag, startPoint x: 390, startPoint y: 282, endPoint x: 333, endPoint y: 282, distance: 57.1
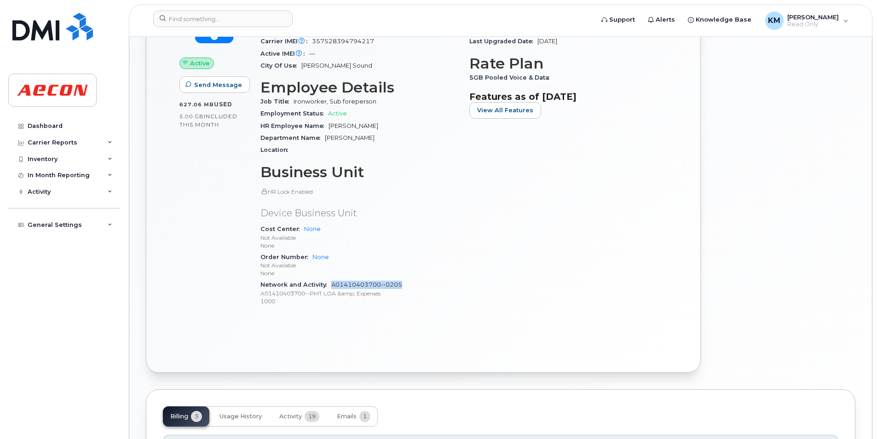
click at [333, 282] on div "Network and Activity A01410403700--0205 A01410403700--PMT LOA &amp; Expenses 10…" at bounding box center [360, 293] width 198 height 28
copy link "A01410403700--0205"
click at [351, 294] on p "A01410403700--PMT LOA &amp; Expenses" at bounding box center [360, 294] width 198 height 8
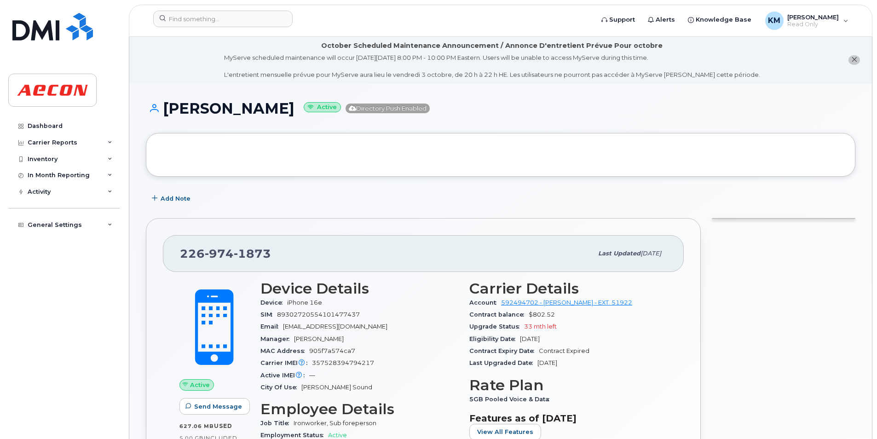
scroll to position [0, 0]
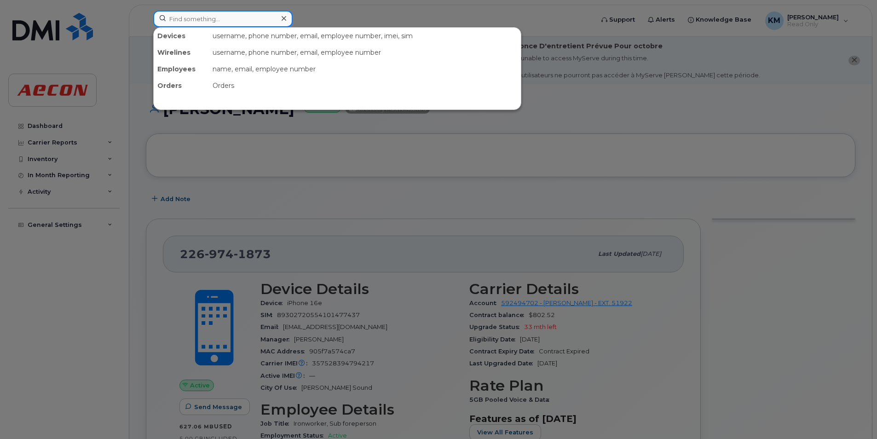
click at [242, 20] on input at bounding box center [222, 19] width 139 height 17
paste input "2269741895"
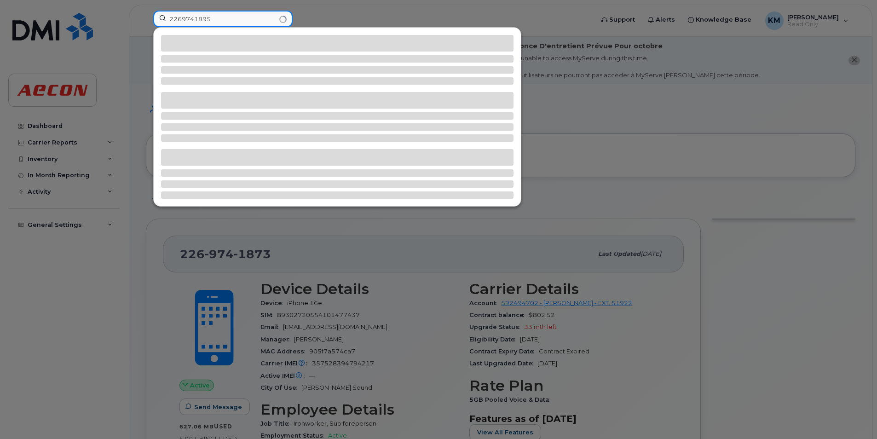
type input "2269741895"
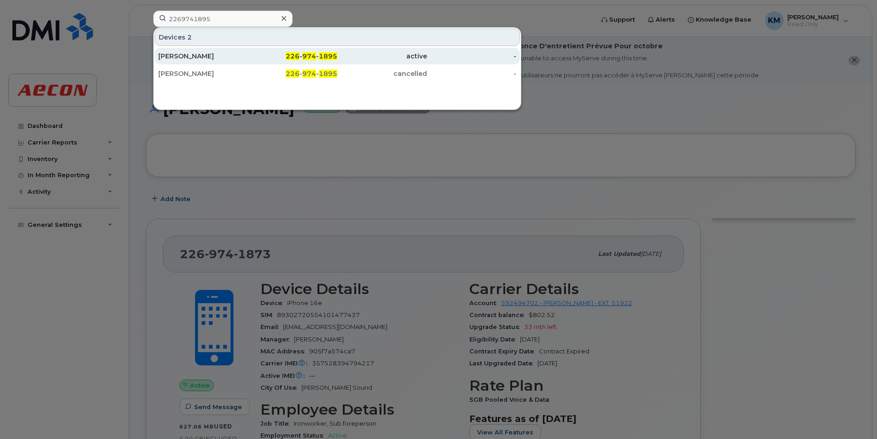
click at [288, 54] on span "226" at bounding box center [293, 56] width 14 height 8
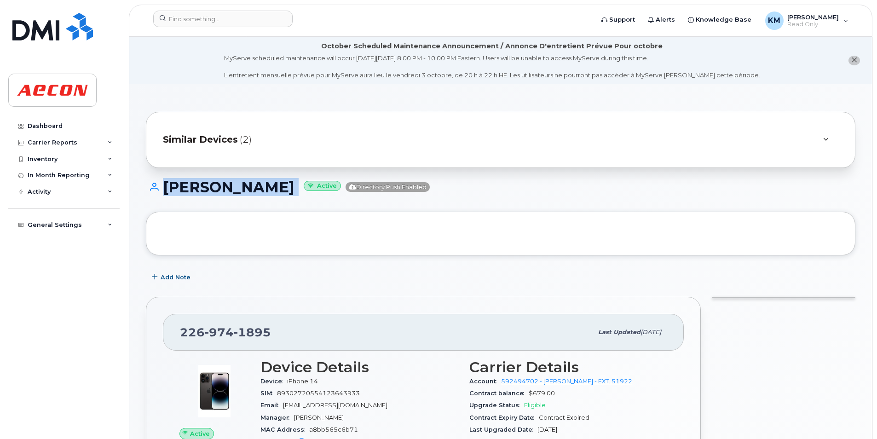
drag, startPoint x: 346, startPoint y: 191, endPoint x: 158, endPoint y: 184, distance: 188.0
click at [158, 184] on h1 "[PERSON_NAME] Active Directory Push Enabled" at bounding box center [501, 187] width 710 height 16
copy h1 "[PERSON_NAME]"
click at [277, 199] on div "[PERSON_NAME] Active Directory Push Enabled" at bounding box center [501, 195] width 710 height 33
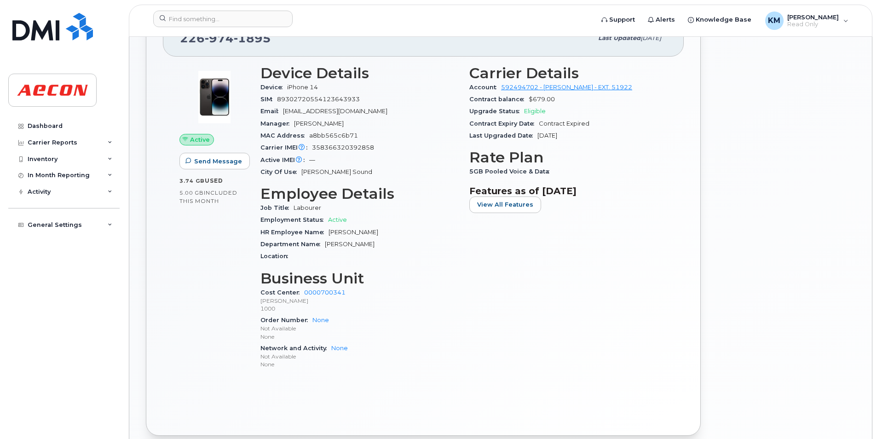
scroll to position [322, 0]
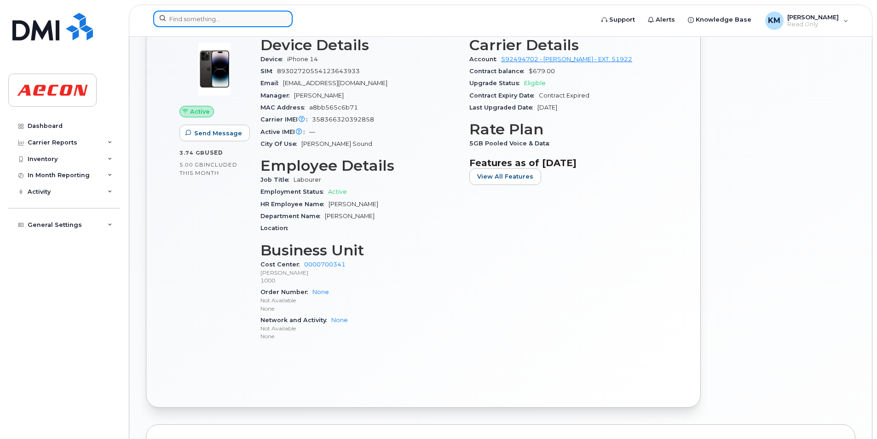
click at [272, 17] on input at bounding box center [222, 19] width 139 height 17
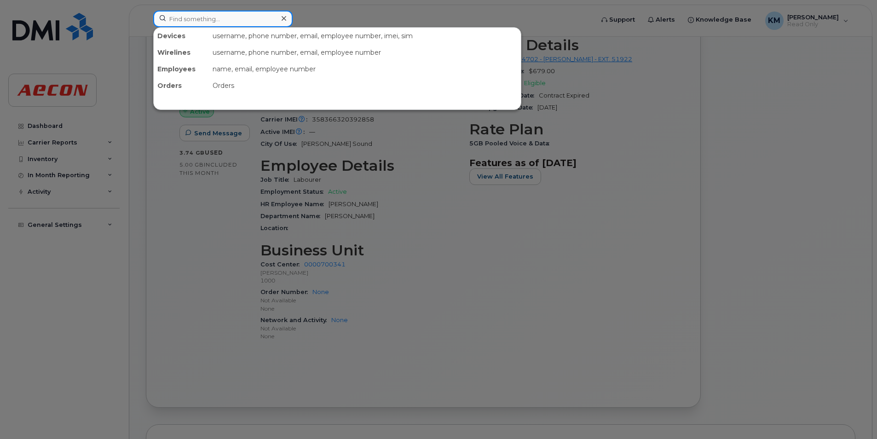
paste input "2269741896"
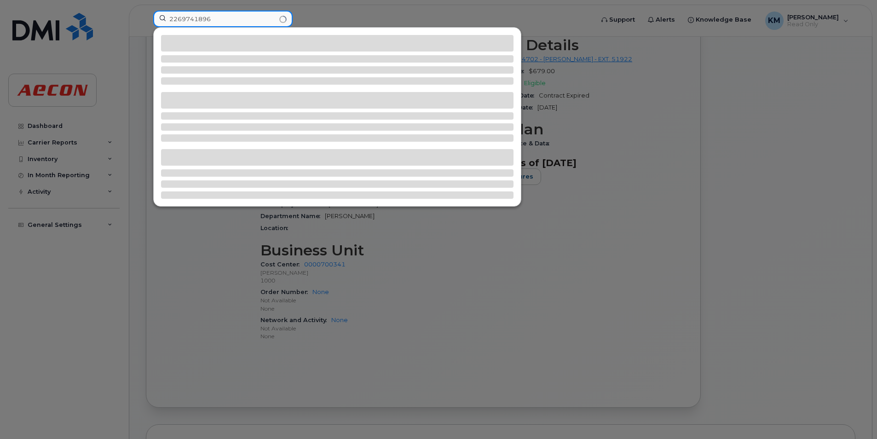
type input "2269741896"
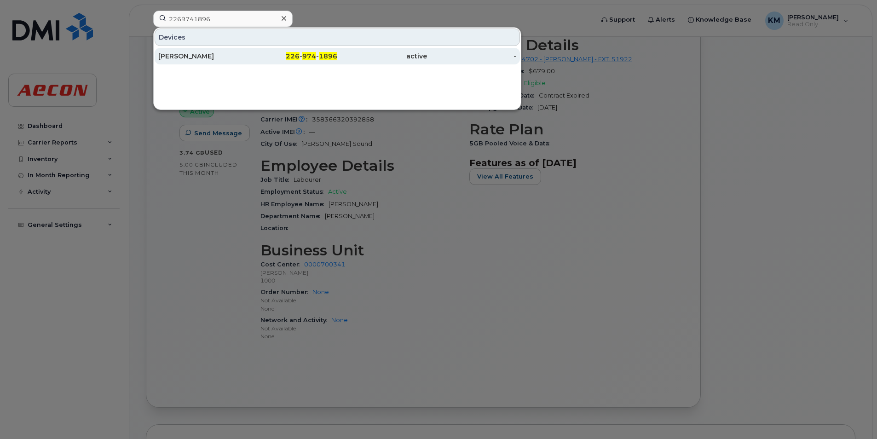
click at [255, 59] on div "226 - 974 - 1896" at bounding box center [293, 56] width 90 height 9
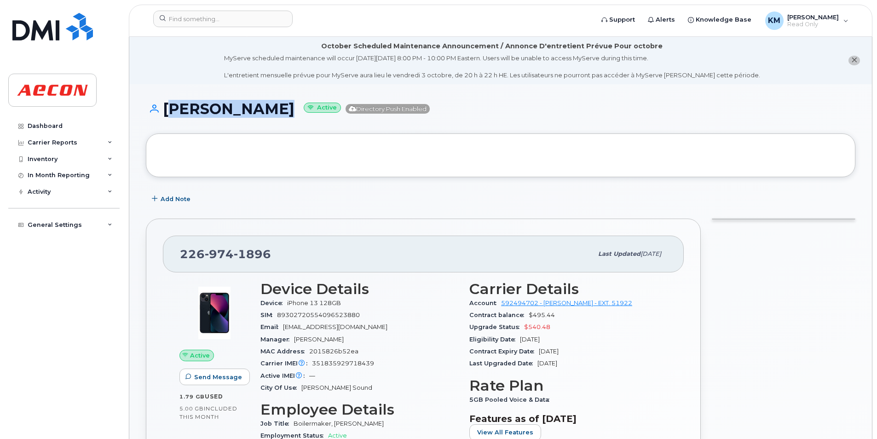
drag, startPoint x: 283, startPoint y: 111, endPoint x: 168, endPoint y: 111, distance: 115.1
click at [168, 111] on h1 "ANTHONY REID Active Directory Push Enabled" at bounding box center [501, 109] width 710 height 16
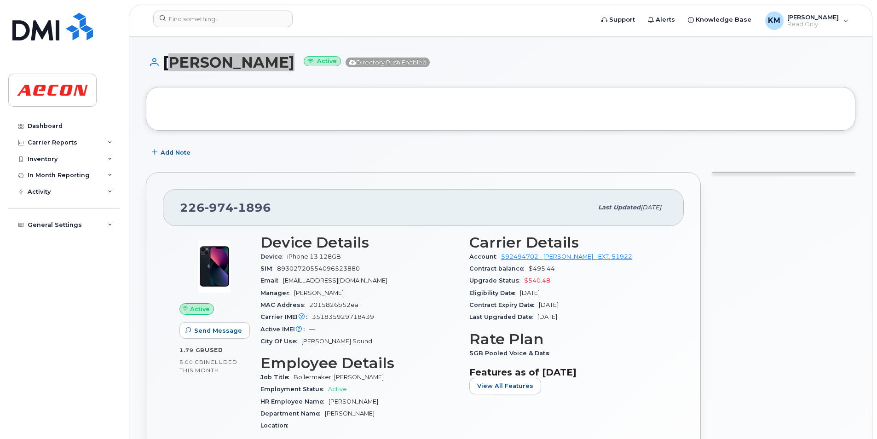
scroll to position [46, 0]
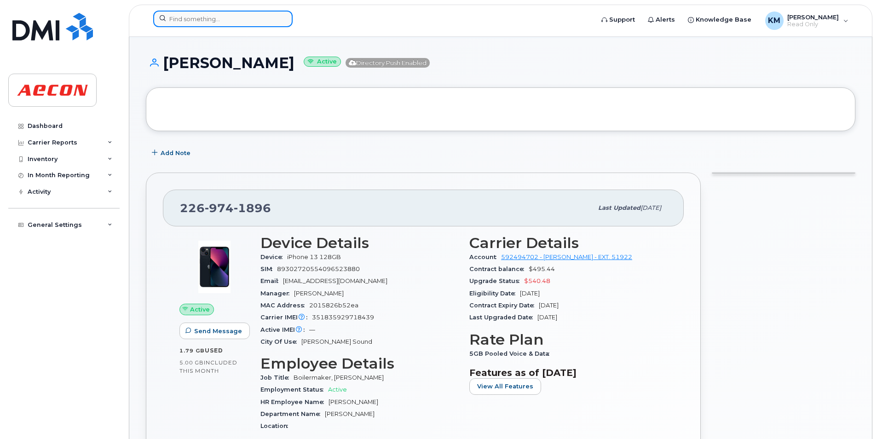
click at [287, 14] on div at bounding box center [222, 19] width 139 height 17
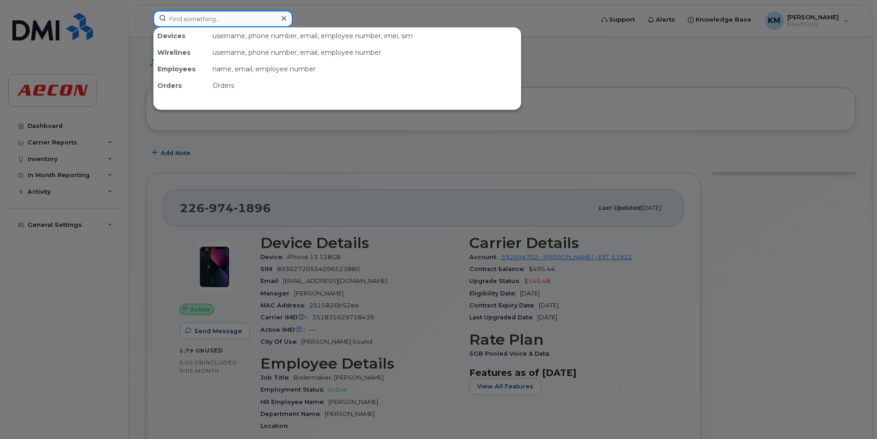
paste input "2269742049"
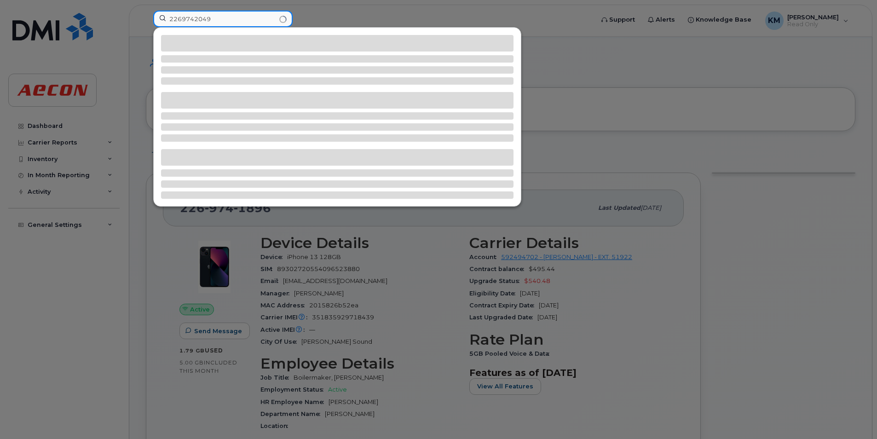
type input "2269742049"
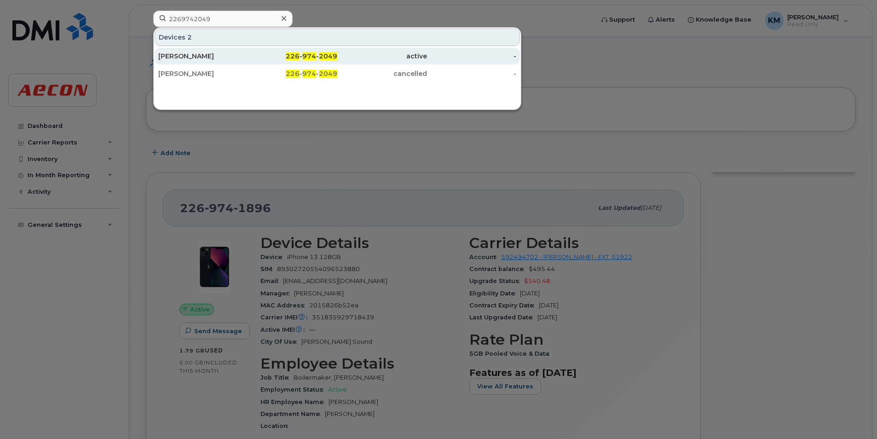
click at [273, 49] on div "226 - 974 - 2049" at bounding box center [293, 56] width 90 height 17
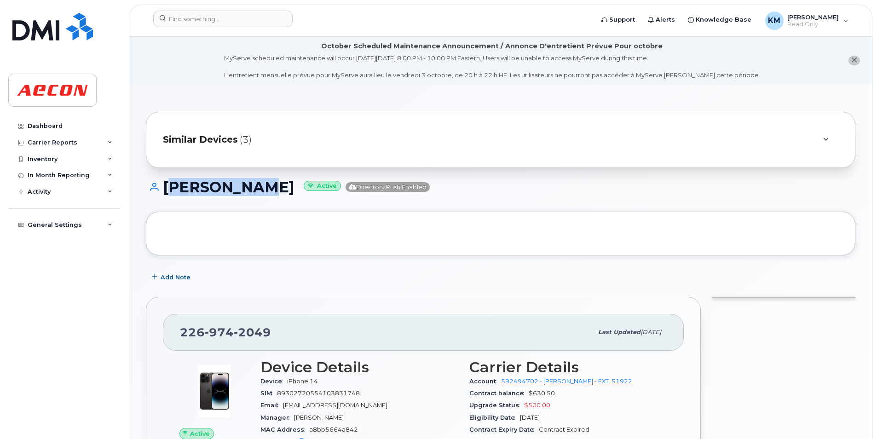
drag, startPoint x: 269, startPoint y: 188, endPoint x: 165, endPoint y: 192, distance: 104.1
click at [165, 192] on h1 "[PERSON_NAME] Active Directory Push Enabled" at bounding box center [501, 187] width 710 height 16
copy h1 "[PERSON_NAME]"
click at [193, 190] on h1 "[PERSON_NAME] Active Directory Push Enabled" at bounding box center [501, 187] width 710 height 16
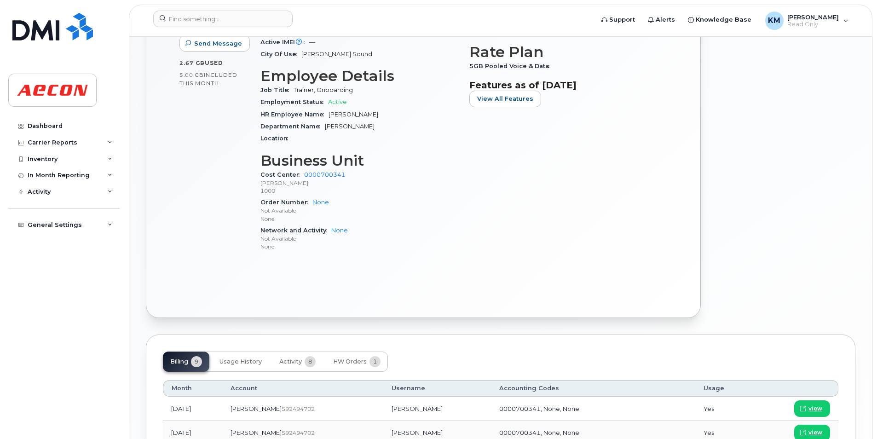
scroll to position [414, 0]
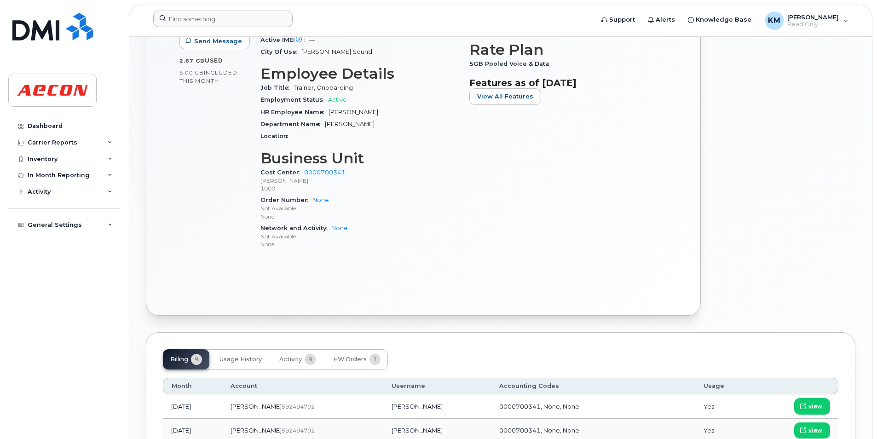
drag, startPoint x: 207, startPoint y: 10, endPoint x: 207, endPoint y: 17, distance: 7.4
click at [207, 10] on header "Support Alerts Knowledge Base KM [PERSON_NAME] Read Only English Français Adjus…" at bounding box center [501, 21] width 744 height 32
click at [205, 23] on input at bounding box center [222, 19] width 139 height 17
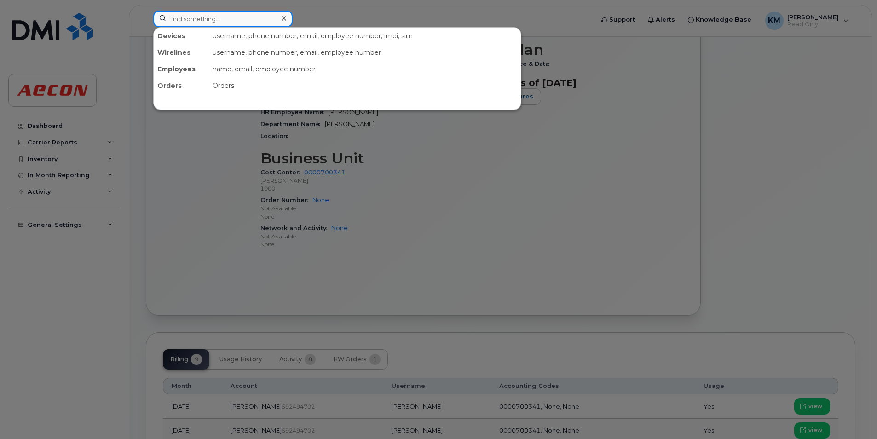
paste input "2269742052"
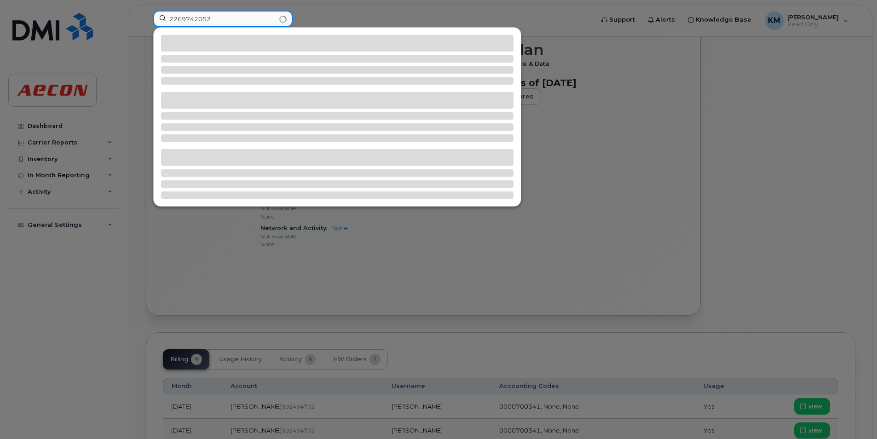
type input "2269742052"
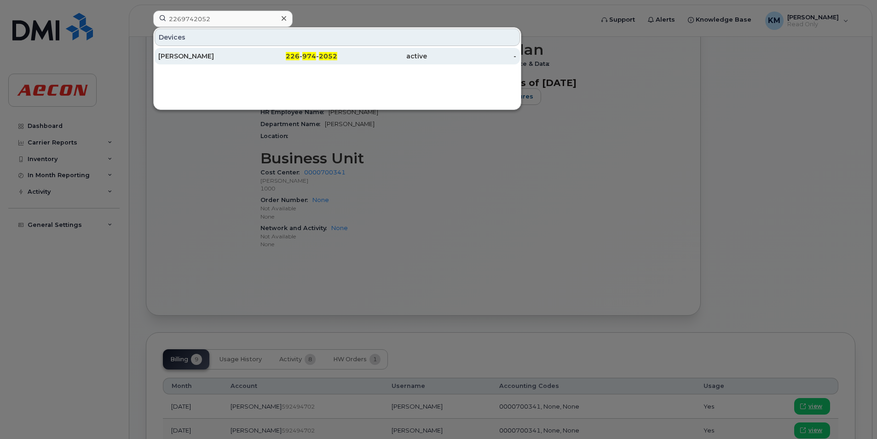
drag, startPoint x: 273, startPoint y: 55, endPoint x: 277, endPoint y: 61, distance: 7.3
click at [273, 55] on div "226 - 974 - 2052" at bounding box center [293, 56] width 90 height 9
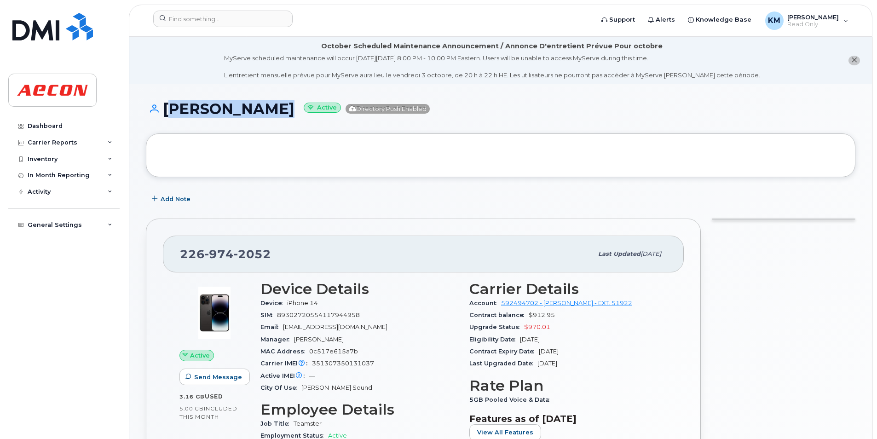
drag, startPoint x: 253, startPoint y: 112, endPoint x: 167, endPoint y: 111, distance: 85.6
click at [167, 111] on h1 "[PERSON_NAME] Active Directory Push Enabled" at bounding box center [501, 109] width 710 height 16
copy h1 "[PERSON_NAME]"
click at [195, 110] on h1 "[PERSON_NAME] Active Directory Push Enabled" at bounding box center [501, 109] width 710 height 16
click at [226, 121] on div "[PERSON_NAME] Active Directory Push Enabled" at bounding box center [501, 117] width 710 height 33
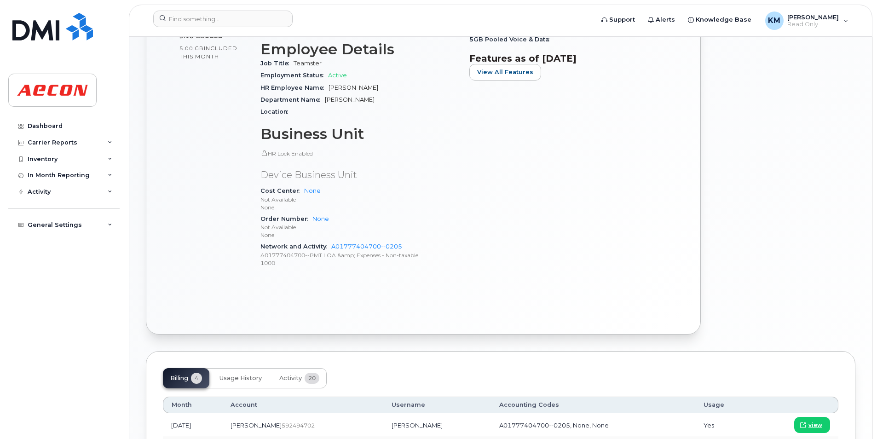
scroll to position [368, 0]
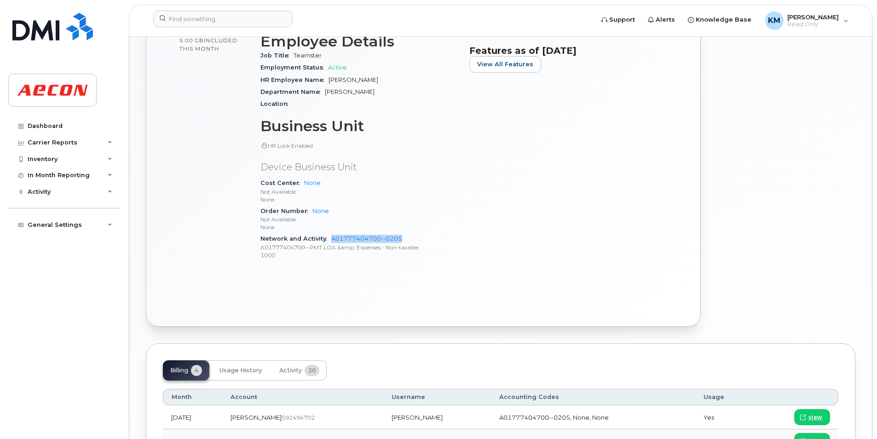
drag, startPoint x: 409, startPoint y: 238, endPoint x: 331, endPoint y: 243, distance: 77.9
click at [331, 243] on div "Network and Activity A01777404700--0205 A01777404700--PMT LOA &amp; Expenses - …" at bounding box center [360, 247] width 198 height 28
copy link "A01777404700--0205"
click at [335, 272] on div "Device Details Device iPhone 14 SIM 89302720554117944958 Email MSMAILES@AECON.C…" at bounding box center [359, 90] width 209 height 367
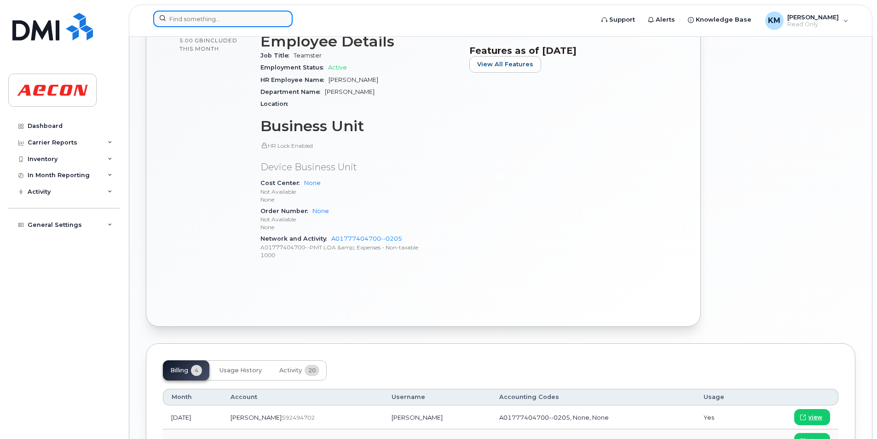
click at [290, 22] on div at bounding box center [222, 19] width 139 height 17
paste input "2269742200"
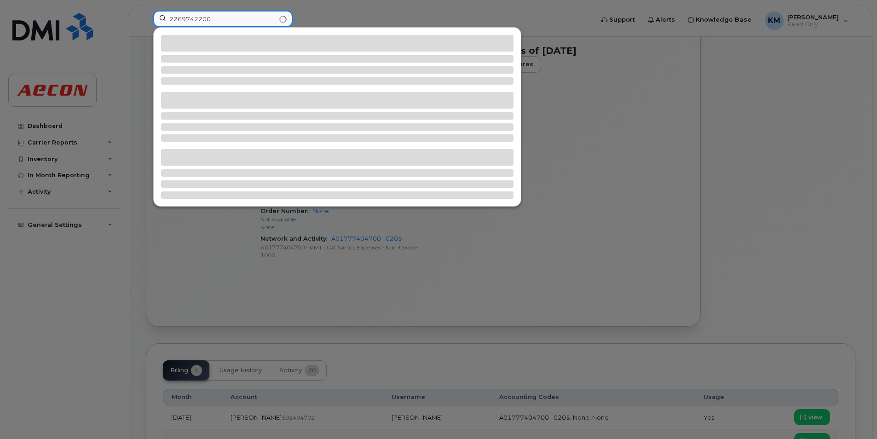
type input "2269742200"
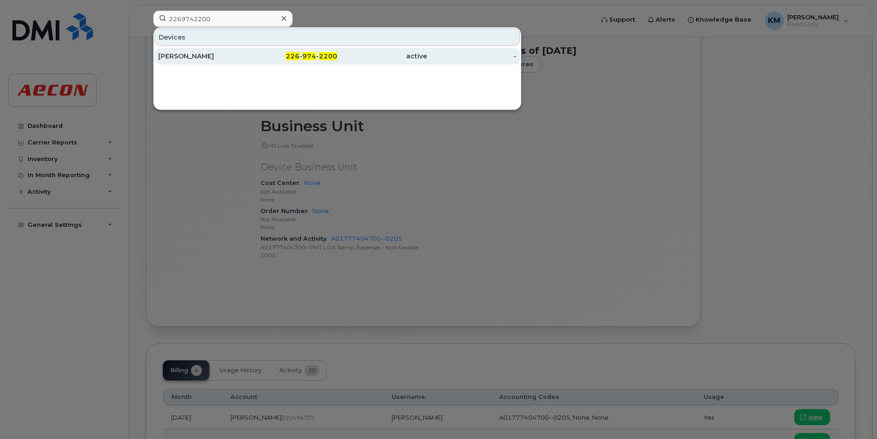
click at [227, 62] on div "[PERSON_NAME]" at bounding box center [203, 56] width 90 height 17
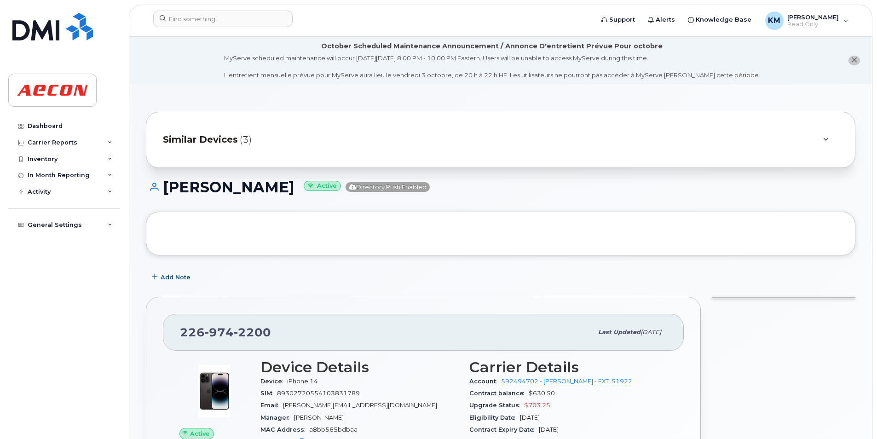
drag, startPoint x: 240, startPoint y: 189, endPoint x: 162, endPoint y: 185, distance: 77.9
click at [162, 185] on div "[PERSON_NAME] Active Directory Push Enabled" at bounding box center [501, 195] width 710 height 33
copy h1 "[PERSON_NAME]"
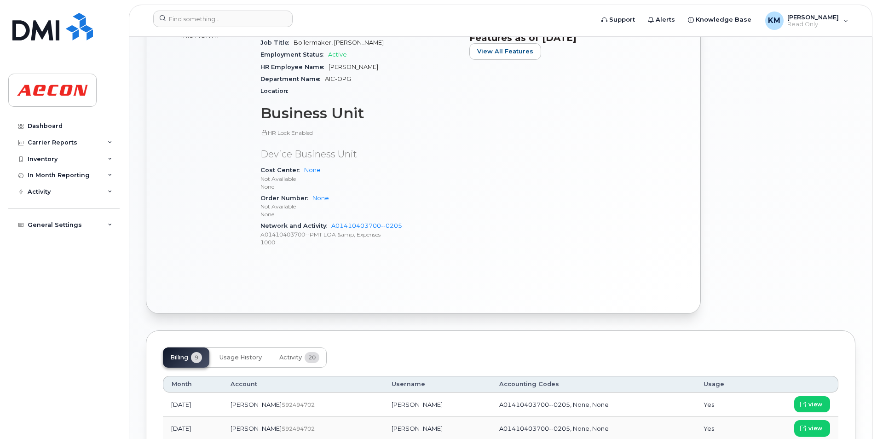
scroll to position [460, 0]
click at [447, 233] on p "A01410403700--PMT LOA &amp; Expenses" at bounding box center [360, 234] width 198 height 8
drag, startPoint x: 425, startPoint y: 225, endPoint x: 325, endPoint y: 221, distance: 100.0
click at [325, 221] on div "Network and Activity A01410403700--0205 A01410403700--PMT LOA &amp; Expenses 10…" at bounding box center [360, 233] width 198 height 28
copy div "A01410403700--0205"
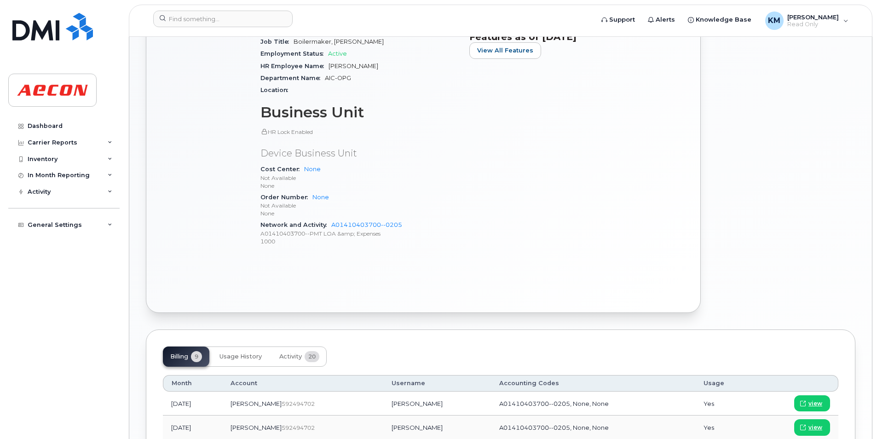
click at [493, 255] on div "Carrier Details Account 592494702 - [PERSON_NAME] - EXT. 51922 Contract balance…" at bounding box center [568, 76] width 209 height 367
click at [434, 209] on p "None" at bounding box center [360, 213] width 198 height 8
drag, startPoint x: 410, startPoint y: 222, endPoint x: 353, endPoint y: 214, distance: 57.7
click at [353, 214] on div "HR Lock Enabled Device Business Unit Cost Center None Not Available None Order …" at bounding box center [360, 187] width 198 height 119
drag, startPoint x: 353, startPoint y: 214, endPoint x: 420, endPoint y: 238, distance: 71.5
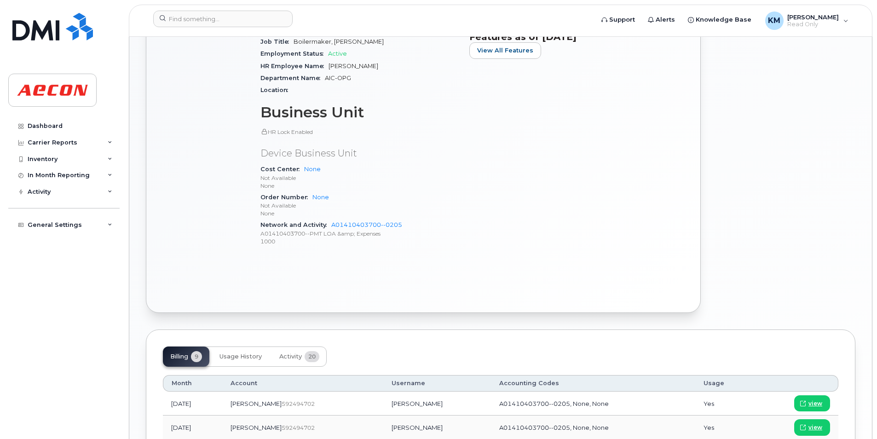
click at [415, 242] on p "1000" at bounding box center [360, 242] width 198 height 8
drag, startPoint x: 433, startPoint y: 221, endPoint x: 331, endPoint y: 226, distance: 101.8
click at [331, 226] on div "Network and Activity A01410403700--0205 A01410403700--PMT LOA &amp; Expenses 10…" at bounding box center [360, 233] width 198 height 28
copy link "A01410403700--0205"
click at [330, 243] on p "1000" at bounding box center [360, 242] width 198 height 8
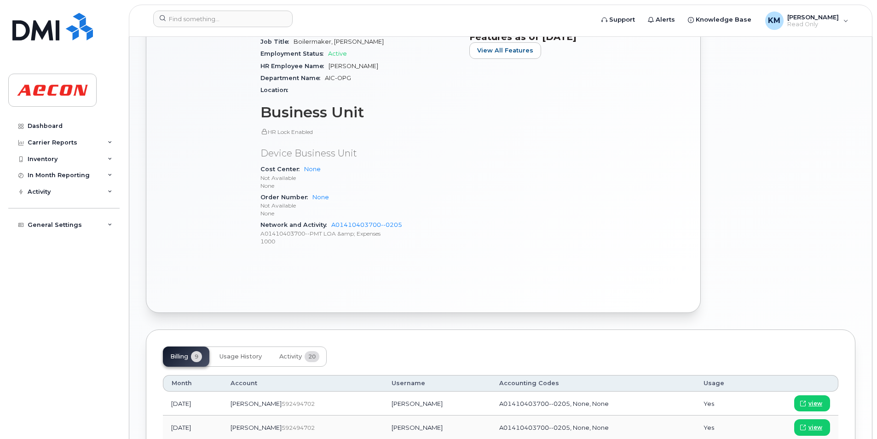
click at [632, 220] on div "Carrier Details Account 592494702 - [PERSON_NAME] - EXT. 51922 Contract balance…" at bounding box center [568, 76] width 209 height 367
